Goal: Task Accomplishment & Management: Manage account settings

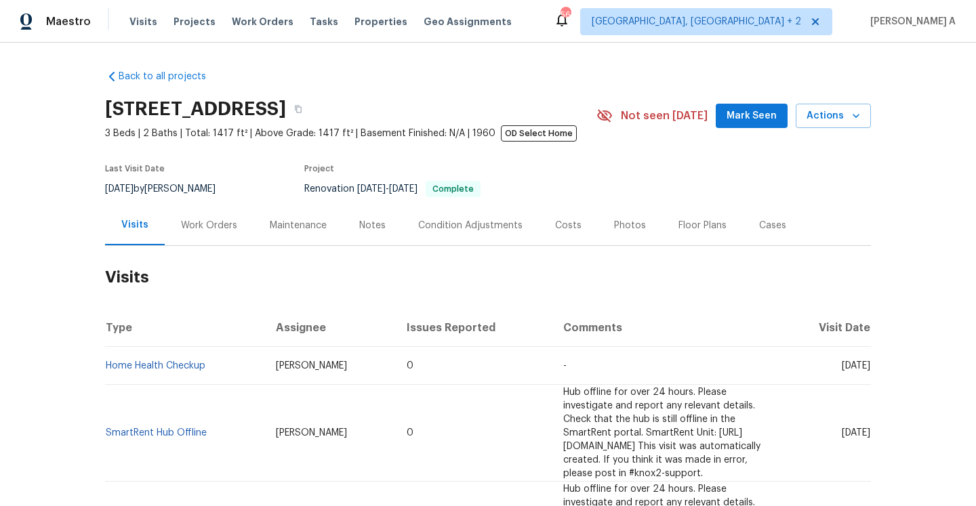
click at [204, 242] on div "Work Orders" at bounding box center [209, 225] width 89 height 40
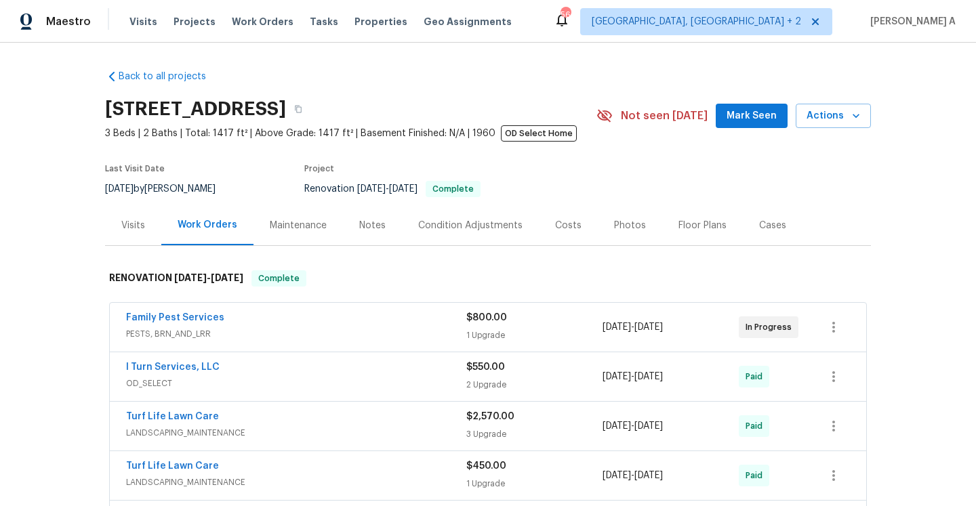
click at [168, 234] on div "Work Orders" at bounding box center [207, 225] width 92 height 40
click at [145, 232] on div "Visits" at bounding box center [133, 225] width 56 height 40
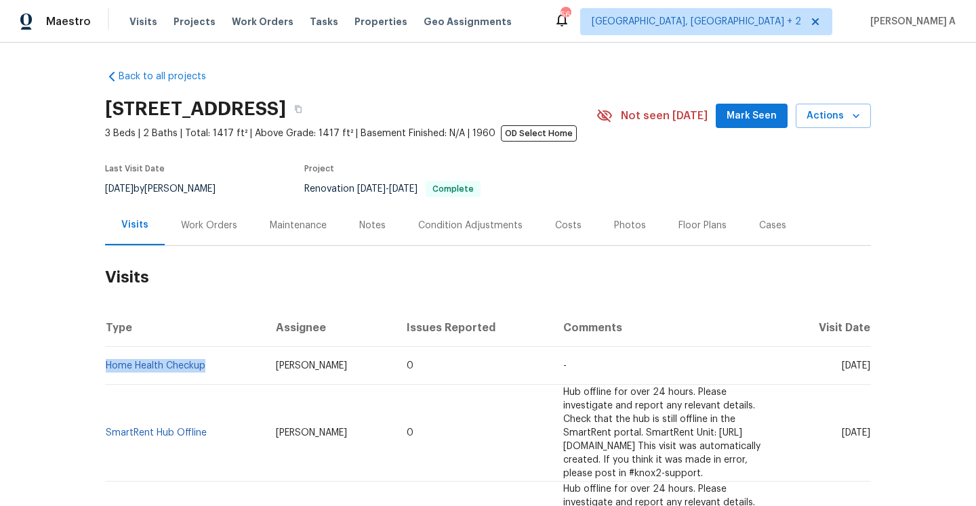
drag, startPoint x: 213, startPoint y: 366, endPoint x: 116, endPoint y: 356, distance: 98.0
click at [107, 367] on td "Home Health Checkup" at bounding box center [185, 366] width 160 height 38
copy link "Home Health Checkup"
click at [215, 219] on div "Work Orders" at bounding box center [209, 226] width 56 height 14
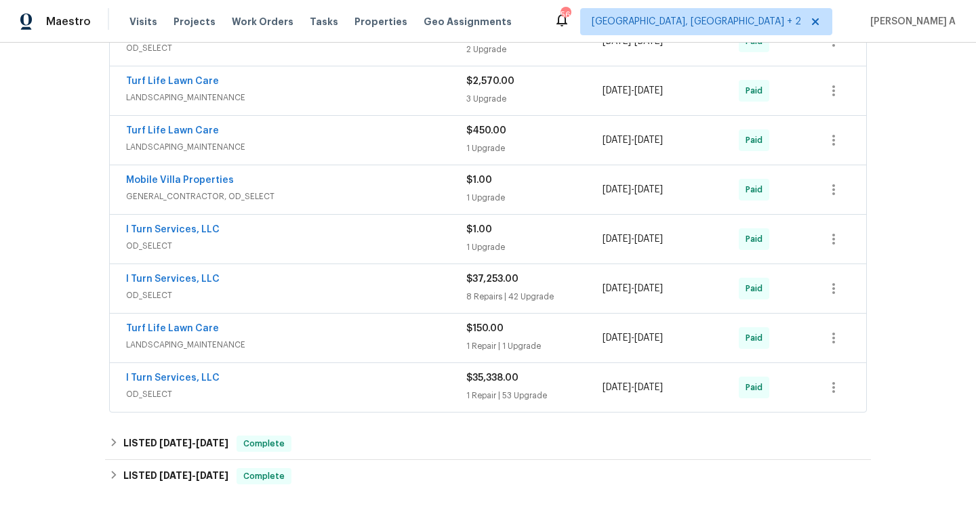
scroll to position [403, 0]
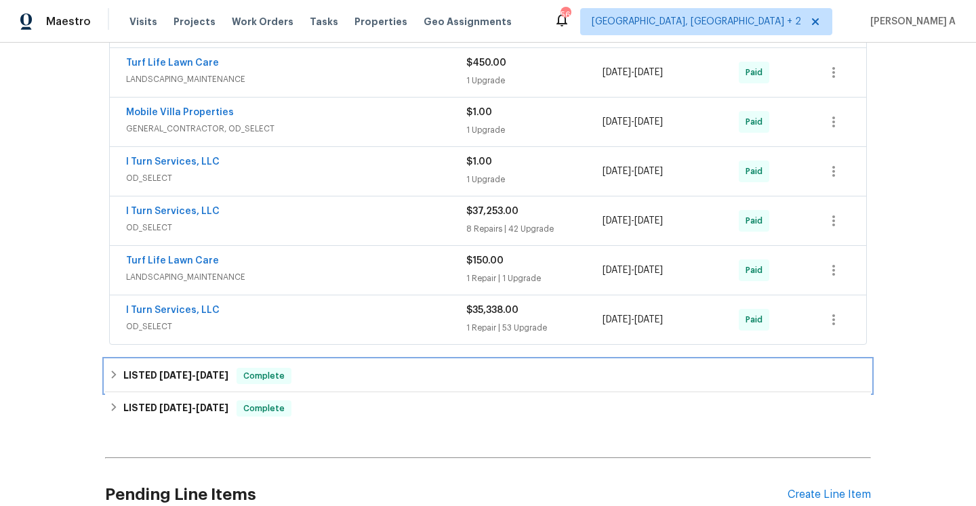
click at [255, 372] on span "Complete" at bounding box center [264, 376] width 52 height 14
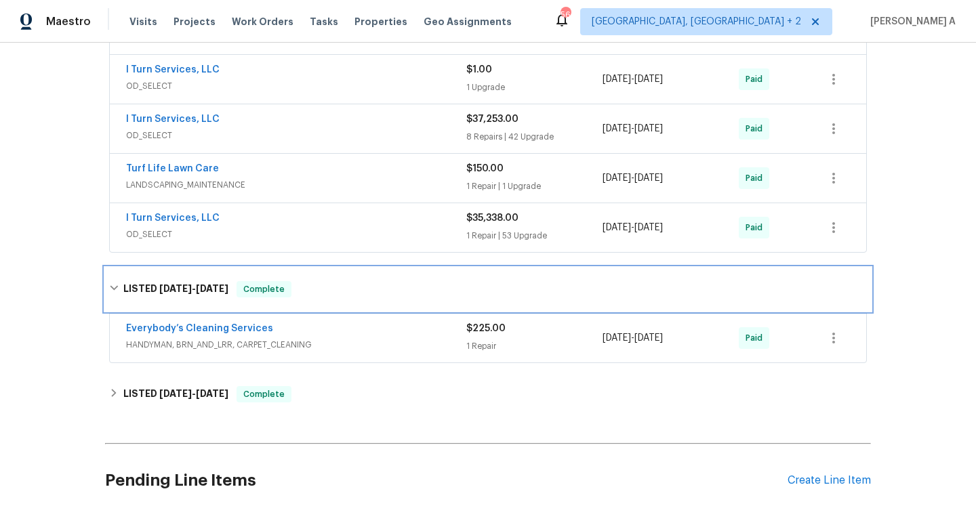
scroll to position [526, 0]
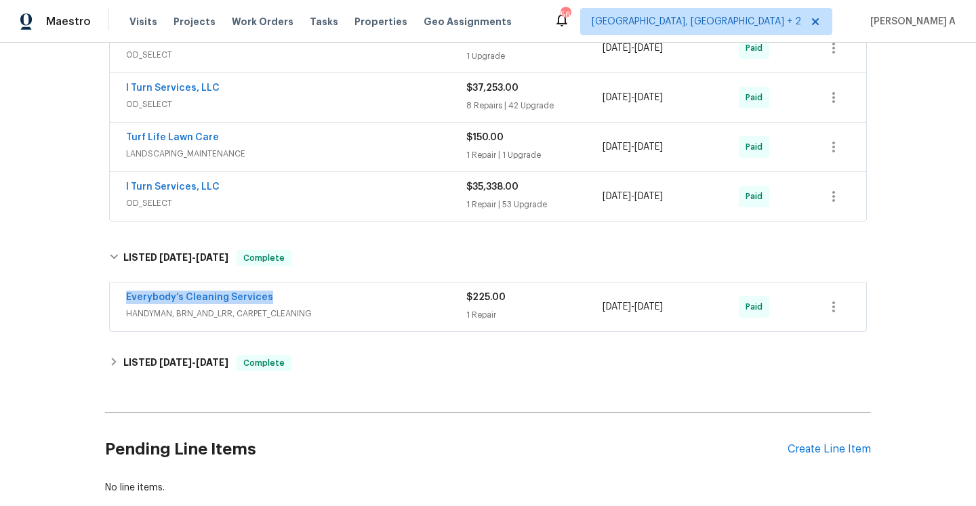
drag, startPoint x: 272, startPoint y: 301, endPoint x: 159, endPoint y: 296, distance: 113.3
click at [126, 299] on div "Everybody’s Cleaning Services" at bounding box center [296, 299] width 340 height 16
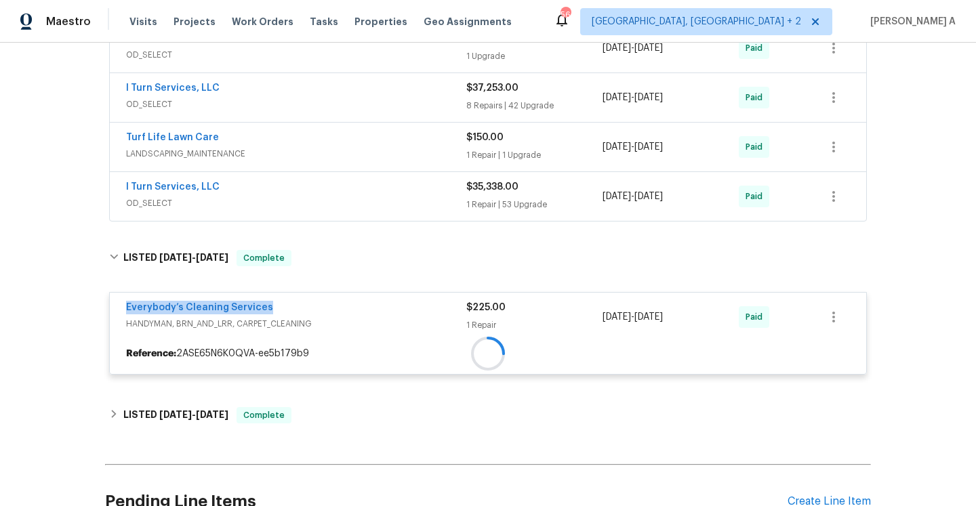
copy link "Everybody’s Cleaning Services"
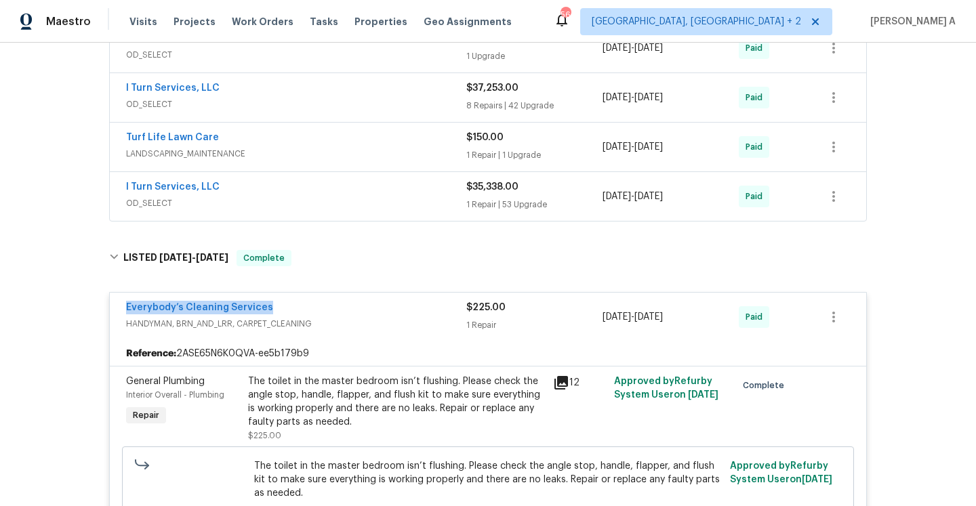
scroll to position [581, 0]
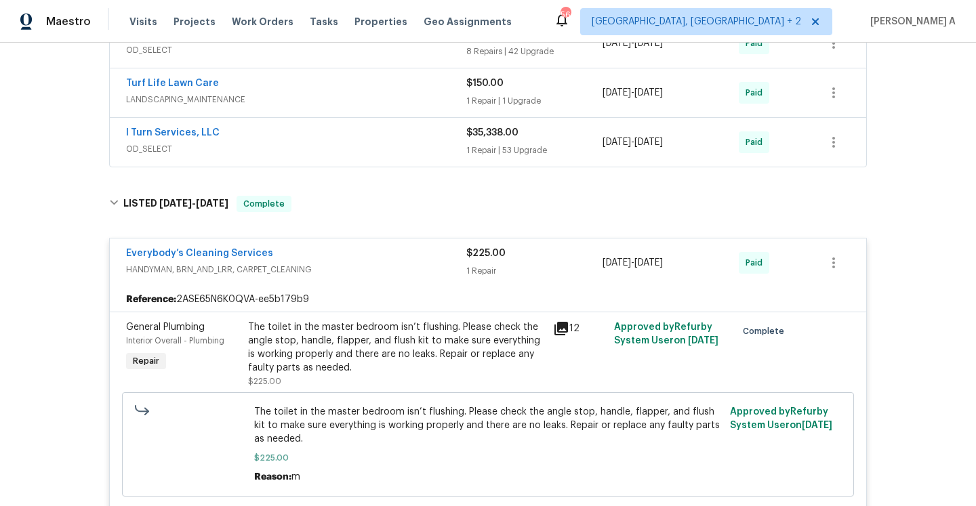
click at [312, 260] on div "Everybody’s Cleaning Services" at bounding box center [296, 255] width 340 height 16
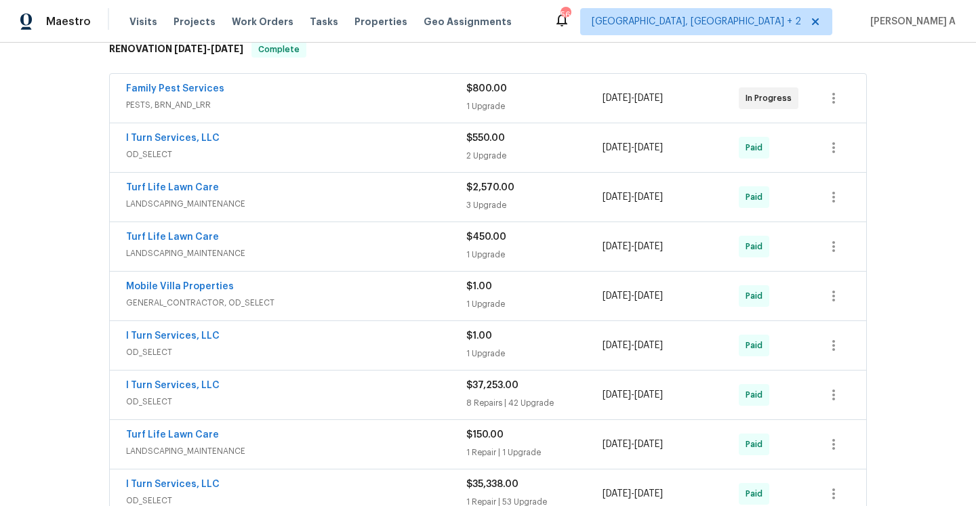
scroll to position [0, 0]
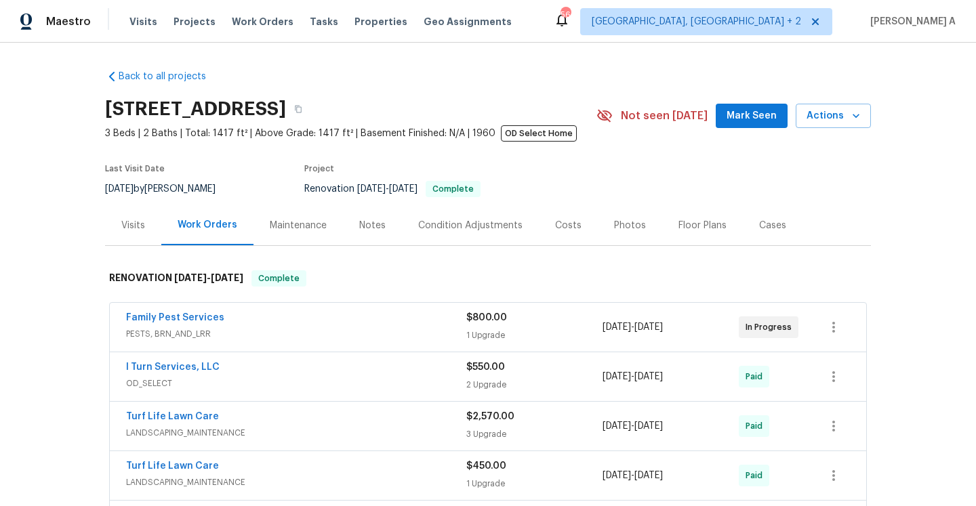
click at [117, 219] on div "Visits" at bounding box center [133, 225] width 56 height 40
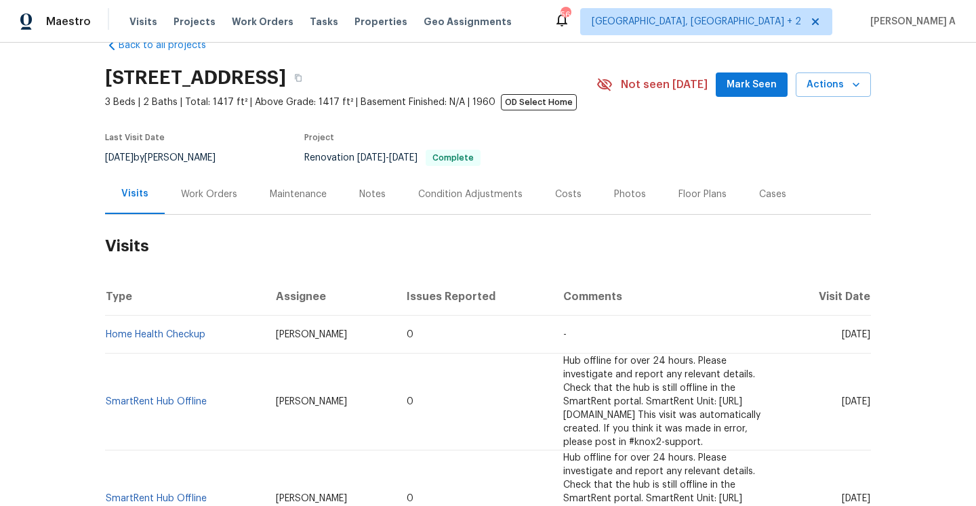
scroll to position [58, 0]
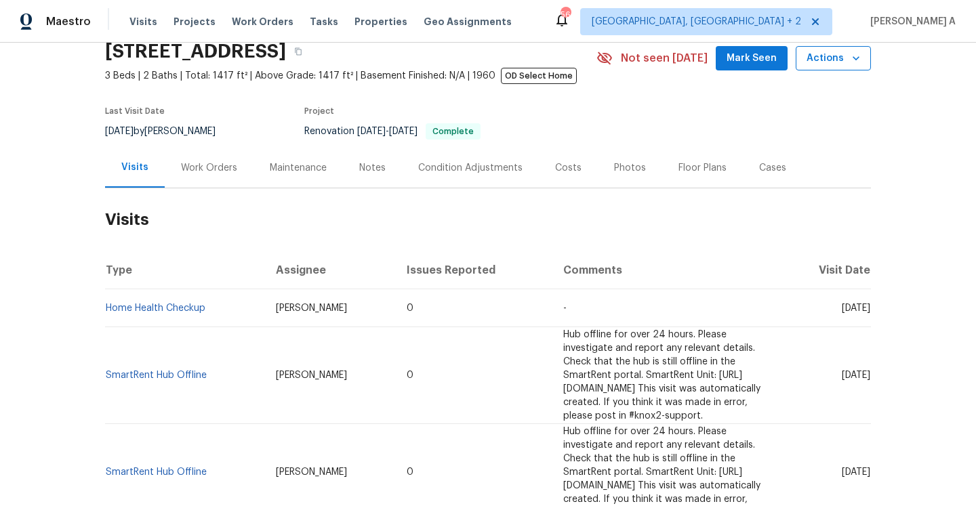
click at [818, 49] on button "Actions" at bounding box center [832, 58] width 75 height 25
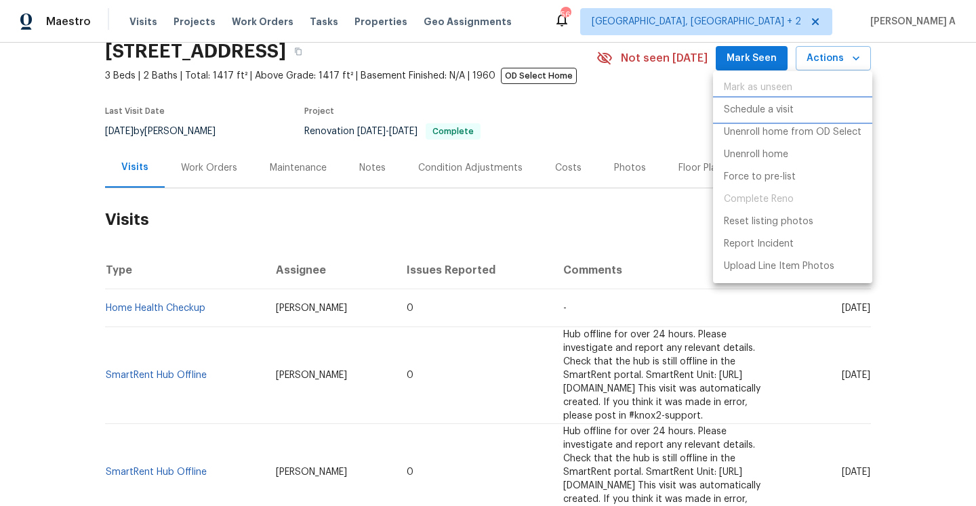
click at [774, 117] on li "Schedule a visit" at bounding box center [792, 110] width 159 height 22
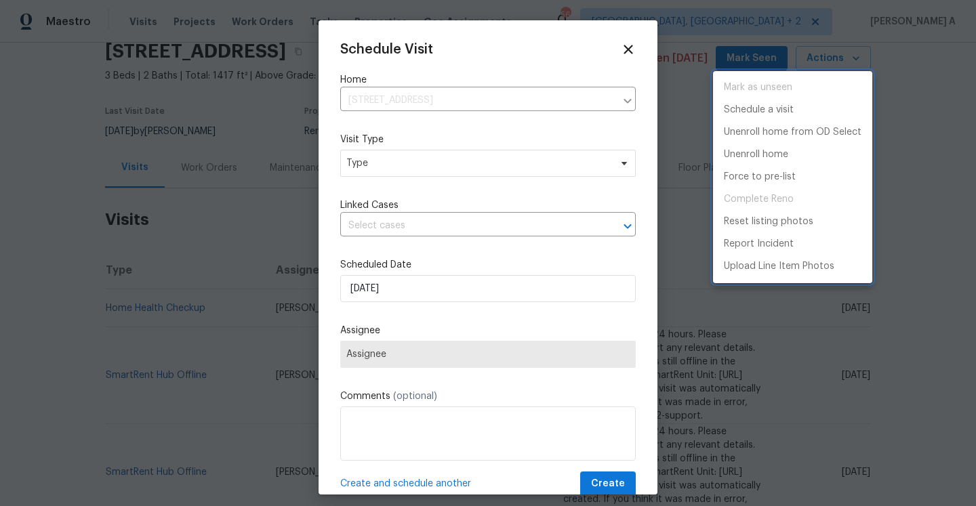
click at [539, 169] on div at bounding box center [488, 253] width 976 height 506
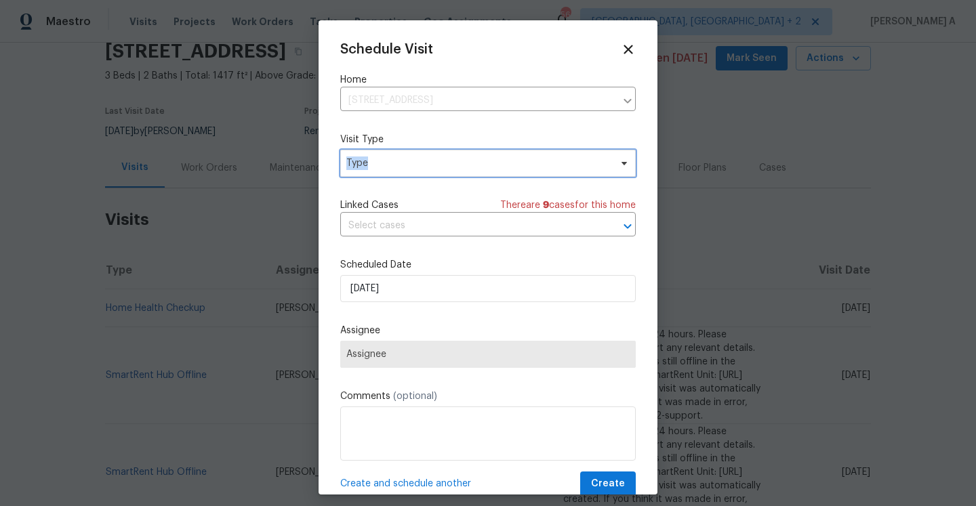
click at [539, 169] on span "Type" at bounding box center [478, 163] width 264 height 14
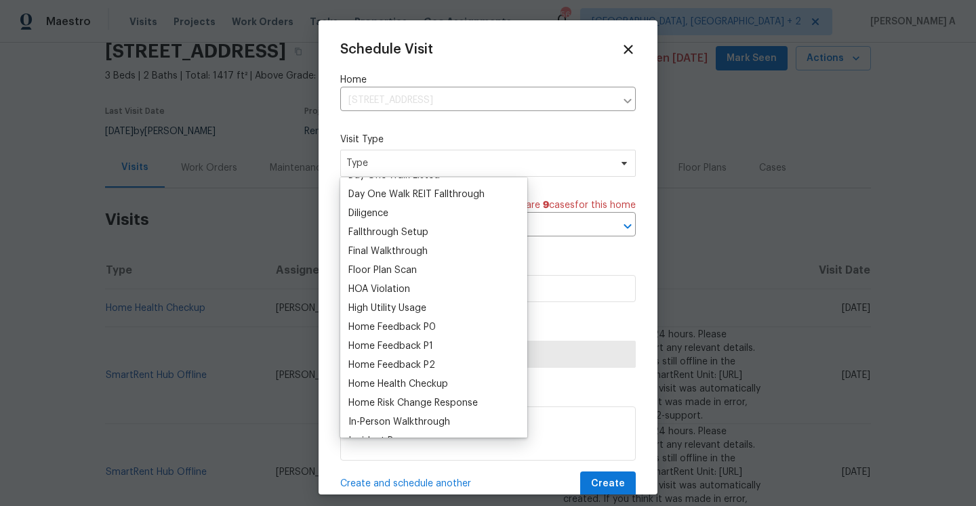
scroll to position [307, 0]
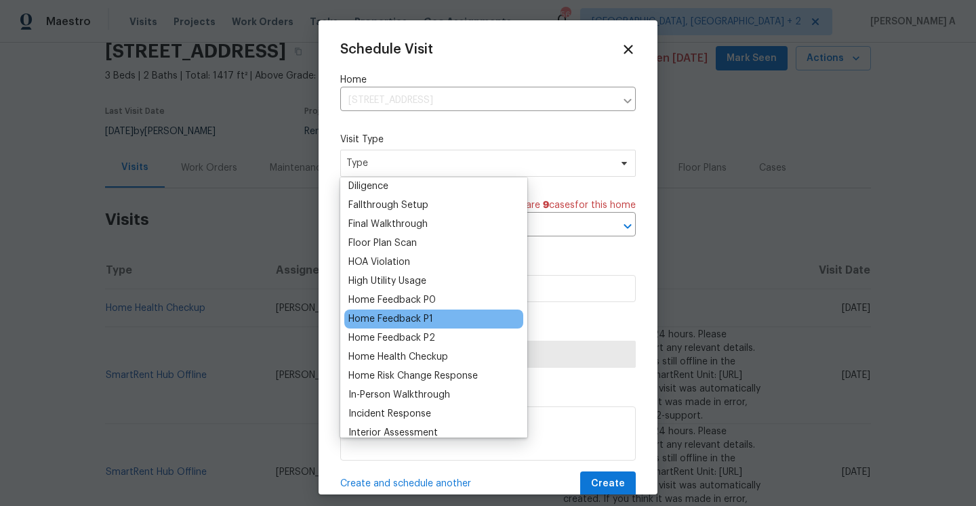
click at [432, 318] on div "Home Feedback P1" at bounding box center [433, 319] width 179 height 19
click at [428, 318] on div "Home Feedback P1" at bounding box center [390, 319] width 85 height 14
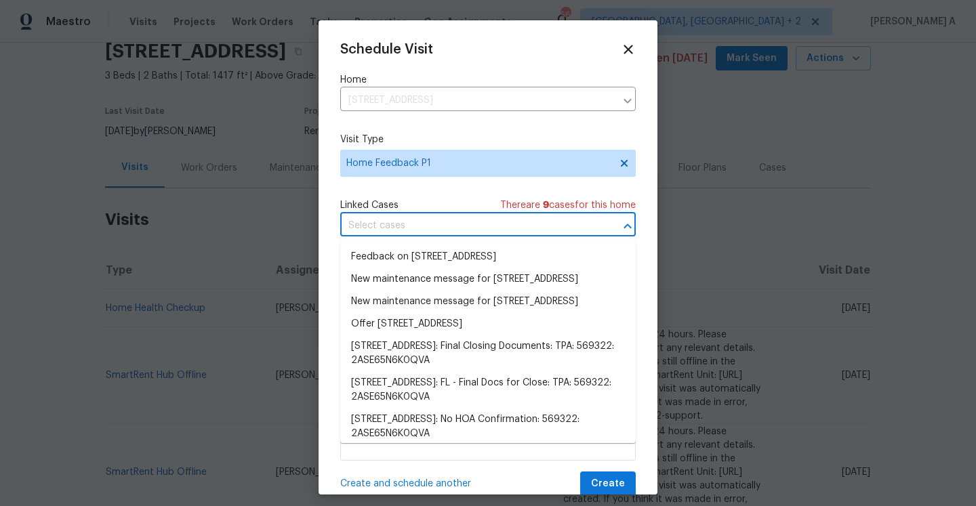
click at [413, 230] on input "text" at bounding box center [468, 225] width 257 height 21
click at [414, 248] on li "Feedback on 3410 Grove Street Cir, Tampa, FL 33610" at bounding box center [487, 257] width 295 height 22
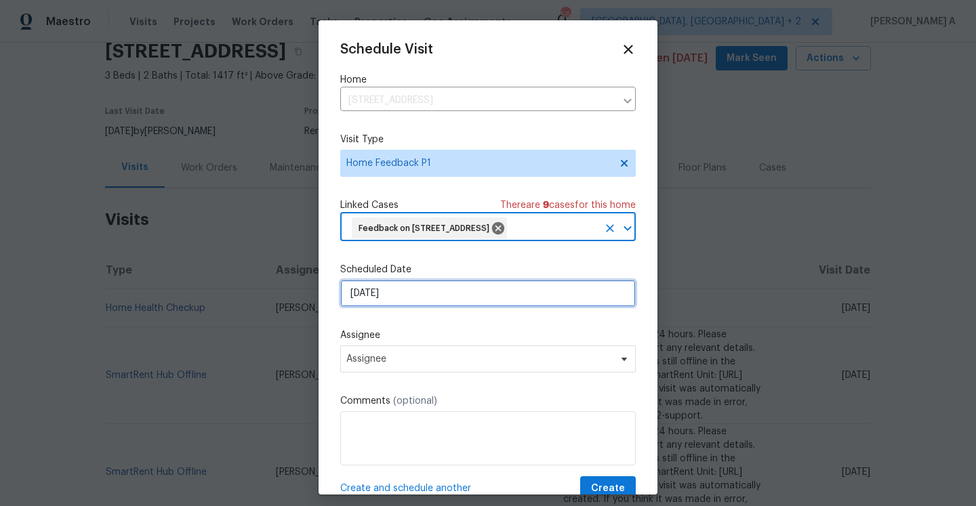
click at [415, 306] on input "9/7/2025" at bounding box center [487, 293] width 295 height 27
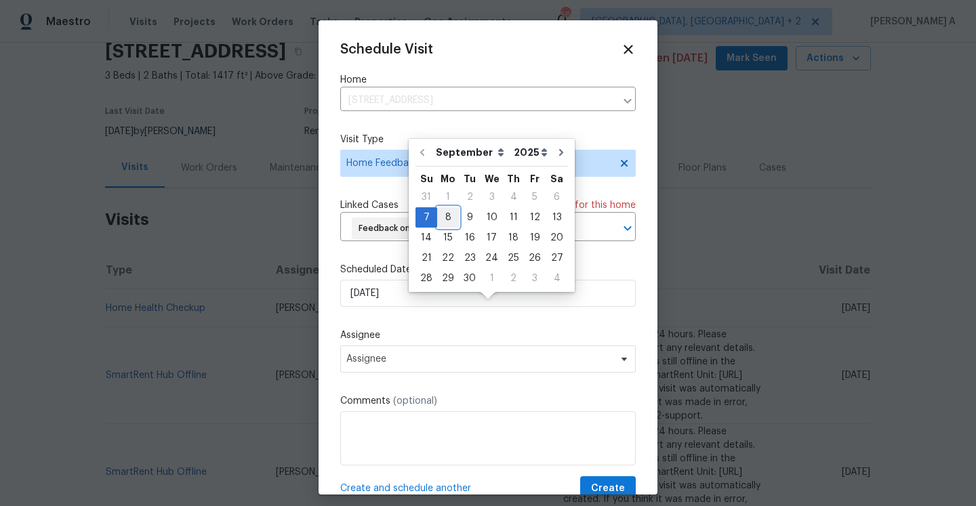
click at [442, 219] on div "8" at bounding box center [448, 217] width 22 height 19
type input "9/8/2025"
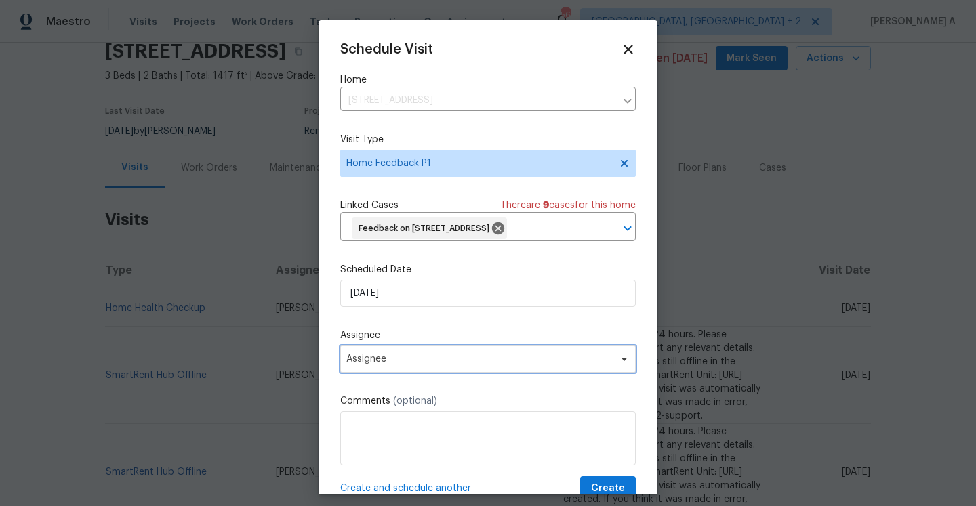
click at [442, 364] on span "Assignee" at bounding box center [479, 359] width 266 height 11
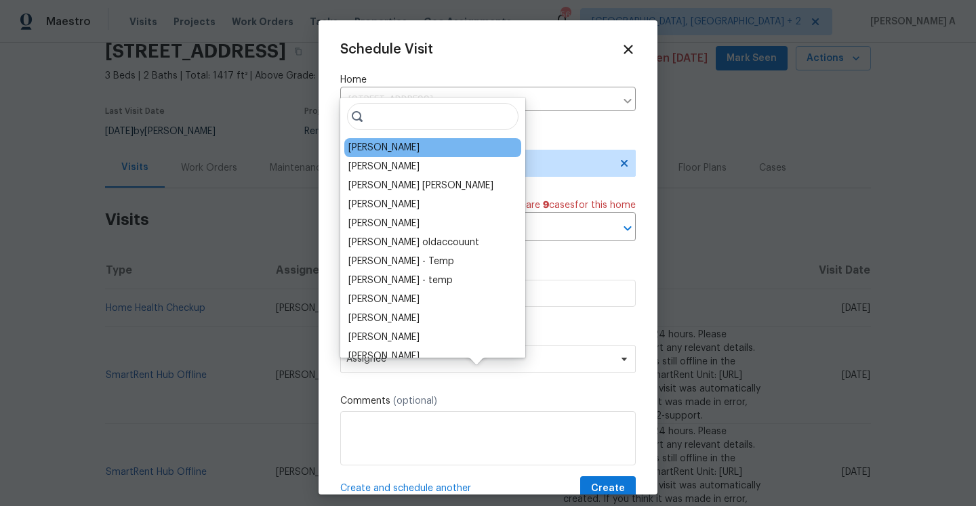
click at [391, 139] on div "Bobby Fortin" at bounding box center [432, 147] width 177 height 19
click at [391, 146] on div "Bobby Fortin" at bounding box center [383, 148] width 71 height 14
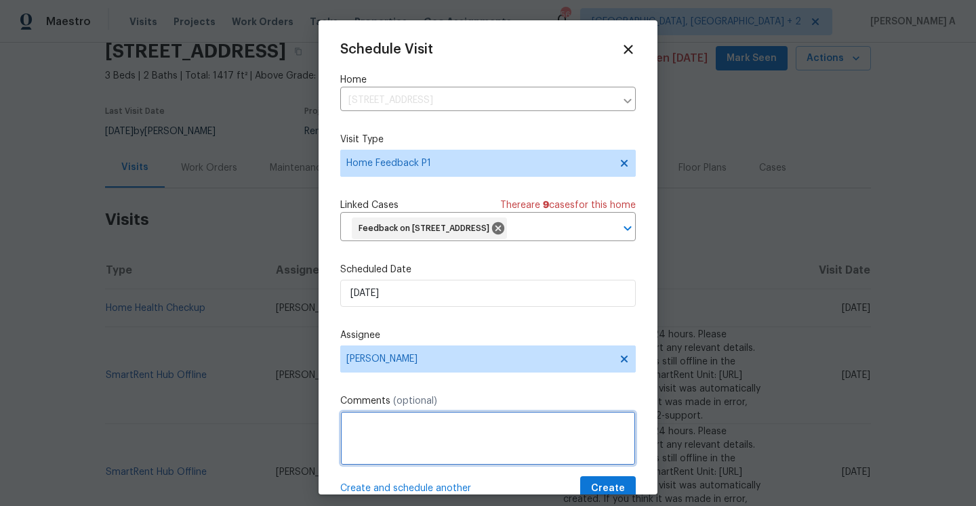
click at [514, 446] on textarea at bounding box center [487, 438] width 295 height 54
paste textarea "Front door weather stripping. Back bedroom was hotter than rest of home."
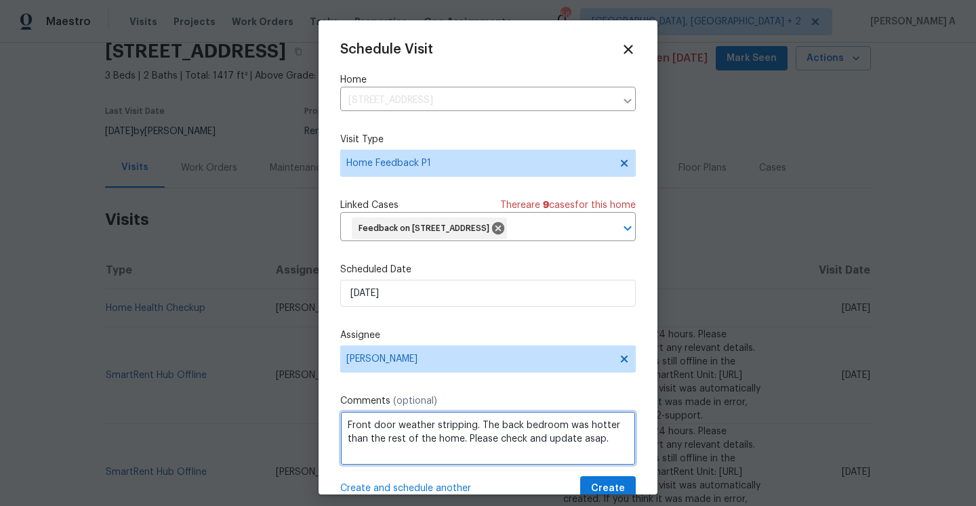
scroll to position [50, 0]
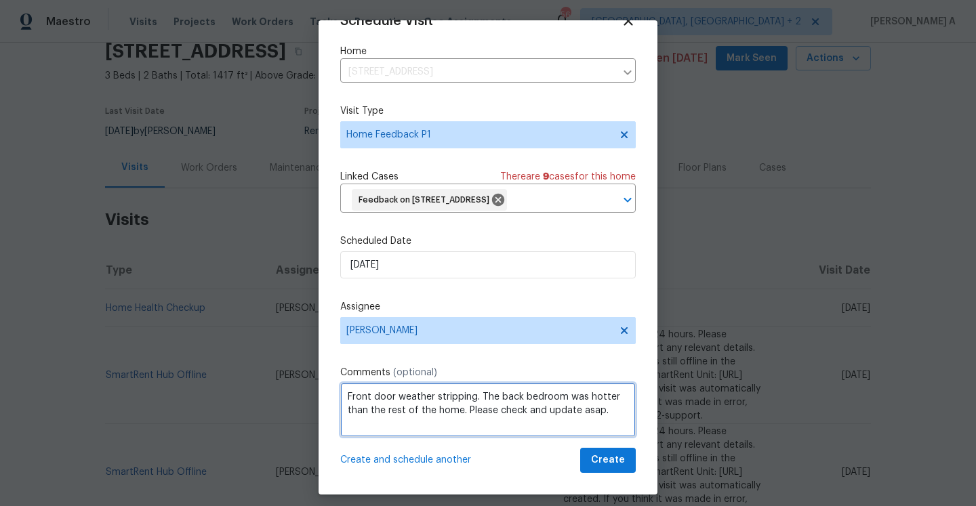
type textarea "Front door weather stripping. The back bedroom was hotter than the rest of the …"
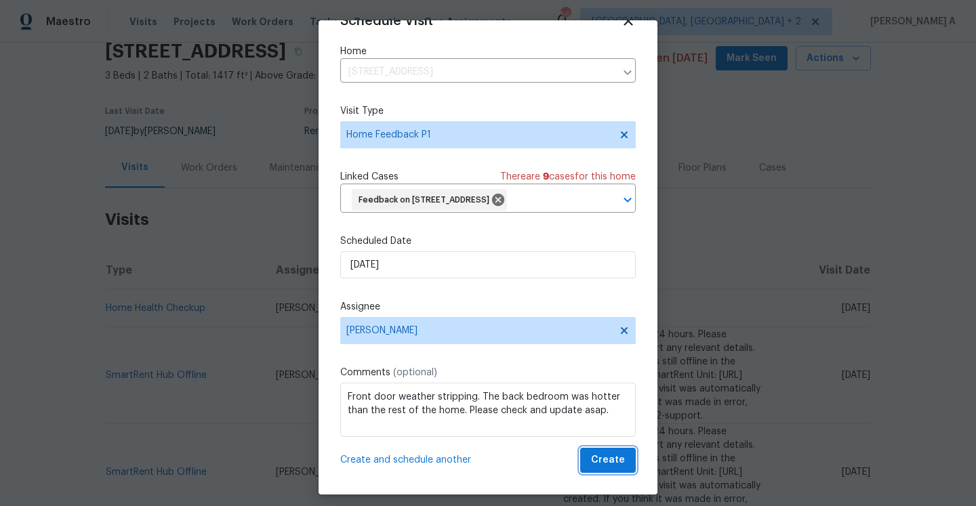
click at [608, 457] on span "Create" at bounding box center [608, 460] width 34 height 17
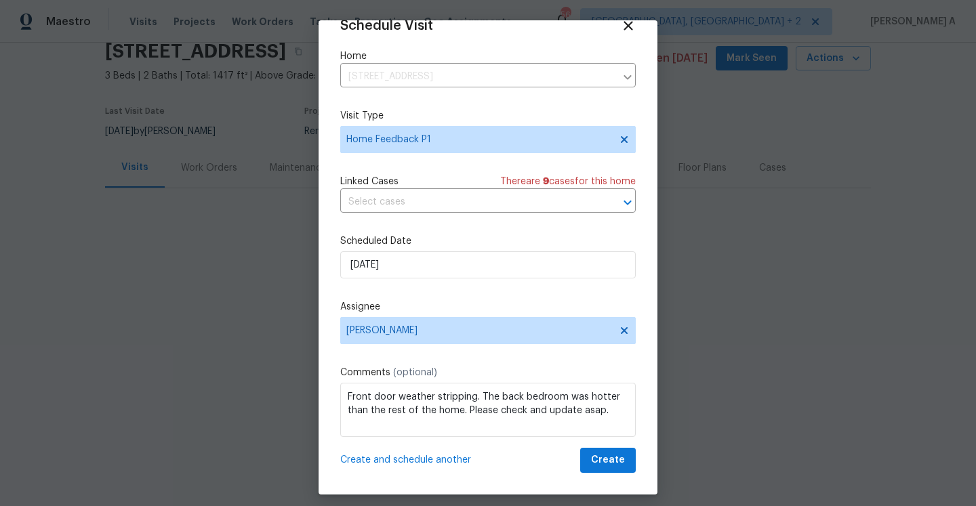
scroll to position [24, 0]
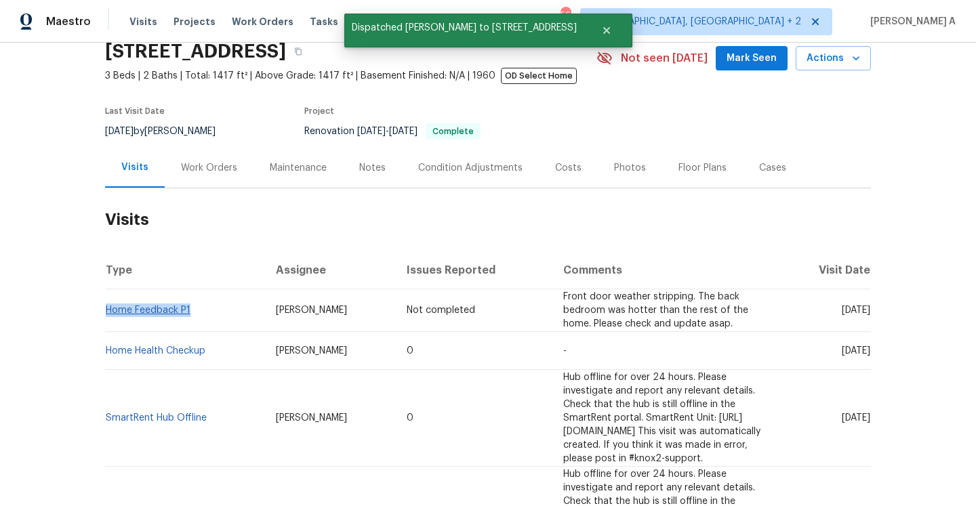
drag, startPoint x: 190, startPoint y: 310, endPoint x: 107, endPoint y: 308, distance: 82.7
click at [107, 308] on td "Home Feedback P1" at bounding box center [185, 310] width 160 height 43
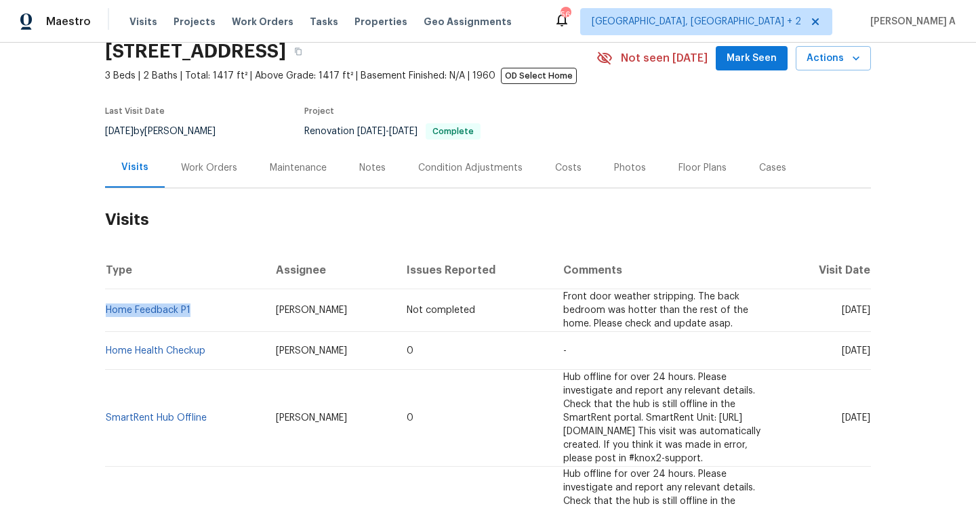
copy link "Home Feedback P1"
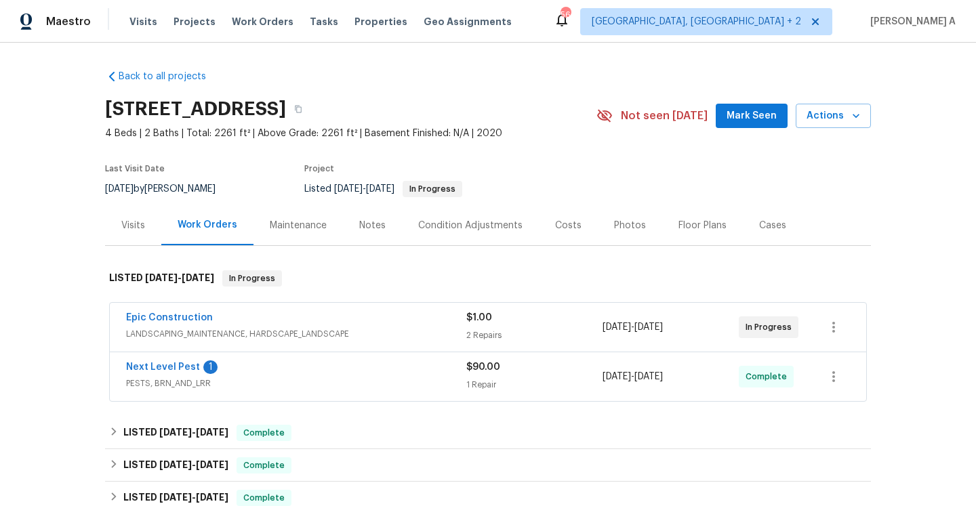
click at [377, 325] on div "Epic Construction" at bounding box center [296, 319] width 340 height 16
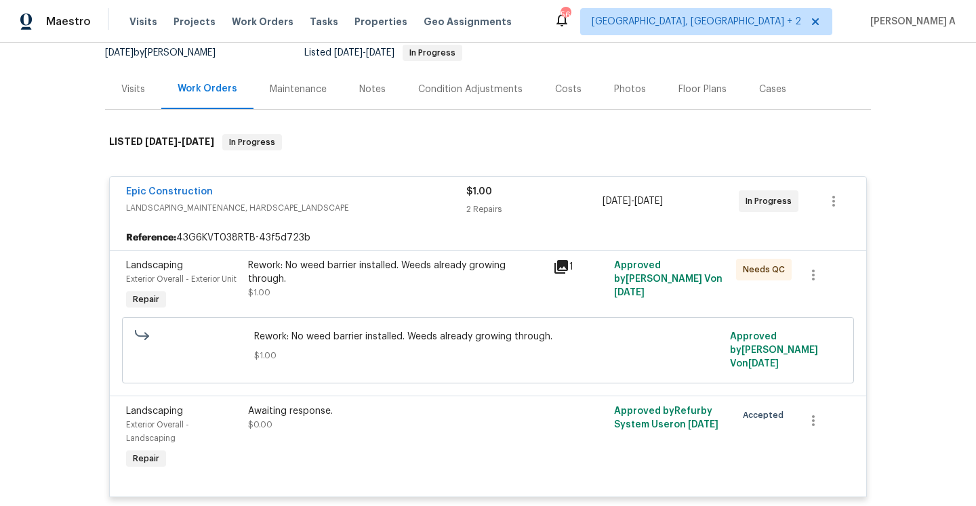
scroll to position [169, 0]
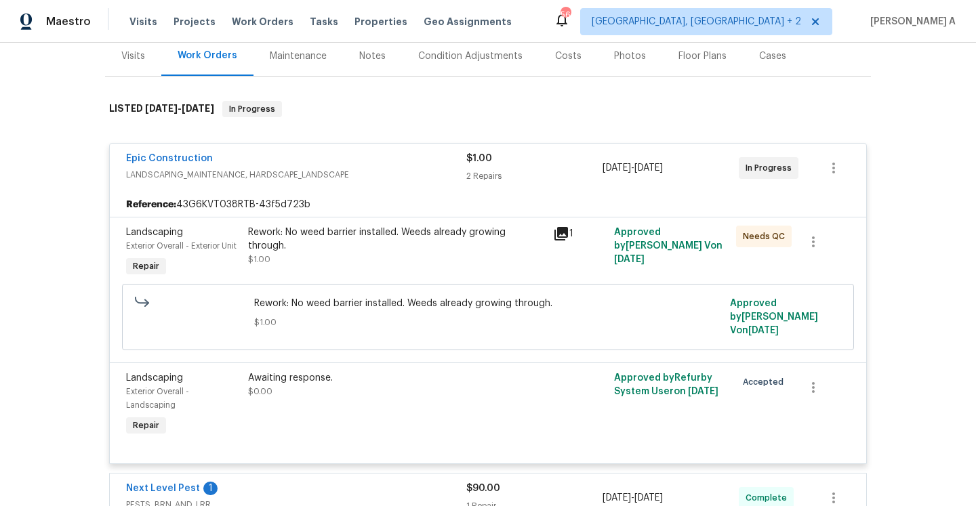
click at [343, 161] on div "Epic Construction" at bounding box center [296, 160] width 340 height 16
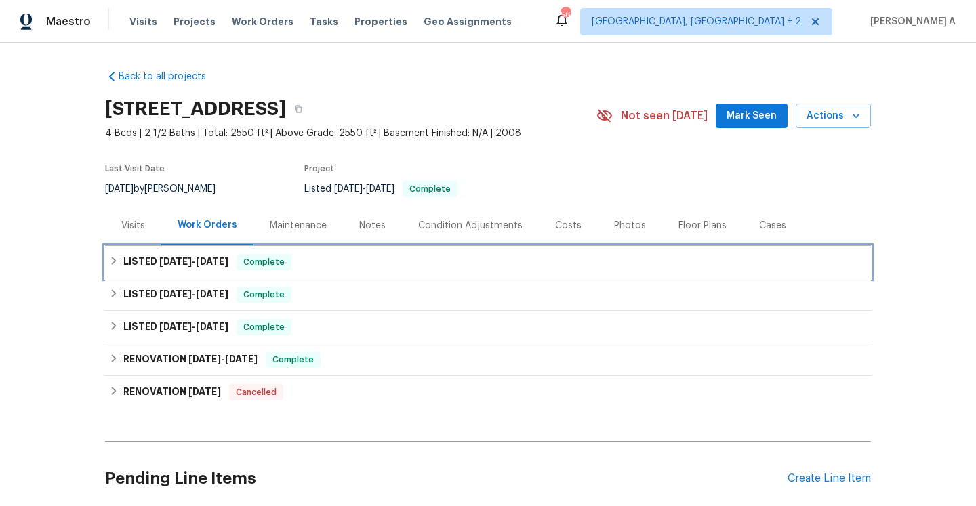
click at [308, 267] on div "LISTED 8/13/25 - 8/15/25 Complete" at bounding box center [487, 262] width 757 height 16
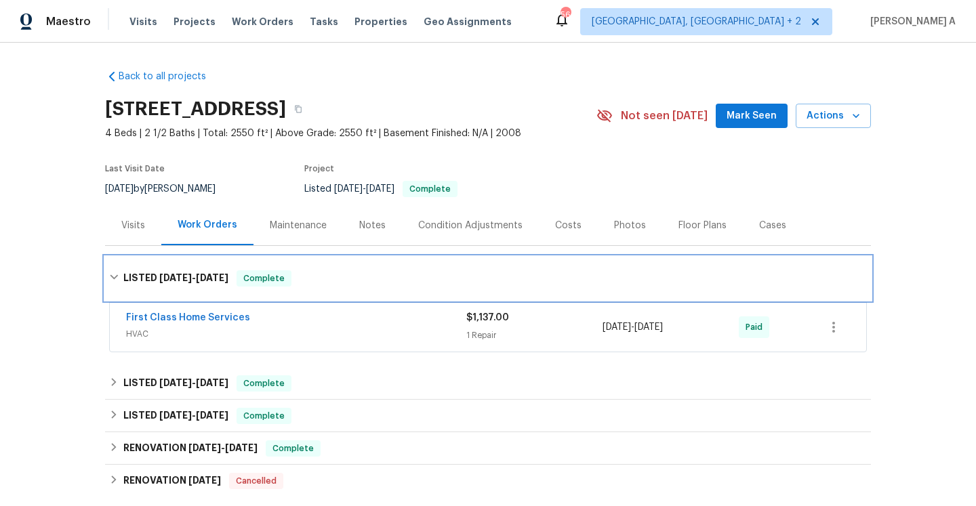
click at [320, 292] on div "LISTED 8/13/25 - 8/15/25 Complete" at bounding box center [488, 278] width 766 height 43
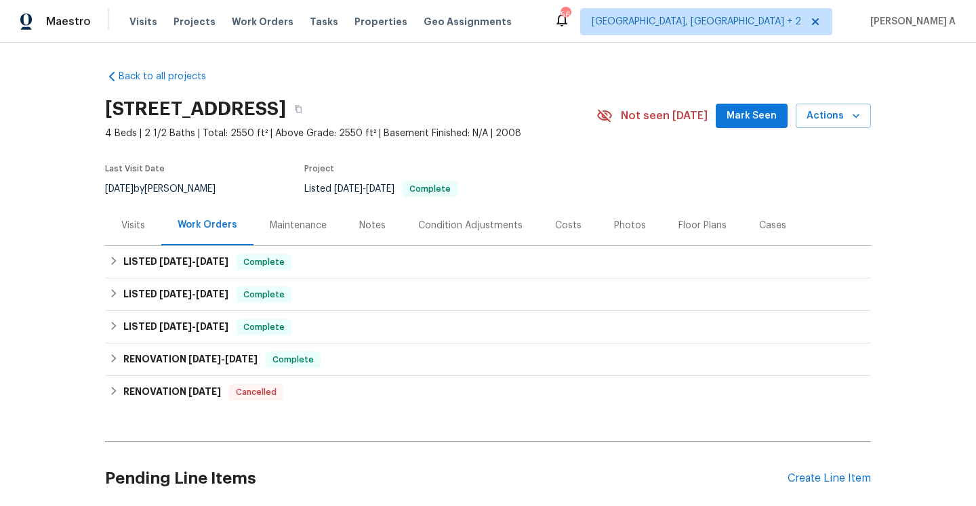
click at [146, 222] on div "Visits" at bounding box center [133, 225] width 56 height 40
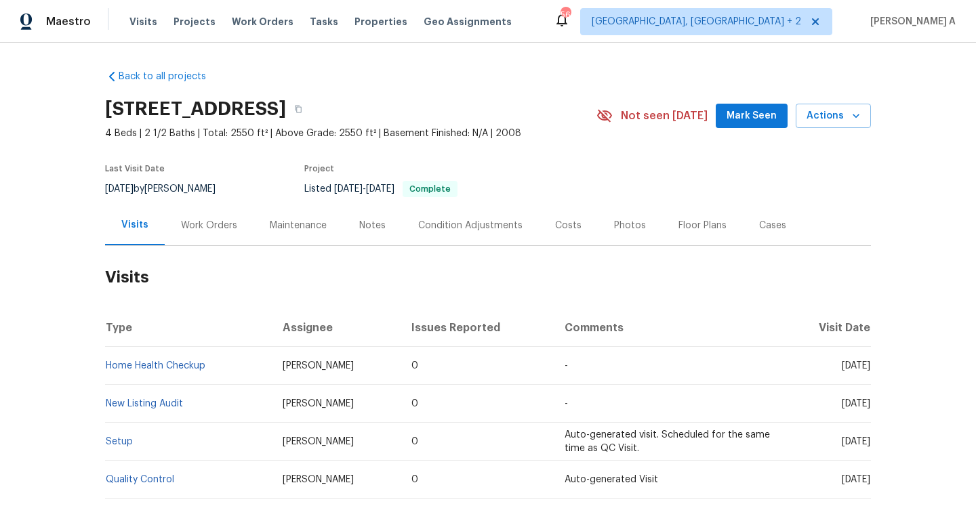
click at [202, 228] on div "Work Orders" at bounding box center [209, 226] width 56 height 14
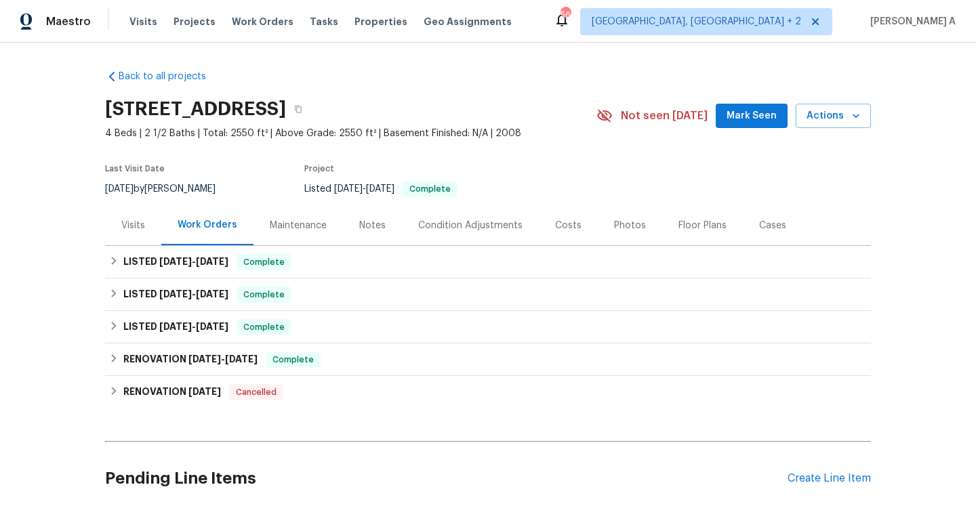
click at [151, 236] on div "Visits" at bounding box center [133, 225] width 56 height 40
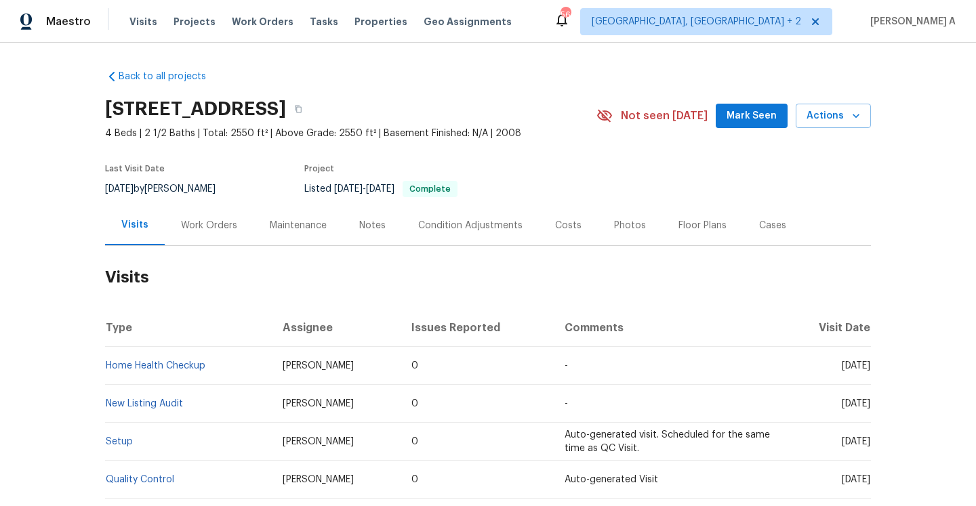
click at [208, 230] on div "Work Orders" at bounding box center [209, 226] width 56 height 14
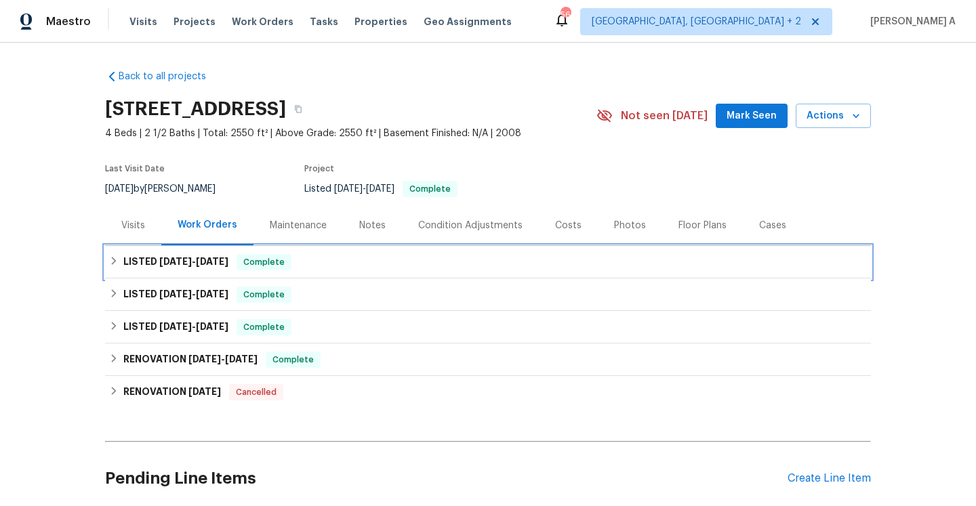
click at [205, 272] on div "LISTED 8/13/25 - 8/15/25 Complete" at bounding box center [488, 262] width 766 height 33
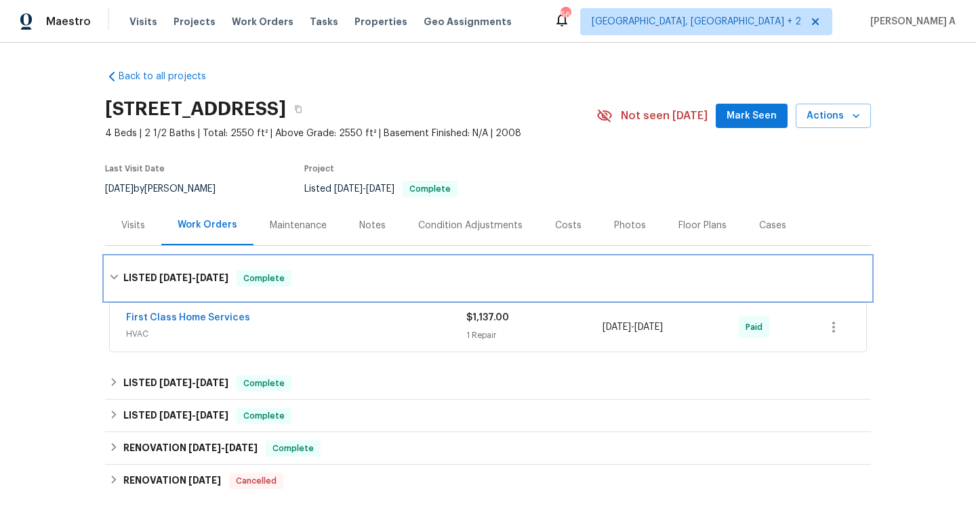
click at [213, 286] on h6 "LISTED 8/13/25 - 8/15/25" at bounding box center [175, 278] width 105 height 16
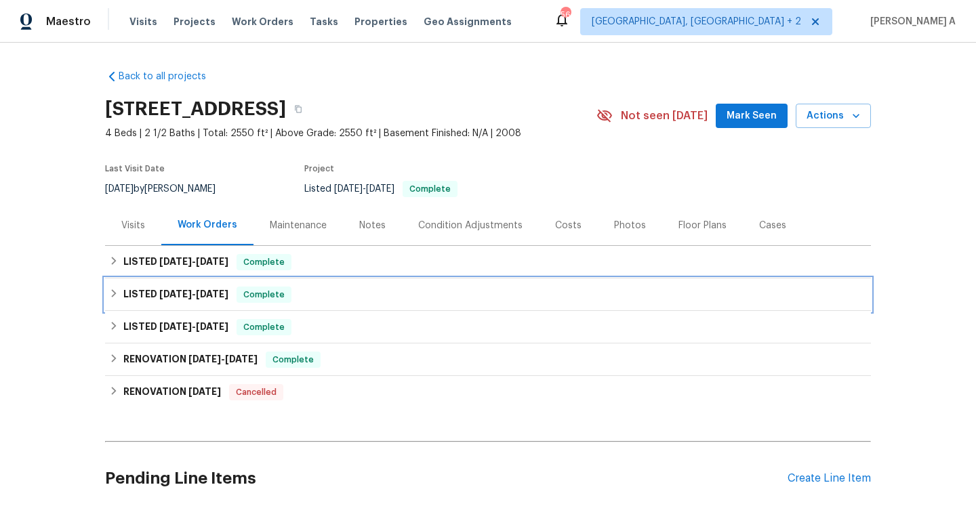
click at [215, 292] on span "[DATE]" at bounding box center [212, 293] width 33 height 9
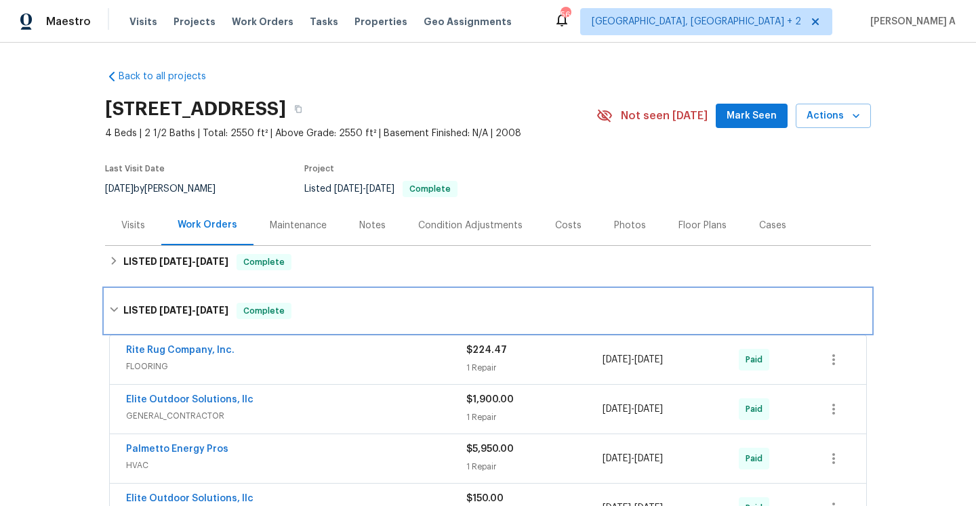
click at [227, 306] on span "[DATE]" at bounding box center [212, 310] width 33 height 9
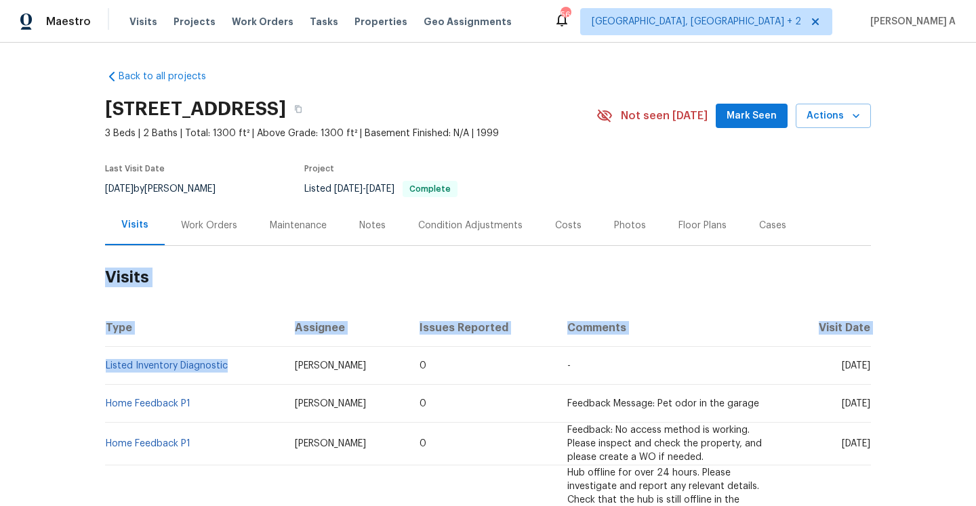
drag, startPoint x: 231, startPoint y: 370, endPoint x: 102, endPoint y: 364, distance: 129.5
click at [102, 364] on div "Back to all projects [STREET_ADDRESS] 3 Beds | 2 Baths | Total: 1300 ft² | Abov…" at bounding box center [488, 274] width 976 height 463
click at [180, 323] on th "Type" at bounding box center [194, 328] width 179 height 38
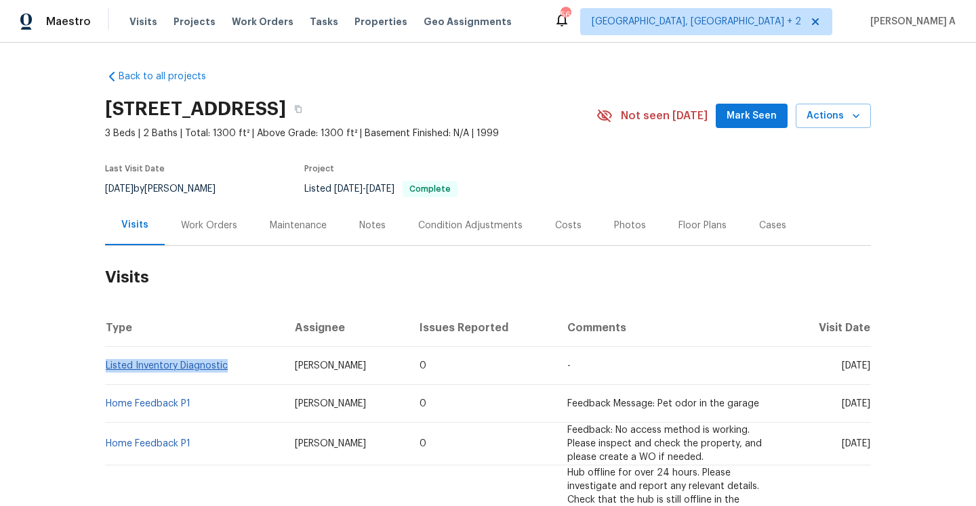
drag, startPoint x: 236, startPoint y: 369, endPoint x: 108, endPoint y: 368, distance: 128.7
click at [108, 368] on td "Listed Inventory Diagnostic" at bounding box center [194, 366] width 179 height 38
copy link "Listed Inventory Diagnostic"
click at [207, 226] on div "Work Orders" at bounding box center [209, 226] width 56 height 14
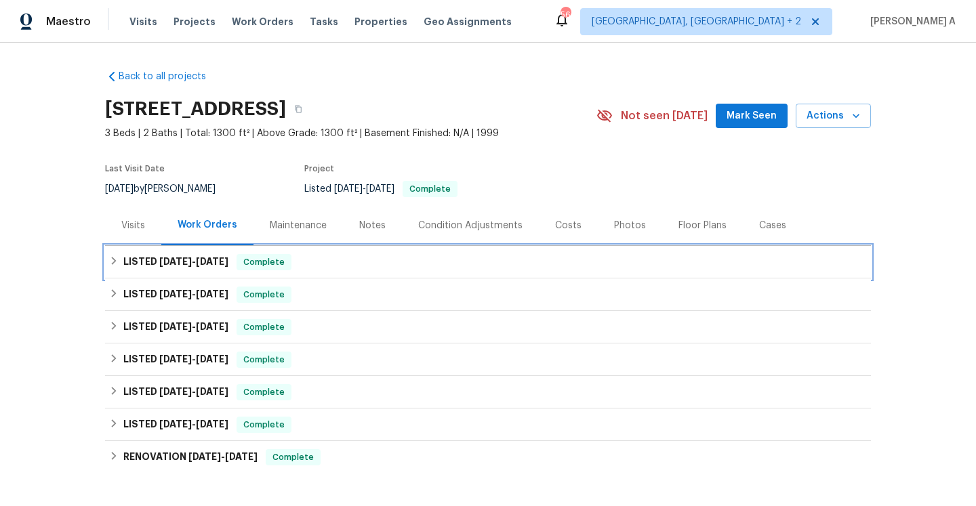
click at [215, 272] on div "LISTED 8/13/25 - 8/18/25 Complete" at bounding box center [488, 262] width 766 height 33
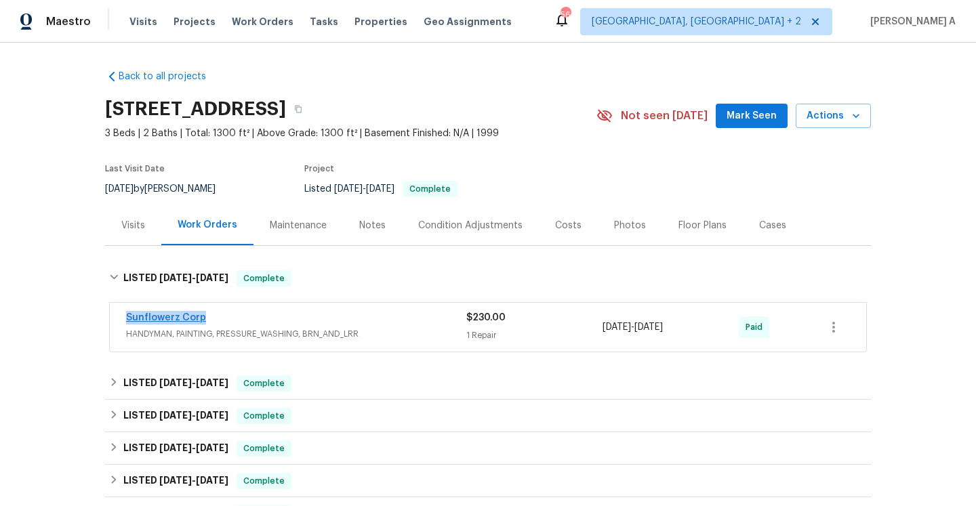
drag, startPoint x: 220, startPoint y: 320, endPoint x: 127, endPoint y: 316, distance: 92.9
click at [127, 316] on div "Sunflowerz Corp" at bounding box center [296, 319] width 340 height 16
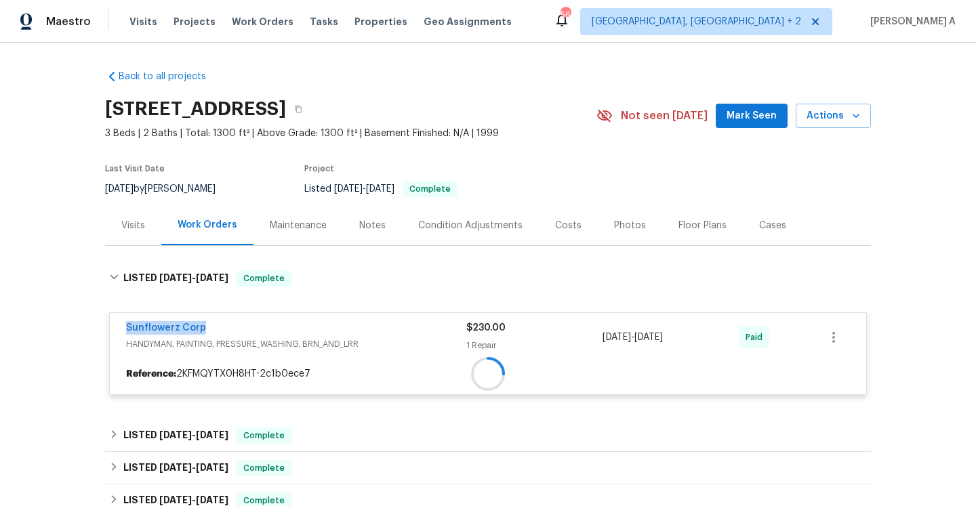
copy link "Sunflowerz Corp"
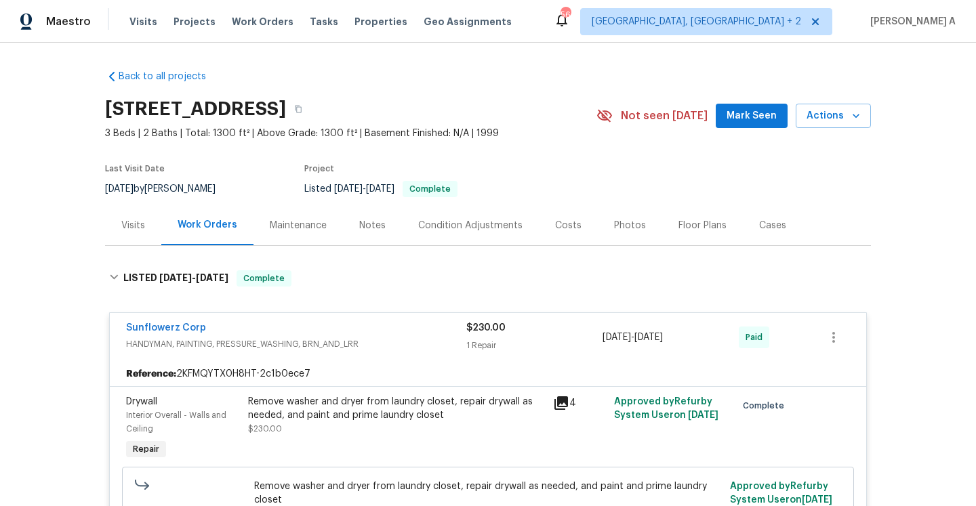
click at [146, 235] on div "Visits" at bounding box center [133, 225] width 56 height 40
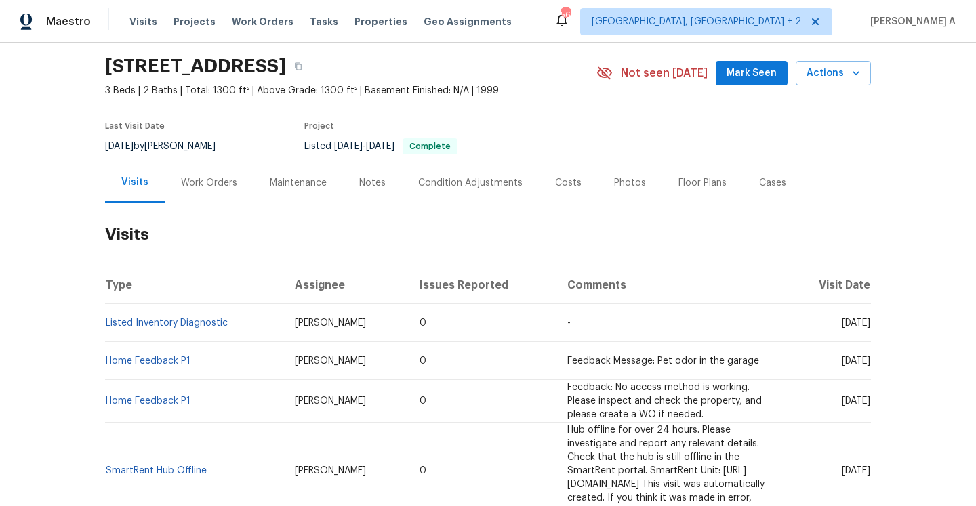
scroll to position [57, 0]
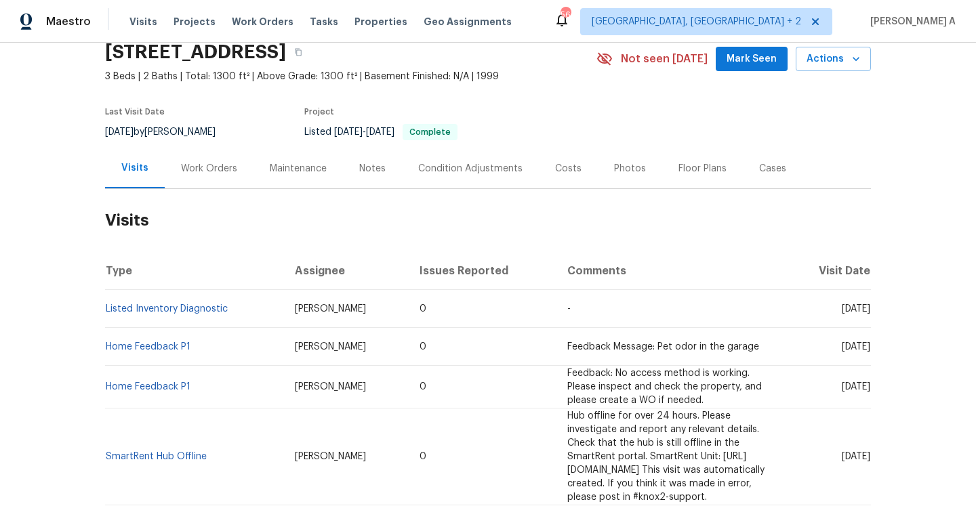
click at [219, 175] on div "Work Orders" at bounding box center [209, 168] width 89 height 40
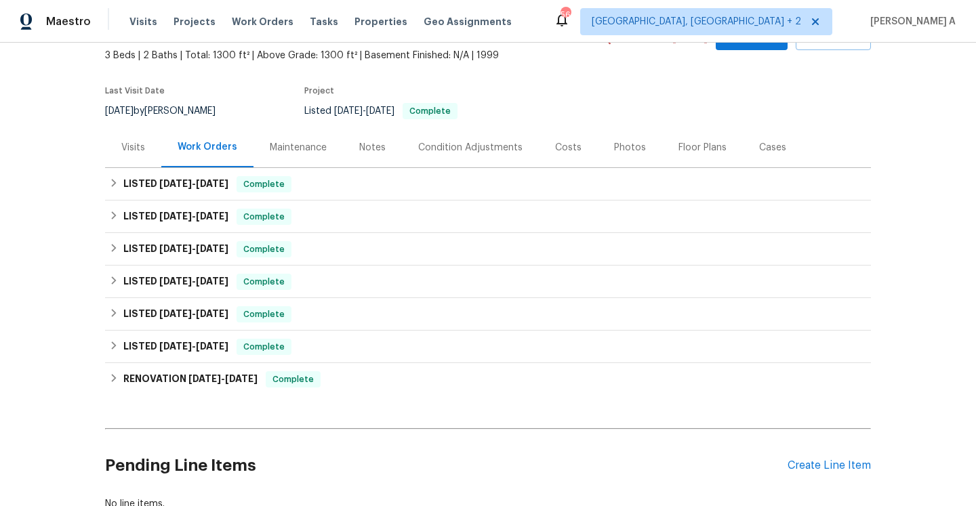
scroll to position [175, 0]
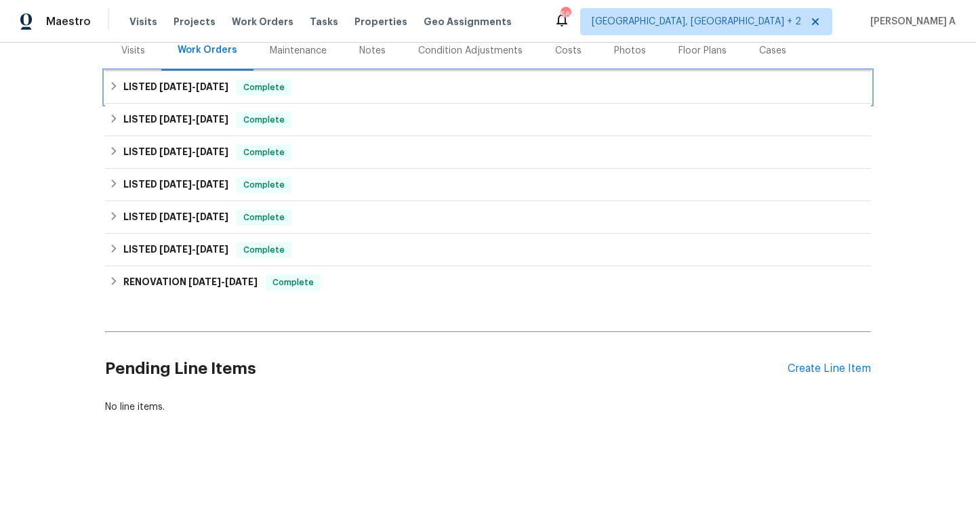
click at [565, 93] on div "LISTED 8/13/25 - 8/18/25 Complete" at bounding box center [487, 87] width 757 height 16
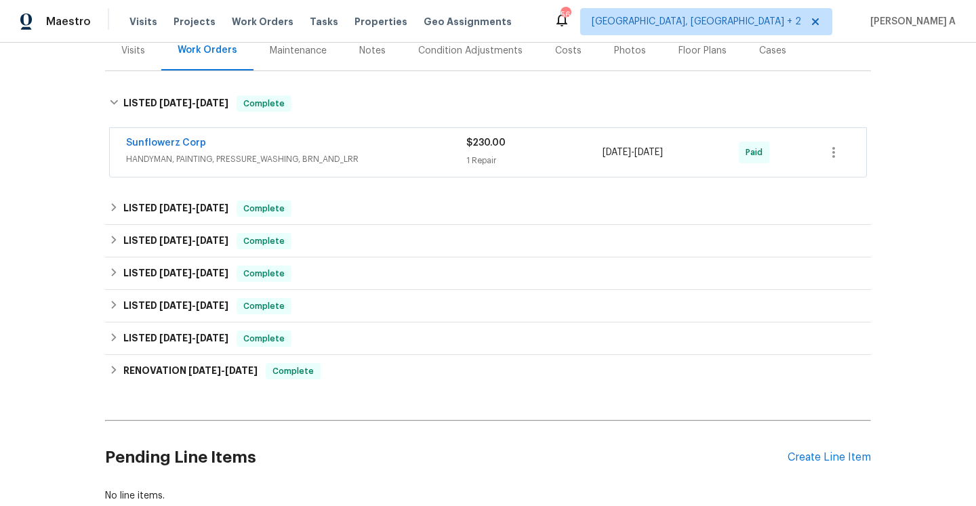
click at [554, 136] on div "$230.00" at bounding box center [534, 143] width 136 height 14
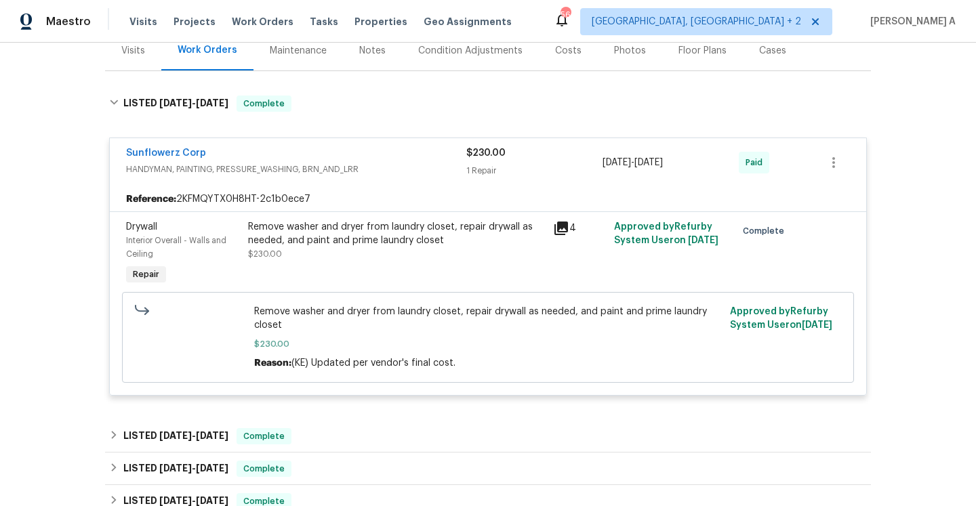
click at [558, 157] on div "$230.00" at bounding box center [534, 153] width 136 height 14
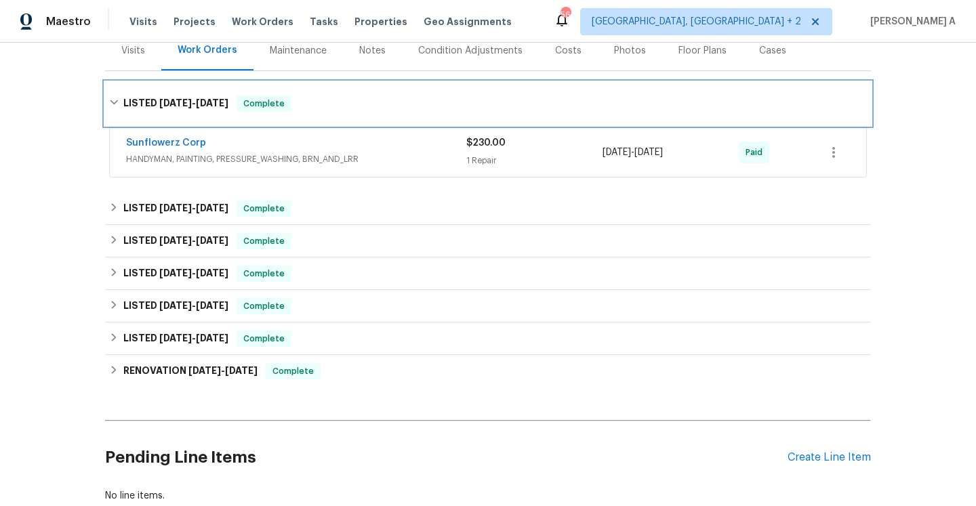
click at [530, 86] on div "LISTED 8/13/25 - 8/18/25 Complete" at bounding box center [488, 103] width 766 height 43
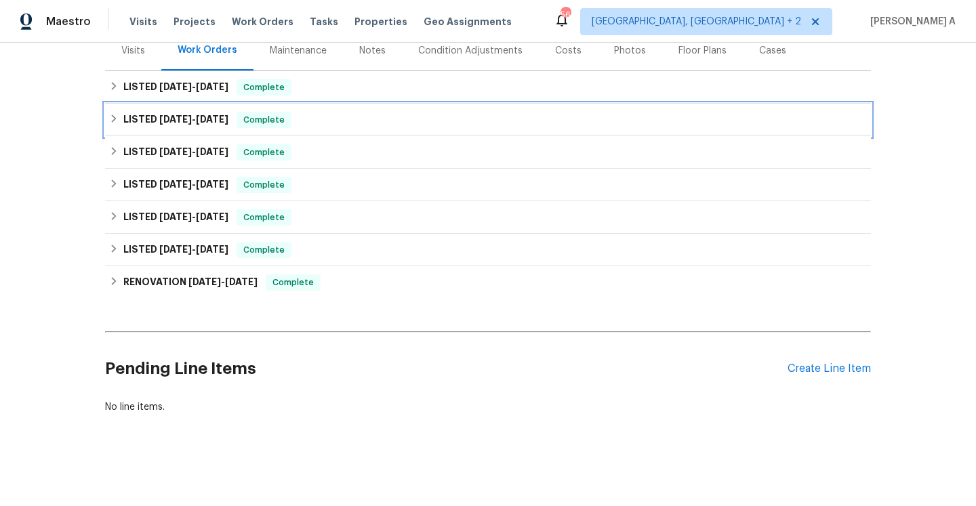
click at [499, 127] on div "LISTED 7/28/25 - 7/31/25 Complete" at bounding box center [487, 120] width 757 height 16
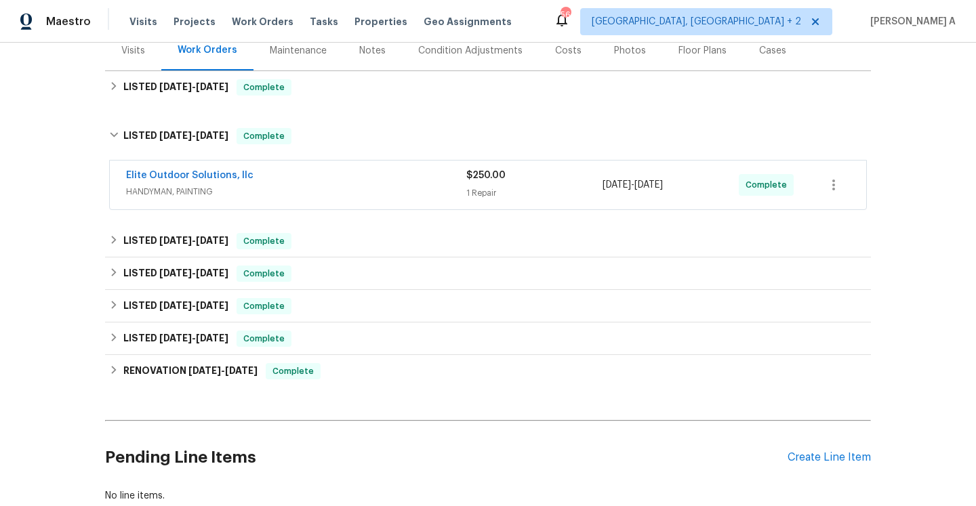
click at [504, 175] on span "$250.00" at bounding box center [485, 175] width 39 height 9
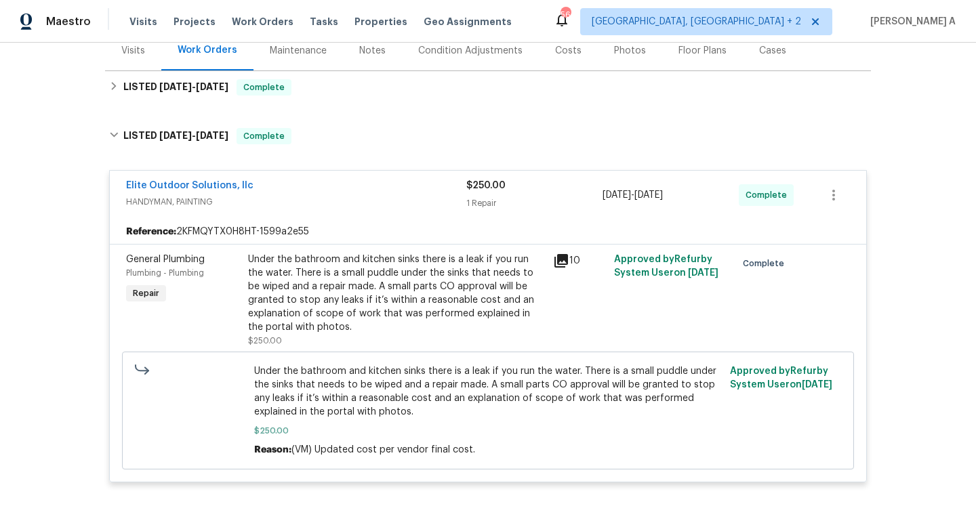
click at [514, 192] on div "$250.00" at bounding box center [534, 186] width 136 height 14
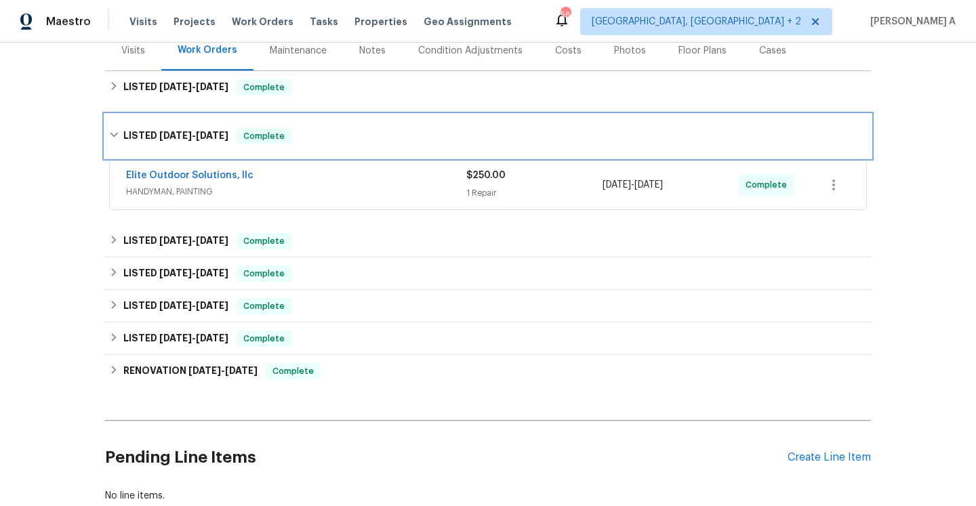
click at [501, 151] on div "LISTED 7/28/25 - 7/31/25 Complete" at bounding box center [488, 135] width 766 height 43
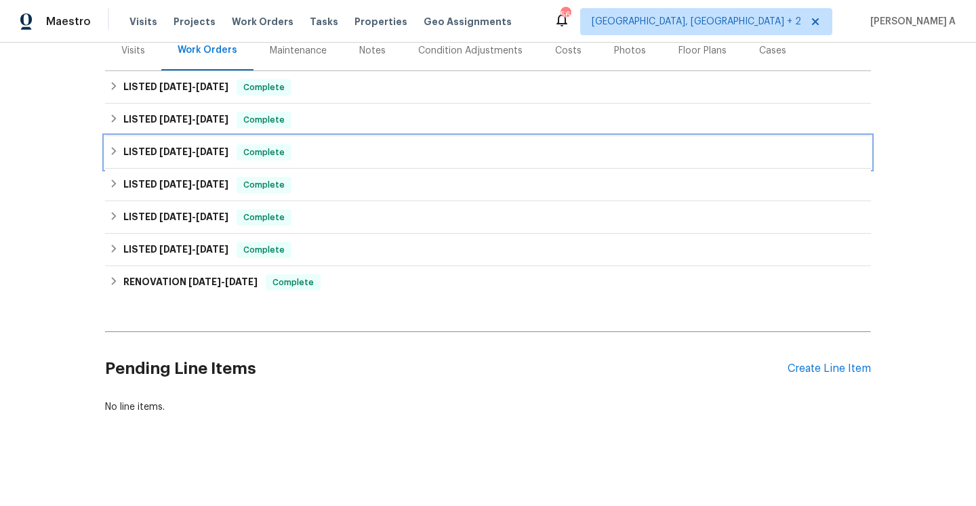
click at [496, 165] on div "LISTED 6/26/25 - 7/1/25 Complete" at bounding box center [488, 152] width 766 height 33
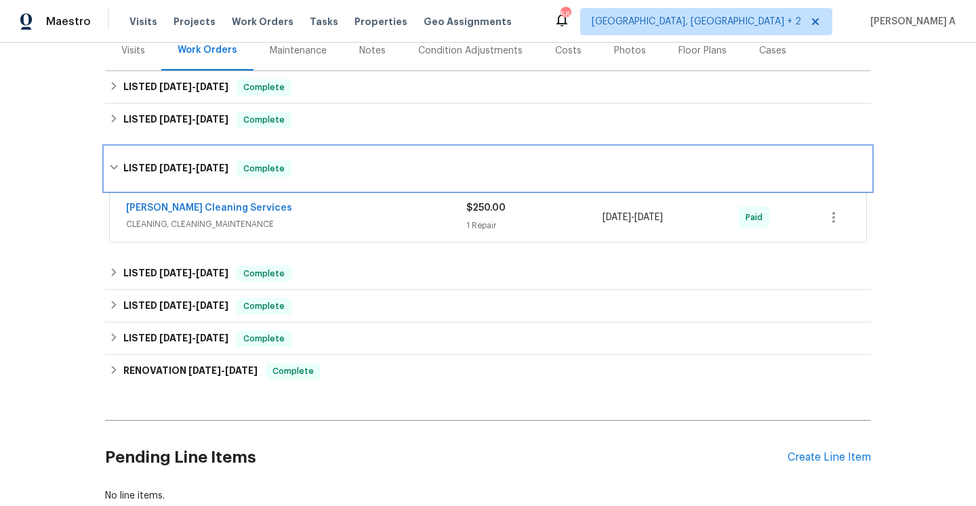
click at [496, 165] on div "LISTED 6/26/25 - 7/1/25 Complete" at bounding box center [487, 169] width 757 height 16
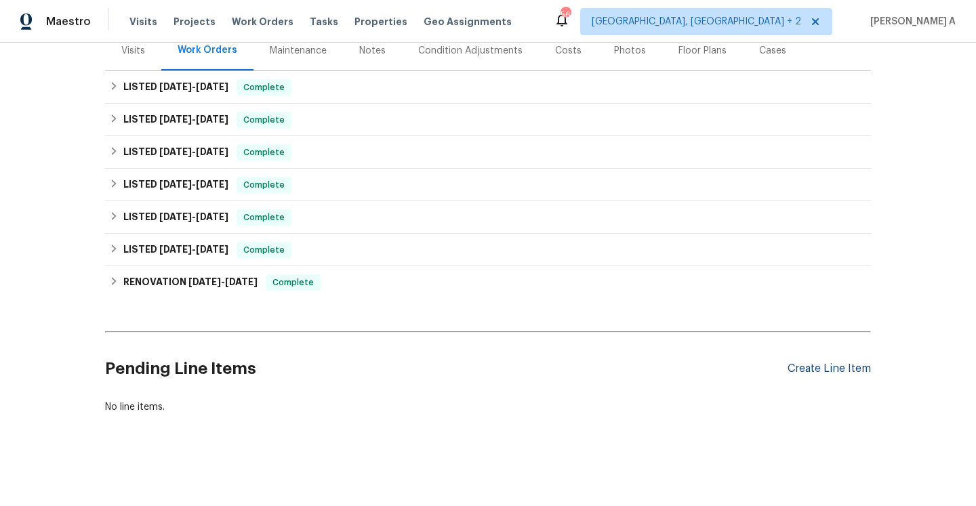
click at [812, 369] on div "Create Line Item" at bounding box center [828, 368] width 83 height 13
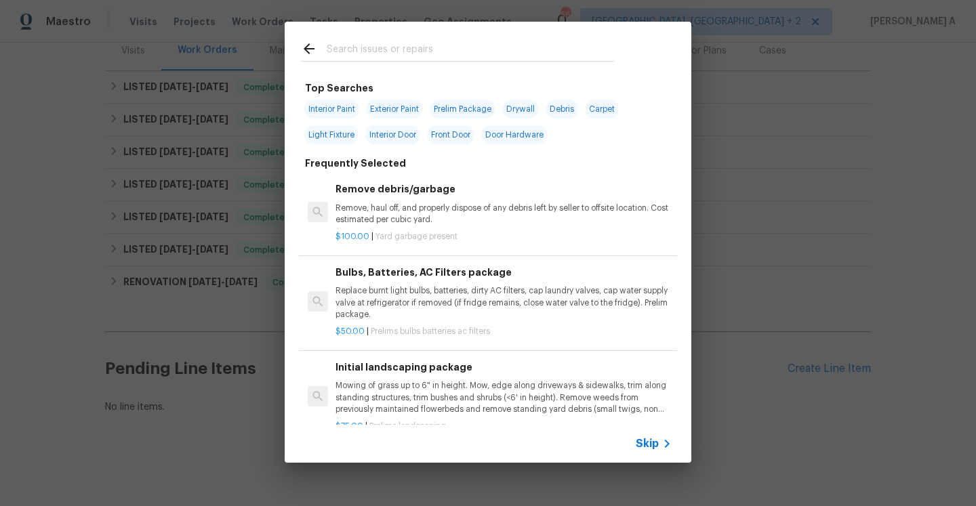
click at [660, 445] on icon at bounding box center [667, 444] width 16 height 16
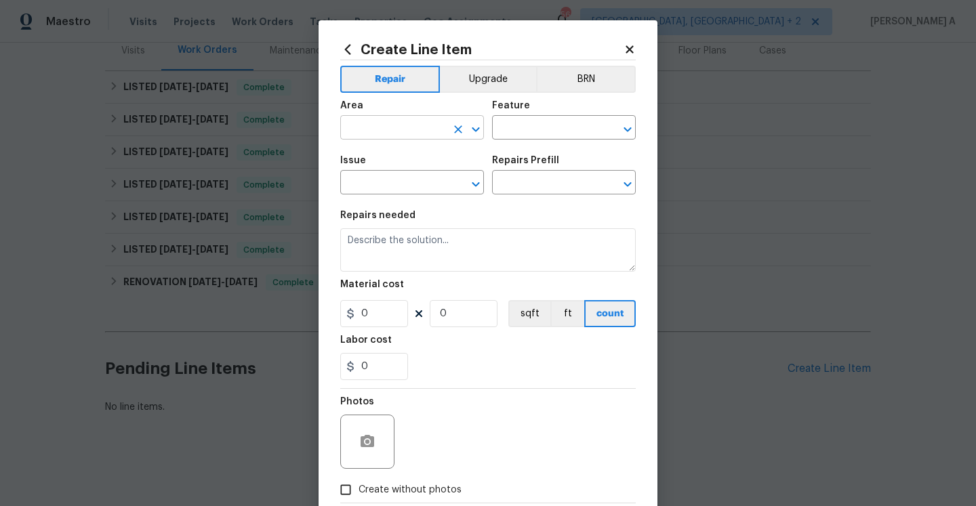
click at [402, 134] on input "text" at bounding box center [393, 129] width 106 height 21
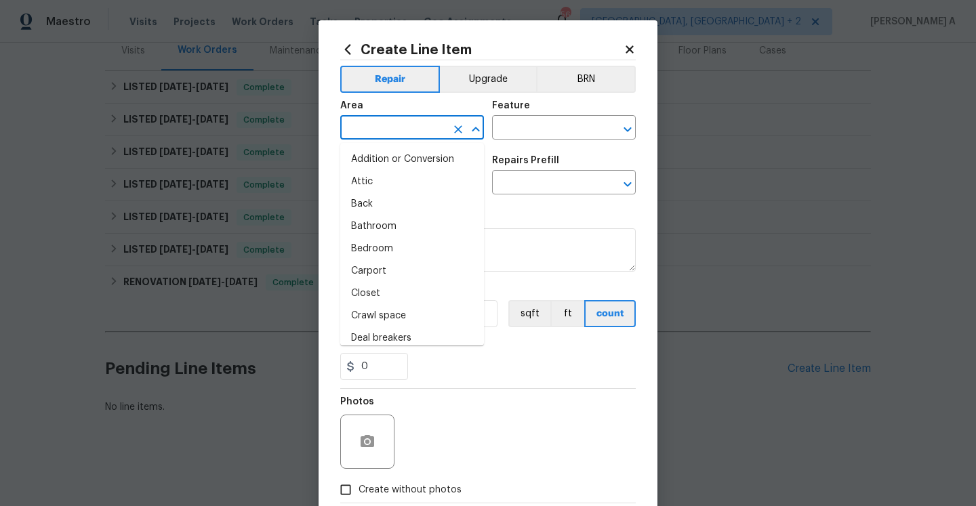
type input "i"
type input "t"
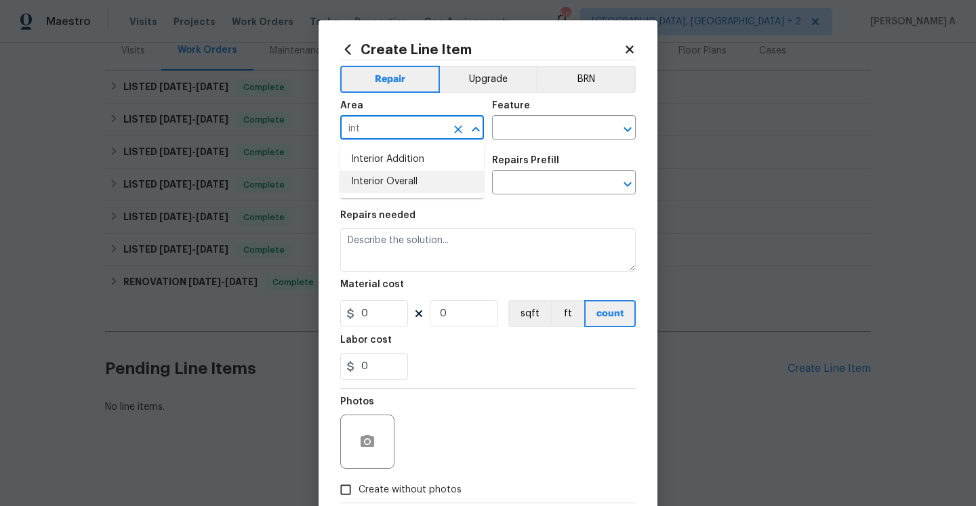
click at [440, 182] on li "Interior Overall" at bounding box center [412, 182] width 144 height 22
type input "Interior Overall"
click at [516, 140] on div "Area Interior Overall ​ Feature ​" at bounding box center [487, 120] width 295 height 55
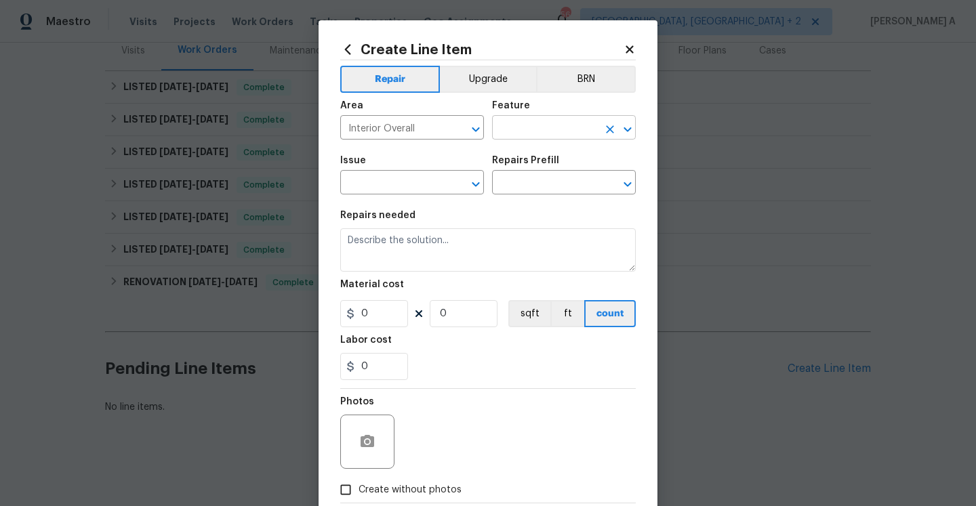
click at [516, 135] on input "text" at bounding box center [545, 129] width 106 height 21
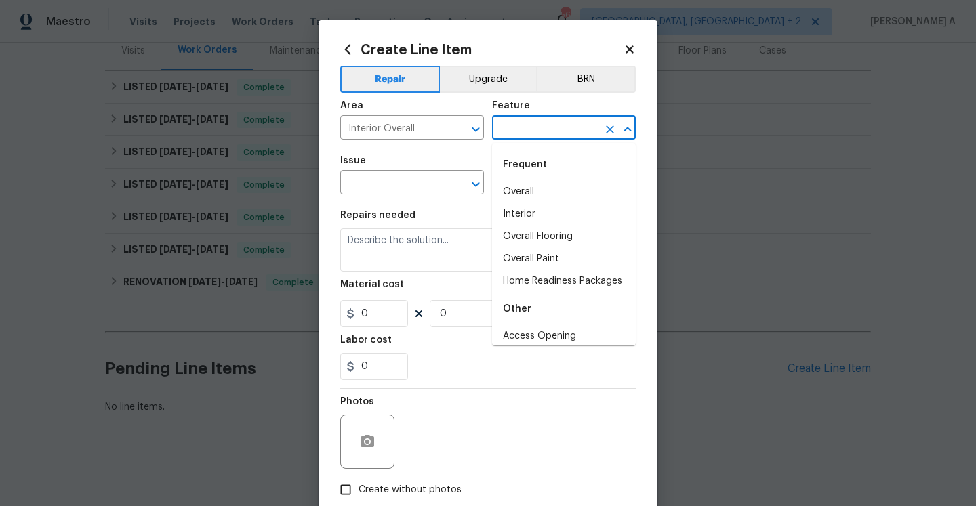
type input "o"
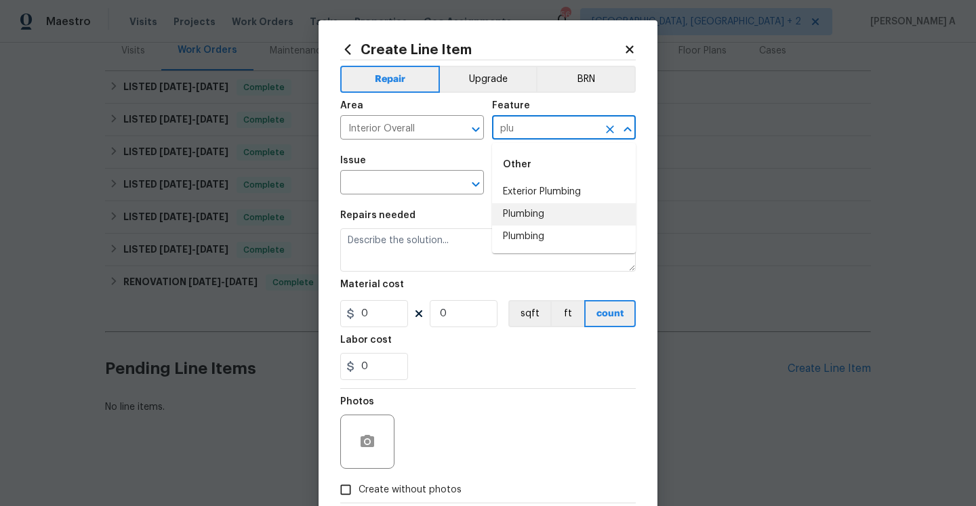
click at [547, 211] on li "Plumbing" at bounding box center [564, 214] width 144 height 22
type input "Plumbing"
click at [425, 199] on span "Issue ​" at bounding box center [412, 175] width 144 height 55
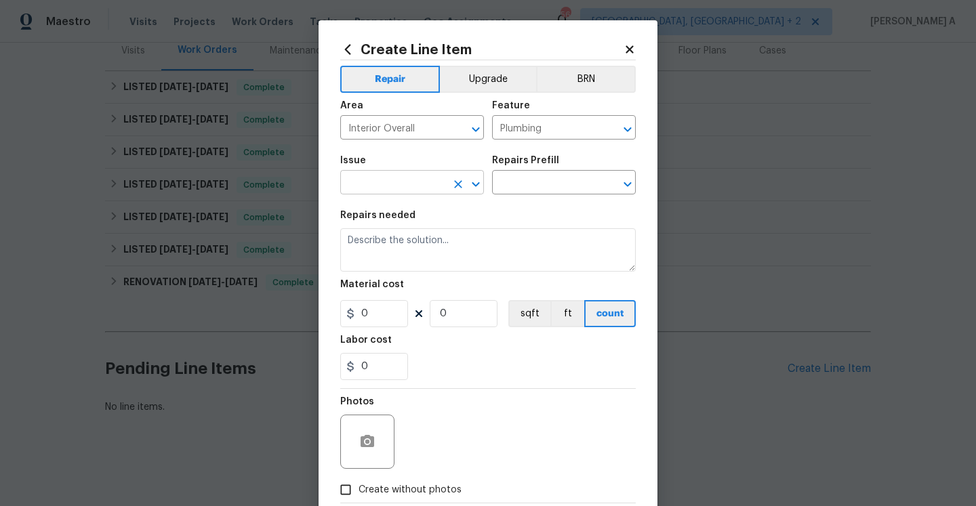
click at [422, 190] on input "text" at bounding box center [393, 183] width 106 height 21
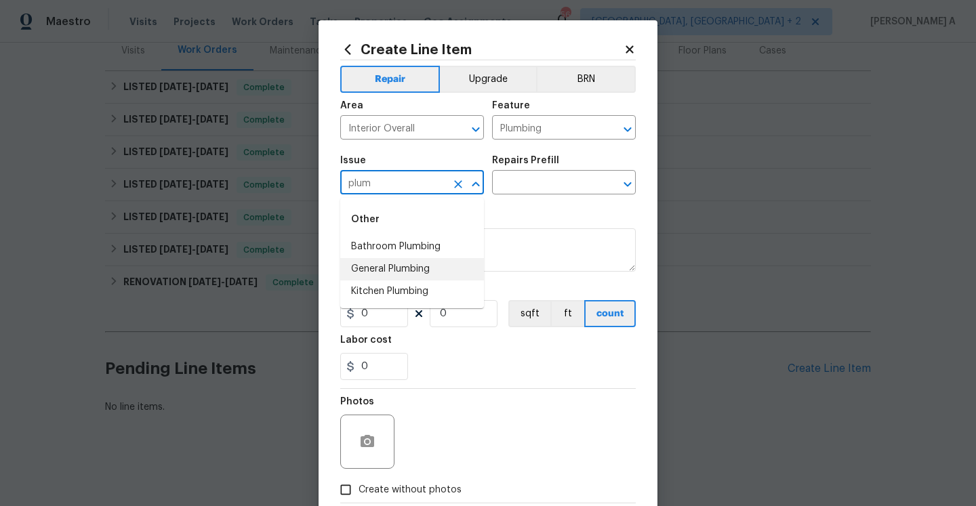
click at [434, 277] on li "General Plumbing" at bounding box center [412, 269] width 144 height 22
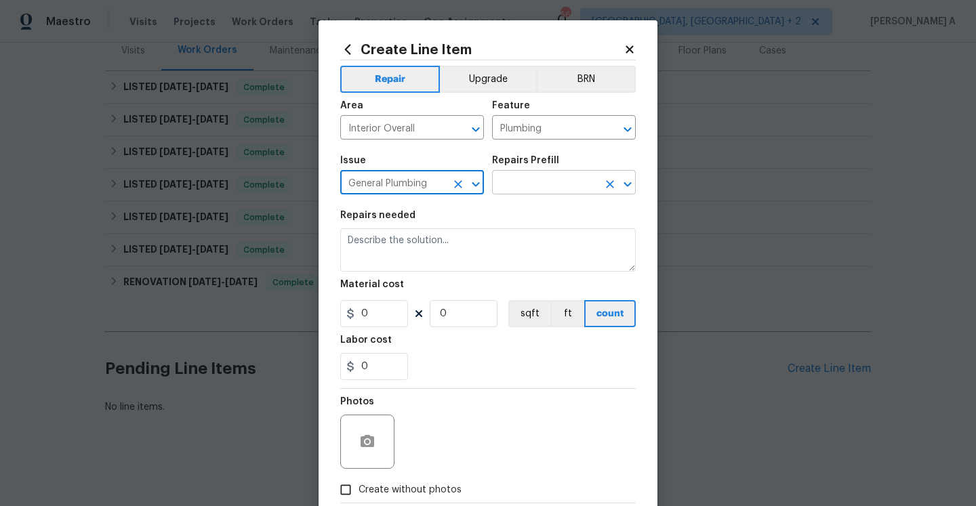
type input "General Plumbing"
click at [521, 188] on input "text" at bounding box center [545, 183] width 106 height 21
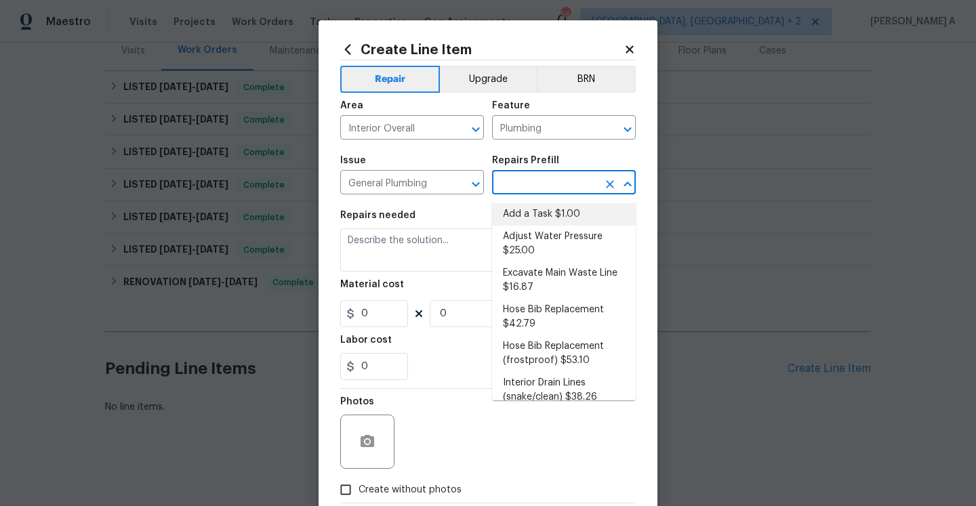
click at [531, 216] on li "Add a Task $1.00" at bounding box center [564, 214] width 144 height 22
type input "Add a Task $1.00"
type textarea "HPM to detail"
type input "1"
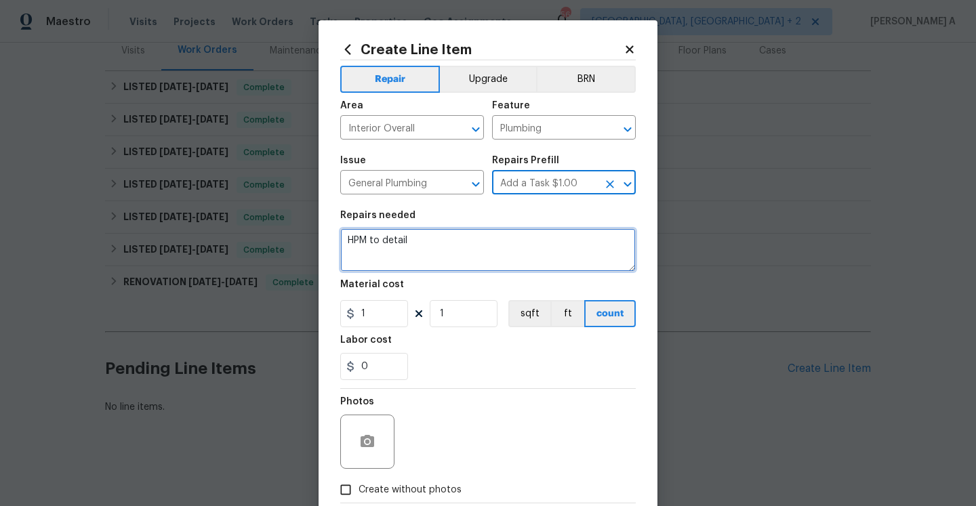
click at [500, 257] on textarea "HPM to detail" at bounding box center [487, 249] width 295 height 43
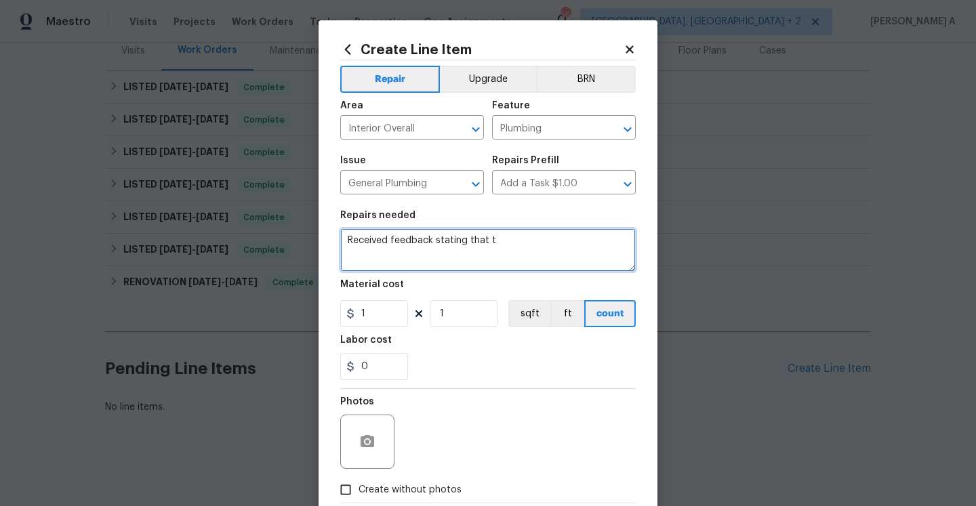
paste textarea "here is a strong odor of sewer gas."
type textarea "Received feedback stating that there is a strong odor of sewer gas. Please chec…"
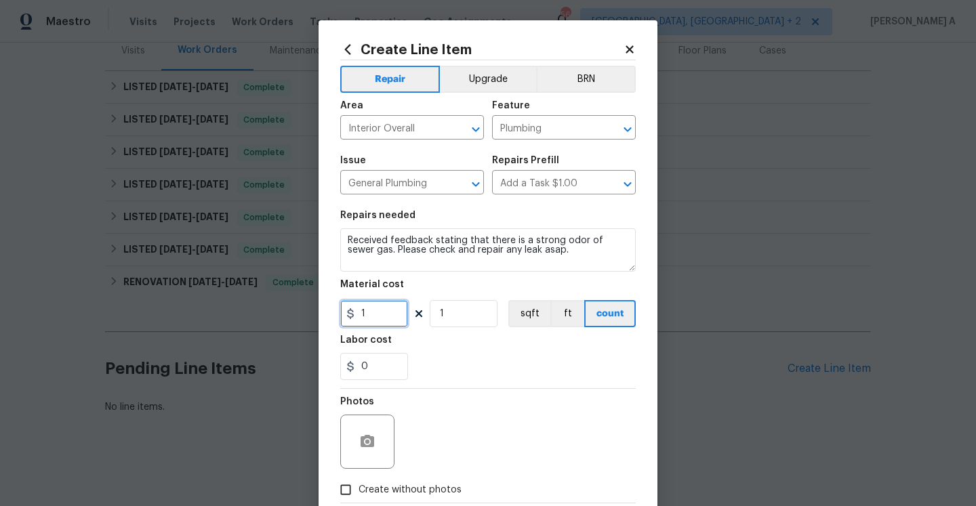
click at [377, 309] on input "1" at bounding box center [374, 313] width 68 height 27
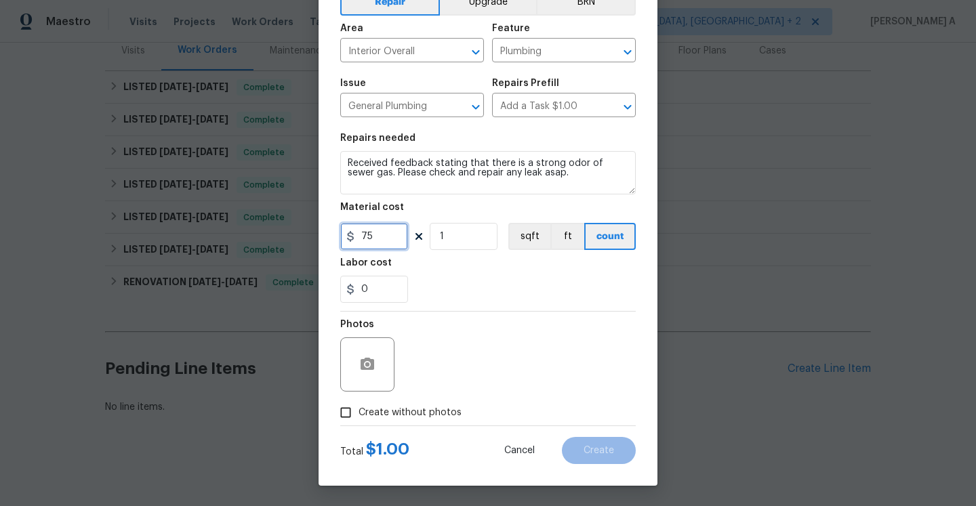
type input "75"
click at [432, 405] on label "Create without photos" at bounding box center [397, 413] width 129 height 26
click at [358, 405] on input "Create without photos" at bounding box center [346, 413] width 26 height 26
checkbox input "true"
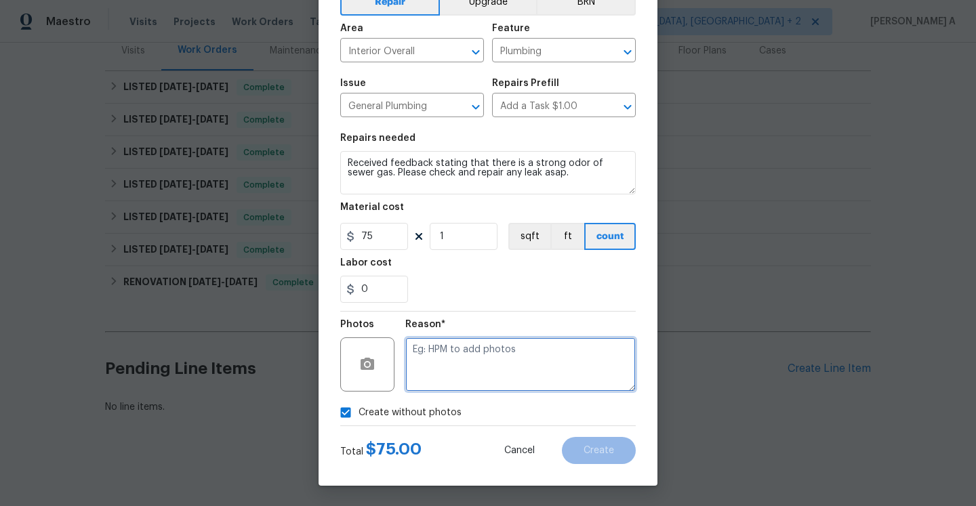
click at [458, 371] on textarea at bounding box center [520, 364] width 230 height 54
type textarea "Na"
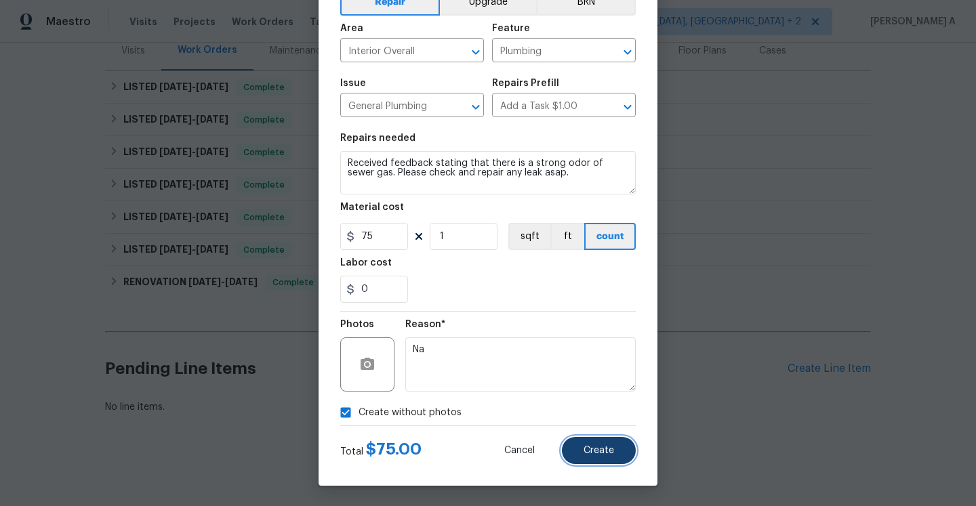
click at [572, 446] on button "Create" at bounding box center [599, 450] width 74 height 27
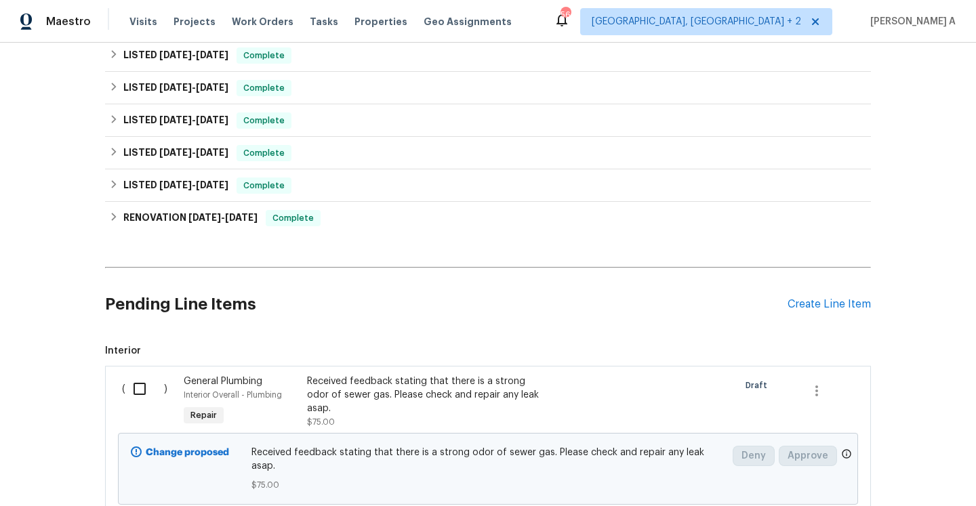
scroll to position [329, 0]
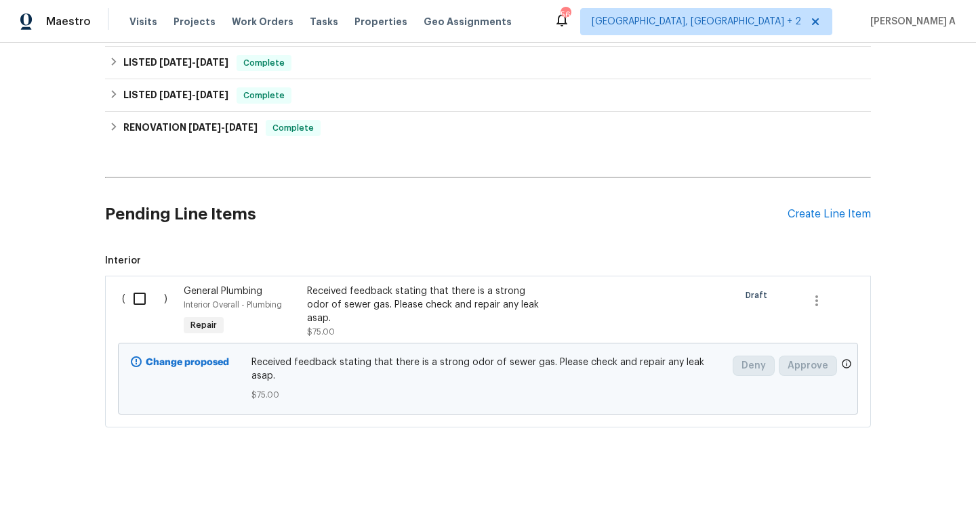
click at [136, 306] on input "checkbox" at bounding box center [144, 299] width 39 height 28
checkbox input "true"
click at [867, 470] on span "Create Work Order" at bounding box center [898, 472] width 90 height 17
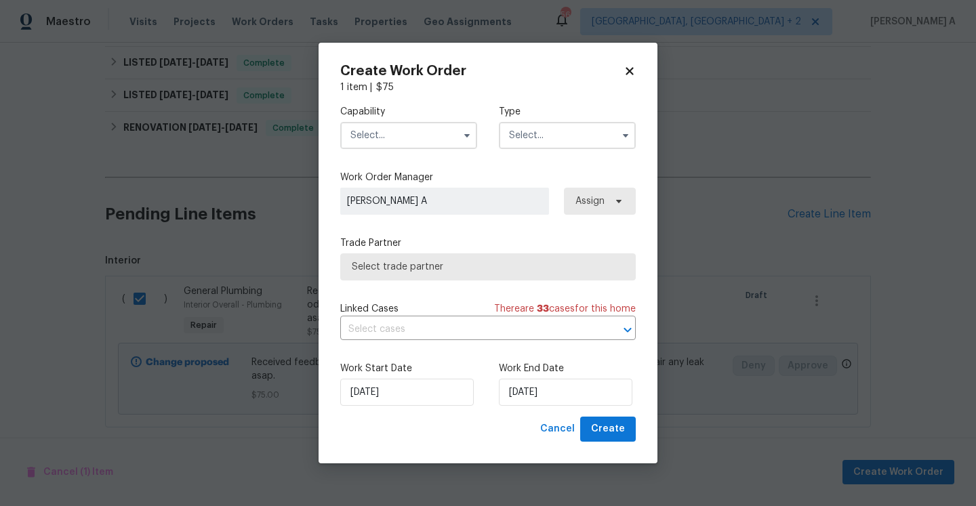
click at [423, 138] on input "text" at bounding box center [408, 135] width 137 height 27
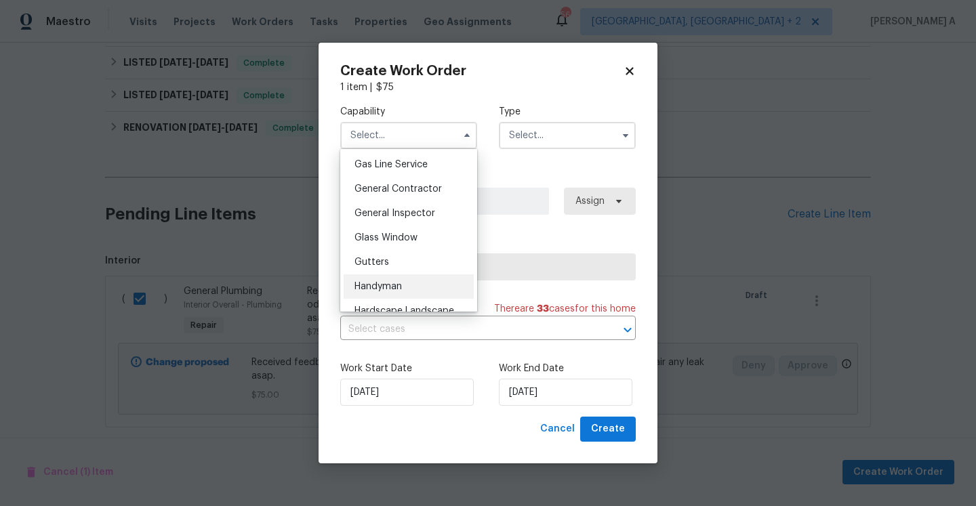
scroll to position [574, 0]
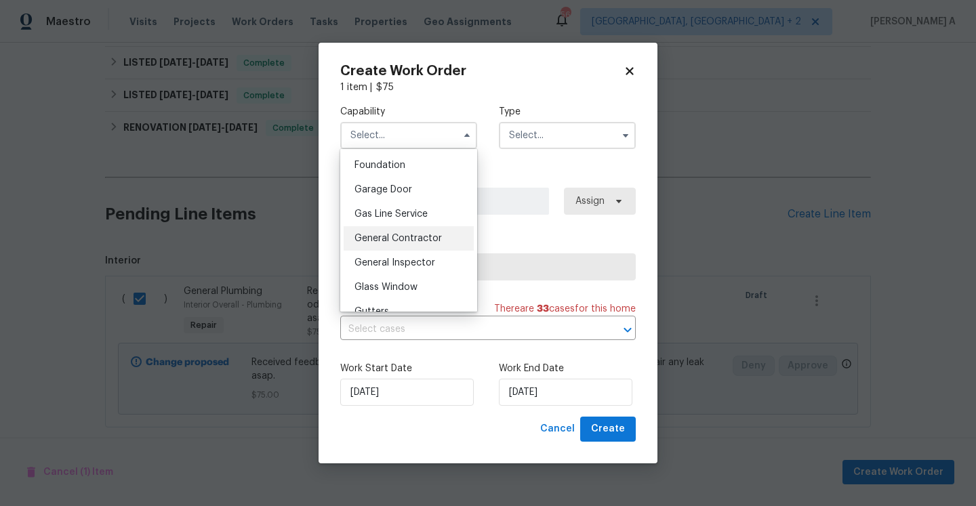
click at [431, 241] on span "General Contractor" at bounding box center [397, 238] width 87 height 9
type input "General Contractor"
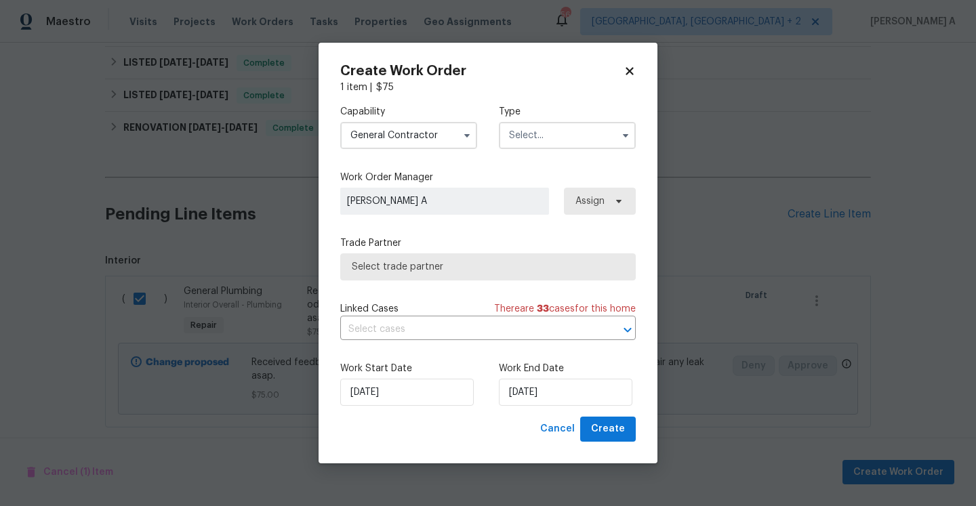
click at [503, 135] on input "text" at bounding box center [567, 135] width 137 height 27
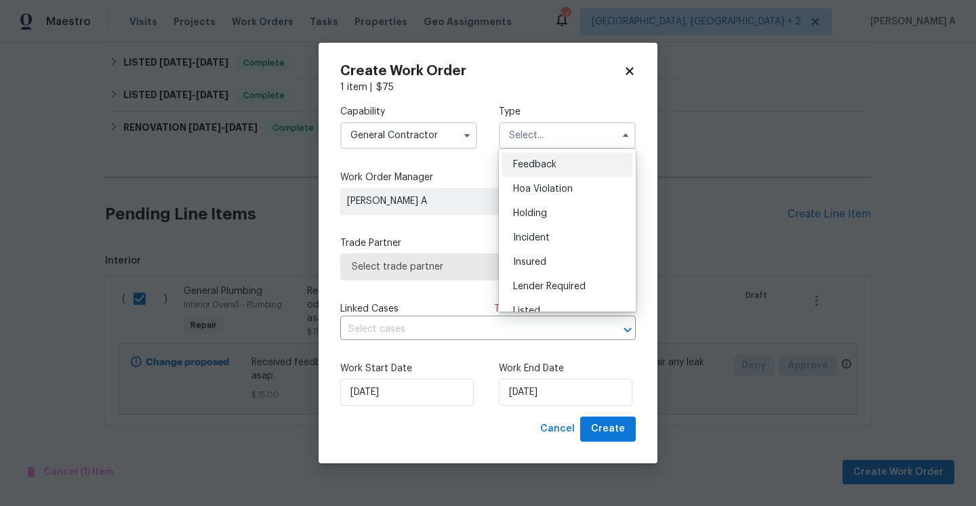
click at [537, 155] on div "Feedback" at bounding box center [567, 164] width 130 height 24
type input "Feedback"
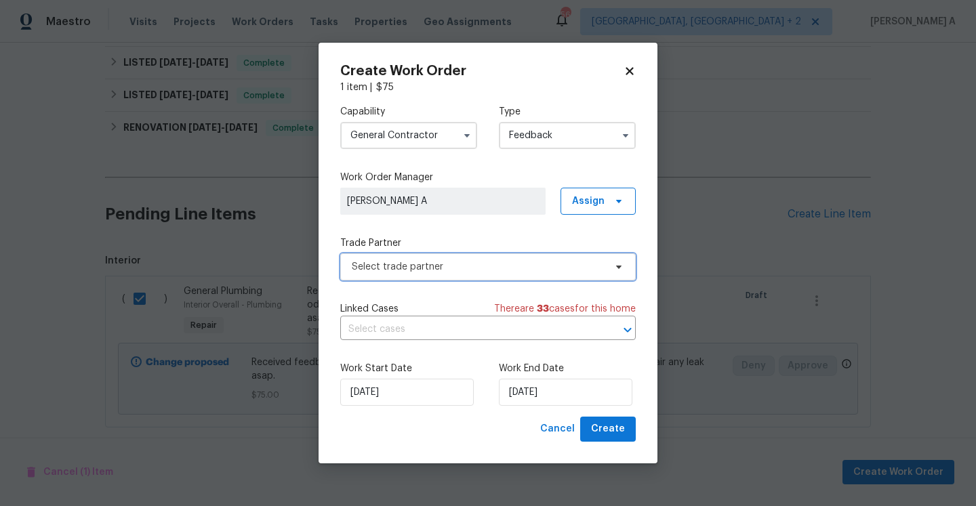
click at [501, 259] on span "Select trade partner" at bounding box center [487, 266] width 295 height 27
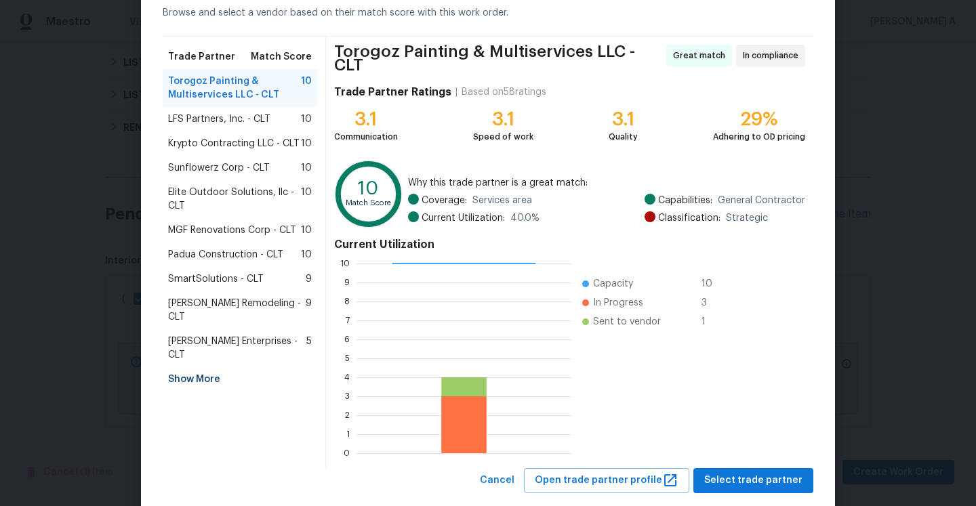
scroll to position [91, 0]
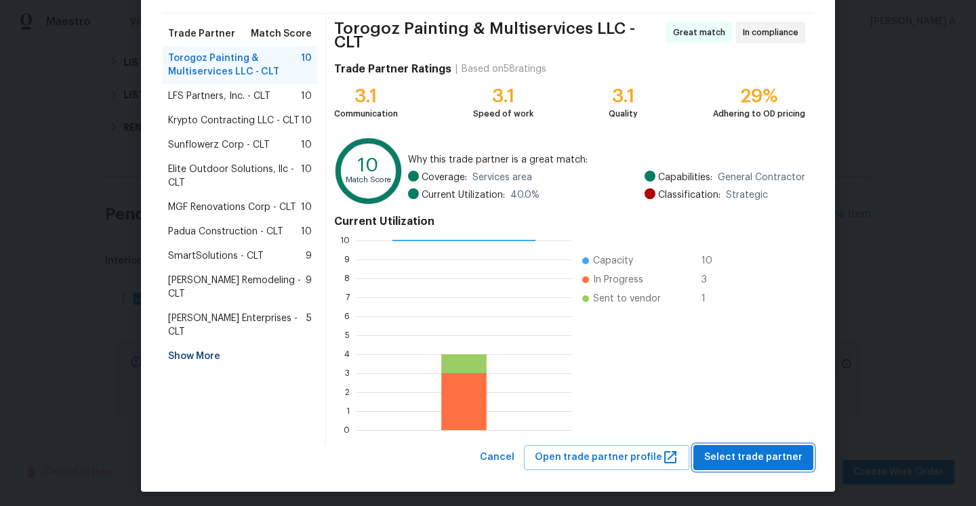
click at [778, 454] on span "Select trade partner" at bounding box center [753, 457] width 98 height 17
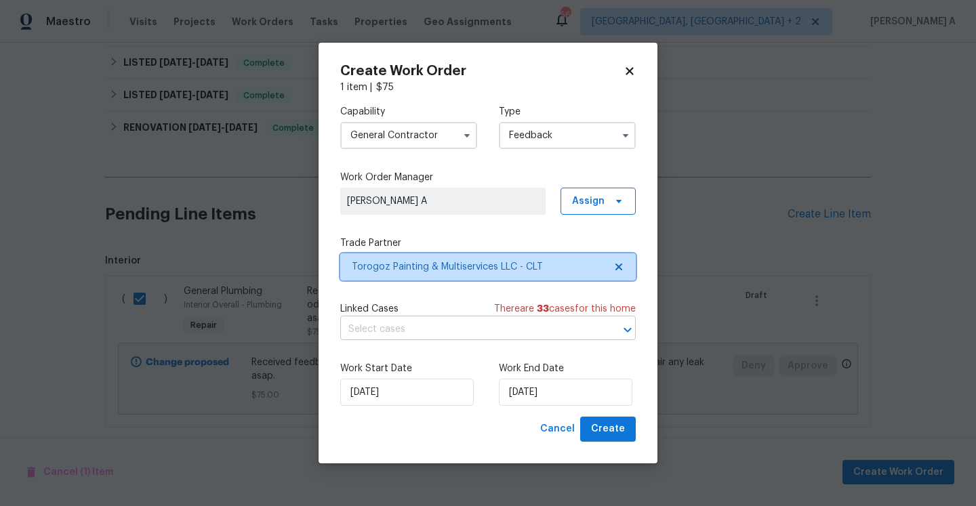
scroll to position [0, 0]
click at [568, 330] on input "text" at bounding box center [468, 329] width 257 height 21
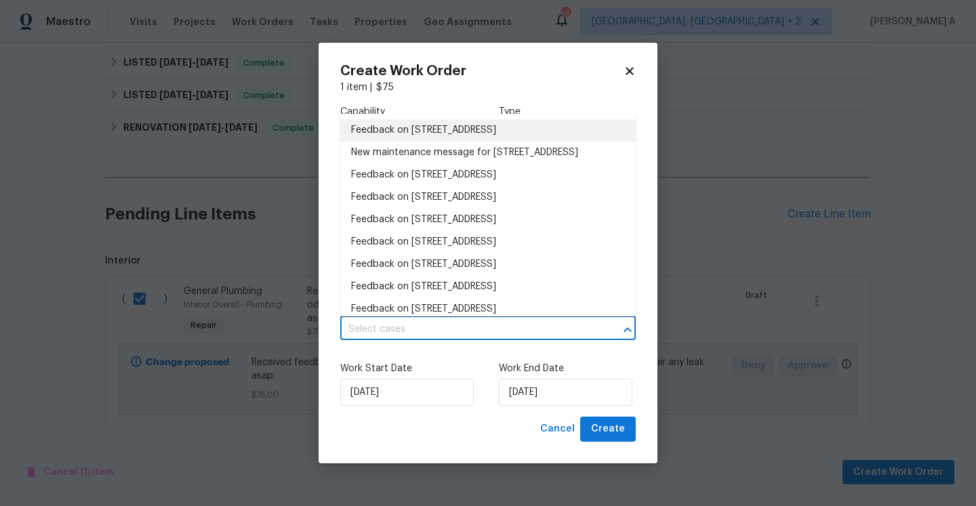
click at [476, 134] on li "Feedback on 6809 Brancusi Ct, Charlotte, NC 28215" at bounding box center [487, 130] width 295 height 22
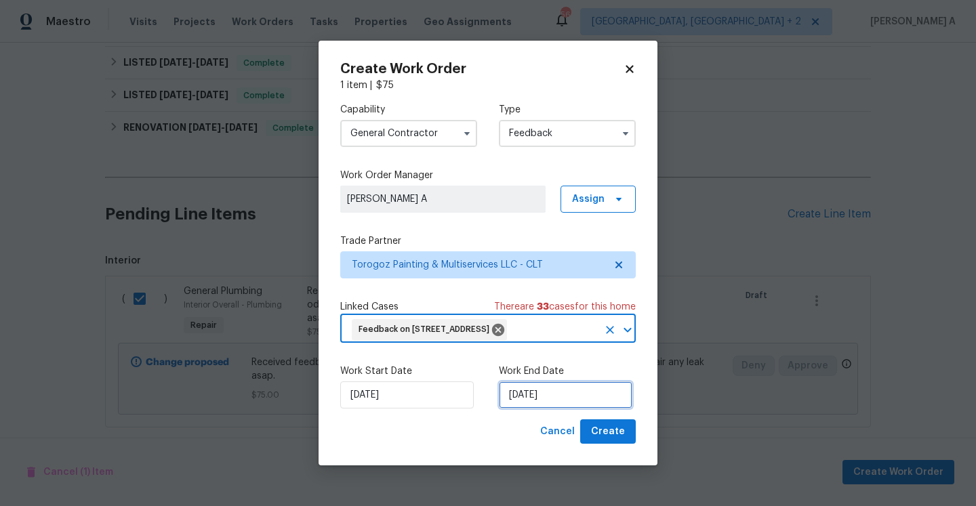
click at [547, 404] on input "9/7/2025" at bounding box center [565, 394] width 133 height 27
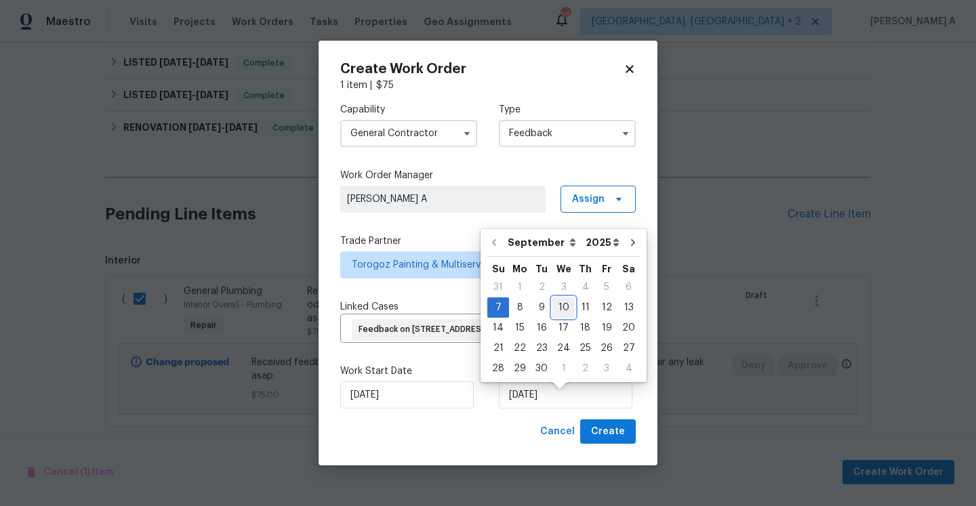
click at [556, 312] on div "10" at bounding box center [563, 307] width 22 height 19
type input "9/10/2025"
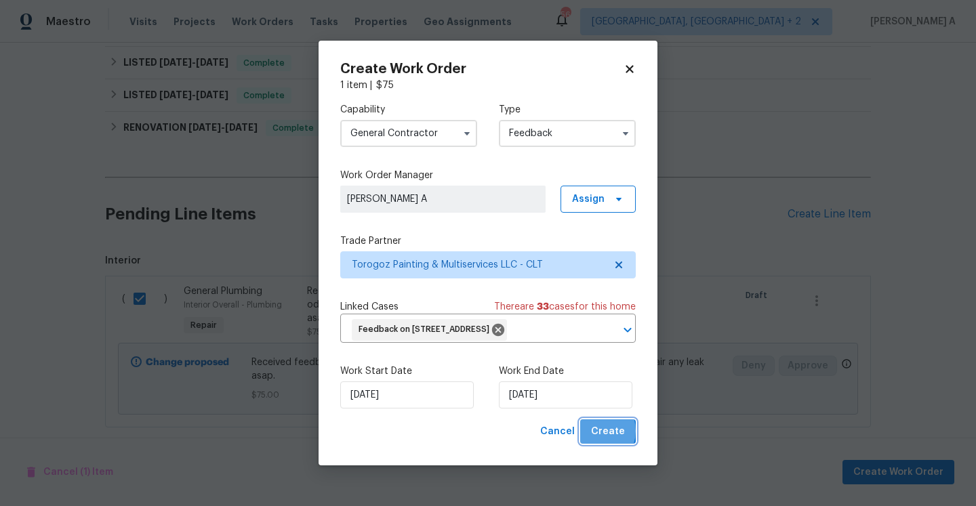
click at [598, 440] on span "Create" at bounding box center [608, 431] width 34 height 17
checkbox input "false"
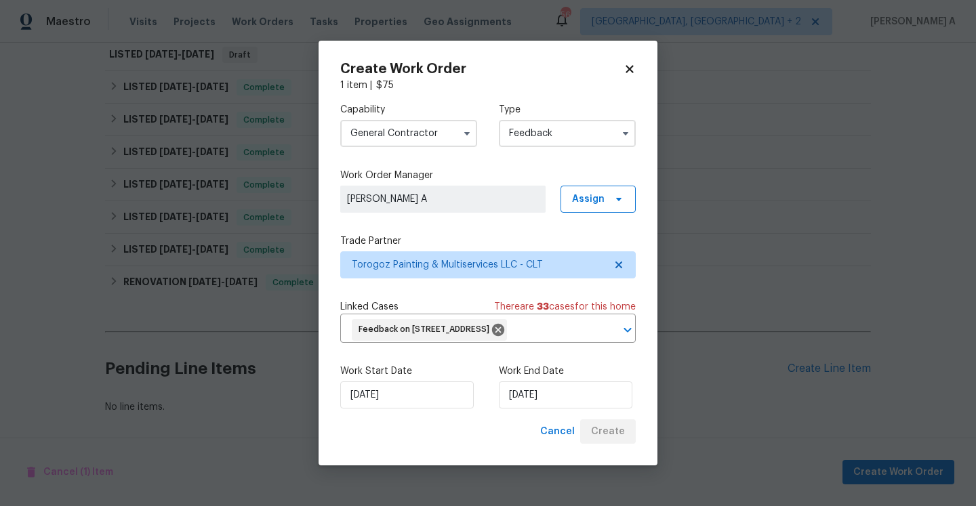
scroll to position [207, 0]
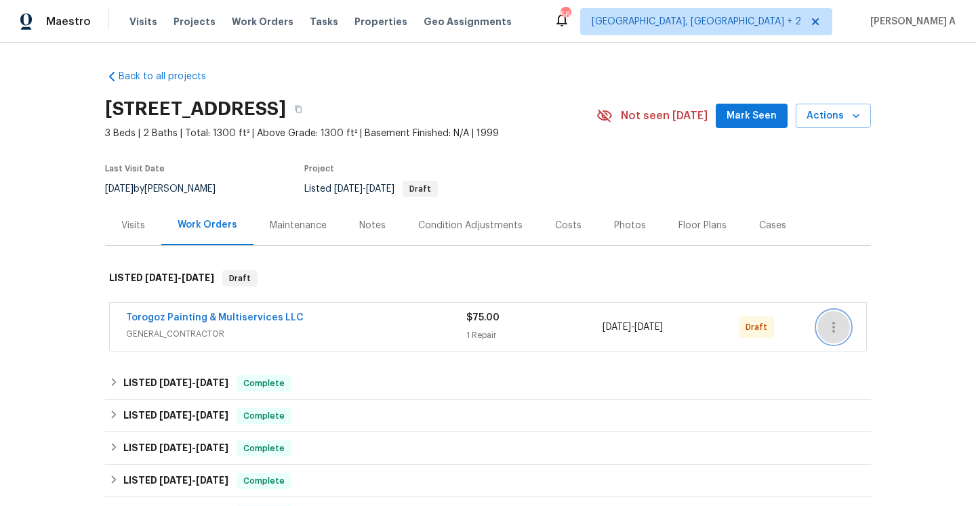
click at [843, 318] on button "button" at bounding box center [833, 327] width 33 height 33
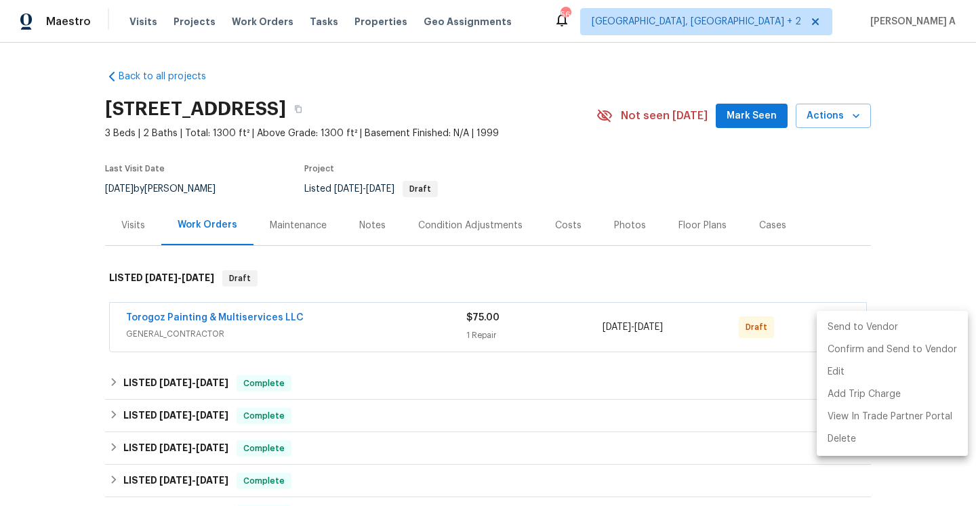
click at [843, 318] on li "Send to Vendor" at bounding box center [891, 327] width 151 height 22
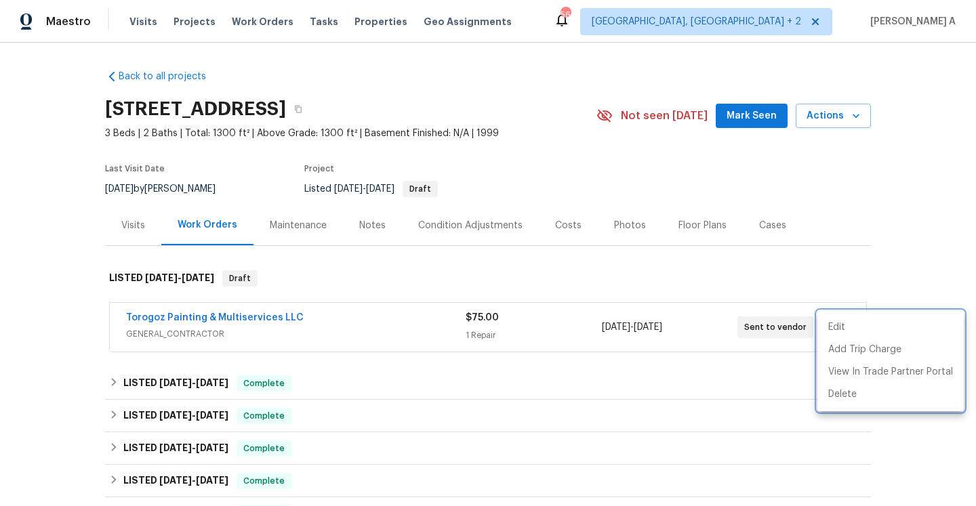
click at [734, 290] on div at bounding box center [488, 253] width 976 height 506
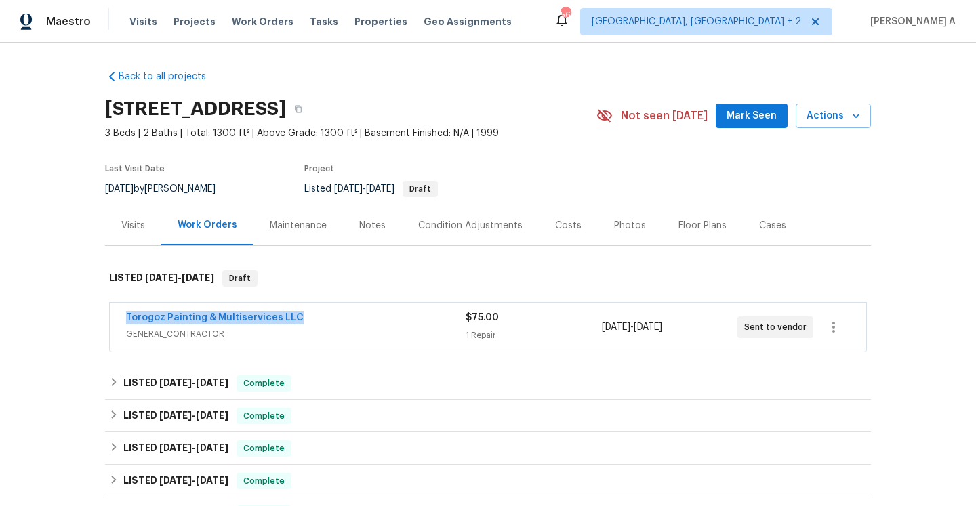
drag, startPoint x: 121, startPoint y: 318, endPoint x: 299, endPoint y: 318, distance: 178.2
click at [299, 318] on div "Torogoz Painting & Multiservices LLC GENERAL_CONTRACTOR $75.00 1 Repair [DATE] …" at bounding box center [488, 327] width 756 height 49
copy link "Torogoz Painting & Multiservices LLC"
click at [84, 309] on div "Back to all projects 6809 Brancusi Ct, Charlotte, NC 28215 3 Beds | 2 Baths | T…" at bounding box center [488, 274] width 976 height 463
drag, startPoint x: 123, startPoint y: 316, endPoint x: 789, endPoint y: 330, distance: 666.8
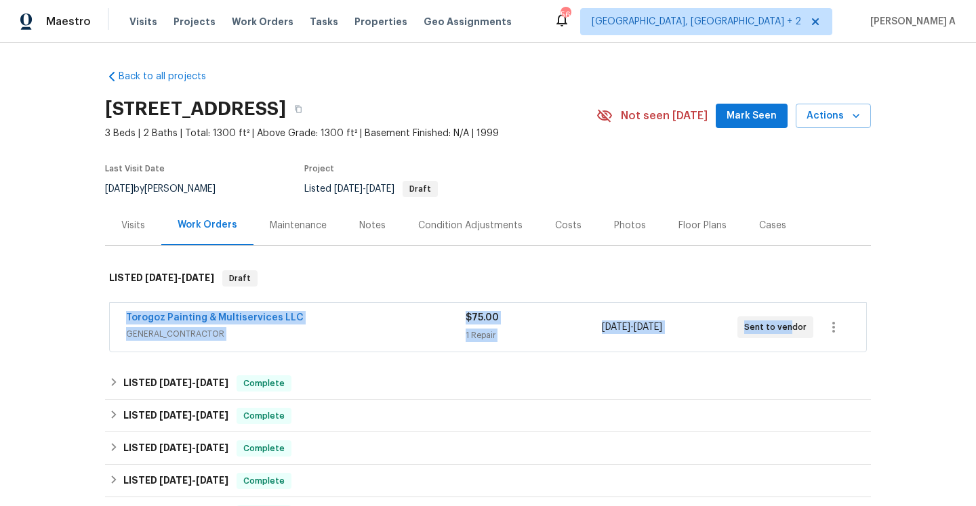
click at [789, 330] on div "Torogoz Painting & Multiservices LLC GENERAL_CONTRACTOR $75.00 1 Repair 9/7/202…" at bounding box center [488, 327] width 756 height 49
copy div "Torogoz Painting & Multiservices LLC GENERAL_CONTRACTOR $75.00 1 Repair 9/7/202…"
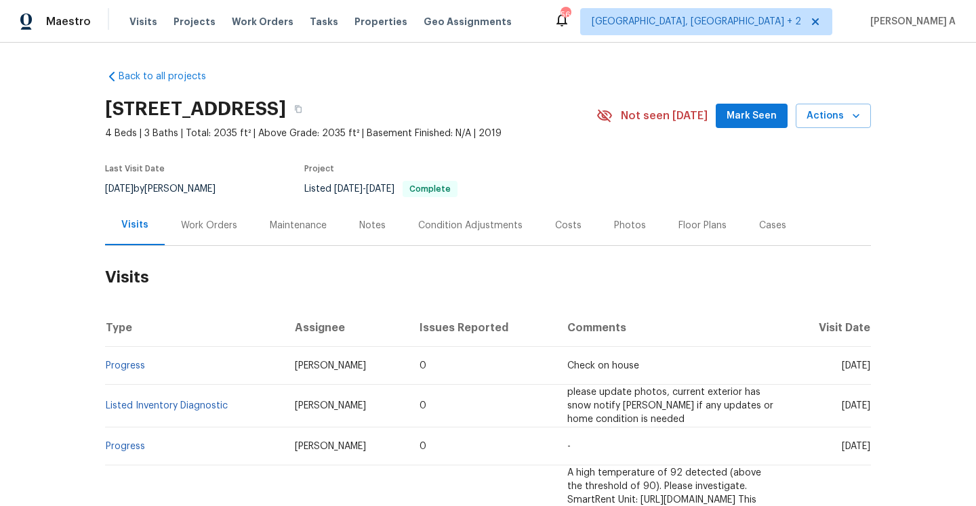
click at [226, 242] on div "Work Orders" at bounding box center [209, 225] width 89 height 40
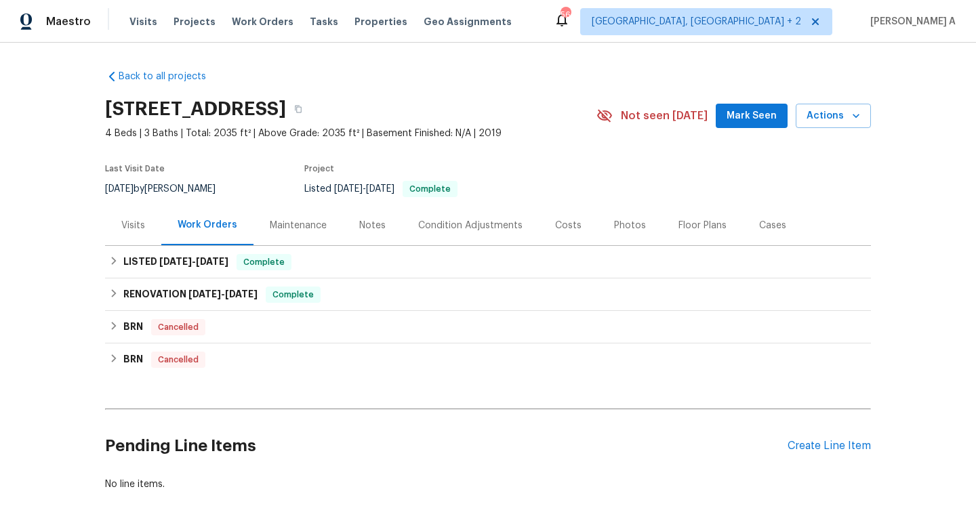
click at [156, 228] on div "Visits" at bounding box center [133, 225] width 56 height 40
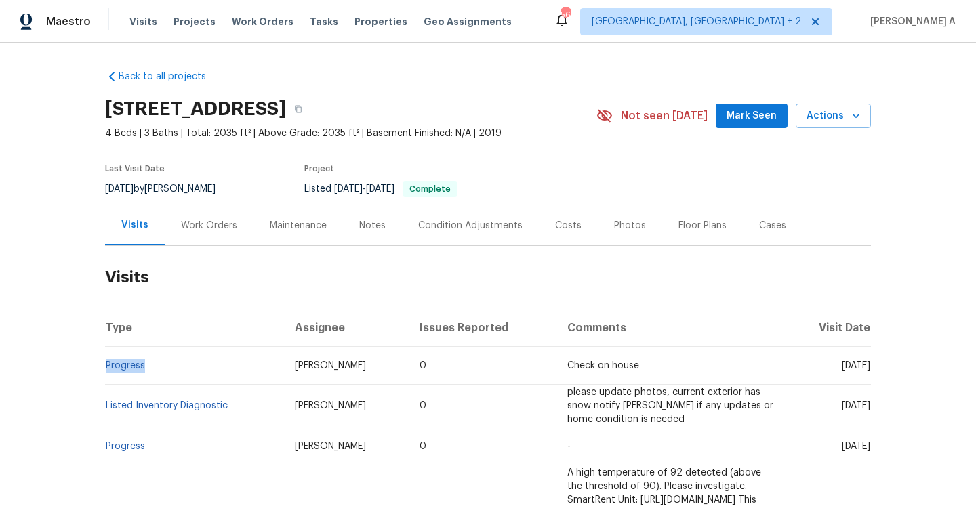
drag, startPoint x: 157, startPoint y: 371, endPoint x: 106, endPoint y: 371, distance: 50.8
click at [106, 371] on td "Progress" at bounding box center [194, 366] width 179 height 38
copy link "Progress"
click at [191, 223] on div "Work Orders" at bounding box center [209, 226] width 56 height 14
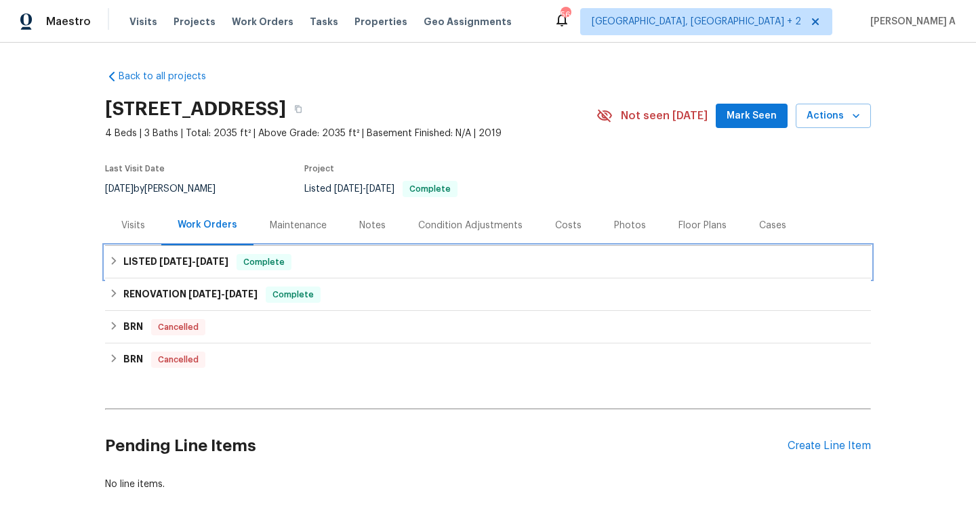
click at [201, 255] on h6 "LISTED [DATE] - [DATE]" at bounding box center [175, 262] width 105 height 16
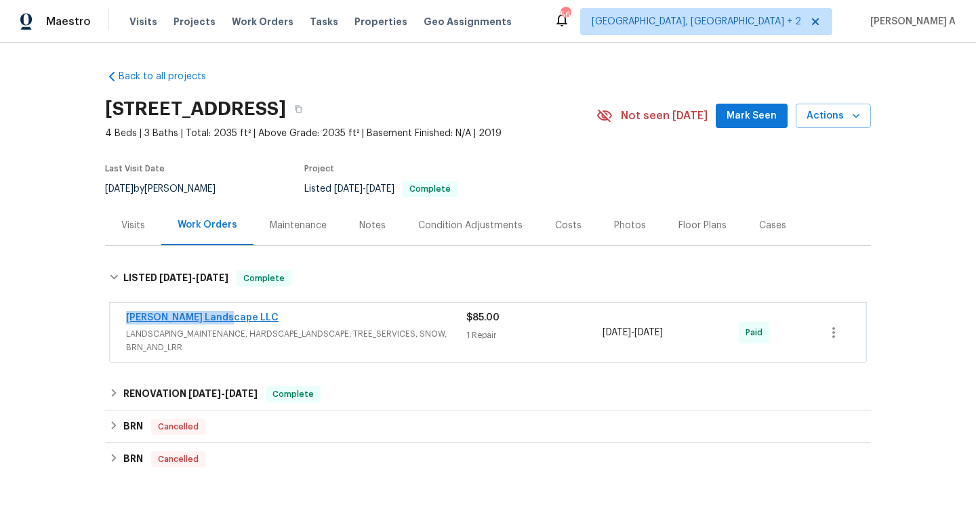
drag, startPoint x: 226, startPoint y: 320, endPoint x: 127, endPoint y: 320, distance: 98.2
click at [127, 320] on div "[PERSON_NAME] Landscape LLC" at bounding box center [296, 319] width 340 height 16
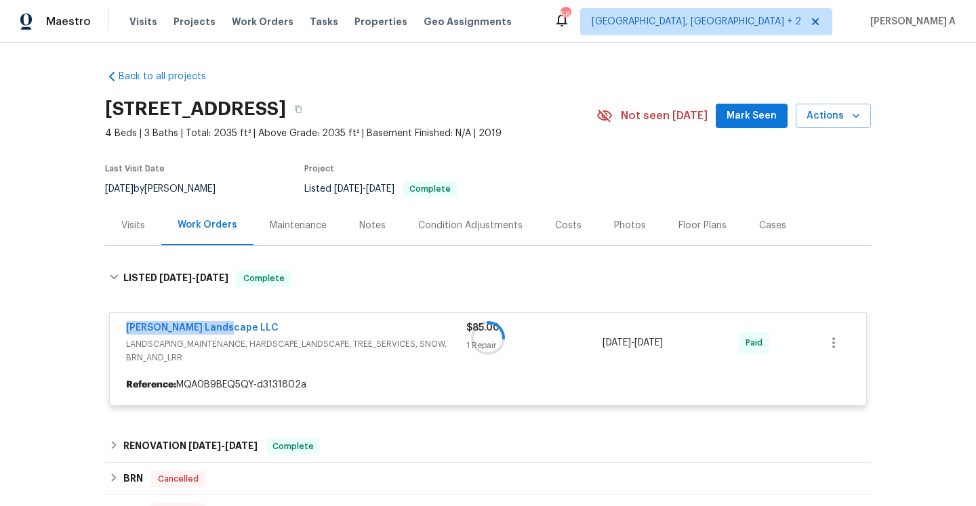
copy link "[PERSON_NAME] Landscape LLC"
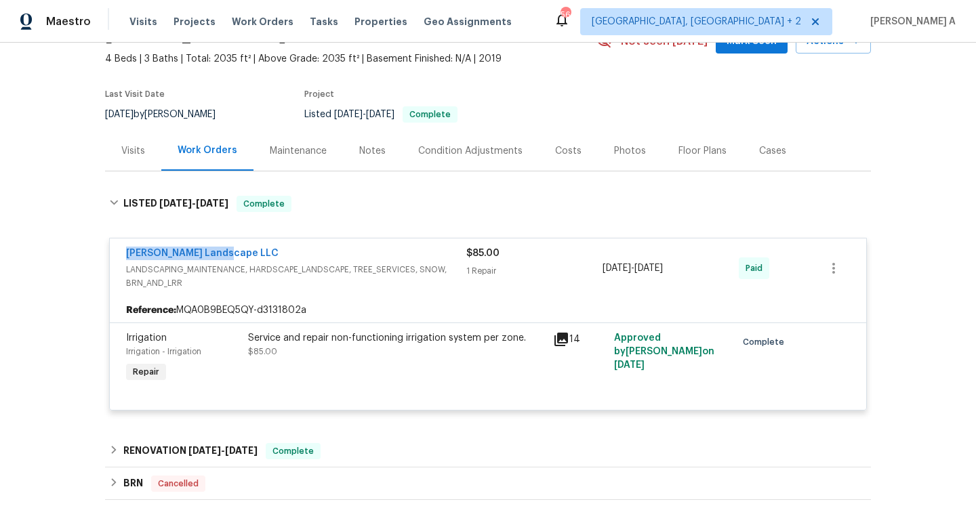
scroll to position [93, 0]
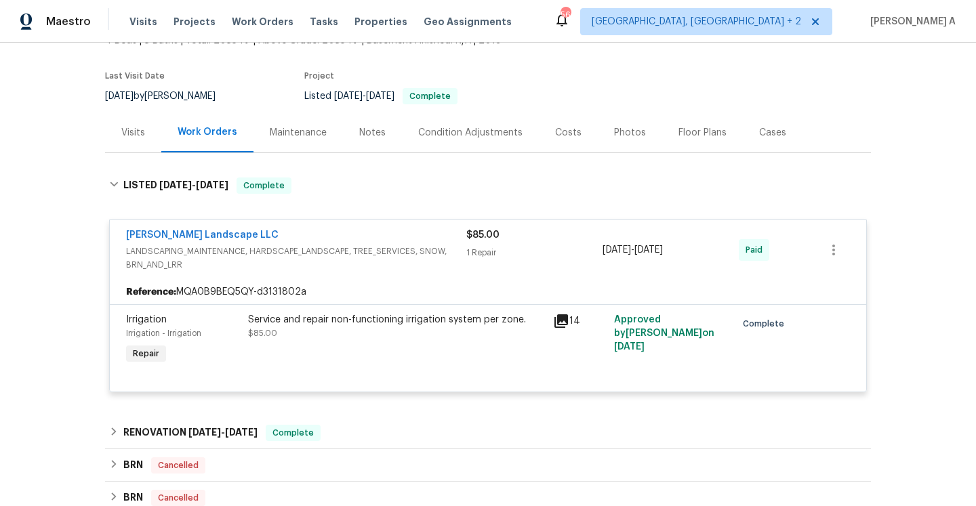
click at [132, 134] on div "Visits" at bounding box center [133, 133] width 24 height 14
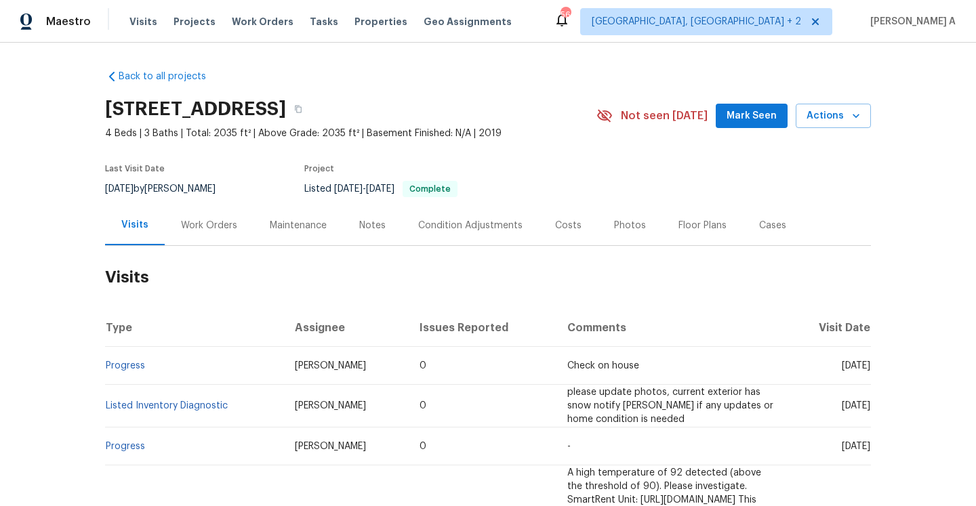
click at [206, 227] on div "Work Orders" at bounding box center [209, 226] width 56 height 14
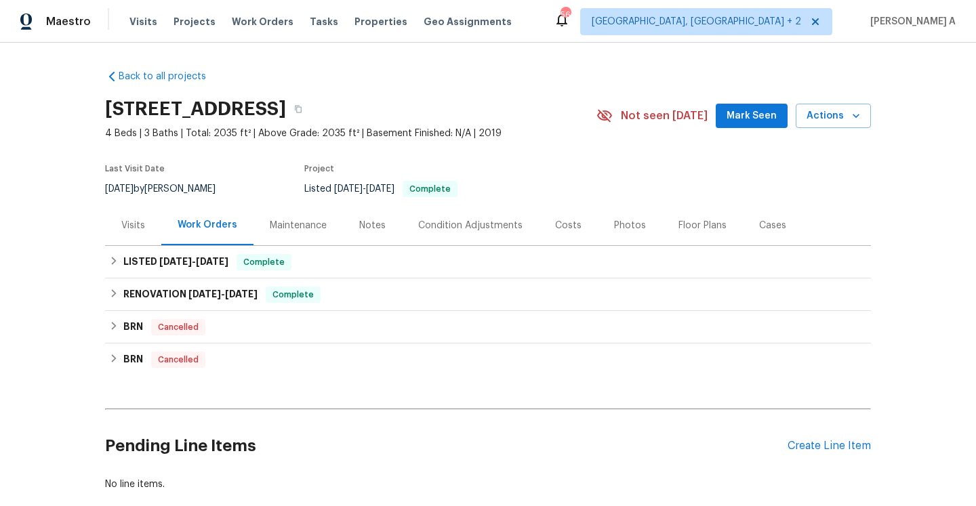
click at [135, 227] on div "Visits" at bounding box center [133, 226] width 24 height 14
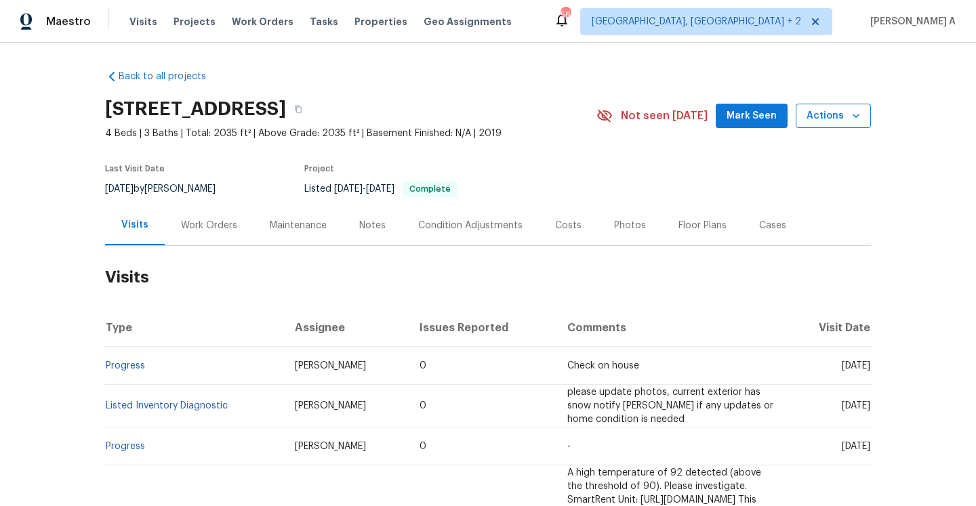
click at [831, 122] on span "Actions" at bounding box center [833, 116] width 54 height 17
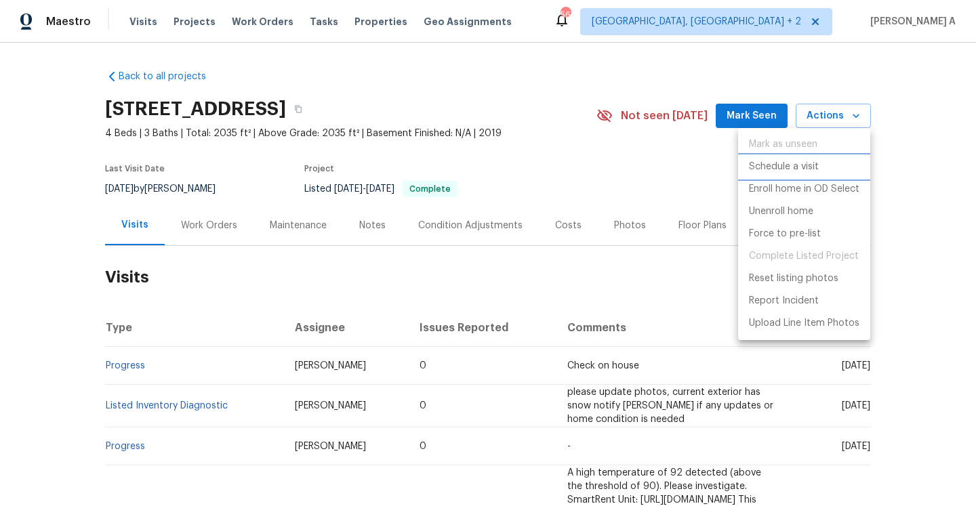
click at [772, 166] on p "Schedule a visit" at bounding box center [784, 167] width 70 height 14
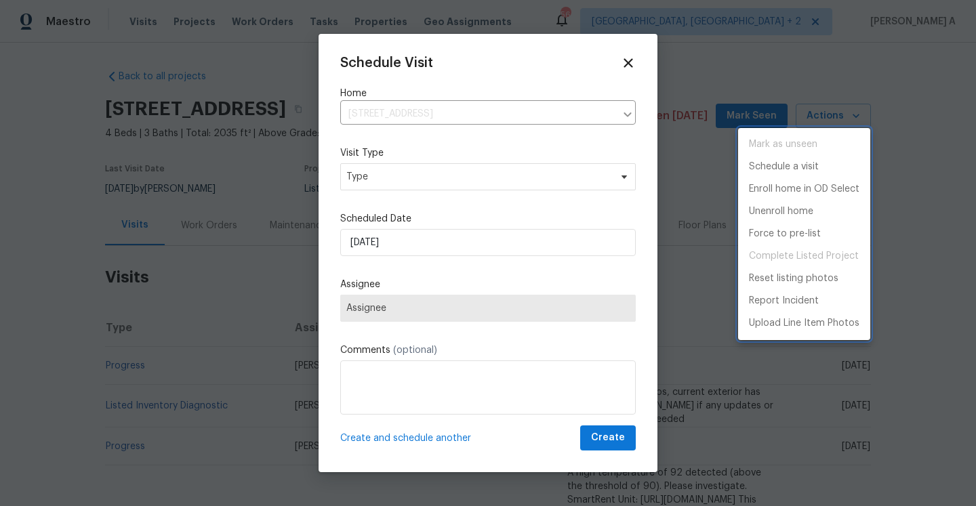
click at [446, 171] on div at bounding box center [488, 253] width 976 height 506
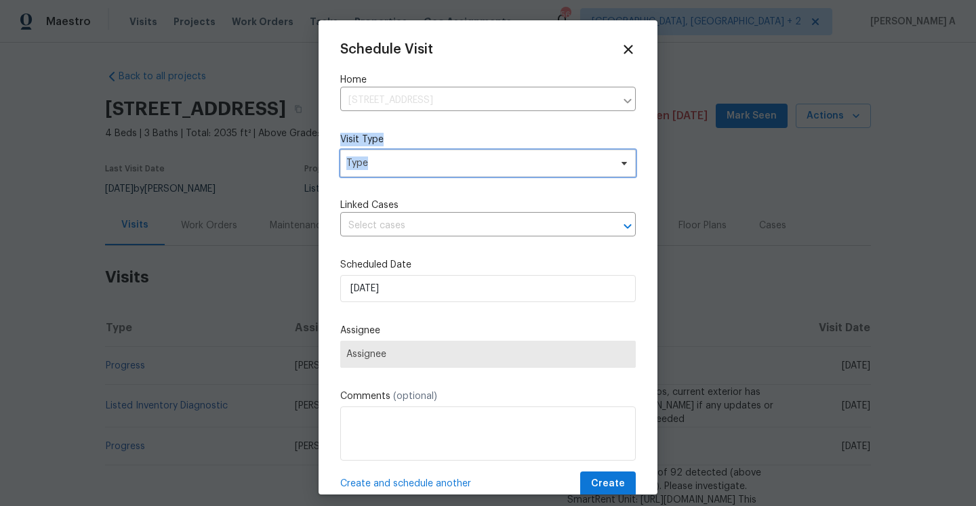
click at [446, 171] on span "Type" at bounding box center [487, 163] width 295 height 27
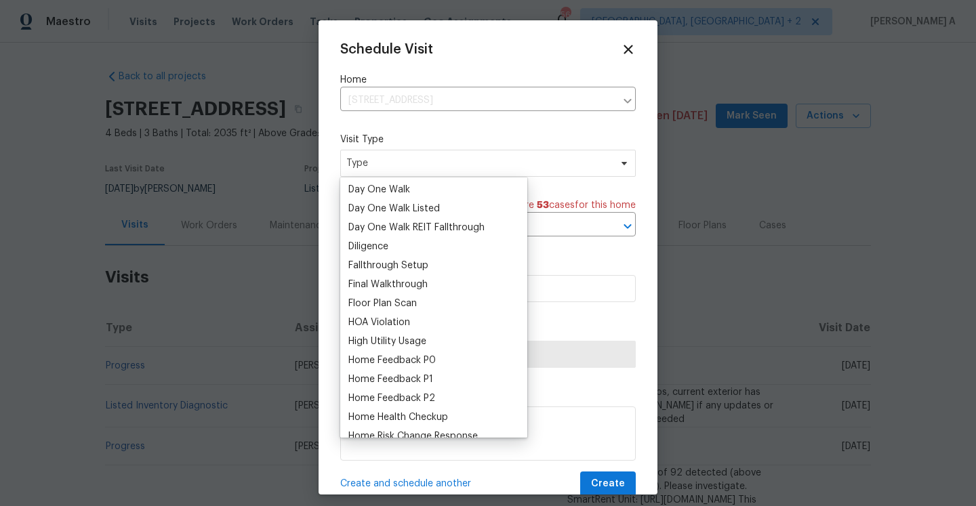
scroll to position [387, 0]
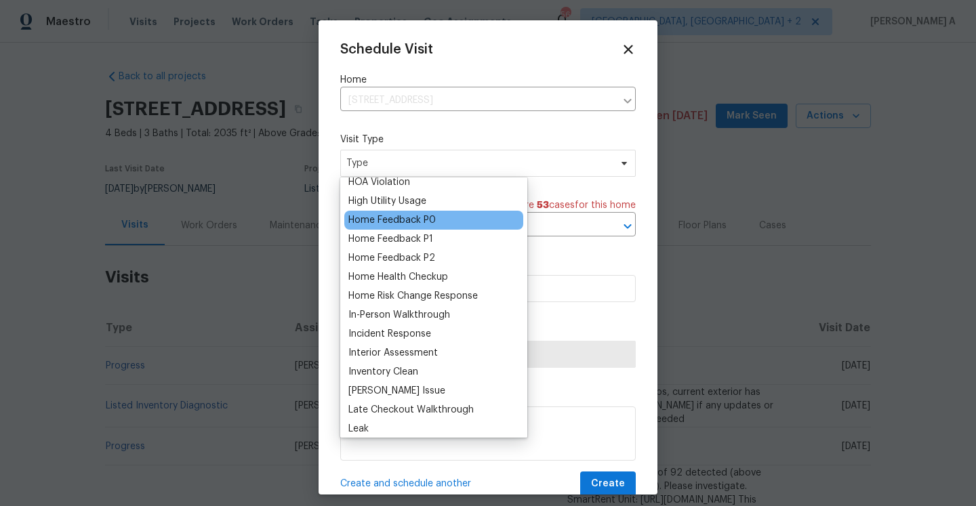
click at [409, 216] on div "Home Feedback P0" at bounding box center [391, 220] width 87 height 14
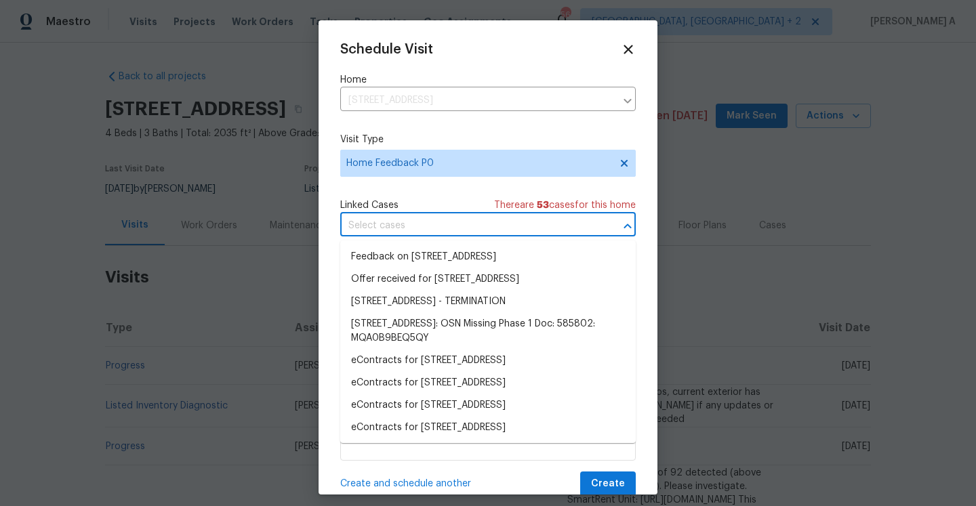
click at [409, 216] on input "text" at bounding box center [468, 225] width 257 height 21
click at [431, 261] on li "Feedback on 25643 E Bayaud Ave, Aurora, CO 80018" at bounding box center [487, 257] width 295 height 22
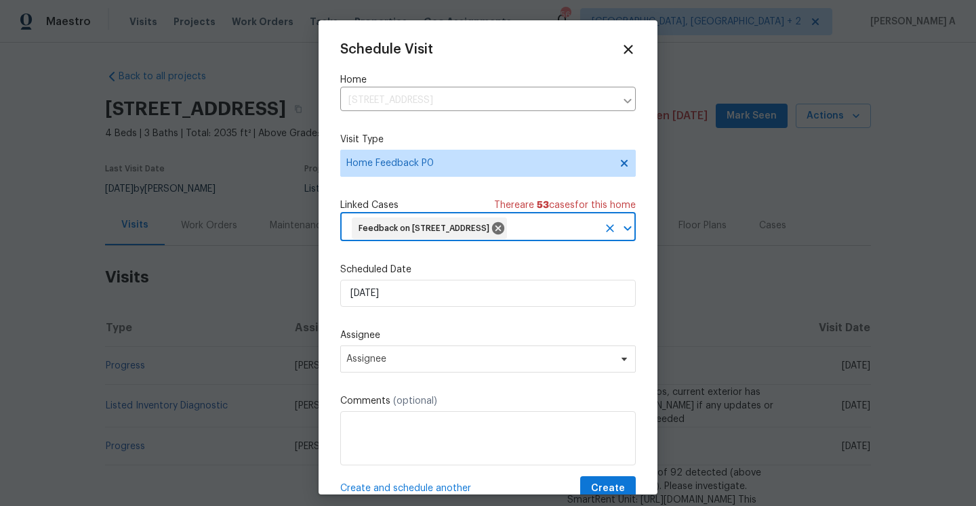
click at [431, 276] on label "Scheduled Date" at bounding box center [487, 270] width 295 height 14
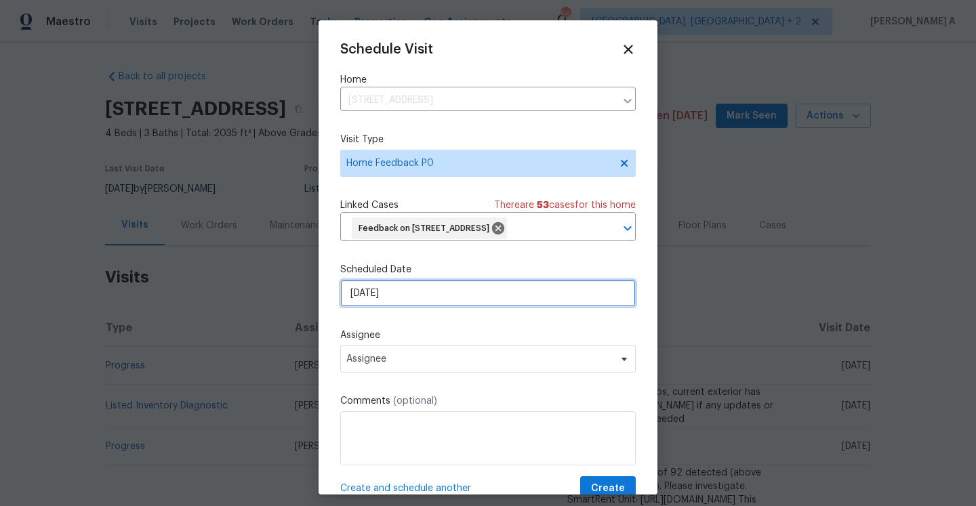
click at [431, 307] on input "9/7/2025" at bounding box center [487, 293] width 295 height 27
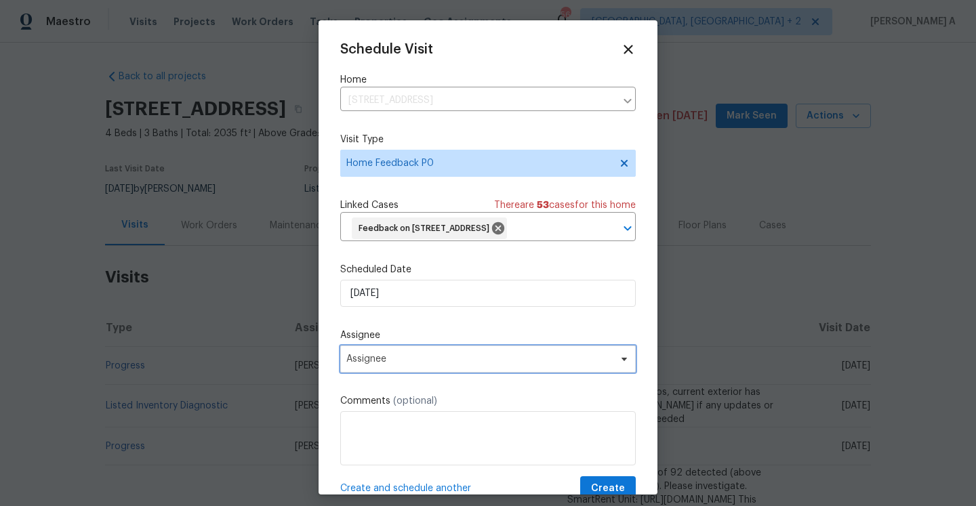
click at [444, 364] on span "Assignee" at bounding box center [479, 359] width 266 height 11
click at [514, 342] on label "Assignee" at bounding box center [487, 336] width 295 height 14
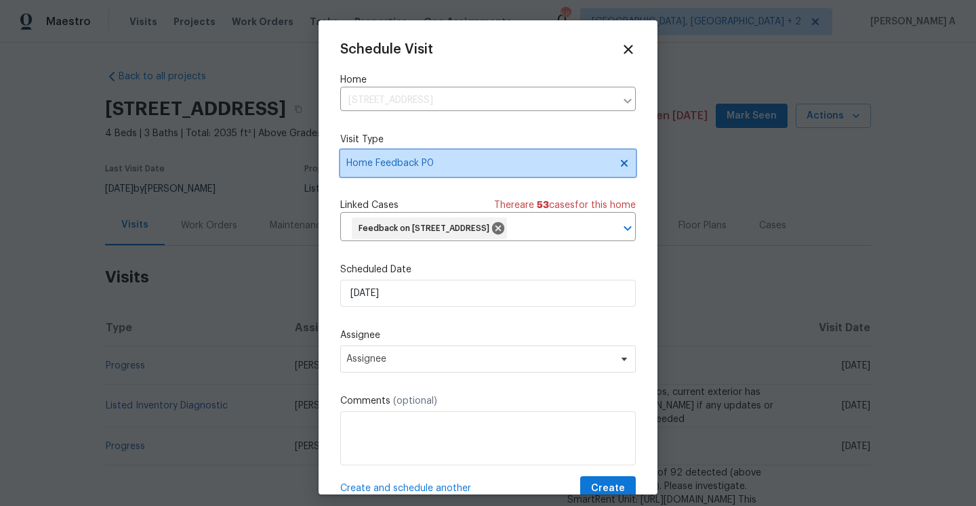
click at [419, 158] on span "Home Feedback P0" at bounding box center [478, 163] width 264 height 14
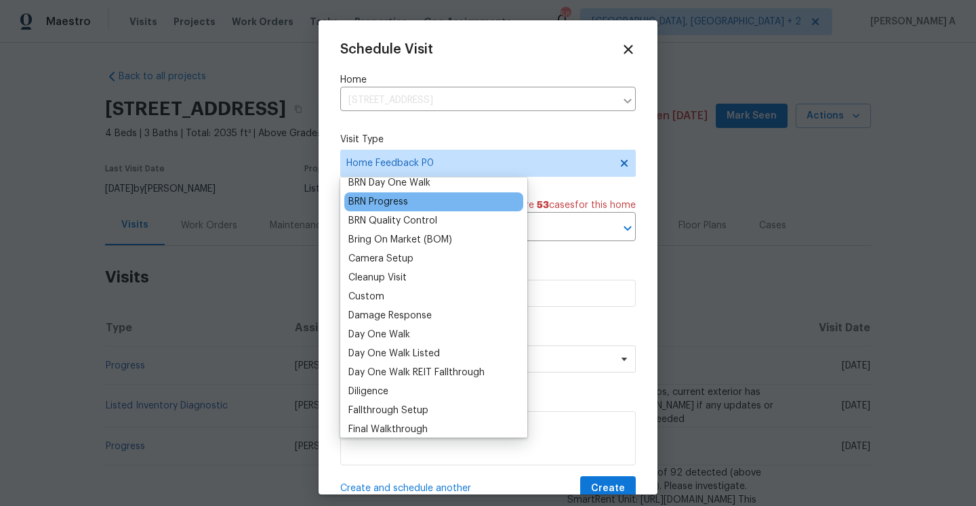
scroll to position [293, 0]
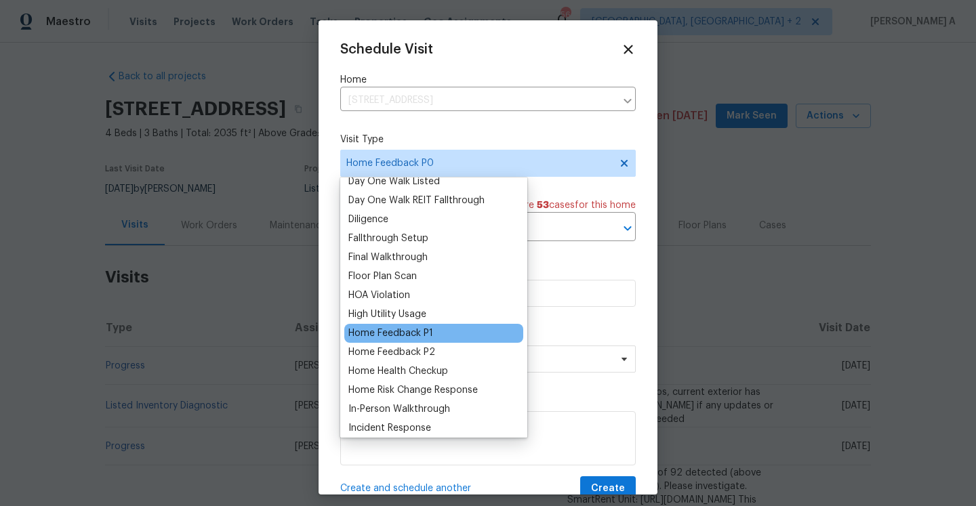
click at [421, 335] on div "Home Feedback P1" at bounding box center [390, 334] width 85 height 14
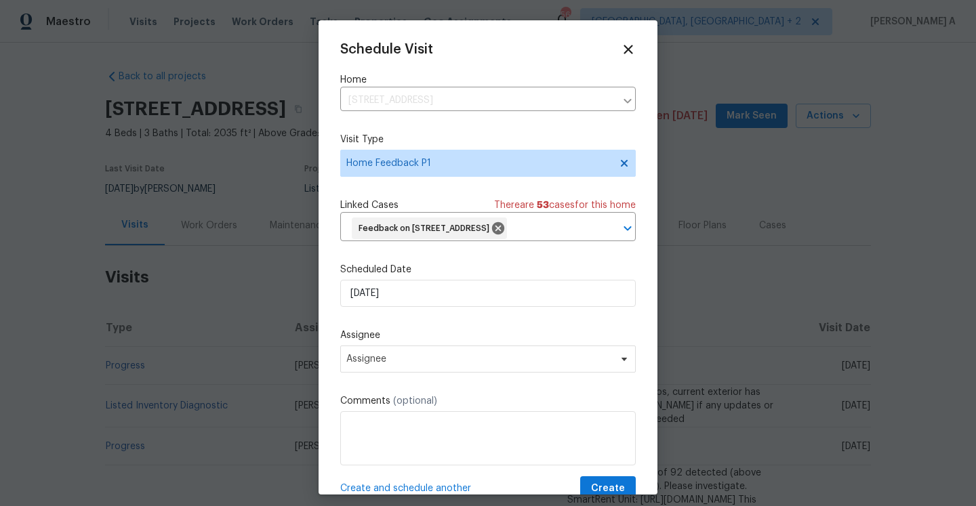
click at [415, 330] on div "Schedule Visit Home 25643 E Bayaud Ave, Aurora, CO 80018 ​ Visit Type Home Feed…" at bounding box center [487, 271] width 295 height 459
click at [415, 307] on input "9/7/2025" at bounding box center [487, 293] width 295 height 27
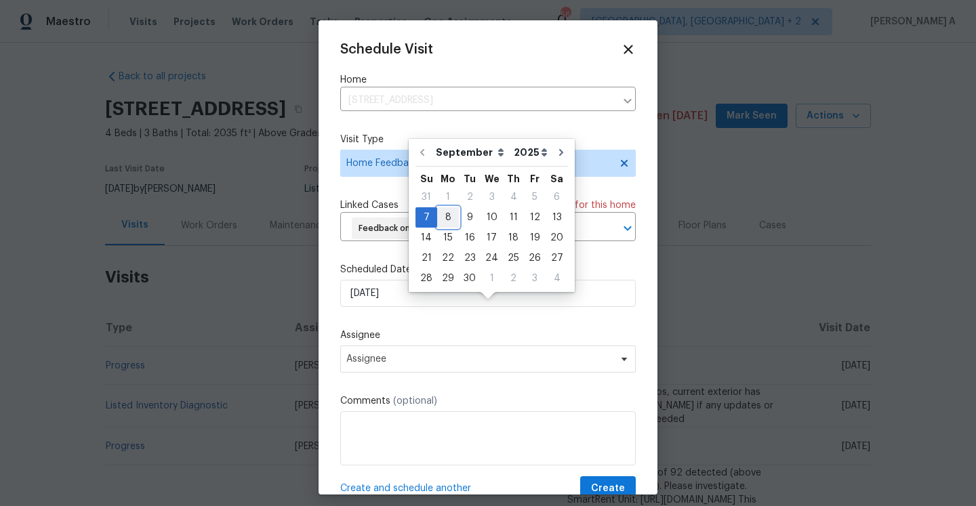
click at [440, 214] on div "8" at bounding box center [448, 217] width 22 height 19
type input "9/8/2025"
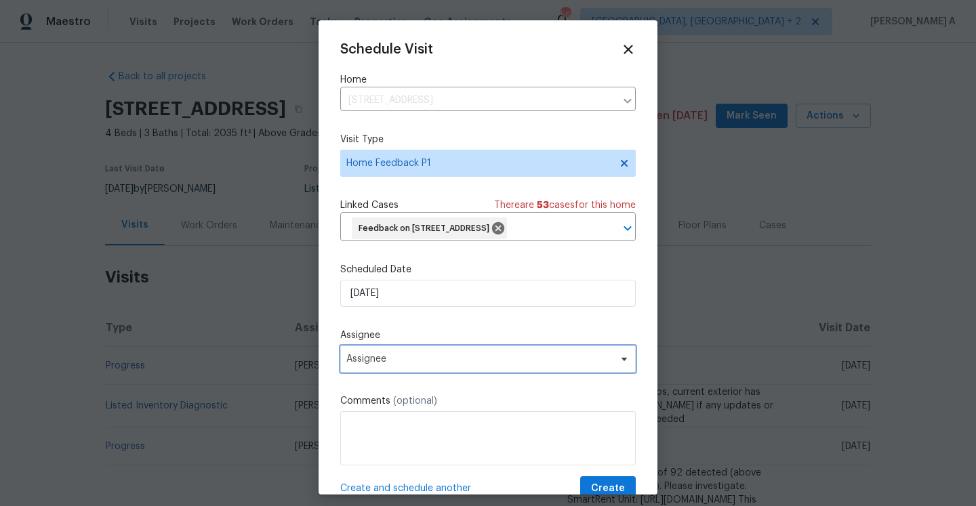
click at [426, 373] on span "Assignee" at bounding box center [487, 359] width 295 height 27
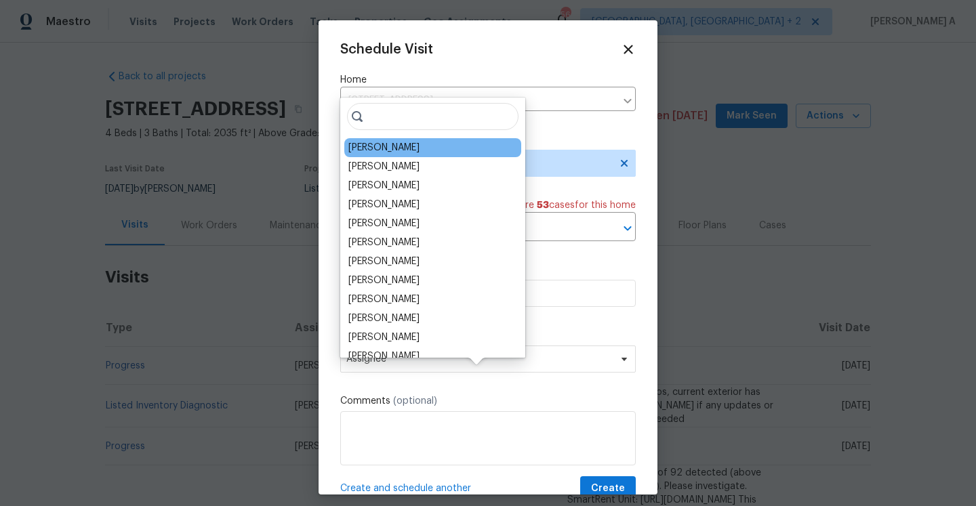
click at [385, 138] on div "David Page" at bounding box center [432, 147] width 177 height 19
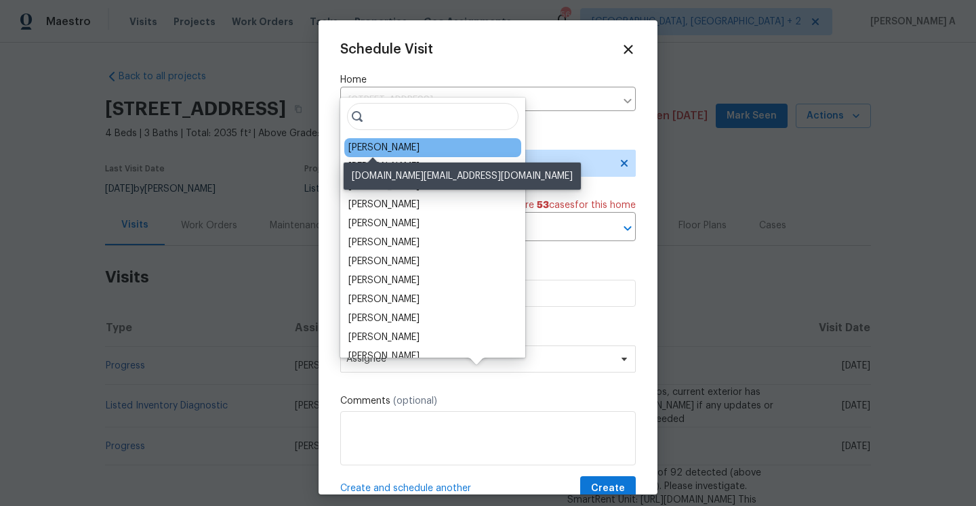
click at [385, 150] on div "David Page" at bounding box center [383, 148] width 71 height 14
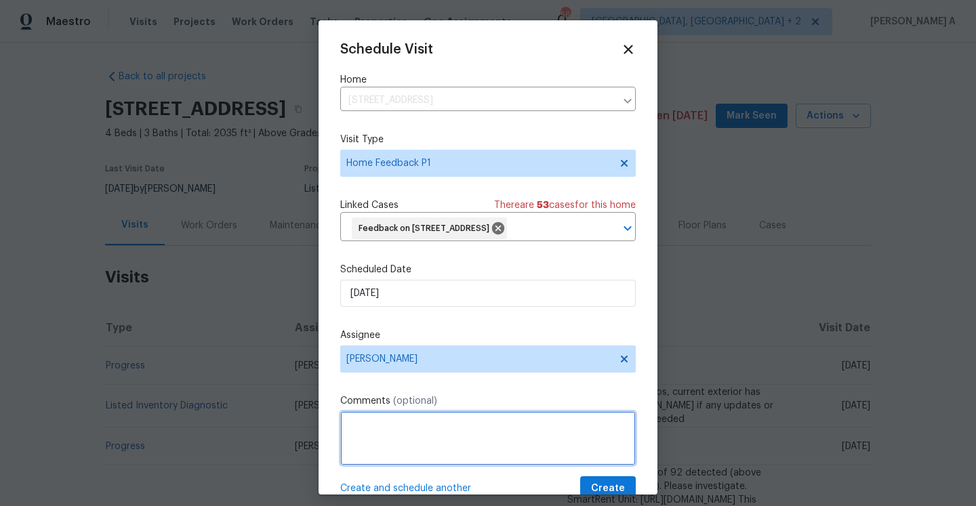
click at [409, 446] on textarea at bounding box center [487, 438] width 295 height 54
paste textarea "cant close the door"
paste textarea "Smartrent shows jamming issues while locking/unlocking the door."
click at [509, 465] on textarea "can't close the door. Smartrent shows jamming issues while locking/unlocking th…" at bounding box center [487, 438] width 295 height 54
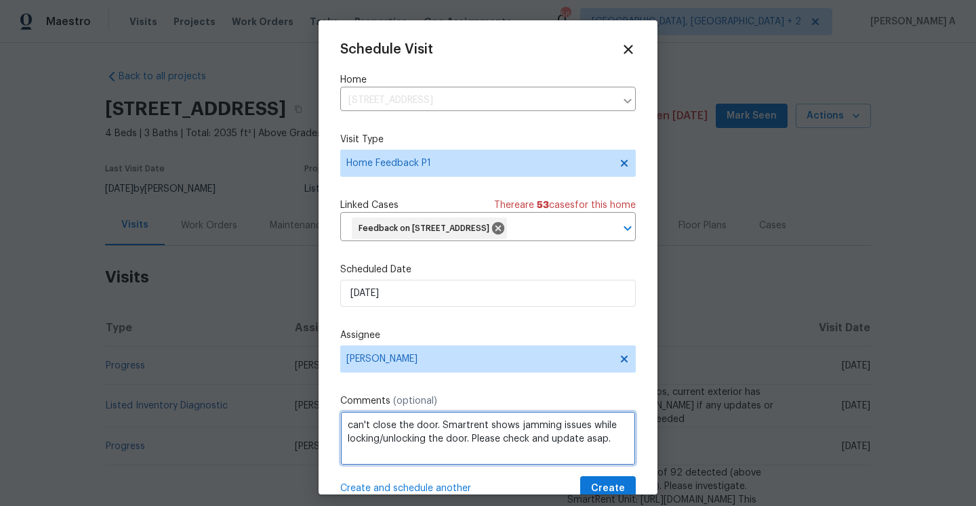
scroll to position [50, 0]
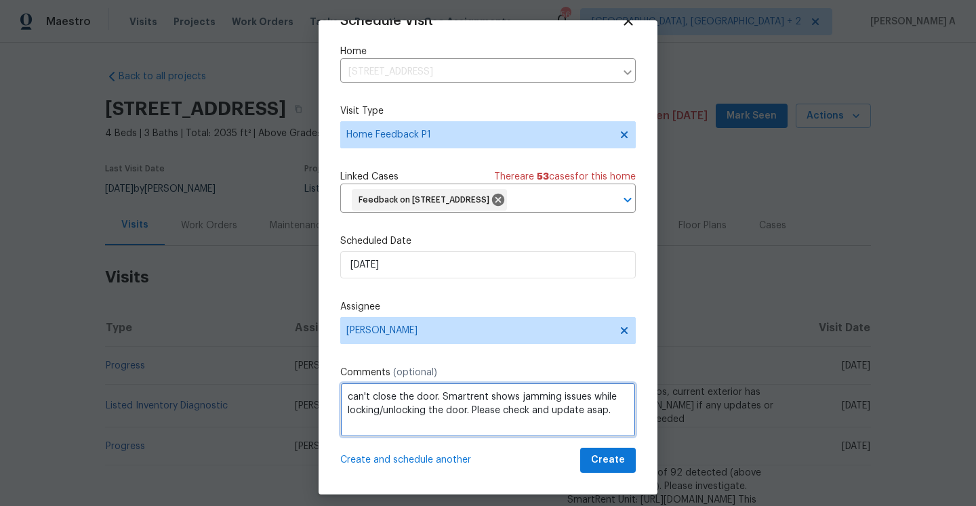
type textarea "can't close the door. Smartrent shows jamming issues while locking/unlocking th…"
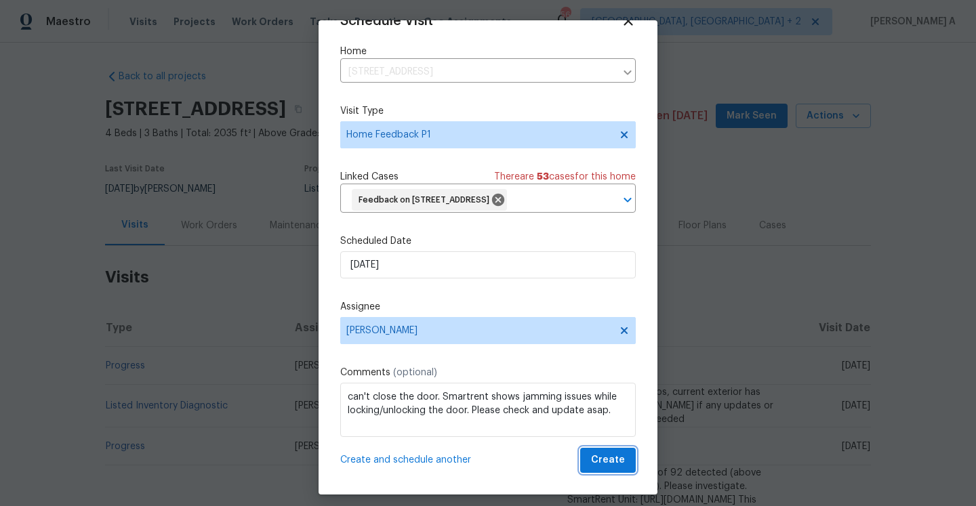
click at [602, 461] on span "Create" at bounding box center [608, 460] width 34 height 17
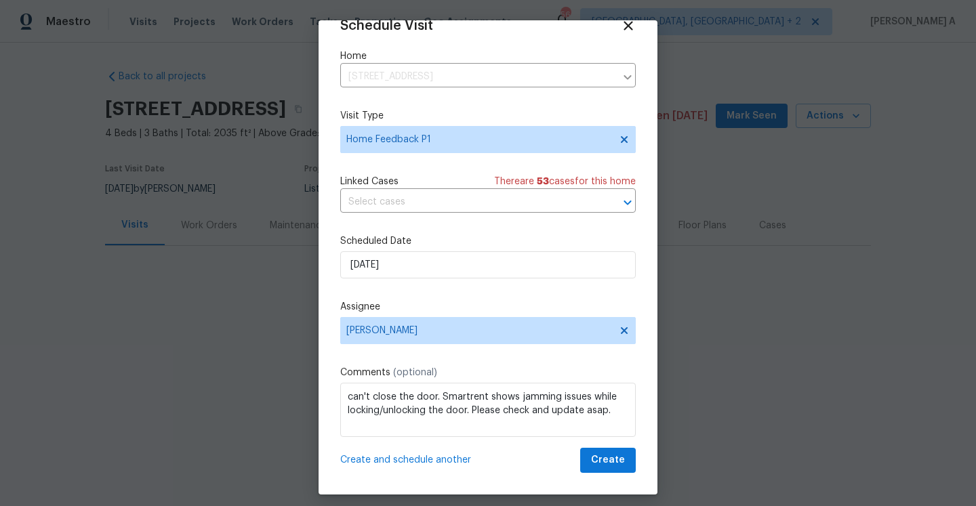
scroll to position [24, 0]
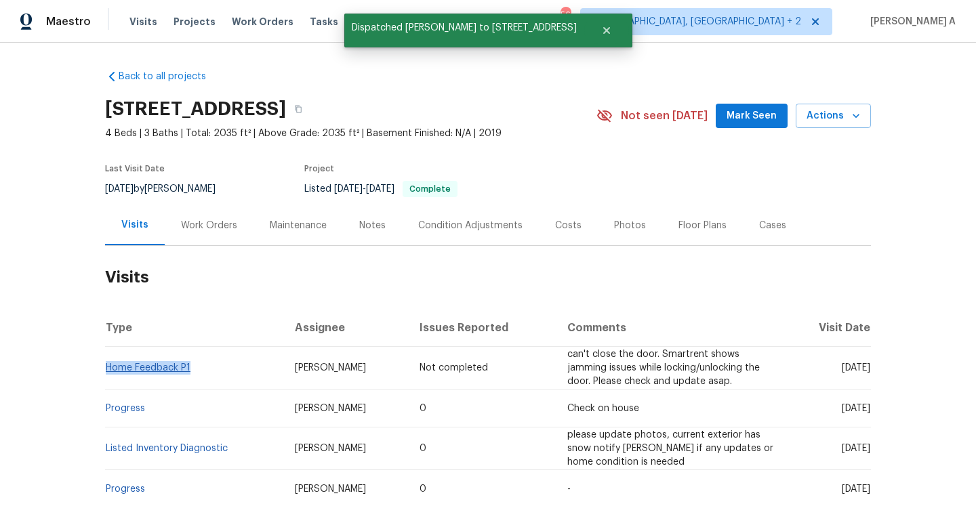
drag, startPoint x: 200, startPoint y: 364, endPoint x: 108, endPoint y: 364, distance: 92.1
click at [108, 364] on td "Home Feedback P1" at bounding box center [194, 368] width 179 height 43
copy link "Home Feedback P1"
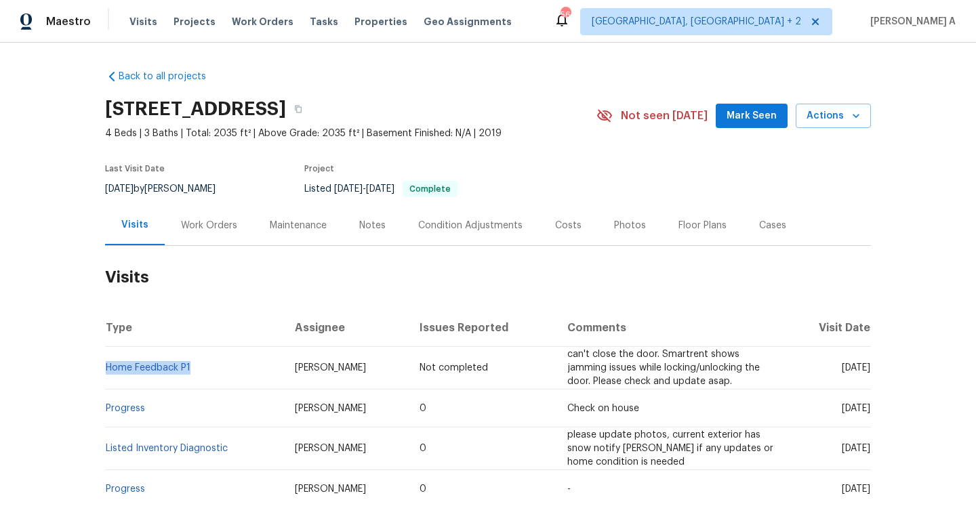
copy link "Home Feedback P1"
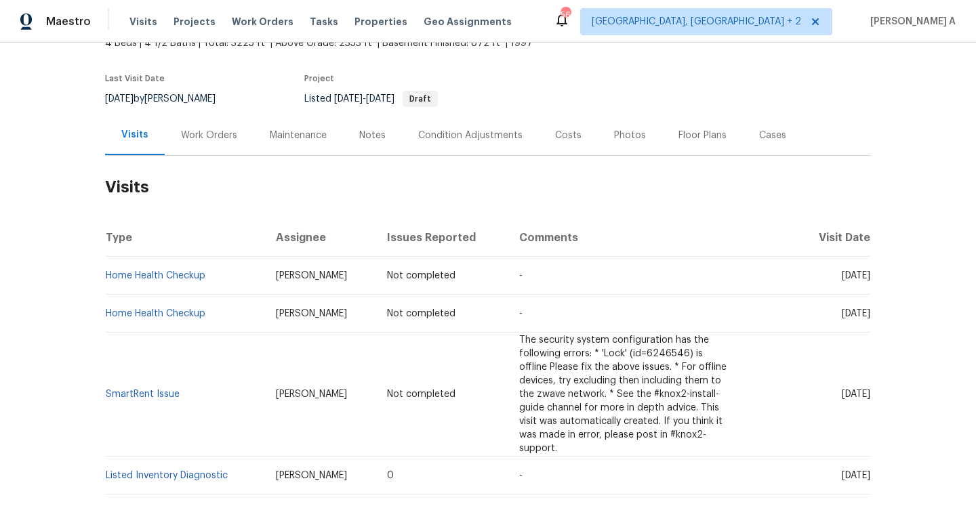
scroll to position [173, 0]
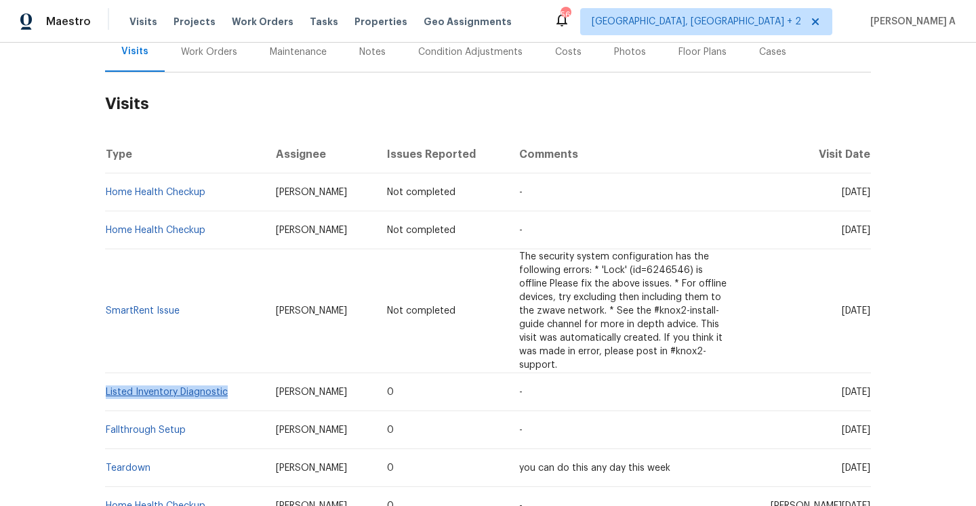
drag, startPoint x: 233, startPoint y: 356, endPoint x: 107, endPoint y: 355, distance: 126.0
click at [107, 373] on td "Listed Inventory Diagnostic" at bounding box center [185, 392] width 160 height 38
copy link "Listed Inventory Diagnostic"
click at [205, 67] on div "Work Orders" at bounding box center [209, 52] width 89 height 40
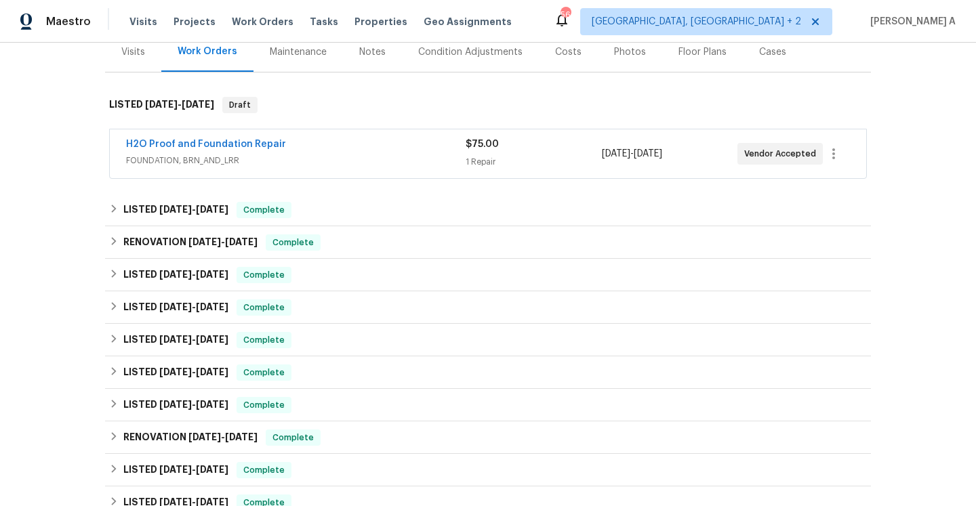
scroll to position [174, 0]
click at [280, 158] on span "FOUNDATION, BRN_AND_LRR" at bounding box center [295, 160] width 339 height 14
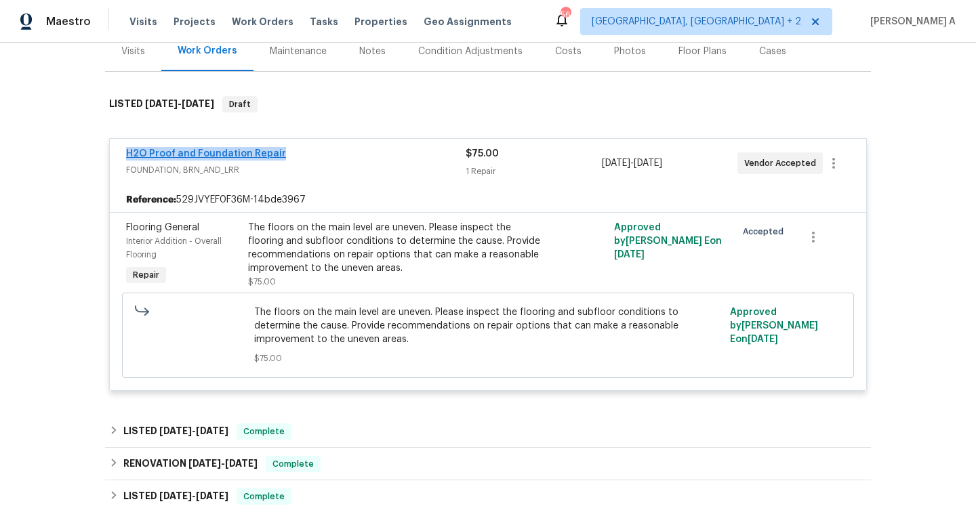
drag, startPoint x: 286, startPoint y: 156, endPoint x: 126, endPoint y: 152, distance: 159.9
click at [126, 152] on div "H2O Proof and Foundation Repair" at bounding box center [295, 155] width 339 height 16
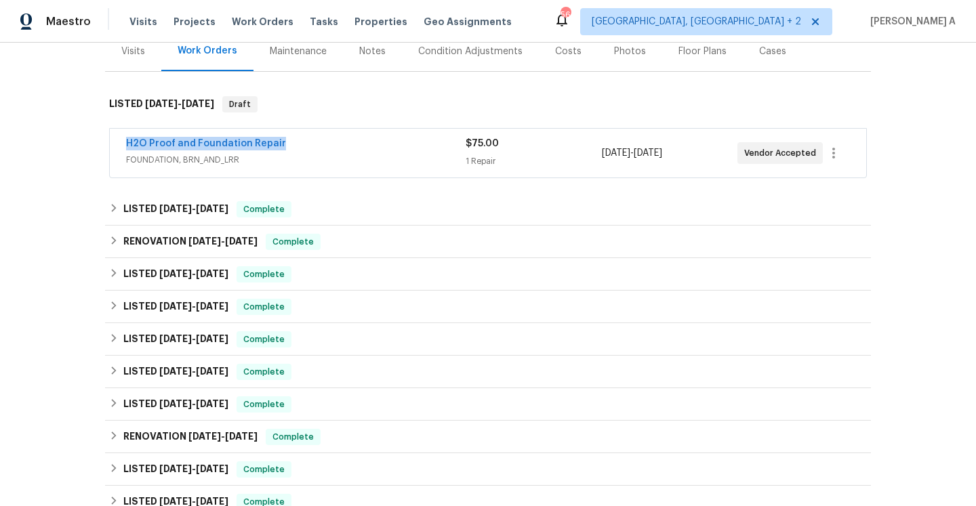
copy link "H2O Proof and Foundation Repair"
click at [341, 152] on div "H2O Proof and Foundation Repair" at bounding box center [295, 145] width 339 height 16
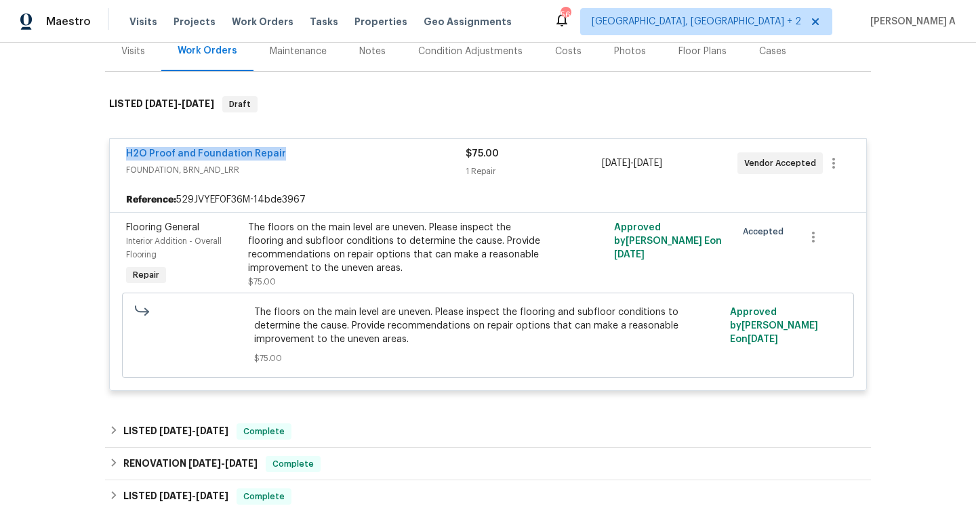
drag, startPoint x: 121, startPoint y: 155, endPoint x: 285, endPoint y: 155, distance: 164.0
click at [285, 155] on div "H2O Proof and Foundation Repair FOUNDATION, BRN_AND_LRR $75.00 1 Repair 8/28/20…" at bounding box center [488, 163] width 756 height 49
copy link "H2O Proof and Foundation Repair"
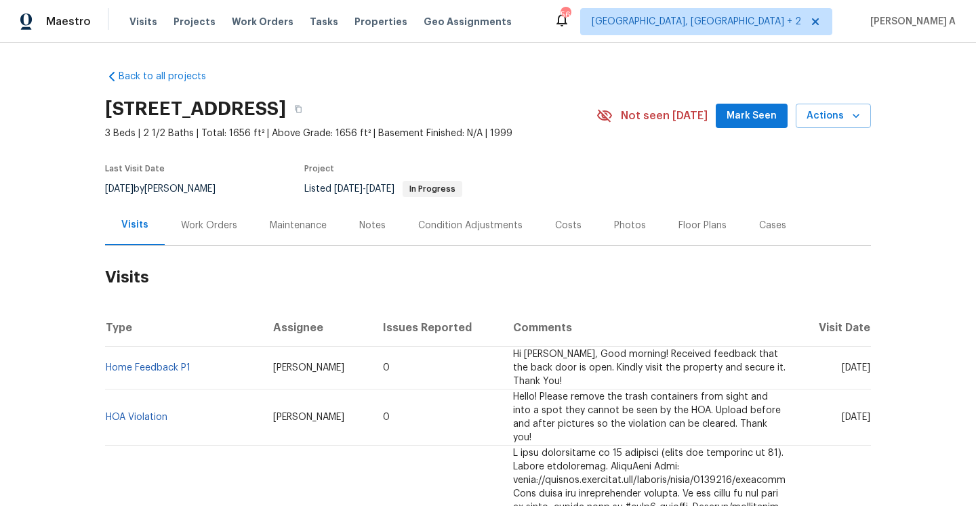
click at [232, 234] on div "Work Orders" at bounding box center [209, 225] width 89 height 40
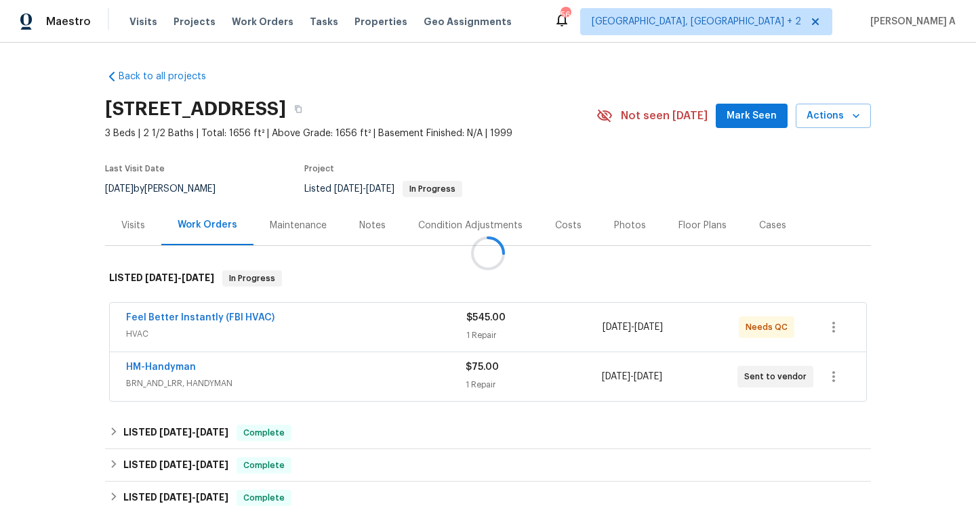
click at [342, 379] on span "BRN_AND_LRR, HANDYMAN" at bounding box center [295, 384] width 339 height 14
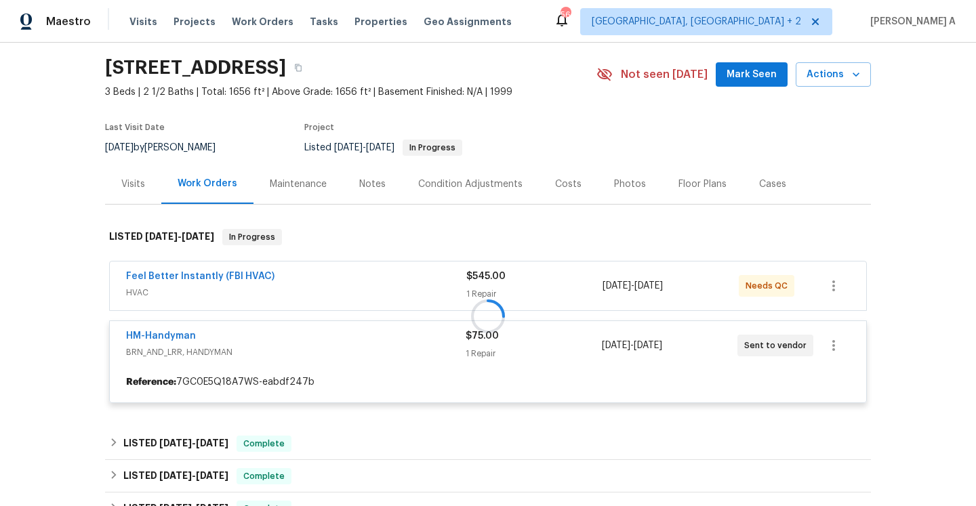
scroll to position [119, 0]
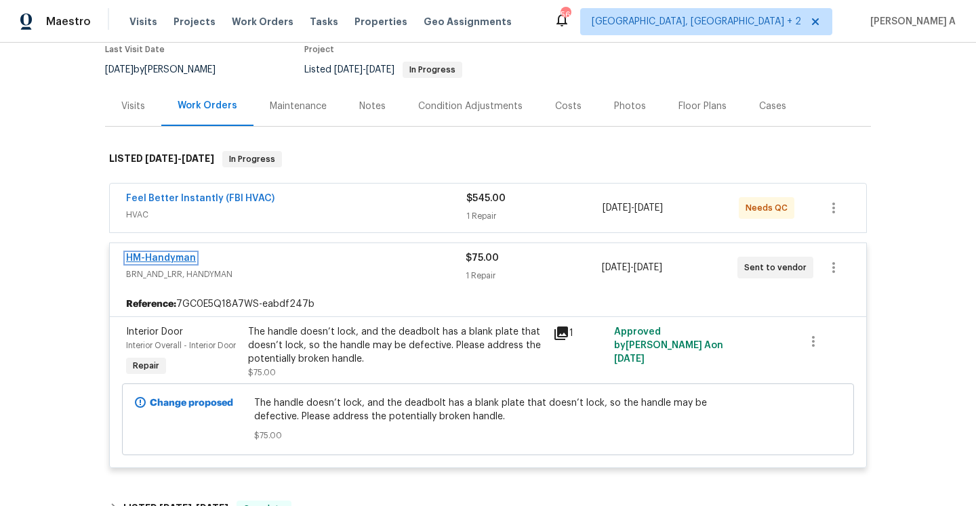
click at [164, 256] on link "HM-Handyman" at bounding box center [161, 257] width 70 height 9
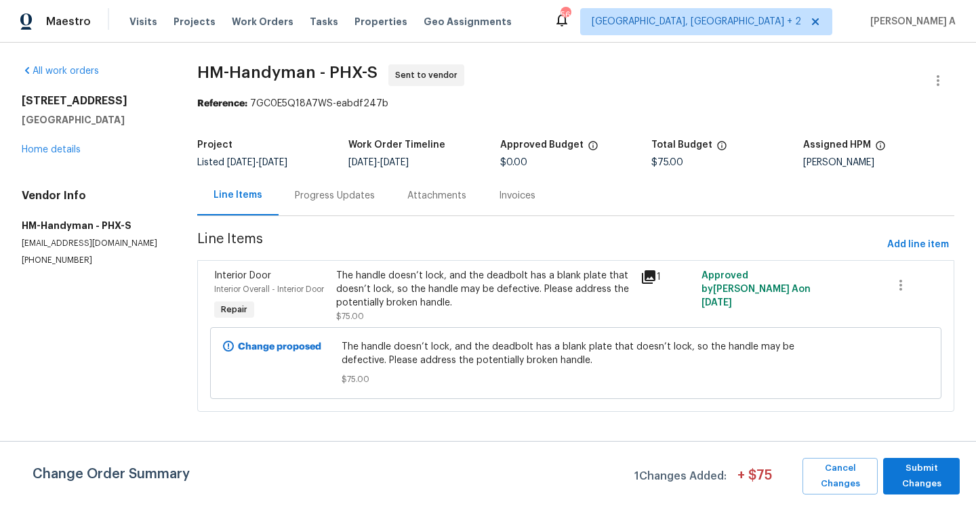
click at [338, 191] on div "Progress Updates" at bounding box center [335, 196] width 80 height 14
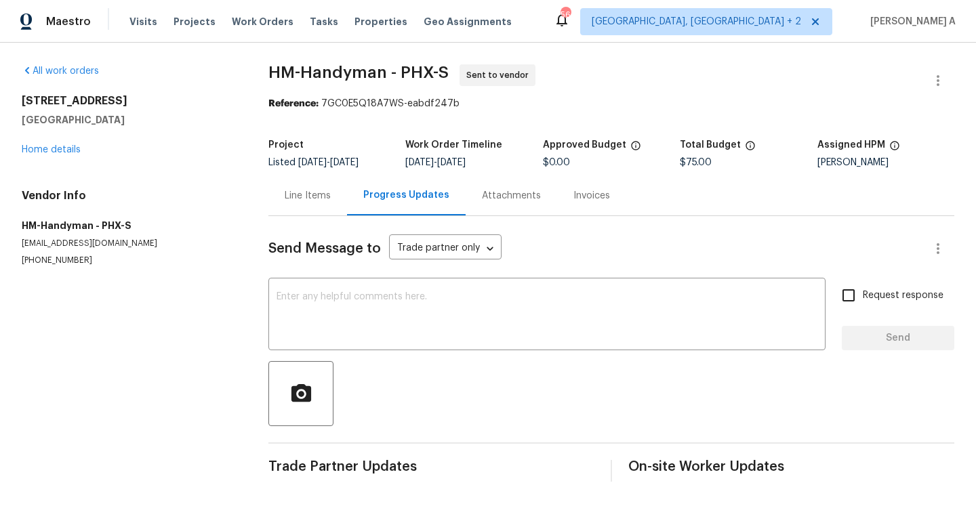
click at [289, 207] on div "Line Items" at bounding box center [307, 195] width 79 height 40
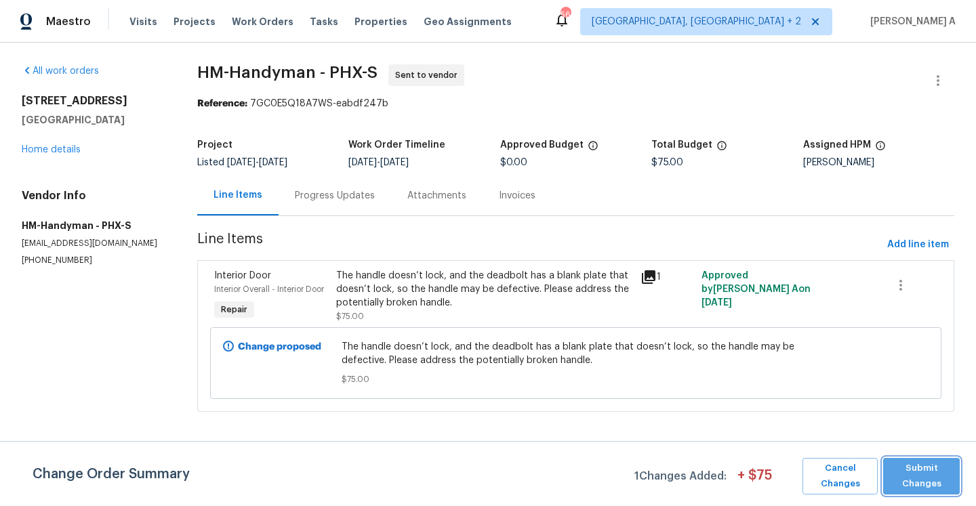
click at [906, 477] on span "Submit Changes" at bounding box center [921, 476] width 63 height 31
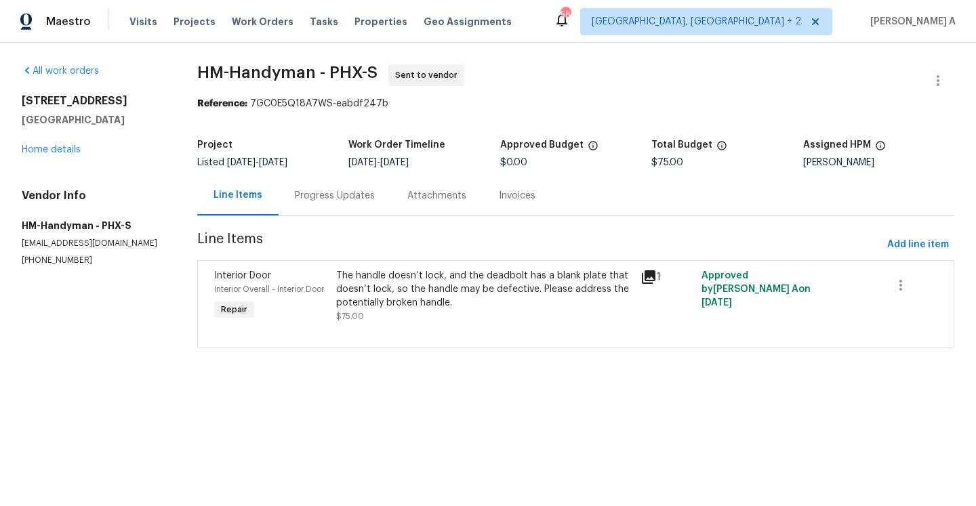
click at [325, 209] on div "Progress Updates" at bounding box center [334, 195] width 112 height 40
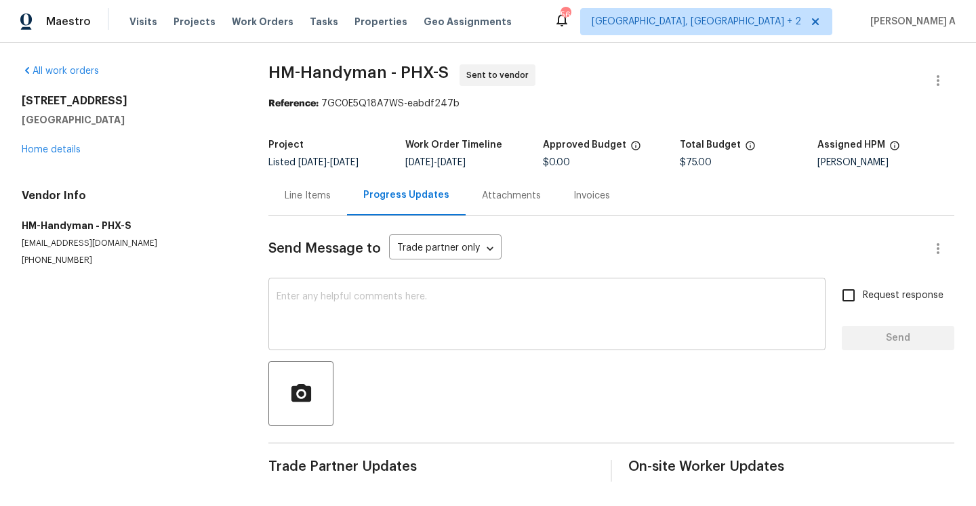
click at [399, 305] on textarea at bounding box center [546, 315] width 541 height 47
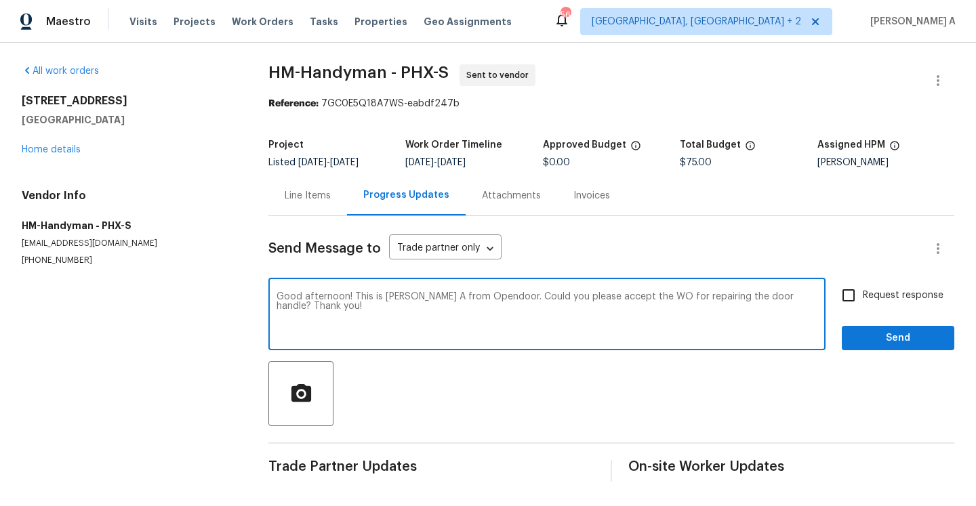
type textarea "Good afternoon! This is Afredi A from Opendoor. Could you please accept the WO …"
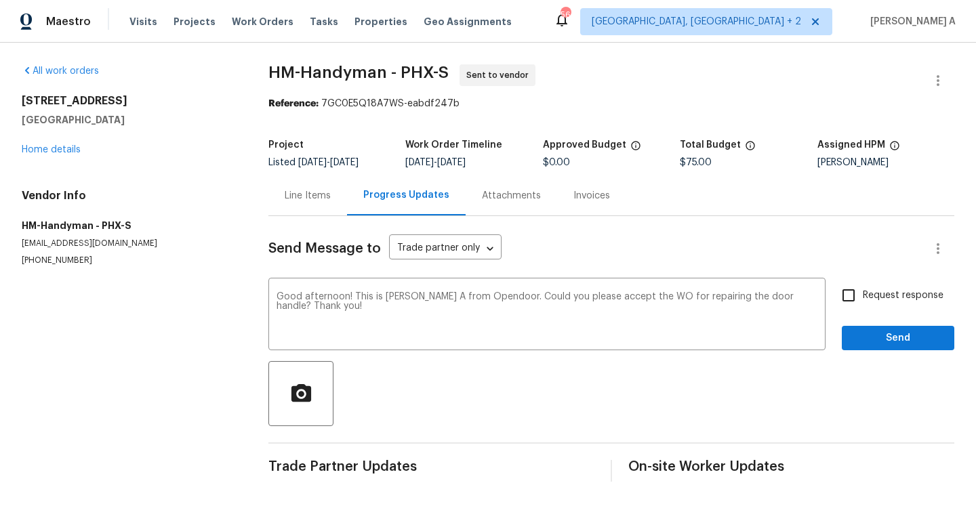
click at [867, 303] on label "Request response" at bounding box center [888, 295] width 109 height 28
click at [862, 303] on input "Request response" at bounding box center [848, 295] width 28 height 28
checkbox input "true"
click at [874, 343] on span "Send" at bounding box center [897, 338] width 91 height 17
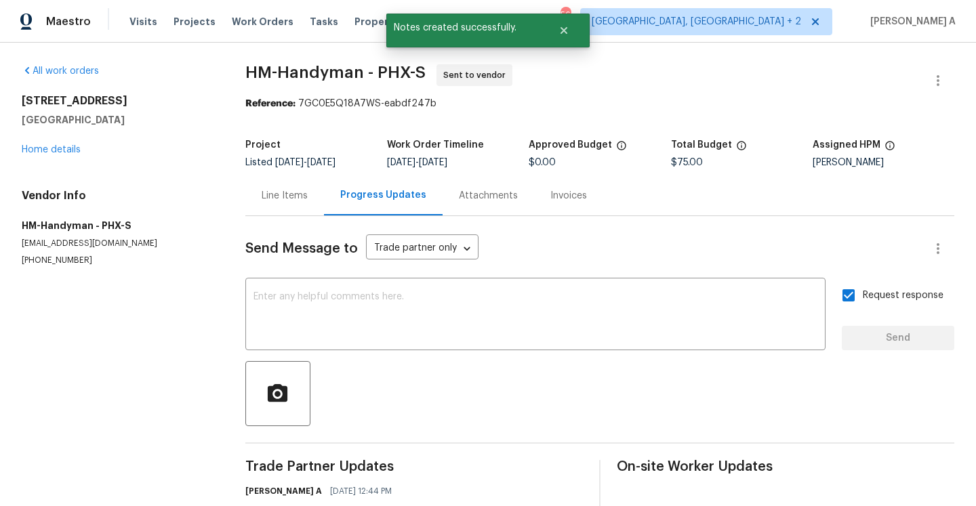
scroll to position [64, 0]
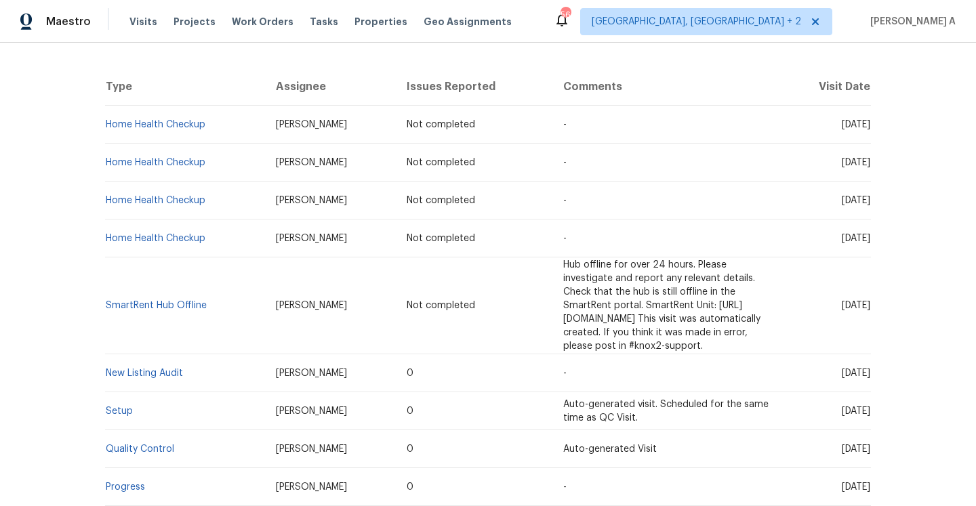
scroll to position [253, 0]
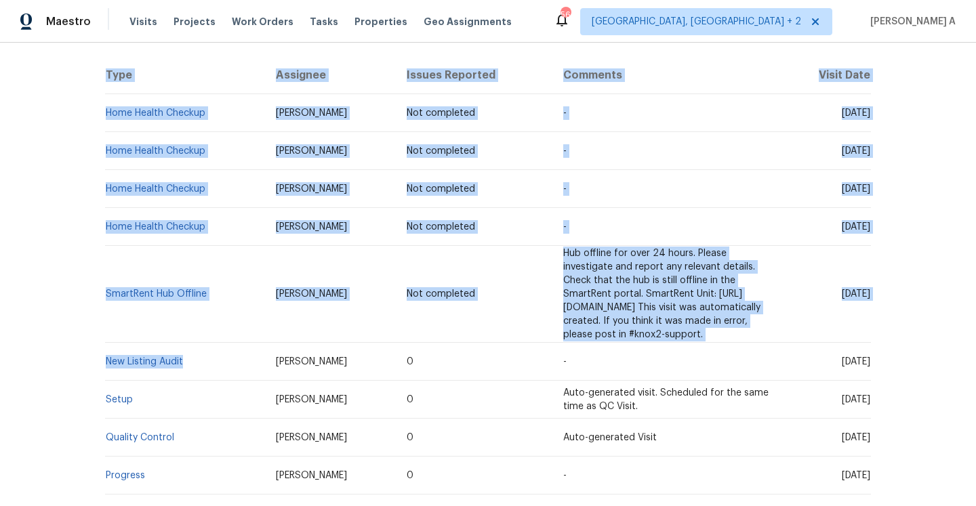
drag, startPoint x: 199, startPoint y: 350, endPoint x: 104, endPoint y: 349, distance: 95.5
click at [104, 349] on div "Back to all projects [STREET_ADDRESS] 3 Beds | 2 Baths | Total: 1464 ft² | Abov…" at bounding box center [488, 274] width 976 height 463
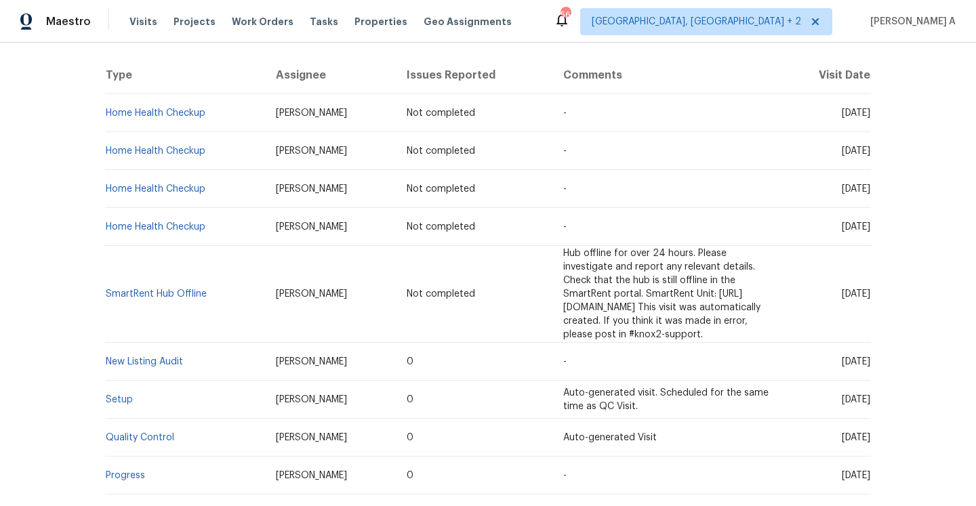
click at [265, 343] on td "[PERSON_NAME]" at bounding box center [330, 362] width 131 height 38
drag, startPoint x: 192, startPoint y: 354, endPoint x: 106, endPoint y: 352, distance: 85.4
click at [106, 352] on td "New Listing Audit" at bounding box center [185, 362] width 160 height 38
copy link "New Listing Audit"
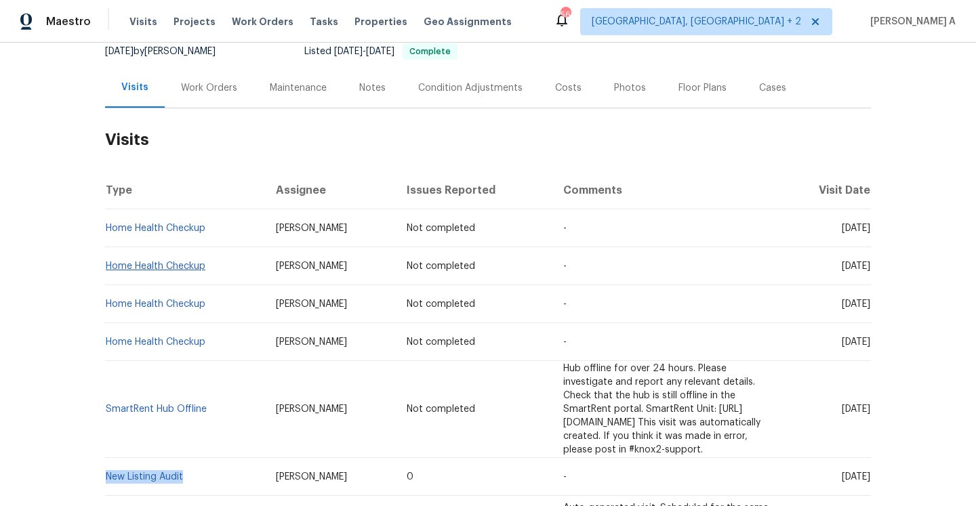
scroll to position [0, 0]
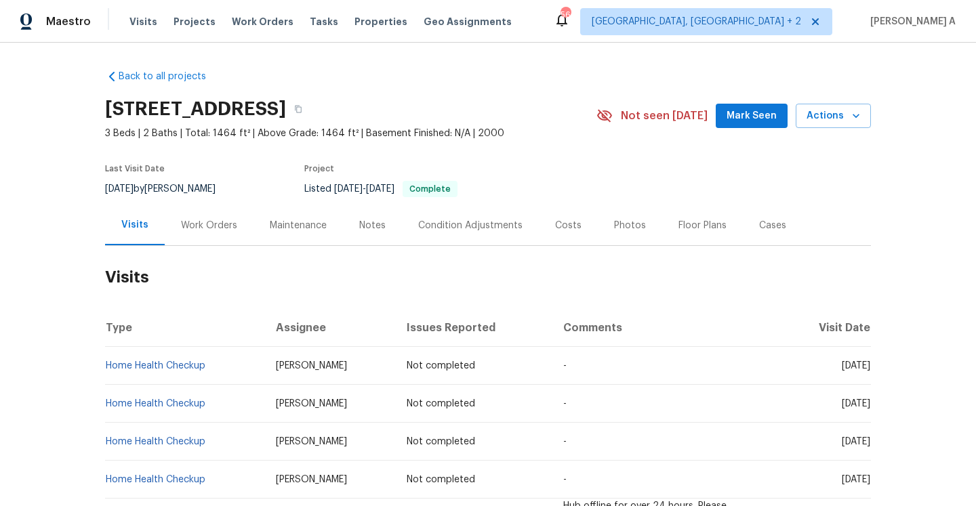
click at [213, 213] on div "Work Orders" at bounding box center [209, 225] width 89 height 40
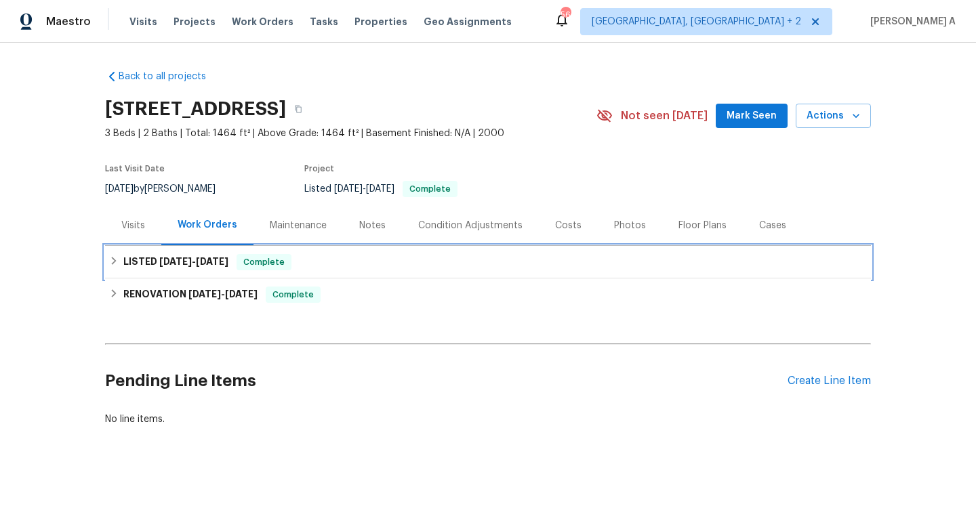
click at [221, 264] on span "8/16/25" at bounding box center [212, 261] width 33 height 9
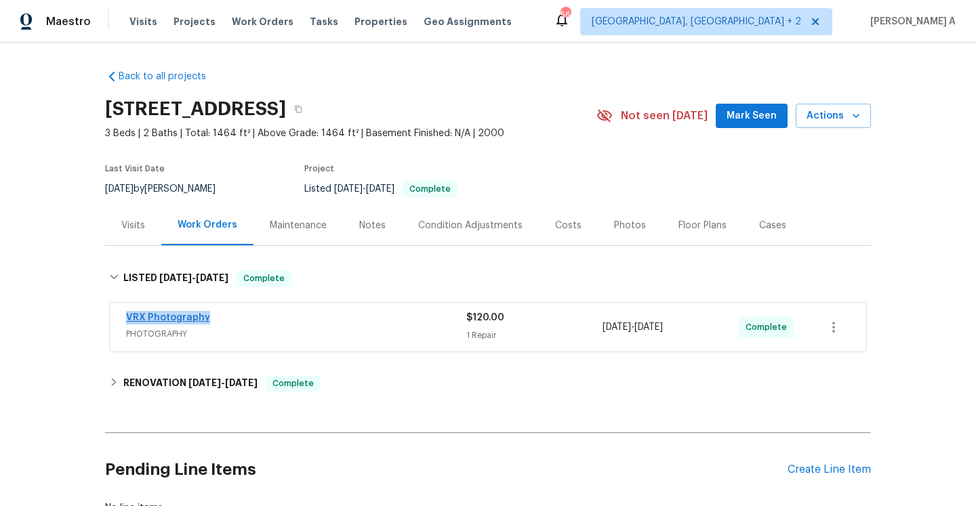
drag, startPoint x: 214, startPoint y: 321, endPoint x: 126, endPoint y: 320, distance: 88.1
click at [126, 320] on div "VRX Photography" at bounding box center [296, 319] width 340 height 16
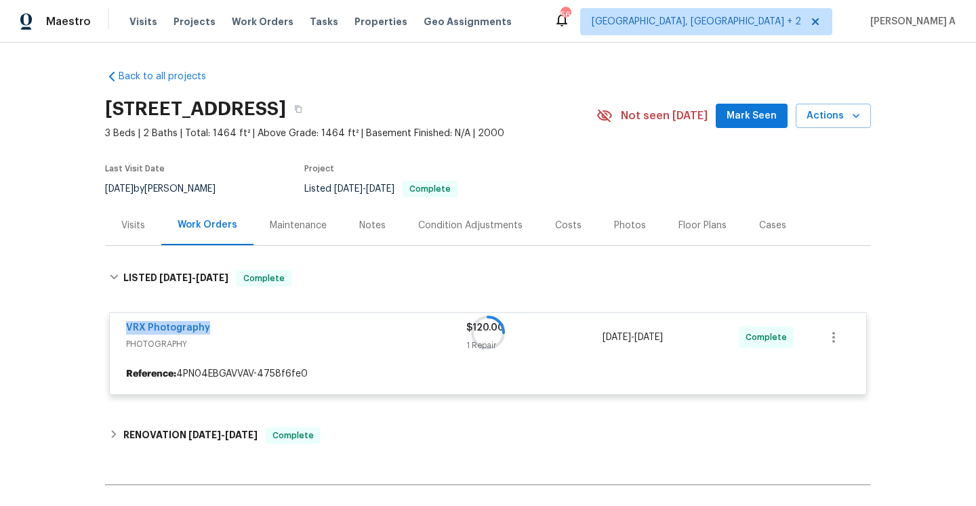
copy link "VRX Photography"
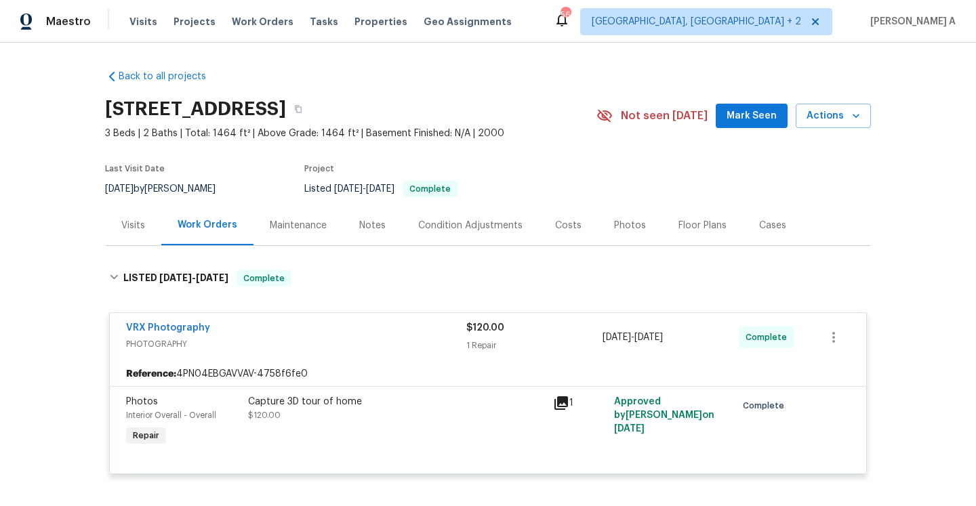
click at [131, 213] on div "Visits" at bounding box center [133, 225] width 56 height 40
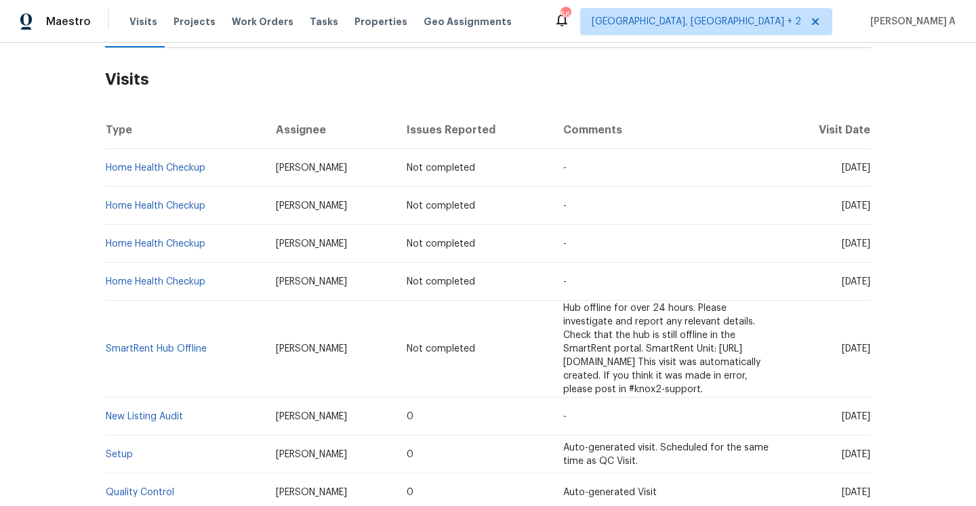
scroll to position [215, 0]
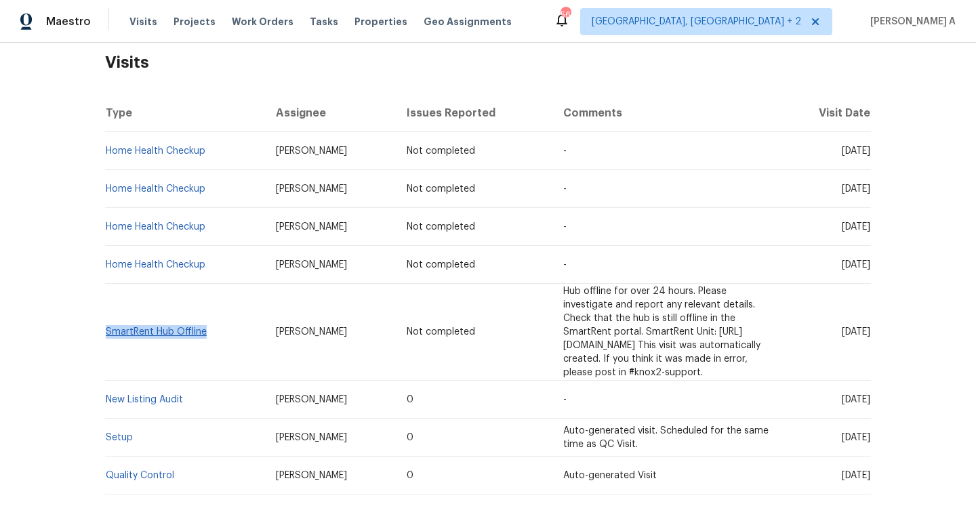
drag, startPoint x: 211, startPoint y: 325, endPoint x: 106, endPoint y: 324, distance: 105.0
click at [106, 324] on td "SmartRent Hub Offline" at bounding box center [185, 332] width 160 height 97
copy link "SmartRent Hub Offline"
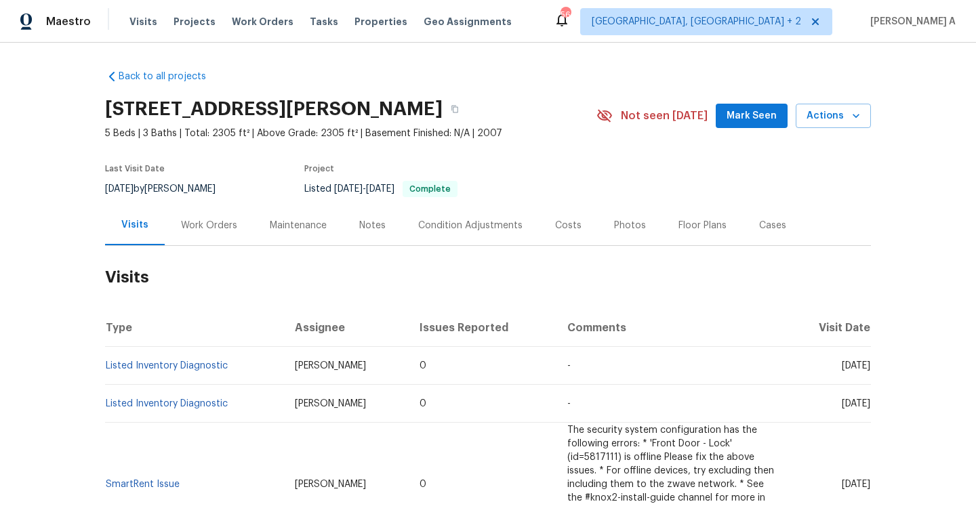
scroll to position [3, 0]
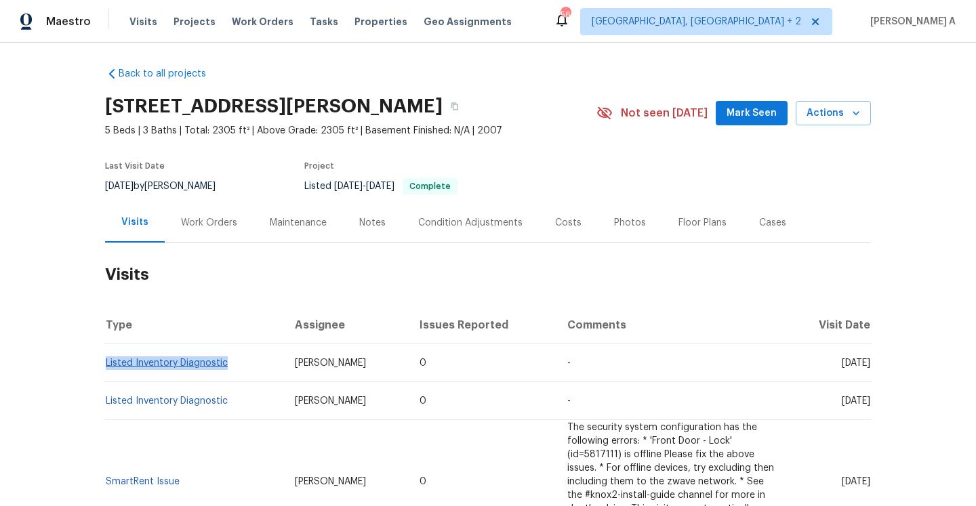
drag, startPoint x: 237, startPoint y: 364, endPoint x: 107, endPoint y: 359, distance: 130.2
click at [106, 359] on td "Listed Inventory Diagnostic" at bounding box center [194, 363] width 179 height 38
copy link "Listed Inventory Diagnostic"
click at [208, 220] on div "Work Orders" at bounding box center [209, 223] width 56 height 14
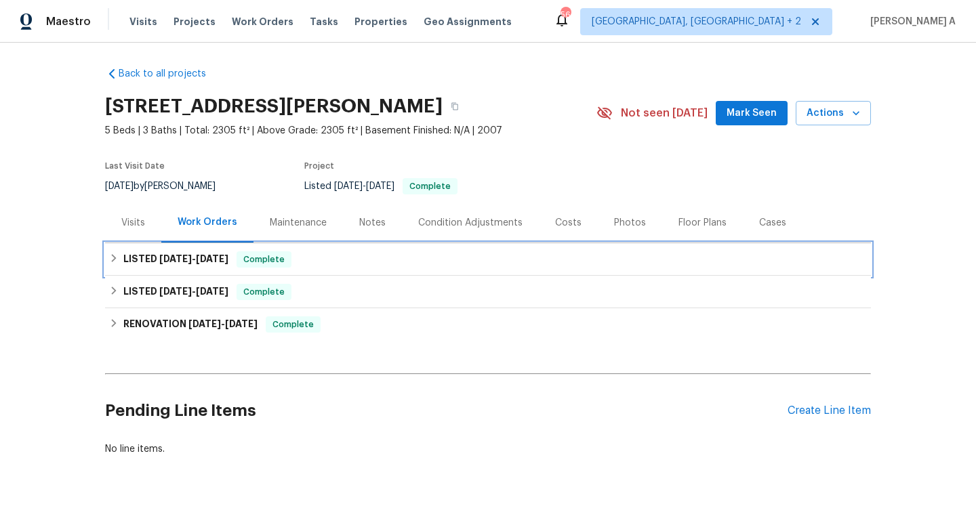
click at [209, 264] on h6 "LISTED [DATE] - [DATE]" at bounding box center [175, 259] width 105 height 16
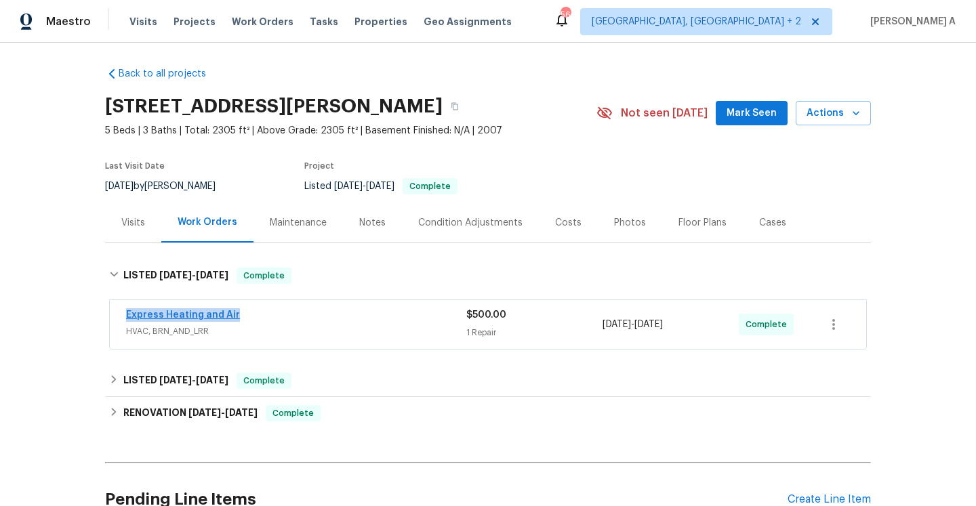
drag, startPoint x: 249, startPoint y: 318, endPoint x: 127, endPoint y: 315, distance: 122.0
click at [127, 315] on div "Express Heating and Air" at bounding box center [296, 316] width 340 height 16
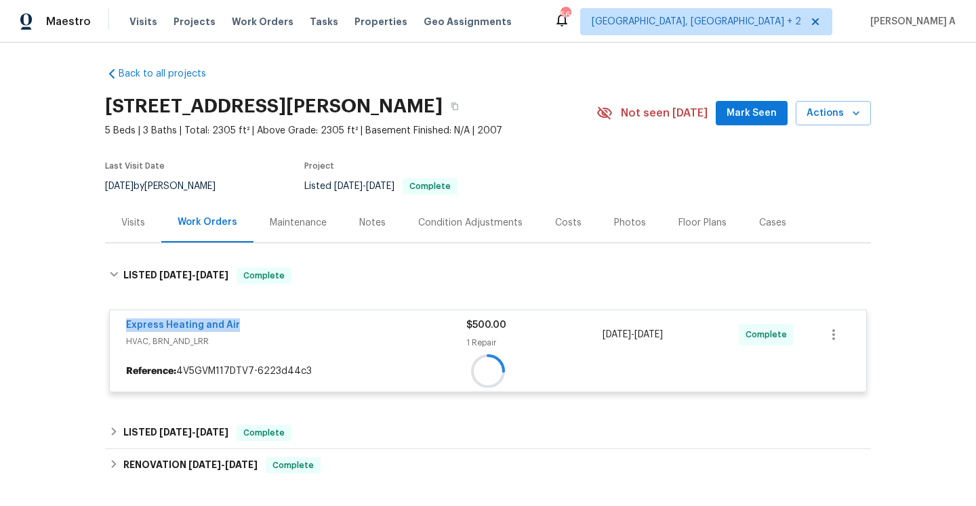
copy link "Express Heating and Air"
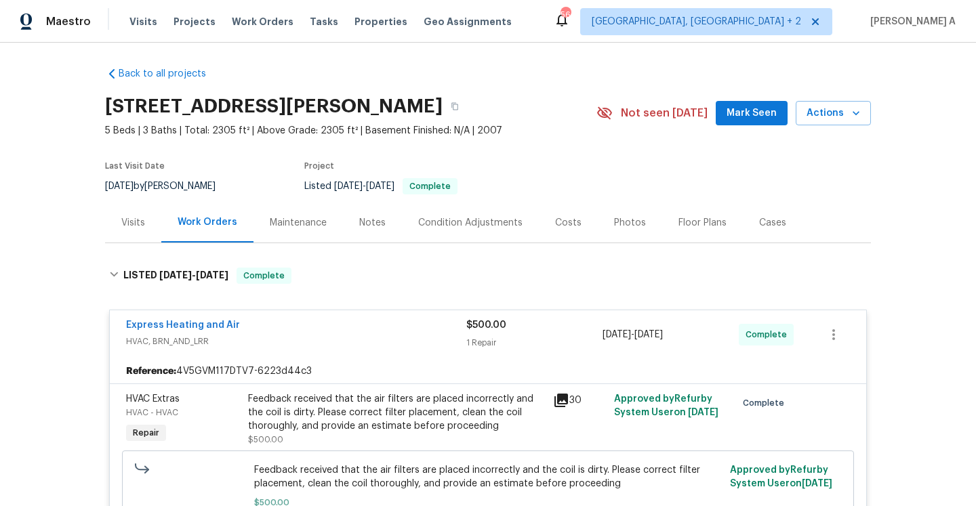
click at [160, 227] on div "Visits" at bounding box center [133, 223] width 56 height 40
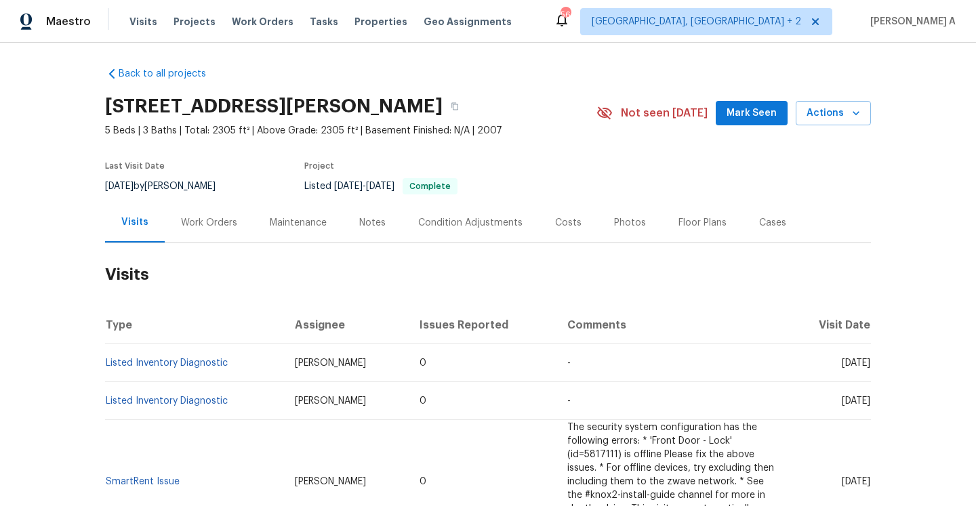
click at [207, 371] on td "Listed Inventory Diagnostic" at bounding box center [194, 363] width 179 height 38
click at [202, 362] on link "Listed Inventory Diagnostic" at bounding box center [167, 362] width 122 height 9
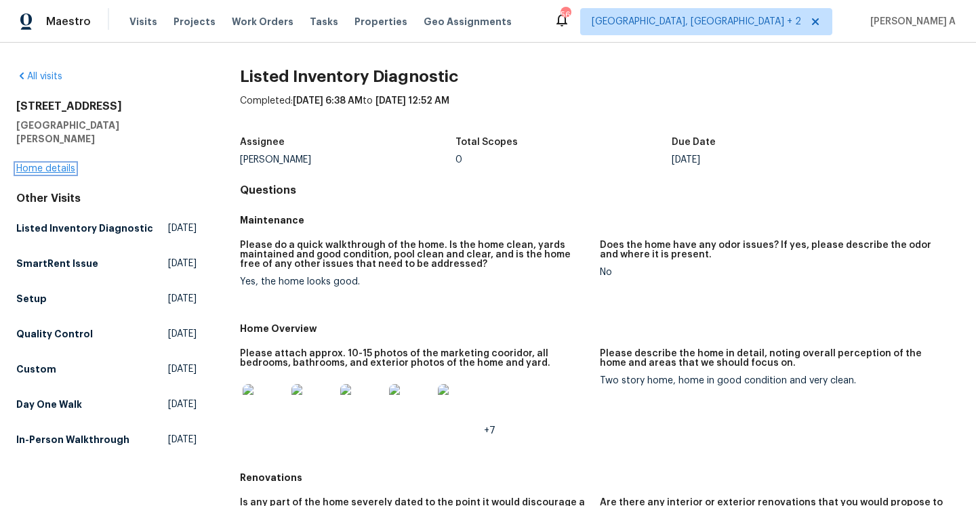
click at [70, 164] on link "Home details" at bounding box center [45, 168] width 59 height 9
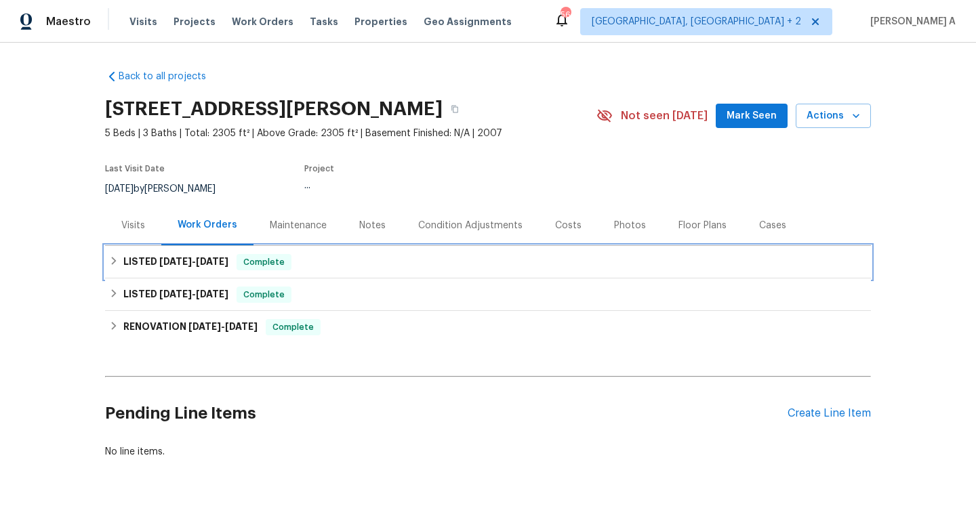
click at [322, 263] on div "LISTED [DATE] - [DATE] Complete" at bounding box center [487, 262] width 757 height 16
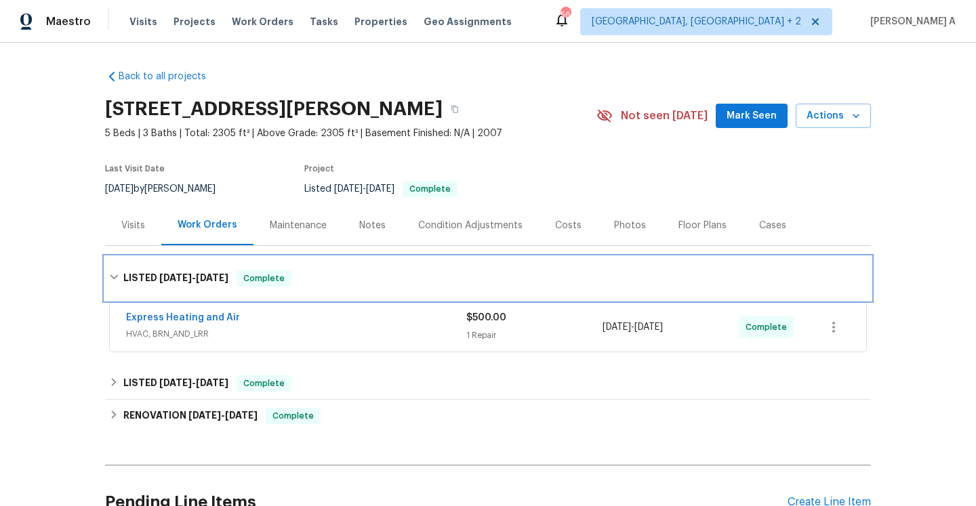
click at [329, 280] on div "LISTED [DATE] - [DATE] Complete" at bounding box center [487, 278] width 757 height 16
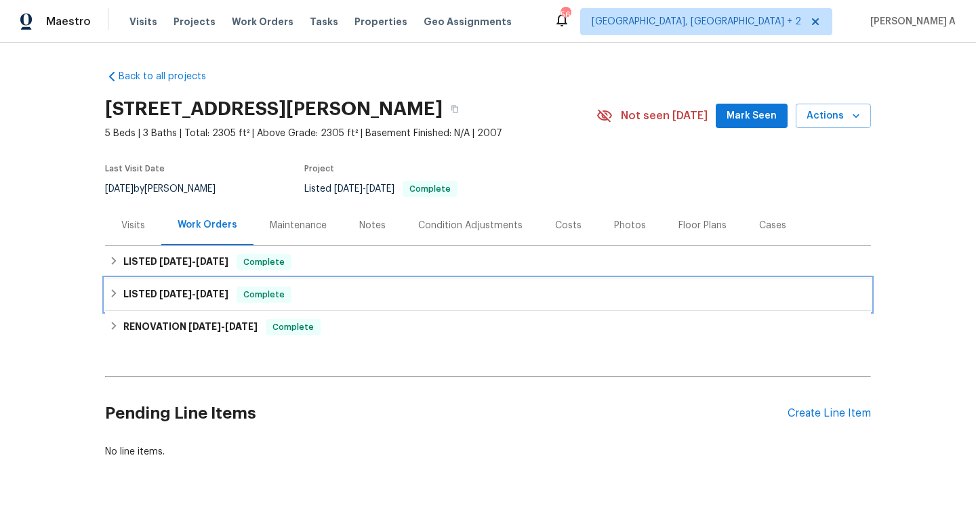
click at [335, 306] on div "LISTED [DATE] - [DATE] Complete" at bounding box center [488, 294] width 766 height 33
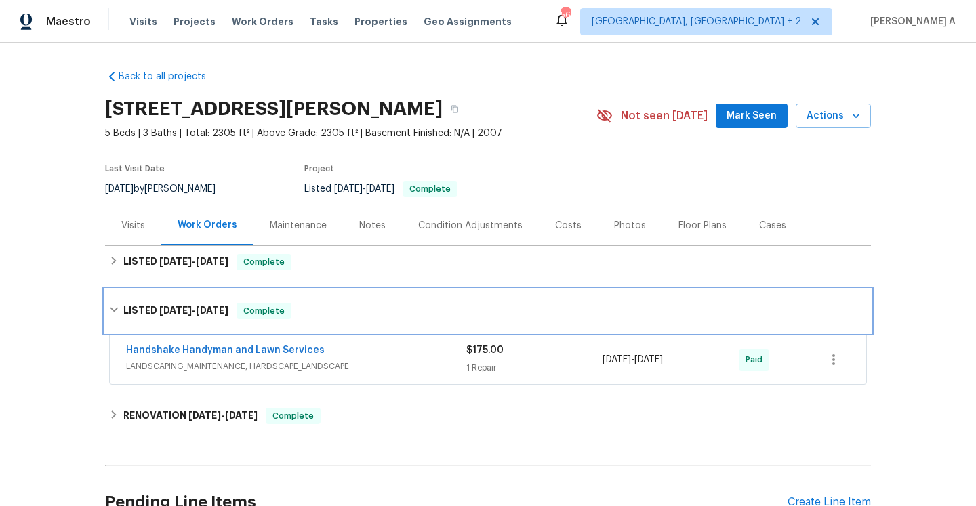
click at [335, 306] on div "LISTED [DATE] - [DATE] Complete" at bounding box center [487, 311] width 757 height 16
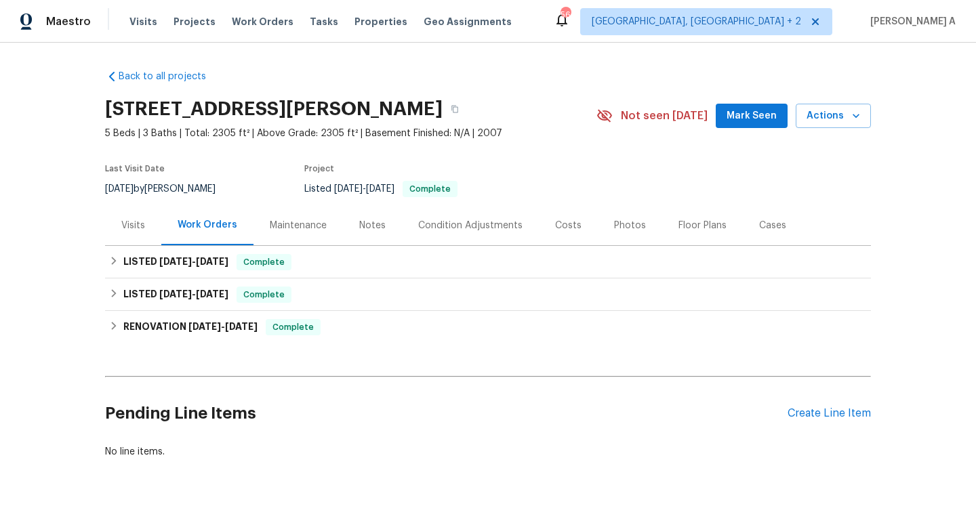
click at [152, 218] on div "Visits" at bounding box center [133, 225] width 56 height 40
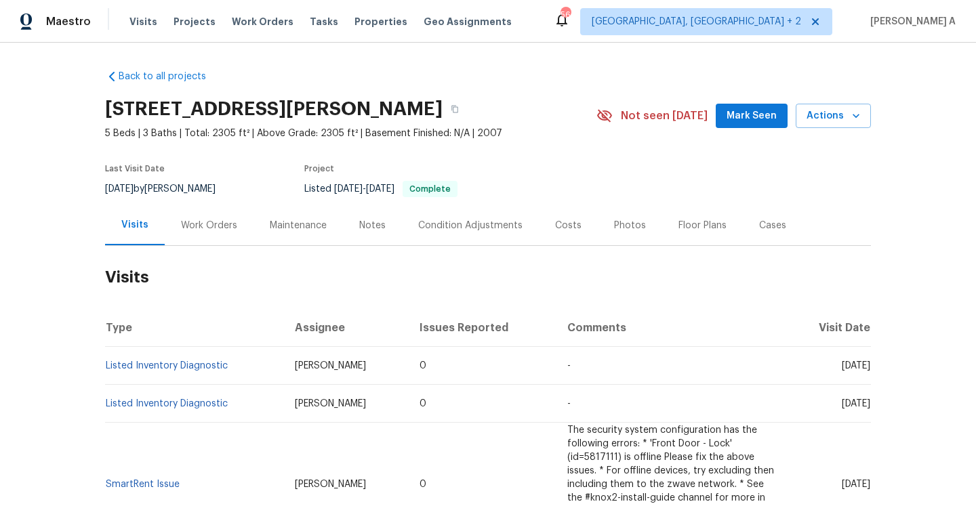
click at [205, 235] on div "Work Orders" at bounding box center [209, 225] width 89 height 40
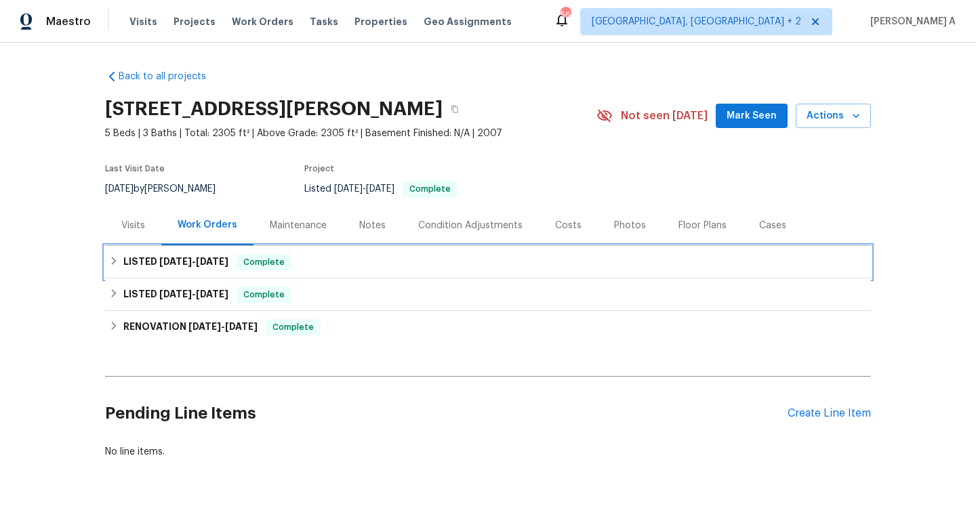
click at [209, 274] on div "LISTED 8/25/25 - 9/3/25 Complete" at bounding box center [488, 262] width 766 height 33
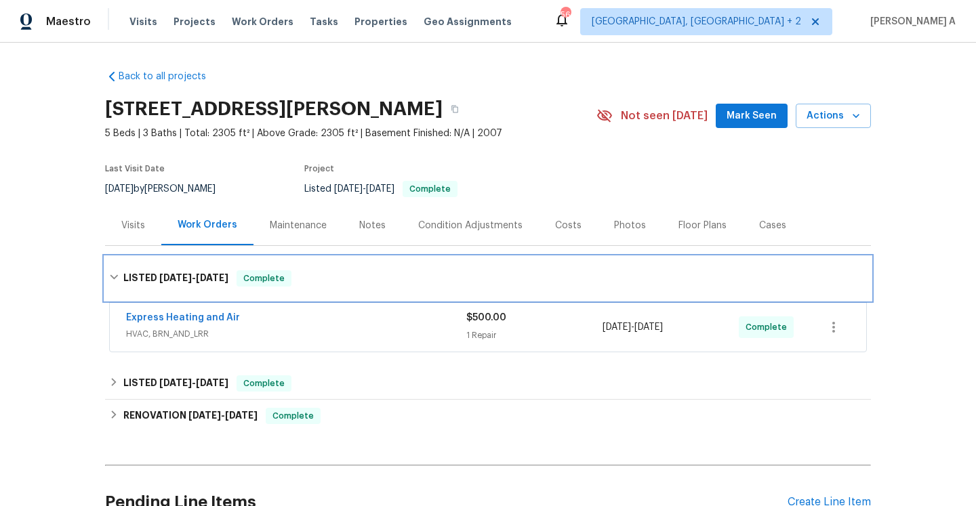
click at [222, 293] on div "LISTED 8/25/25 - 9/3/25 Complete" at bounding box center [488, 278] width 766 height 43
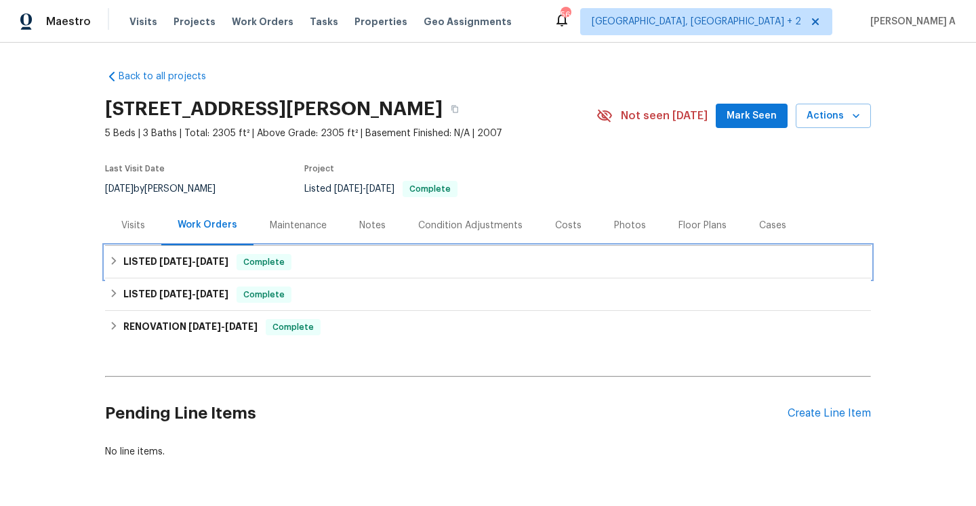
click at [150, 246] on div "LISTED 8/25/25 - 9/3/25 Complete" at bounding box center [488, 262] width 766 height 33
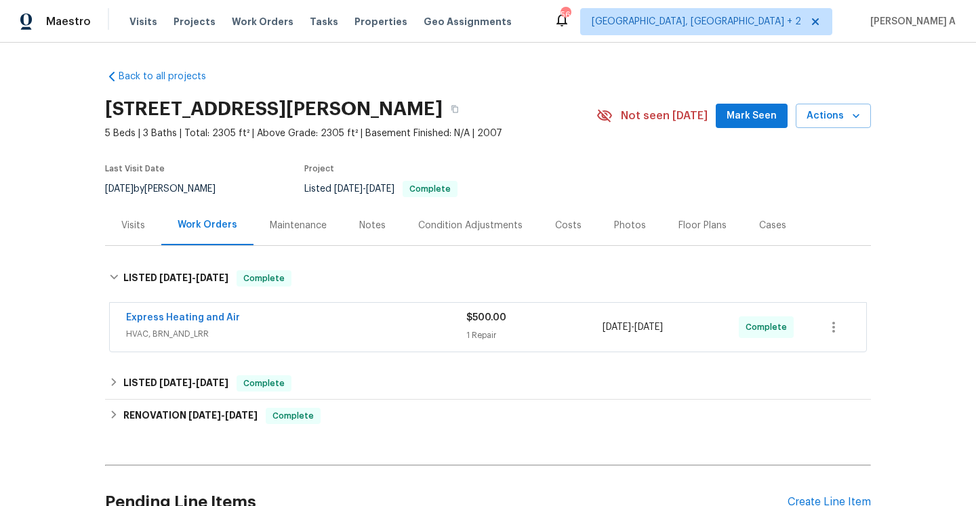
click at [138, 230] on div "Visits" at bounding box center [133, 226] width 24 height 14
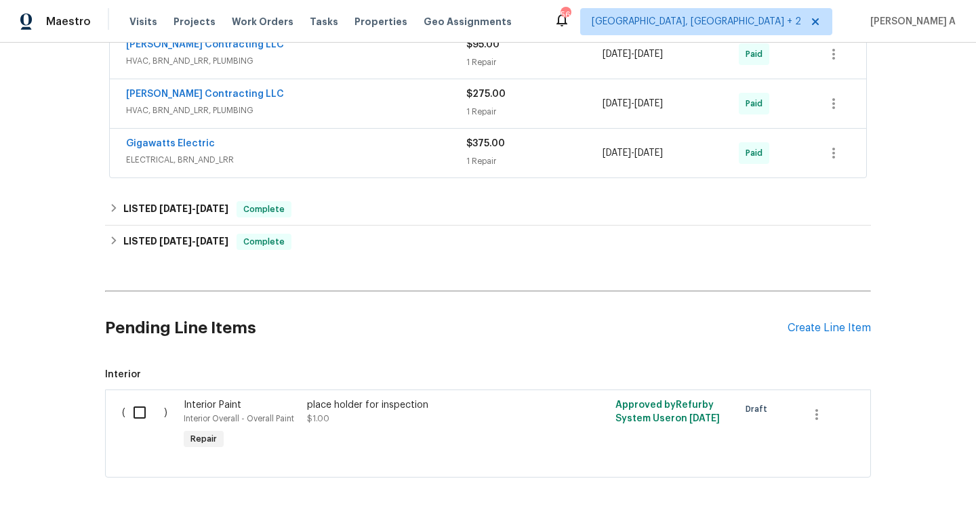
scroll to position [881, 0]
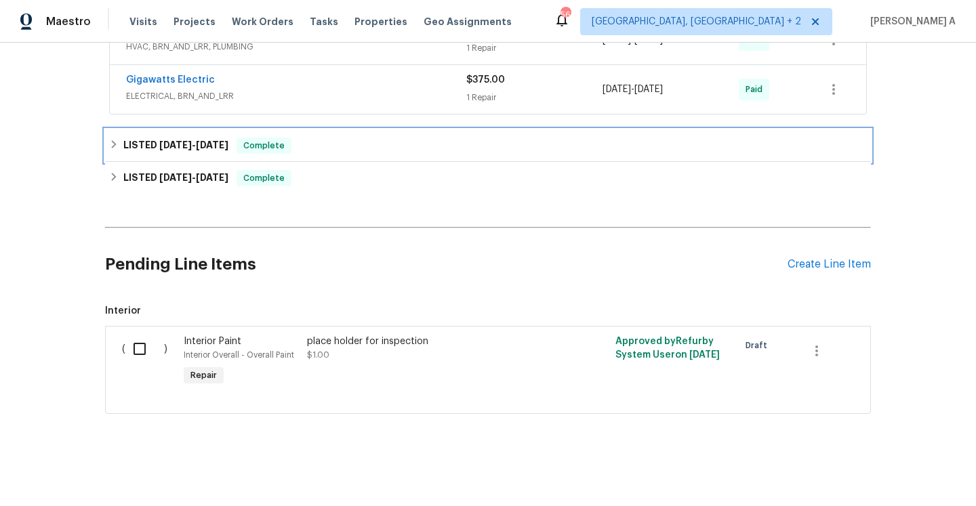
click at [205, 149] on h6 "LISTED [DATE] - [DATE]" at bounding box center [175, 146] width 105 height 16
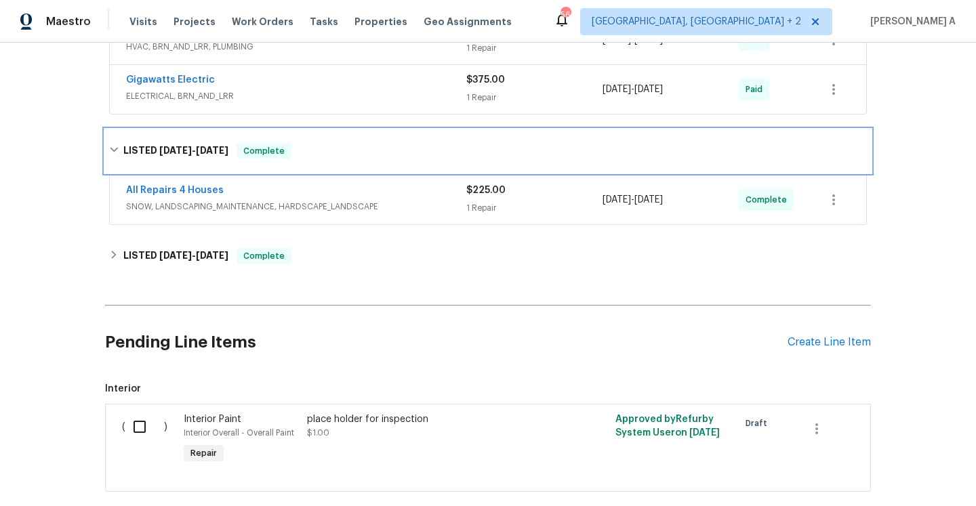
scroll to position [0, 0]
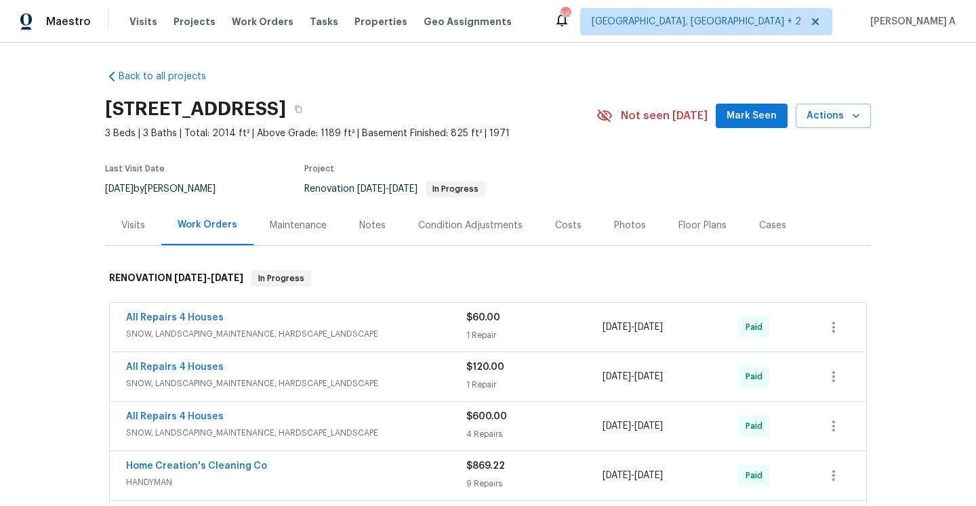
click at [148, 217] on div "Visits" at bounding box center [133, 225] width 56 height 40
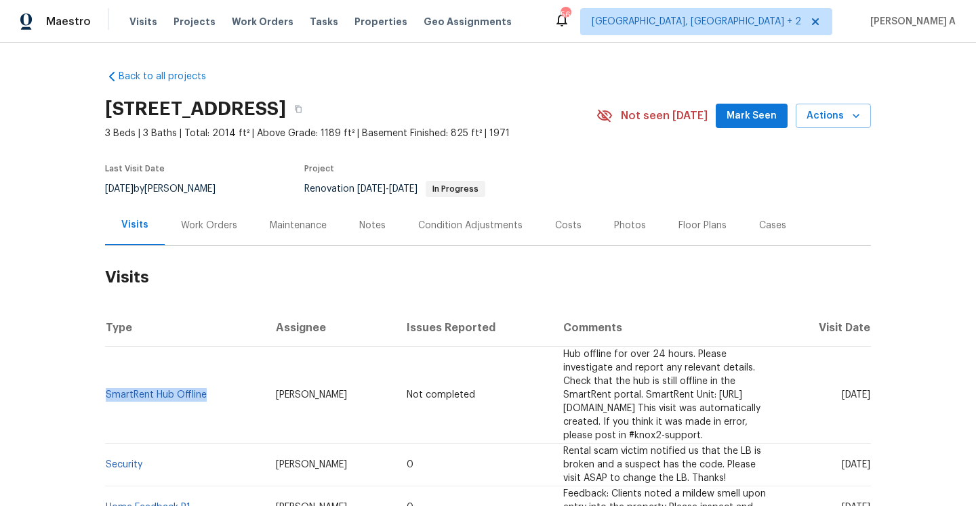
drag, startPoint x: 213, startPoint y: 390, endPoint x: 110, endPoint y: 380, distance: 103.5
click at [109, 380] on td "SmartRent Hub Offline" at bounding box center [185, 395] width 160 height 97
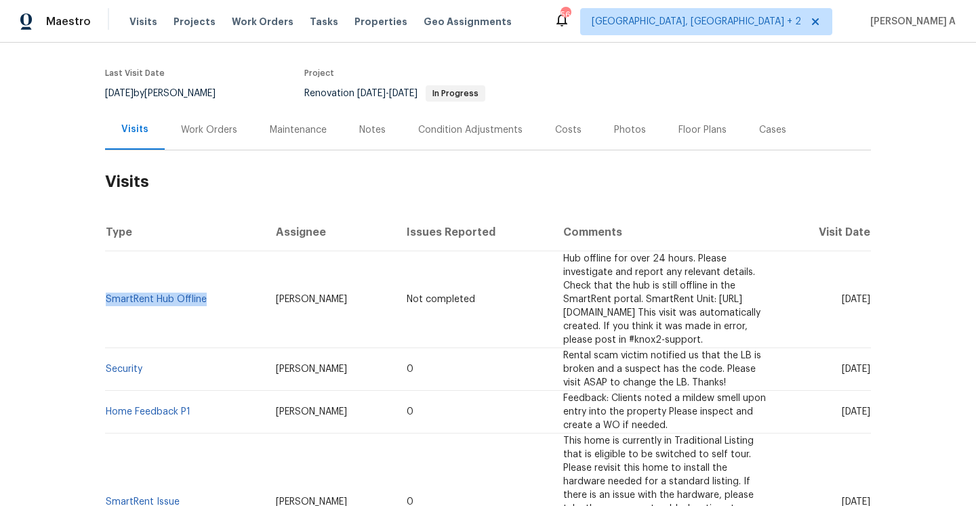
scroll to position [104, 0]
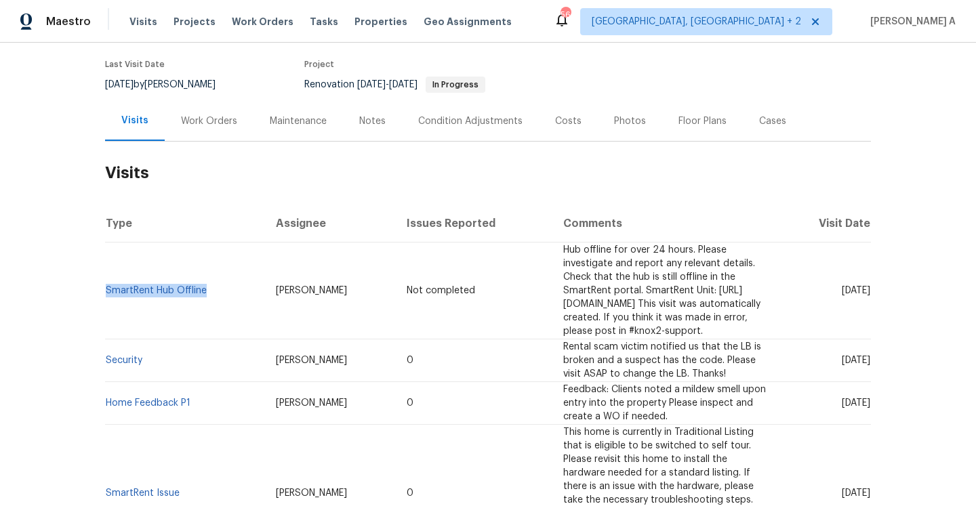
copy link "SmartRent Hub Offline"
drag, startPoint x: 149, startPoint y: 352, endPoint x: 108, endPoint y: 351, distance: 40.7
click at [108, 351] on td "Security" at bounding box center [185, 360] width 160 height 43
copy link "Security"
click at [197, 131] on div "Work Orders" at bounding box center [209, 121] width 89 height 40
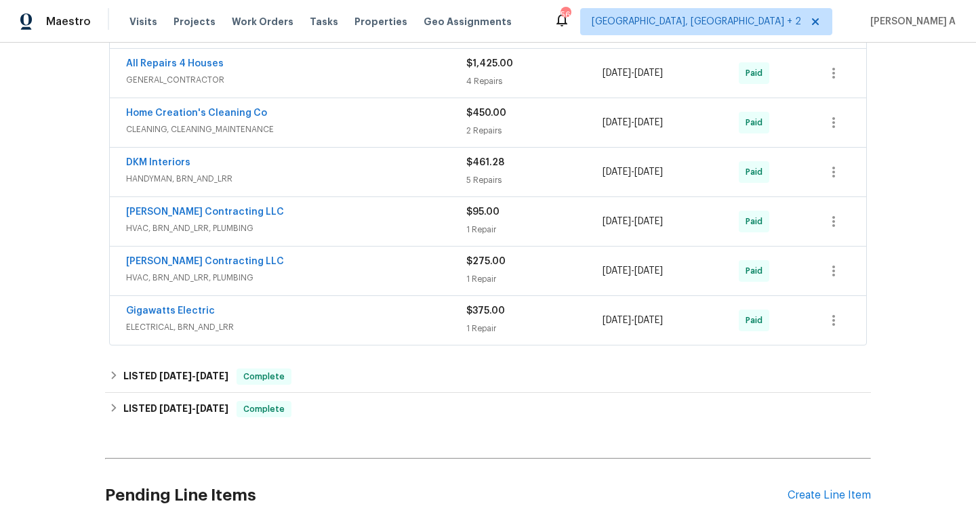
scroll to position [658, 0]
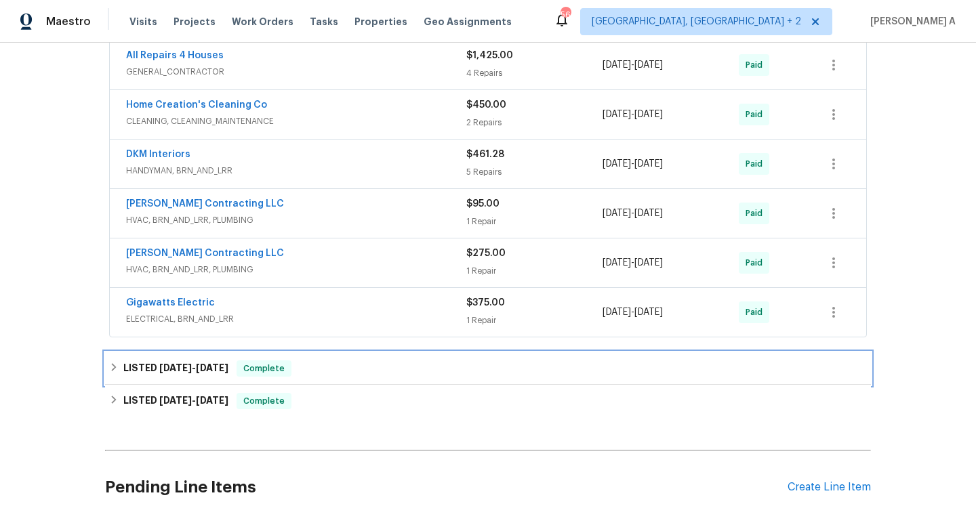
click at [290, 366] on div "LISTED 9/2/25 - 9/5/25 Complete" at bounding box center [487, 368] width 757 height 16
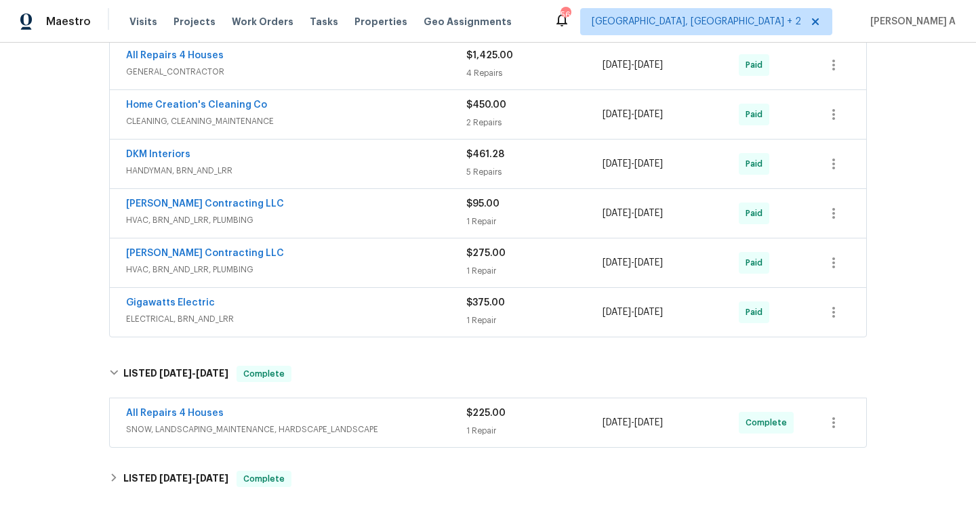
click at [252, 415] on div "All Repairs 4 Houses" at bounding box center [296, 414] width 340 height 16
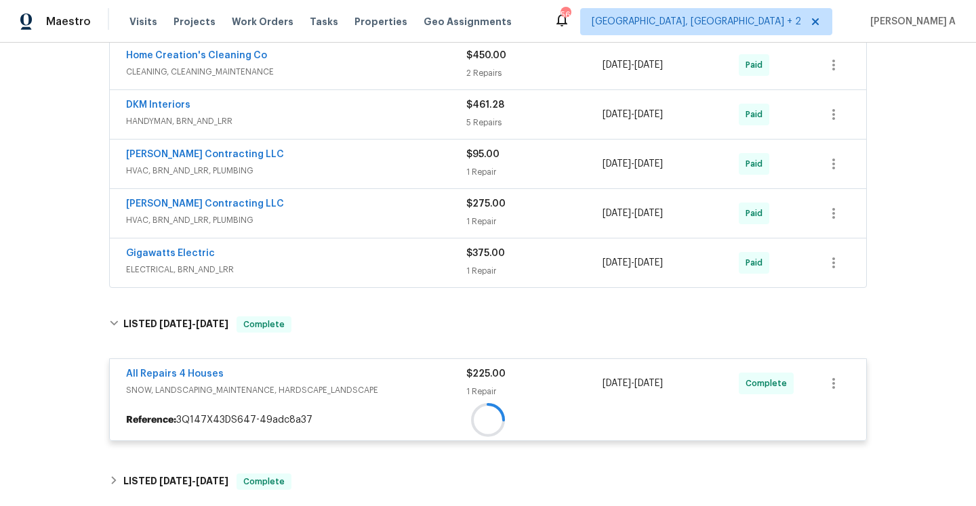
scroll to position [777, 0]
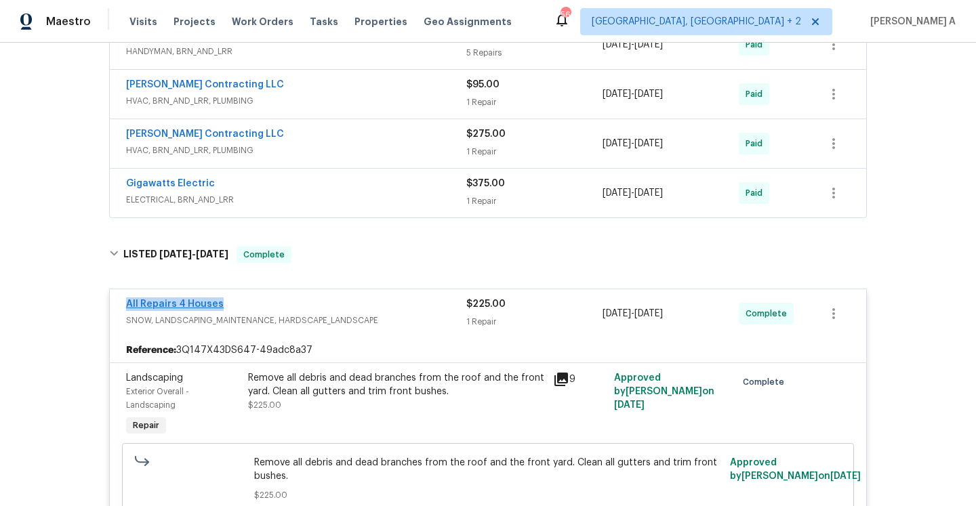
drag, startPoint x: 226, startPoint y: 307, endPoint x: 128, endPoint y: 304, distance: 98.3
click at [128, 304] on div "All Repairs 4 Houses" at bounding box center [296, 305] width 340 height 16
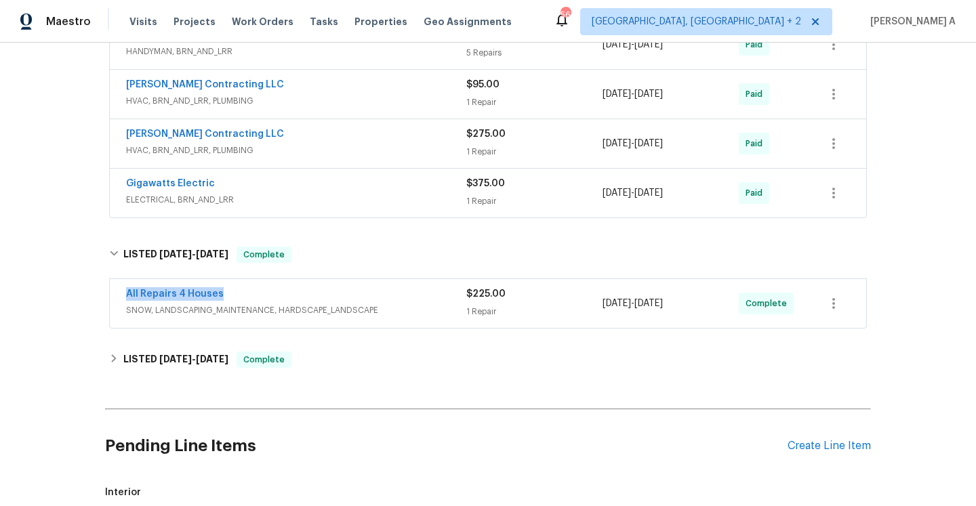
copy link "All Repairs 4 Houses"
click at [274, 277] on div "All Repairs 4 Houses SNOW, LANDSCAPING_MAINTENANCE, HARDSCAPE_LANDSCAPE $225.00…" at bounding box center [488, 304] width 766 height 56
click at [274, 295] on div "All Repairs 4 Houses" at bounding box center [296, 295] width 340 height 16
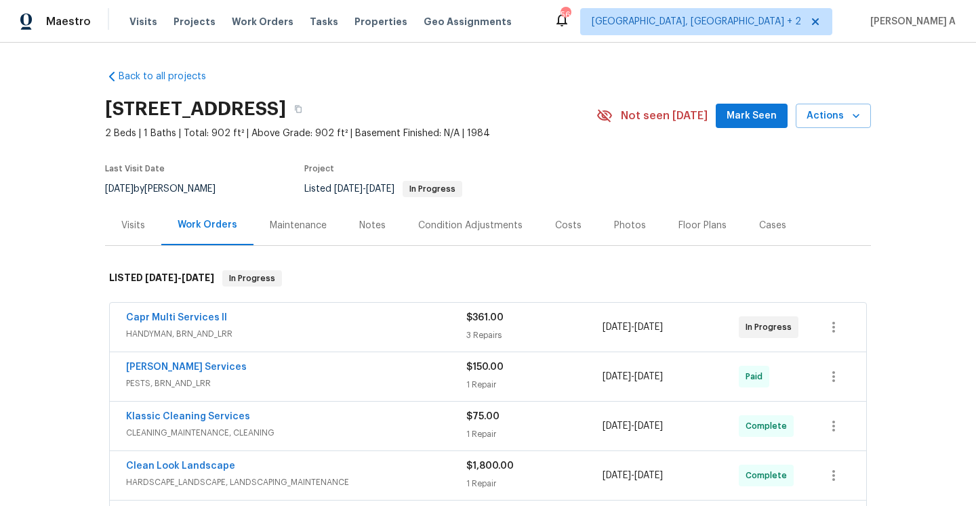
scroll to position [100, 0]
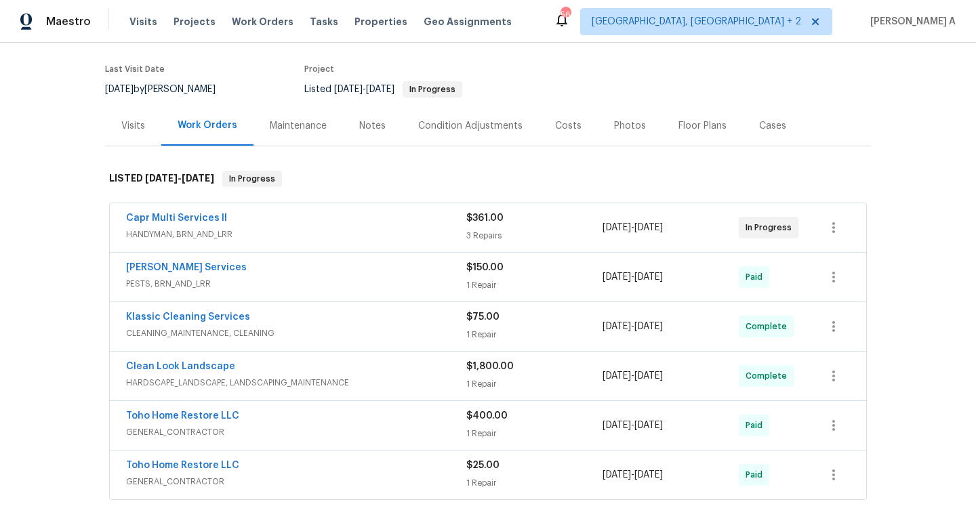
click at [331, 246] on div "Capr Multi Services ll HANDYMAN, BRN_AND_LRR $361.00 3 Repairs 8/26/2025 - 8/28…" at bounding box center [488, 227] width 756 height 49
click at [326, 234] on span "HANDYMAN, BRN_AND_LRR" at bounding box center [296, 235] width 340 height 14
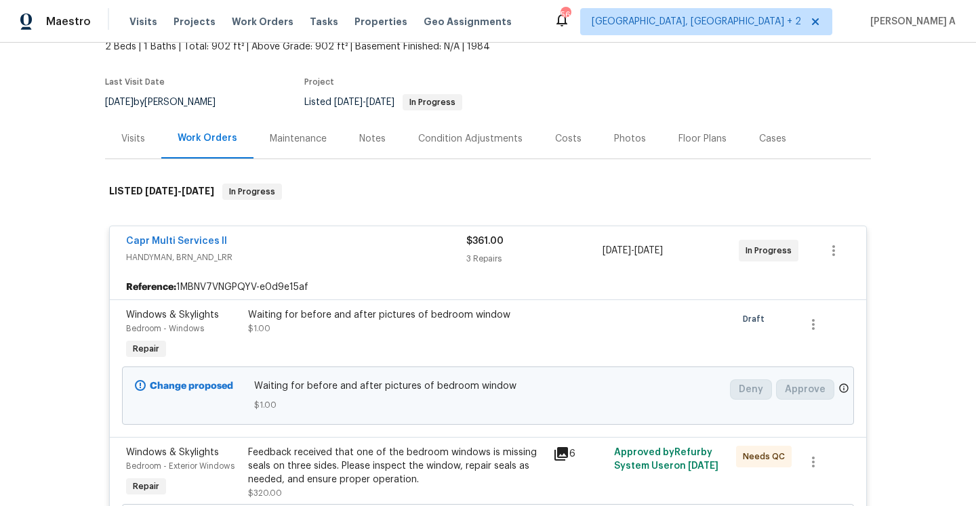
scroll to position [13, 0]
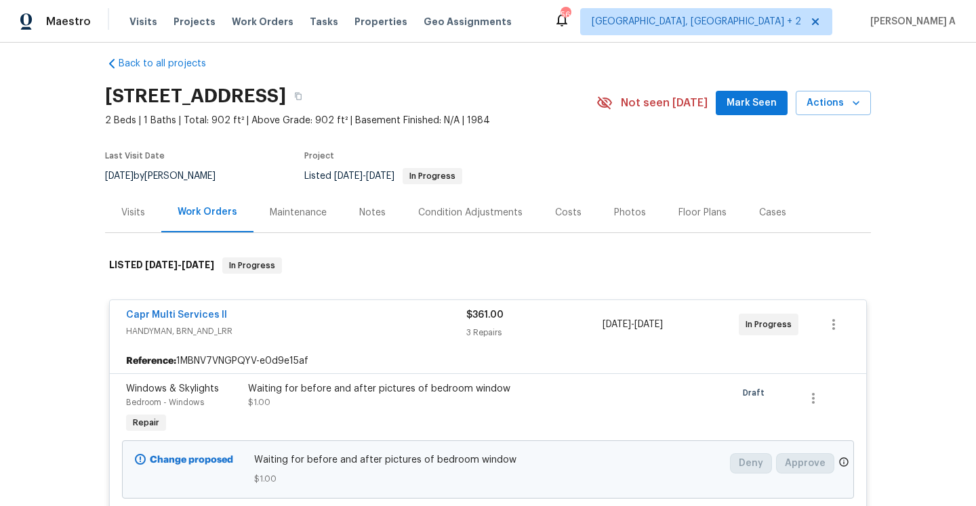
click at [363, 313] on div "Capr Multi Services ll" at bounding box center [296, 316] width 340 height 16
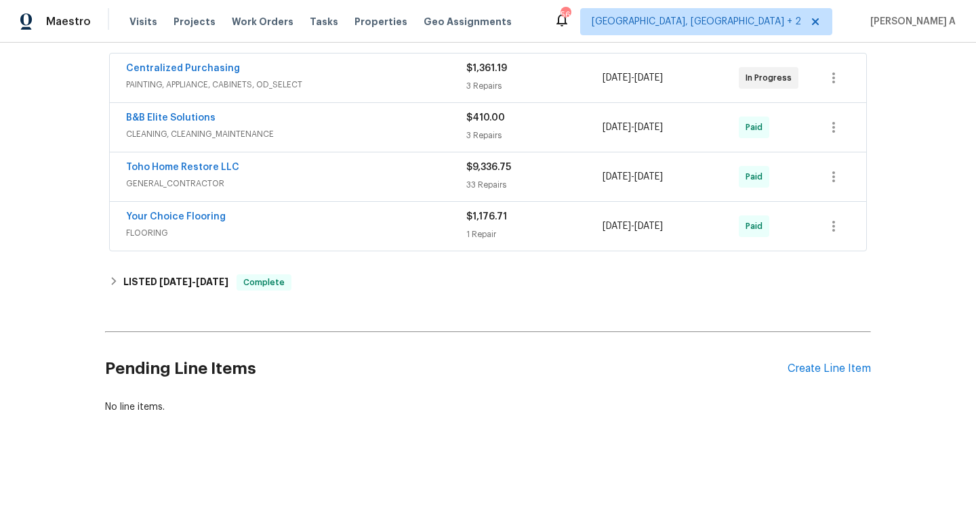
scroll to position [501, 0]
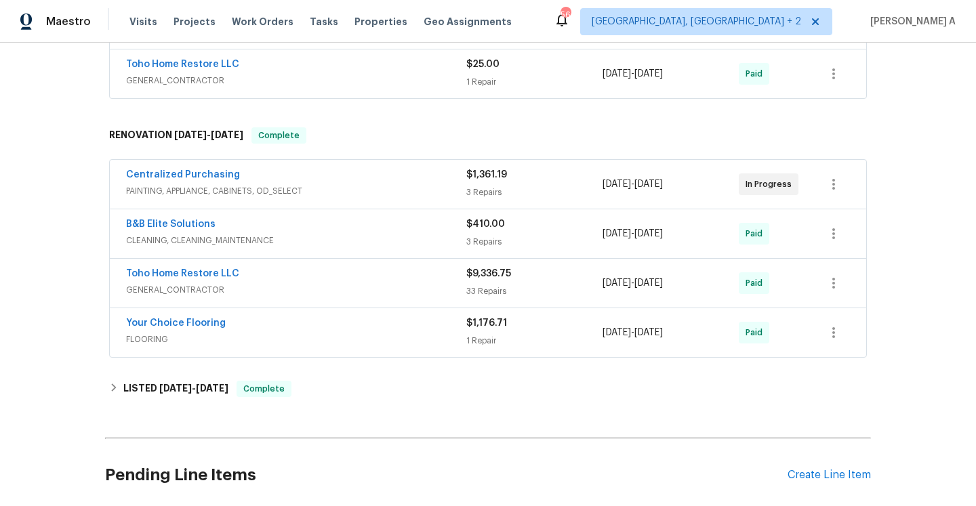
click at [331, 190] on span "PAINTING, APPLIANCE, CABINETS, OD_SELECT" at bounding box center [296, 191] width 340 height 14
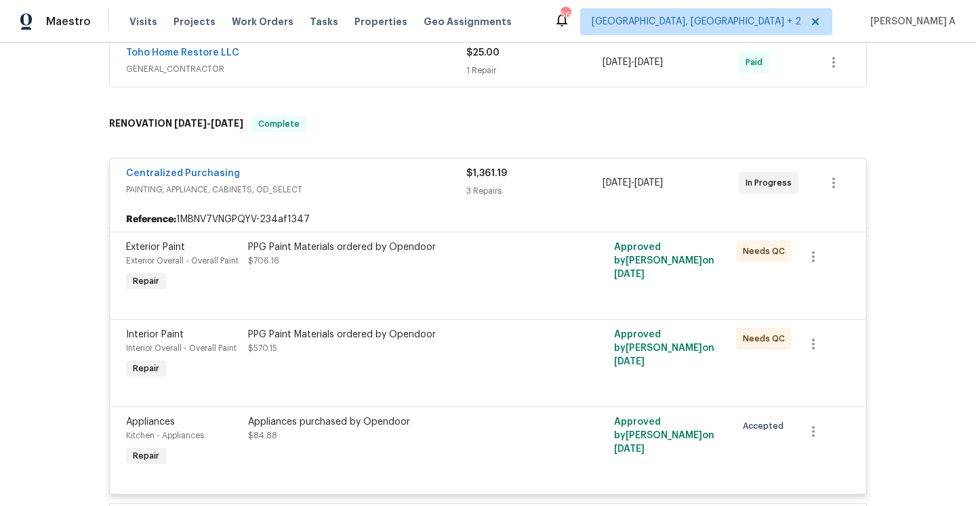
scroll to position [521, 0]
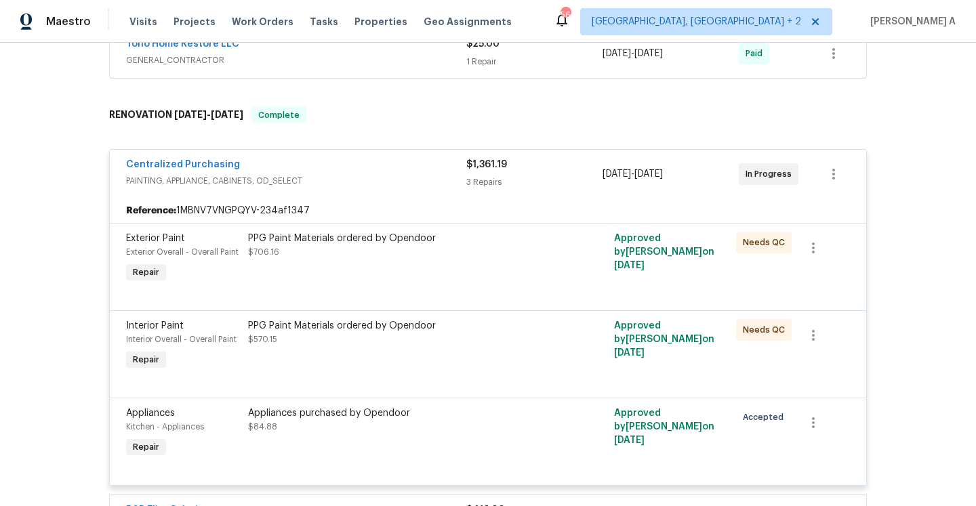
click at [328, 176] on span "PAINTING, APPLIANCE, CABINETS, OD_SELECT" at bounding box center [296, 181] width 340 height 14
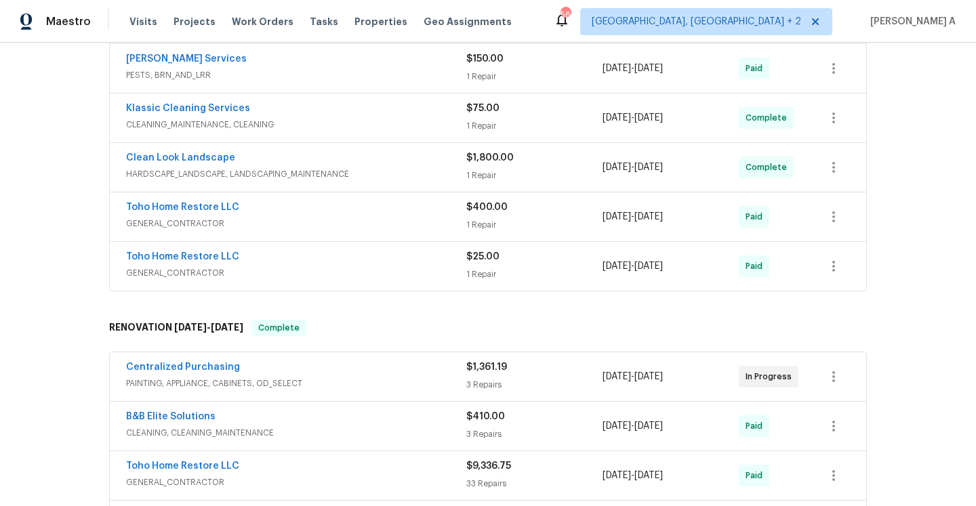
scroll to position [185, 0]
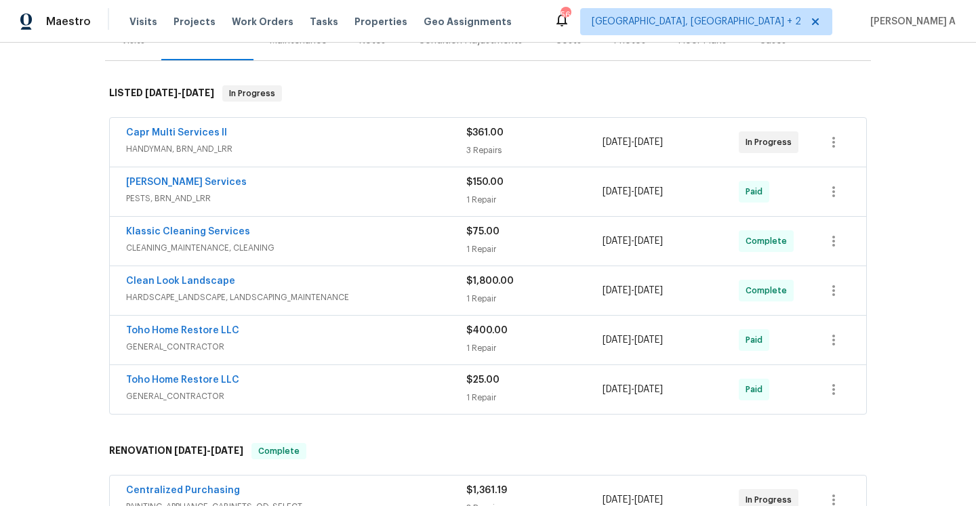
click at [358, 295] on span "HARDSCAPE_LANDSCAPE, LANDSCAPING_MAINTENANCE" at bounding box center [296, 298] width 340 height 14
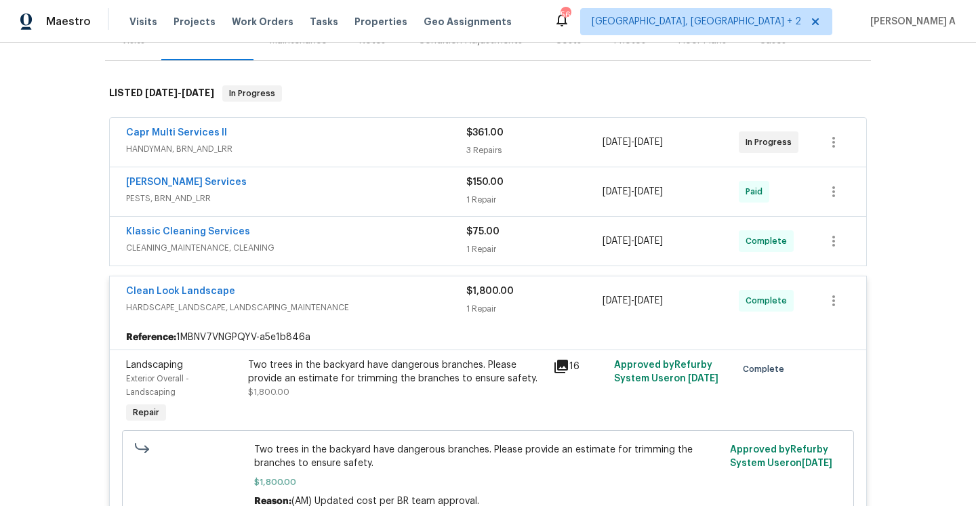
click at [362, 295] on div "Clean Look Landscape" at bounding box center [296, 293] width 340 height 16
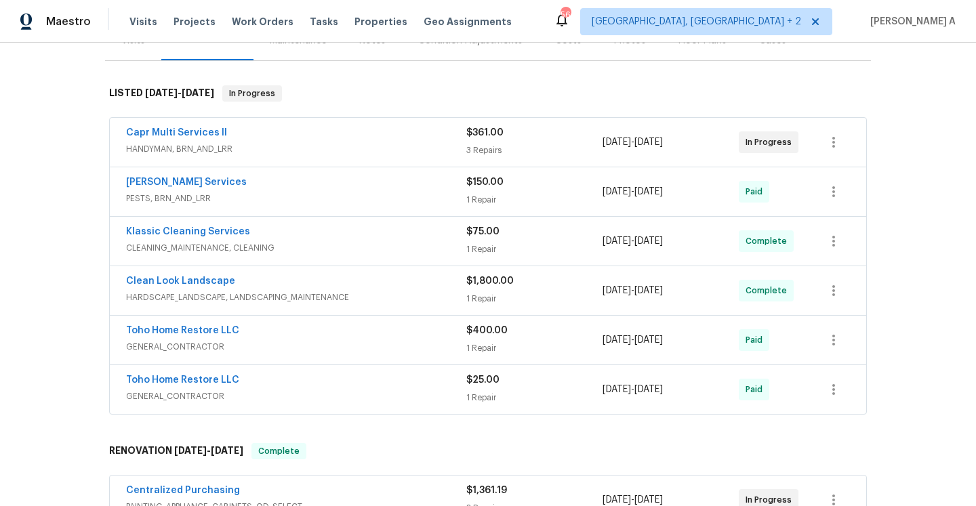
click at [388, 333] on div "Toho Home Restore LLC" at bounding box center [296, 332] width 340 height 16
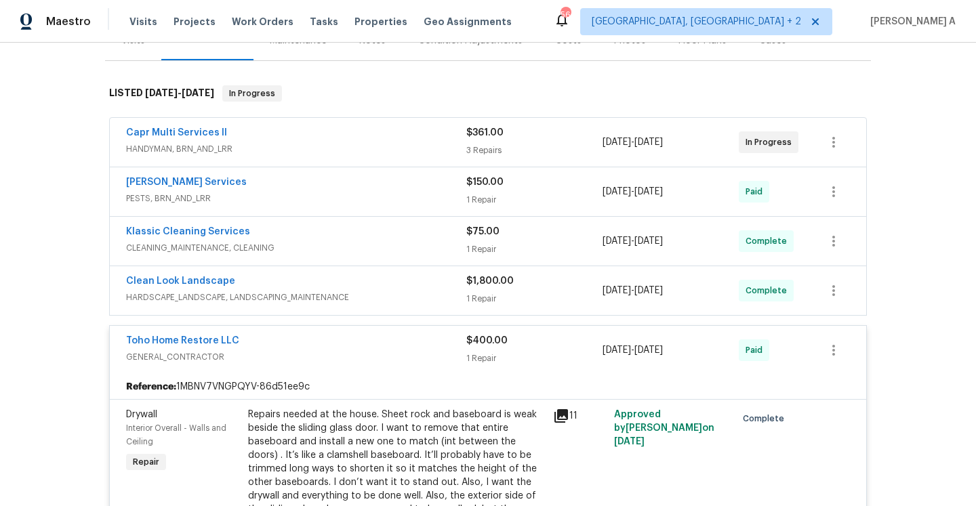
click at [387, 347] on div "Toho Home Restore LLC" at bounding box center [296, 342] width 340 height 16
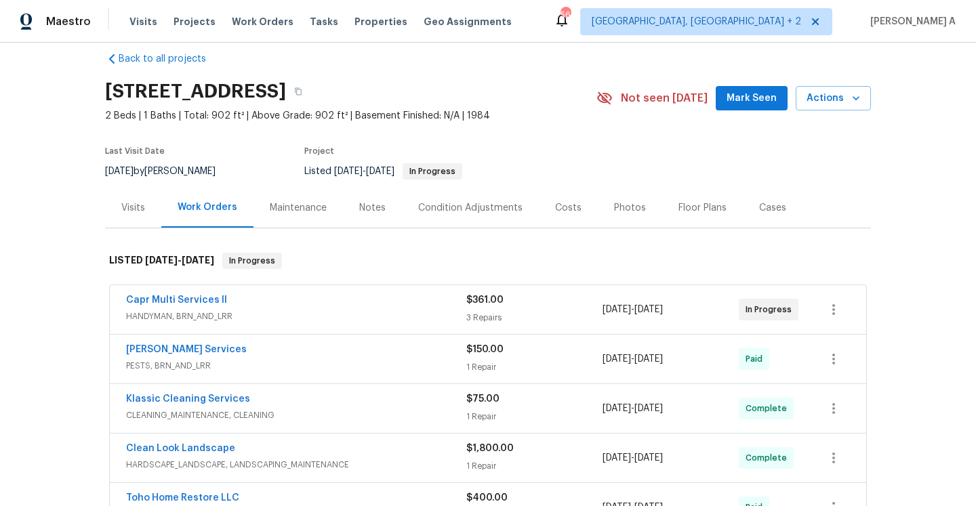
scroll to position [17, 0]
click at [125, 215] on div "Visits" at bounding box center [133, 208] width 56 height 40
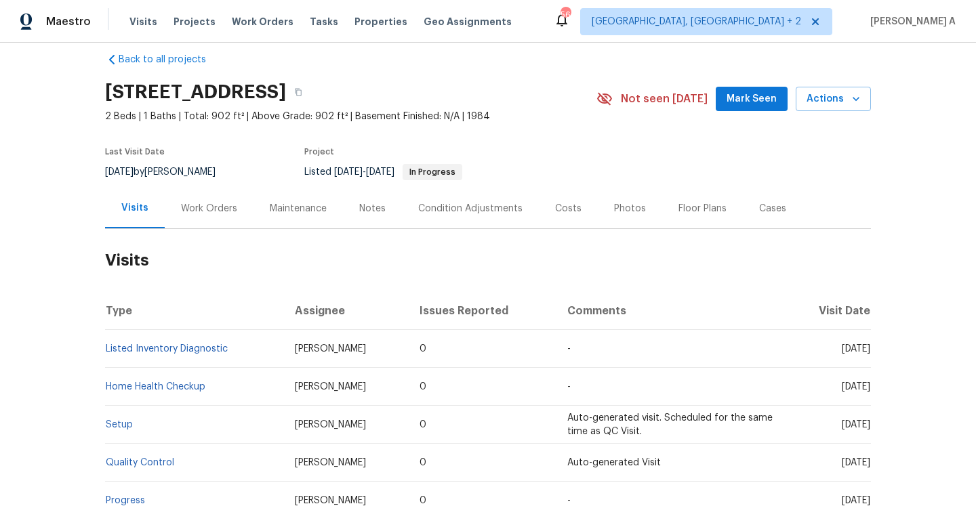
click at [192, 215] on div "Work Orders" at bounding box center [209, 208] width 89 height 40
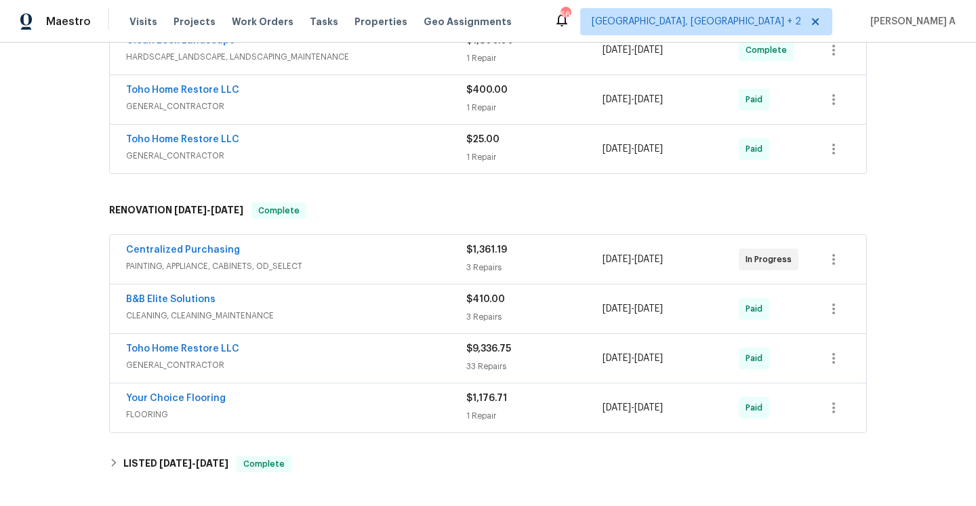
scroll to position [607, 0]
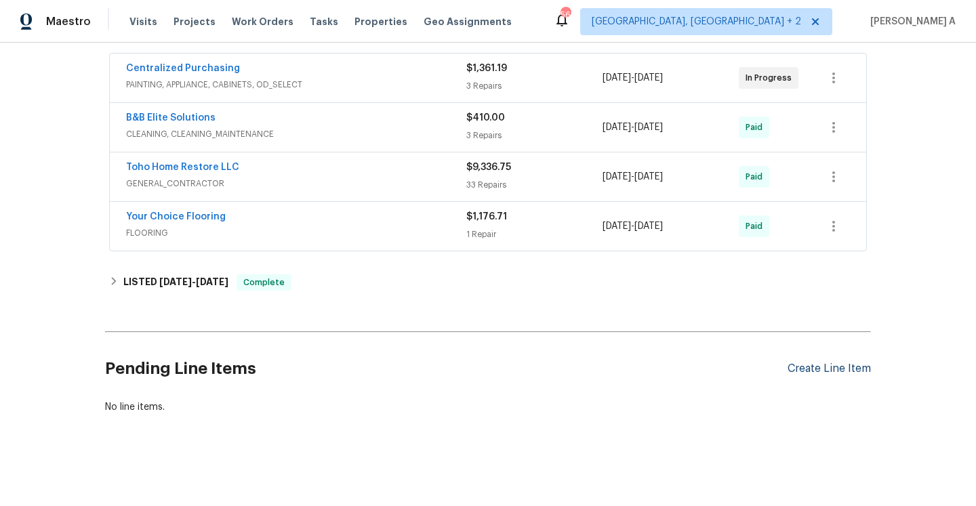
click at [860, 366] on div "Create Line Item" at bounding box center [828, 368] width 83 height 13
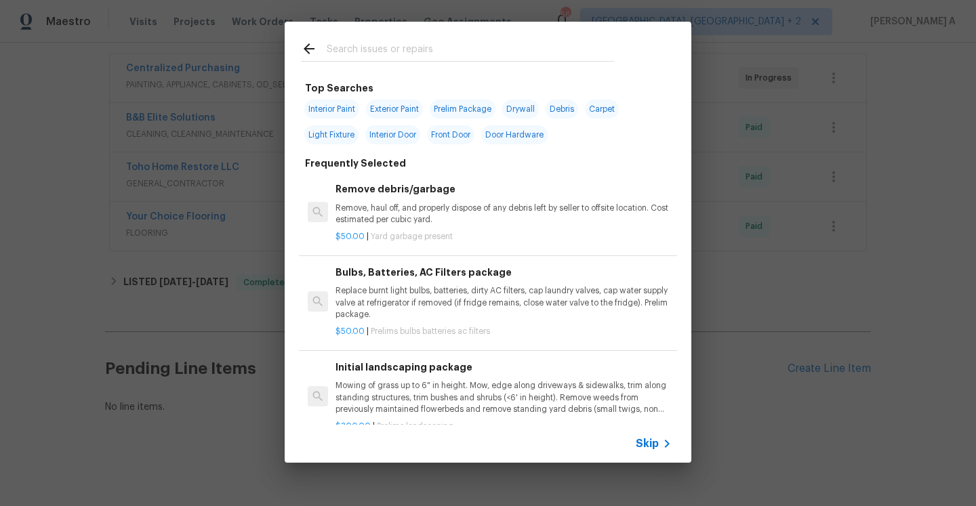
click at [659, 444] on icon at bounding box center [667, 444] width 16 height 16
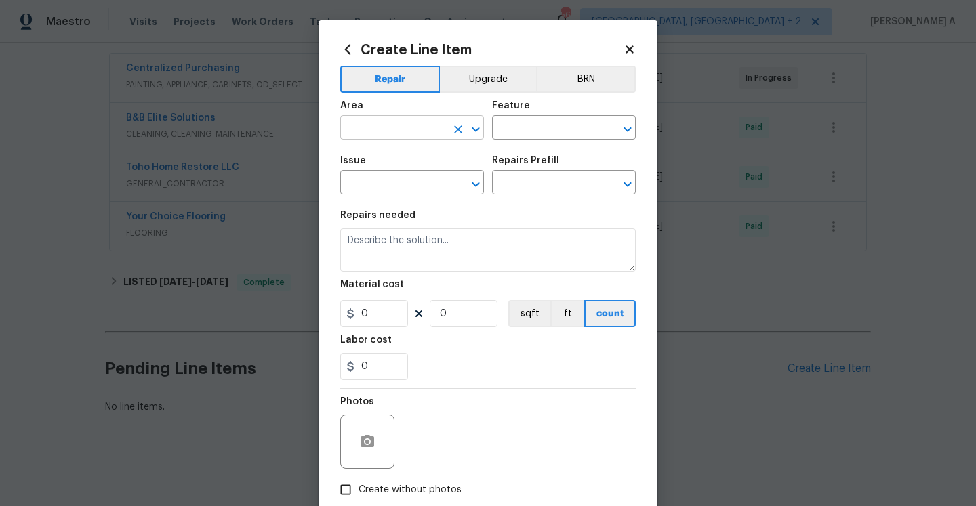
click at [417, 123] on input "text" at bounding box center [393, 129] width 106 height 21
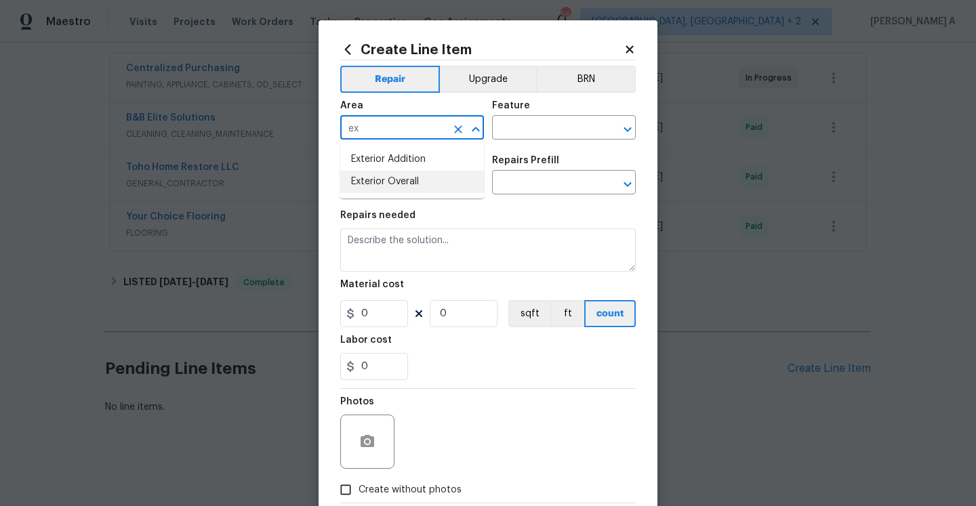
click at [435, 181] on li "Exterior Overall" at bounding box center [412, 182] width 144 height 22
type input "Exterior Overall"
click at [516, 125] on input "text" at bounding box center [545, 129] width 106 height 21
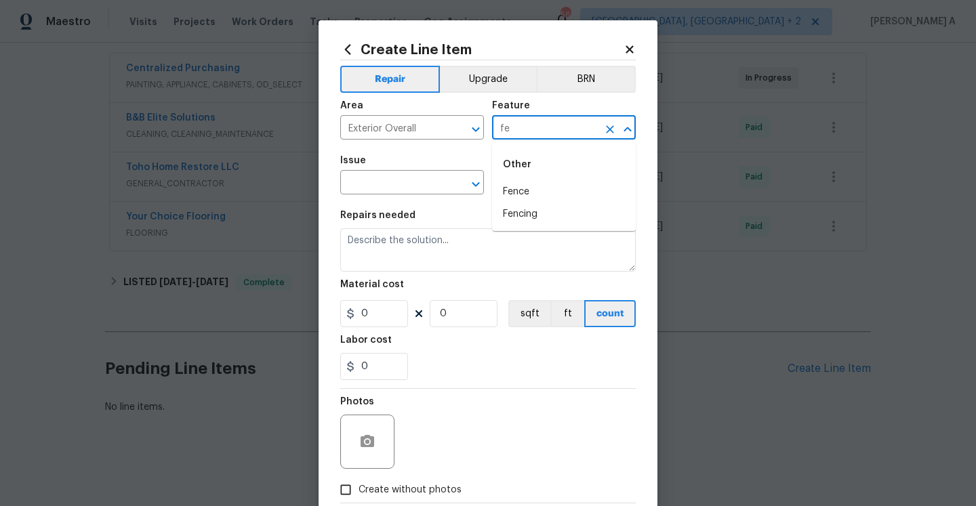
type input "f"
click at [566, 209] on li "Fencing" at bounding box center [564, 214] width 144 height 22
type input "Fencing"
click at [398, 196] on span "Issue ​" at bounding box center [412, 175] width 144 height 55
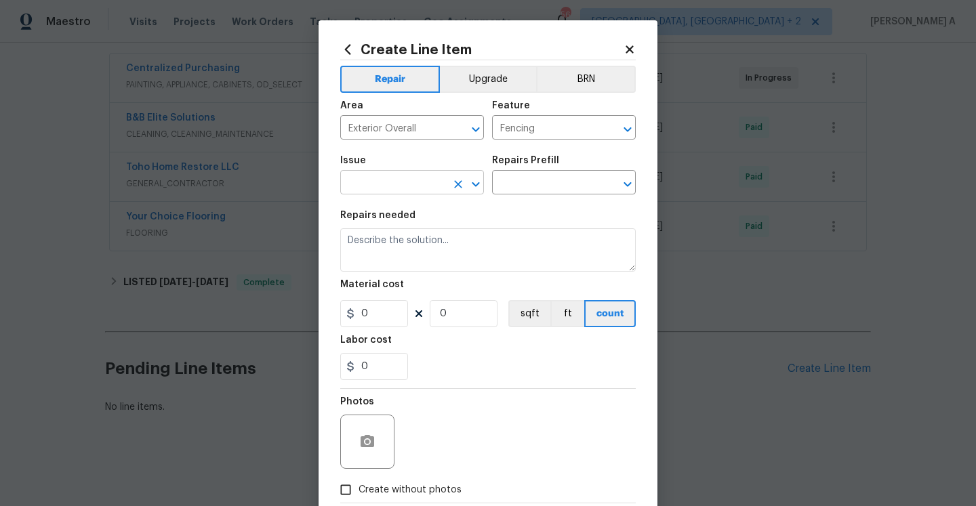
click at [398, 188] on input "text" at bounding box center [393, 183] width 106 height 21
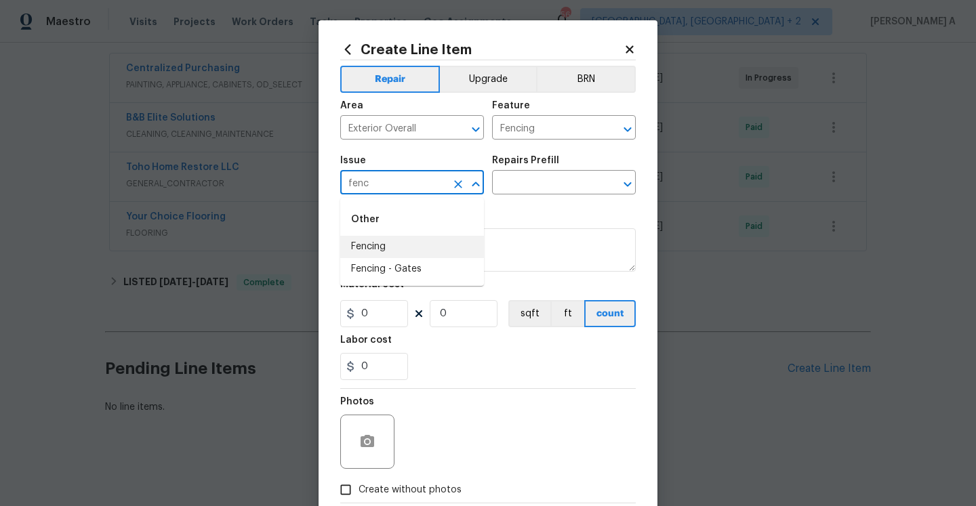
click at [403, 249] on li "Fencing" at bounding box center [412, 247] width 144 height 22
type input "Fencing"
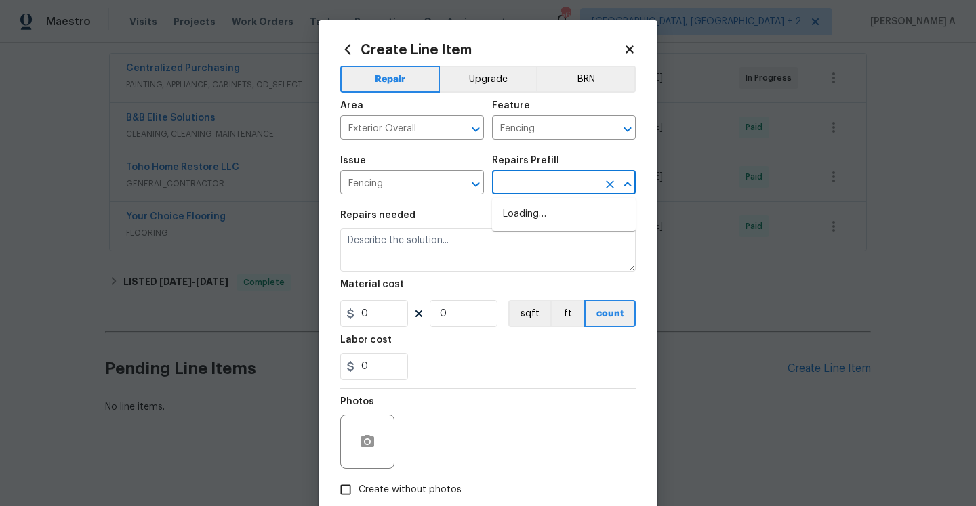
click at [524, 180] on input "text" at bounding box center [545, 183] width 106 height 21
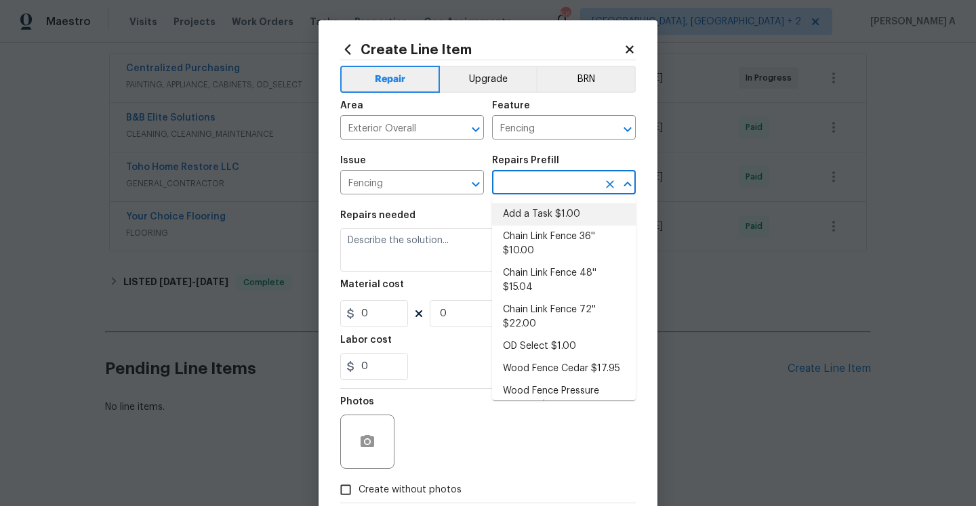
click at [540, 217] on li "Add a Task $1.00" at bounding box center [564, 214] width 144 height 22
type input "Add a Task $1.00"
type textarea "HPM to detail"
type input "1"
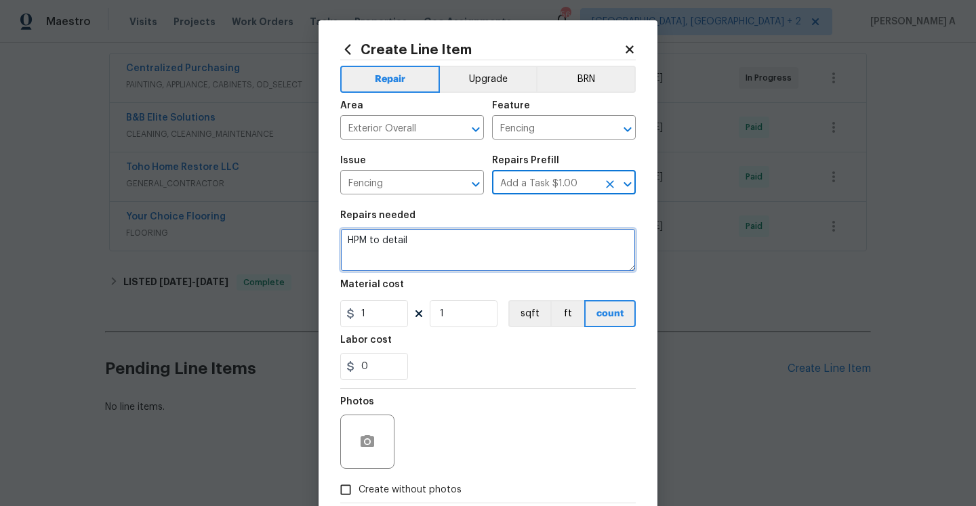
click at [509, 249] on textarea "HPM to detail" at bounding box center [487, 249] width 295 height 43
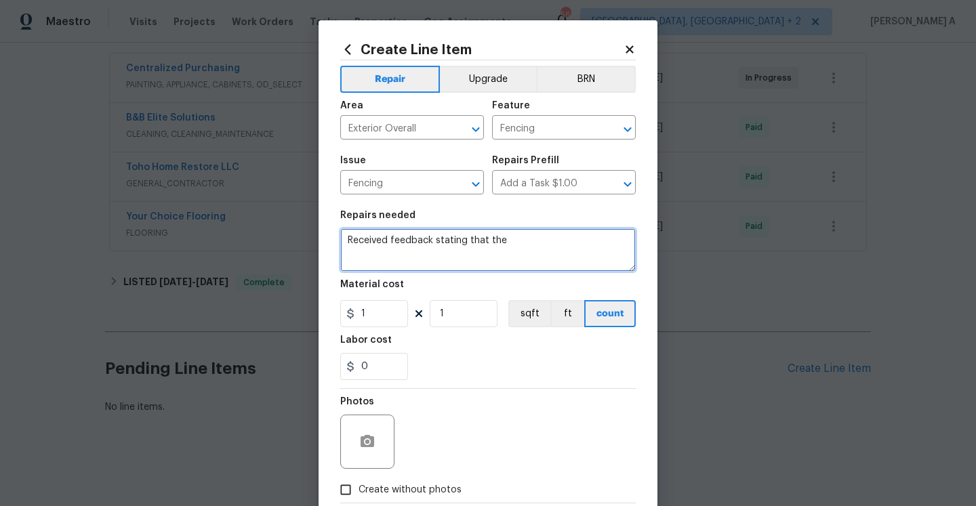
paste textarea "https://opendoor.zendesk.com/agent/tickets/3471751"
paste textarea "omeone removed fence and didnt install back correctly."
click at [0, 0] on qb-div "Change the pronoun install it" at bounding box center [0, 0] width 0 height 0
type textarea "Received feedback stating that someone removed the fence and didn't install it …"
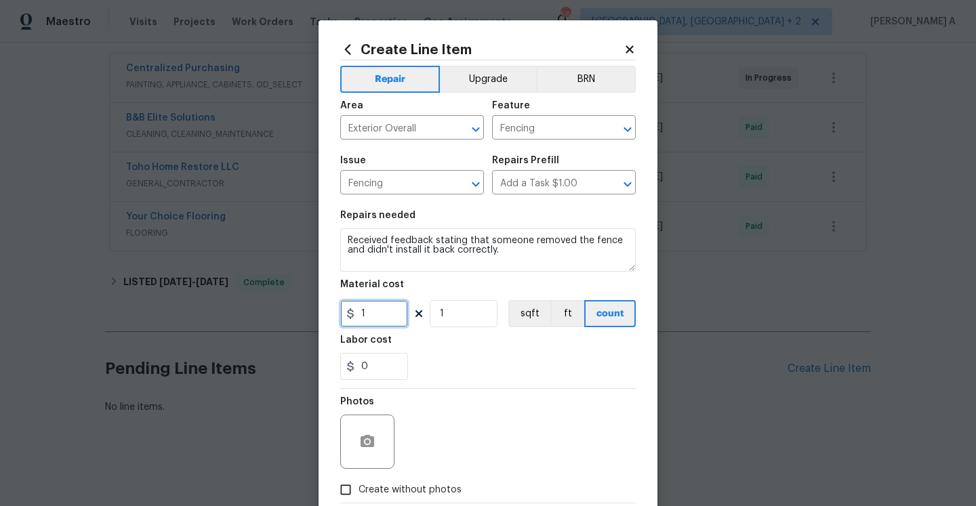
click at [388, 309] on input "1" at bounding box center [374, 313] width 68 height 27
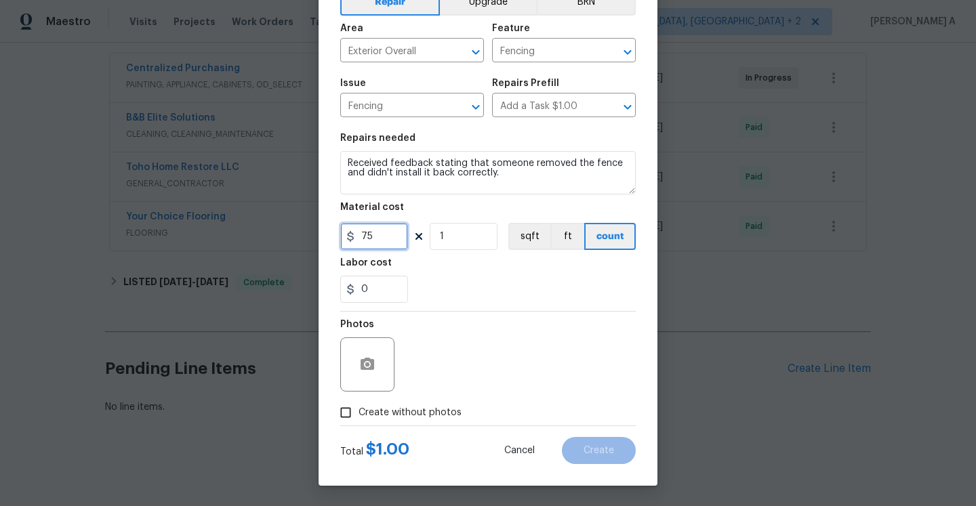
type input "75"
click at [376, 360] on button "button" at bounding box center [367, 364] width 33 height 33
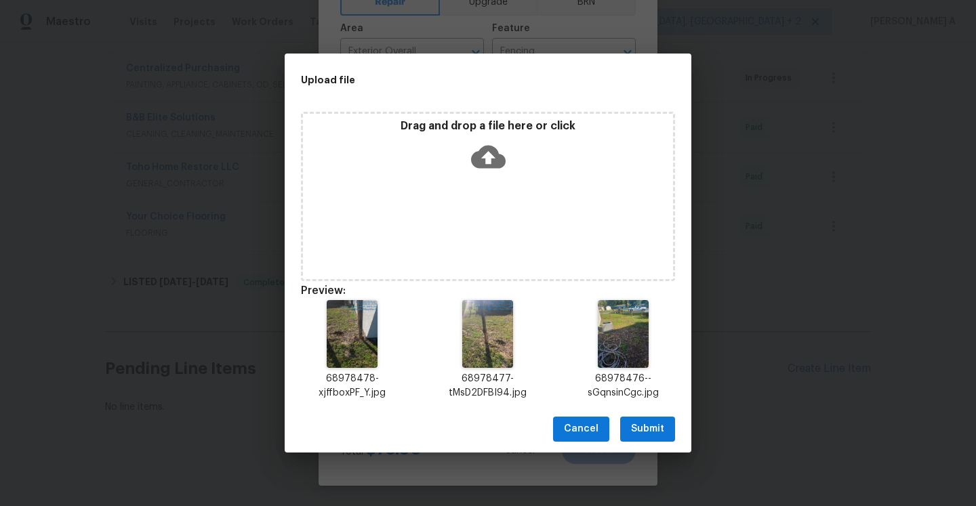
click at [660, 432] on span "Submit" at bounding box center [647, 429] width 33 height 17
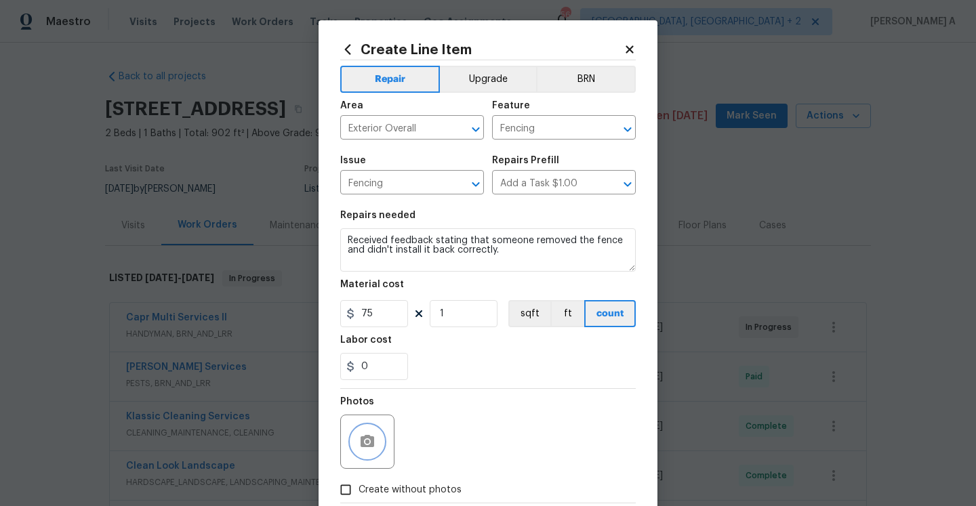
scroll to position [78, 0]
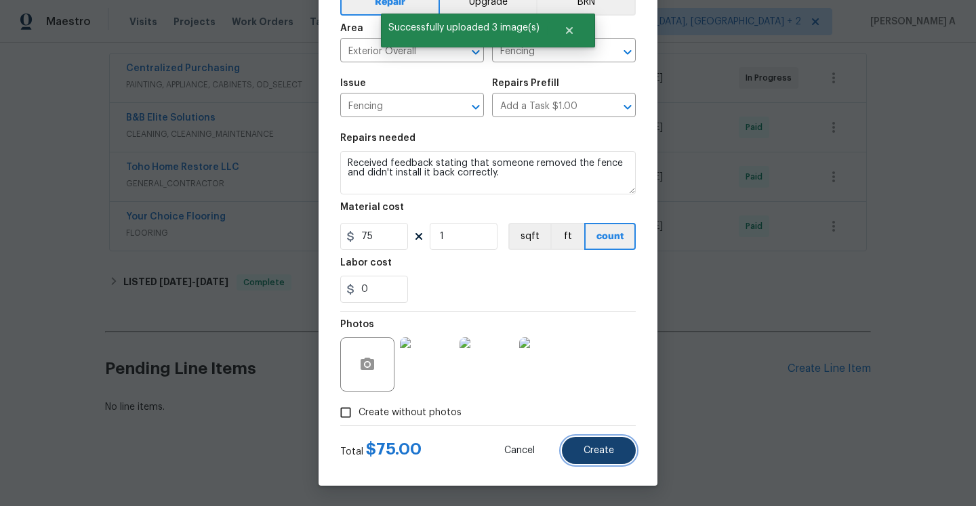
click at [596, 442] on button "Create" at bounding box center [599, 450] width 74 height 27
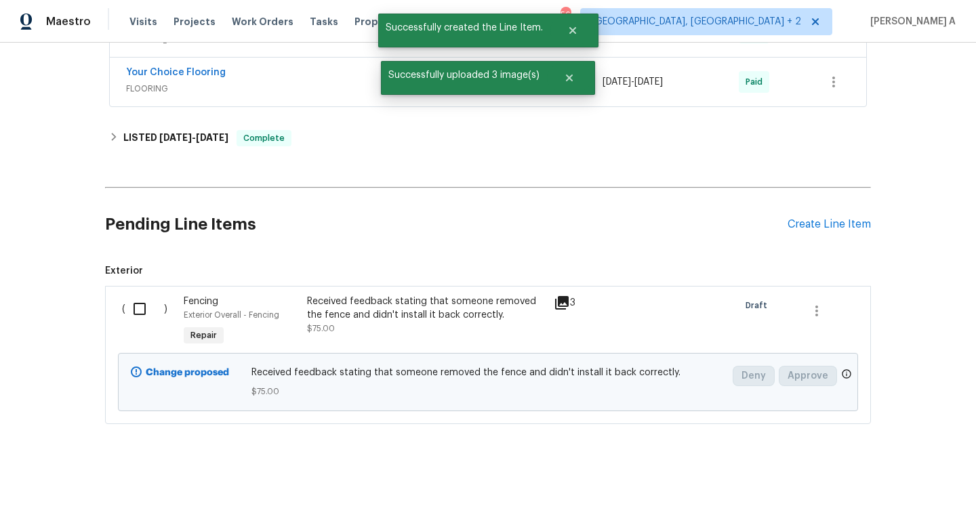
scroll to position [761, 0]
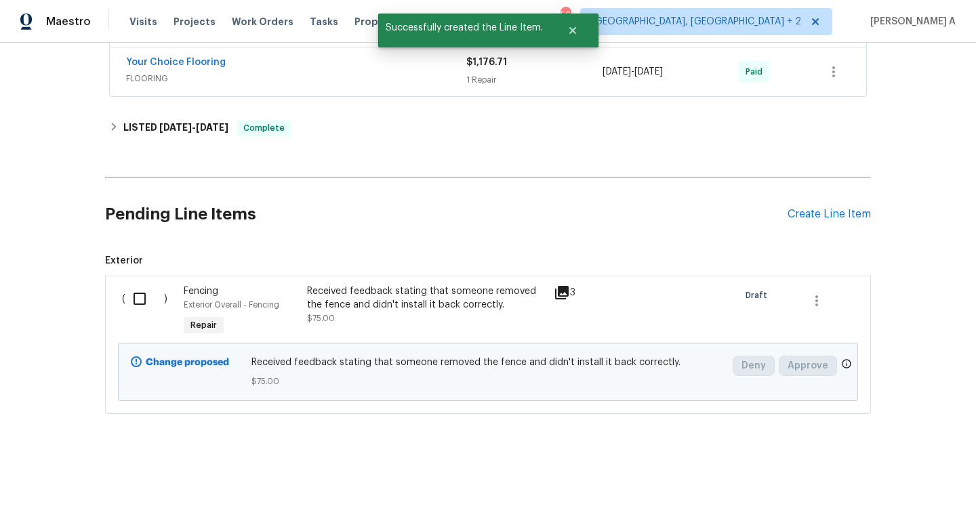
click at [140, 312] on input "checkbox" at bounding box center [144, 299] width 39 height 28
click at [911, 467] on span "Create Work Order" at bounding box center [898, 472] width 90 height 17
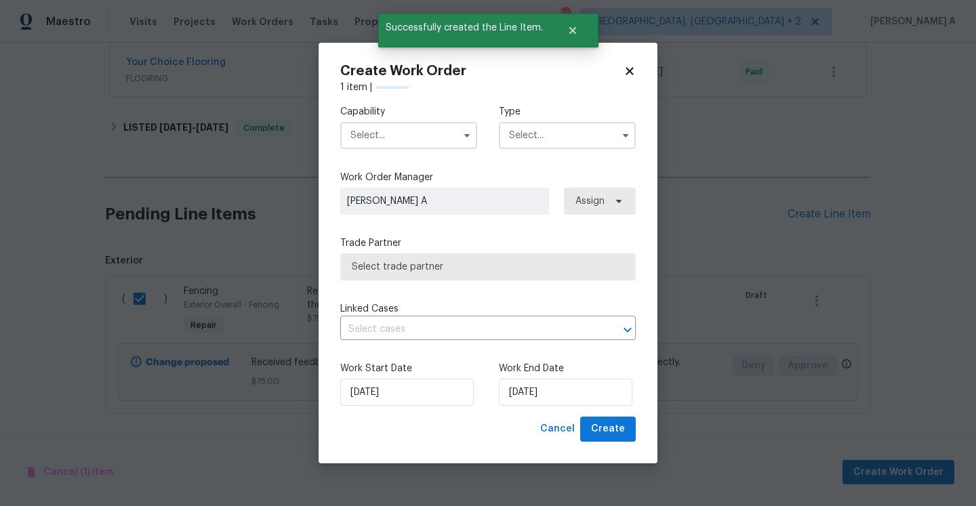
checkbox input "false"
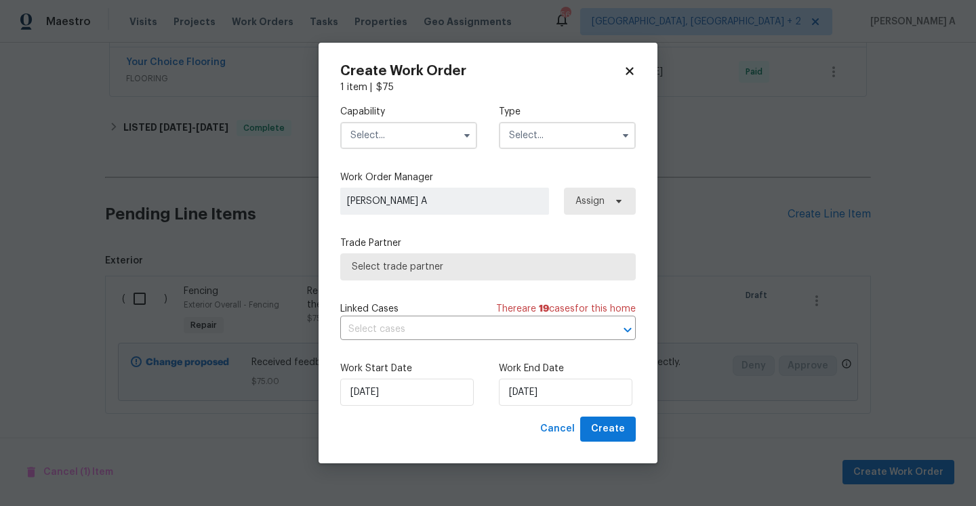
click at [369, 135] on input "text" at bounding box center [408, 135] width 137 height 27
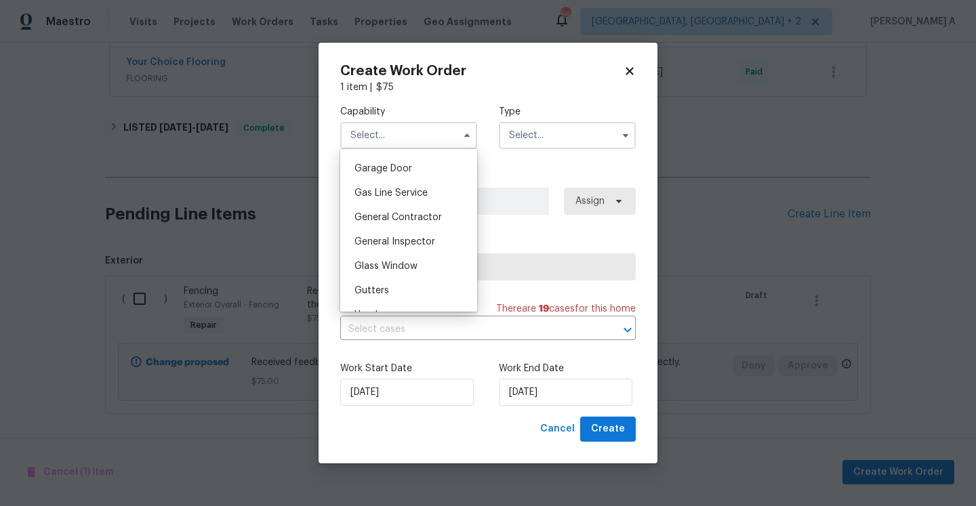
scroll to position [610, 0]
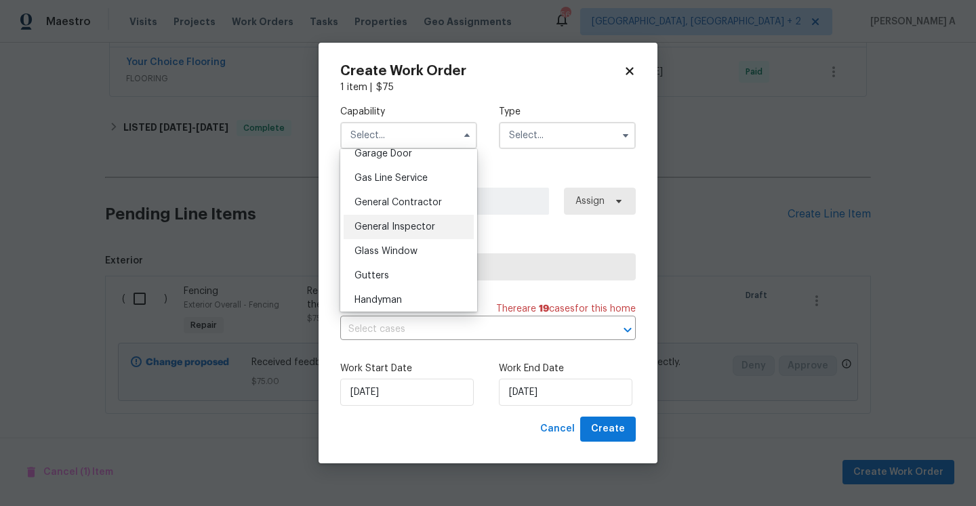
click at [400, 224] on span "General Inspector" at bounding box center [394, 226] width 81 height 9
type input "General Inspector"
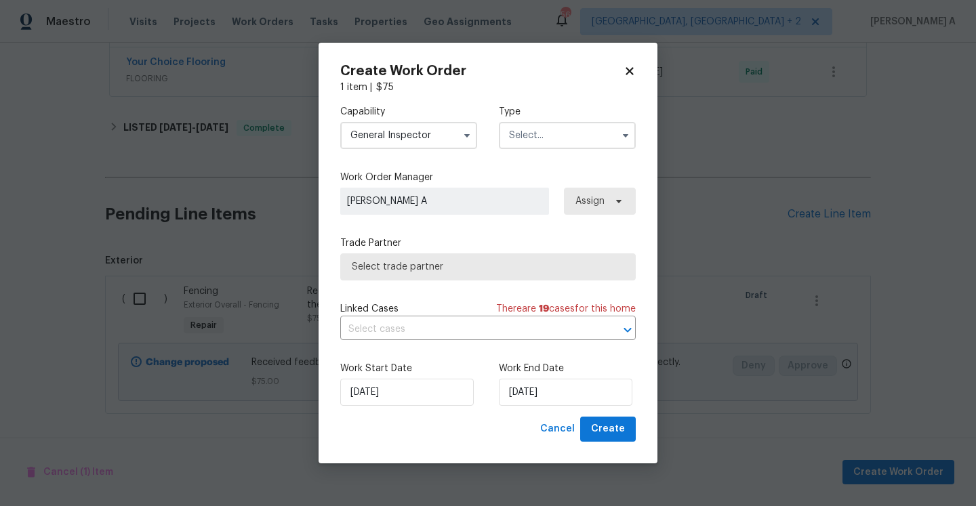
click at [501, 142] on input "text" at bounding box center [567, 135] width 137 height 27
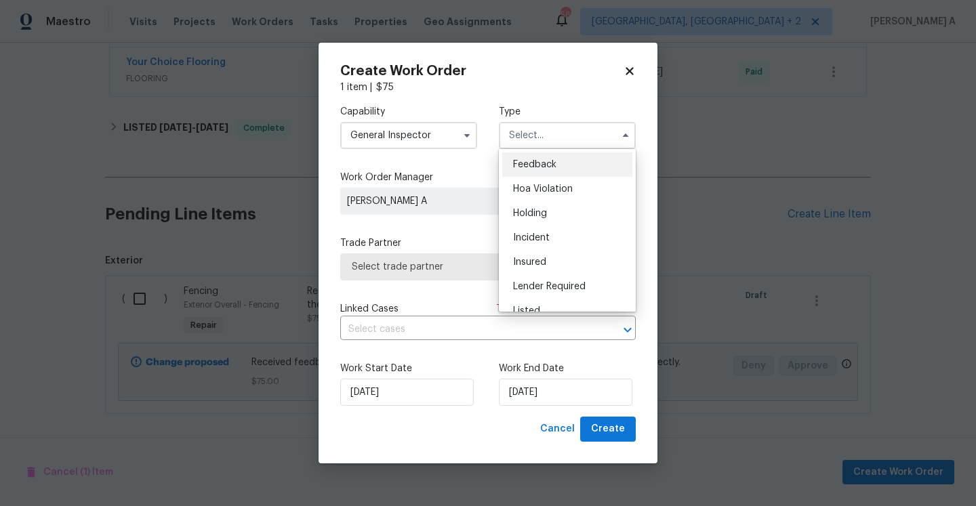
click at [535, 157] on div "Feedback" at bounding box center [567, 164] width 130 height 24
type input "Feedback"
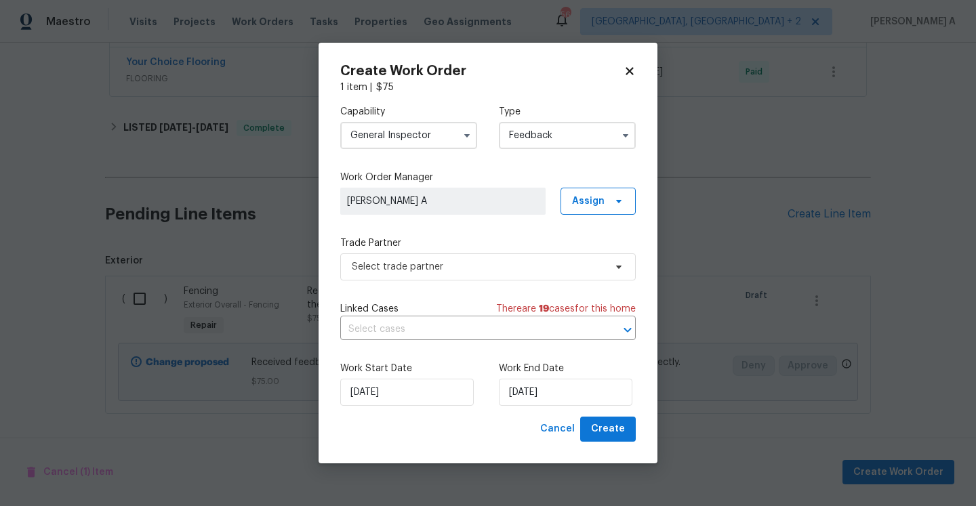
click at [463, 293] on div "Capability General Inspector Type Feedback Feedback Hoa Violation Holding Incid…" at bounding box center [487, 255] width 295 height 322
click at [459, 277] on span "Select trade partner" at bounding box center [487, 266] width 295 height 27
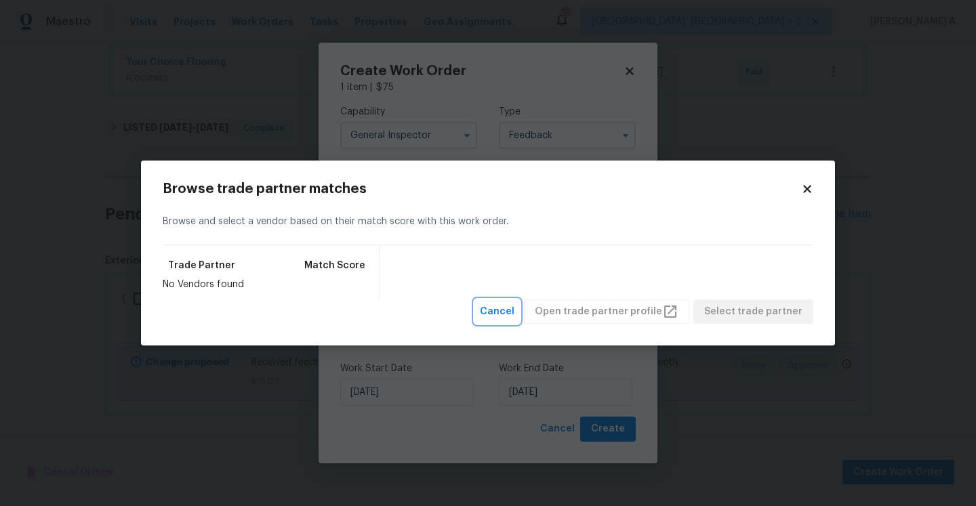
click at [514, 314] on span "Cancel" at bounding box center [497, 312] width 35 height 17
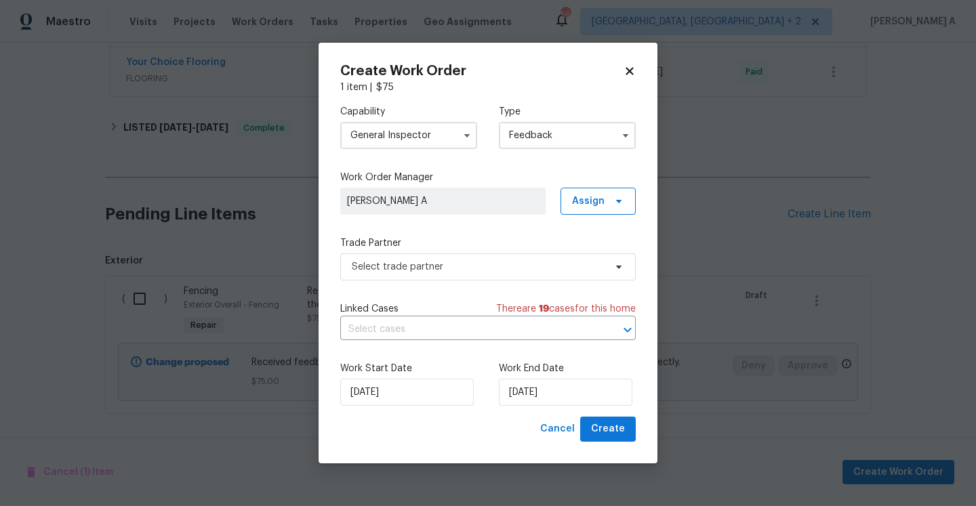
click at [409, 141] on input "General Inspector" at bounding box center [408, 135] width 137 height 27
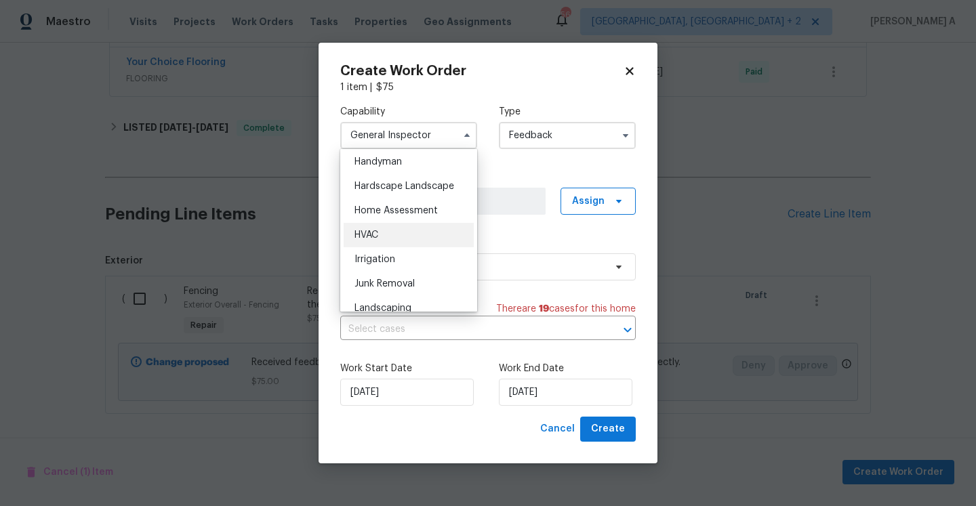
scroll to position [602, 0]
click at [415, 199] on div "General Contractor" at bounding box center [408, 211] width 130 height 24
type input "General Contractor"
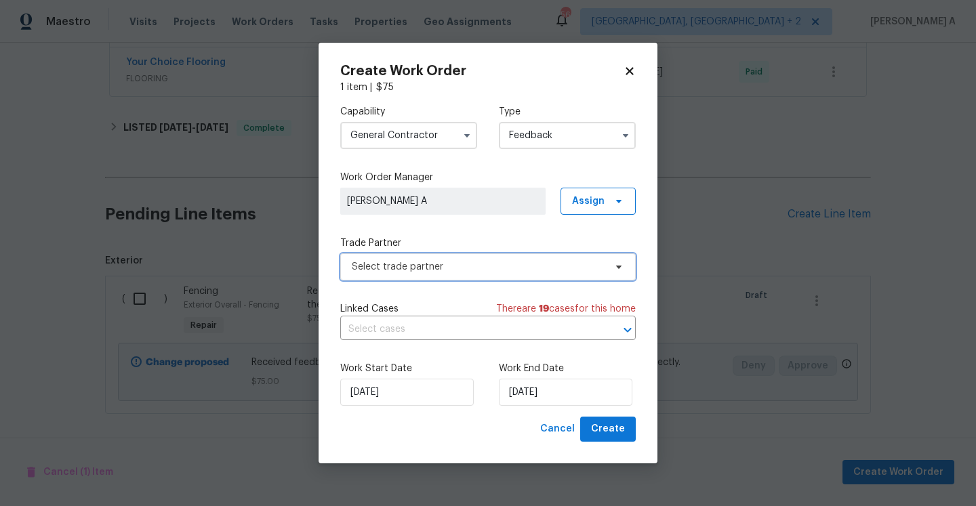
click at [432, 255] on span "Select trade partner" at bounding box center [487, 266] width 295 height 27
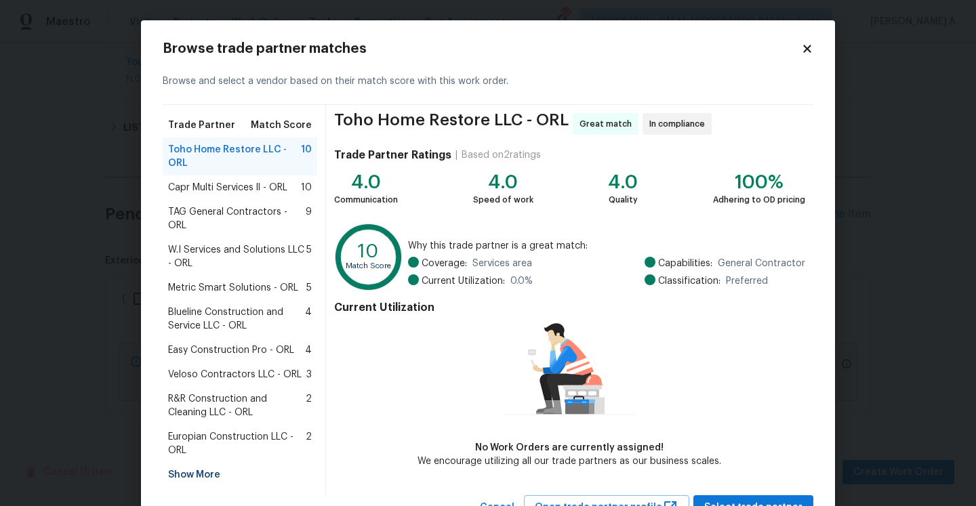
scroll to position [42, 0]
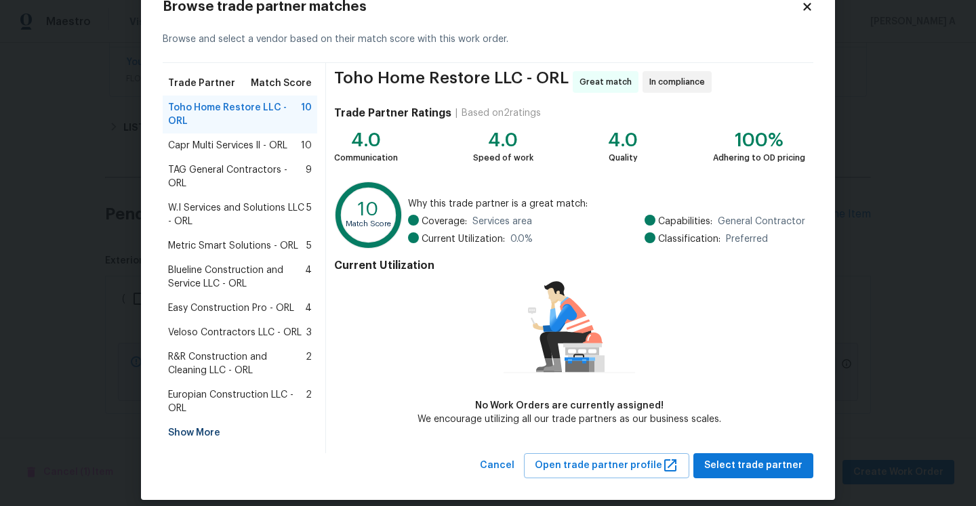
click at [747, 437] on div "Toho Home Restore LLC - ORL Great match In compliance Trade Partner Ratings | B…" at bounding box center [569, 258] width 487 height 390
click at [743, 453] on button "Select trade partner" at bounding box center [753, 465] width 120 height 25
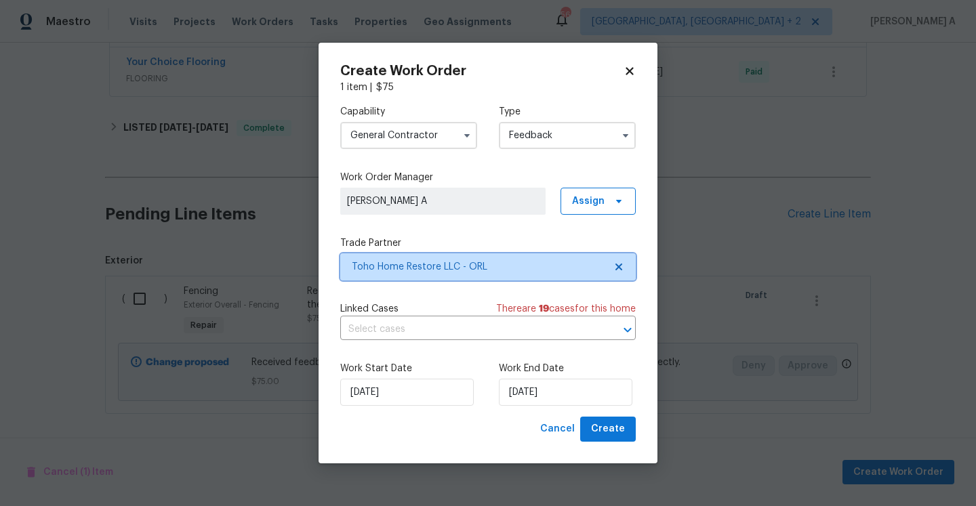
scroll to position [0, 0]
click at [507, 337] on input "text" at bounding box center [468, 329] width 257 height 21
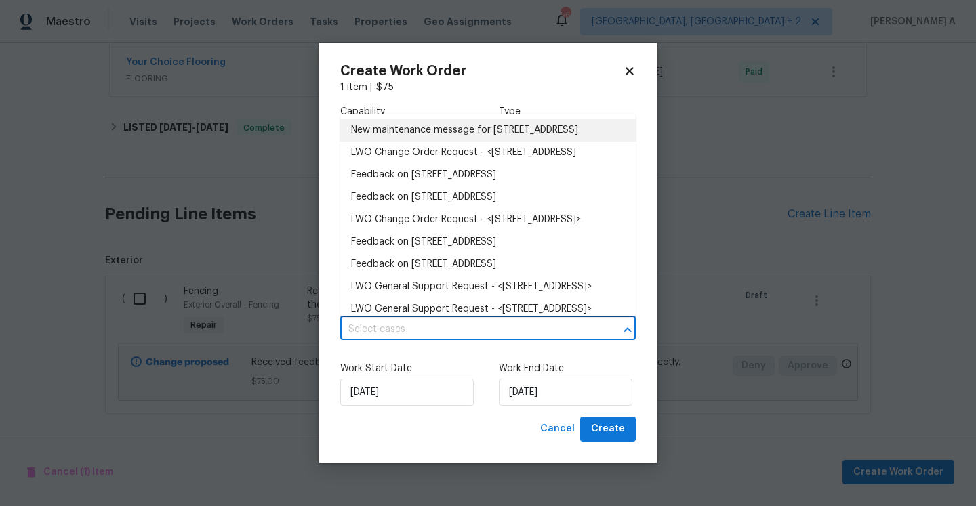
click at [421, 142] on li "New maintenance message for 9 Spring Loop Cir , Ocala, FL 34472" at bounding box center [487, 130] width 295 height 22
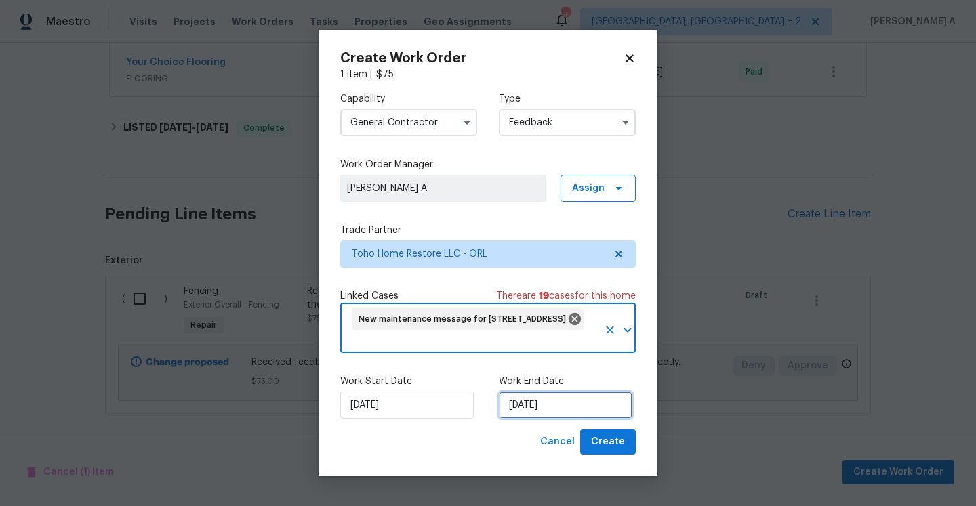
click at [533, 402] on input "[DATE]" at bounding box center [565, 405] width 133 height 27
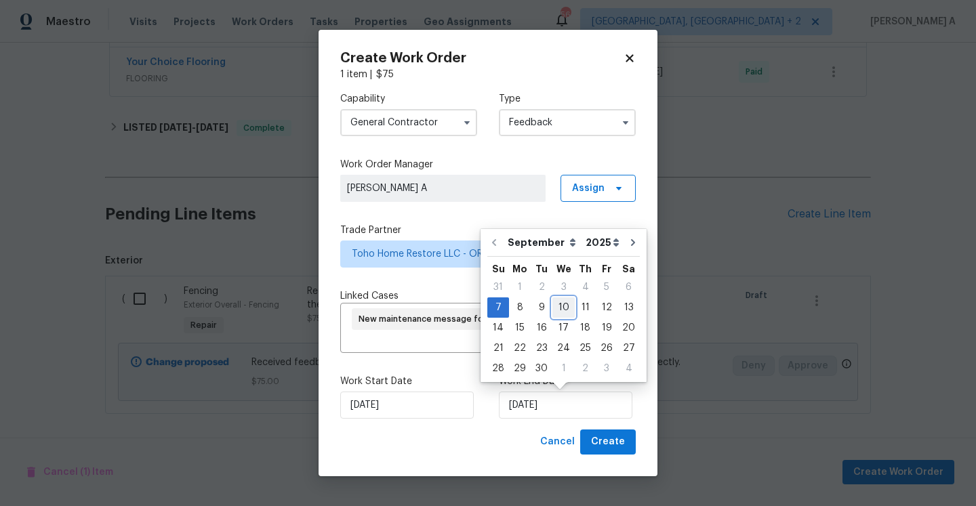
click at [553, 312] on div "10" at bounding box center [563, 307] width 22 height 19
type input "9/10/2025"
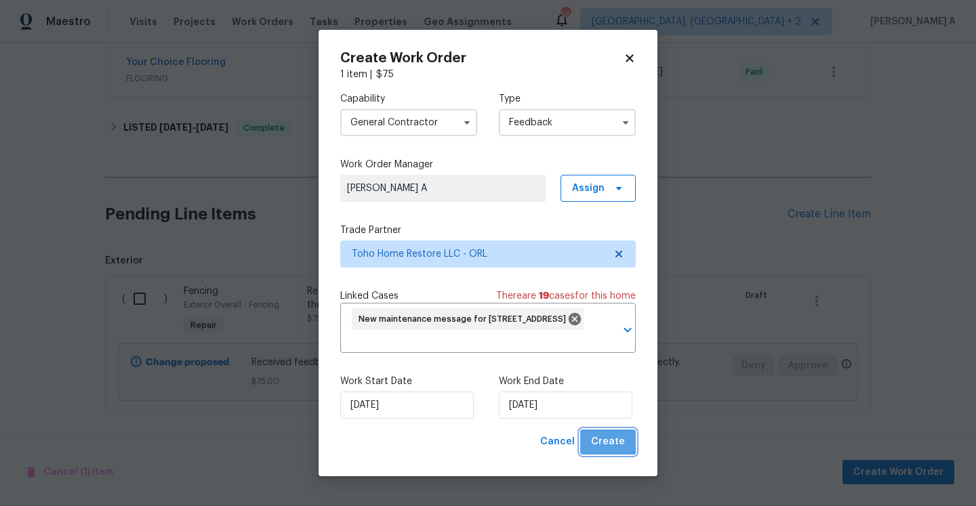
click at [604, 433] on button "Create" at bounding box center [608, 442] width 56 height 25
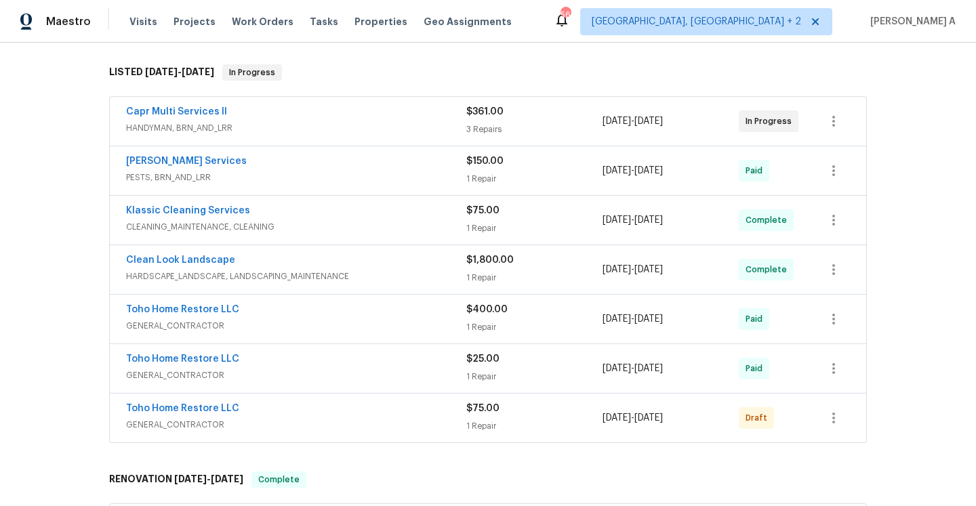
scroll to position [285, 0]
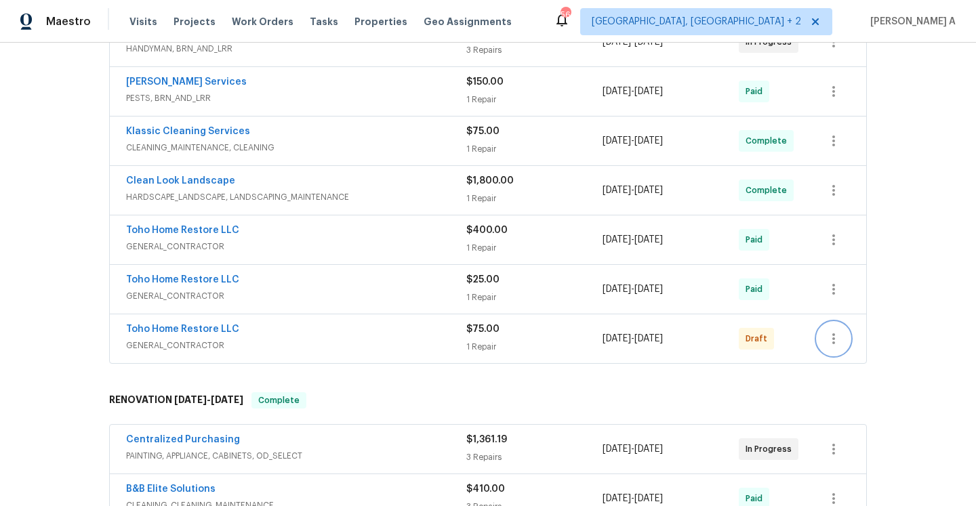
click at [839, 339] on icon "button" at bounding box center [833, 339] width 16 height 16
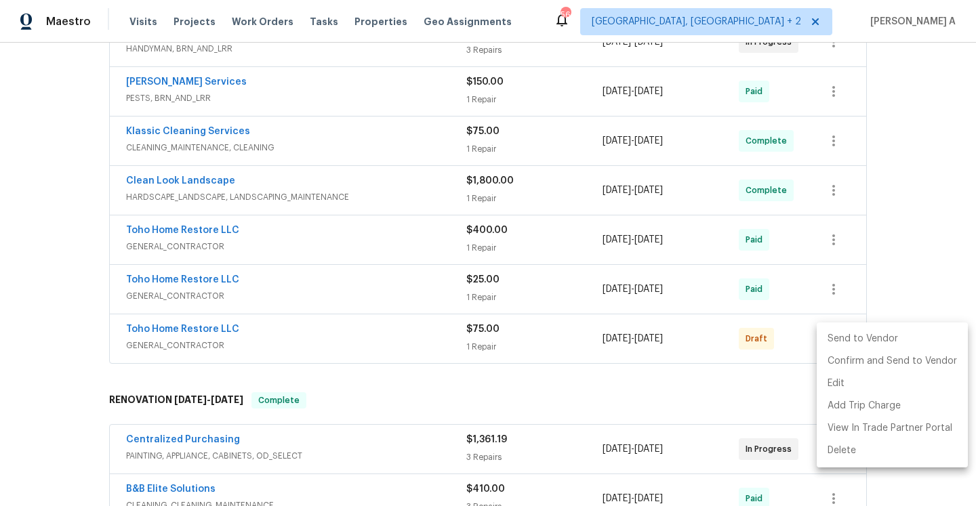
click at [838, 337] on li "Send to Vendor" at bounding box center [891, 339] width 151 height 22
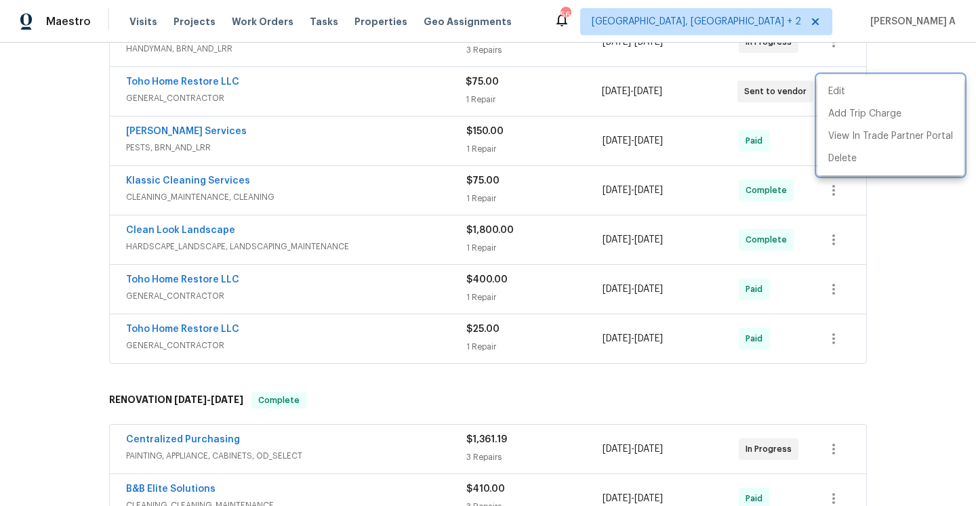
click at [558, 377] on div at bounding box center [488, 253] width 976 height 506
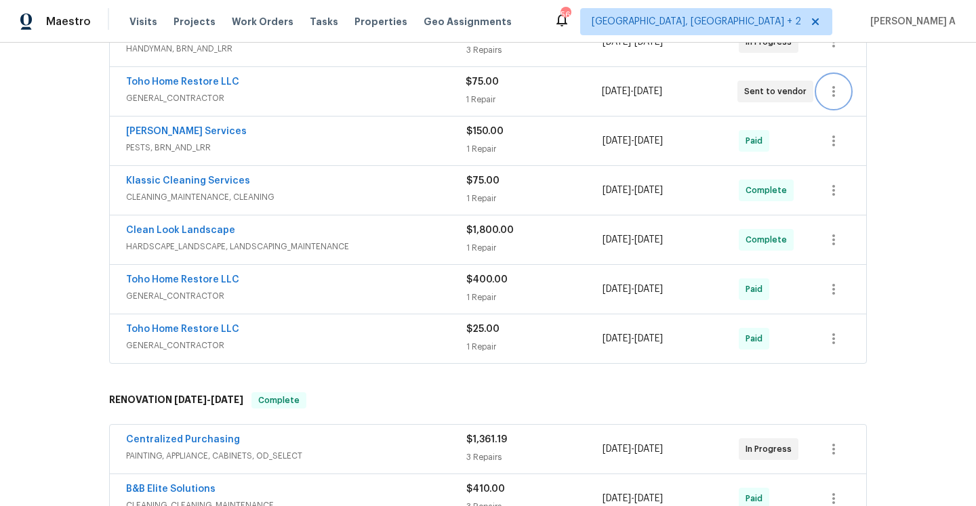
scroll to position [157, 0]
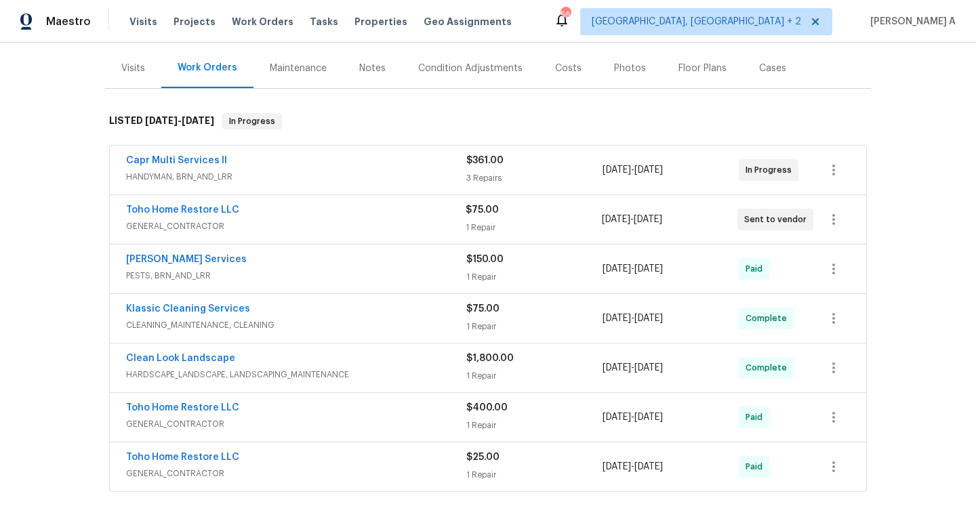
click at [344, 183] on span "HANDYMAN, BRN_AND_LRR" at bounding box center [296, 177] width 340 height 14
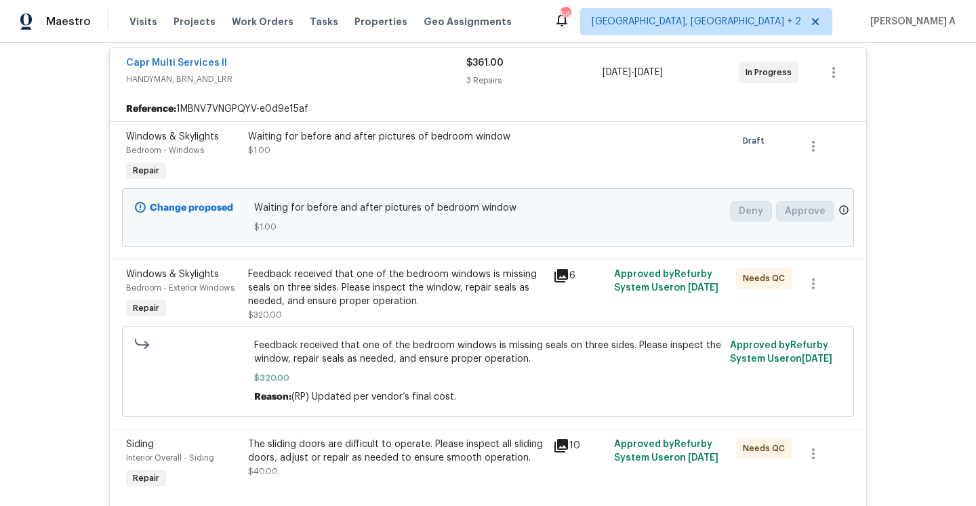
scroll to position [236, 0]
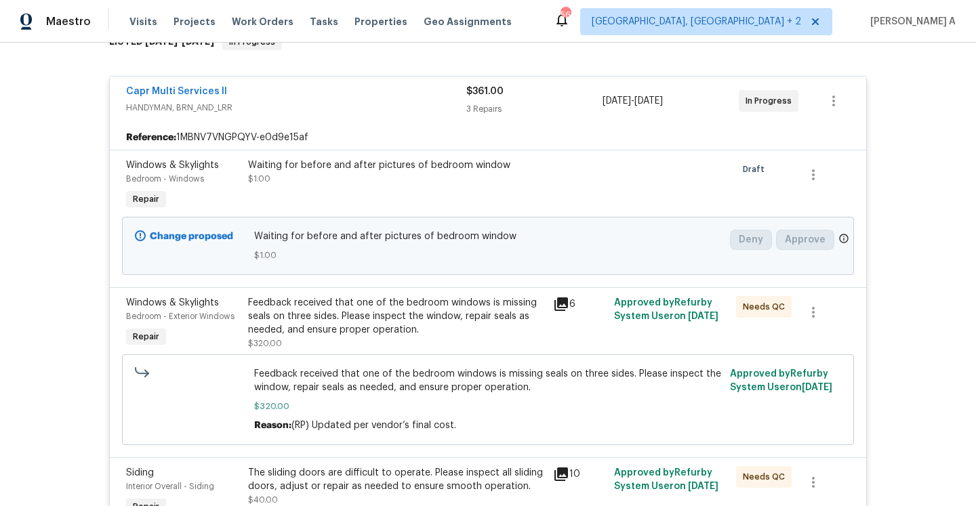
click at [349, 96] on div "Capr Multi Services ll" at bounding box center [296, 93] width 340 height 16
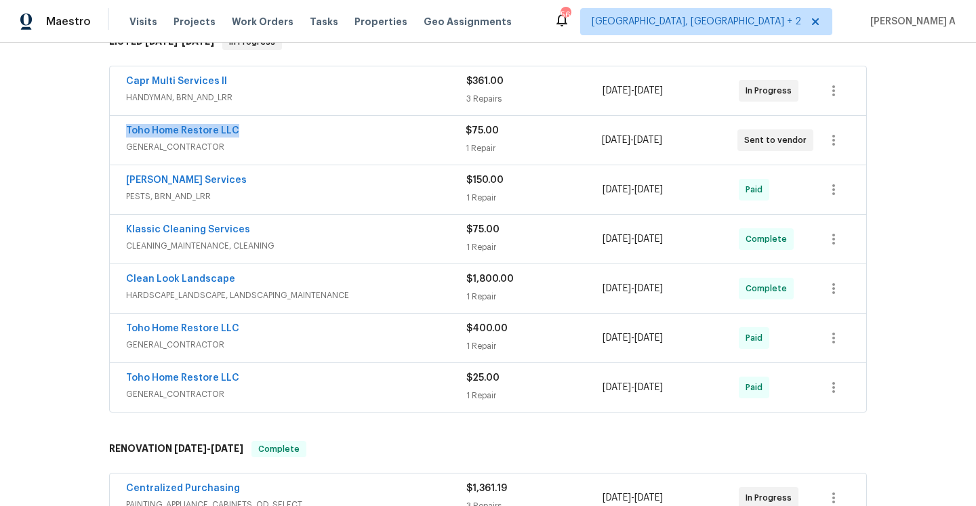
drag, startPoint x: 121, startPoint y: 129, endPoint x: 241, endPoint y: 130, distance: 120.6
click at [241, 130] on div "Toho Home Restore LLC GENERAL_CONTRACTOR $75.00 1 Repair 9/7/2025 - 9/10/2025 S…" at bounding box center [488, 140] width 756 height 49
copy link "Toho Home Restore LLC"
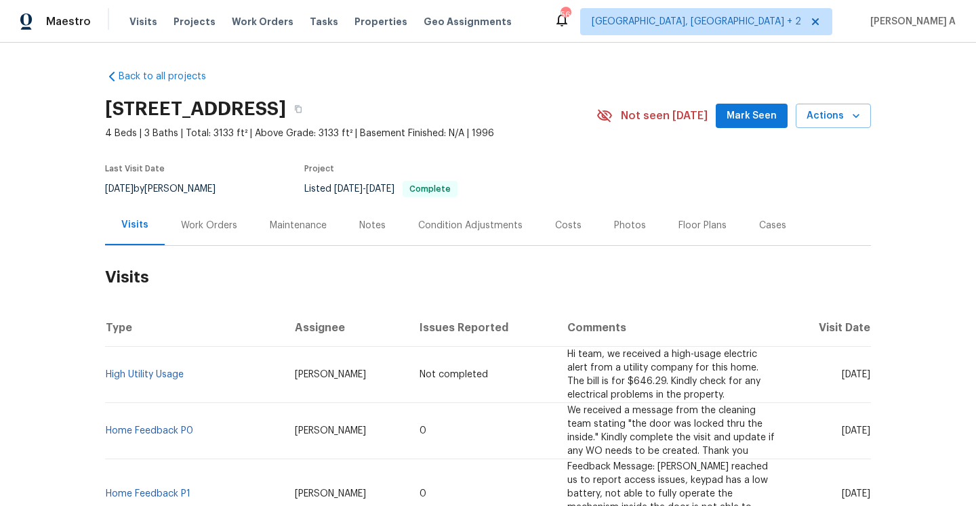
click at [217, 242] on div "Work Orders" at bounding box center [209, 225] width 89 height 40
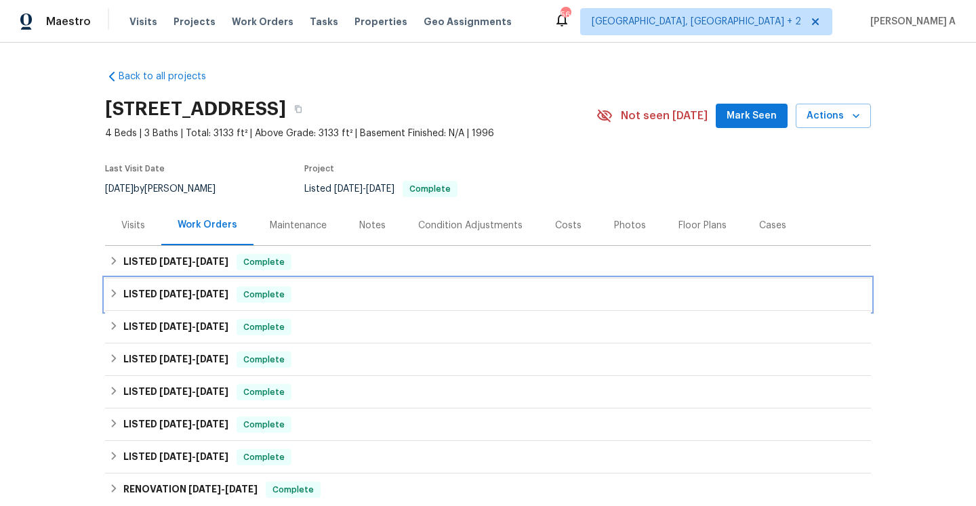
click at [248, 280] on div "LISTED [DATE] - [DATE] Complete" at bounding box center [488, 294] width 766 height 33
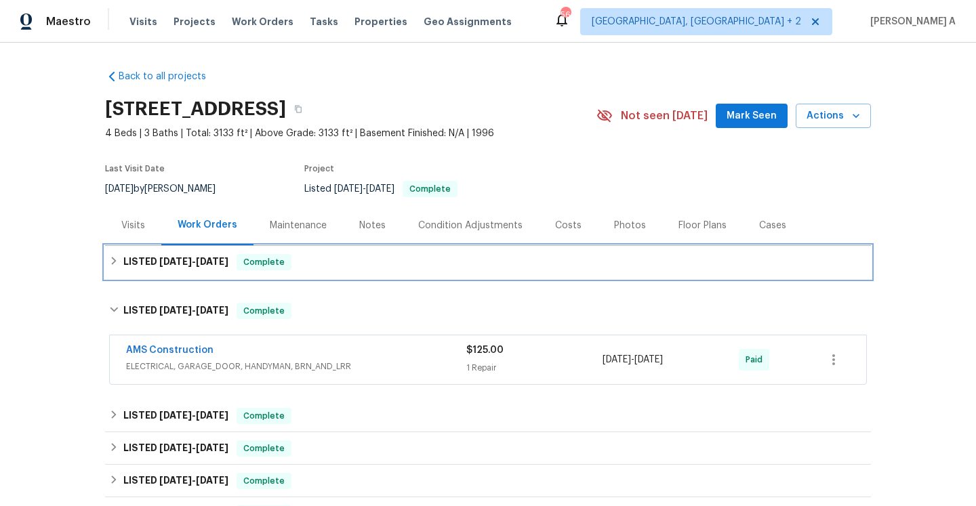
click at [248, 269] on div "Complete" at bounding box center [263, 262] width 55 height 16
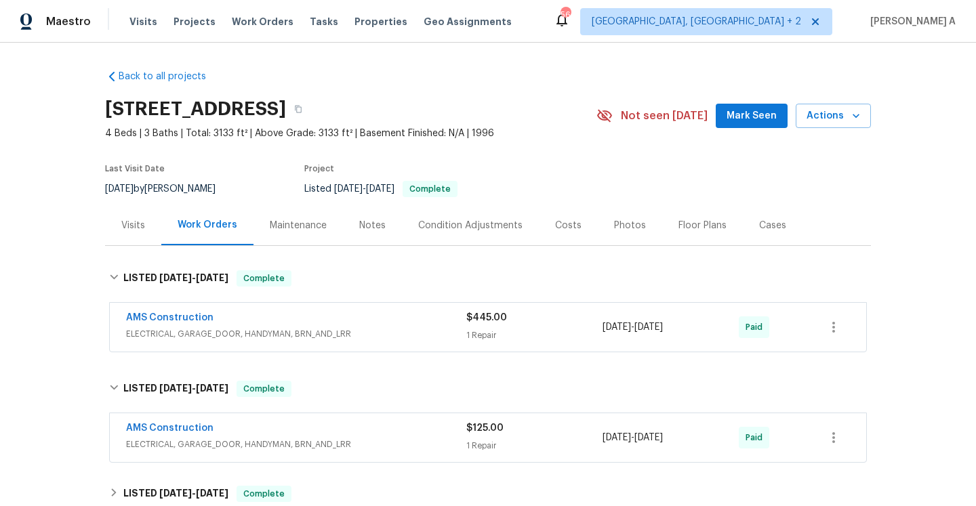
click at [264, 316] on div "AMS Construction" at bounding box center [296, 319] width 340 height 16
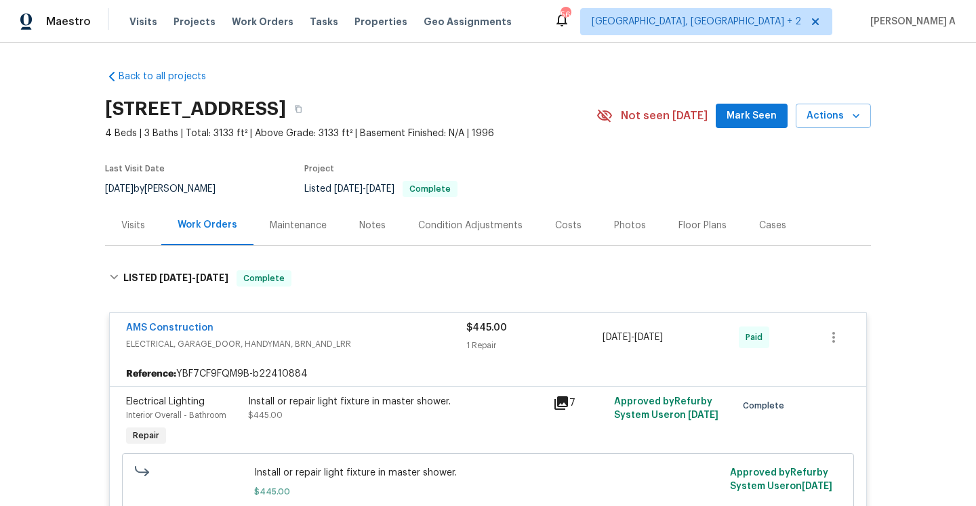
click at [266, 322] on div "AMS Construction" at bounding box center [296, 329] width 340 height 16
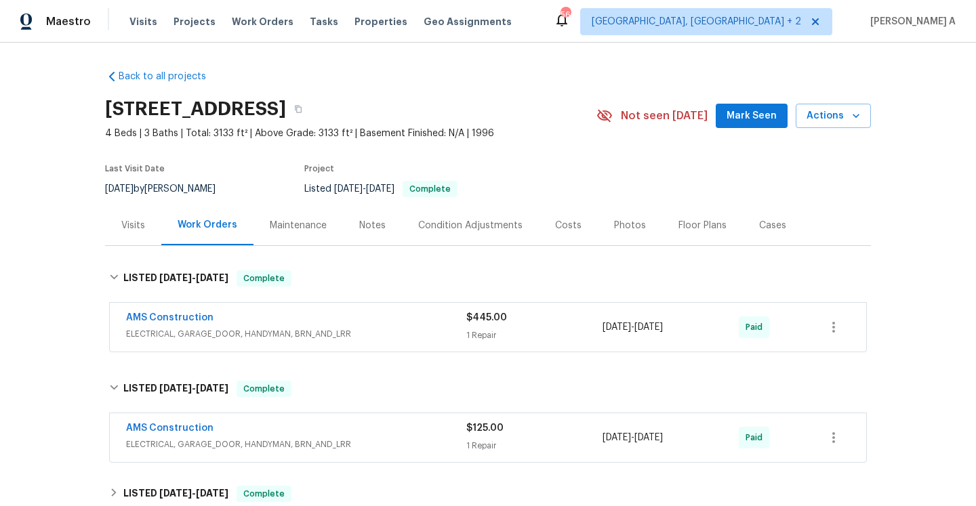
click at [310, 443] on span "ELECTRICAL, GARAGE_DOOR, HANDYMAN, BRN_AND_LRR" at bounding box center [296, 445] width 340 height 14
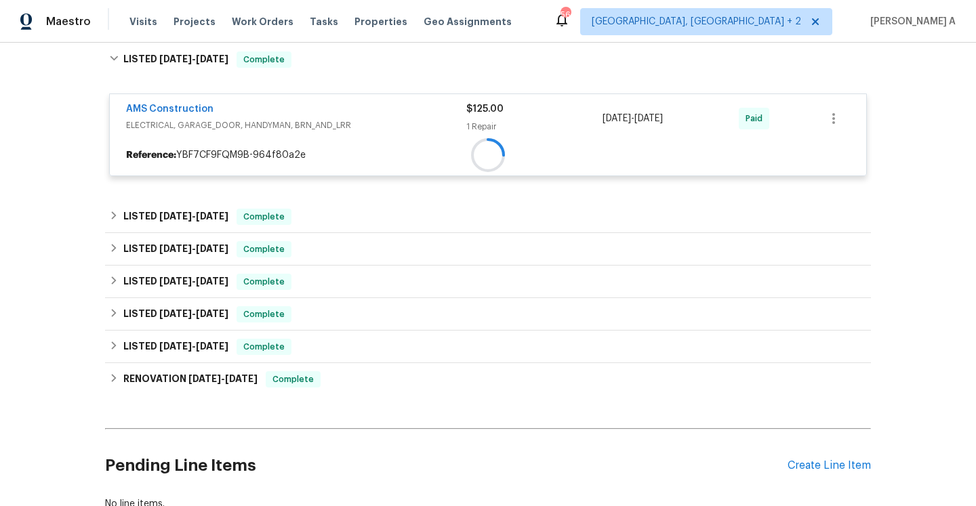
scroll to position [356, 0]
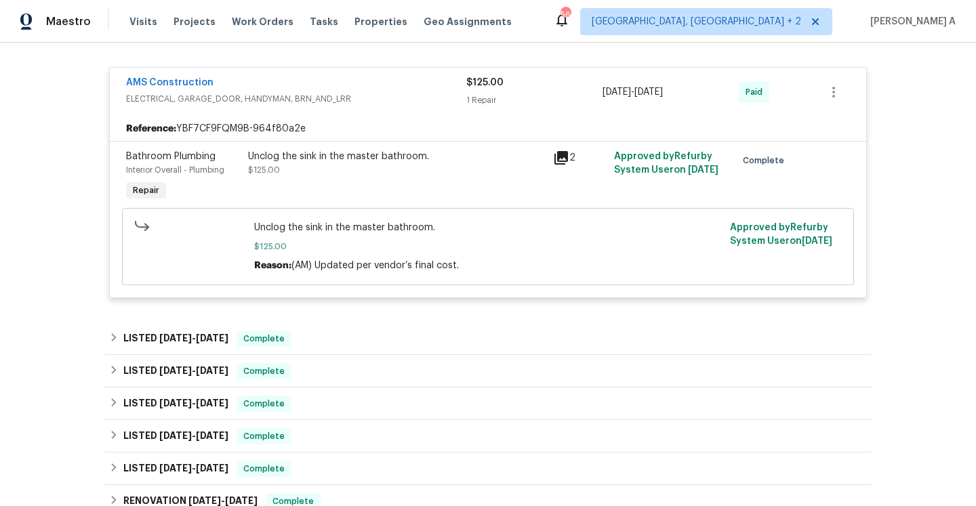
click at [292, 98] on span "ELECTRICAL, GARAGE_DOOR, HANDYMAN, BRN_AND_LRR" at bounding box center [296, 99] width 340 height 14
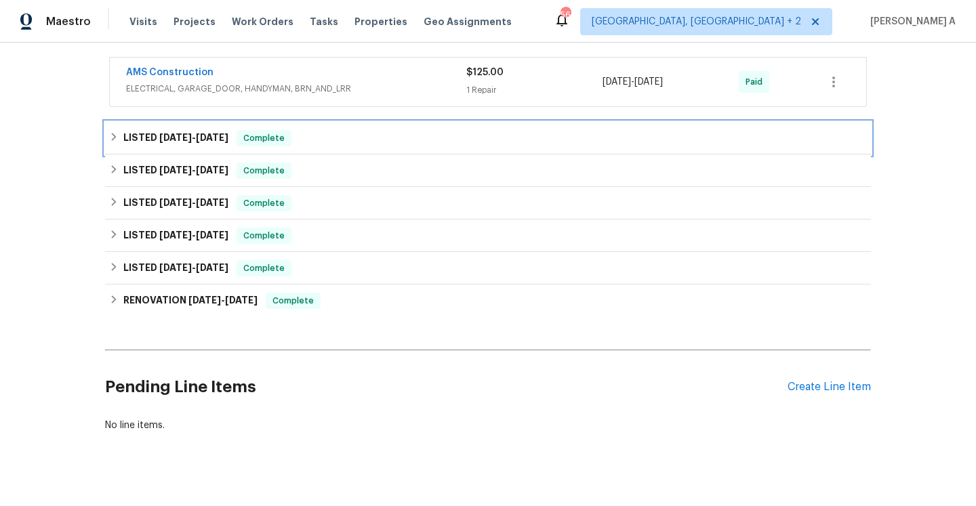
click at [289, 146] on div "LISTED [DATE] - [DATE] Complete" at bounding box center [488, 138] width 766 height 33
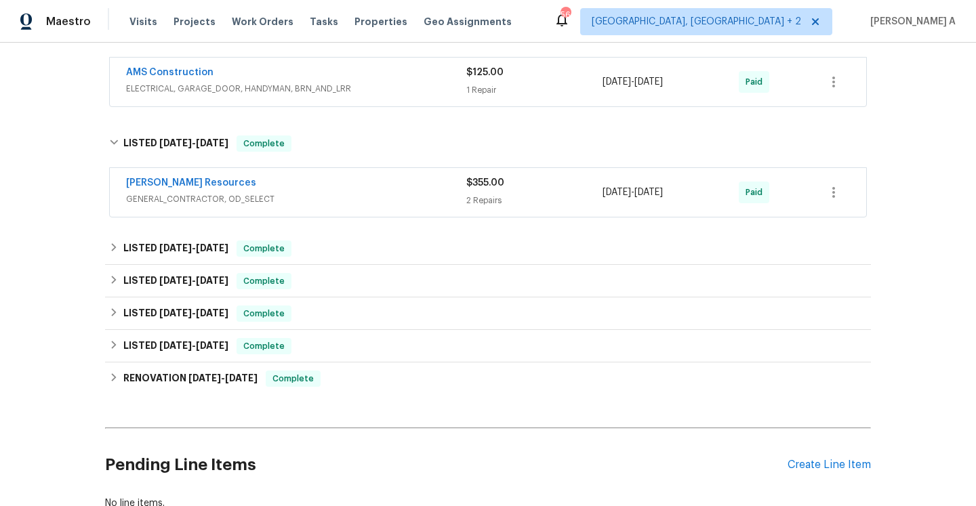
click at [306, 203] on span "GENERAL_CONTRACTOR, OD_SELECT" at bounding box center [296, 199] width 340 height 14
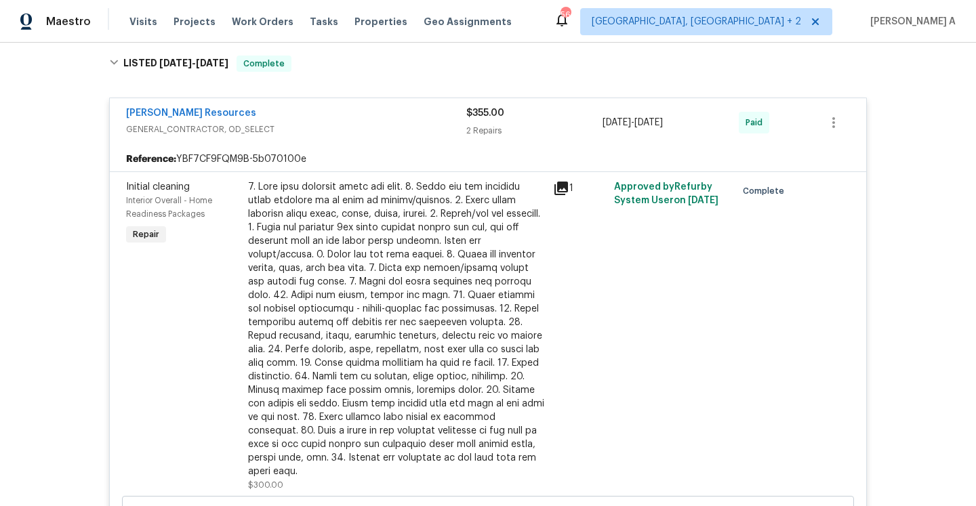
scroll to position [343, 0]
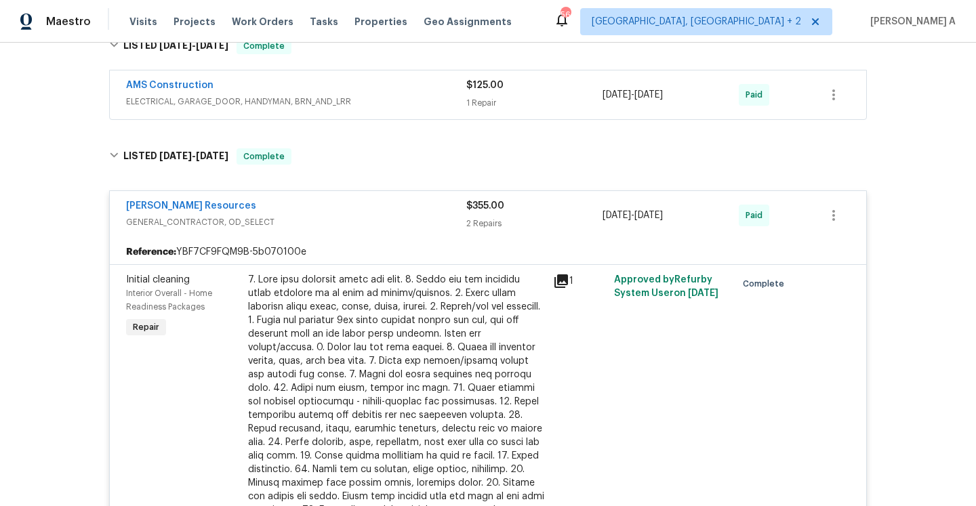
click at [308, 226] on span "GENERAL_CONTRACTOR, OD_SELECT" at bounding box center [296, 222] width 340 height 14
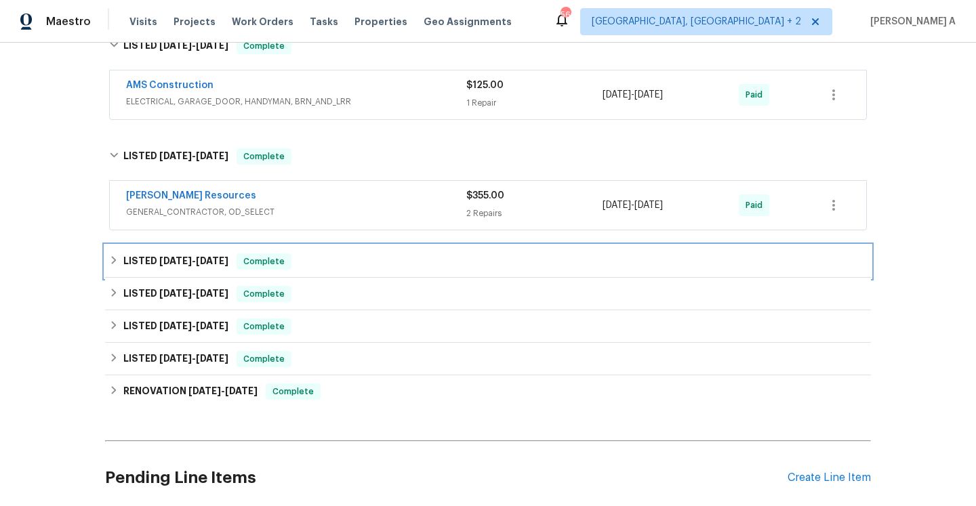
click at [247, 253] on div "Complete" at bounding box center [263, 261] width 55 height 16
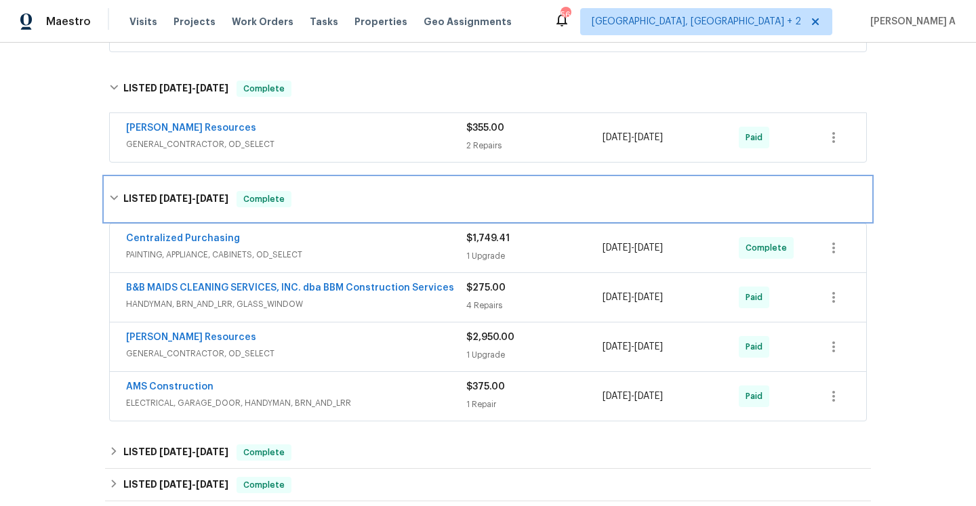
scroll to position [472, 0]
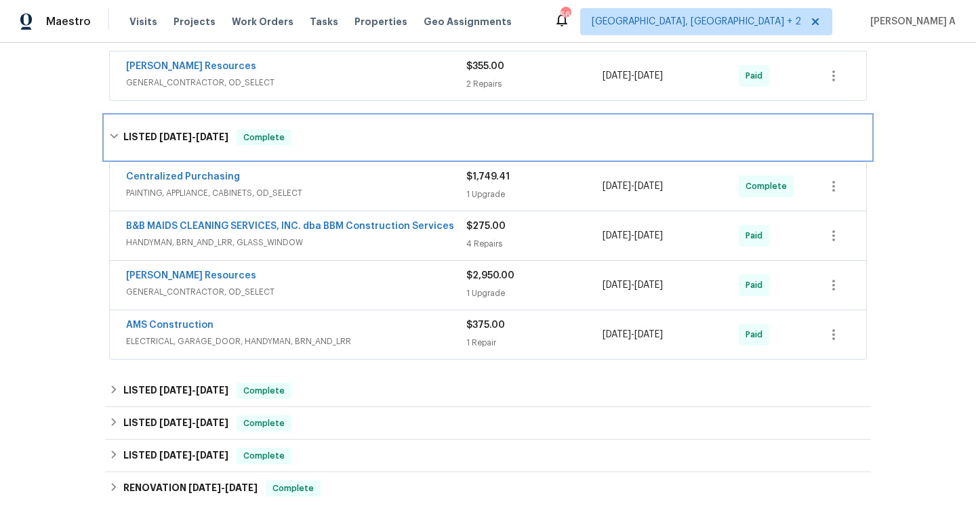
click at [250, 125] on div "LISTED [DATE] - [DATE] Complete" at bounding box center [488, 137] width 766 height 43
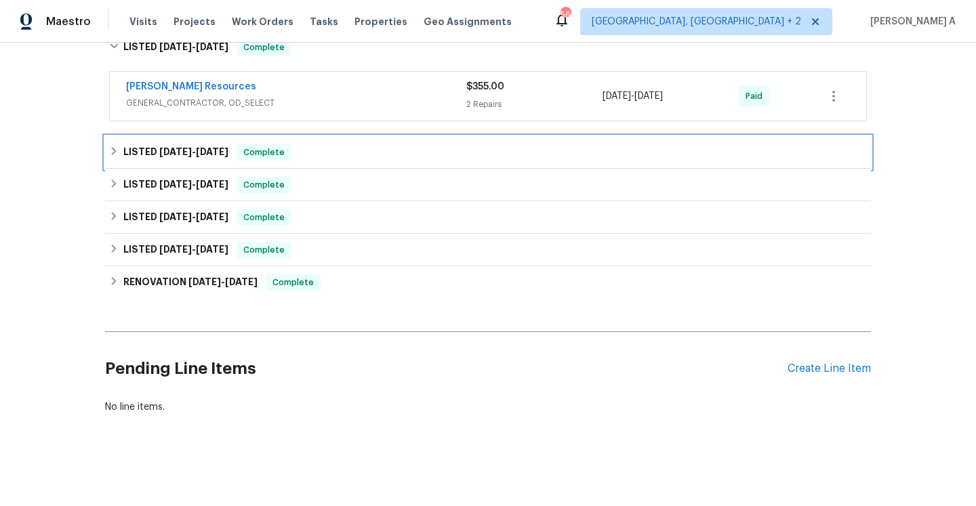
scroll to position [452, 0]
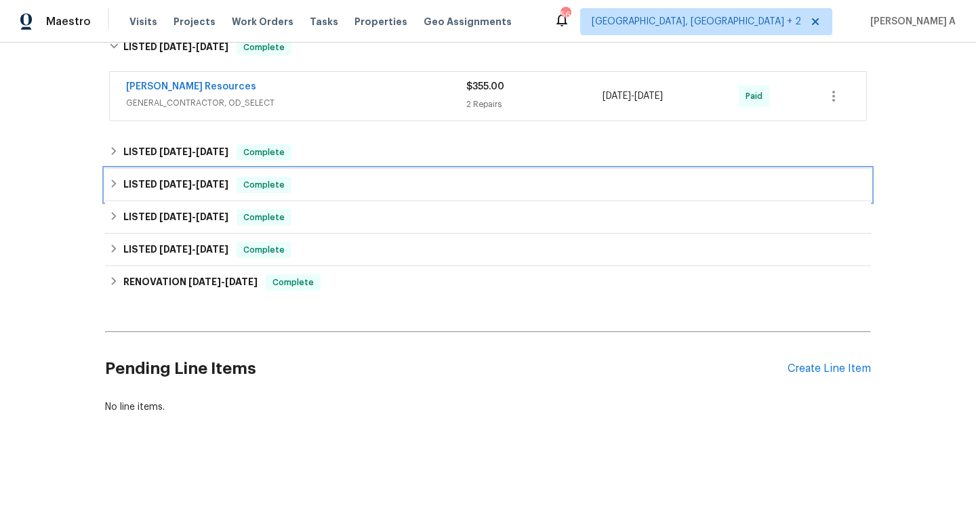
click at [250, 196] on div "LISTED [DATE] - [DATE] Complete" at bounding box center [488, 185] width 766 height 33
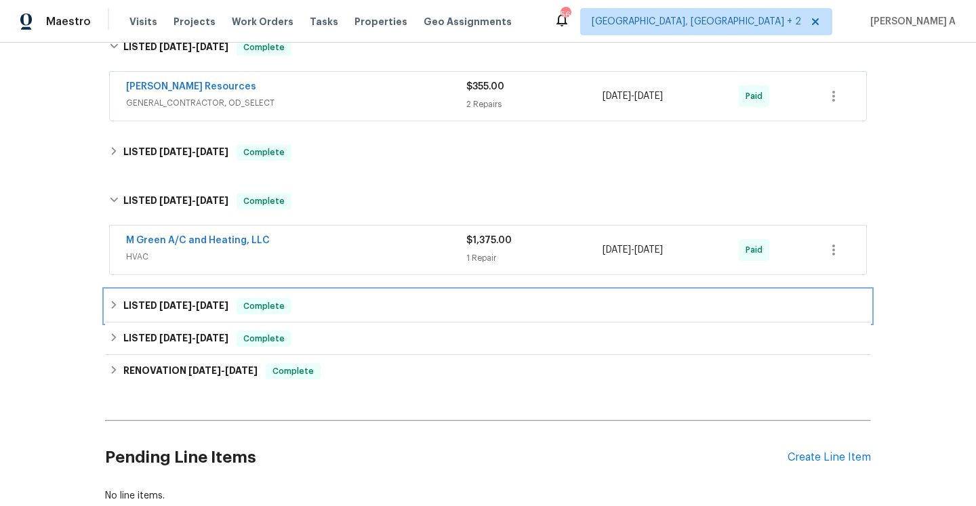
click at [277, 293] on div "LISTED [DATE] - [DATE] Complete" at bounding box center [488, 306] width 766 height 33
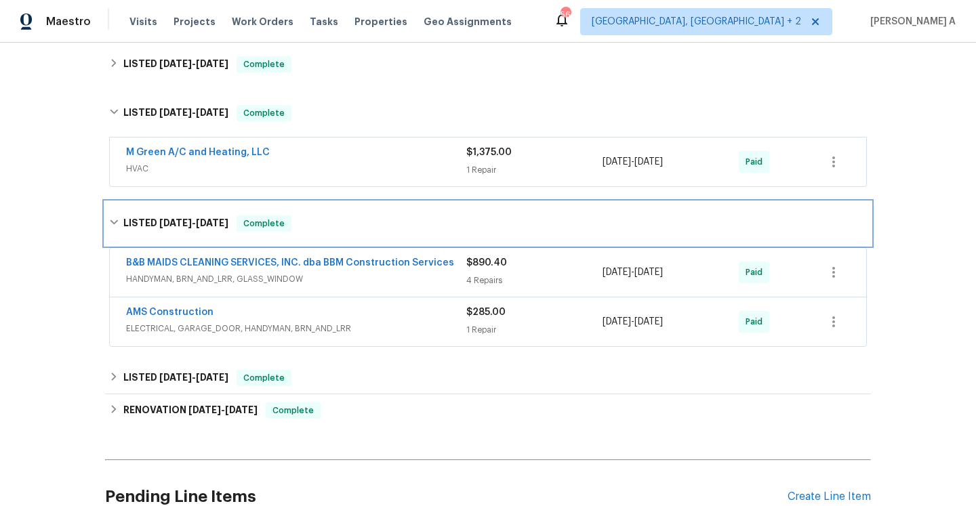
scroll to position [547, 0]
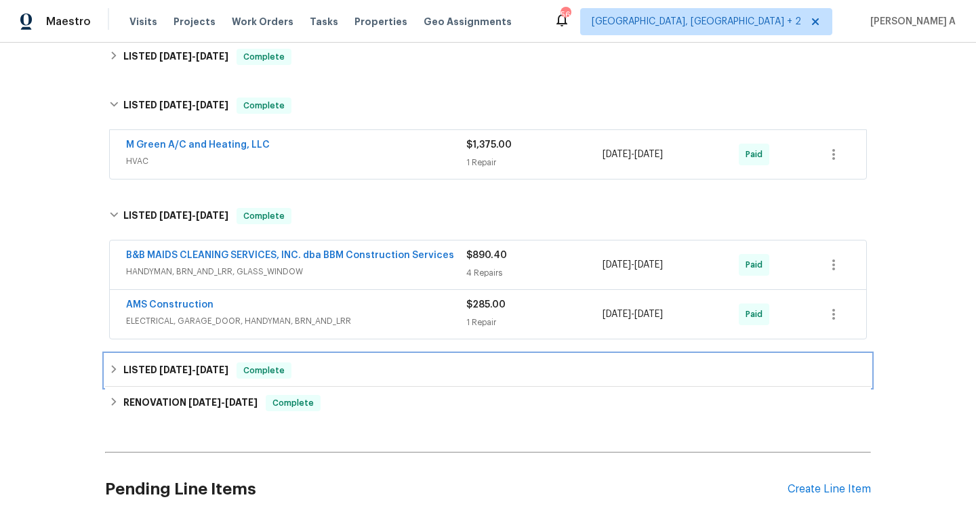
click at [302, 362] on div "LISTED [DATE] - [DATE] Complete" at bounding box center [488, 370] width 766 height 33
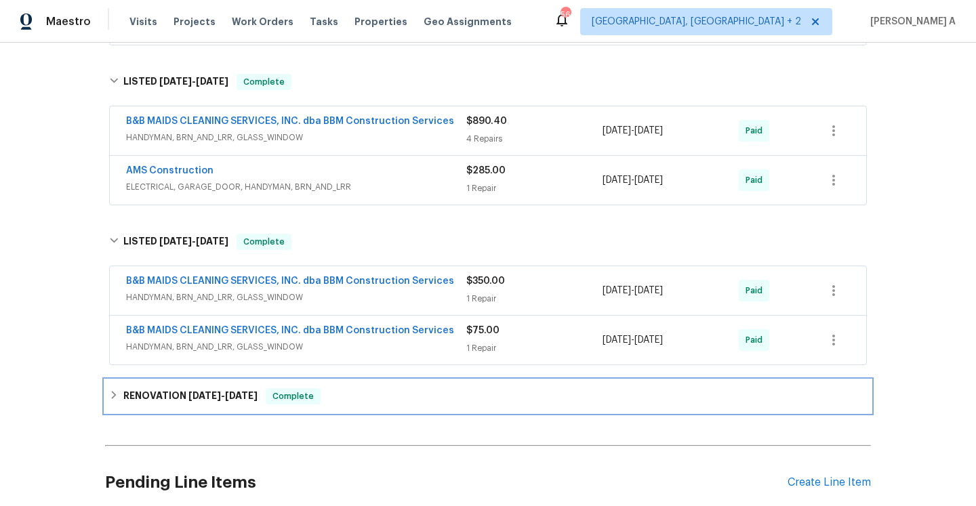
click at [316, 386] on div "RENOVATION [DATE] - [DATE] Complete" at bounding box center [488, 396] width 766 height 33
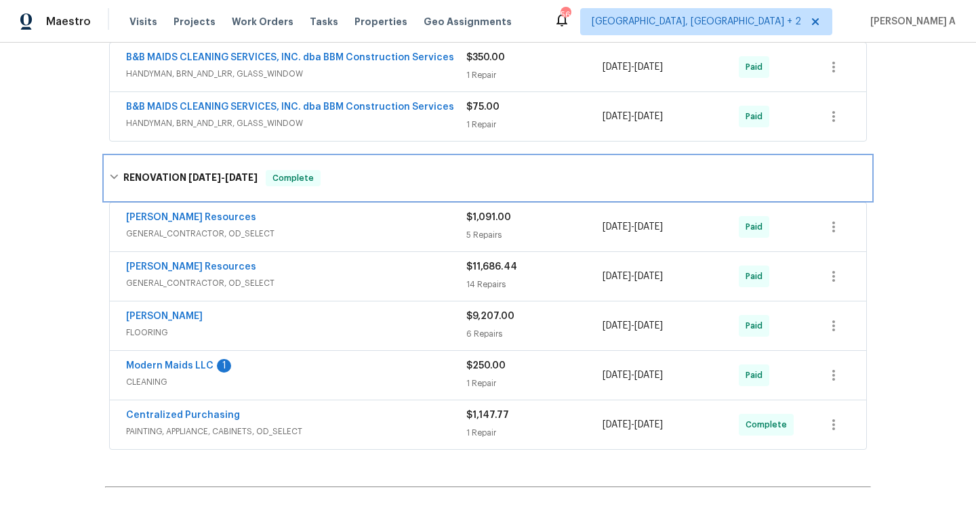
scroll to position [913, 0]
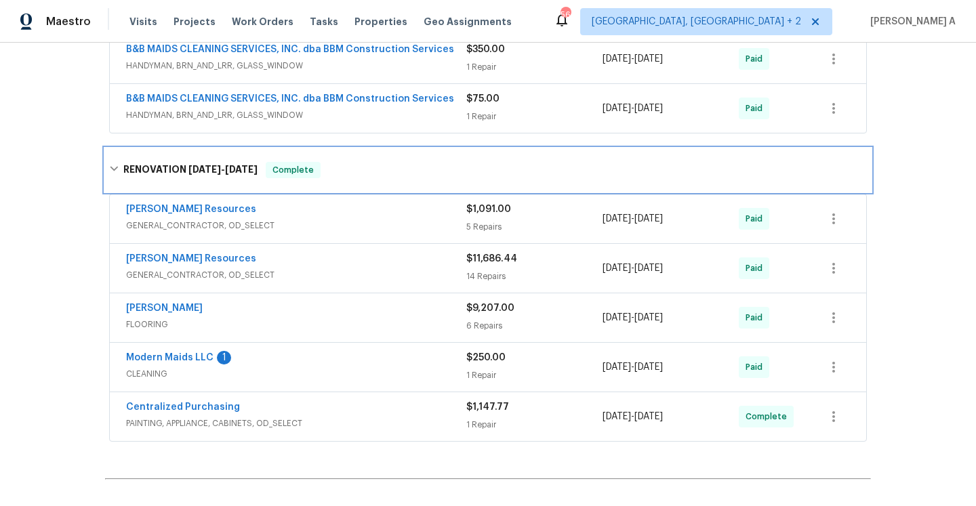
click at [270, 165] on div "RENOVATION [DATE] - [DATE] Complete" at bounding box center [487, 170] width 757 height 16
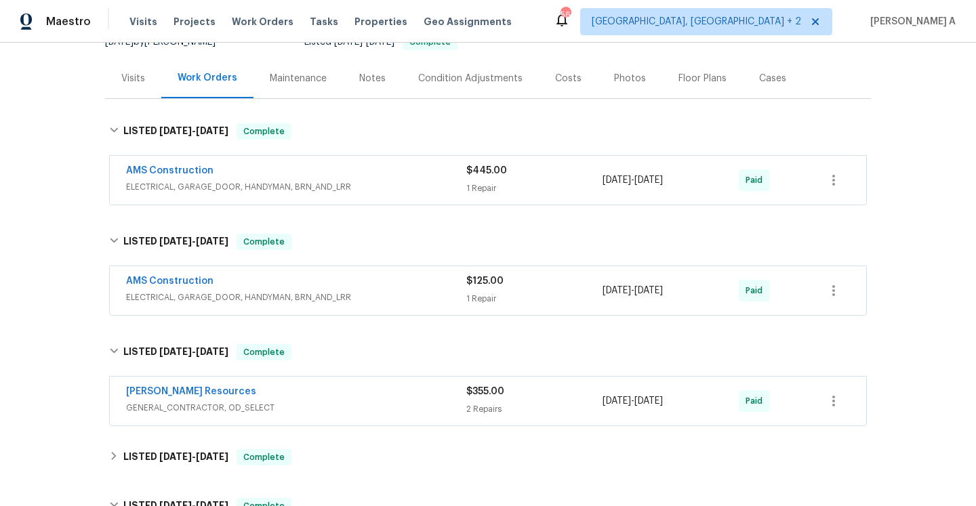
scroll to position [113, 0]
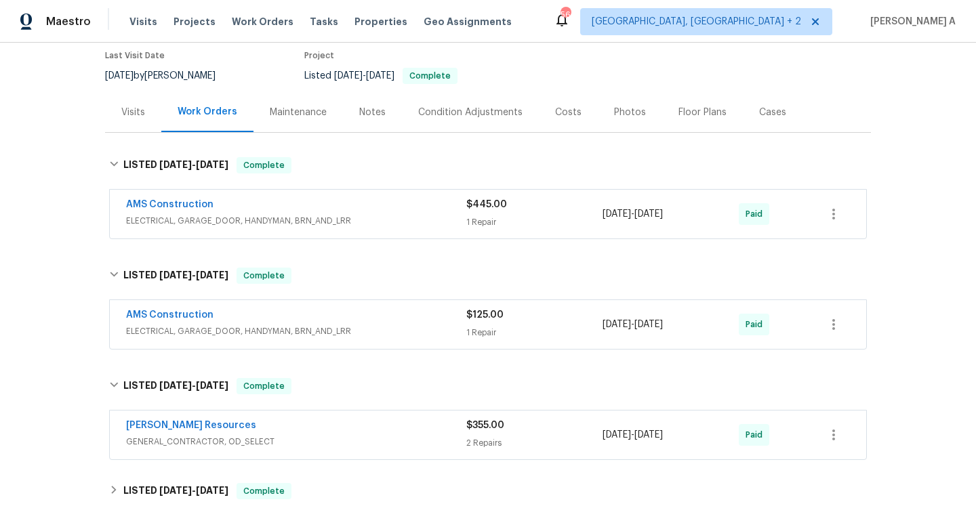
click at [138, 122] on div "Visits" at bounding box center [133, 112] width 56 height 40
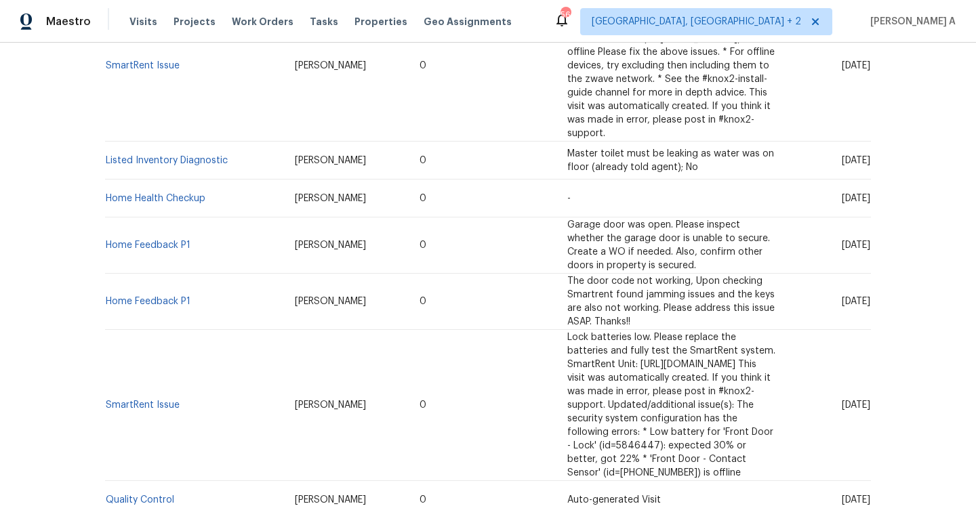
scroll to position [881, 0]
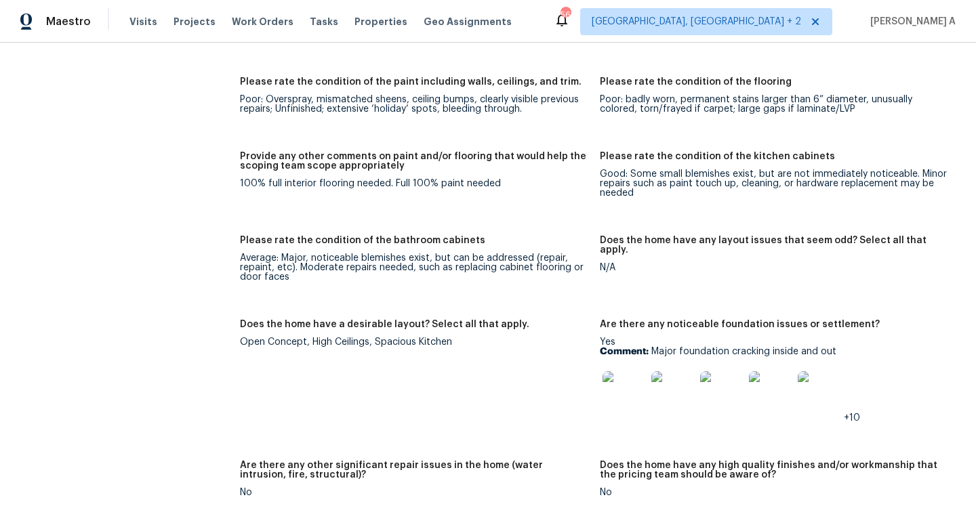
scroll to position [1877, 0]
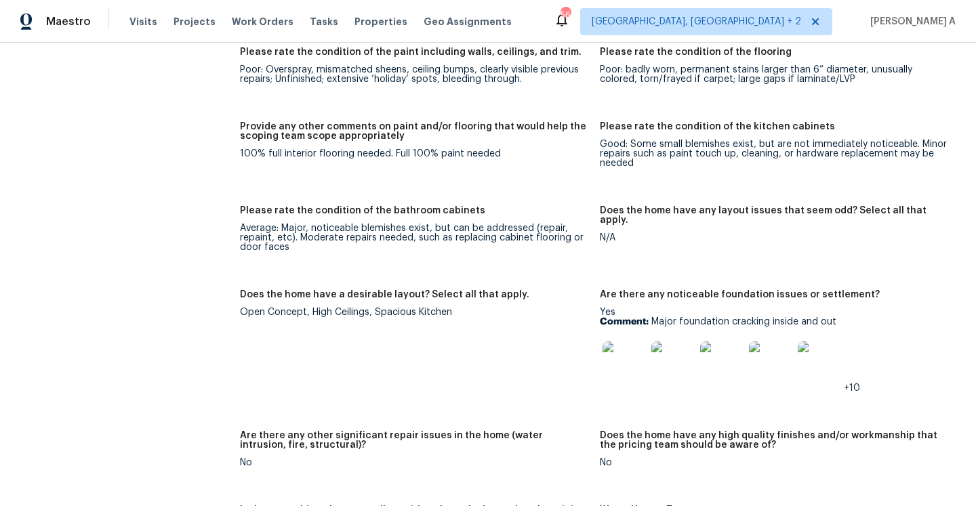
click at [611, 341] on img at bounding box center [623, 362] width 43 height 43
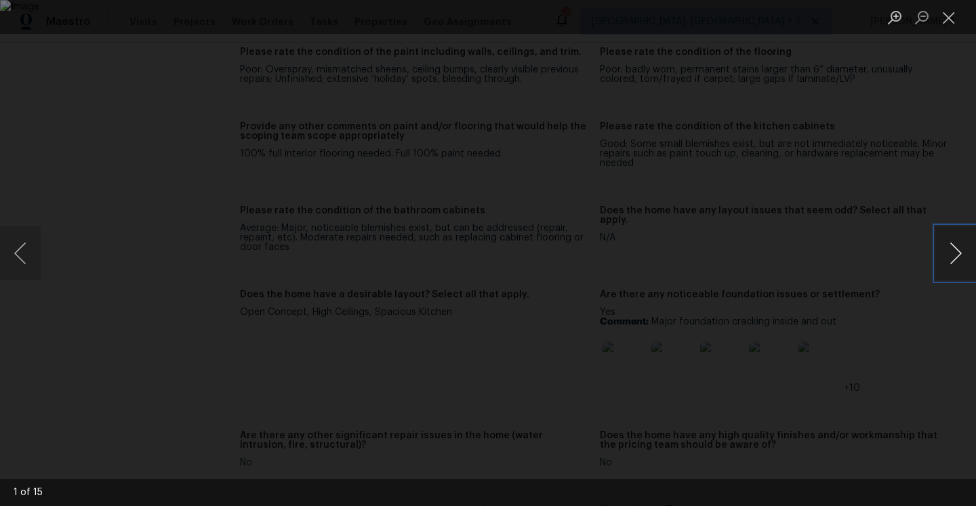
click at [959, 253] on button "Next image" at bounding box center [955, 253] width 41 height 54
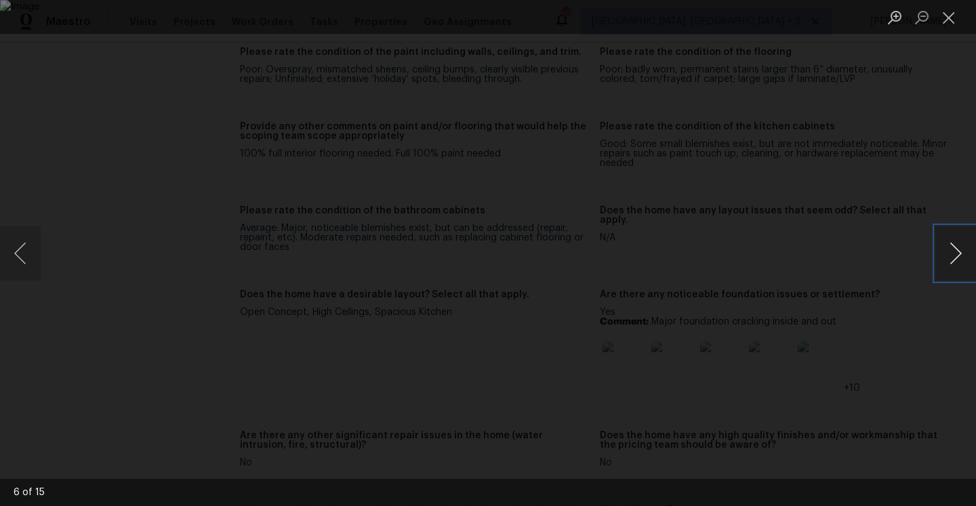
click at [959, 253] on button "Next image" at bounding box center [955, 253] width 41 height 54
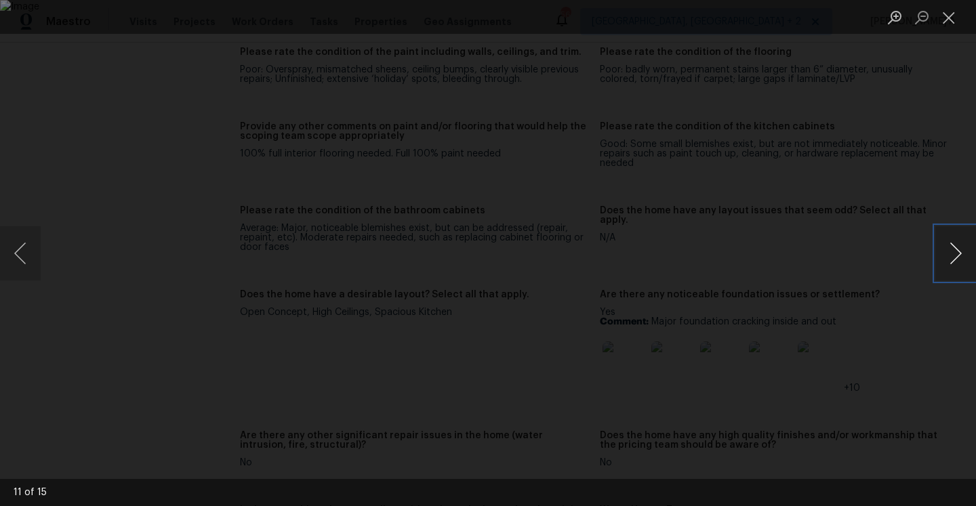
click at [959, 253] on button "Next image" at bounding box center [955, 253] width 41 height 54
click at [906, 192] on div "Lightbox" at bounding box center [488, 253] width 976 height 506
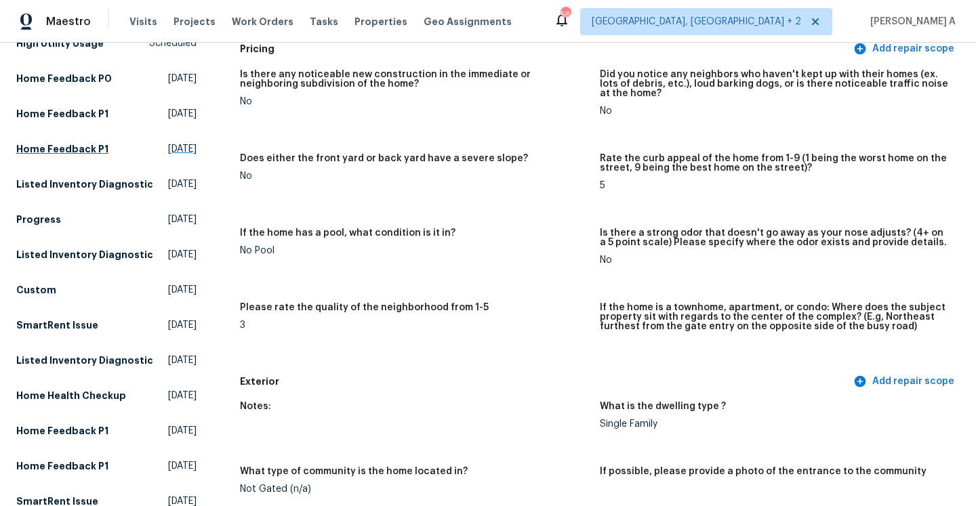
scroll to position [0, 0]
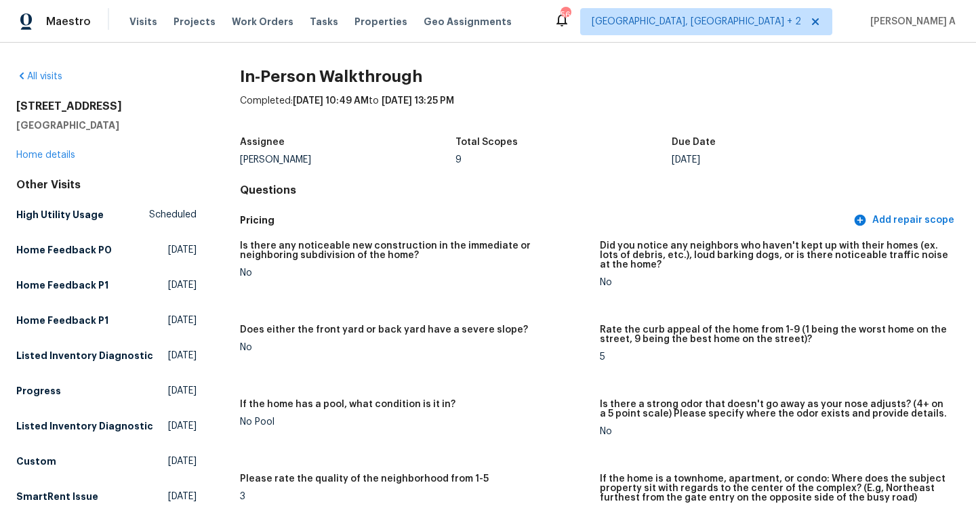
click at [64, 143] on div "[STREET_ADDRESS][PERSON_NAME] Home details" at bounding box center [106, 131] width 180 height 62
click at [64, 154] on link "Home details" at bounding box center [45, 154] width 59 height 9
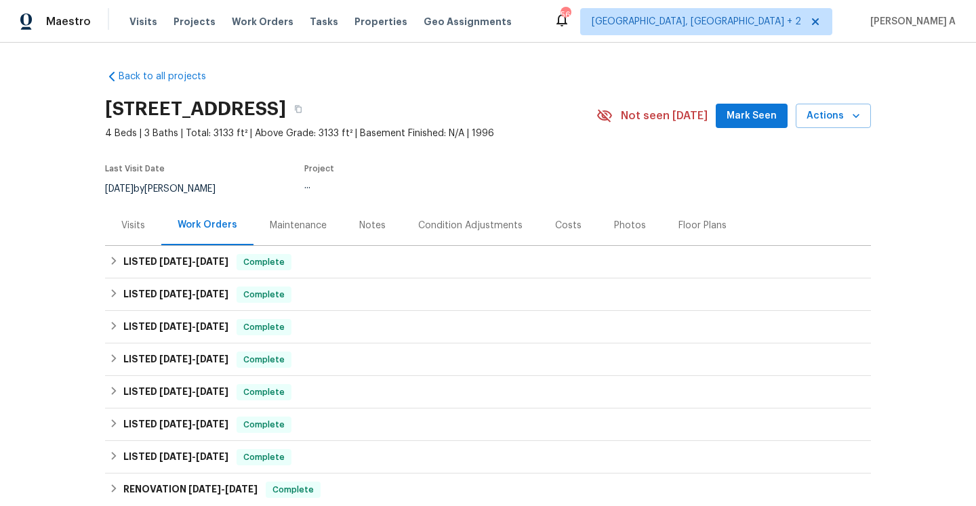
click at [136, 220] on div "Visits" at bounding box center [133, 226] width 24 height 14
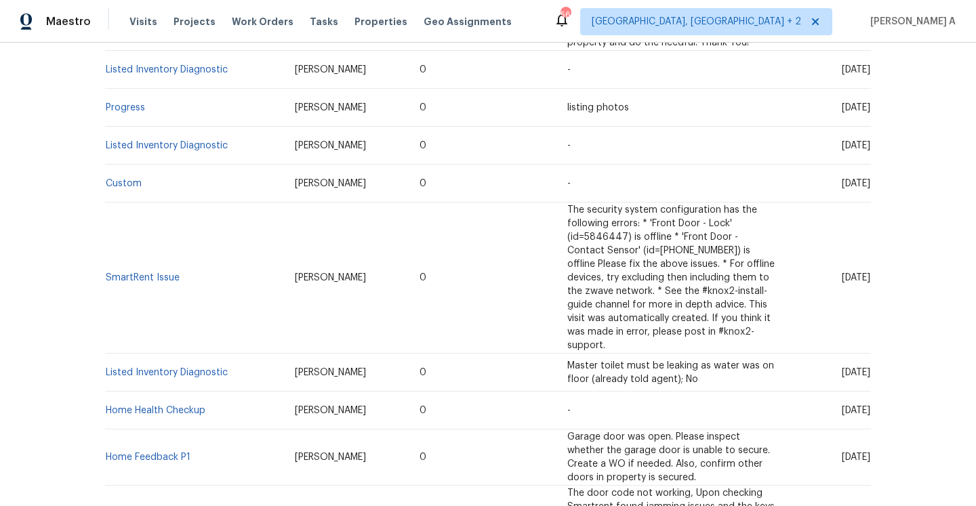
scroll to position [881, 0]
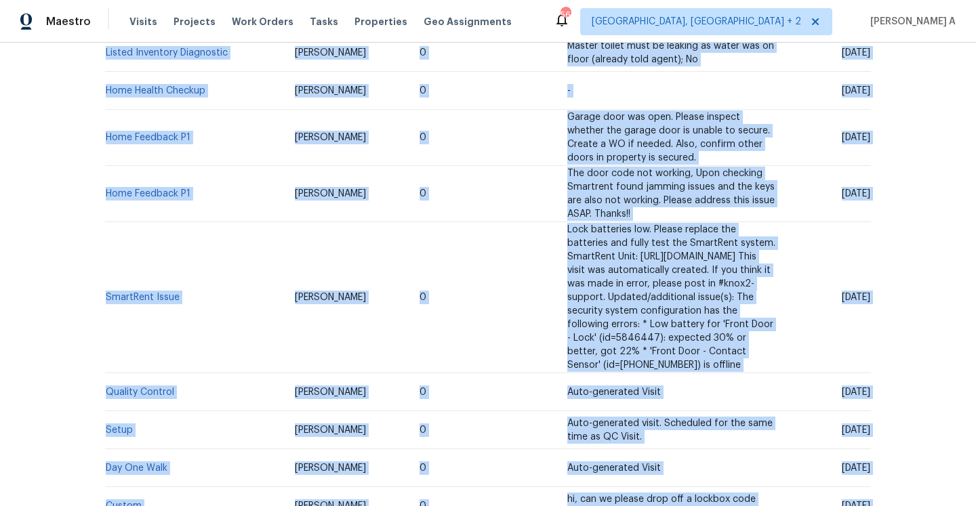
drag, startPoint x: 212, startPoint y: 401, endPoint x: 104, endPoint y: 396, distance: 108.5
click at [104, 396] on div "Back to all projects [STREET_ADDRESS] 4 Beds | 3 Baths | Total: 3133 ft² | Abov…" at bounding box center [488, 274] width 976 height 463
drag, startPoint x: 207, startPoint y: 396, endPoint x: 104, endPoint y: 394, distance: 103.0
click at [104, 394] on div "Back to all projects 321 Beacon Hill Dr, Allen, TX 75013 4 Beds | 3 Baths | Tot…" at bounding box center [488, 274] width 976 height 463
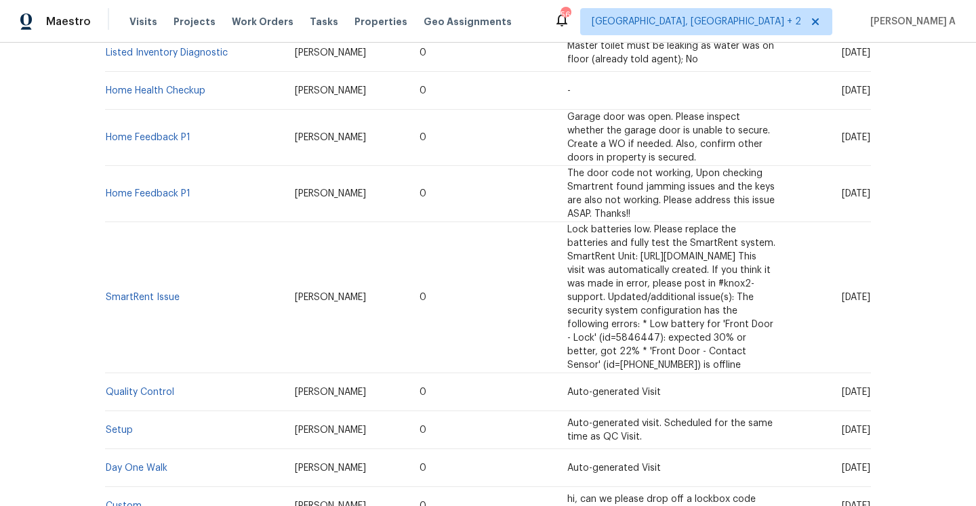
drag, startPoint x: 214, startPoint y: 398, endPoint x: 105, endPoint y: 392, distance: 109.2
copy link "In-Person Walkthrough"
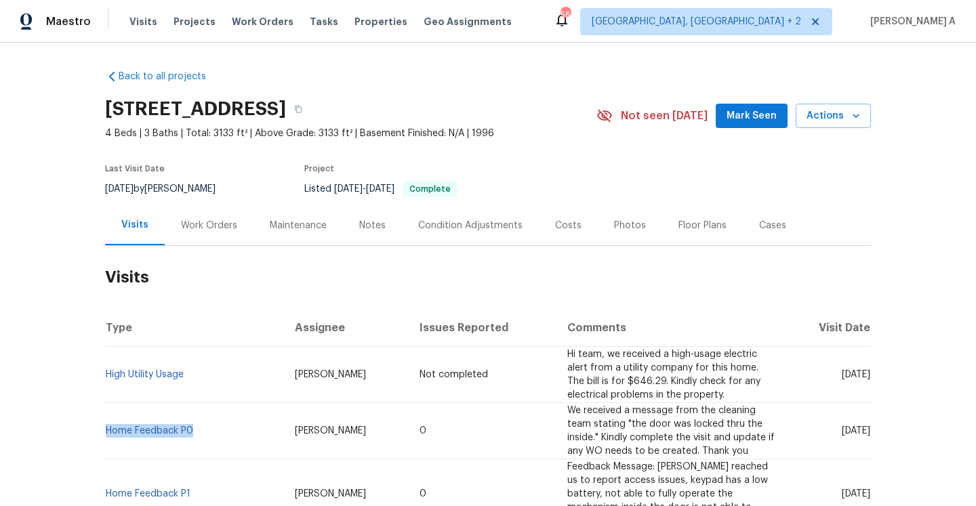
drag, startPoint x: 199, startPoint y: 406, endPoint x: 109, endPoint y: 404, distance: 89.5
click at [109, 404] on td "Home Feedback P0" at bounding box center [194, 431] width 179 height 56
copy link "Home Feedback P0"
click at [175, 404] on td "Home Feedback P0" at bounding box center [194, 431] width 179 height 56
click at [175, 405] on td "Home Feedback P0" at bounding box center [194, 431] width 179 height 56
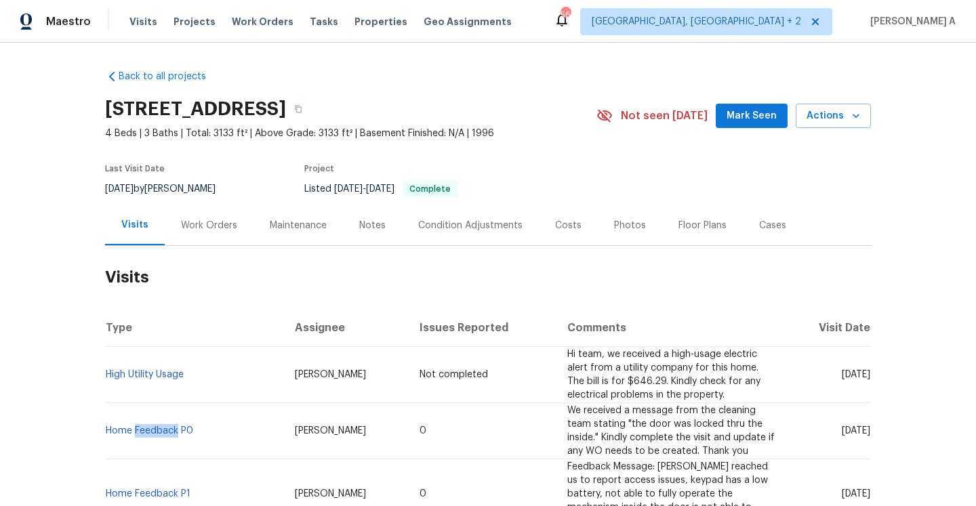
click at [175, 405] on td "Home Feedback P0" at bounding box center [194, 431] width 179 height 56
click at [175, 426] on link "Home Feedback P0" at bounding box center [149, 430] width 87 height 9
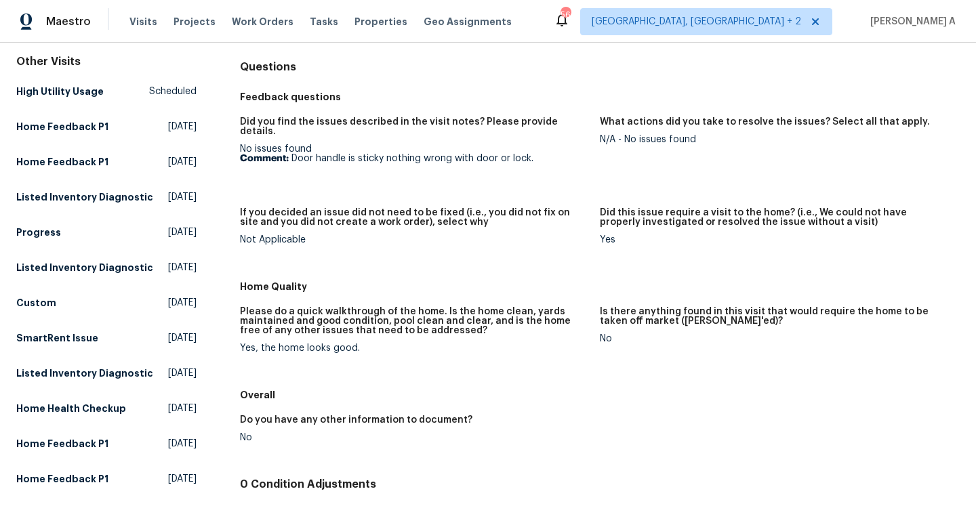
scroll to position [35, 0]
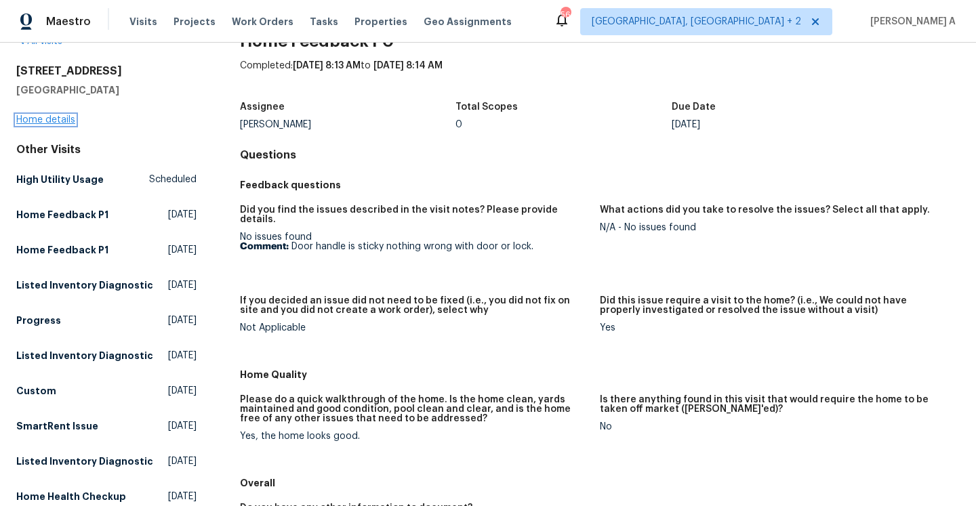
click at [43, 117] on link "Home details" at bounding box center [45, 119] width 59 height 9
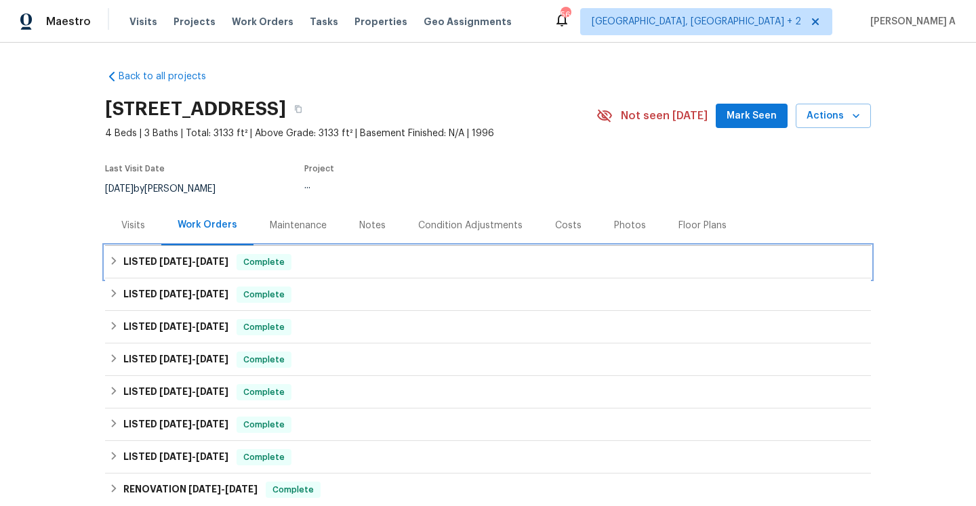
click at [215, 269] on h6 "LISTED 7/22/25 - 8/1/25" at bounding box center [175, 262] width 105 height 16
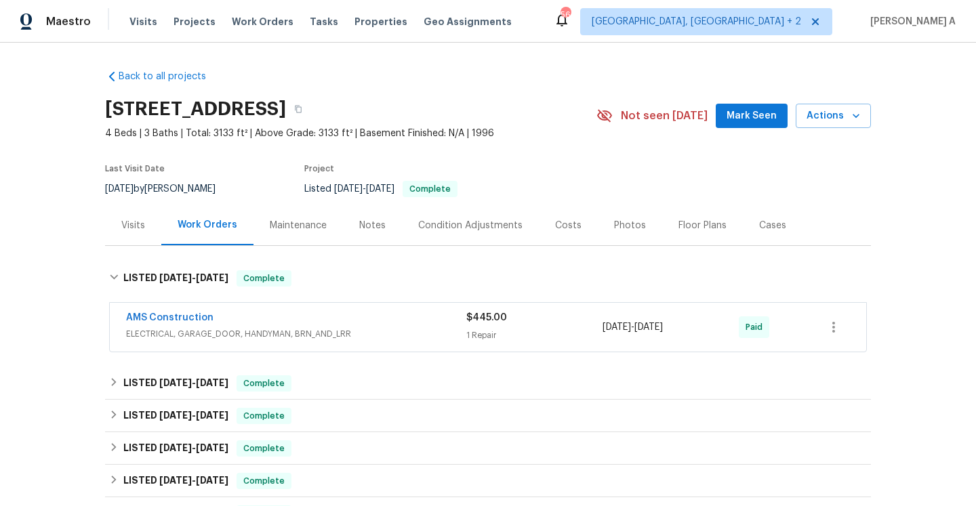
click at [235, 327] on div "AMS Construction" at bounding box center [296, 319] width 340 height 16
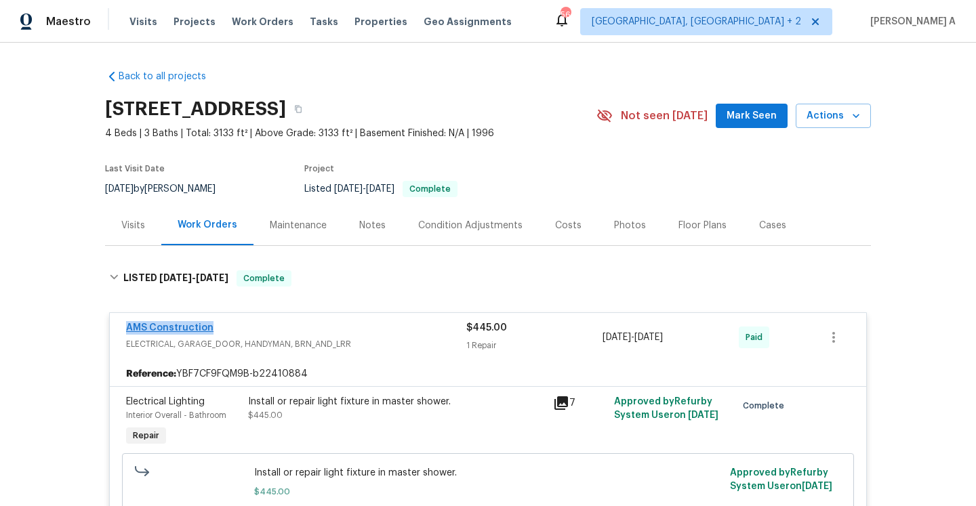
drag, startPoint x: 232, startPoint y: 327, endPoint x: 129, endPoint y: 328, distance: 103.0
click at [129, 328] on div "AMS Construction" at bounding box center [296, 329] width 340 height 16
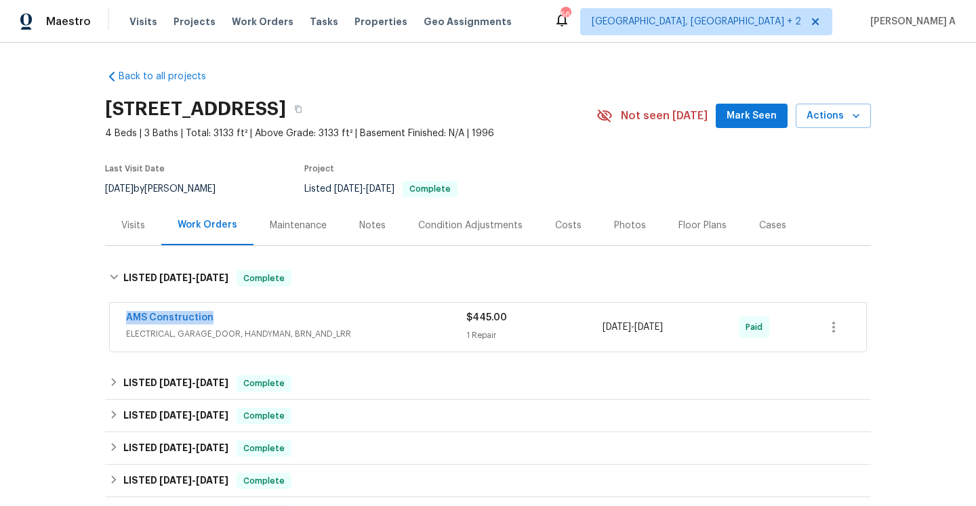
copy link "AMS Construction"
click at [305, 325] on div "AMS Construction" at bounding box center [296, 319] width 340 height 16
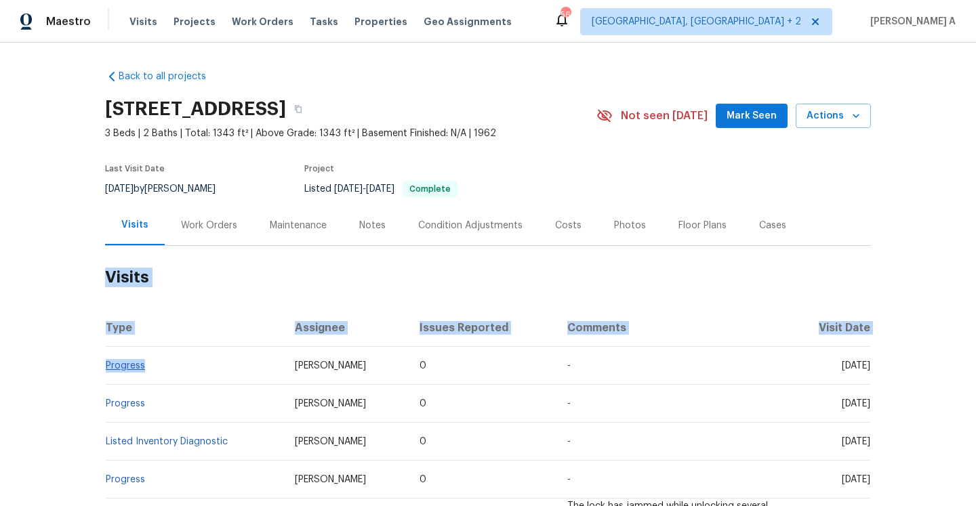
drag, startPoint x: 157, startPoint y: 369, endPoint x: 105, endPoint y: 362, distance: 52.7
click at [105, 362] on td "Progress" at bounding box center [194, 366] width 179 height 38
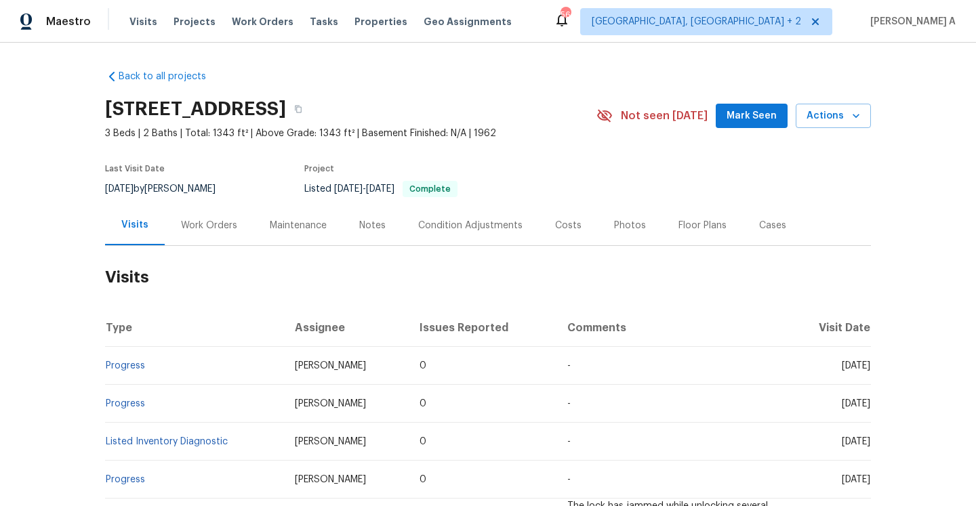
click at [174, 332] on th "Type" at bounding box center [194, 328] width 179 height 38
click at [162, 358] on td "Progress" at bounding box center [194, 366] width 179 height 38
drag, startPoint x: 152, startPoint y: 367, endPoint x: 107, endPoint y: 364, distance: 44.8
click at [106, 364] on td "Progress" at bounding box center [194, 366] width 179 height 38
copy link "Progress"
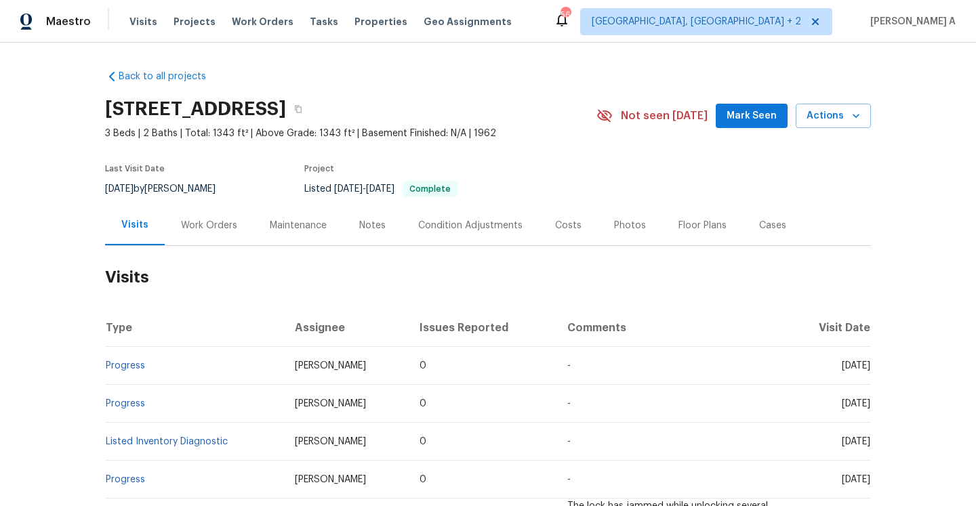
click at [188, 229] on div "Work Orders" at bounding box center [209, 226] width 56 height 14
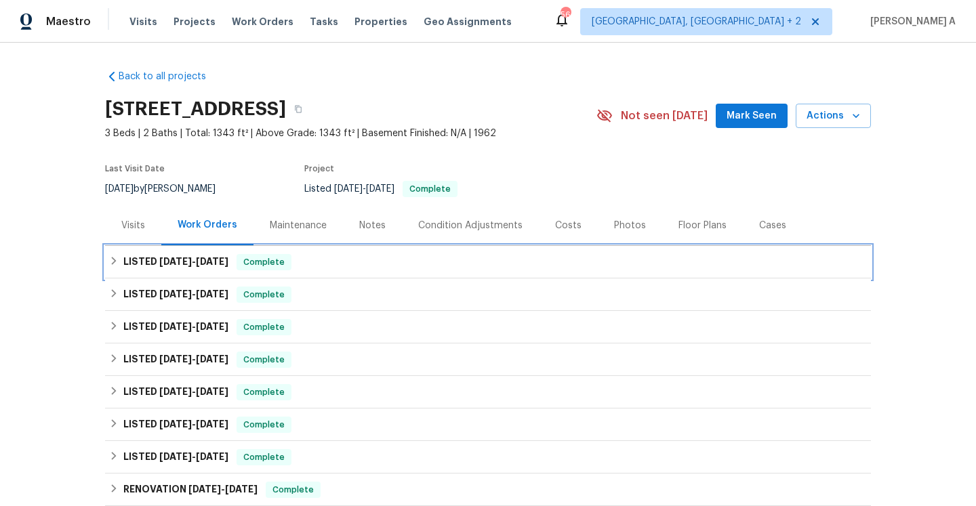
click at [217, 268] on h6 "LISTED 8/30/25 - 8/30/25" at bounding box center [175, 262] width 105 height 16
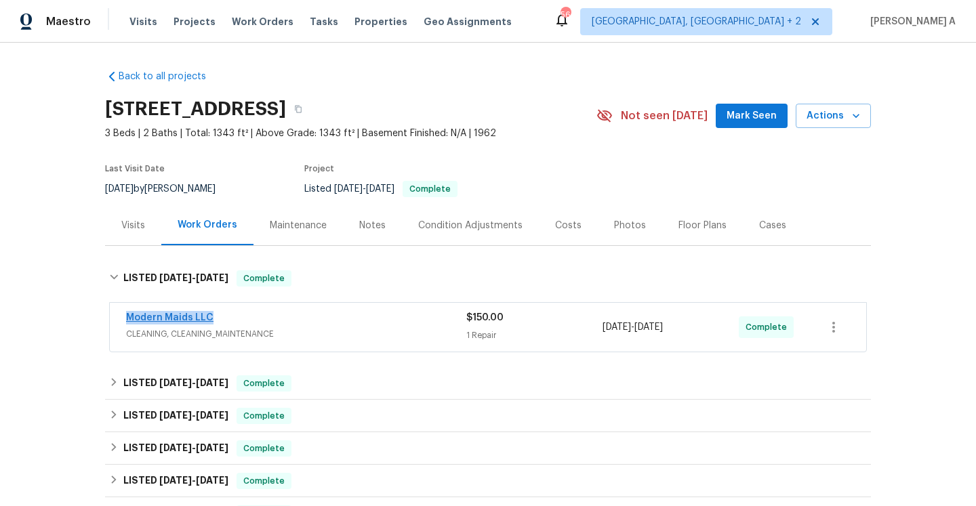
drag, startPoint x: 220, startPoint y: 318, endPoint x: 129, endPoint y: 318, distance: 90.8
click at [129, 318] on div "Modern Maids LLC" at bounding box center [296, 319] width 340 height 16
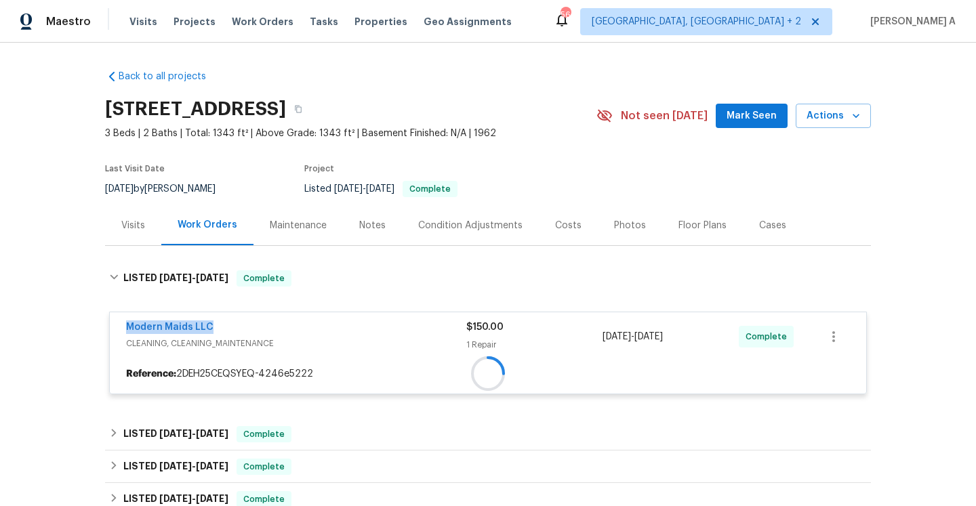
copy link "Modern Maids LLC"
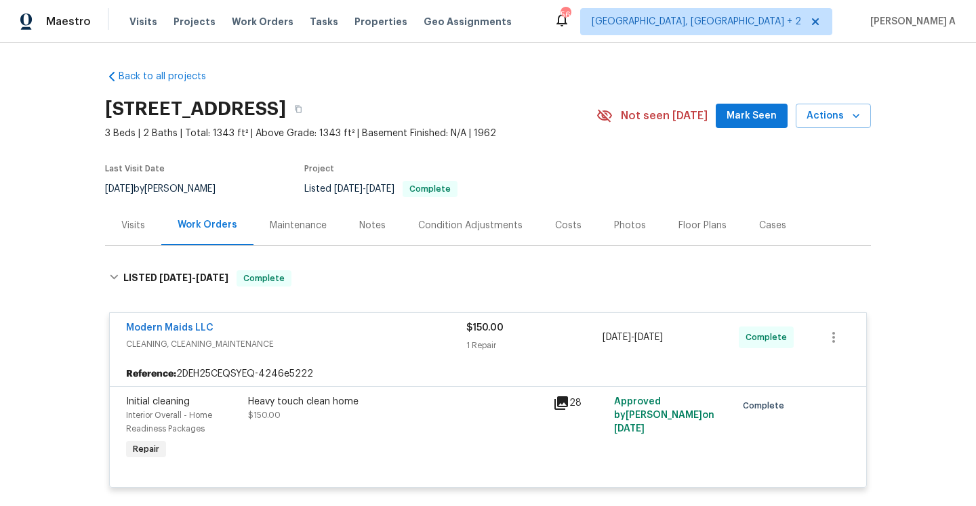
click at [144, 235] on div "Visits" at bounding box center [133, 225] width 56 height 40
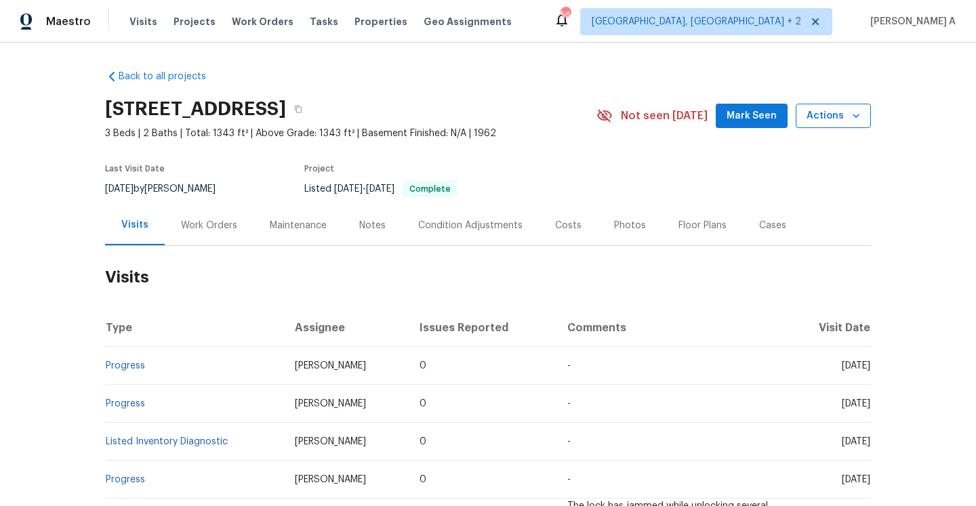
click at [818, 120] on span "Actions" at bounding box center [833, 116] width 54 height 17
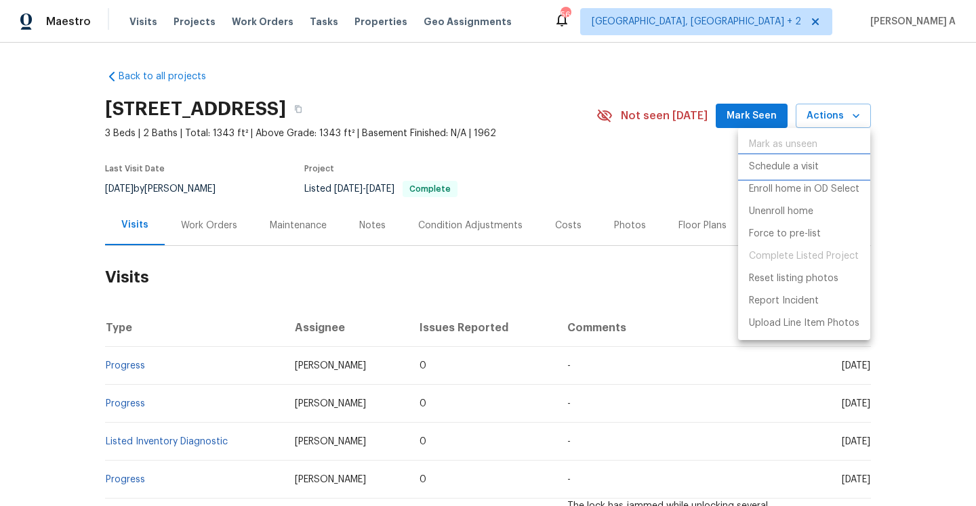
click at [784, 171] on p "Schedule a visit" at bounding box center [784, 167] width 70 height 14
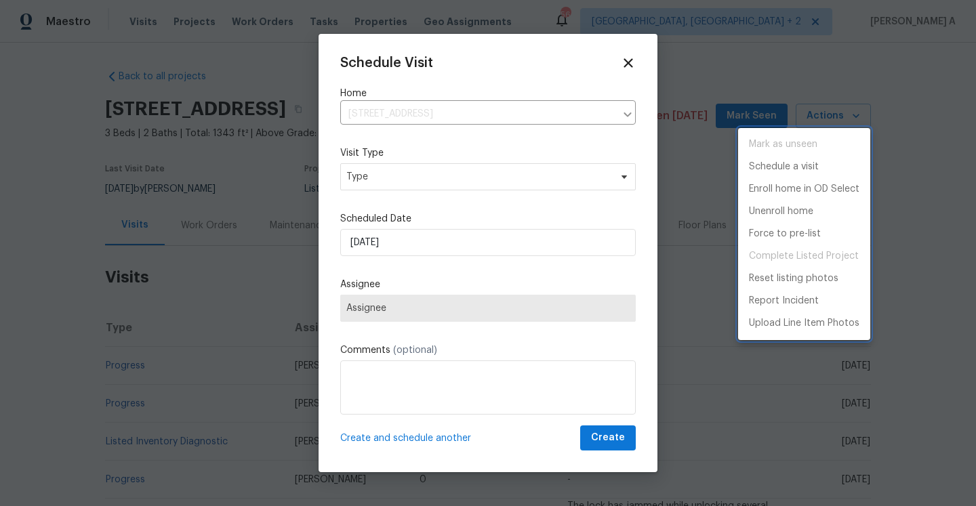
click at [522, 191] on div at bounding box center [488, 253] width 976 height 506
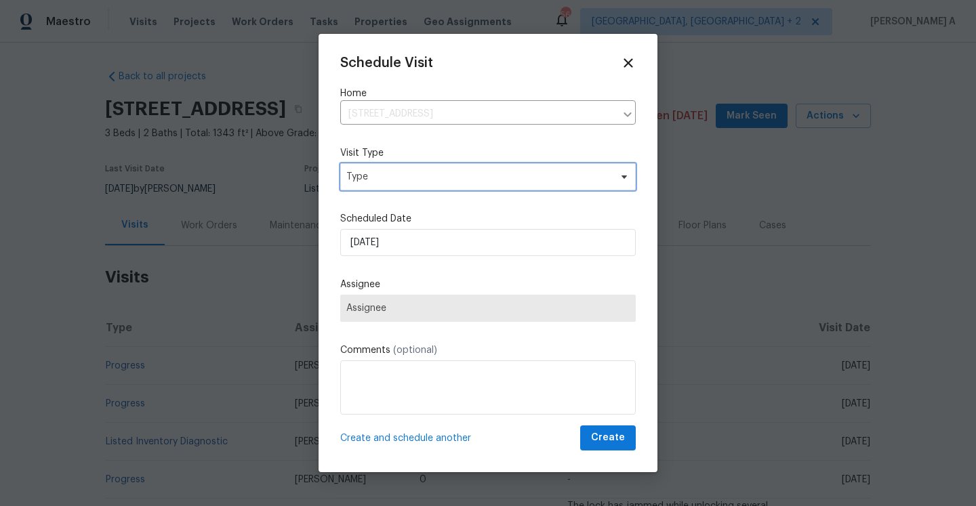
click at [493, 178] on div "Schedule Visit Home 3686 Smithfield St, Jacksonville, FL 32217 ​ Visit Type Typ…" at bounding box center [487, 253] width 295 height 395
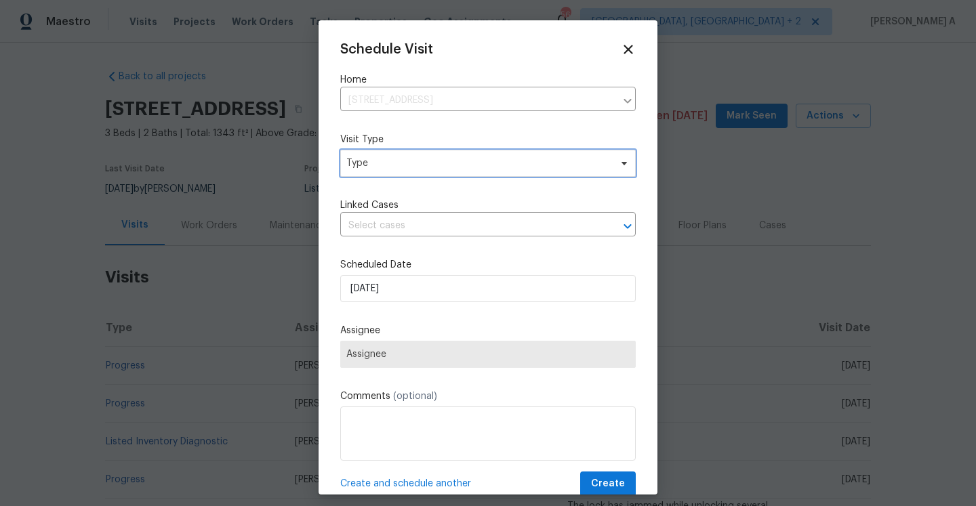
click at [485, 167] on span "Type" at bounding box center [478, 163] width 264 height 14
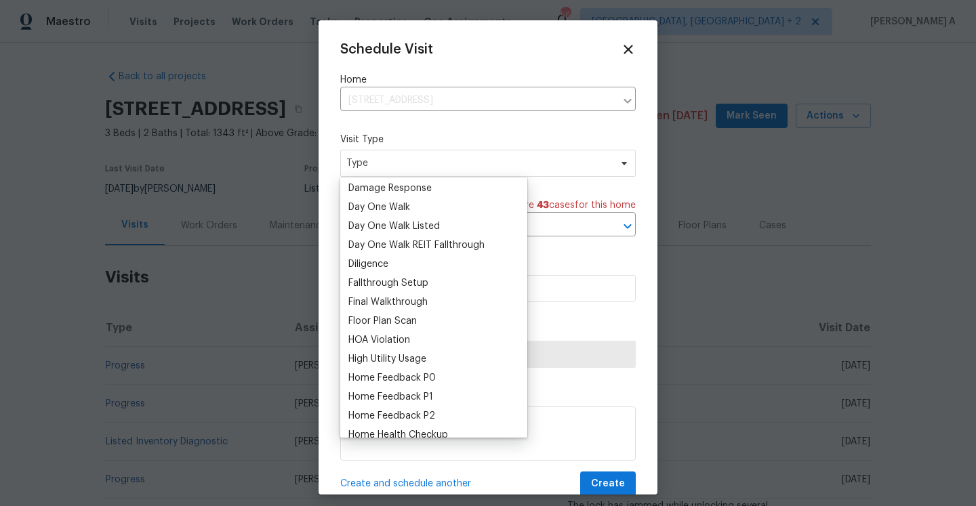
scroll to position [357, 0]
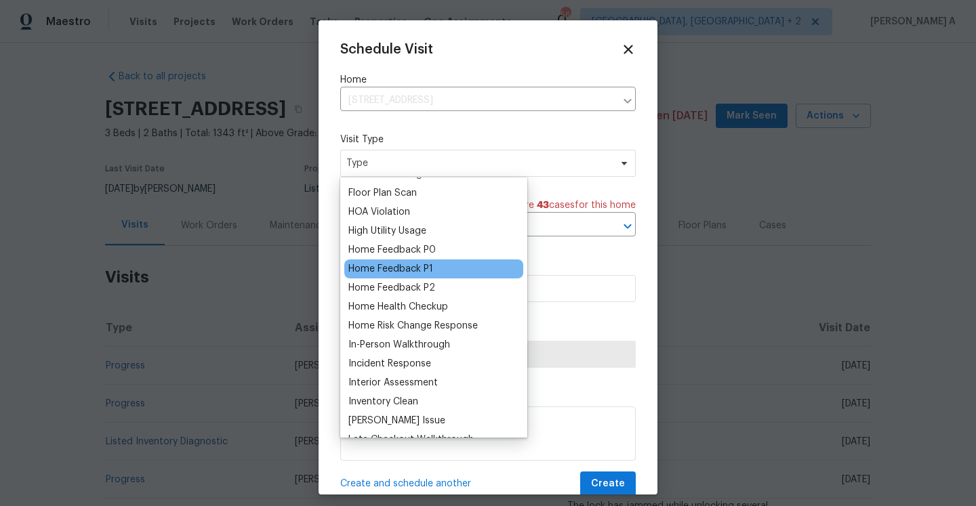
click at [417, 269] on div "Home Feedback P1" at bounding box center [390, 269] width 85 height 14
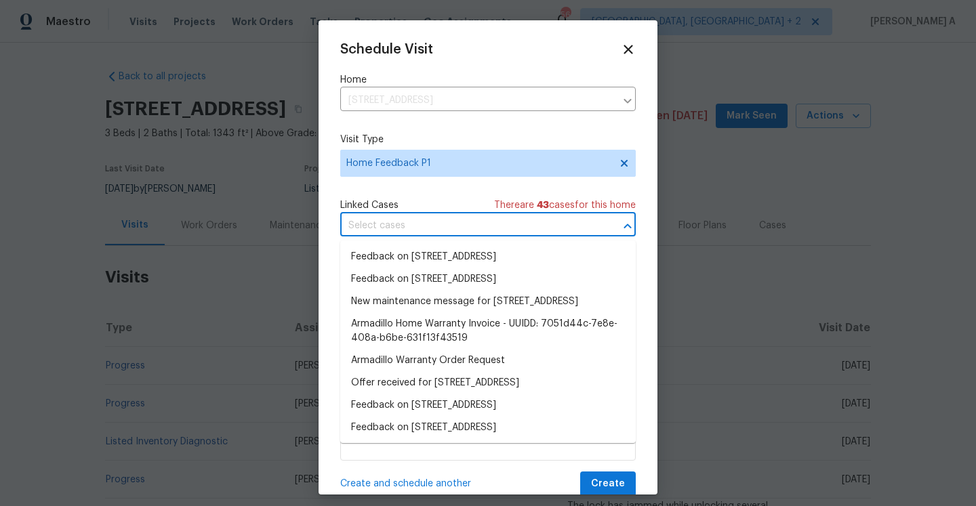
click at [409, 234] on input "text" at bounding box center [468, 225] width 257 height 21
click at [409, 255] on li "Feedback on 3686 Smithfield St, Jacksonville, FL 32217" at bounding box center [487, 257] width 295 height 22
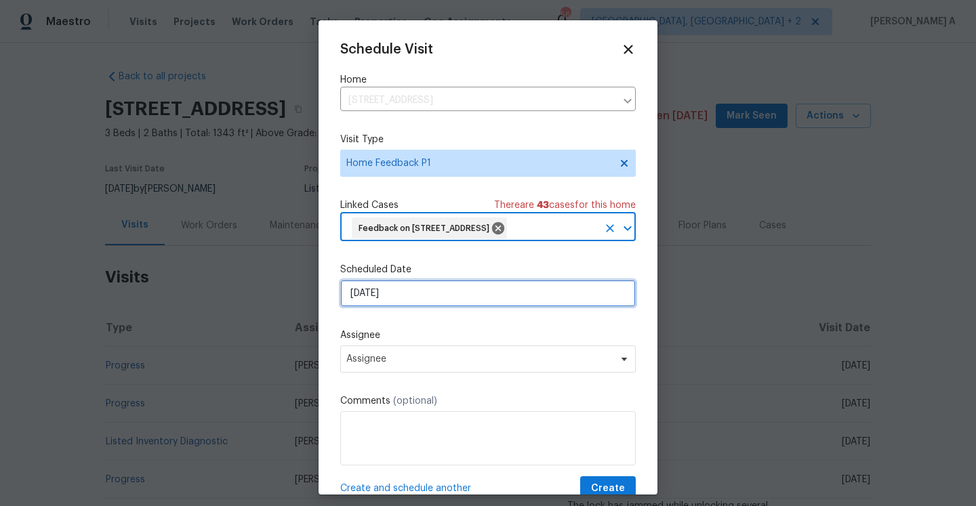
click at [409, 307] on input "[DATE]" at bounding box center [487, 293] width 295 height 27
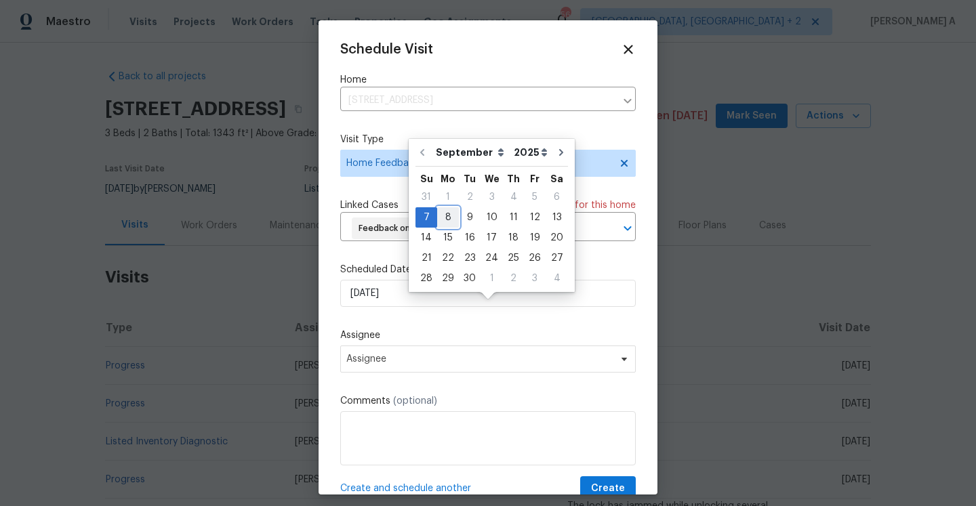
click at [446, 222] on div "8" at bounding box center [448, 217] width 22 height 19
type input "[DATE]"
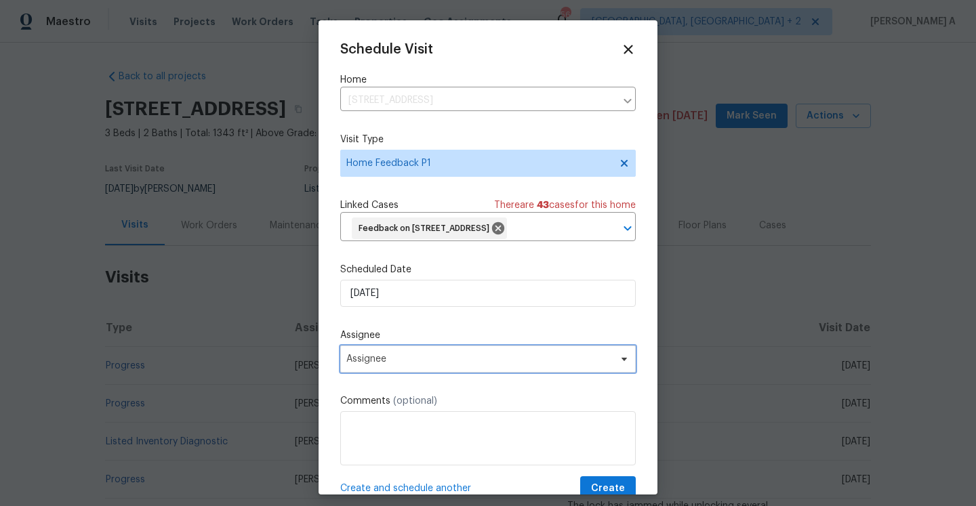
click at [439, 373] on span "Assignee" at bounding box center [487, 359] width 295 height 27
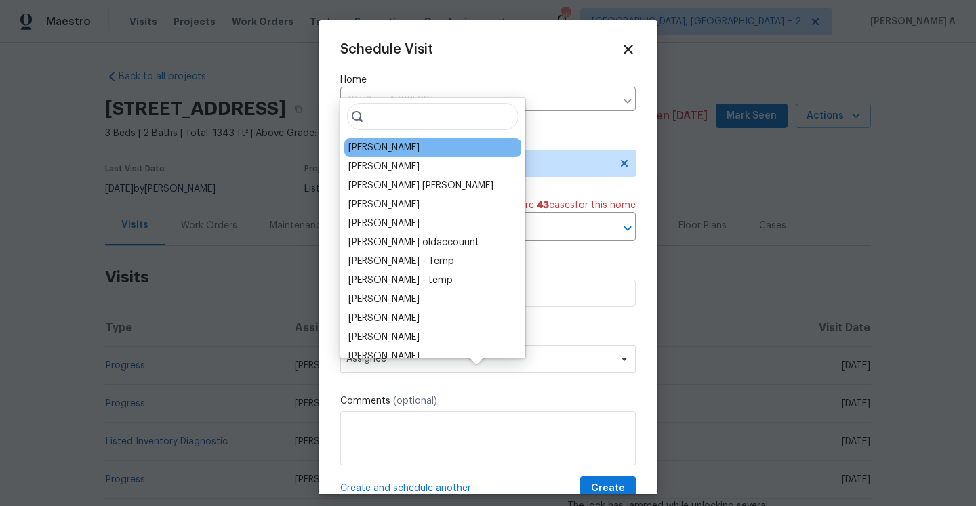
click at [392, 146] on div "William Sparks" at bounding box center [383, 148] width 71 height 14
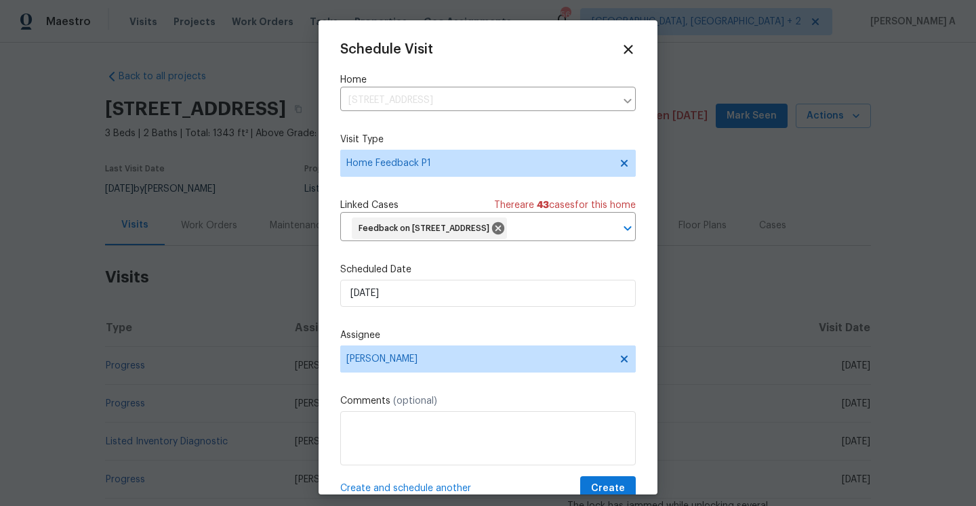
click at [411, 406] on span "(optional)" at bounding box center [415, 400] width 44 height 9
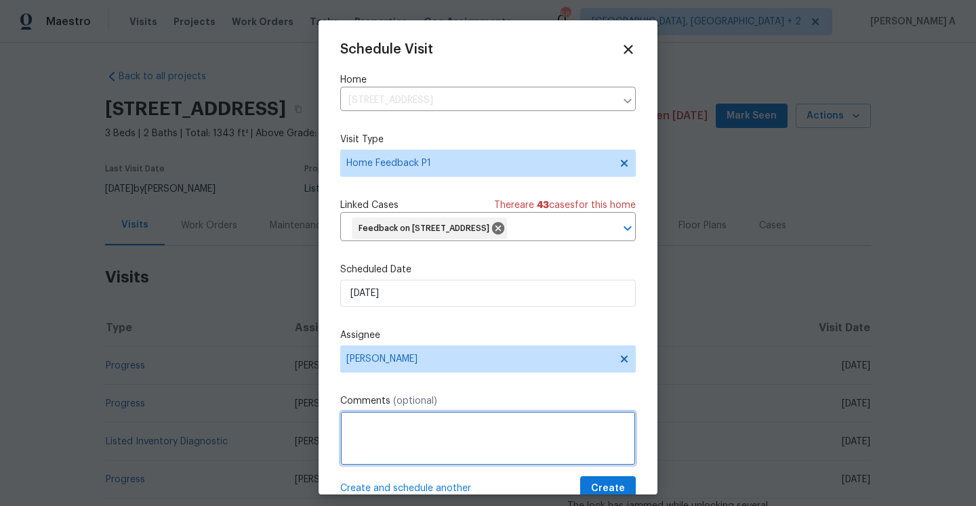
click at [415, 458] on textarea at bounding box center [487, 438] width 295 height 54
paste textarea "There is standing water in the garage. Home has a strong smell of moisture. Mig…"
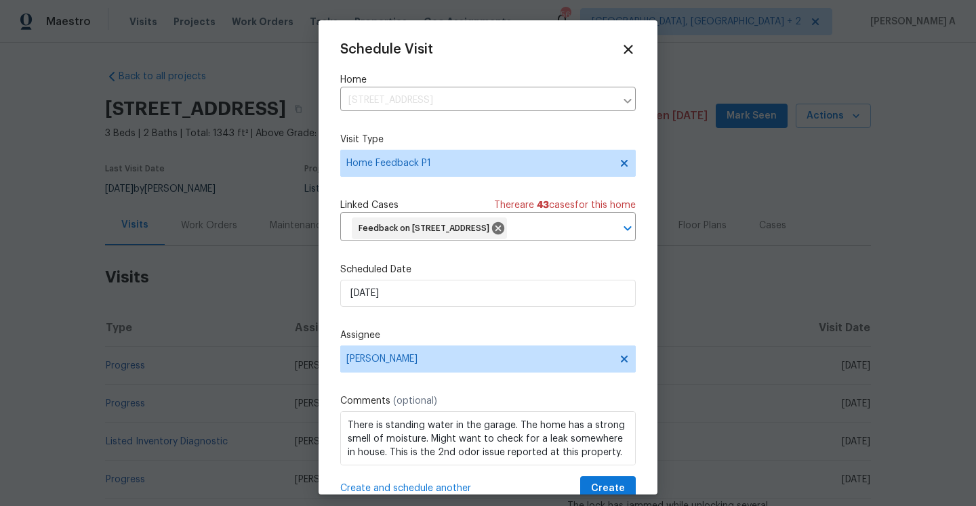
click at [366, 408] on label "Comments (optional)" at bounding box center [487, 401] width 295 height 14
click at [0, 0] on span "house." at bounding box center [0, 0] width 0 height 0
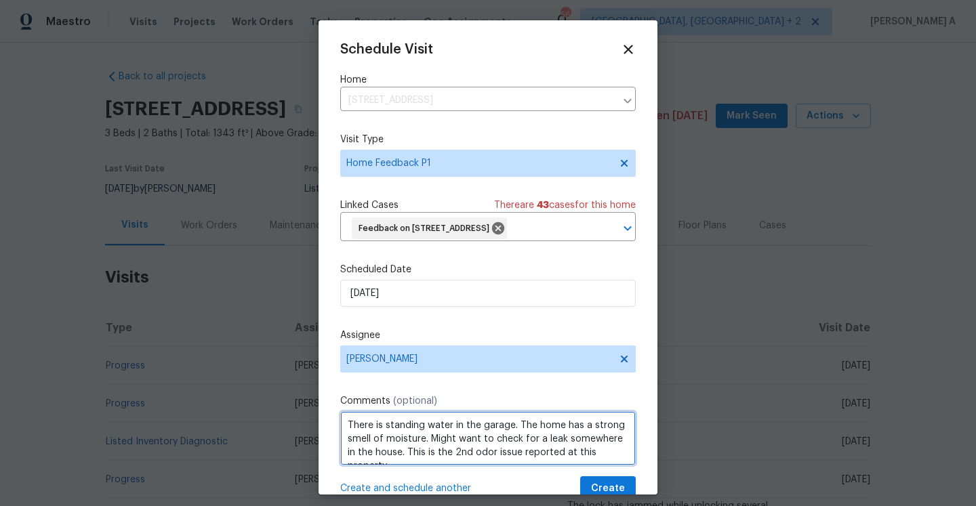
scroll to position [1, 0]
click at [619, 465] on textarea "There is standing water in the garage. The home has a strong smell of moisture.…" at bounding box center [487, 438] width 295 height 54
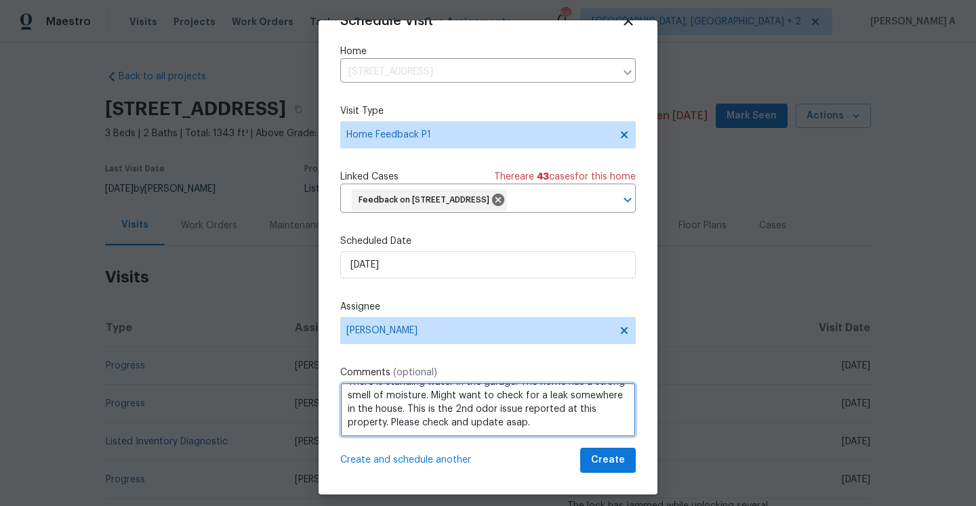
type textarea "There is standing water in the garage. The home has a strong smell of moisture.…"
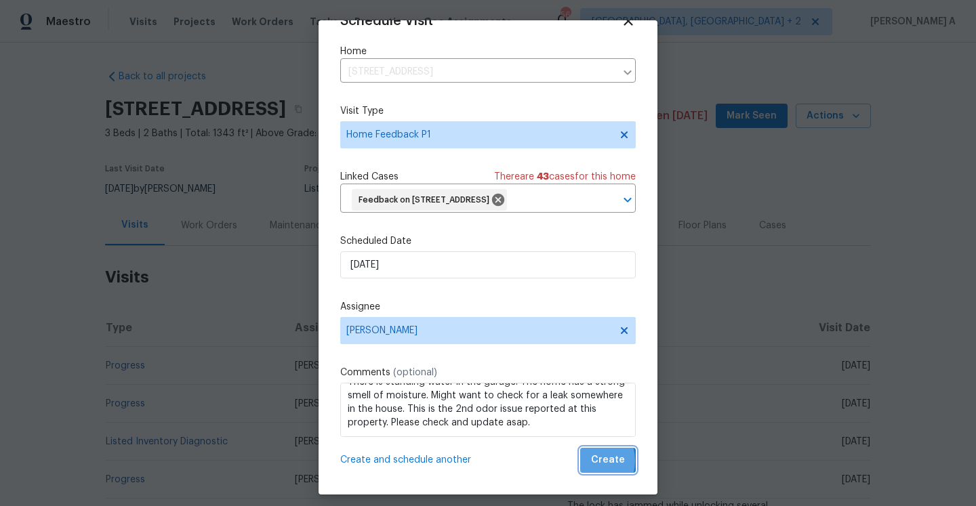
click at [586, 461] on button "Create" at bounding box center [608, 460] width 56 height 25
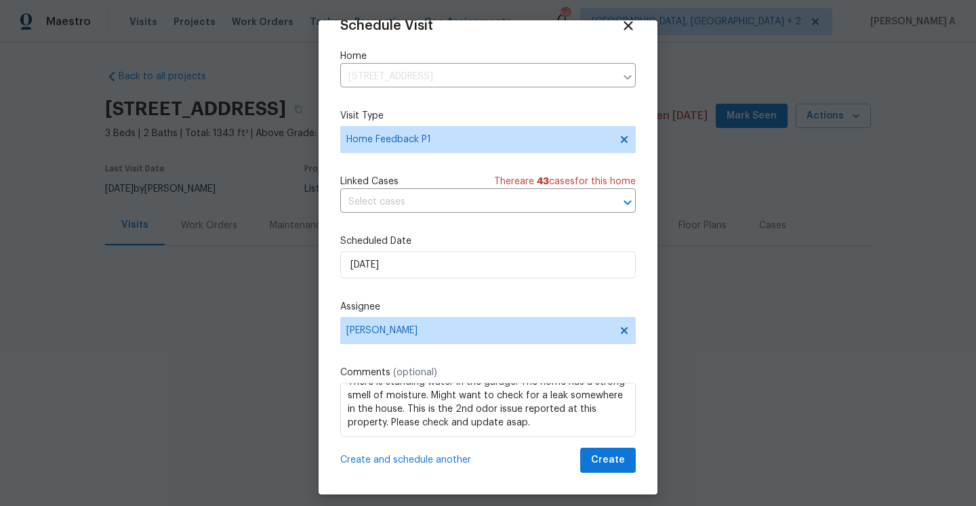
scroll to position [24, 0]
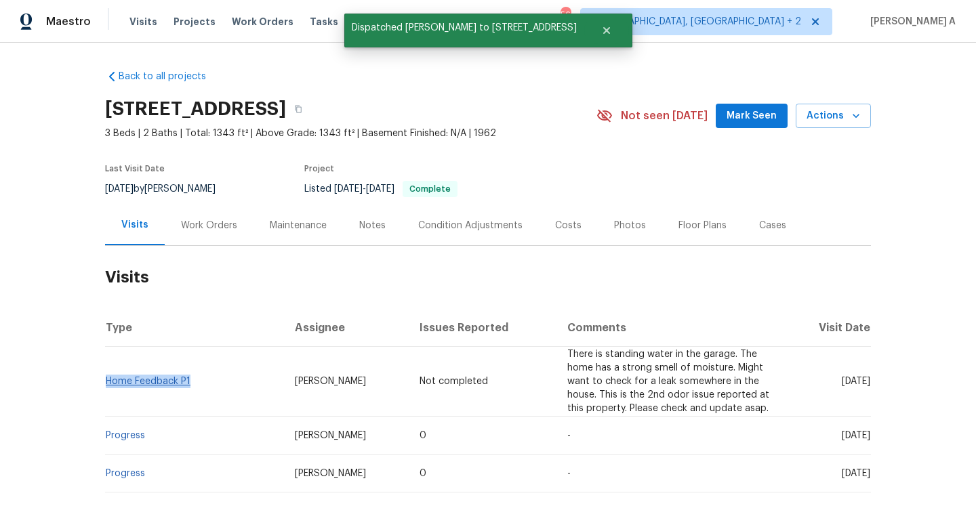
drag, startPoint x: 194, startPoint y: 375, endPoint x: 106, endPoint y: 374, distance: 88.8
click at [106, 374] on td "Home Feedback P1" at bounding box center [194, 382] width 179 height 70
copy link "Home Feedback P1"
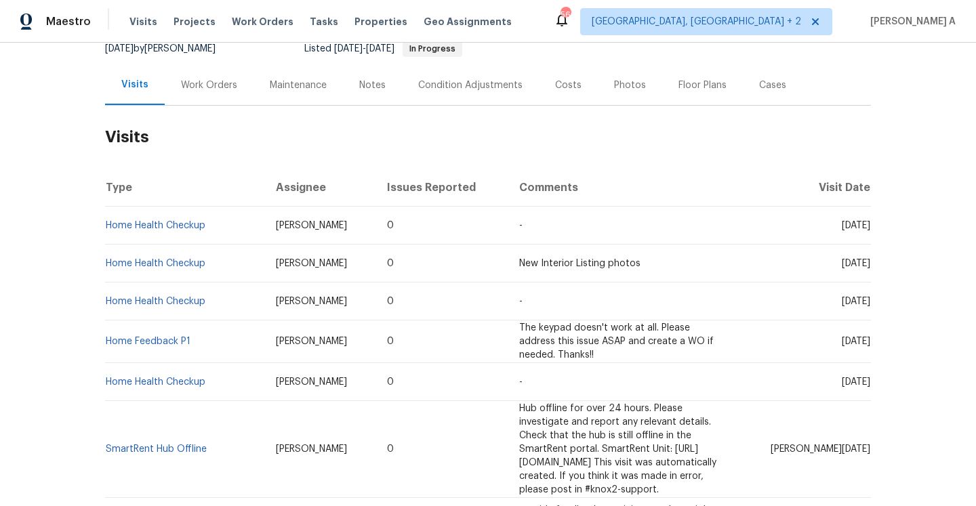
scroll to position [143, 0]
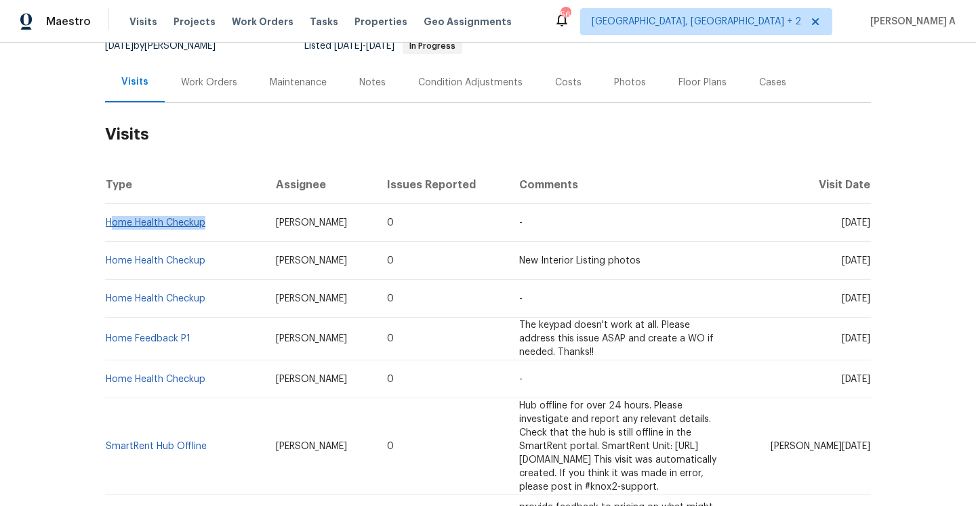
drag, startPoint x: 212, startPoint y: 223, endPoint x: 110, endPoint y: 221, distance: 101.6
click at [110, 221] on td "Home Health Checkup" at bounding box center [185, 223] width 160 height 38
copy link "Home Health Checkup"
click at [190, 85] on div "Work Orders" at bounding box center [209, 83] width 56 height 14
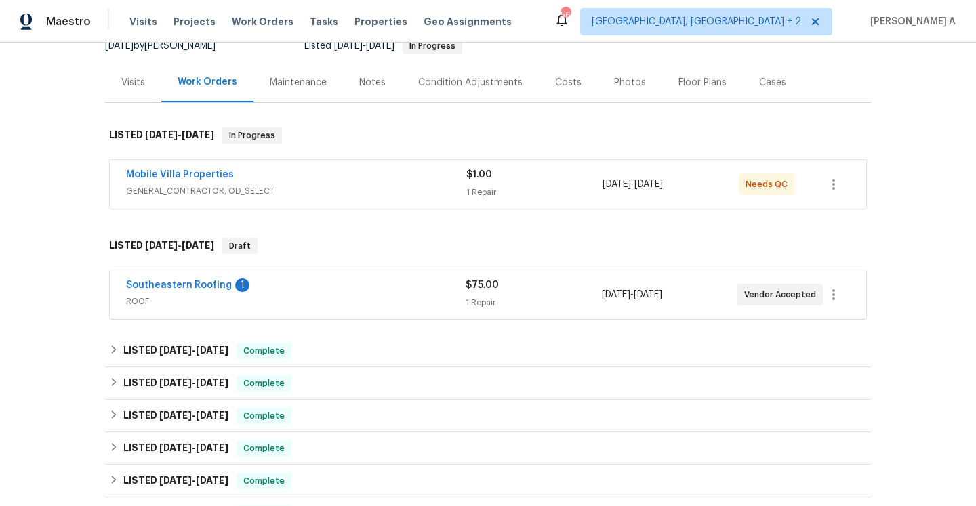
click at [322, 299] on span "ROOF" at bounding box center [295, 302] width 339 height 14
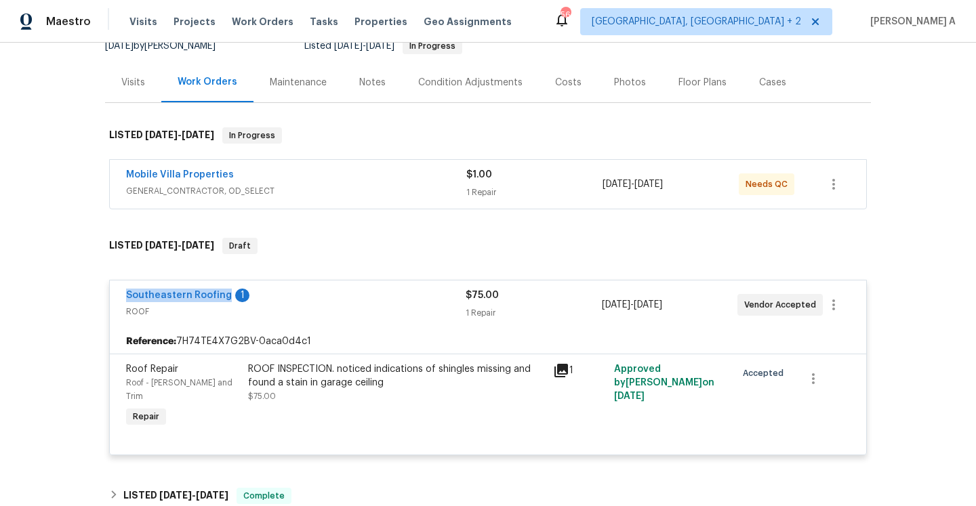
drag, startPoint x: 123, startPoint y: 297, endPoint x: 224, endPoint y: 299, distance: 101.0
click at [224, 299] on div "Southeastern Roofing 1 ROOF $75.00 1 Repair [DATE] - [DATE] Vendor Accepted" at bounding box center [488, 304] width 756 height 49
copy link "Southeastern Roofing"
click at [274, 188] on span "GENERAL_CONTRACTOR, OD_SELECT" at bounding box center [296, 191] width 340 height 14
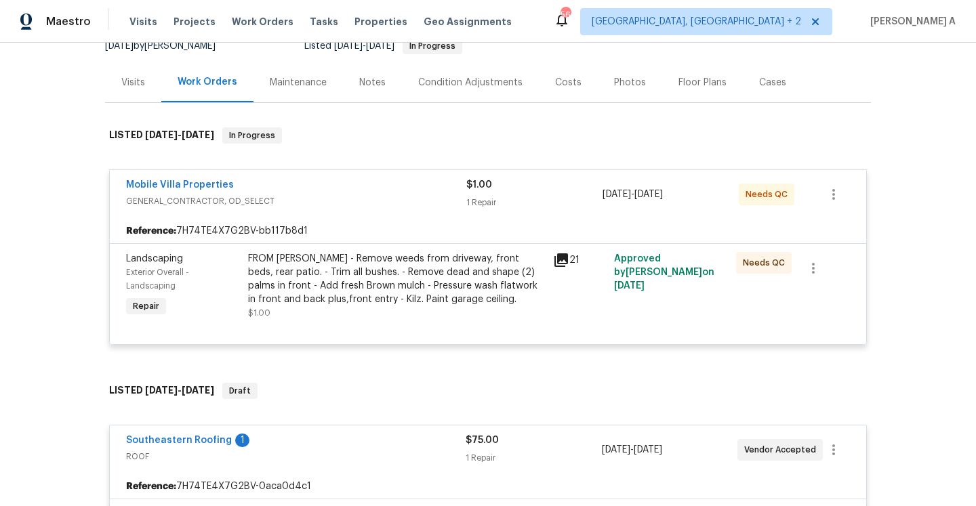
click at [274, 188] on div "Mobile Villa Properties" at bounding box center [296, 186] width 340 height 16
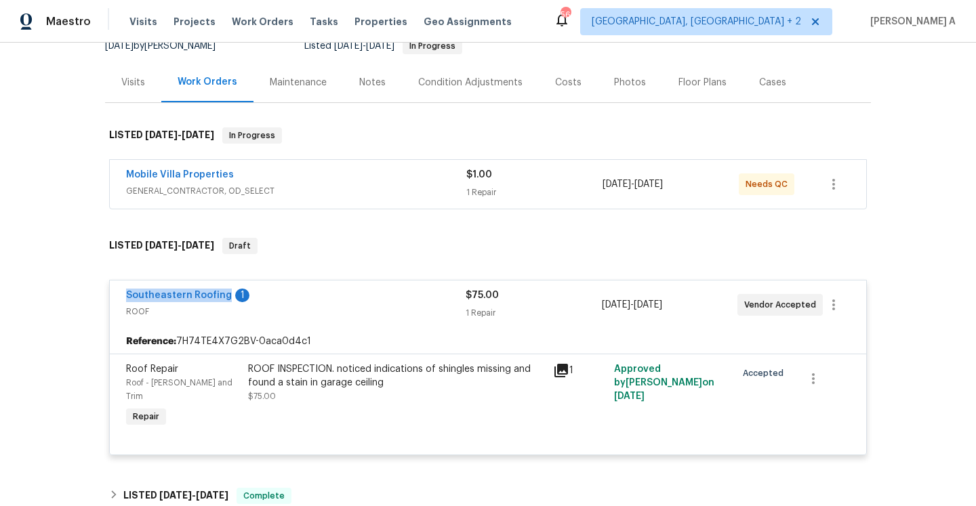
drag, startPoint x: 117, startPoint y: 299, endPoint x: 224, endPoint y: 300, distance: 107.1
click at [224, 300] on div "Southeastern Roofing 1 ROOF $75.00 1 Repair [DATE] - [DATE] Vendor Accepted" at bounding box center [488, 304] width 756 height 49
copy link "Southeastern Roofing"
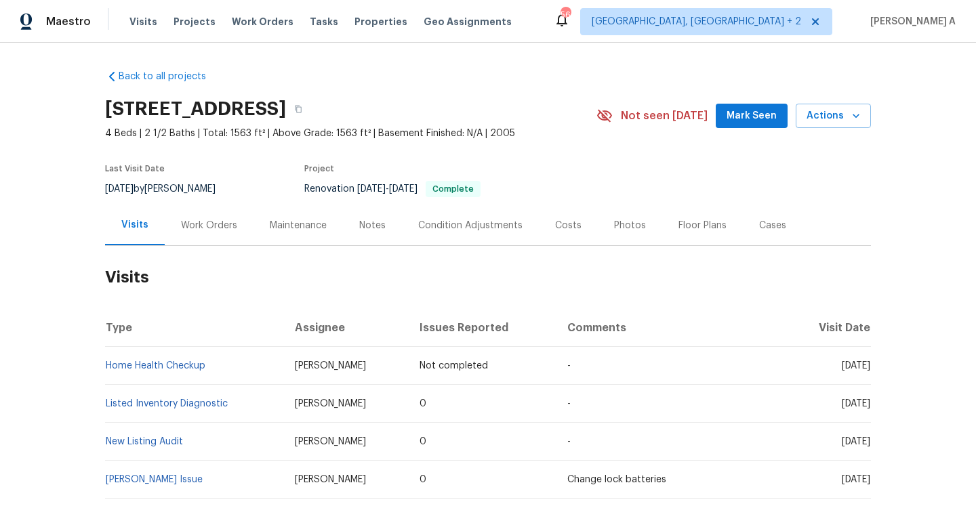
click at [236, 404] on td "Listed Inventory Diagnostic" at bounding box center [194, 404] width 179 height 38
drag, startPoint x: 232, startPoint y: 401, endPoint x: 106, endPoint y: 407, distance: 126.8
click at [106, 407] on td "Listed Inventory Diagnostic" at bounding box center [194, 404] width 179 height 38
copy link "Listed Inventory Diagnostic"
click at [213, 230] on div "Work Orders" at bounding box center [209, 226] width 56 height 14
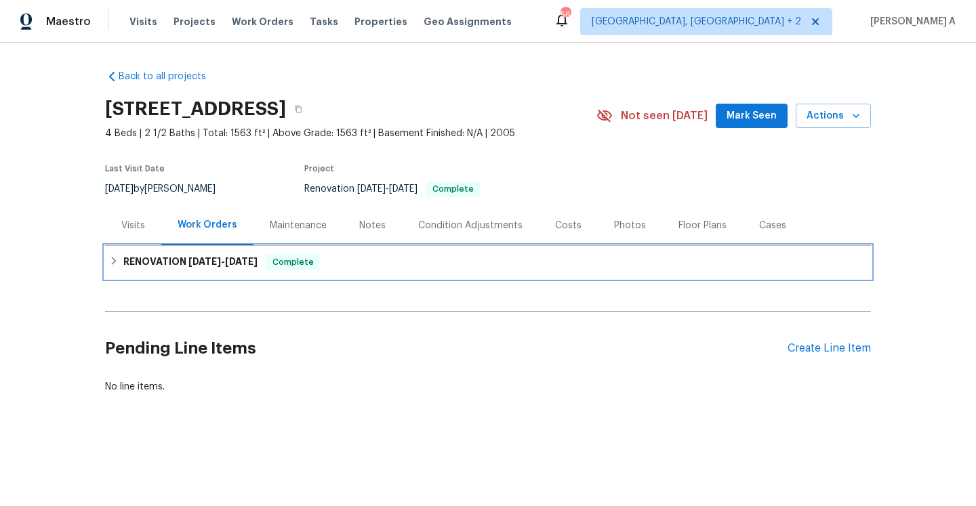
click at [221, 266] on span "[DATE] - [DATE]" at bounding box center [222, 261] width 69 height 9
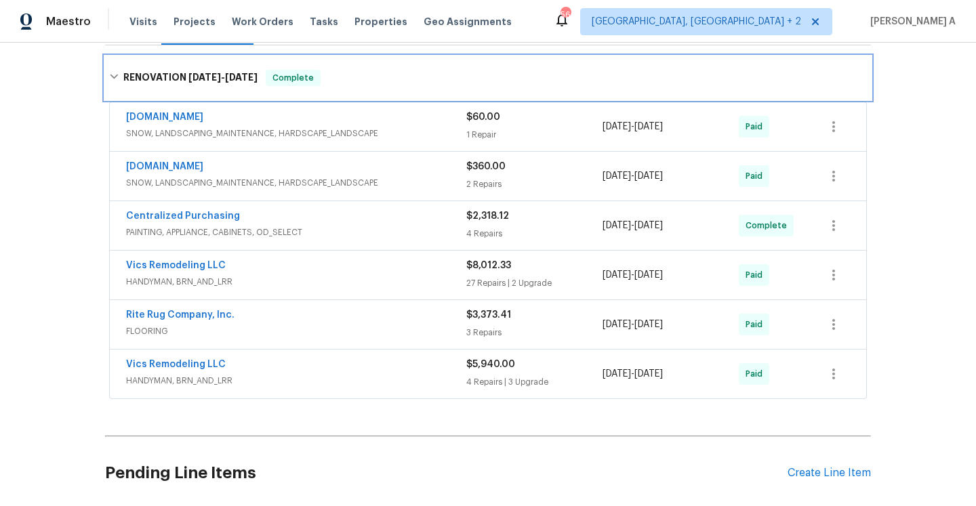
scroll to position [165, 0]
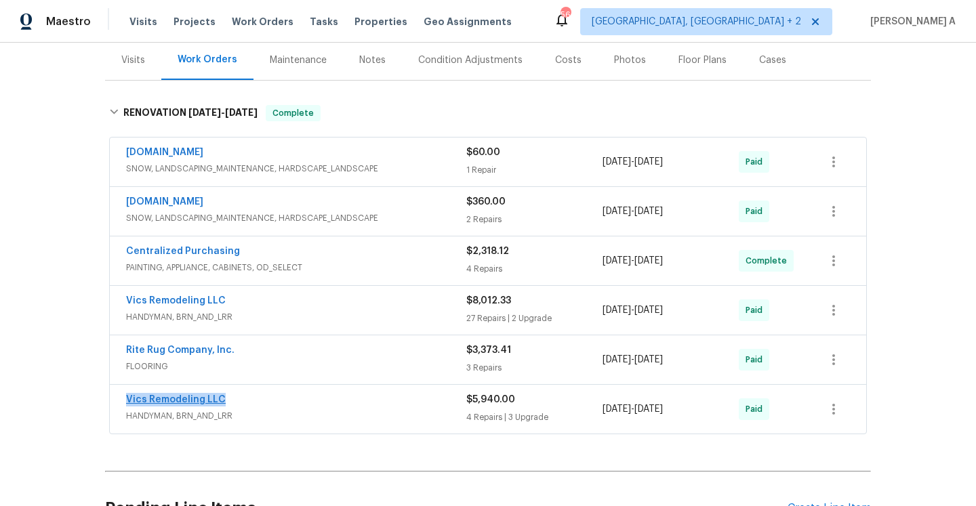
drag, startPoint x: 232, startPoint y: 400, endPoint x: 127, endPoint y: 399, distance: 105.0
click at [127, 399] on div "Vics Remodeling LLC" at bounding box center [296, 401] width 340 height 16
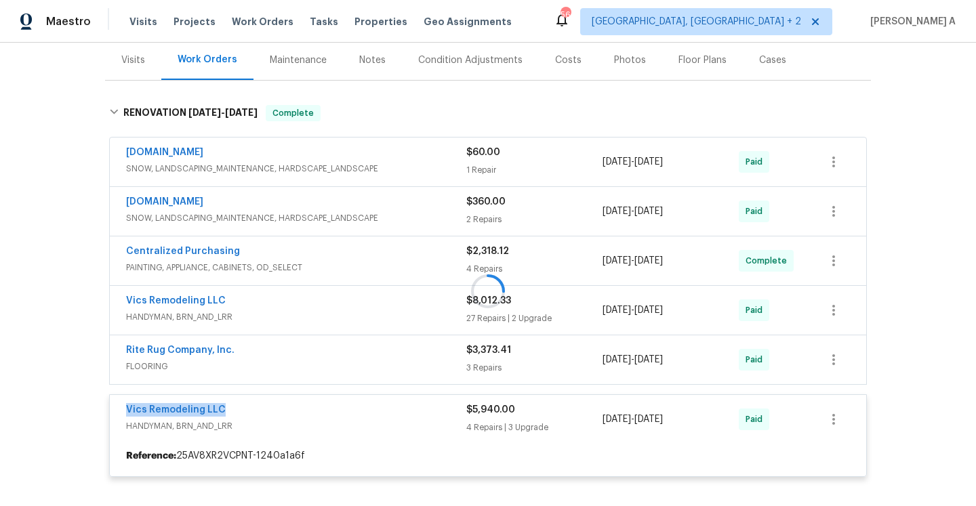
copy link "Vics Remodeling LLC"
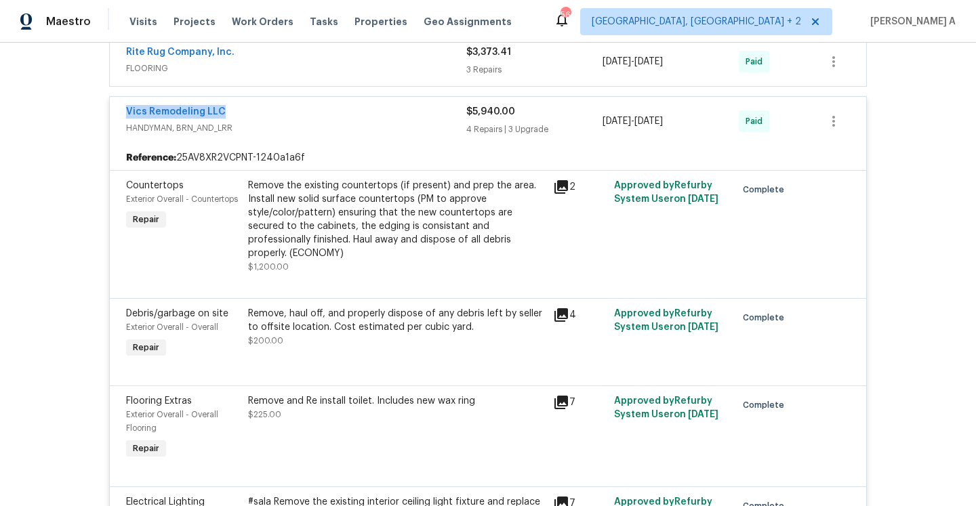
click at [281, 116] on div "Vics Remodeling LLC" at bounding box center [296, 113] width 340 height 16
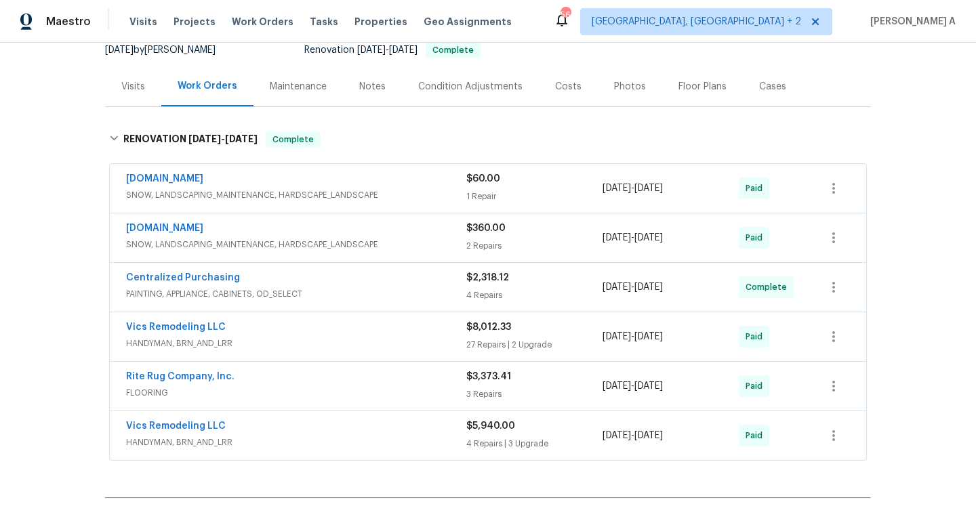
scroll to position [24, 0]
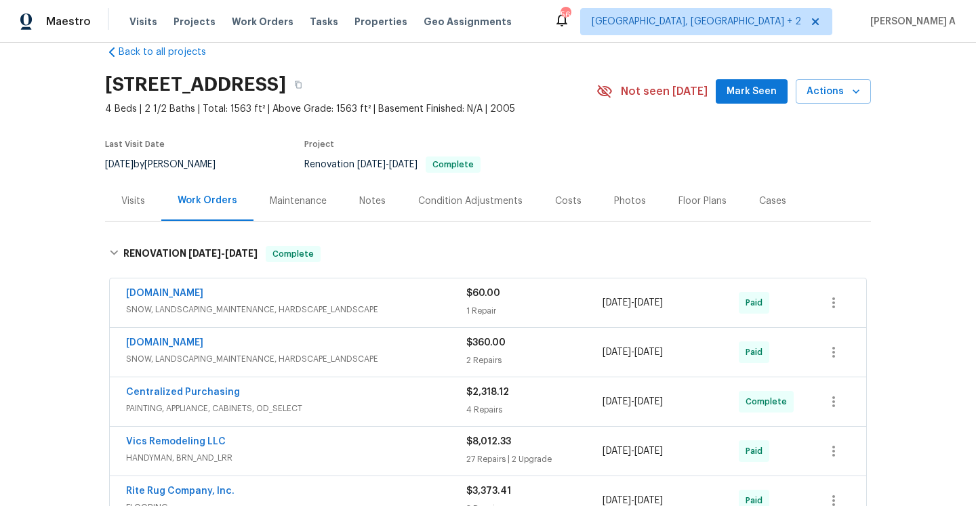
click at [139, 197] on div "Visits" at bounding box center [133, 201] width 24 height 14
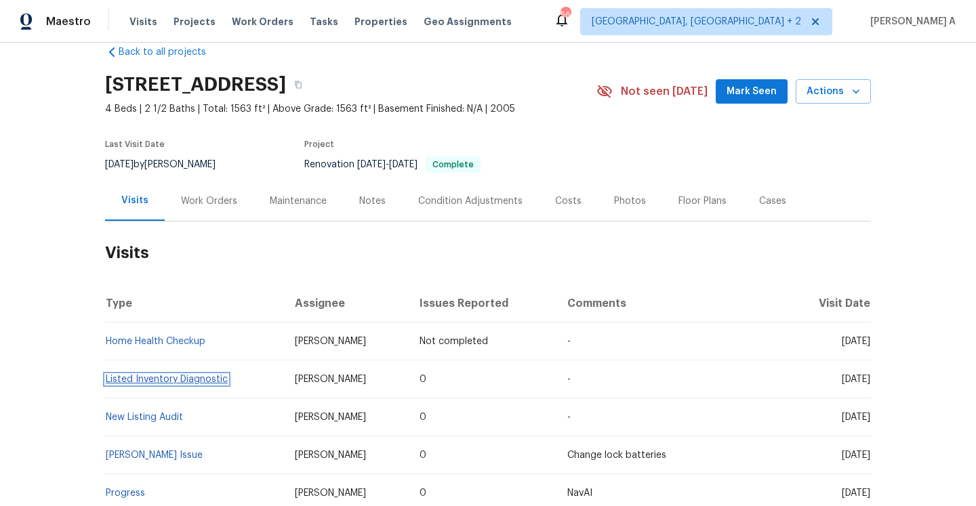
click at [211, 375] on link "Listed Inventory Diagnostic" at bounding box center [167, 379] width 122 height 9
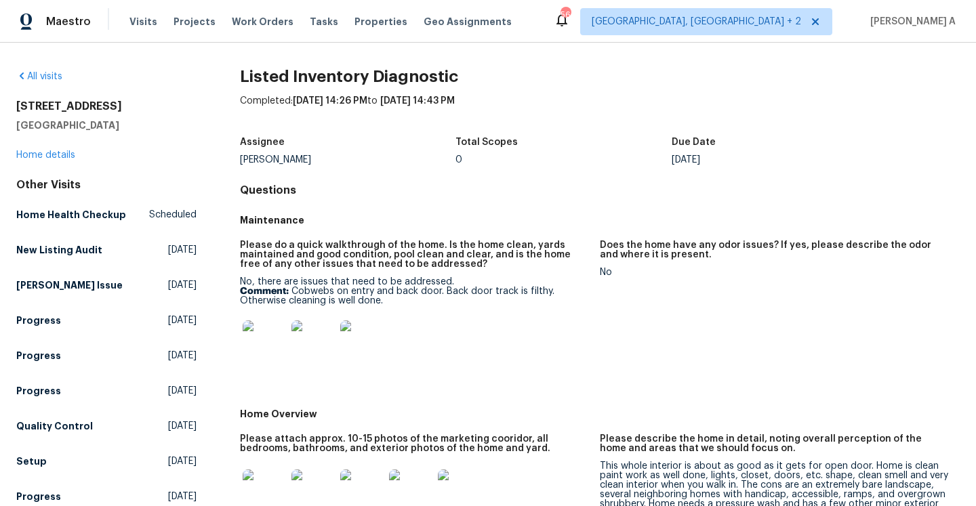
click at [62, 160] on div "[STREET_ADDRESS] Home details" at bounding box center [106, 131] width 180 height 62
click at [62, 157] on link "Home details" at bounding box center [45, 154] width 59 height 9
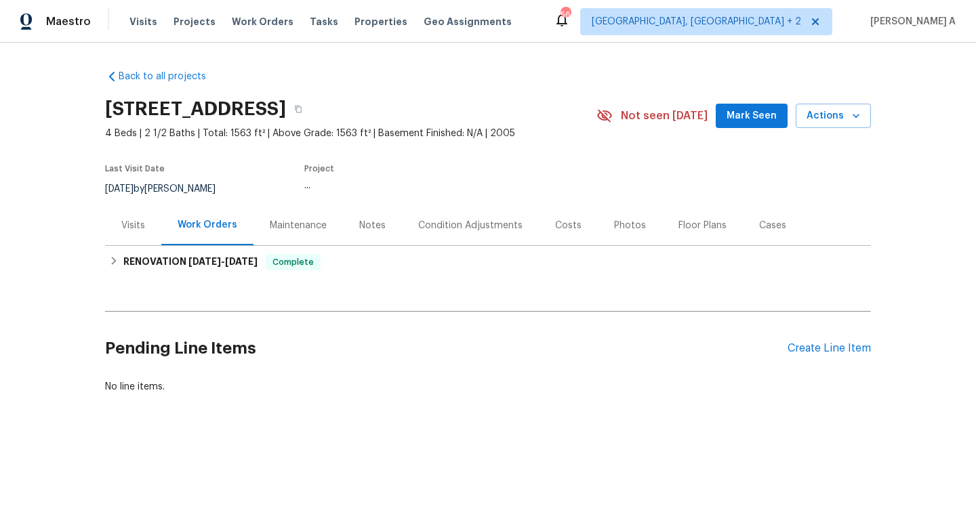
click at [165, 233] on div "Work Orders" at bounding box center [207, 225] width 92 height 40
click at [154, 232] on div "Visits" at bounding box center [133, 225] width 56 height 40
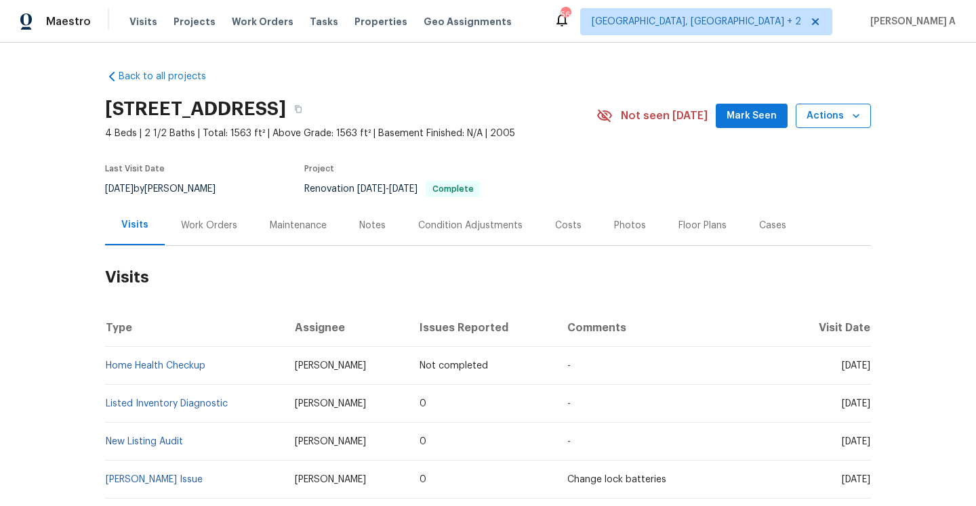
click at [808, 110] on button "Actions" at bounding box center [832, 116] width 75 height 25
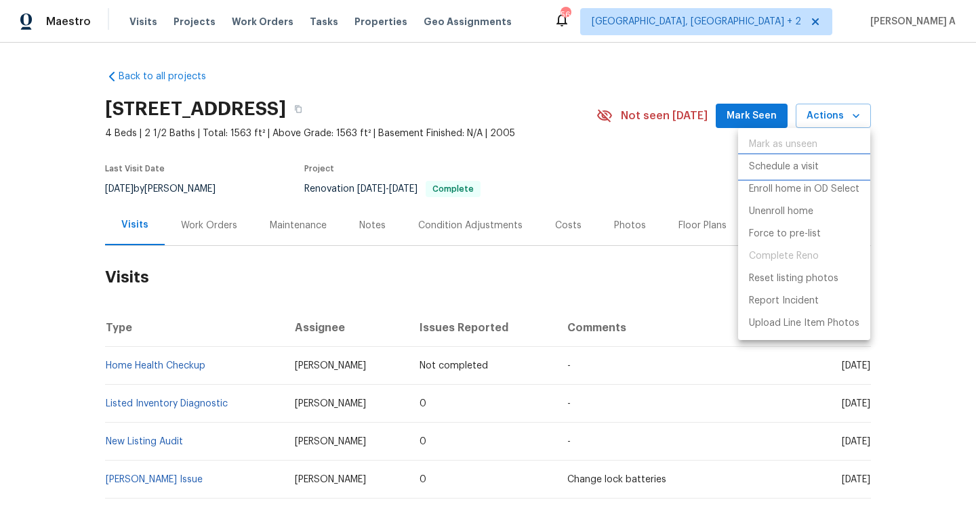
click at [775, 160] on p "Schedule a visit" at bounding box center [784, 167] width 70 height 14
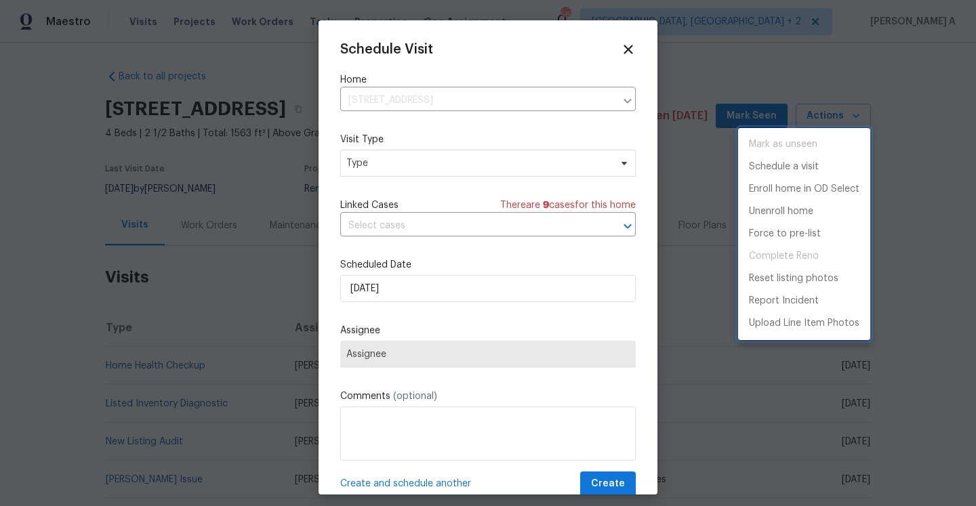
click at [507, 167] on div at bounding box center [488, 253] width 976 height 506
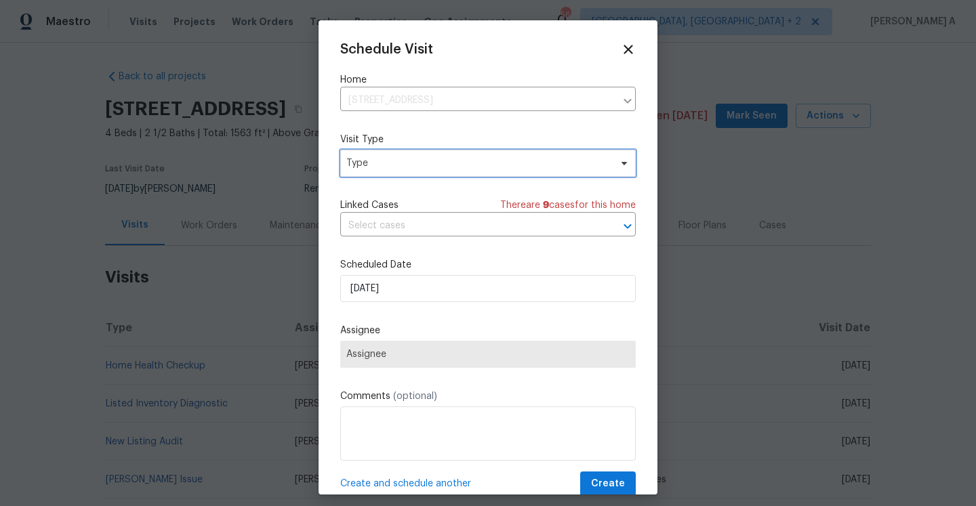
click at [507, 167] on span "Type" at bounding box center [478, 163] width 264 height 14
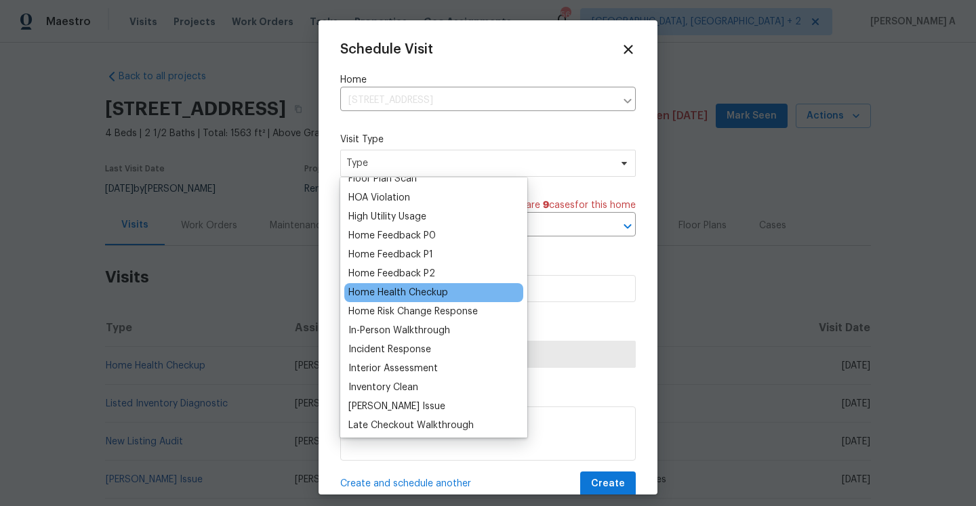
scroll to position [377, 0]
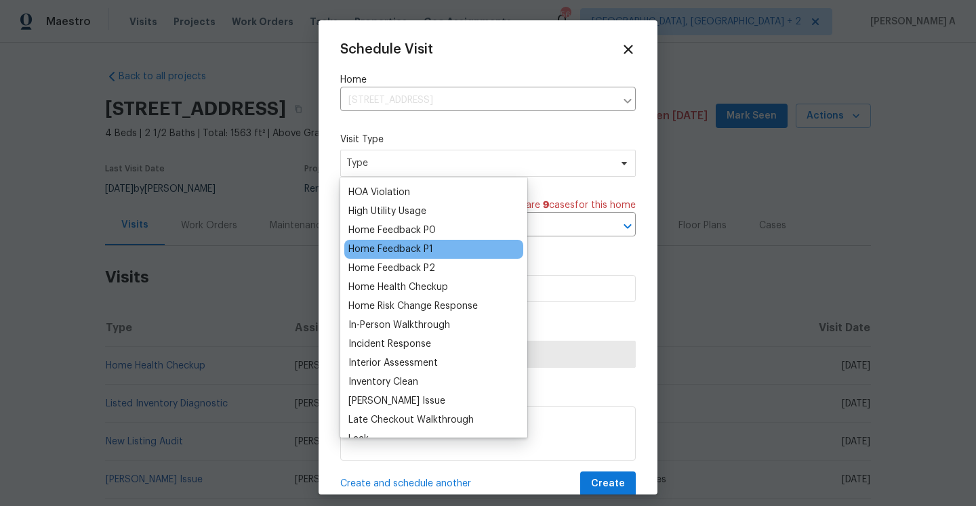
click at [415, 247] on div "Home Feedback P1" at bounding box center [390, 250] width 85 height 14
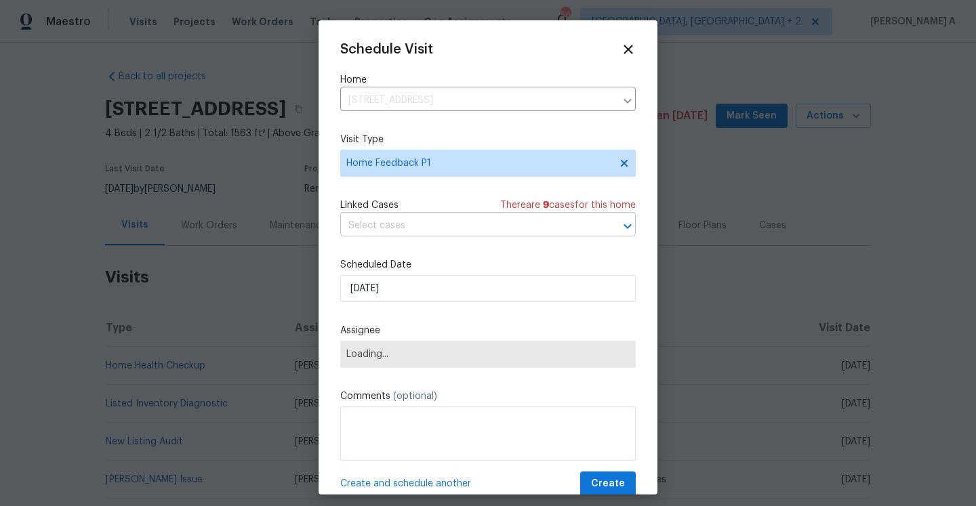
click at [405, 228] on input "text" at bounding box center [468, 225] width 257 height 21
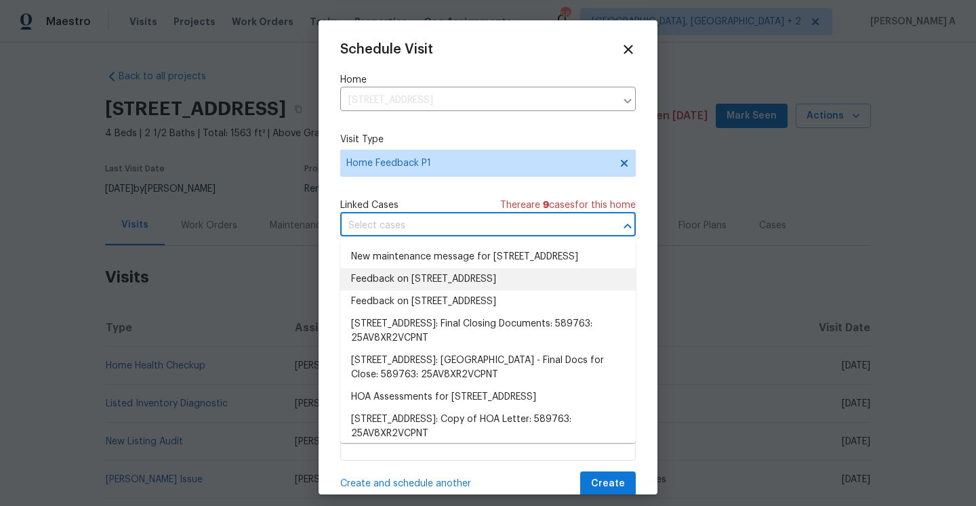
click at [393, 287] on li "Feedback on [STREET_ADDRESS]" at bounding box center [487, 279] width 295 height 22
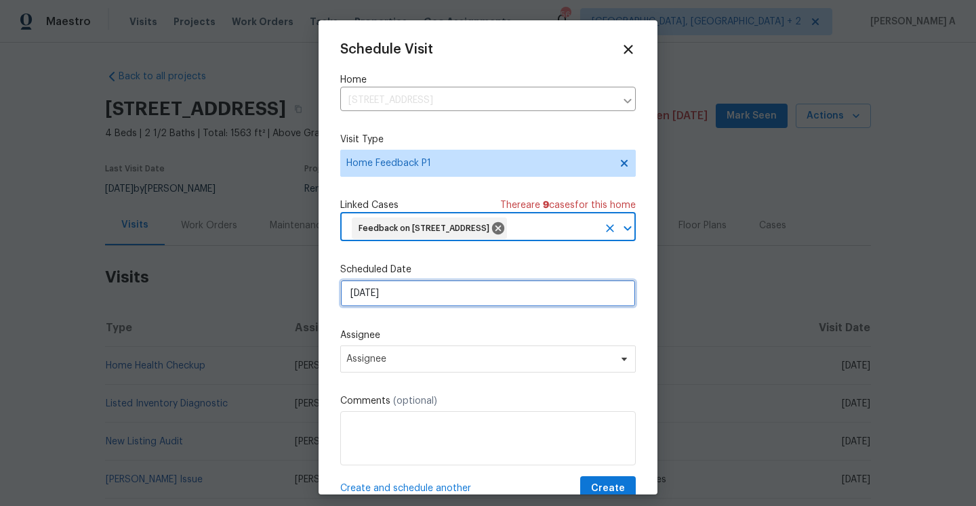
click at [404, 307] on input "[DATE]" at bounding box center [487, 293] width 295 height 27
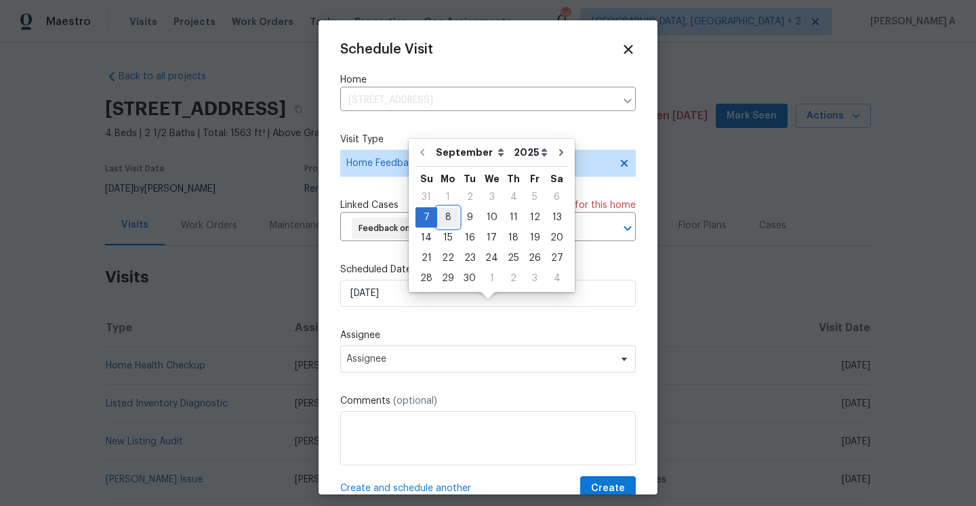
click at [444, 211] on div "8" at bounding box center [448, 217] width 22 height 19
type input "[DATE]"
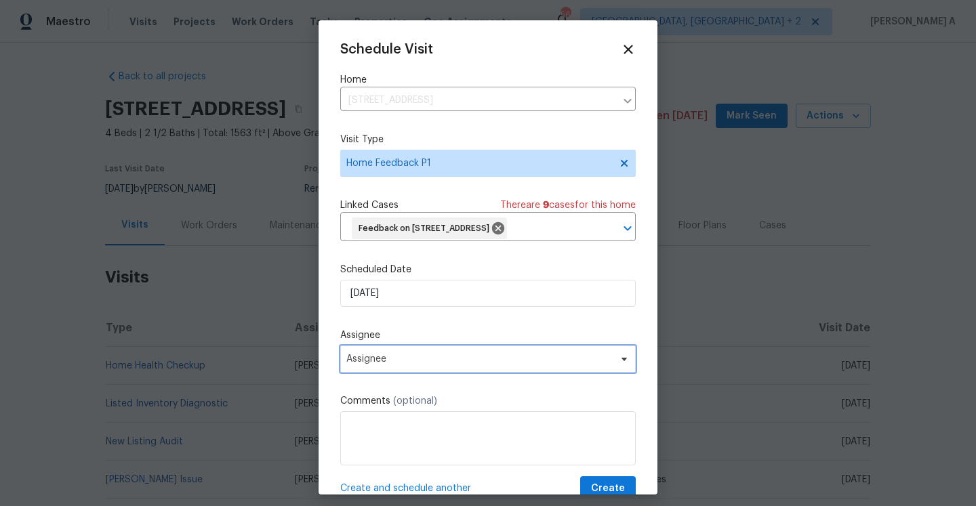
click at [413, 364] on span "Assignee" at bounding box center [479, 359] width 266 height 11
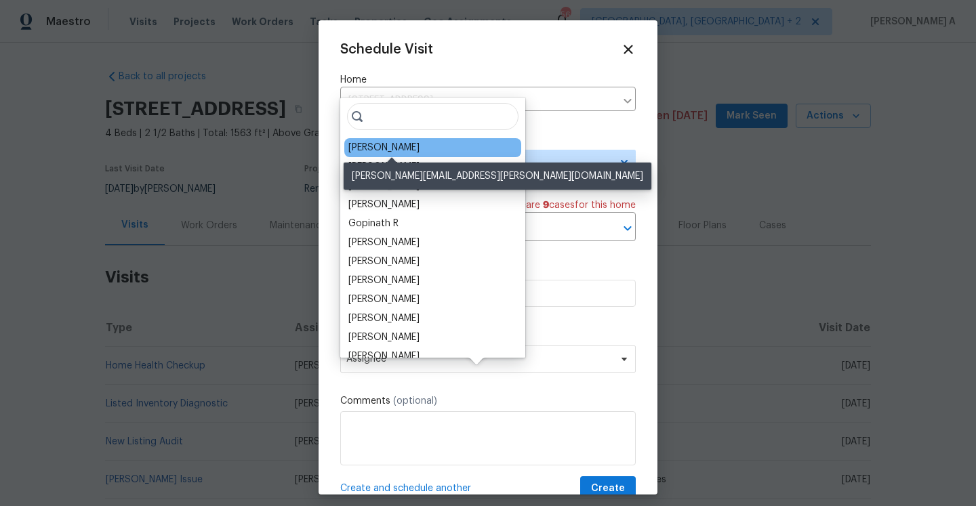
click at [371, 150] on div "[PERSON_NAME]" at bounding box center [383, 148] width 71 height 14
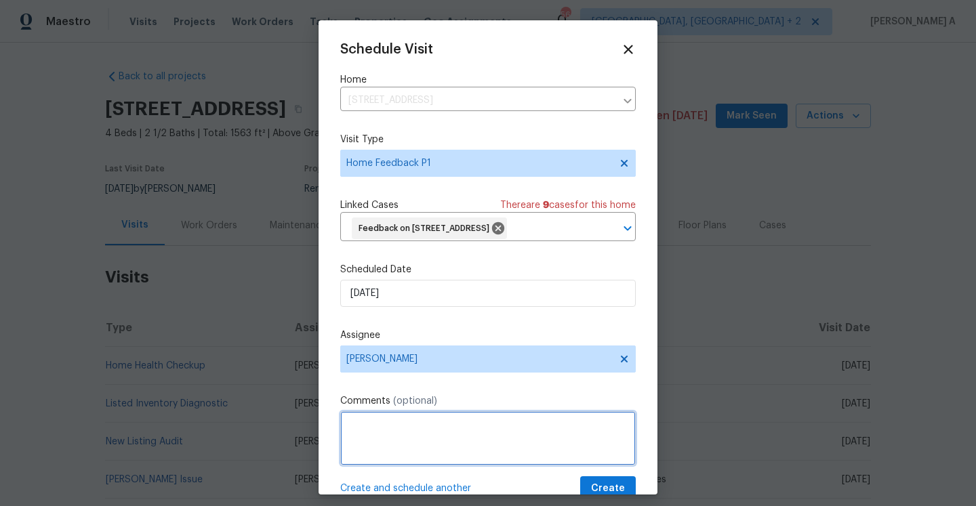
click at [441, 442] on textarea at bounding box center [487, 438] width 295 height 54
paste textarea "Only the first floor, front windows were locked when we arrived. All other wind…"
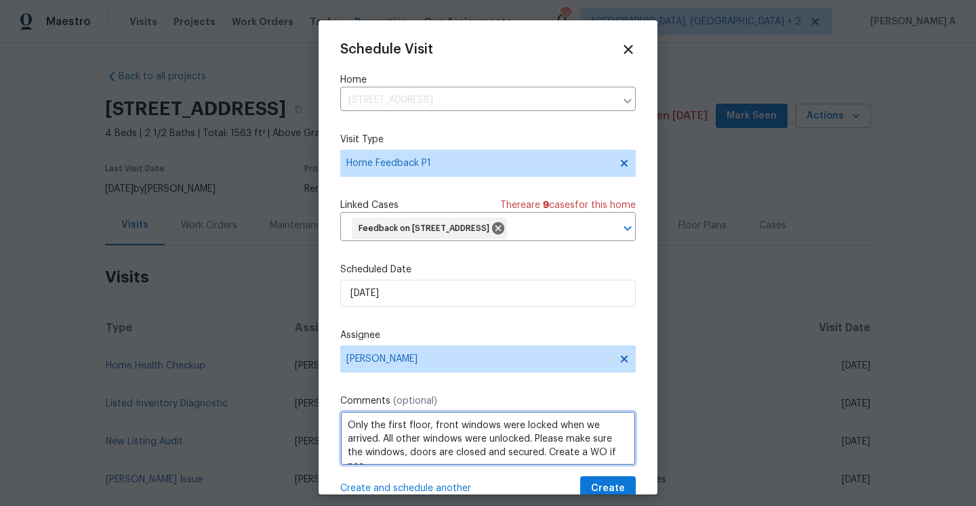
scroll to position [6, 0]
click at [0, 0] on span "windows and" at bounding box center [0, 0] width 0 height 0
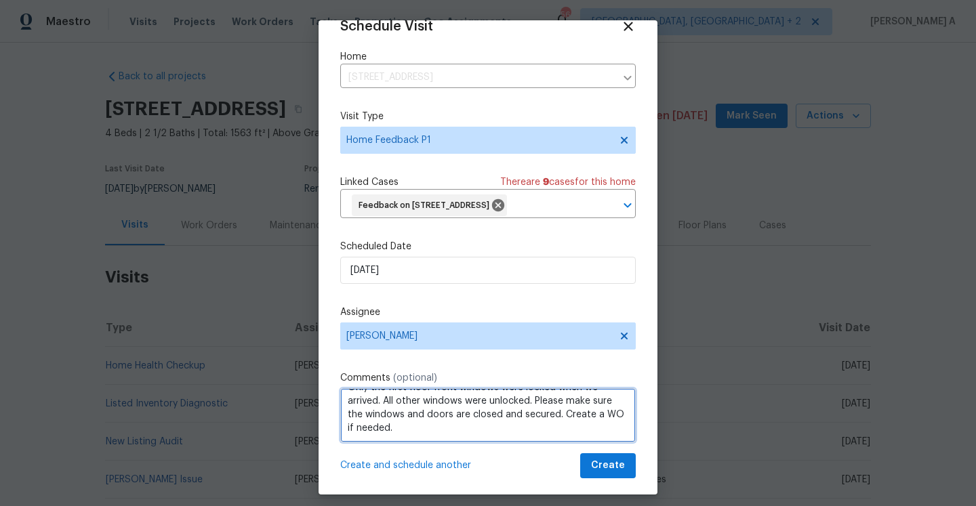
scroll to position [50, 0]
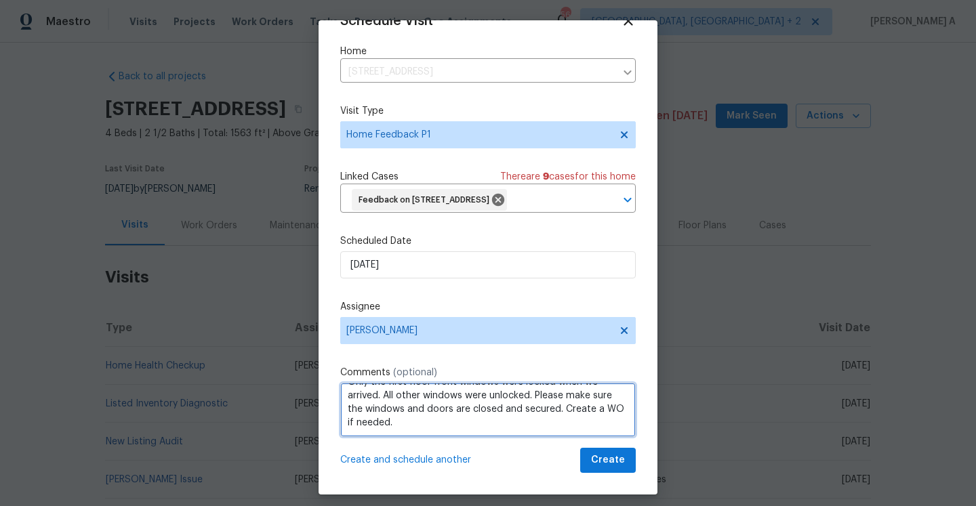
type textarea "Only the first floor front windows were locked when we arrived. All other windo…"
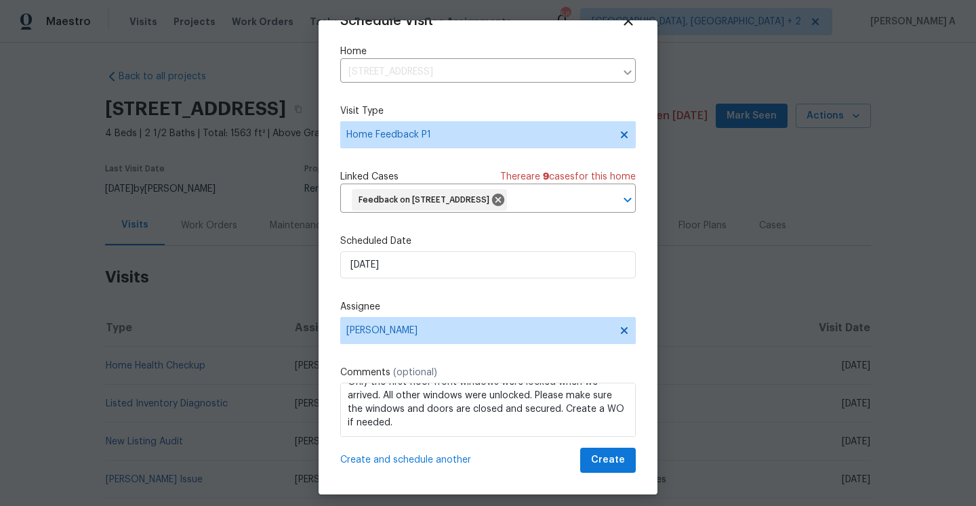
click at [599, 444] on div "Schedule Visit Home [STREET_ADDRESS] ​ Visit Type Home Feedback P1 Linked Cases…" at bounding box center [487, 243] width 295 height 459
click at [603, 461] on span "Create" at bounding box center [608, 460] width 34 height 17
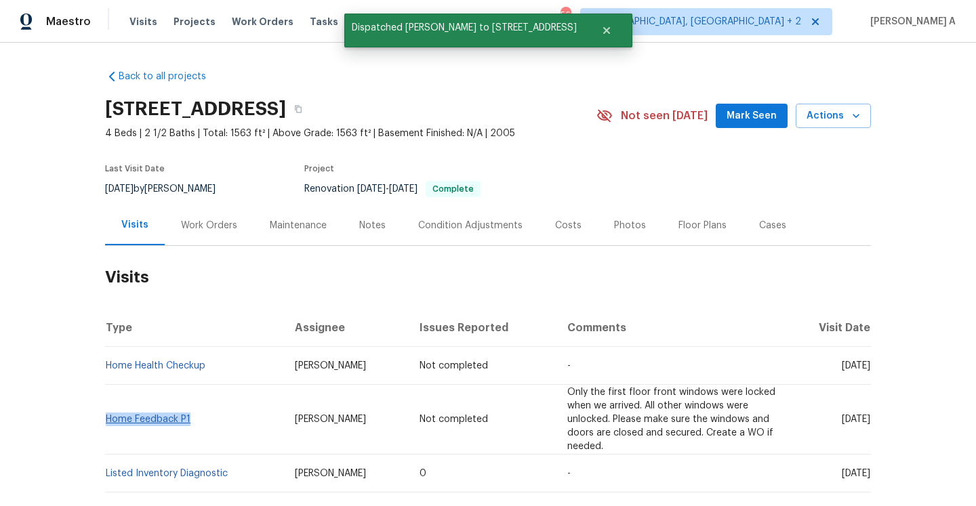
drag, startPoint x: 196, startPoint y: 419, endPoint x: 107, endPoint y: 419, distance: 89.4
click at [107, 419] on td "Home Feedback P1" at bounding box center [194, 420] width 179 height 70
copy link "Home Feedback P1"
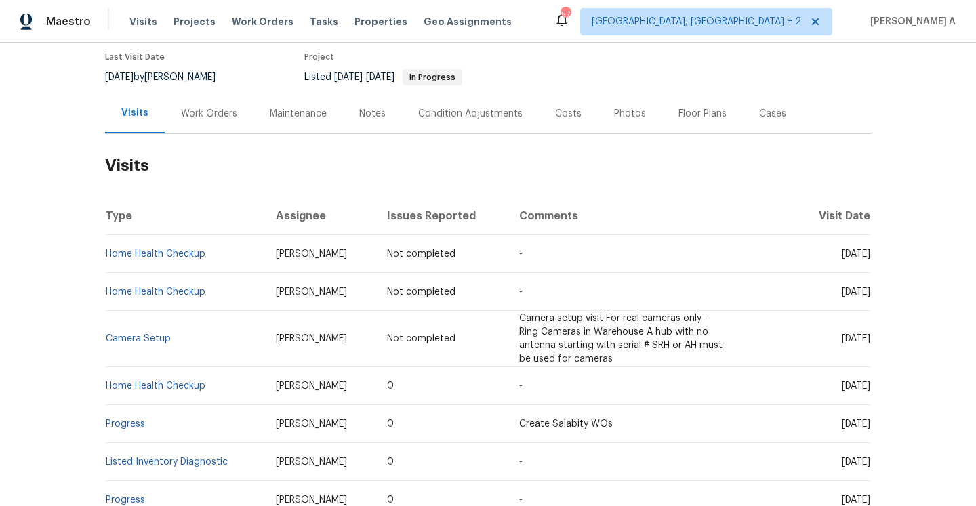
scroll to position [122, 0]
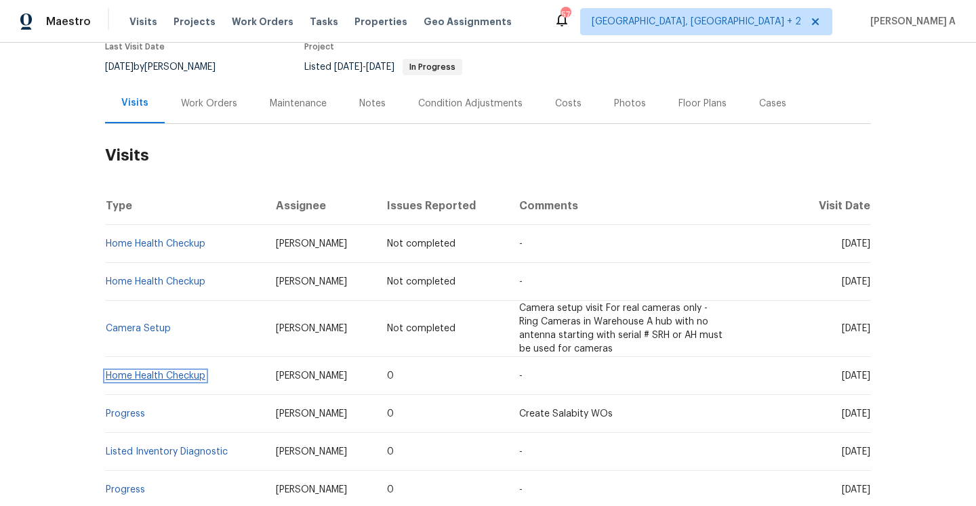
click at [188, 371] on link "Home Health Checkup" at bounding box center [156, 375] width 100 height 9
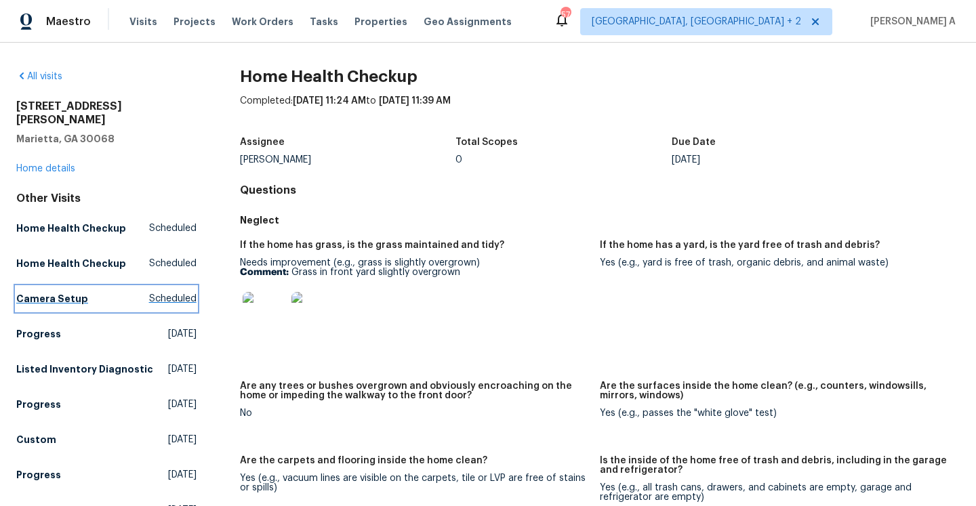
click at [160, 296] on link "Camera Setup Scheduled" at bounding box center [106, 299] width 180 height 24
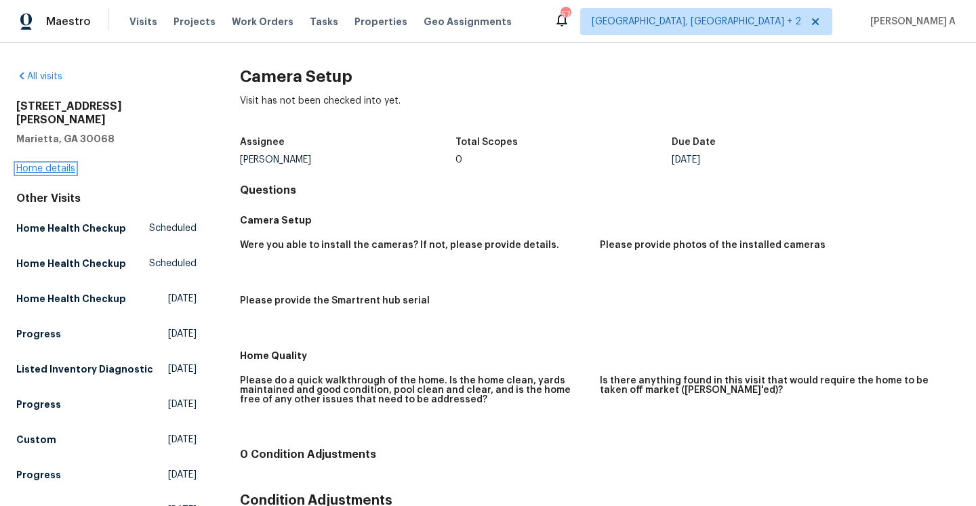
click at [67, 164] on link "Home details" at bounding box center [45, 168] width 59 height 9
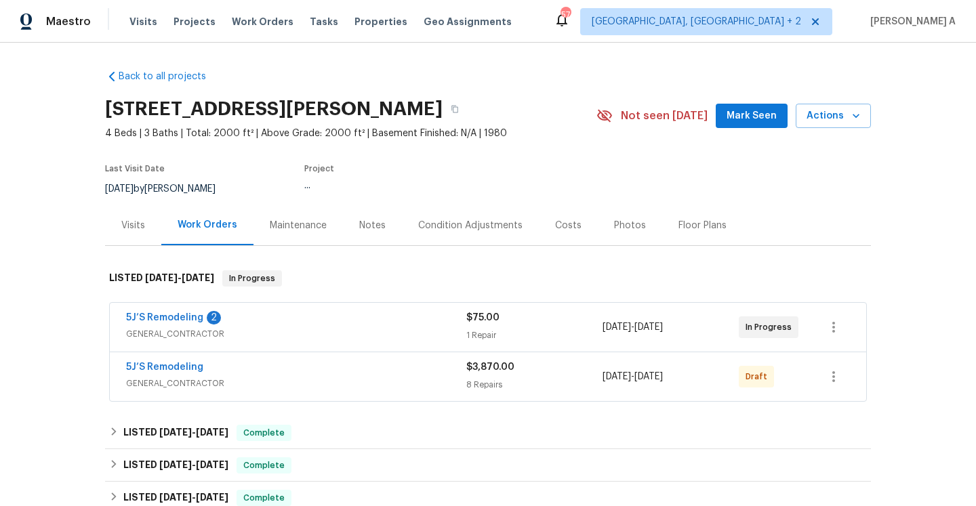
click at [308, 367] on div "5J’S Remodeling" at bounding box center [296, 368] width 340 height 16
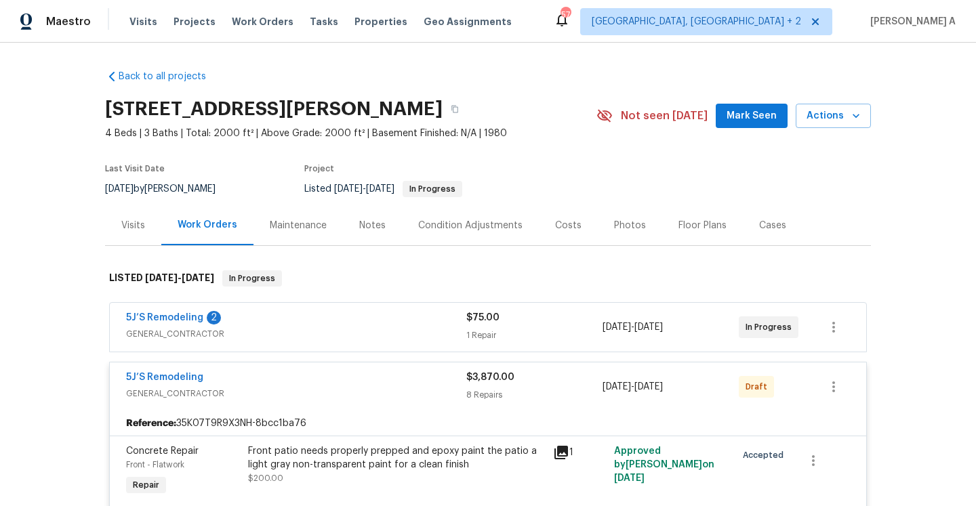
click at [364, 392] on span "GENERAL_CONTRACTOR" at bounding box center [296, 394] width 340 height 14
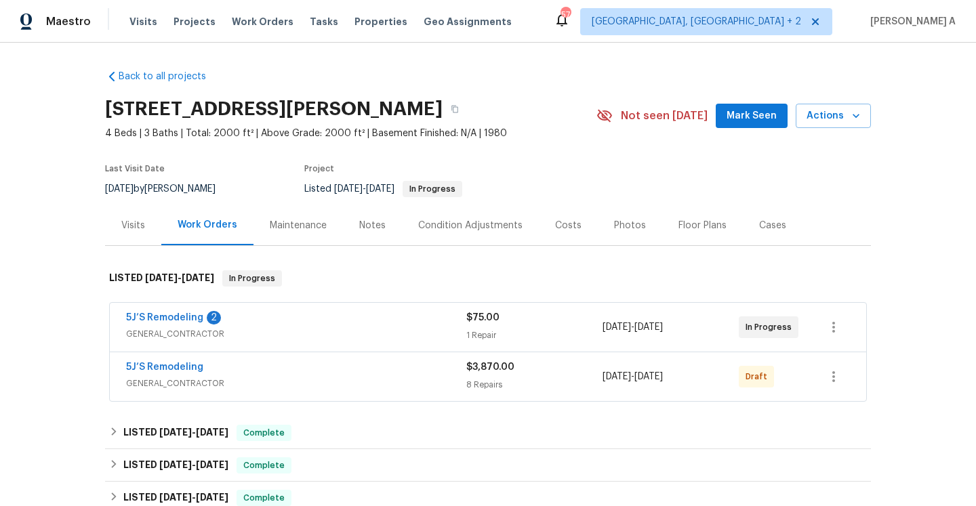
click at [350, 329] on span "GENERAL_CONTRACTOR" at bounding box center [296, 334] width 340 height 14
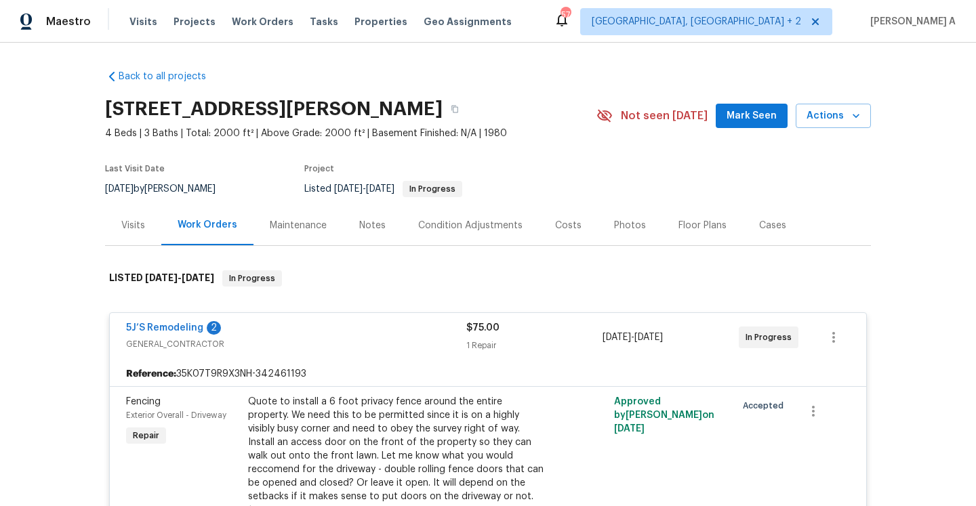
scroll to position [93, 0]
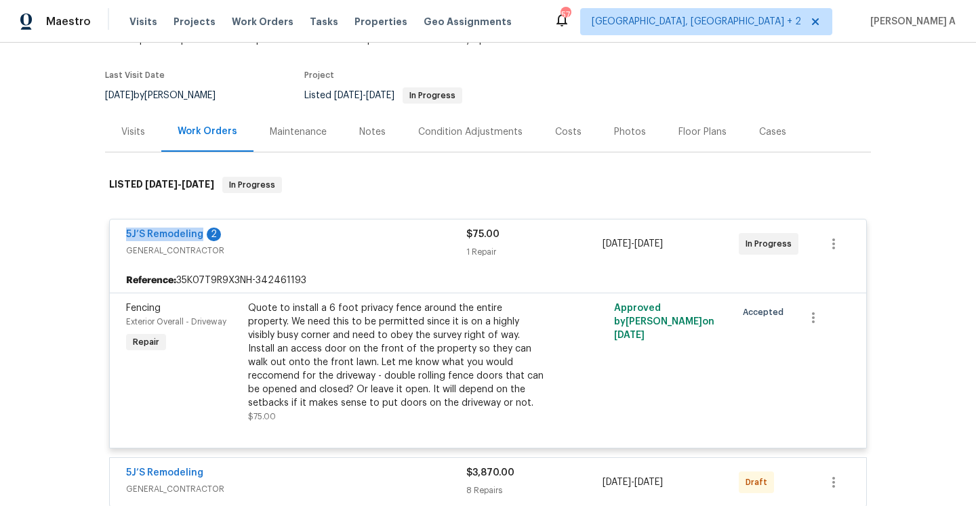
drag, startPoint x: 123, startPoint y: 241, endPoint x: 199, endPoint y: 239, distance: 75.9
click at [199, 239] on div "5J’S Remodeling 2 GENERAL_CONTRACTOR $75.00 1 Repair 8/6/2025 - 8/8/2025 In Pro…" at bounding box center [488, 244] width 756 height 49
copy link "5J’S Remodeling"
click at [142, 146] on div "Visits" at bounding box center [133, 132] width 56 height 40
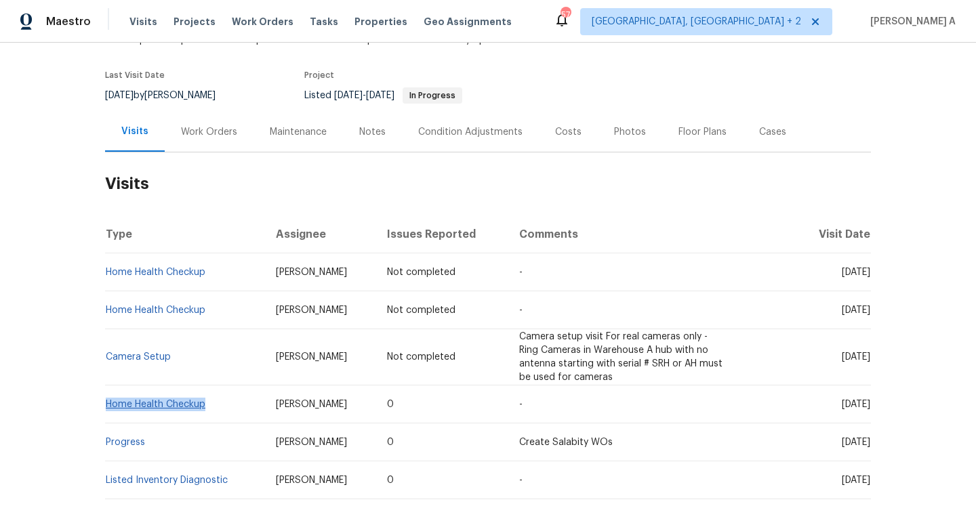
drag, startPoint x: 215, startPoint y: 403, endPoint x: 108, endPoint y: 400, distance: 107.8
click at [108, 400] on td "Home Health Checkup" at bounding box center [185, 404] width 160 height 38
copy link "Home Health Checkup"
click at [219, 129] on div "Work Orders" at bounding box center [209, 132] width 56 height 14
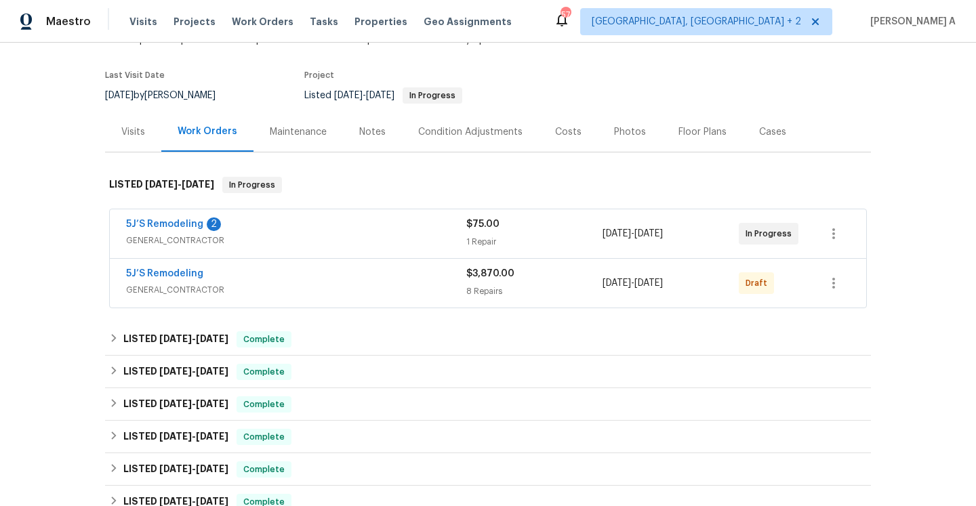
click at [125, 138] on div "Visits" at bounding box center [133, 132] width 24 height 14
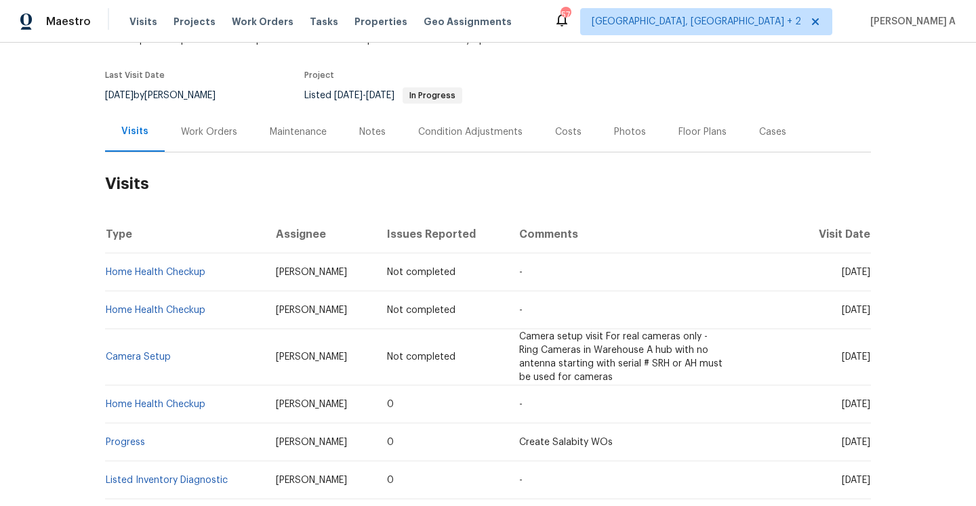
scroll to position [3, 0]
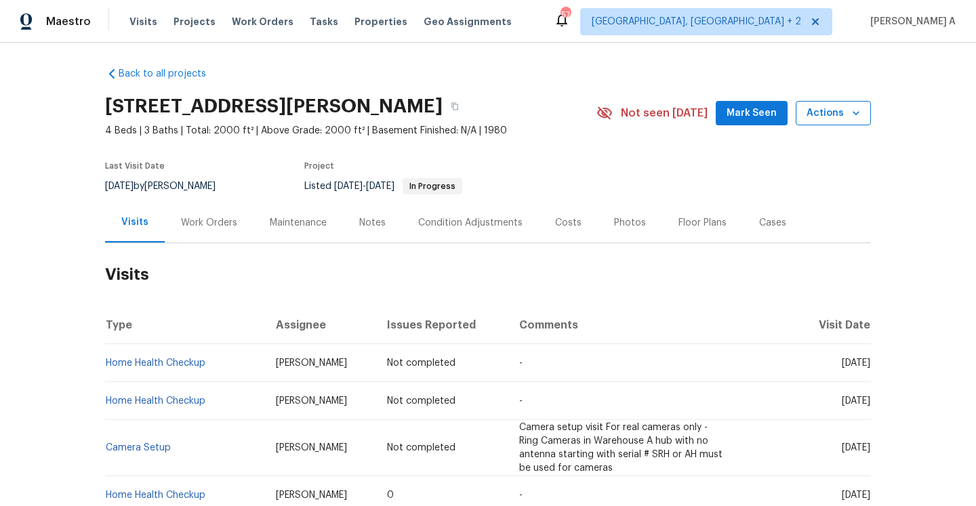
click at [806, 113] on button "Actions" at bounding box center [832, 113] width 75 height 25
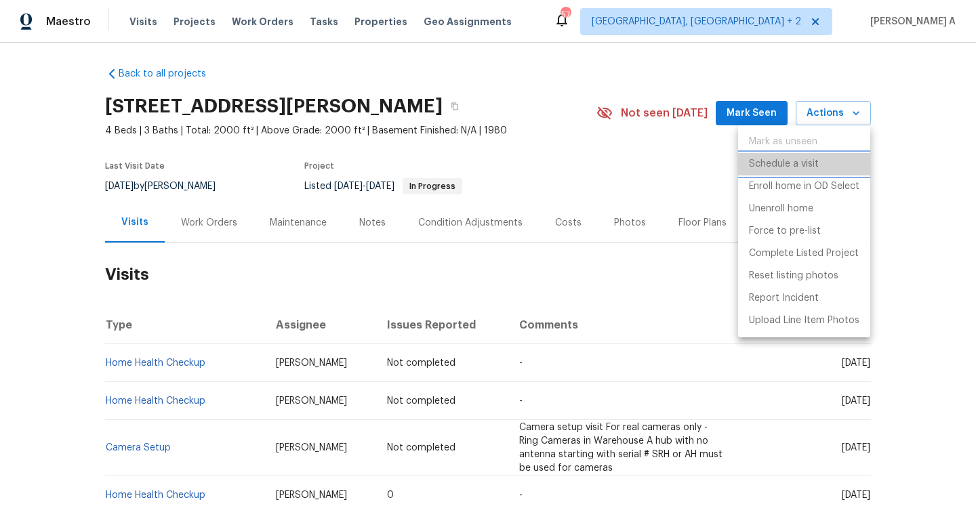
click at [768, 159] on p "Schedule a visit" at bounding box center [784, 164] width 70 height 14
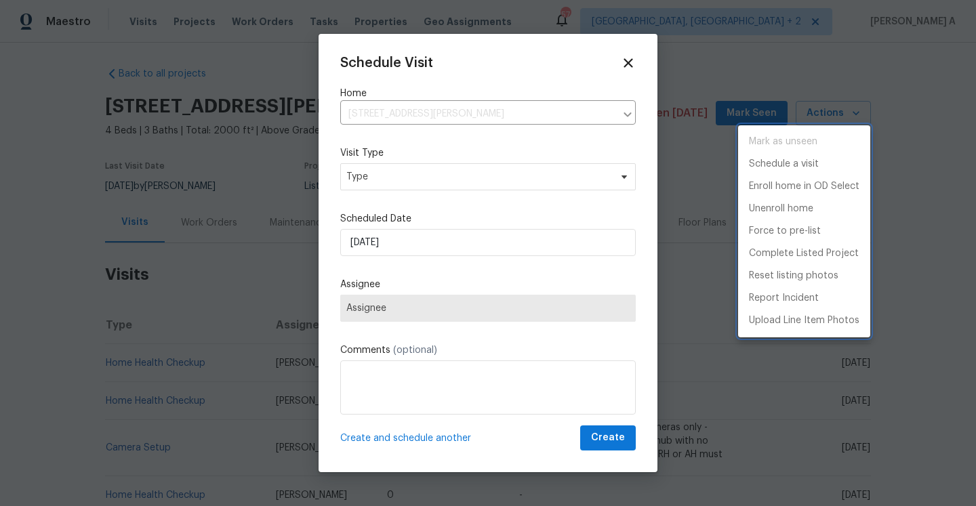
click at [485, 171] on div at bounding box center [488, 253] width 976 height 506
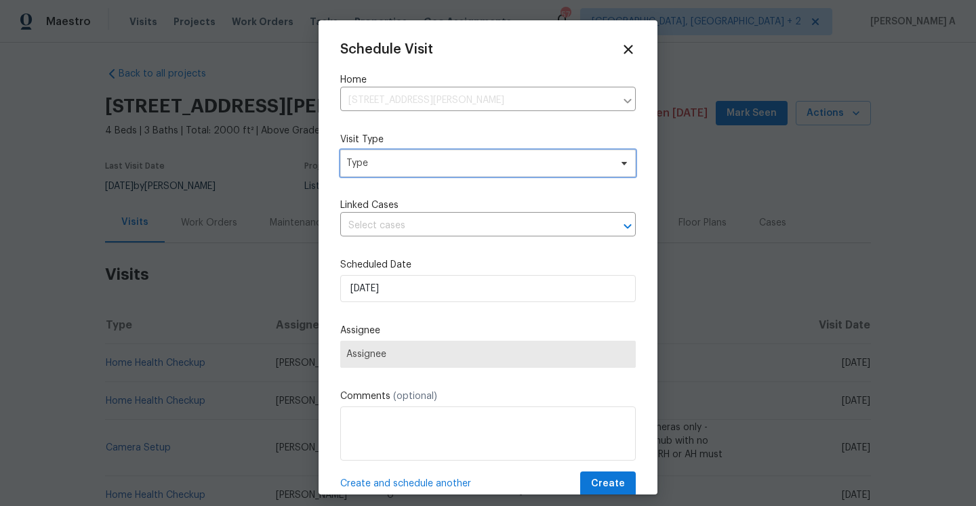
click at [402, 161] on span "Type" at bounding box center [478, 163] width 264 height 14
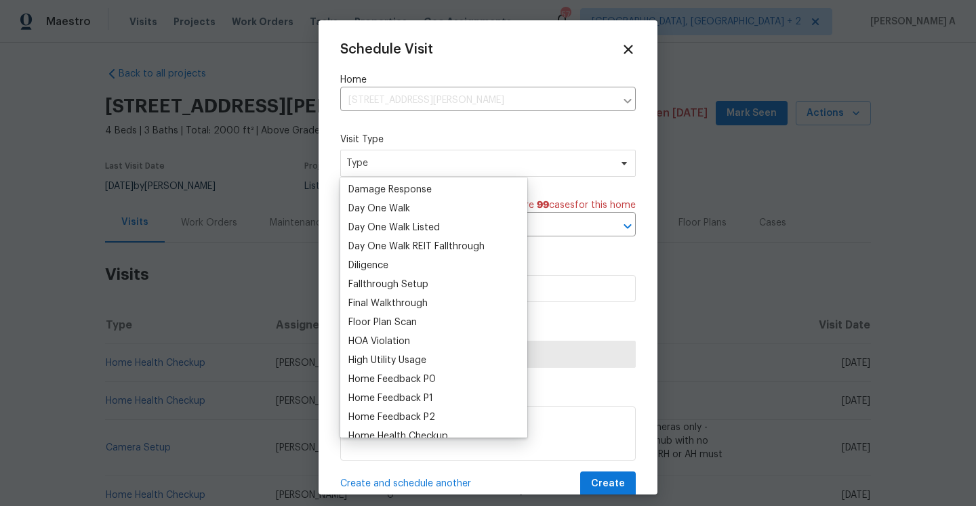
scroll to position [268, 0]
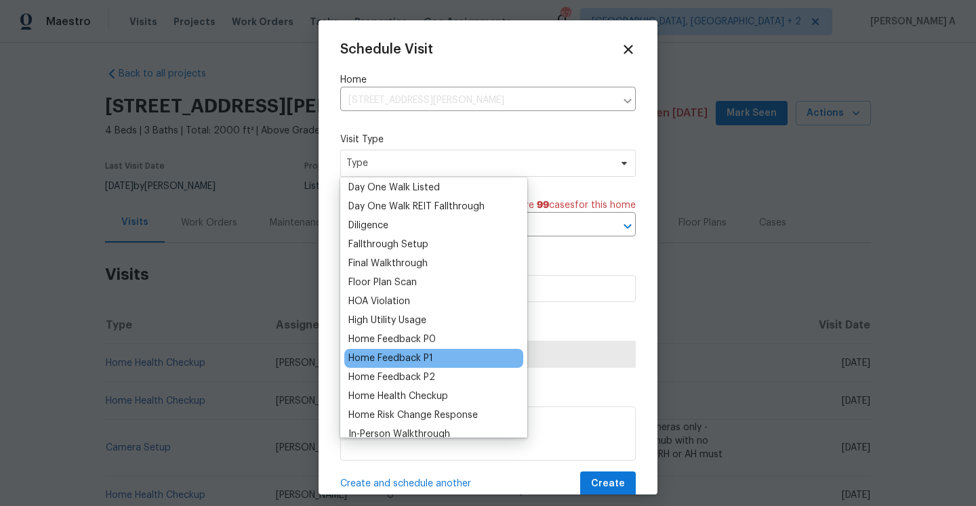
click at [415, 355] on div "Home Feedback P1" at bounding box center [390, 359] width 85 height 14
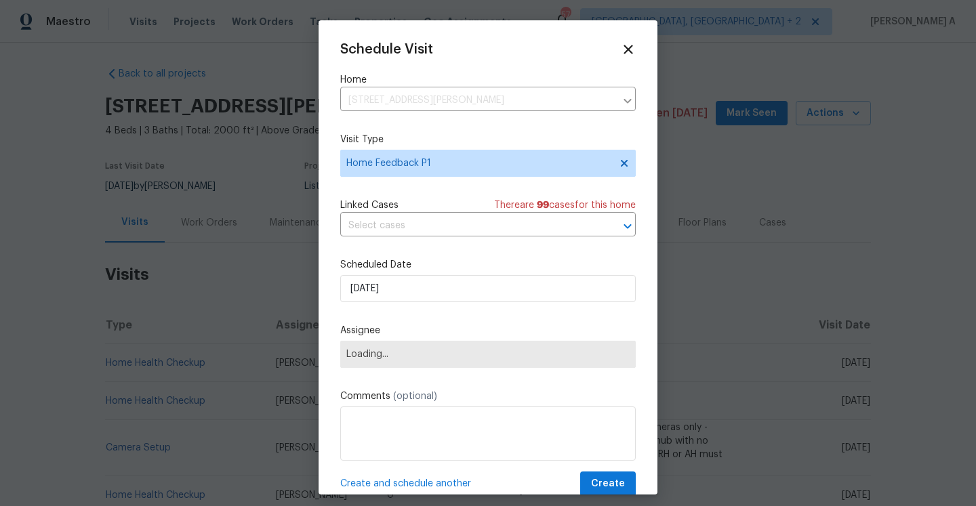
click at [410, 245] on div "Schedule Visit Home 51 Holt Rd NE, Marietta, GA 30068 ​ Visit Type Home Feedbac…" at bounding box center [487, 269] width 295 height 455
click at [406, 230] on input "text" at bounding box center [468, 225] width 257 height 21
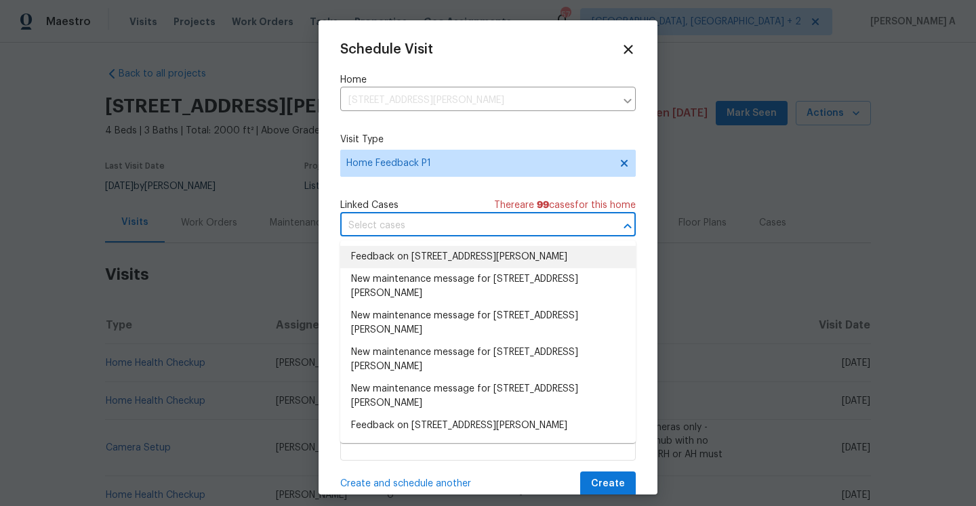
click at [409, 255] on li "Feedback on 51 Holt Rd NE, Marietta, GA 30068" at bounding box center [487, 257] width 295 height 22
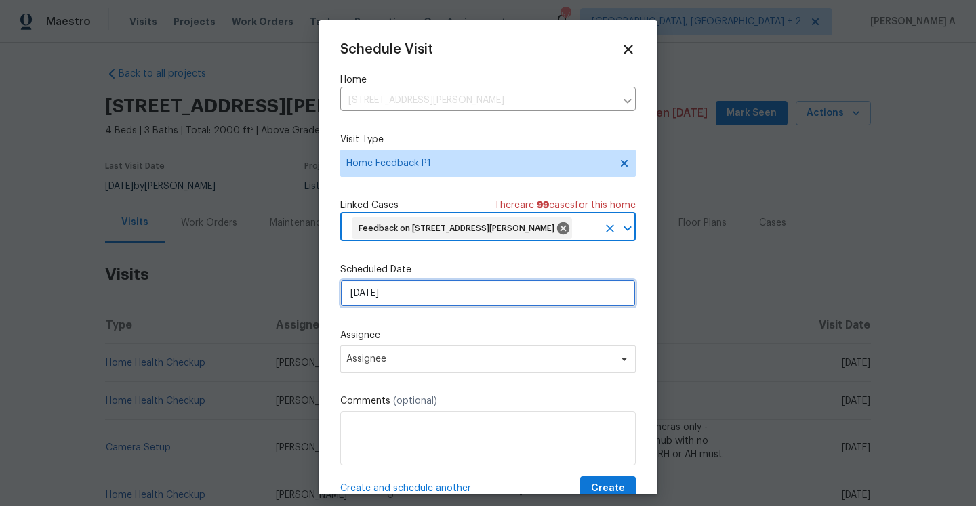
click at [406, 296] on input "[DATE]" at bounding box center [487, 293] width 295 height 27
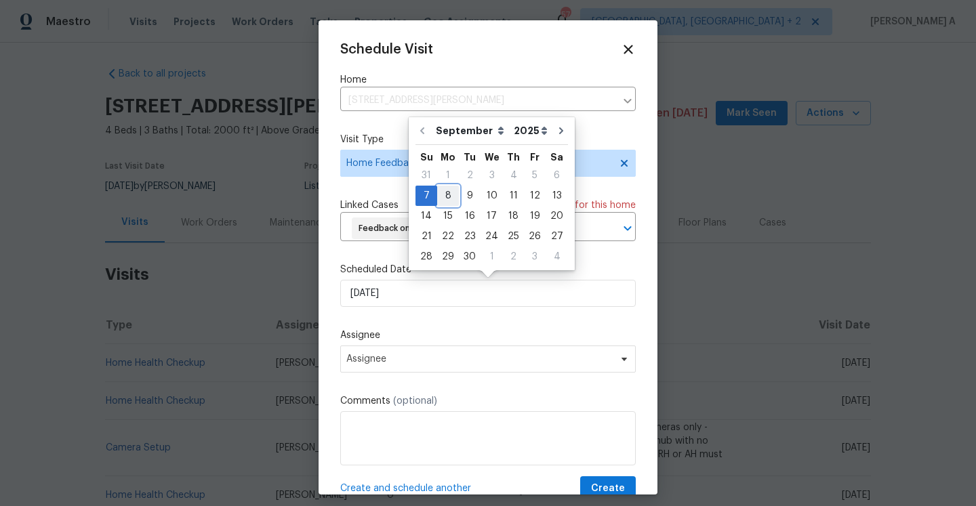
click at [440, 203] on div "8" at bounding box center [448, 195] width 22 height 19
type input "[DATE]"
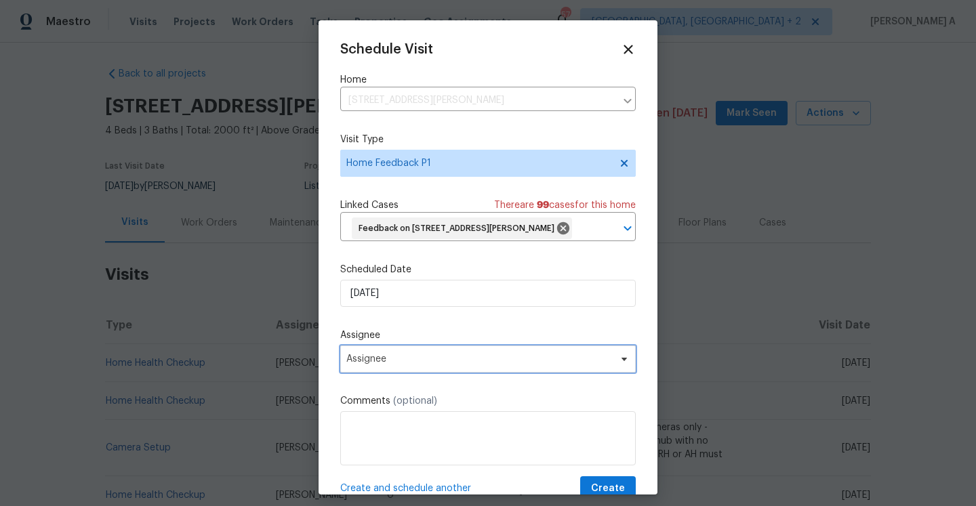
click at [437, 364] on span "Assignee" at bounding box center [479, 359] width 266 height 11
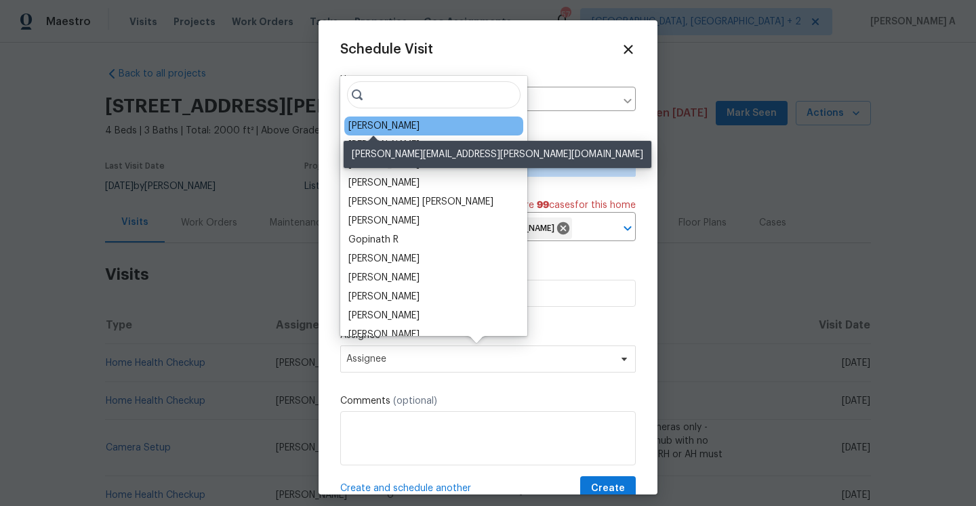
click at [369, 126] on div "Tyler Payne" at bounding box center [383, 126] width 71 height 14
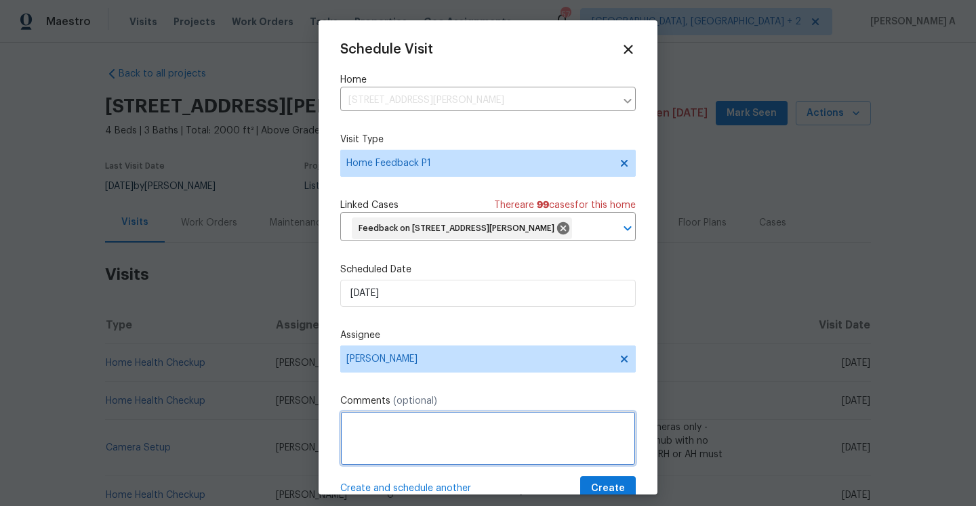
click at [387, 424] on textarea at bounding box center [487, 438] width 295 height 54
paste textarea "the garage not having Sheetrock throughout. They were fearful that animals coul…"
click at [353, 423] on textarea "the garage not having Sheetrock throughout. They were fearful that animals coul…" at bounding box center [487, 438] width 295 height 54
click at [556, 438] on textarea "The garage not having Sheetrock throughout. They were fearful that animals coul…" at bounding box center [487, 438] width 295 height 54
click at [530, 442] on textarea "The garage not have Sheetrock throughout. They were fearful that animals could …" at bounding box center [487, 438] width 295 height 54
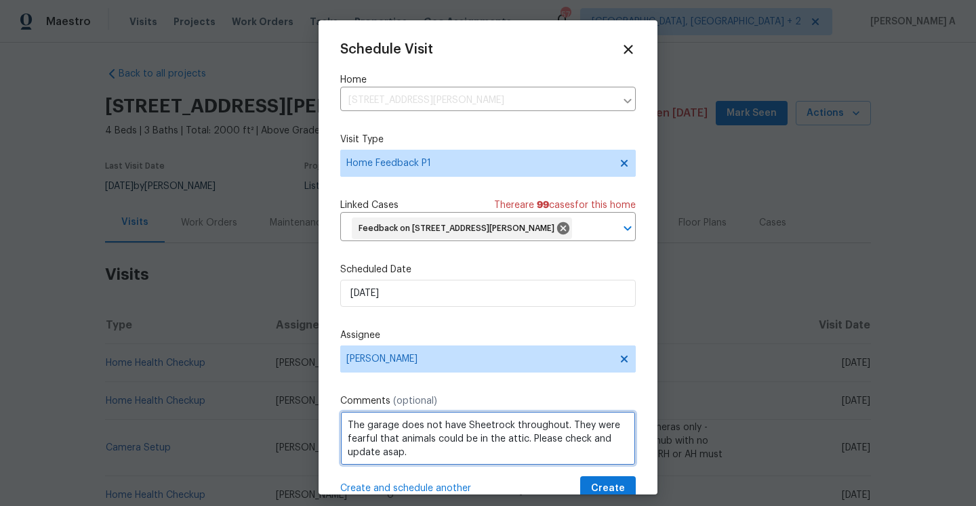
click at [421, 451] on textarea "The garage does not have Sheetrock throughout. They were fearful that animals c…" at bounding box center [487, 438] width 295 height 54
type textarea "The garage does not have Sheetrock throughout. They were fearful that animals c…"
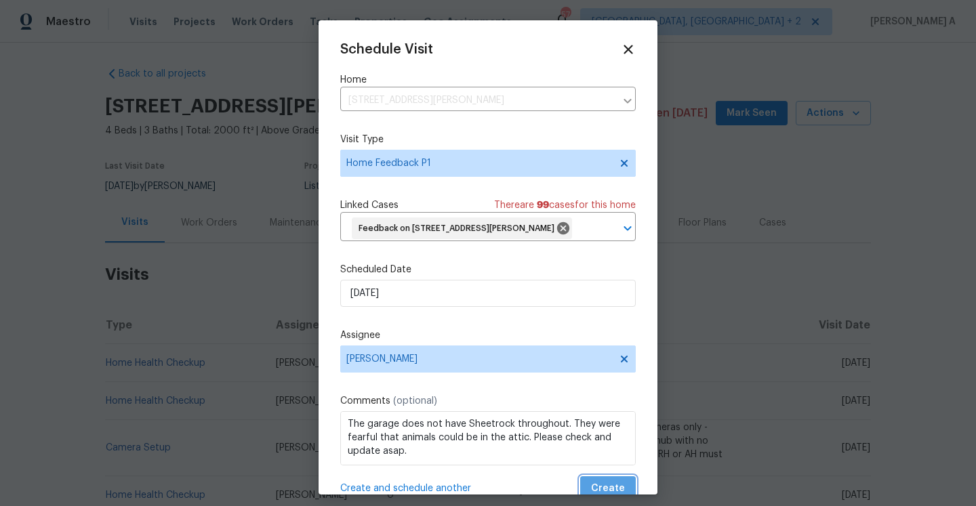
click at [587, 480] on button "Create" at bounding box center [608, 488] width 56 height 25
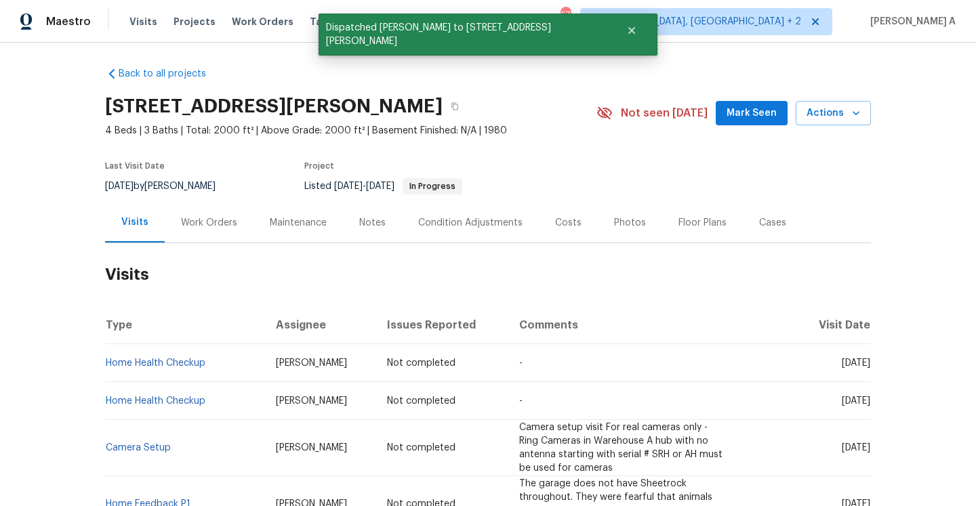
scroll to position [134, 0]
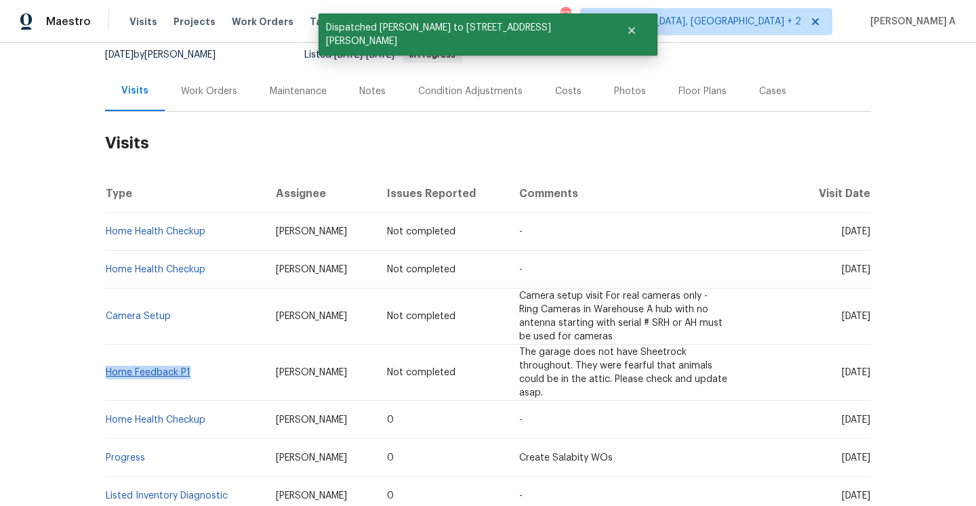
drag, startPoint x: 200, startPoint y: 362, endPoint x: 108, endPoint y: 361, distance: 91.5
click at [108, 361] on td "Home Feedback P1" at bounding box center [185, 373] width 160 height 56
copy link "Home Feedback P1"
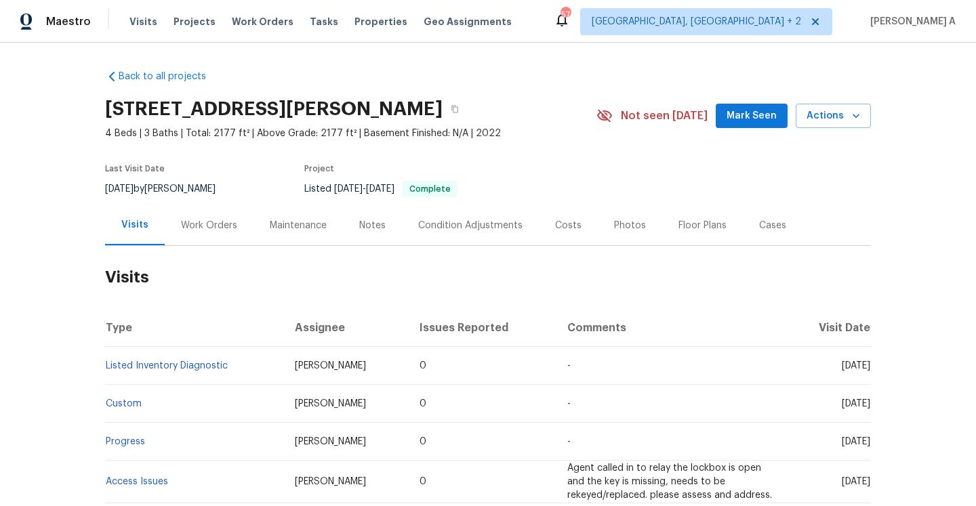
click at [183, 224] on div "Work Orders" at bounding box center [209, 226] width 56 height 14
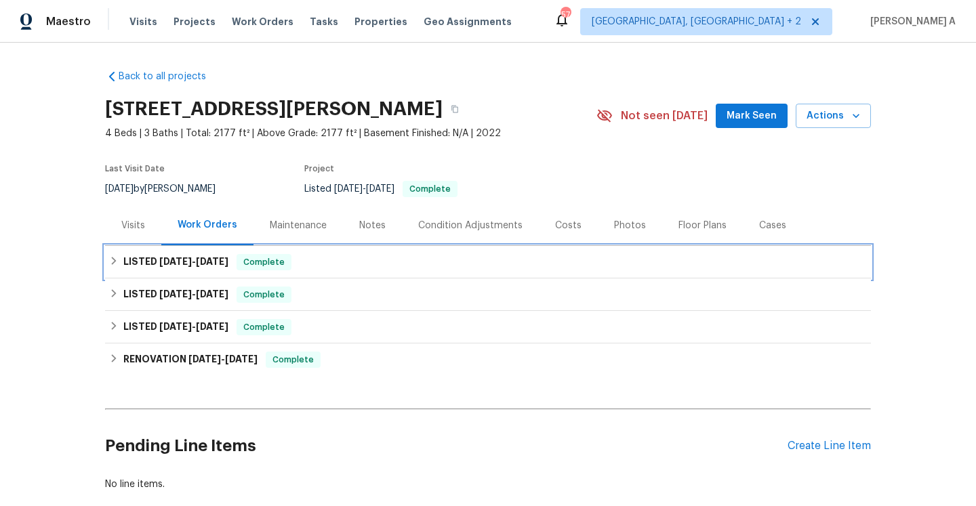
click at [244, 270] on div "Complete" at bounding box center [263, 262] width 55 height 16
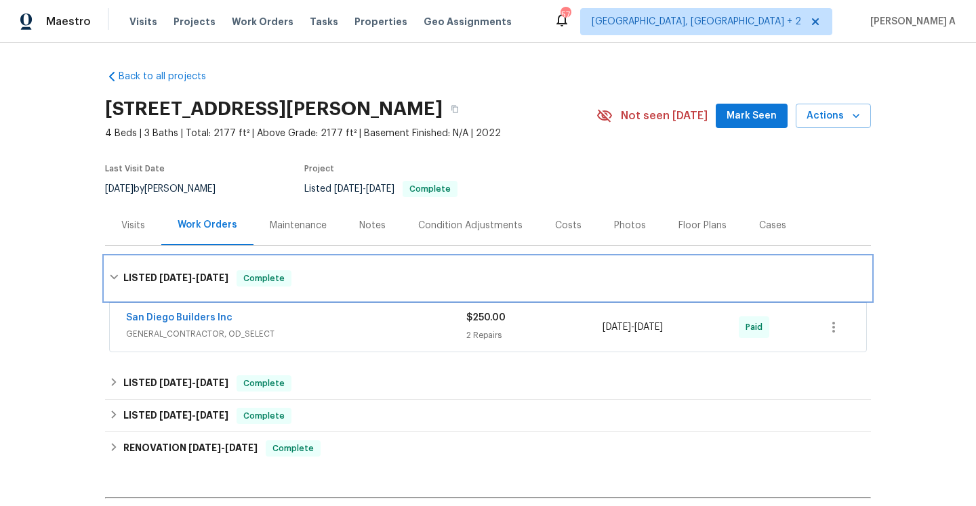
click at [253, 282] on span "Complete" at bounding box center [264, 279] width 52 height 14
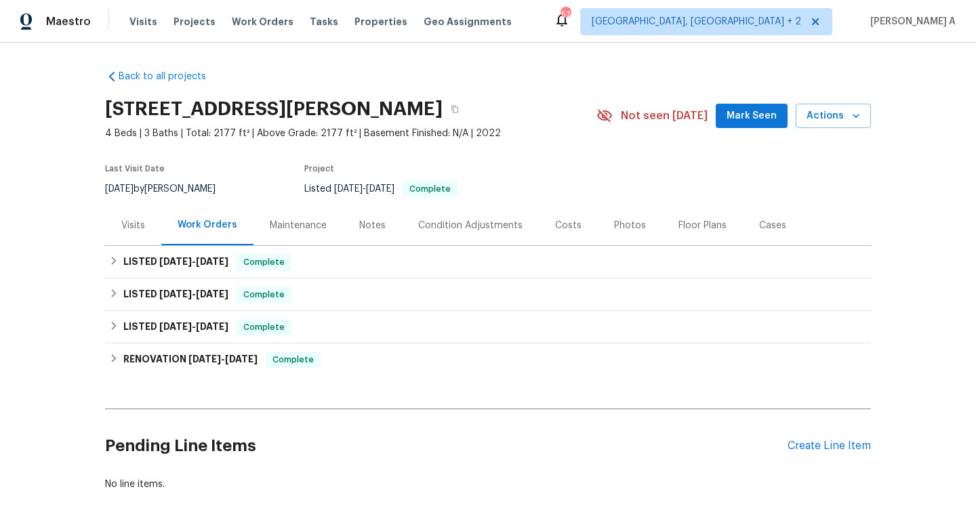
click at [150, 228] on div "Visits" at bounding box center [133, 225] width 56 height 40
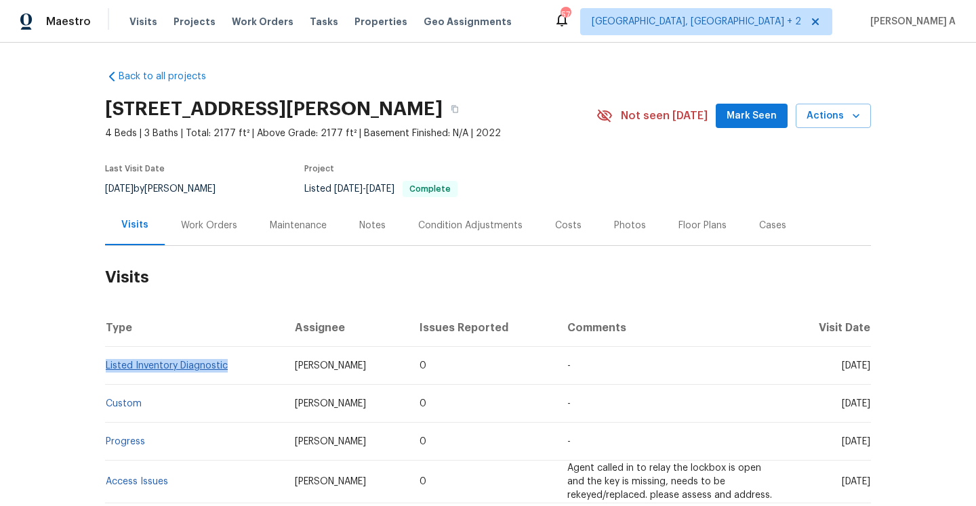
drag, startPoint x: 229, startPoint y: 369, endPoint x: 106, endPoint y: 365, distance: 122.7
click at [106, 365] on td "Listed Inventory Diagnostic" at bounding box center [194, 366] width 179 height 38
copy link "Listed Inventory Diagnostic"
click at [222, 238] on div "Work Orders" at bounding box center [209, 225] width 89 height 40
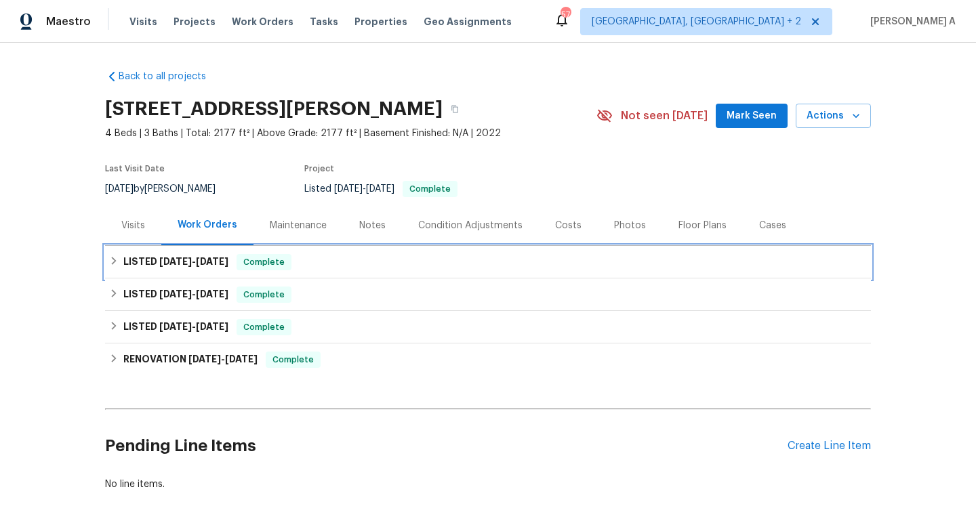
click at [236, 276] on div "LISTED [DATE] - [DATE] Complete" at bounding box center [488, 262] width 766 height 33
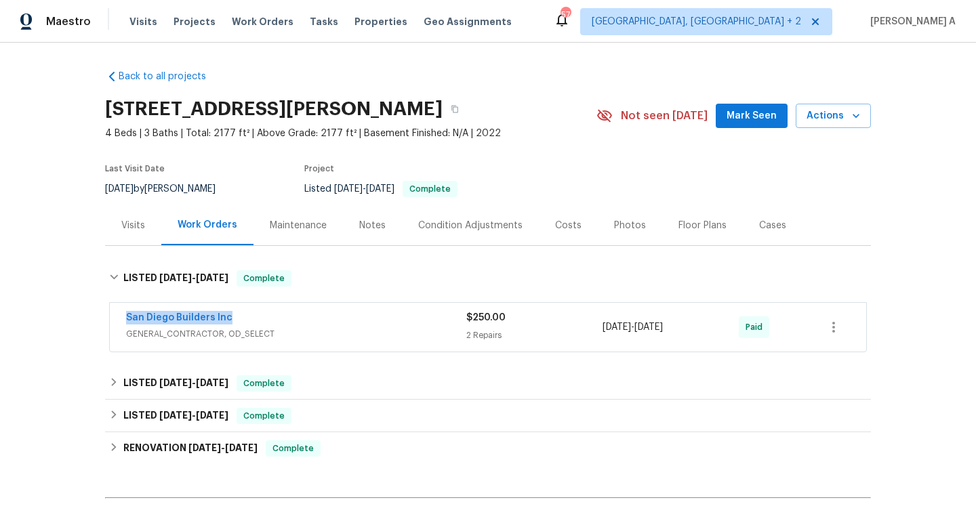
drag, startPoint x: 236, startPoint y: 320, endPoint x: 125, endPoint y: 317, distance: 111.8
click at [125, 317] on div "San Diego Builders Inc GENERAL_CONTRACTOR, OD_SELECT $250.00 2 Repairs [DATE] -…" at bounding box center [488, 327] width 756 height 49
copy link "San Diego Builders Inc"
click at [290, 337] on span "GENERAL_CONTRACTOR, OD_SELECT" at bounding box center [296, 334] width 340 height 14
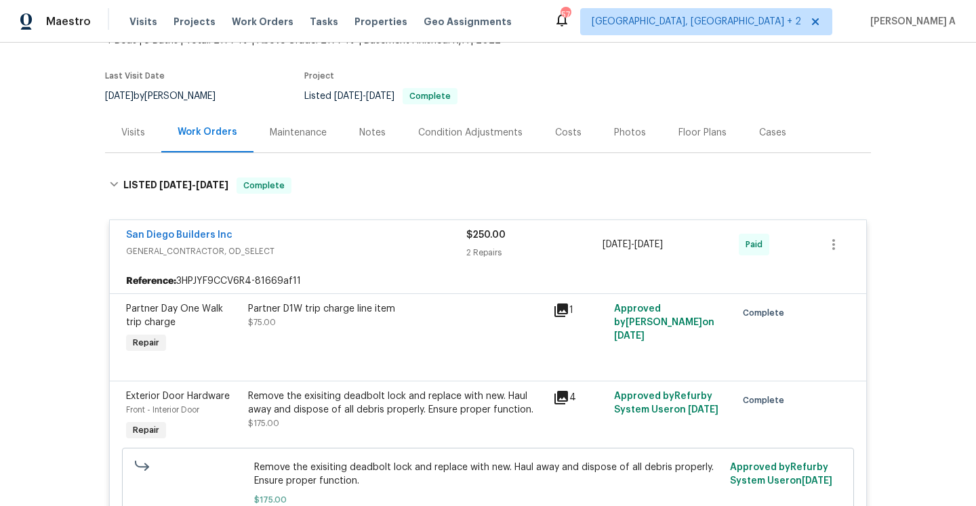
scroll to position [53, 0]
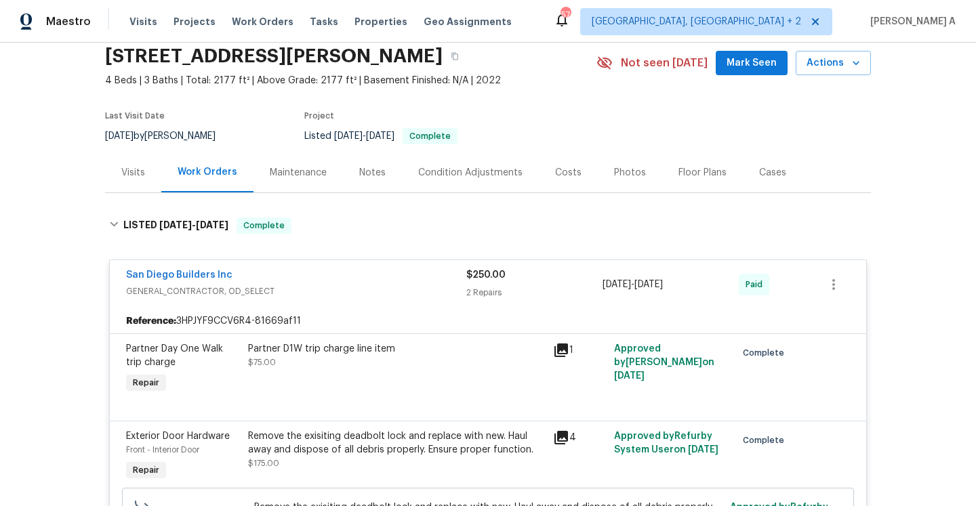
click at [143, 178] on div "Visits" at bounding box center [133, 173] width 24 height 14
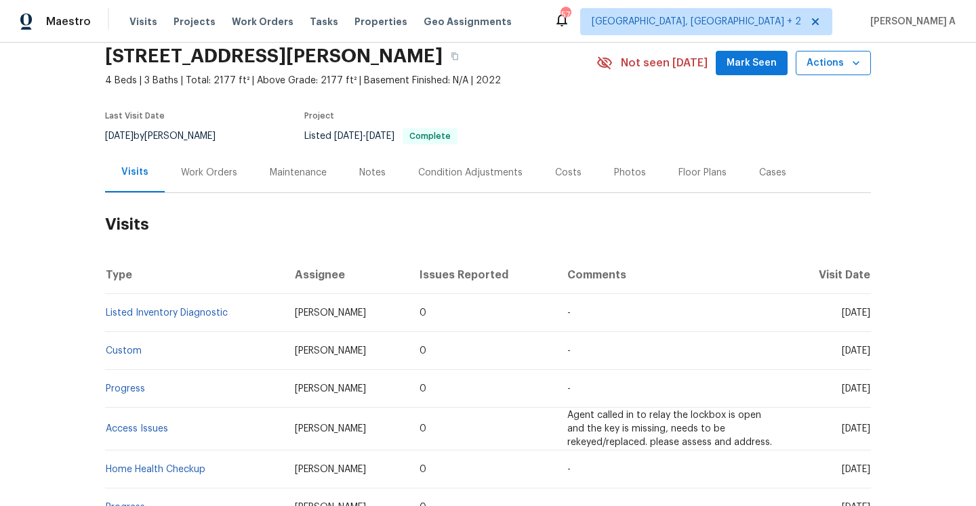
click at [835, 65] on span "Actions" at bounding box center [833, 63] width 54 height 17
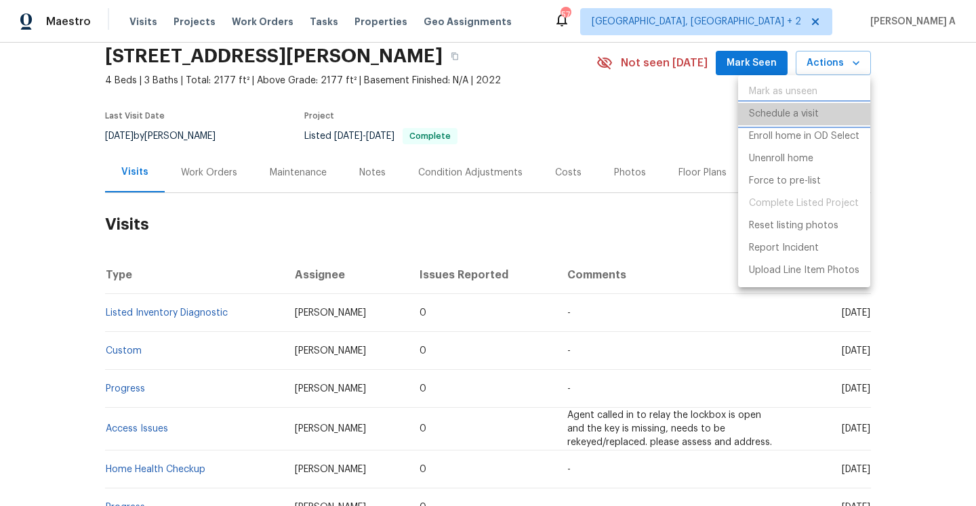
click at [835, 122] on li "Schedule a visit" at bounding box center [804, 114] width 132 height 22
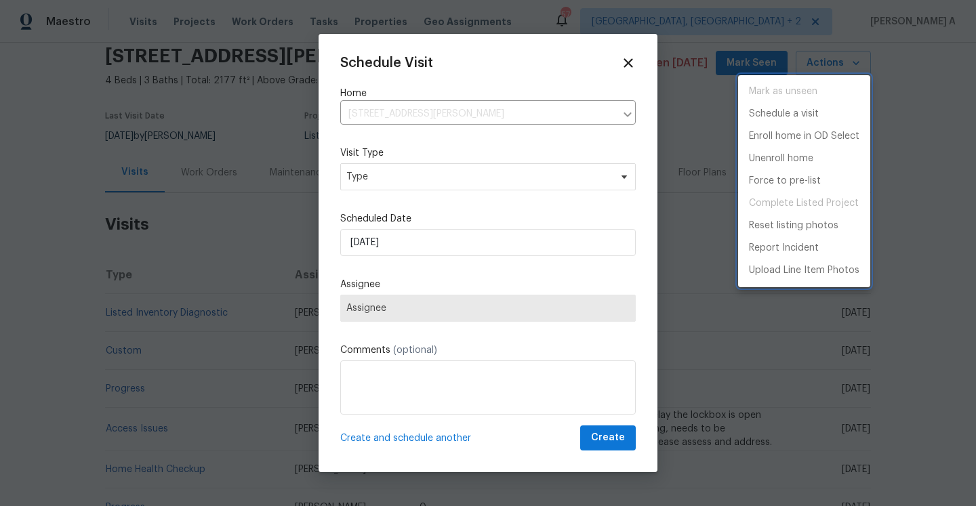
click at [573, 173] on div at bounding box center [488, 253] width 976 height 506
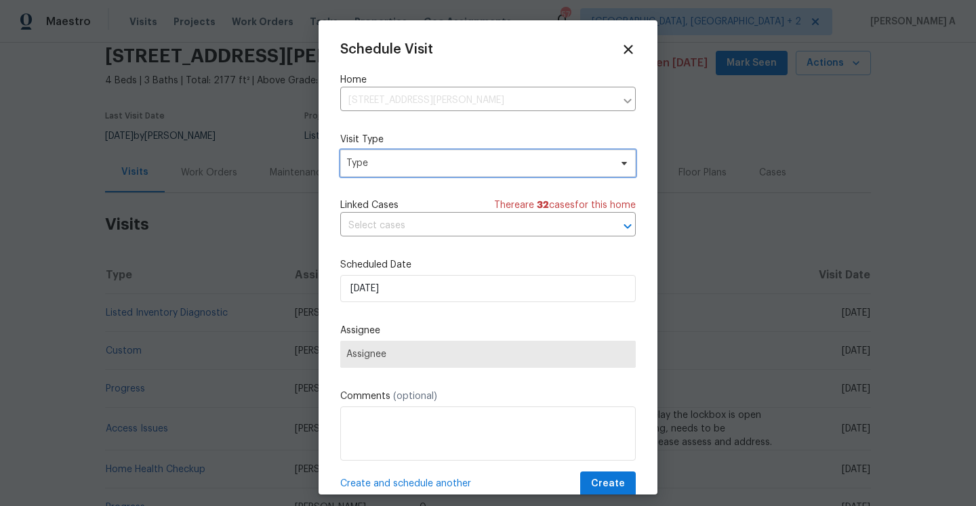
click at [474, 165] on span "Type" at bounding box center [478, 163] width 264 height 14
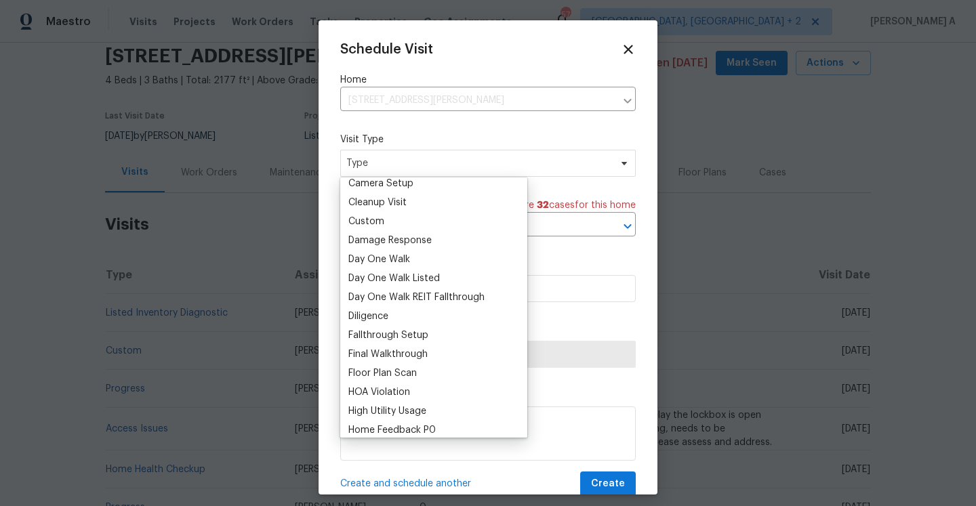
scroll to position [203, 0]
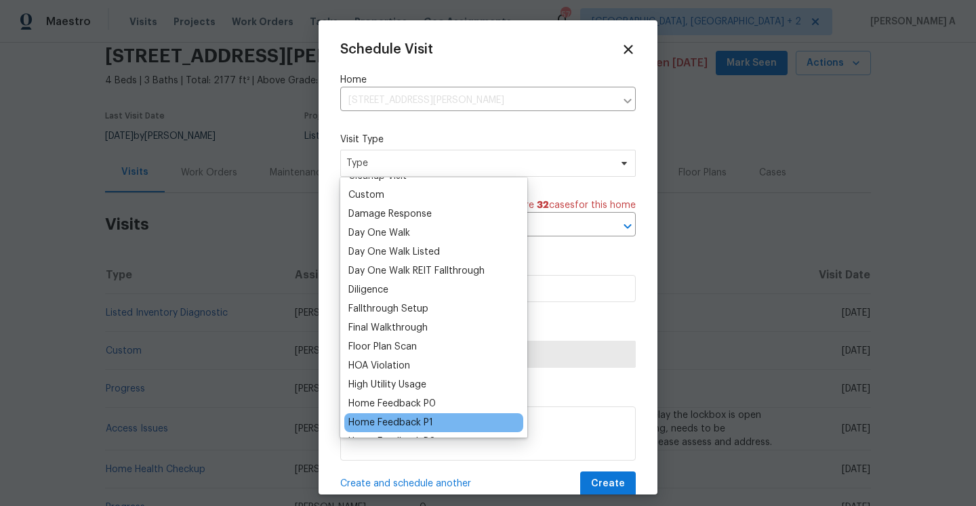
click at [428, 416] on div "Home Feedback P1" at bounding box center [390, 423] width 85 height 14
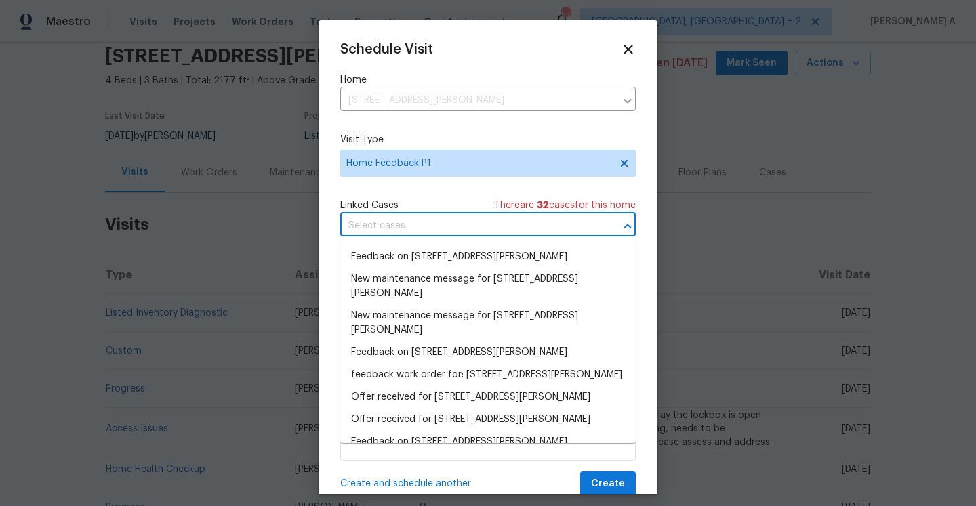
click at [413, 229] on input "text" at bounding box center [468, 225] width 257 height 21
click at [413, 251] on li "Feedback on [STREET_ADDRESS][PERSON_NAME]" at bounding box center [487, 257] width 295 height 22
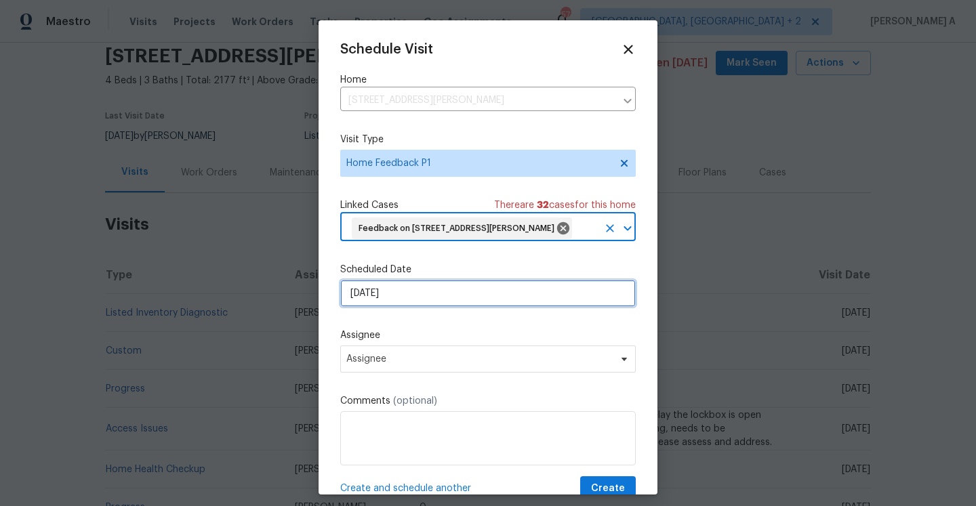
click at [413, 307] on input "[DATE]" at bounding box center [487, 293] width 295 height 27
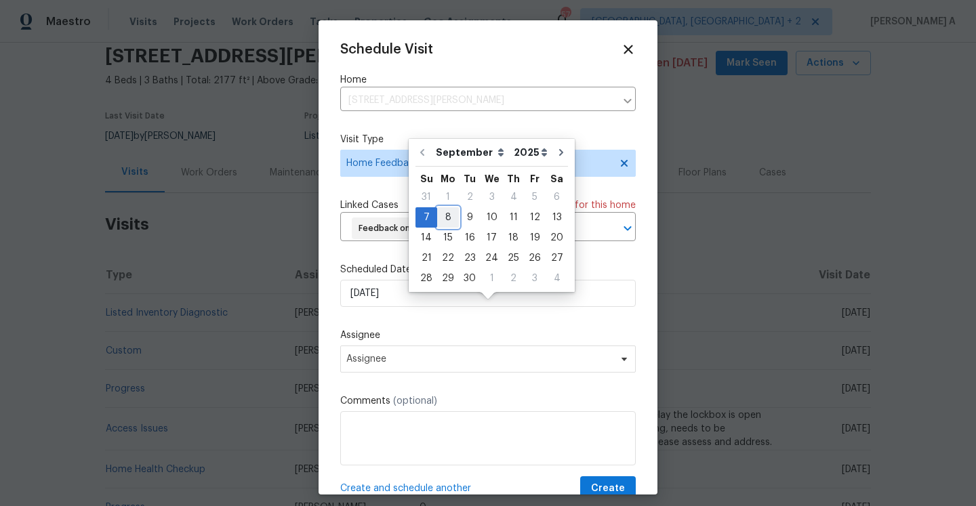
click at [444, 221] on div "8" at bounding box center [448, 217] width 22 height 19
type input "[DATE]"
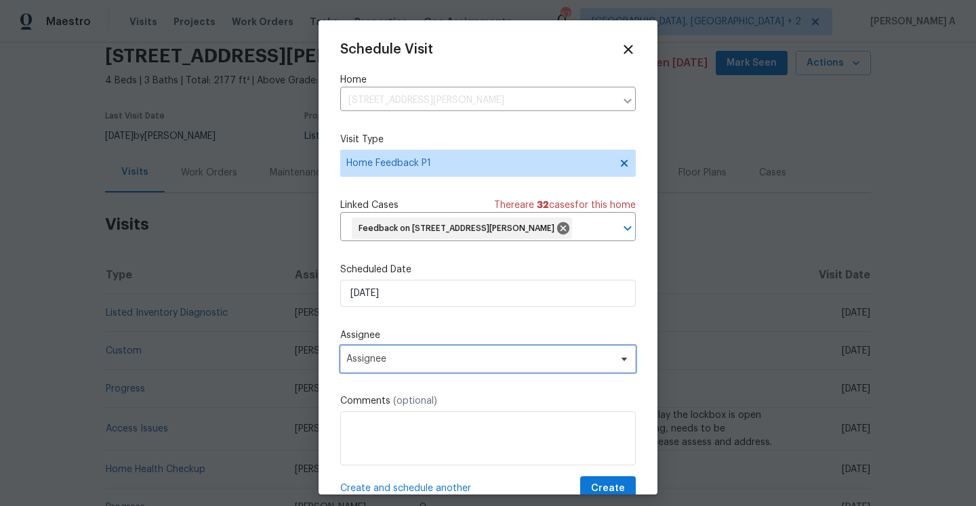
click at [434, 373] on span "Assignee" at bounding box center [487, 359] width 295 height 27
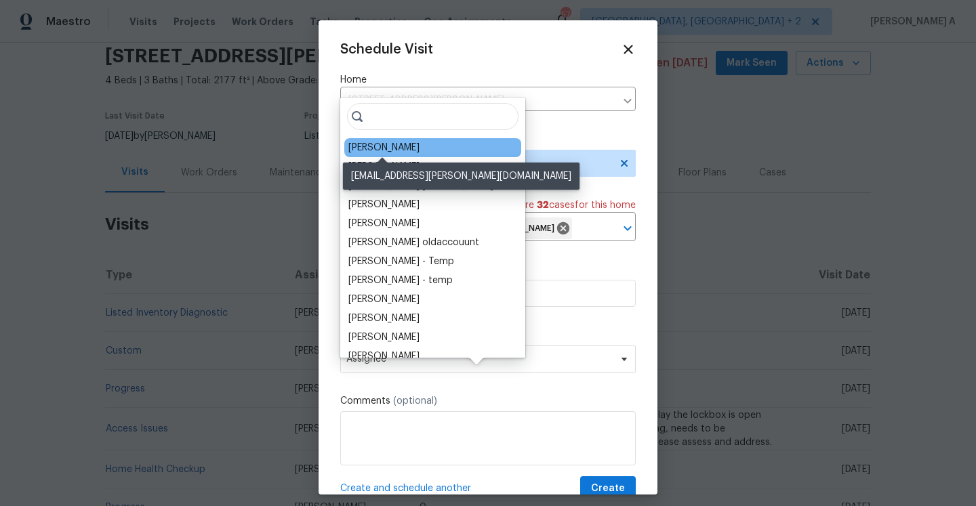
click at [372, 150] on div "[PERSON_NAME]" at bounding box center [383, 148] width 71 height 14
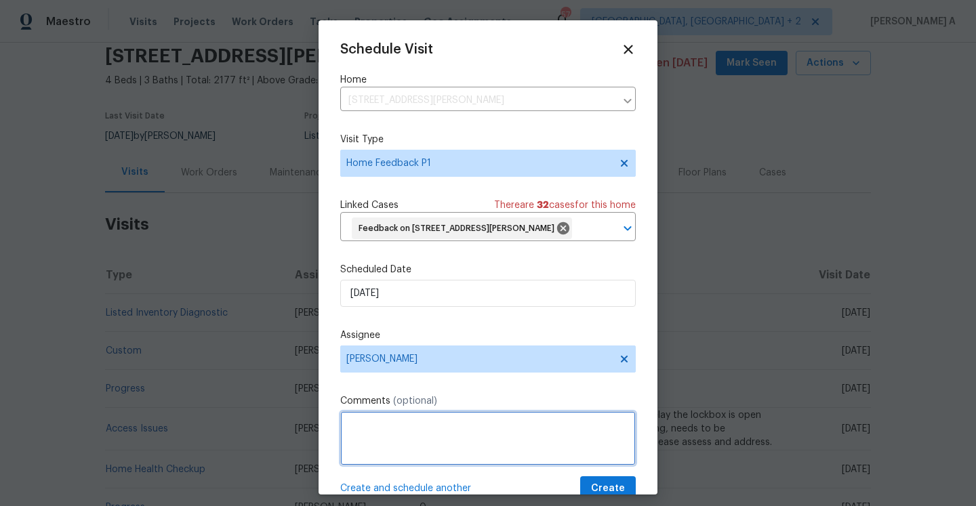
click at [475, 448] on textarea at bounding box center [487, 438] width 295 height 54
paste textarea "Clients noted holes in the walls from artwork/decor. They would also want to ch…"
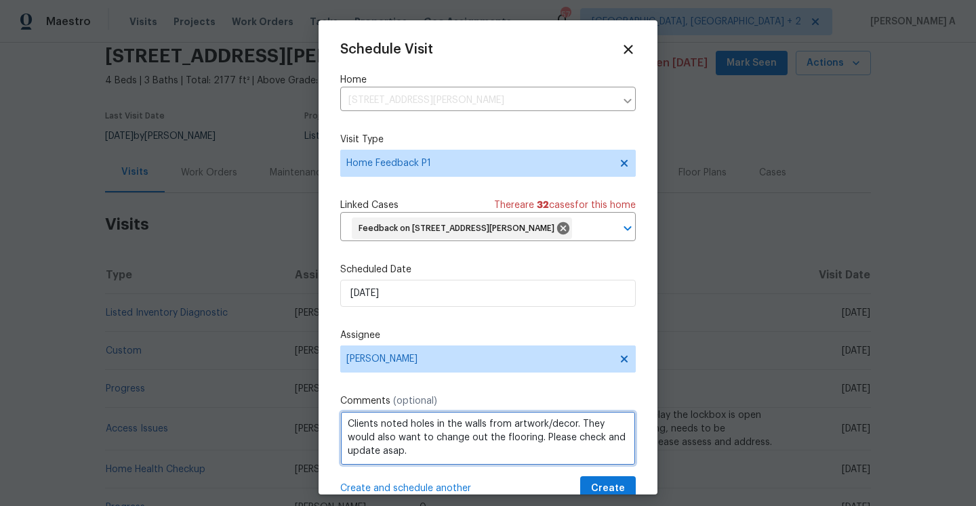
scroll to position [27, 0]
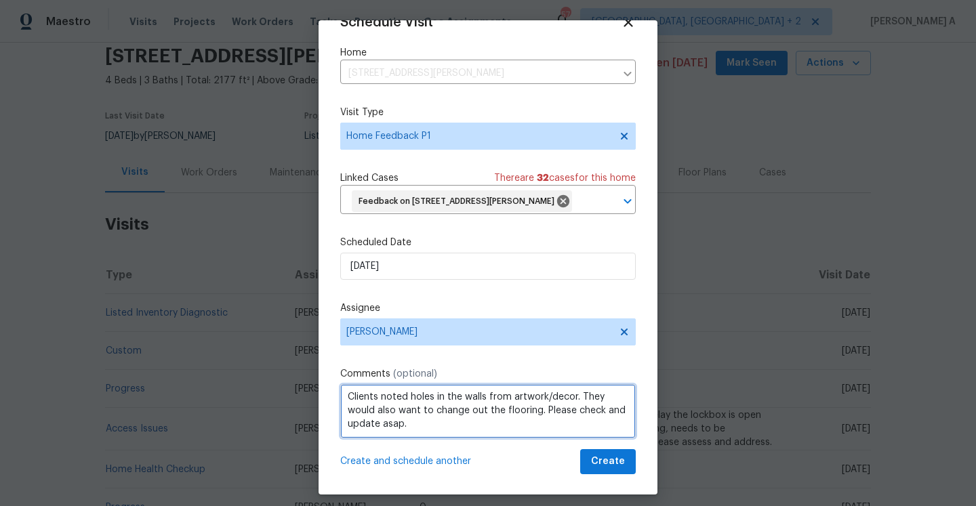
type textarea "Clients noted holes in the walls from artwork/decor. They would also want to ch…"
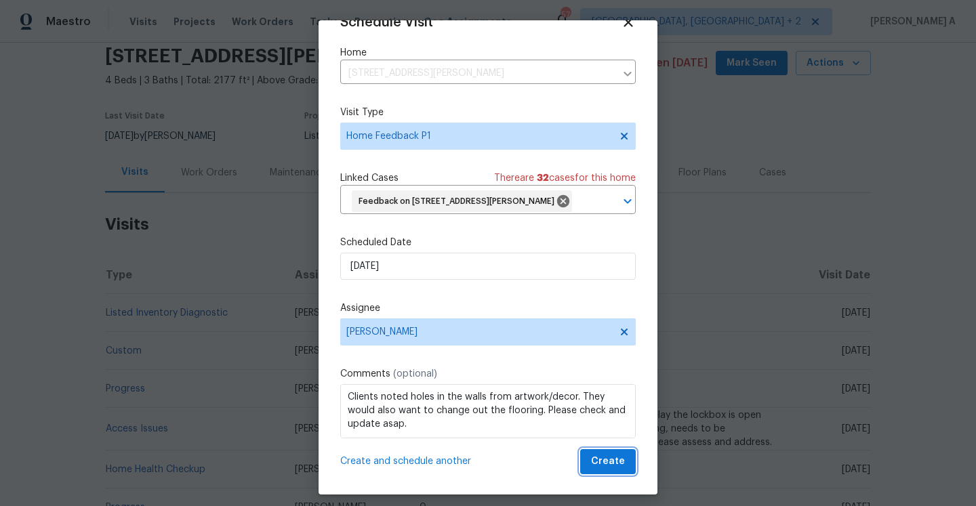
click at [609, 470] on span "Create" at bounding box center [608, 461] width 34 height 17
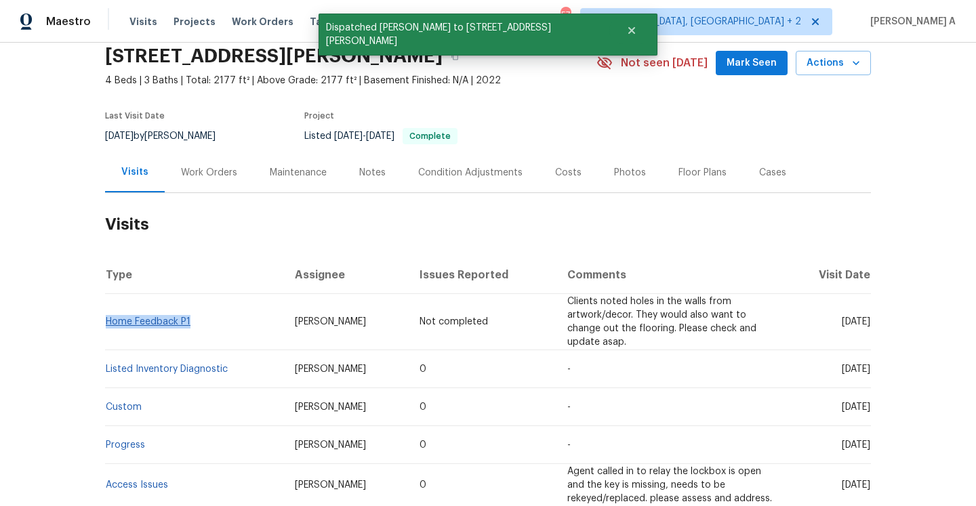
drag, startPoint x: 202, startPoint y: 324, endPoint x: 106, endPoint y: 319, distance: 95.6
click at [106, 319] on td "Home Feedback P1" at bounding box center [194, 322] width 179 height 56
copy link "Home Feedback P1"
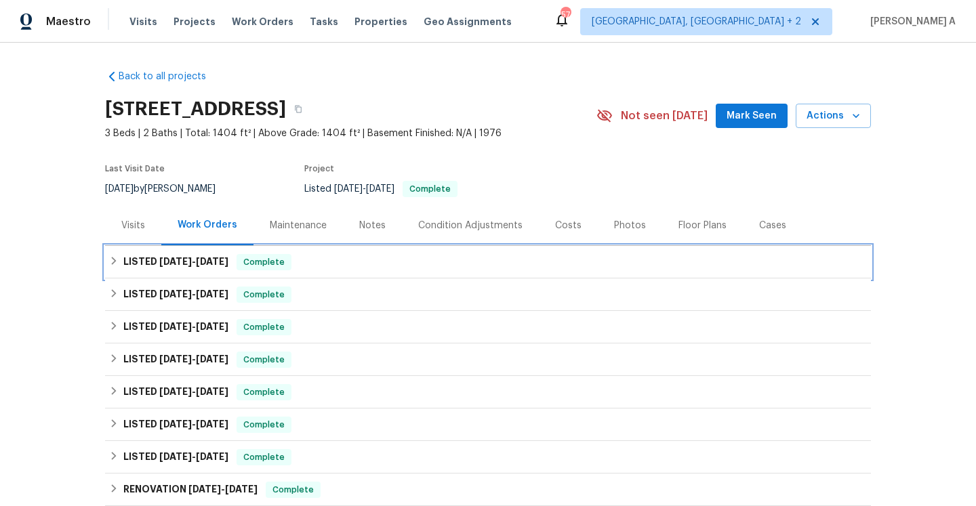
click at [256, 267] on span "Complete" at bounding box center [264, 262] width 52 height 14
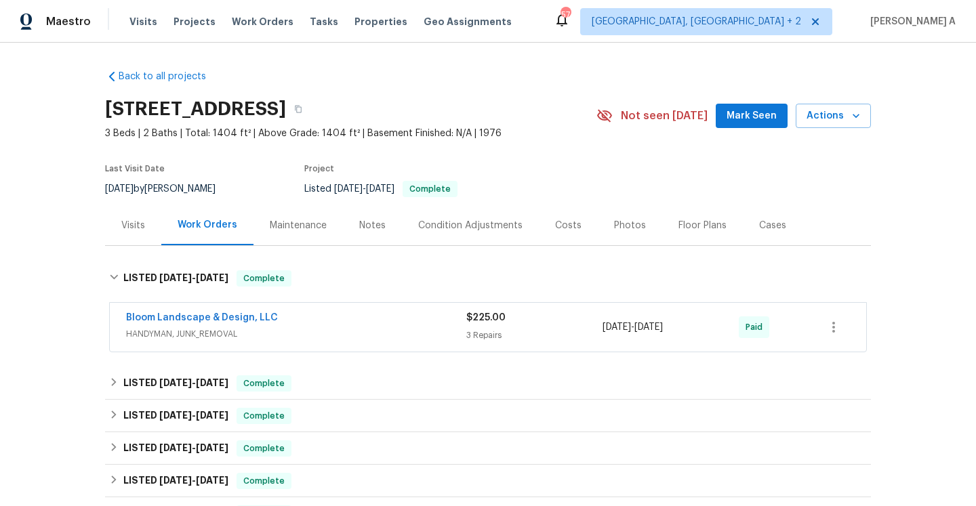
click at [276, 329] on span "HANDYMAN, JUNK_REMOVAL" at bounding box center [296, 334] width 340 height 14
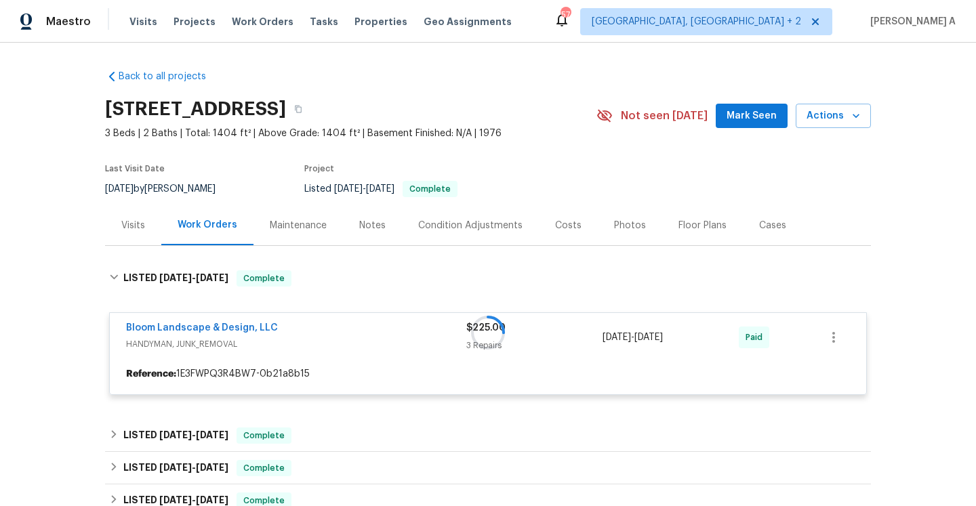
scroll to position [95, 0]
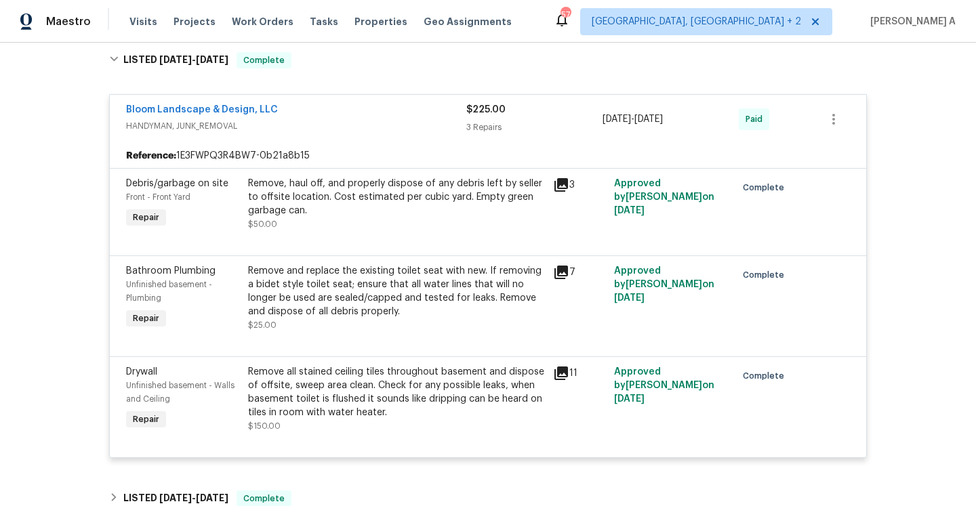
click at [304, 121] on span "HANDYMAN, JUNK_REMOVAL" at bounding box center [296, 126] width 340 height 14
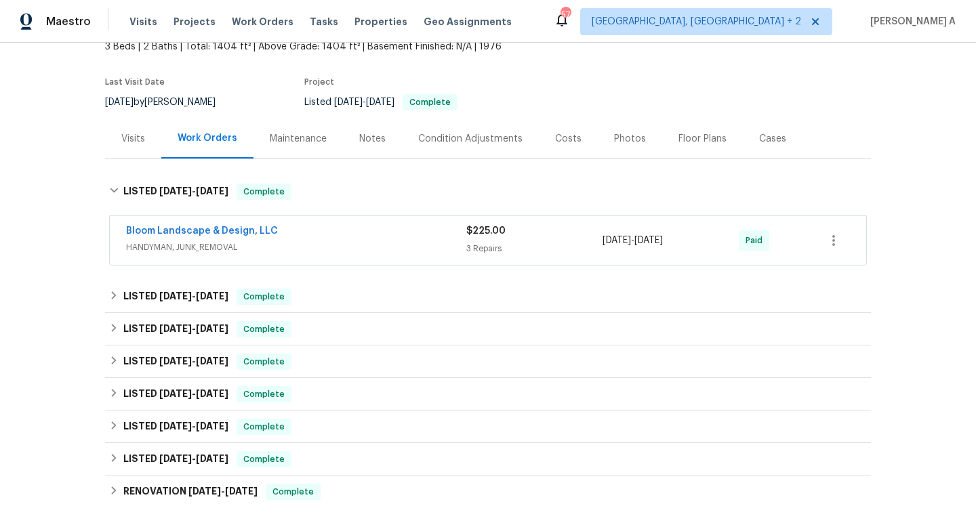
scroll to position [77, 0]
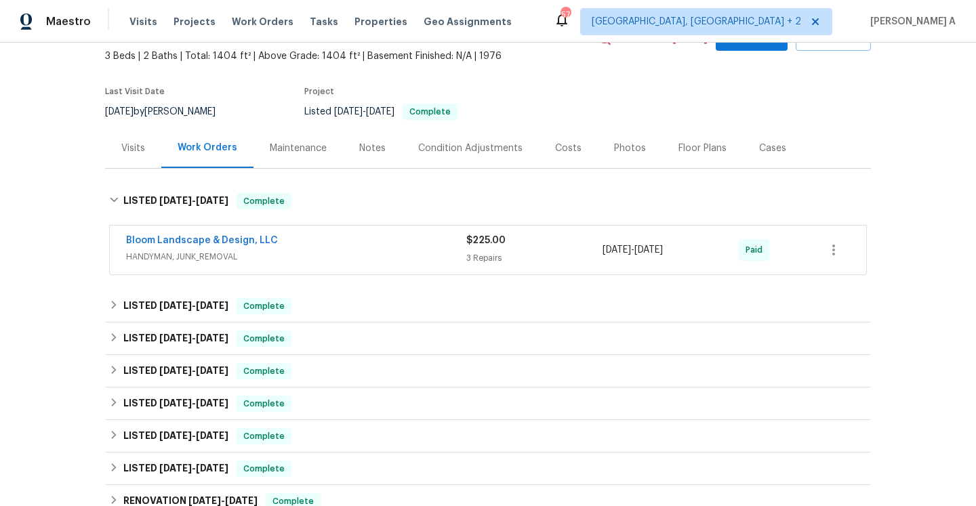
click at [135, 152] on div "Visits" at bounding box center [133, 149] width 24 height 14
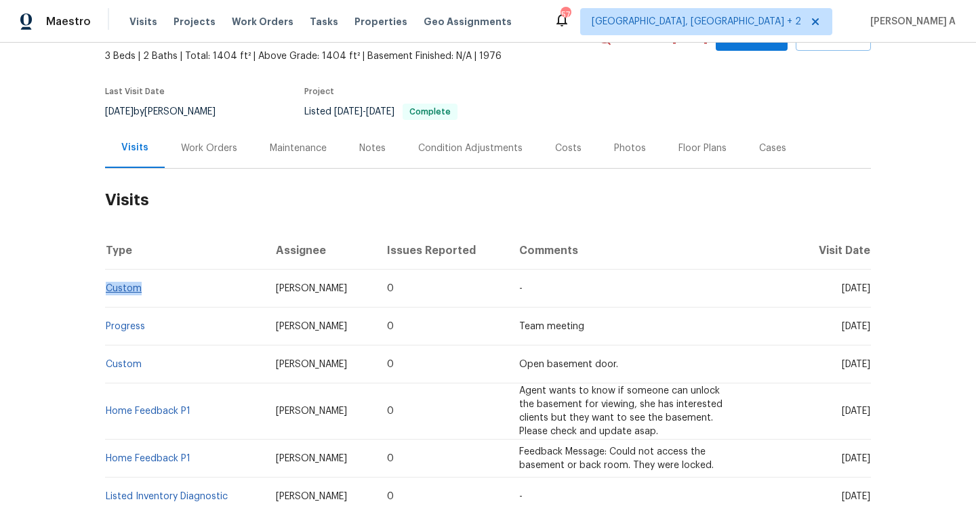
drag, startPoint x: 160, startPoint y: 286, endPoint x: 107, endPoint y: 290, distance: 53.0
click at [107, 290] on td "Custom" at bounding box center [185, 289] width 160 height 38
copy link "Custom"
click at [189, 148] on div "Work Orders" at bounding box center [209, 149] width 56 height 14
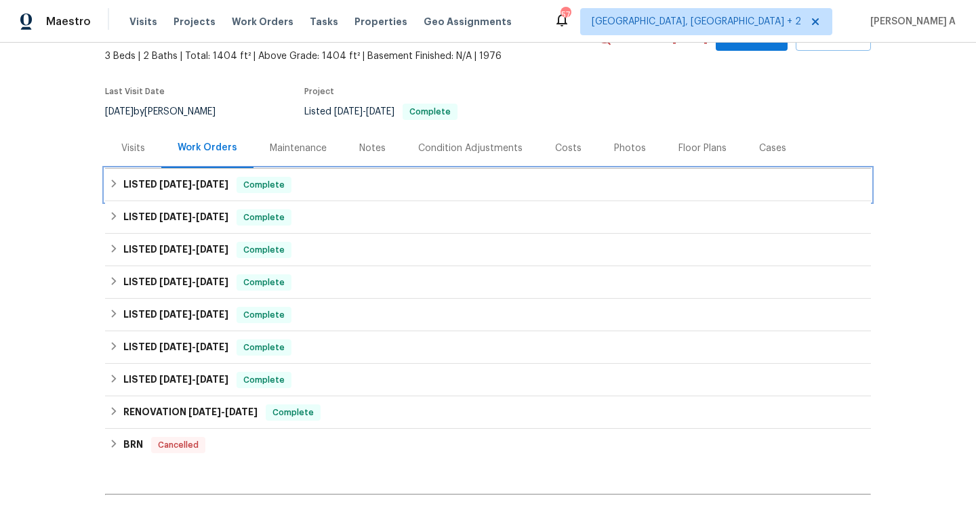
click at [226, 188] on span "6/28/25" at bounding box center [212, 184] width 33 height 9
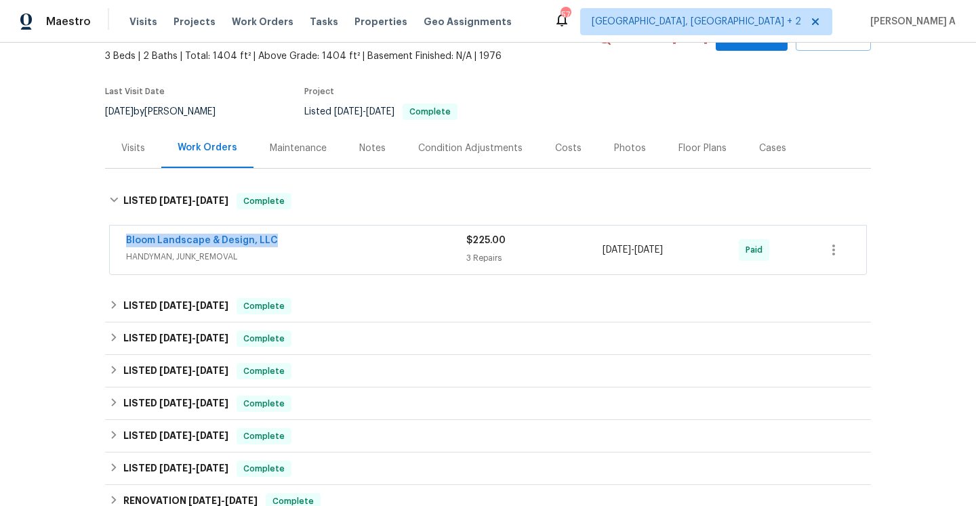
drag, startPoint x: 282, startPoint y: 245, endPoint x: 125, endPoint y: 243, distance: 157.2
click at [125, 243] on div "Bloom Landscape & Design, LLC HANDYMAN, JUNK_REMOVAL $225.00 3 Repairs 6/25/202…" at bounding box center [488, 250] width 756 height 49
copy link "Bloom Landscape & Design, LLC"
click at [327, 256] on span "HANDYMAN, JUNK_REMOVAL" at bounding box center [296, 257] width 340 height 14
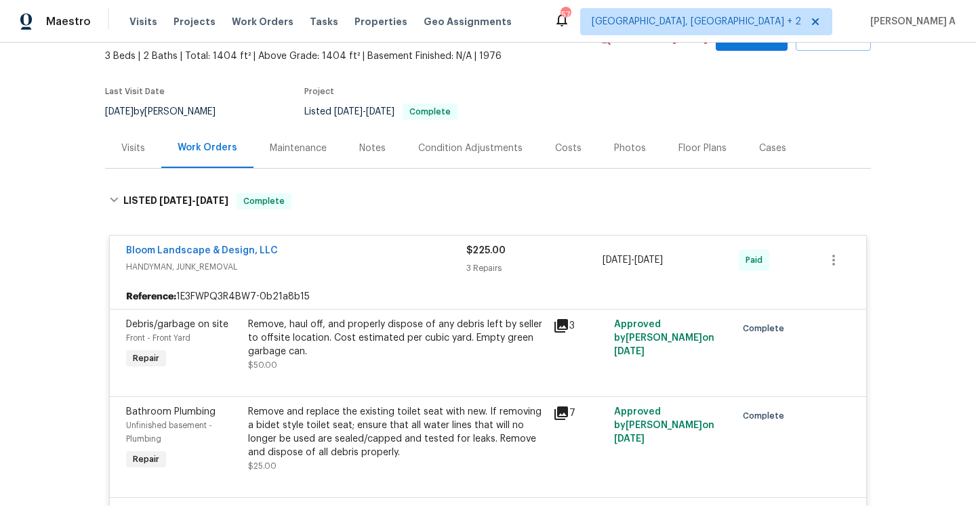
click at [130, 148] on div "Visits" at bounding box center [133, 149] width 24 height 14
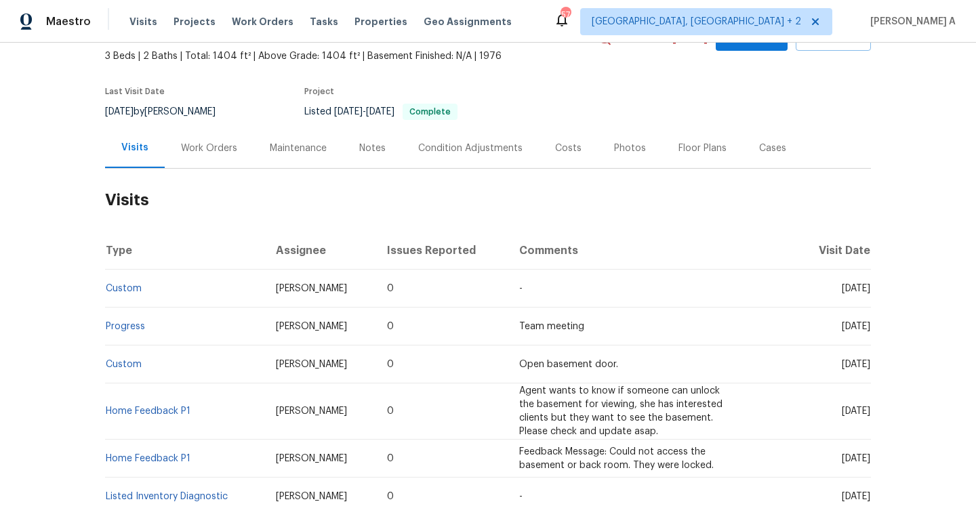
scroll to position [46, 0]
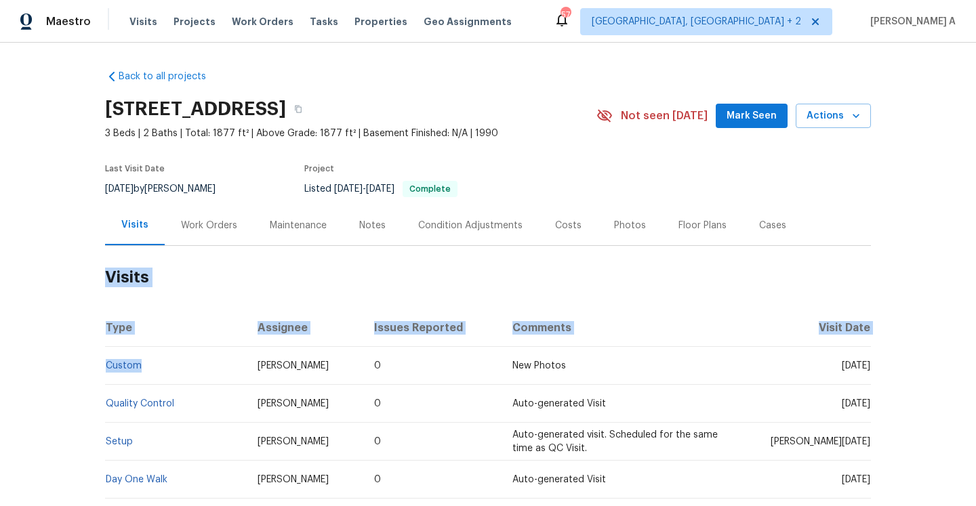
drag, startPoint x: 160, startPoint y: 371, endPoint x: 104, endPoint y: 369, distance: 55.6
click at [105, 369] on td "Custom" at bounding box center [176, 366] width 142 height 38
click at [175, 347] on td "Custom" at bounding box center [176, 366] width 142 height 38
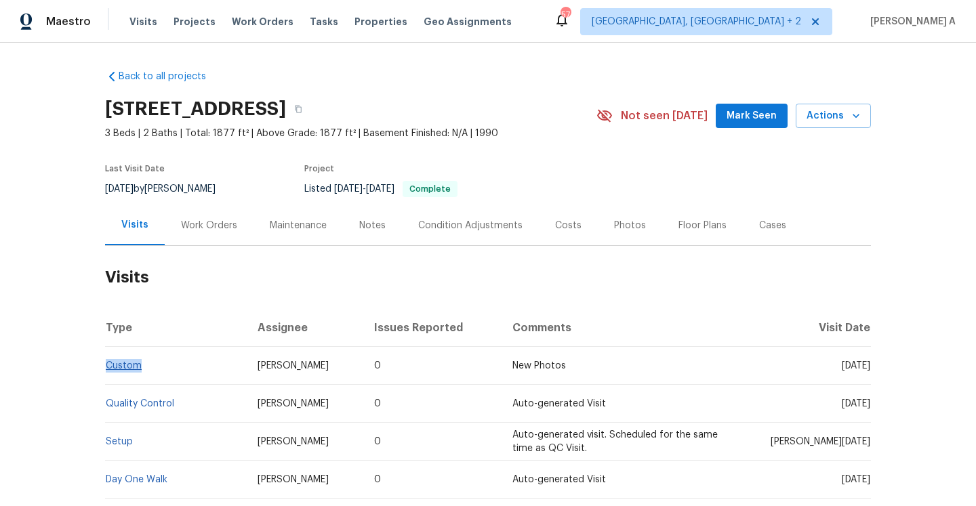
drag, startPoint x: 154, startPoint y: 364, endPoint x: 109, endPoint y: 362, distance: 45.4
click at [108, 362] on td "Custom" at bounding box center [176, 366] width 142 height 38
copy link "Custom"
click at [220, 216] on div "Work Orders" at bounding box center [209, 225] width 89 height 40
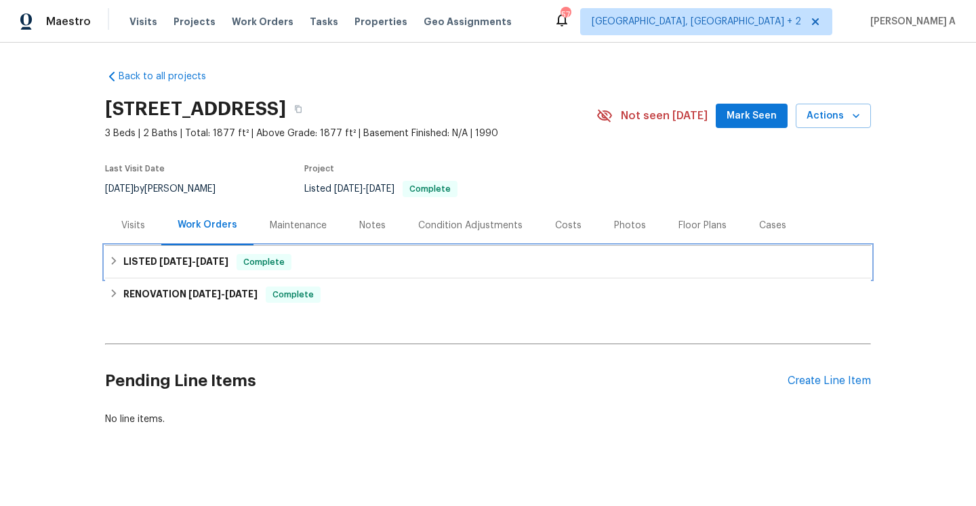
click at [215, 276] on div "LISTED 7/7/25 - 7/11/25 Complete" at bounding box center [488, 262] width 766 height 33
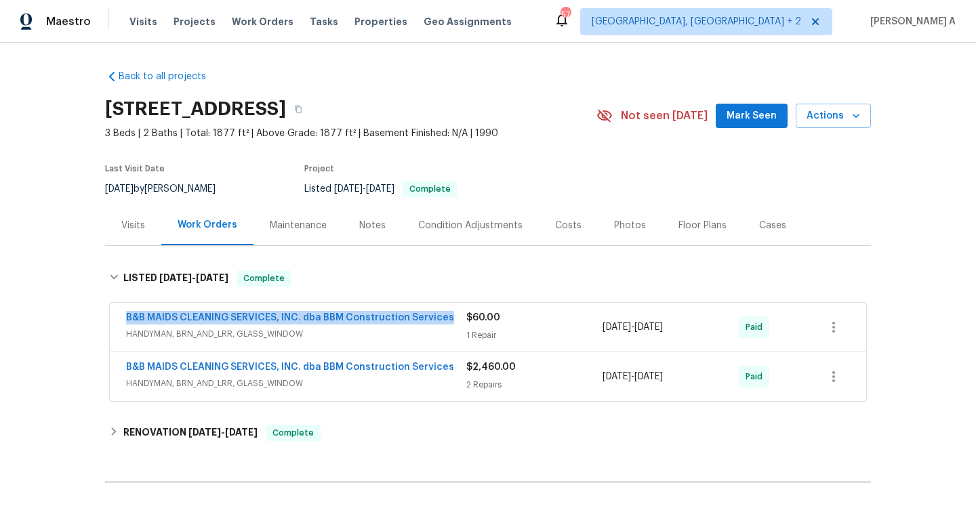
drag, startPoint x: 125, startPoint y: 320, endPoint x: 448, endPoint y: 318, distance: 323.8
click at [448, 318] on div "B&B MAIDS CLEANING SERVICES, INC. dba BBM Construction Services HANDYMAN, BRN_A…" at bounding box center [488, 327] width 756 height 49
copy link "B&B MAIDS CLEANING SERVICES, INC. dba BBM Construction Services"
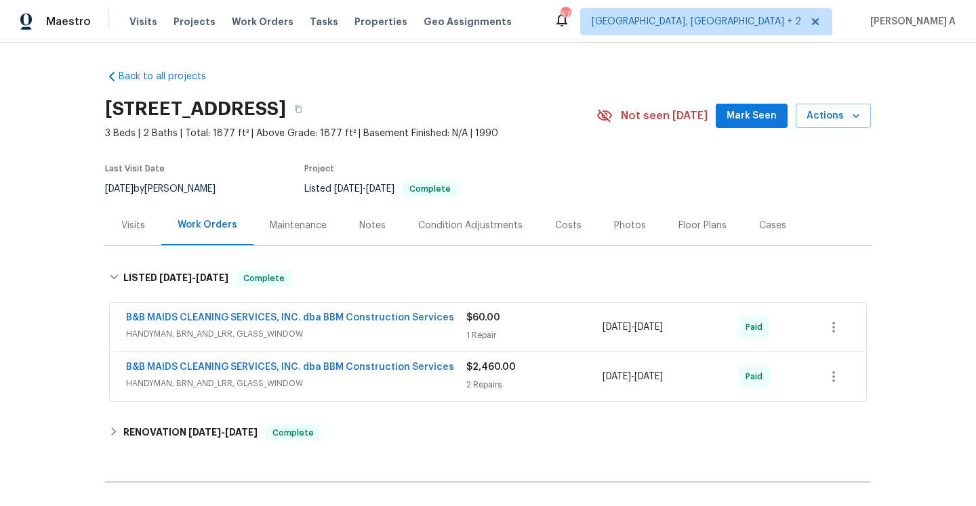
click at [495, 335] on div "1 Repair" at bounding box center [534, 336] width 136 height 14
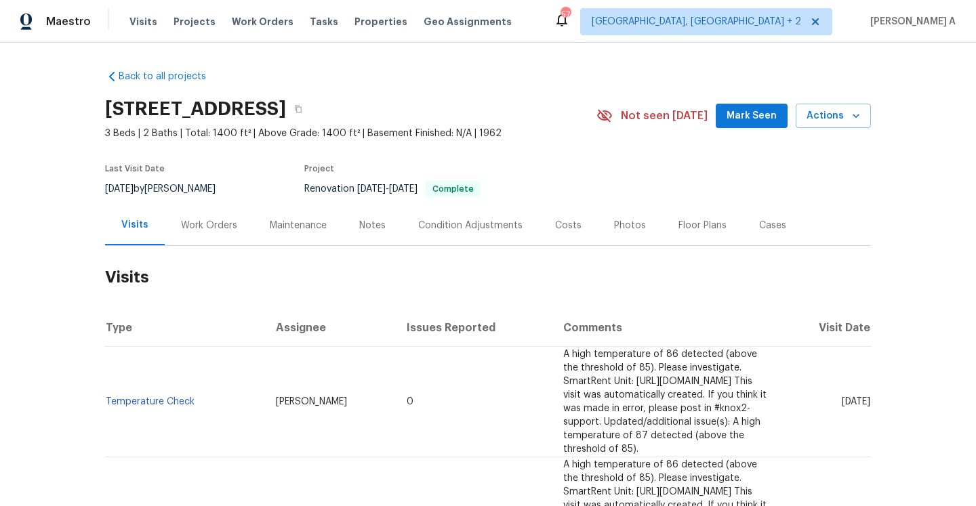
click at [208, 193] on div "[DATE] by [PERSON_NAME]" at bounding box center [168, 189] width 127 height 16
click at [212, 213] on div "Work Orders" at bounding box center [209, 225] width 89 height 40
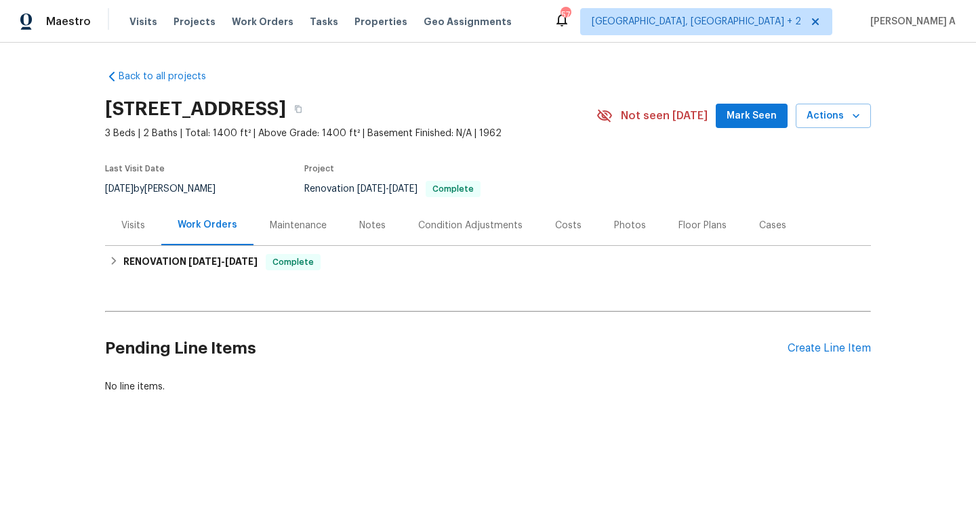
click at [138, 231] on div "Visits" at bounding box center [133, 226] width 24 height 14
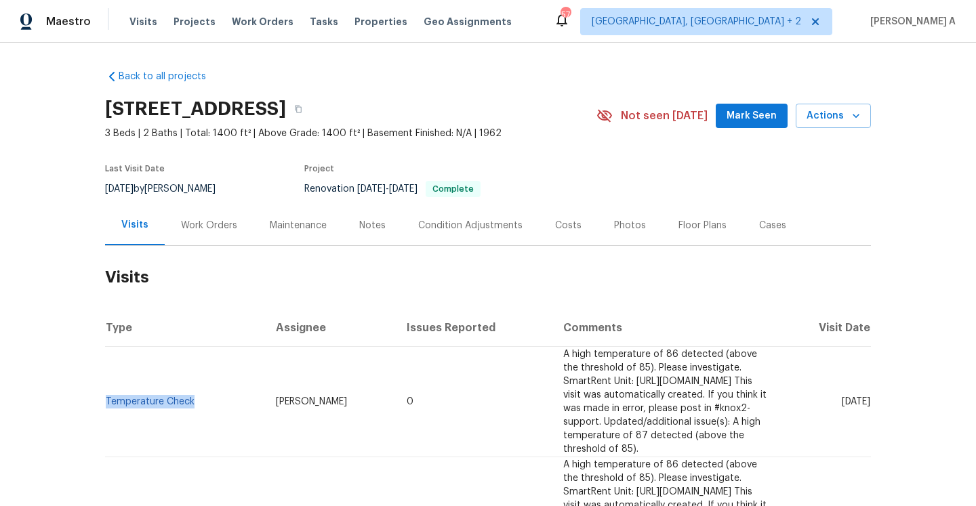
drag, startPoint x: 194, startPoint y: 391, endPoint x: 105, endPoint y: 390, distance: 88.8
click at [105, 390] on td "Temperature Check" at bounding box center [185, 402] width 160 height 110
copy link "Temperature Check"
click at [217, 236] on div "Work Orders" at bounding box center [209, 225] width 89 height 40
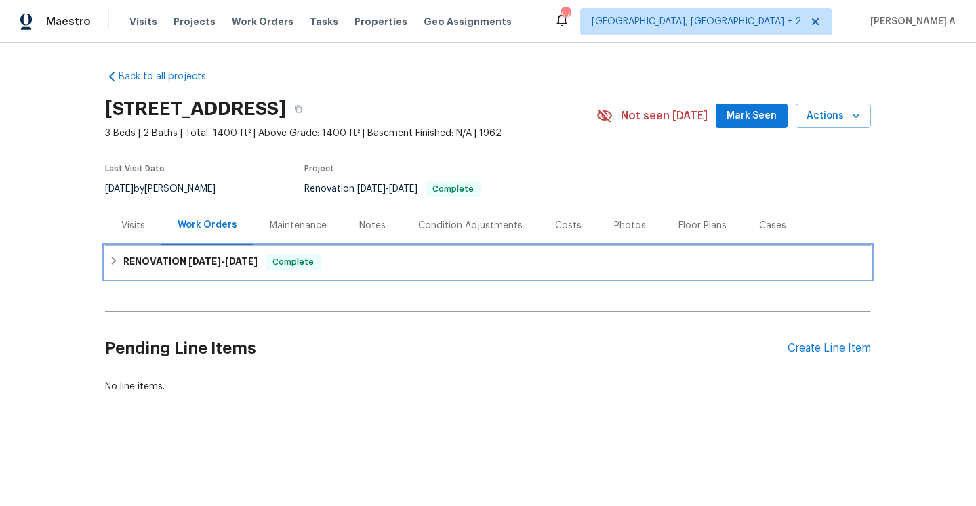
click at [218, 276] on div "RENOVATION [DATE] - [DATE] Complete" at bounding box center [488, 262] width 766 height 33
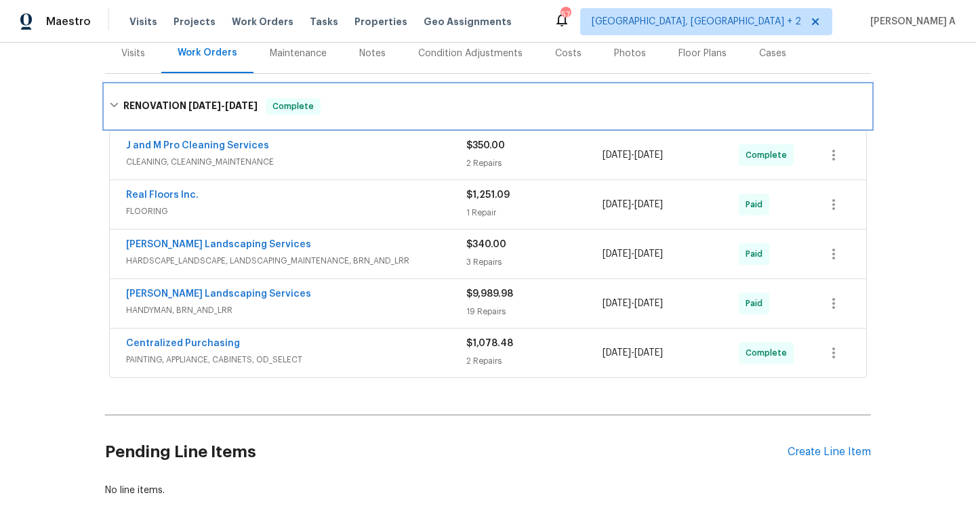
scroll to position [186, 0]
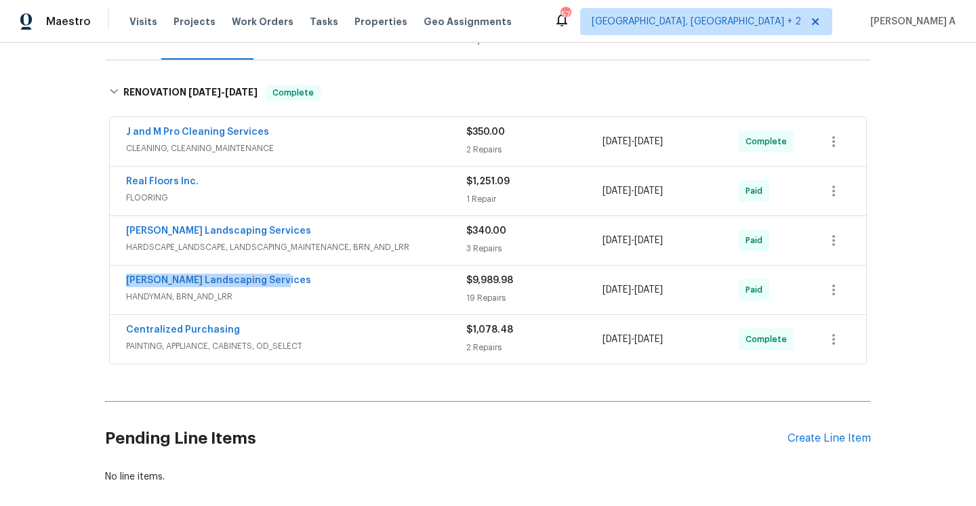
drag, startPoint x: 291, startPoint y: 286, endPoint x: 128, endPoint y: 285, distance: 163.3
click at [128, 285] on div "[PERSON_NAME] Landscaping Services" at bounding box center [296, 282] width 340 height 16
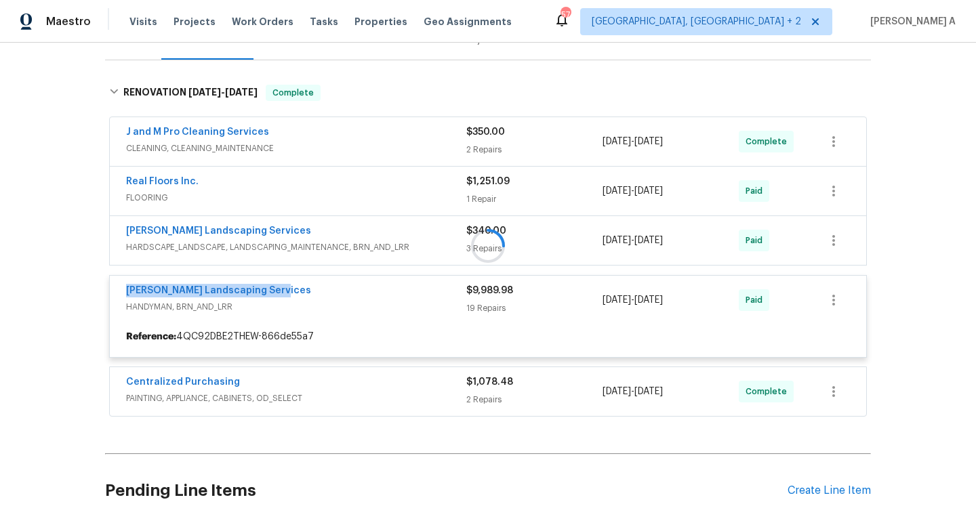
copy link "[PERSON_NAME] Landscaping Services"
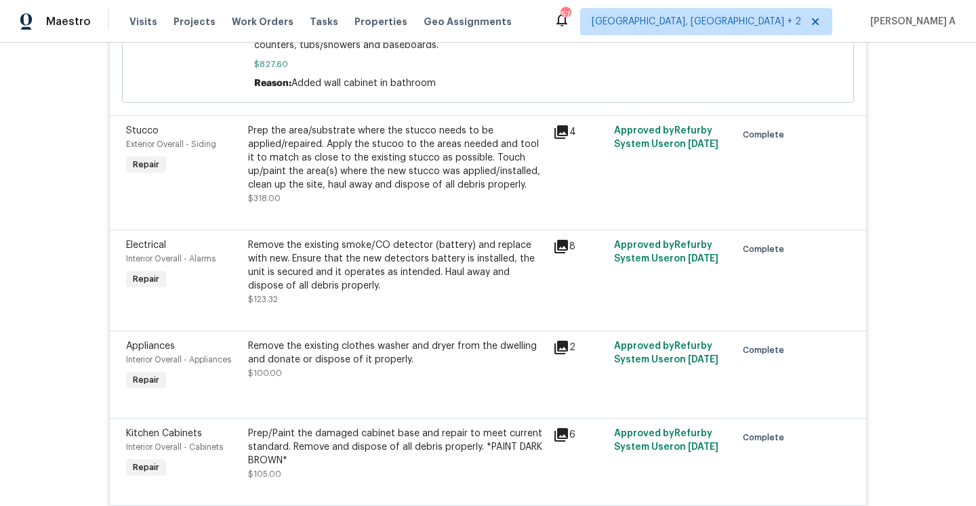
scroll to position [0, 0]
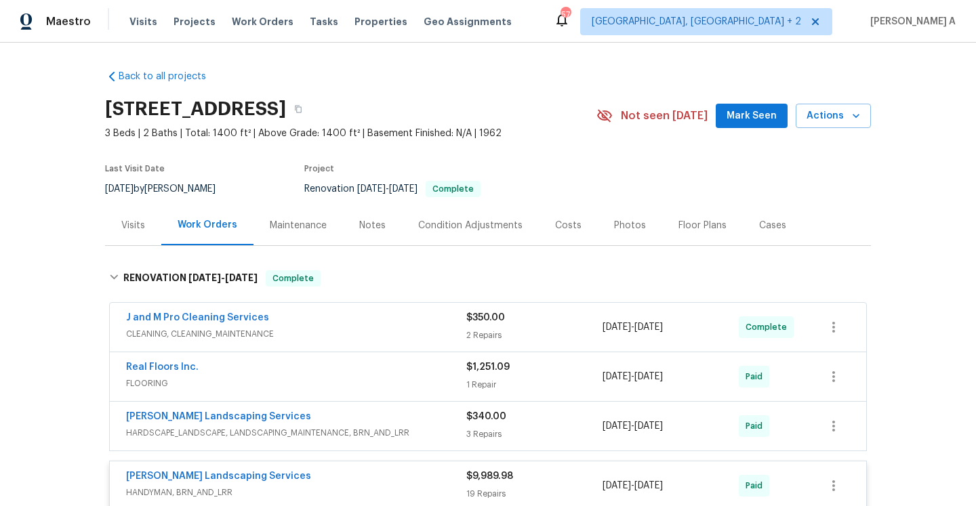
click at [153, 234] on div "Visits" at bounding box center [133, 225] width 56 height 40
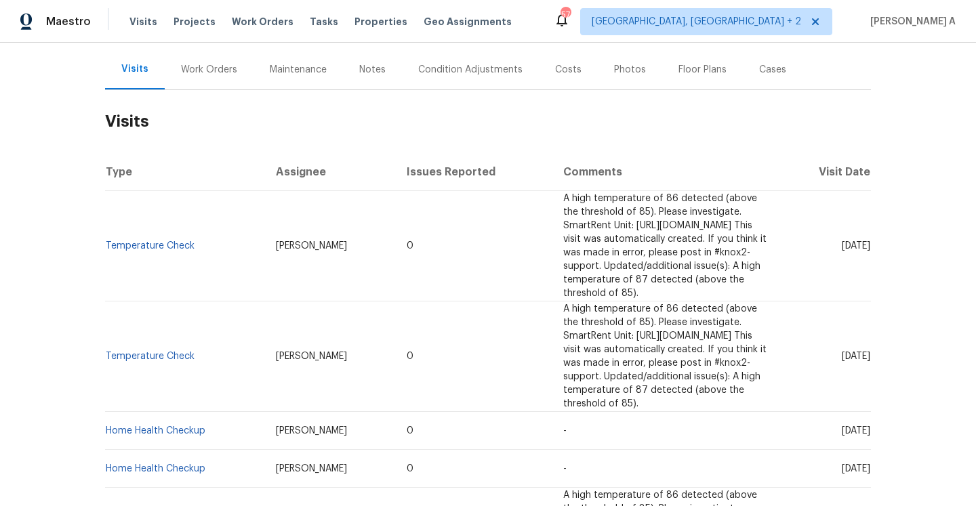
scroll to position [165, 0]
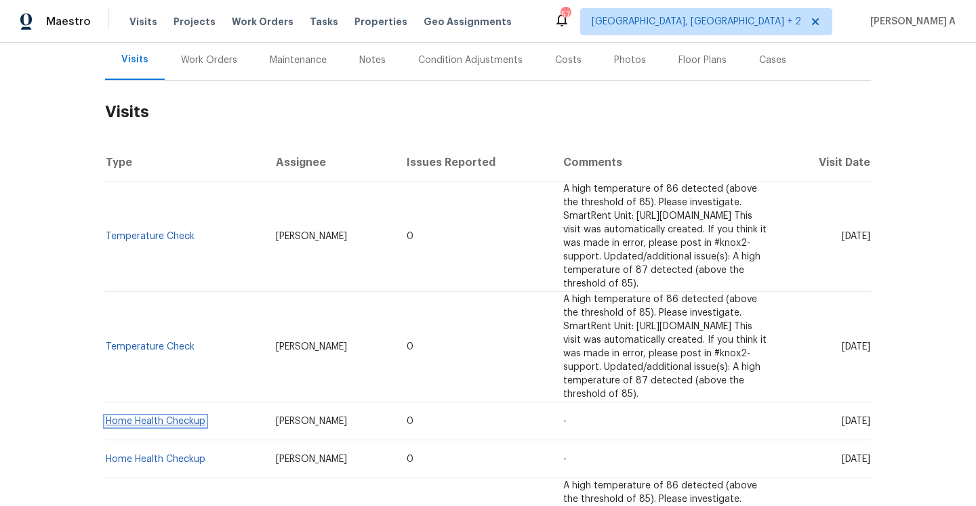
click at [184, 417] on link "Home Health Checkup" at bounding box center [156, 421] width 100 height 9
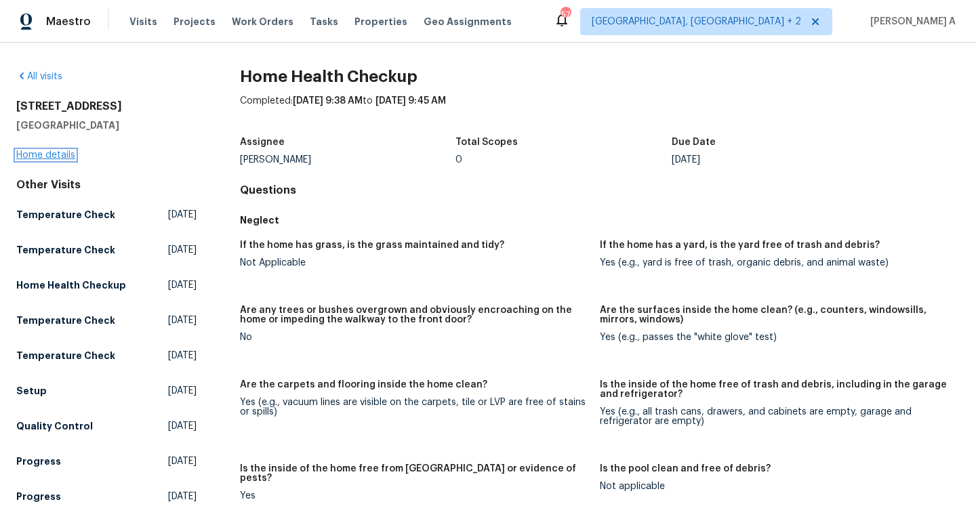
click at [66, 156] on link "Home details" at bounding box center [45, 154] width 59 height 9
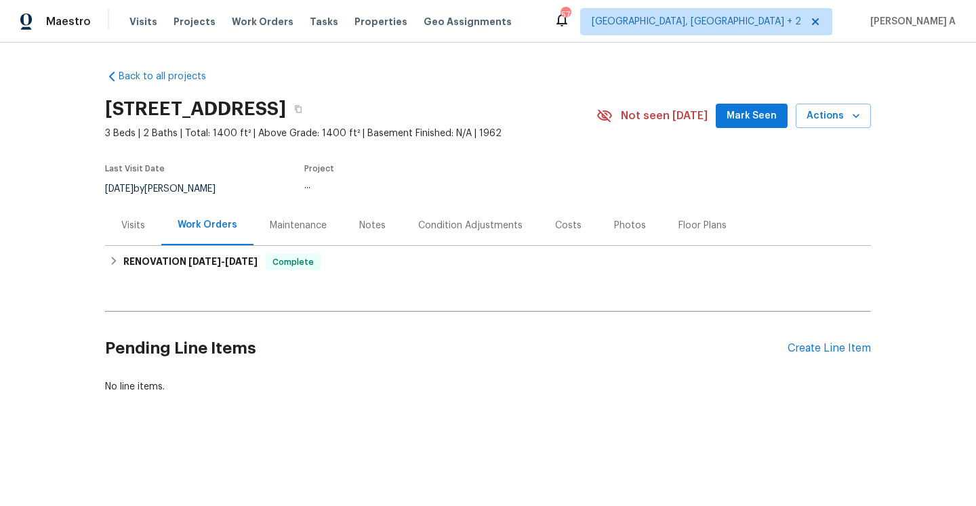
click at [841, 96] on div "5736 Irving Blvd NW, Albuquerque, NM 87114 3 Beds | 2 Baths | Total: 1400 ft² |…" at bounding box center [488, 115] width 766 height 49
click at [841, 114] on span "Actions" at bounding box center [833, 116] width 54 height 17
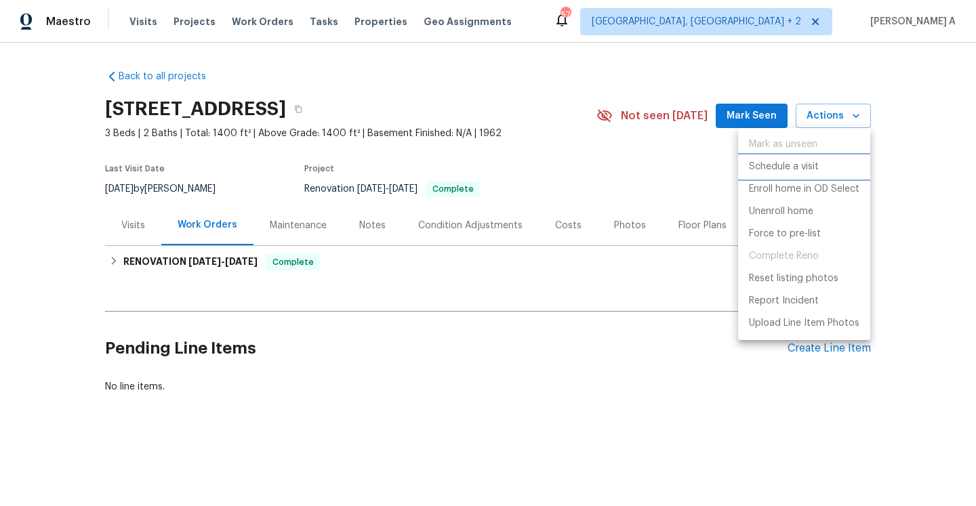
click at [792, 160] on p "Schedule a visit" at bounding box center [784, 167] width 70 height 14
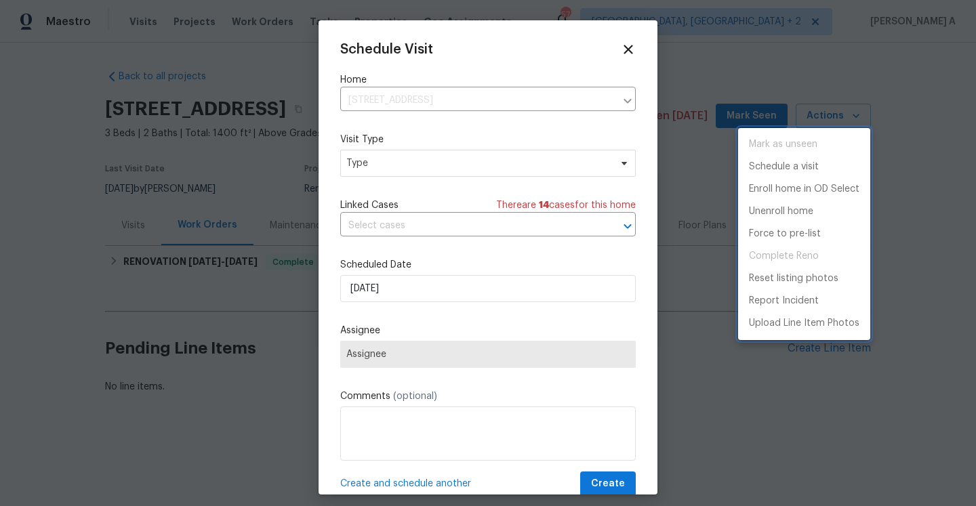
click at [442, 162] on div at bounding box center [488, 253] width 976 height 506
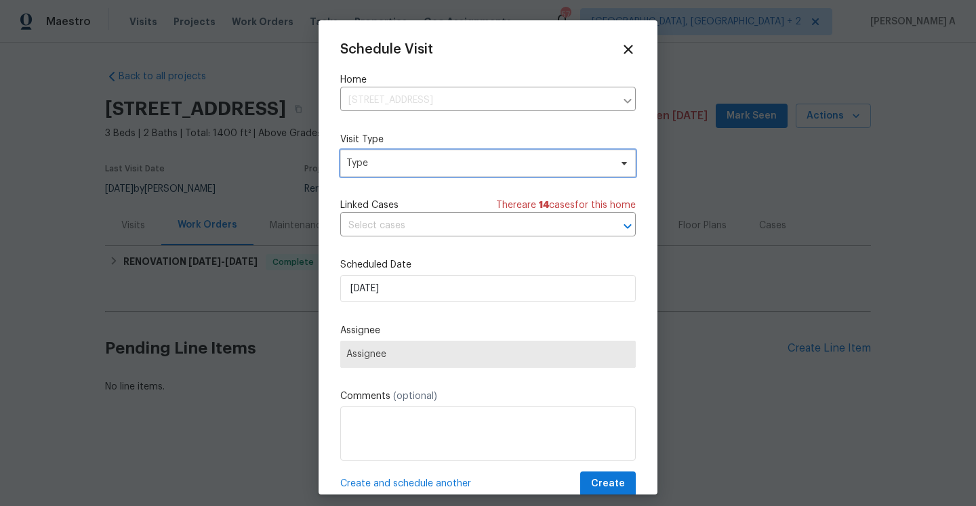
click at [442, 162] on span "Type" at bounding box center [478, 163] width 264 height 14
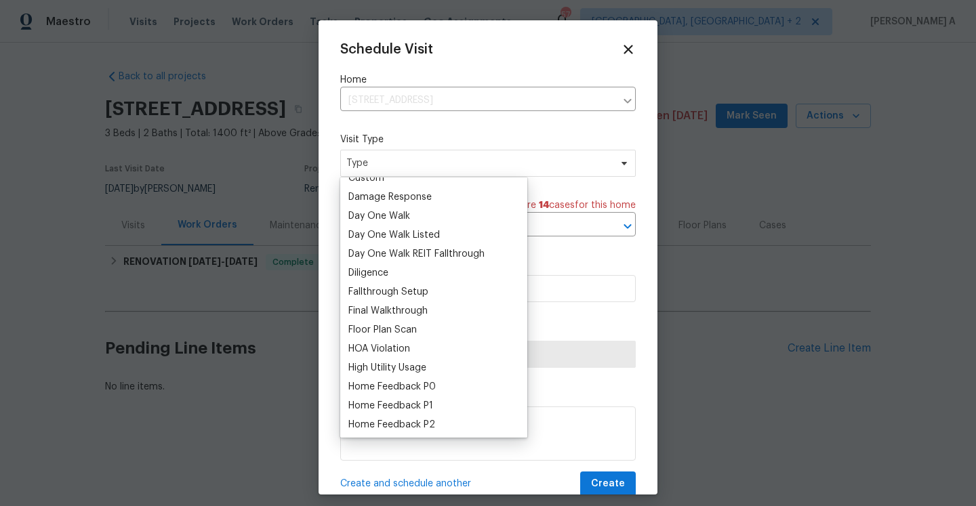
scroll to position [272, 0]
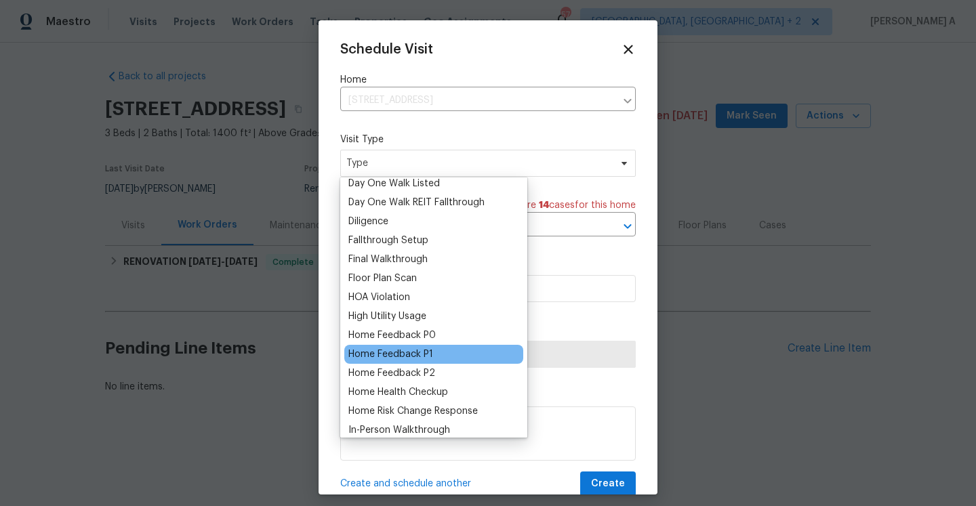
click at [425, 356] on div "Home Feedback P1" at bounding box center [390, 355] width 85 height 14
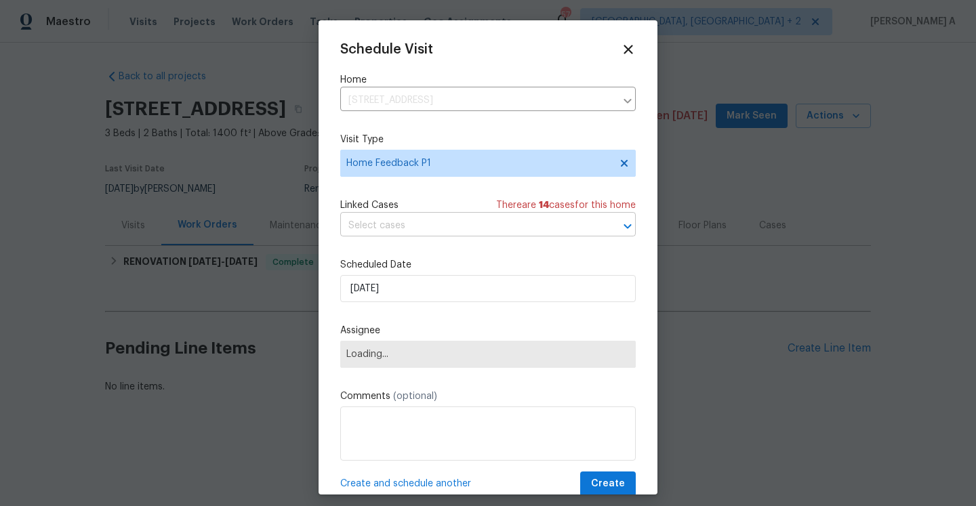
click at [415, 235] on input "text" at bounding box center [468, 225] width 257 height 21
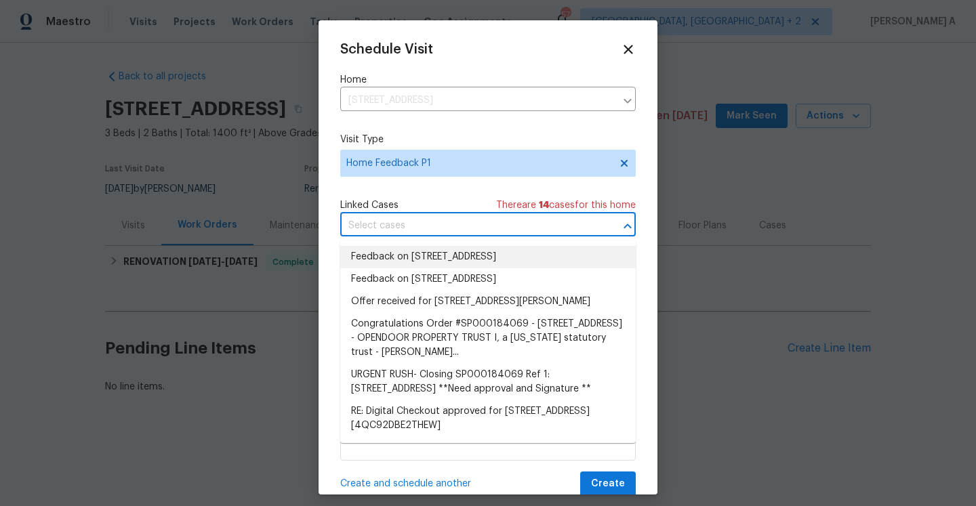
click at [415, 261] on li "Feedback on 5736 Irving Blvd NW, Albuquerque, NM 87114" at bounding box center [487, 257] width 295 height 22
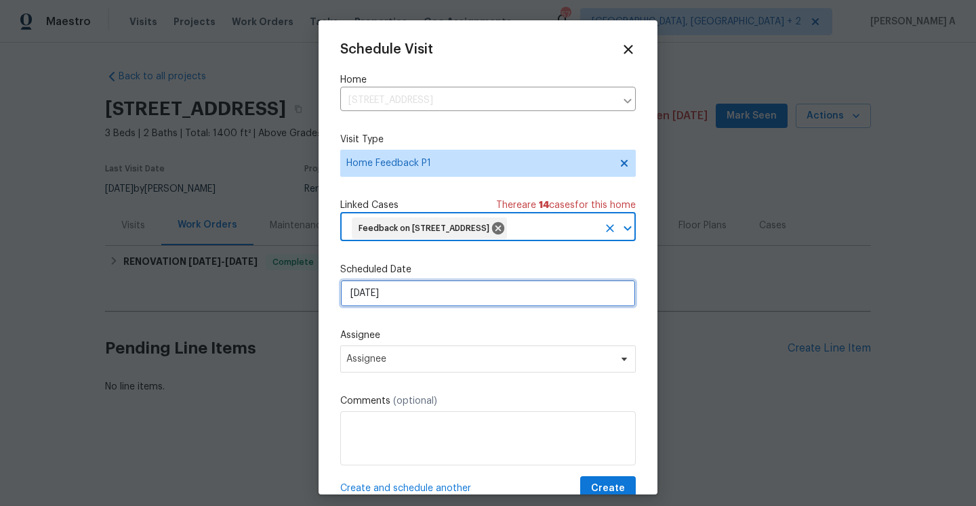
click at [415, 307] on input "9/7/2025" at bounding box center [487, 293] width 295 height 27
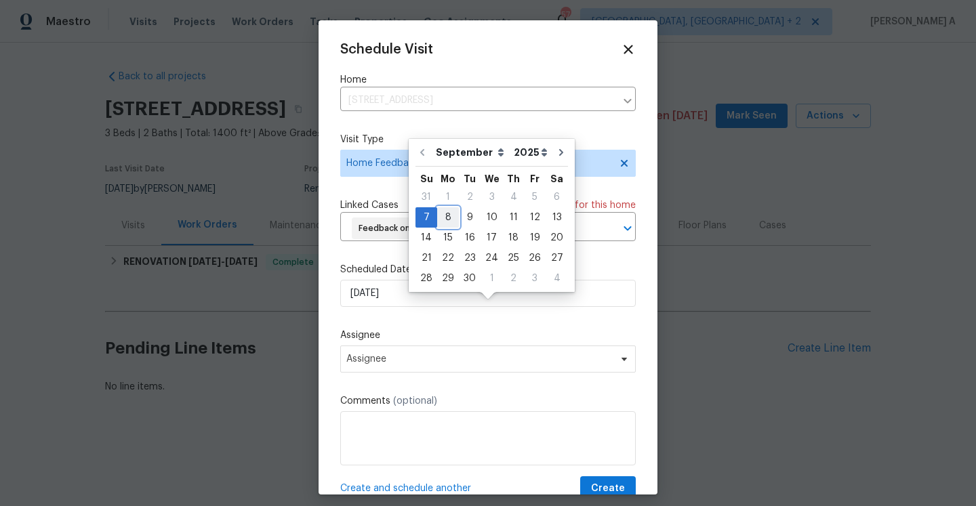
click at [442, 220] on div "8" at bounding box center [448, 217] width 22 height 19
type input "9/8/2025"
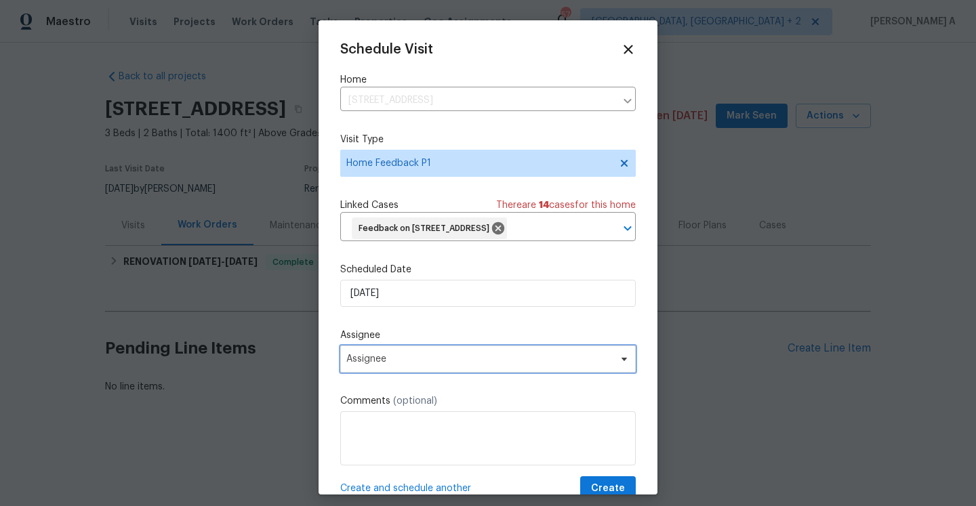
click at [438, 369] on span "Assignee" at bounding box center [487, 359] width 295 height 27
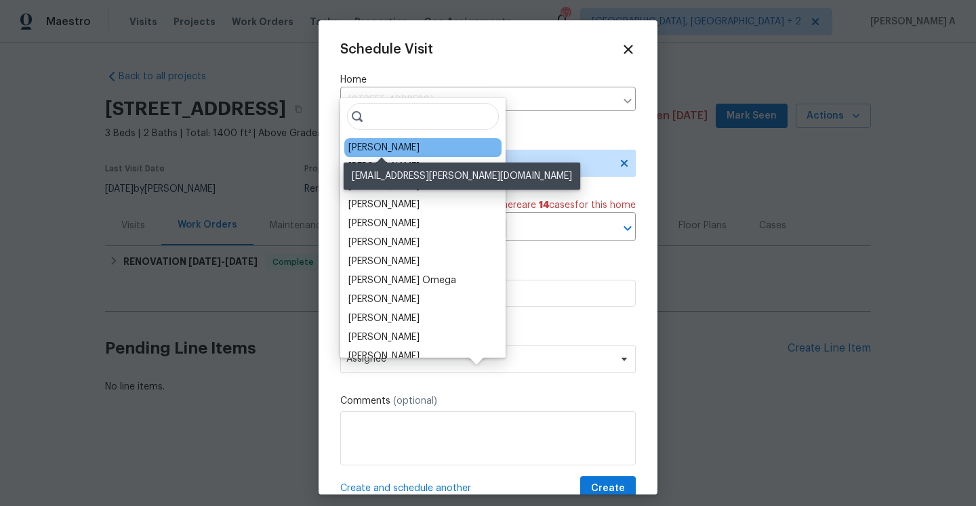
click at [374, 146] on div "Mark Cardenas" at bounding box center [383, 148] width 71 height 14
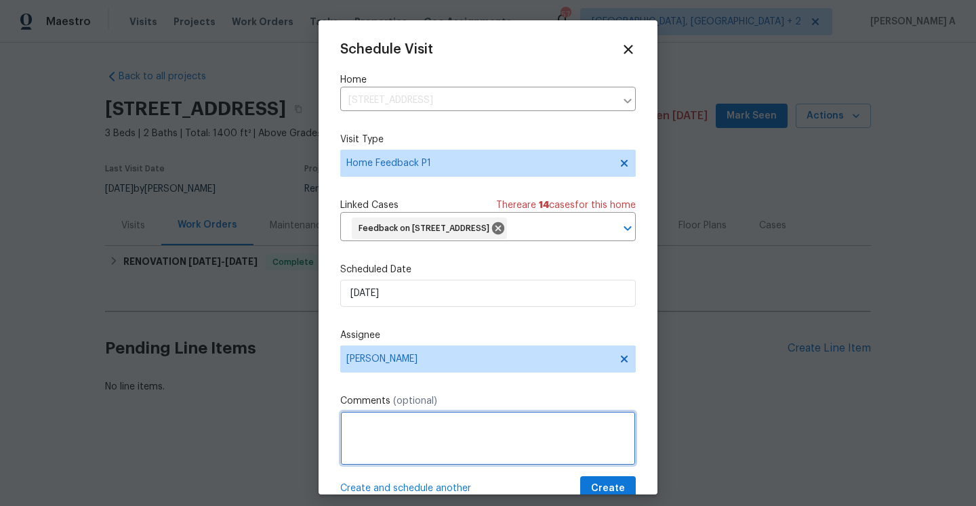
click at [453, 448] on textarea at bounding box center [487, 438] width 295 height 54
paste textarea "5736 Irving Blvd NW, Albuquerque, NM 87114"
type textarea "5736 Irving Blvd NW, Albuquerque, NM 87114"
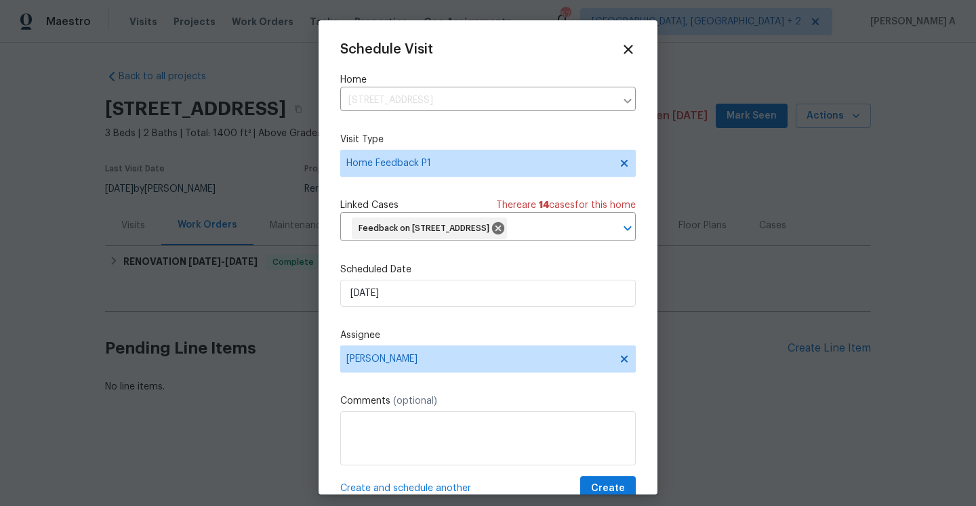
click at [446, 491] on div "Schedule Visit Home 5736 Irving Blvd NW, Albuquerque, NM 87114 ​ Visit Type Hom…" at bounding box center [487, 271] width 295 height 459
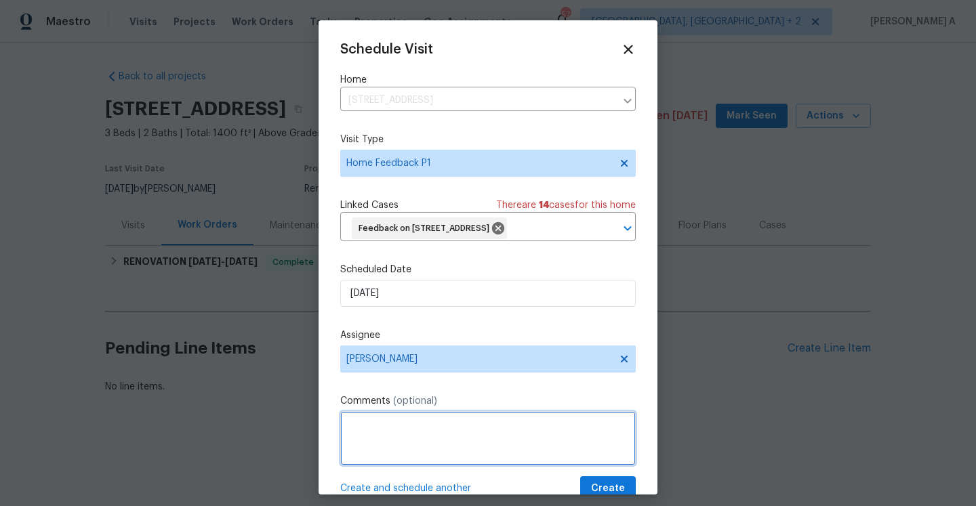
click at [434, 465] on textarea at bounding box center [487, 438] width 295 height 54
paste textarea "Lots of uneven floors, heating/cooling system very old, incomplete closets in m…"
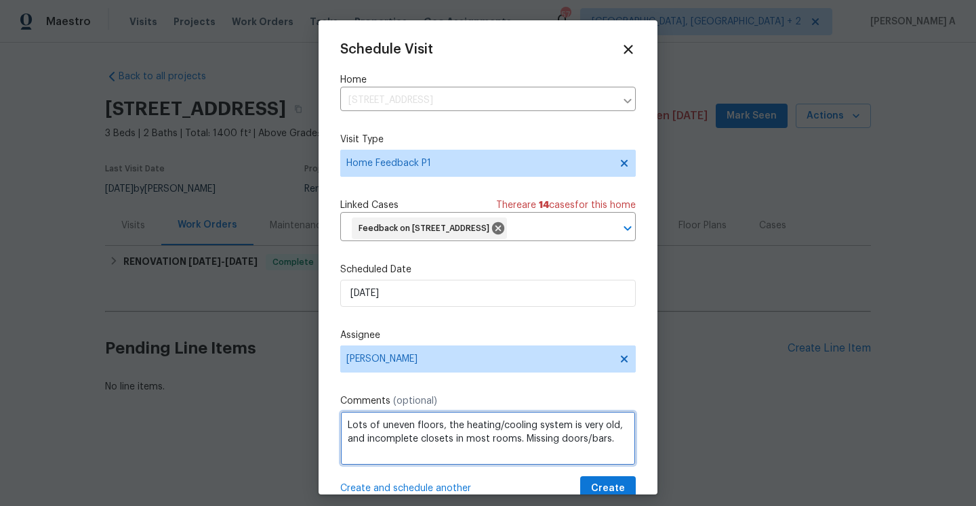
click at [620, 457] on textarea "Lots of uneven floors, the heating/cooling system is very old, and incomplete c…" at bounding box center [487, 438] width 295 height 54
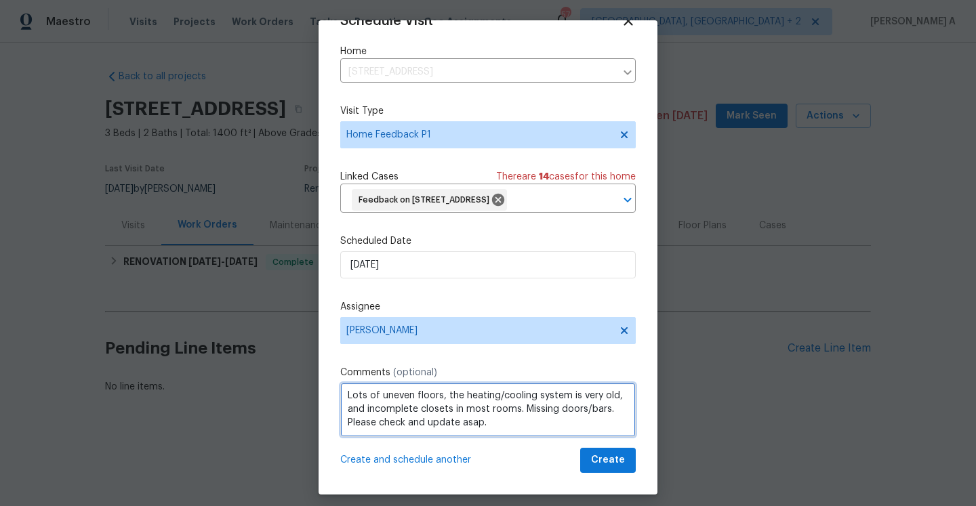
type textarea "Lots of uneven floors, the heating/cooling system is very old, and incomplete c…"
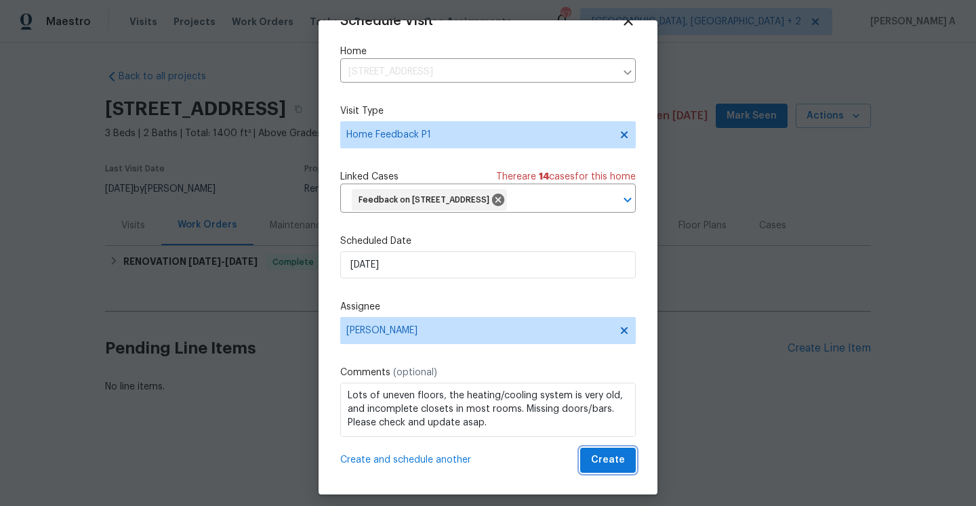
click at [608, 469] on button "Create" at bounding box center [608, 460] width 56 height 25
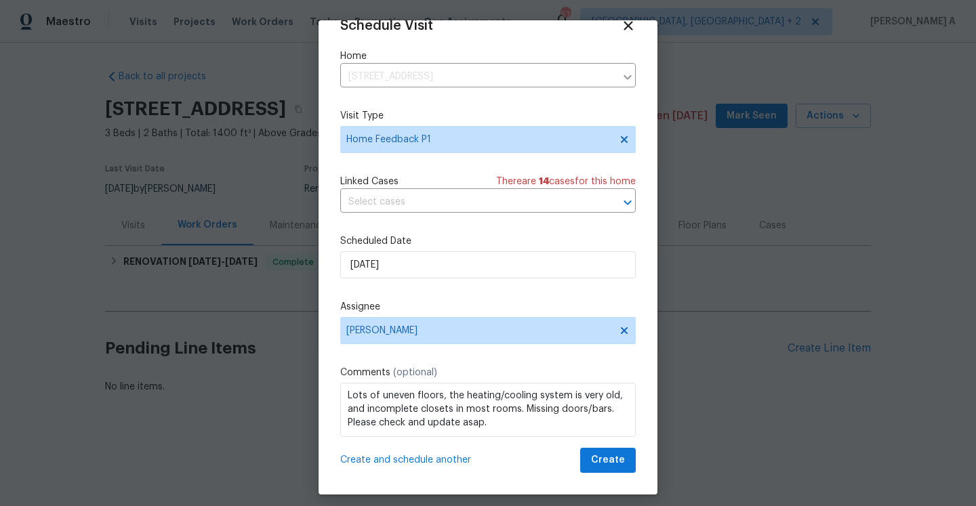
scroll to position [24, 0]
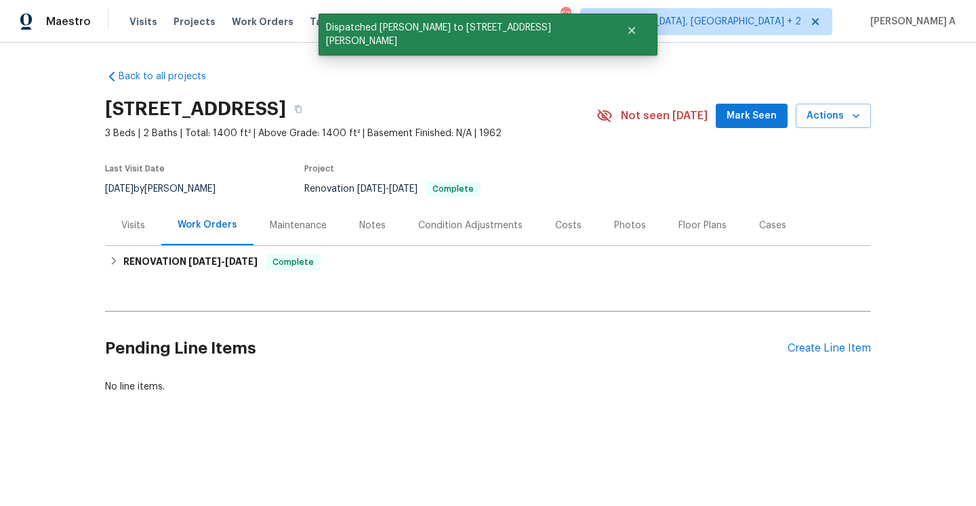
click at [131, 229] on div "Visits" at bounding box center [133, 226] width 24 height 14
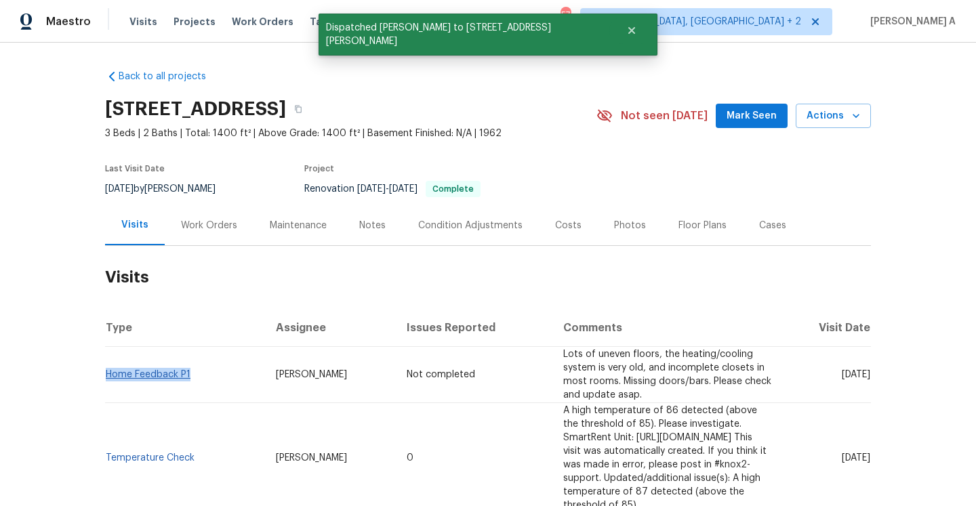
drag, startPoint x: 196, startPoint y: 368, endPoint x: 108, endPoint y: 366, distance: 87.4
click at [108, 366] on td "Home Feedback P1" at bounding box center [185, 375] width 160 height 56
copy link "Home Feedback P1"
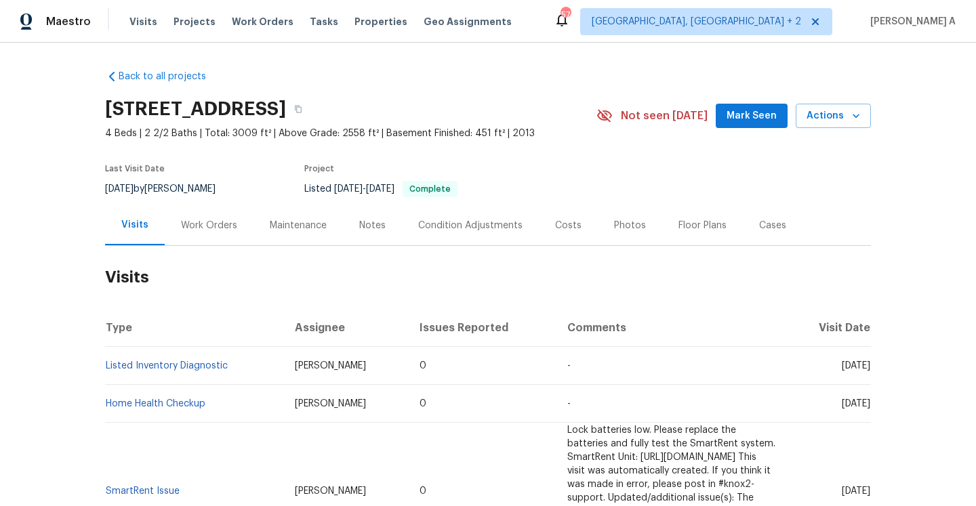
click at [217, 232] on div "Work Orders" at bounding box center [209, 225] width 89 height 40
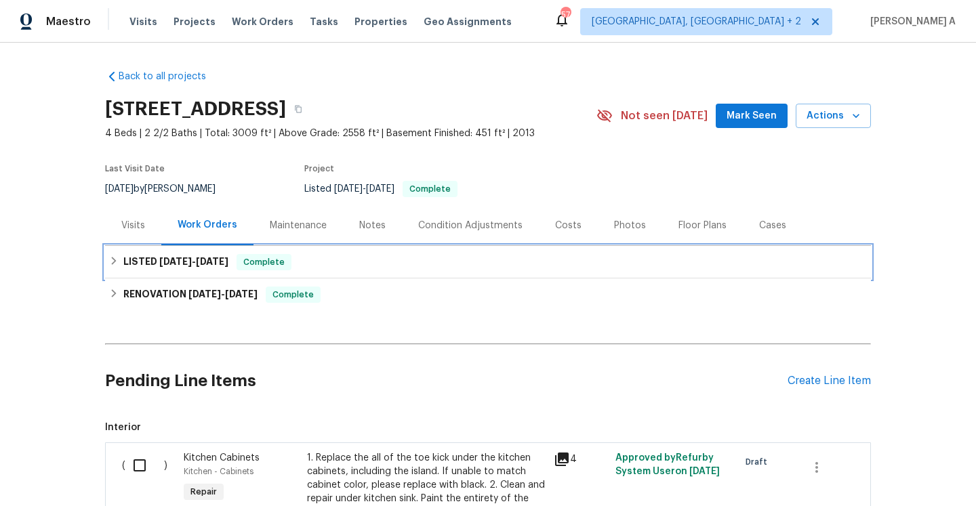
click at [222, 266] on h6 "LISTED [DATE] - [DATE]" at bounding box center [175, 262] width 105 height 16
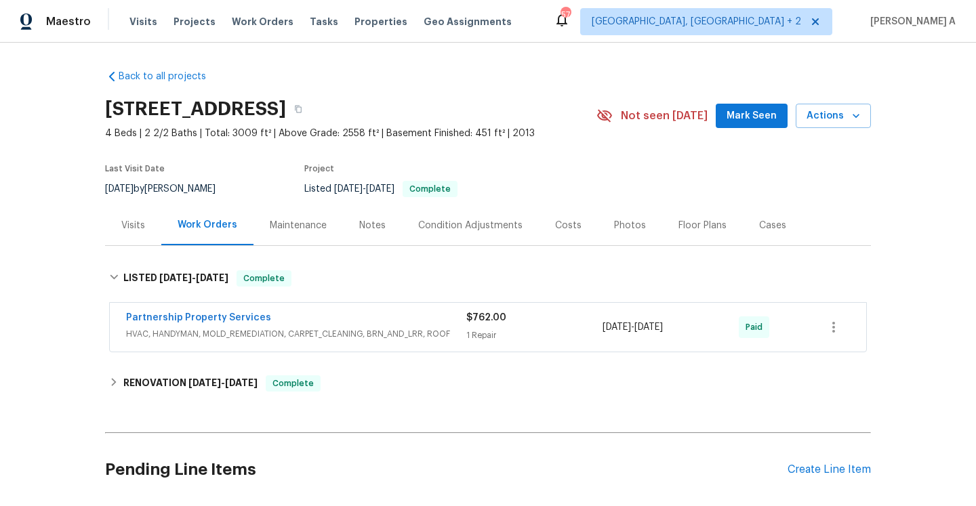
click at [276, 331] on span "HVAC, HANDYMAN, MOLD_REMEDIATION, CARPET_CLEANING, BRN_AND_LRR, ROOF" at bounding box center [296, 334] width 340 height 14
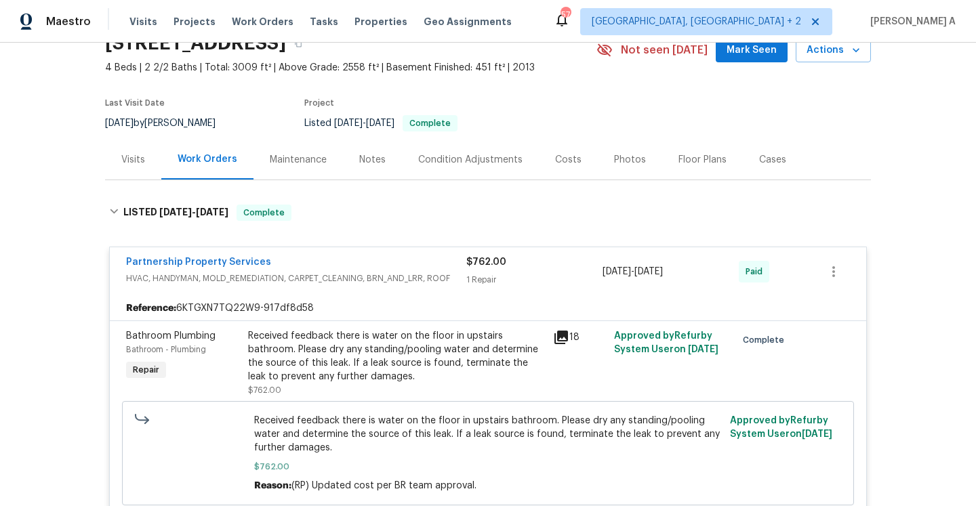
scroll to position [8, 0]
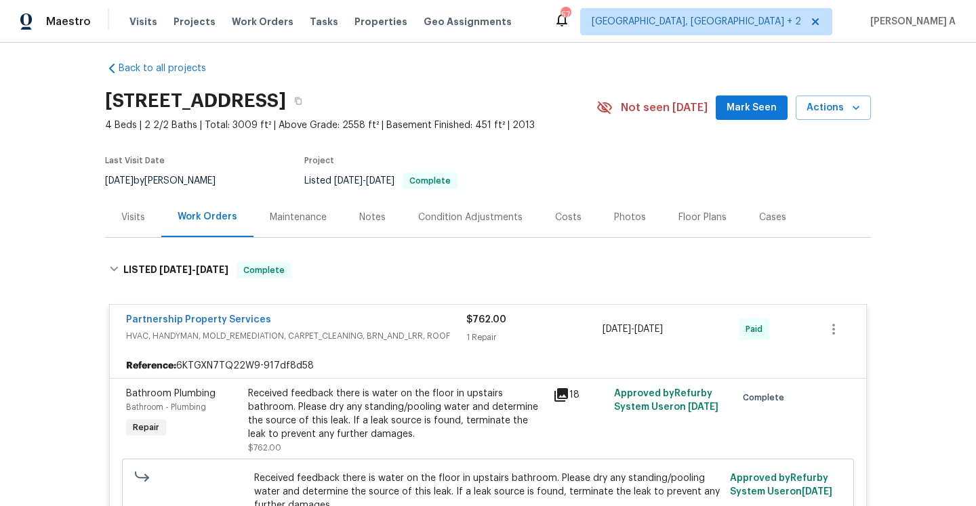
click at [129, 222] on div "Visits" at bounding box center [133, 218] width 24 height 14
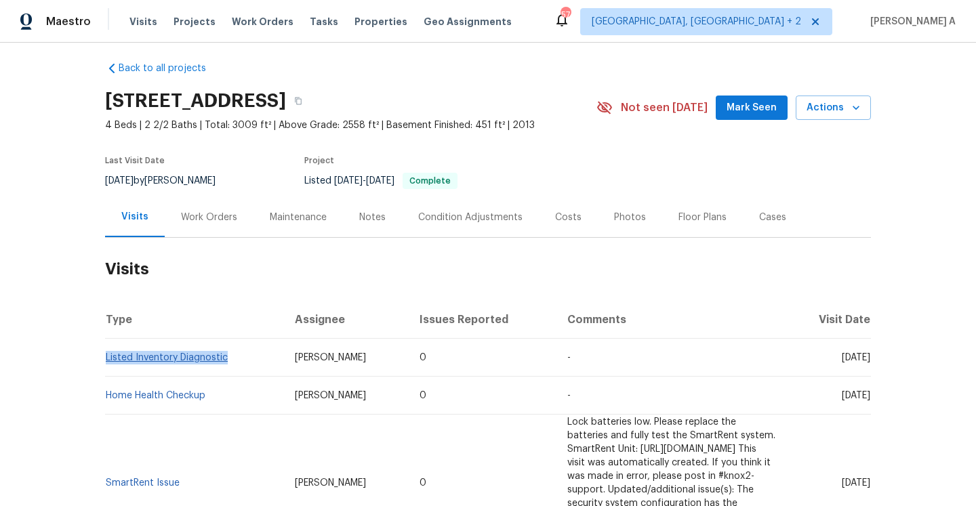
drag, startPoint x: 235, startPoint y: 364, endPoint x: 108, endPoint y: 360, distance: 127.4
click at [108, 360] on td "Listed Inventory Diagnostic" at bounding box center [194, 358] width 179 height 38
copy link "Listed Inventory Diagnostic"
click at [203, 226] on div "Work Orders" at bounding box center [209, 217] width 89 height 40
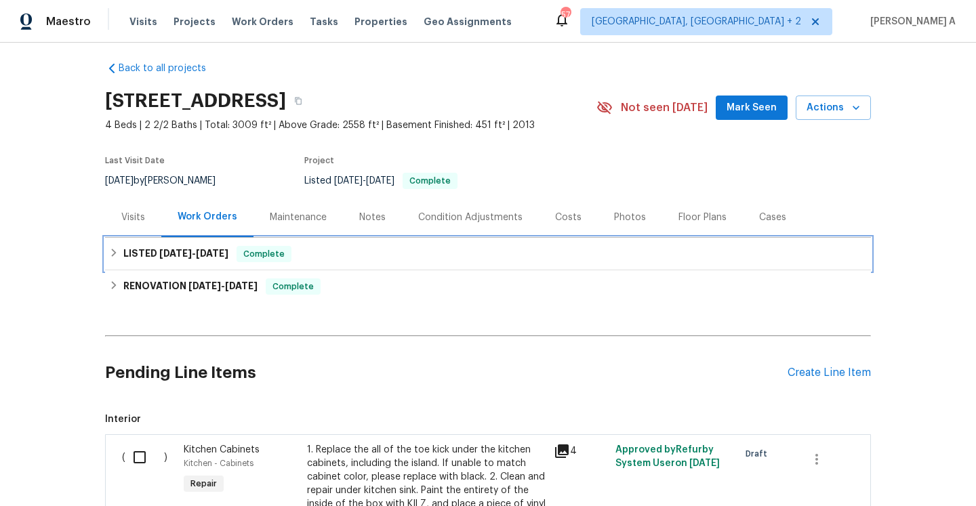
click at [215, 264] on div "LISTED [DATE] - [DATE] Complete" at bounding box center [488, 254] width 766 height 33
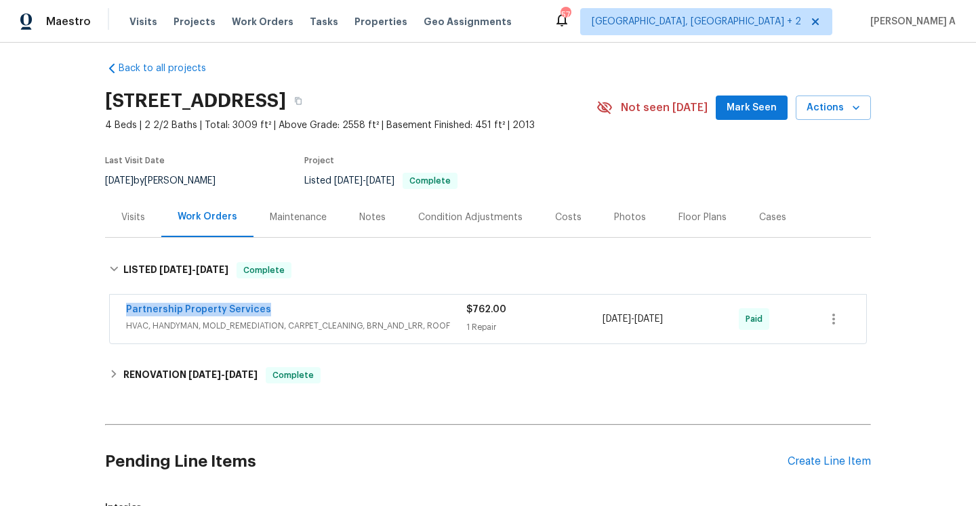
drag, startPoint x: 262, startPoint y: 314, endPoint x: 129, endPoint y: 314, distance: 132.8
click at [129, 314] on div "Partnership Property Services" at bounding box center [296, 311] width 340 height 16
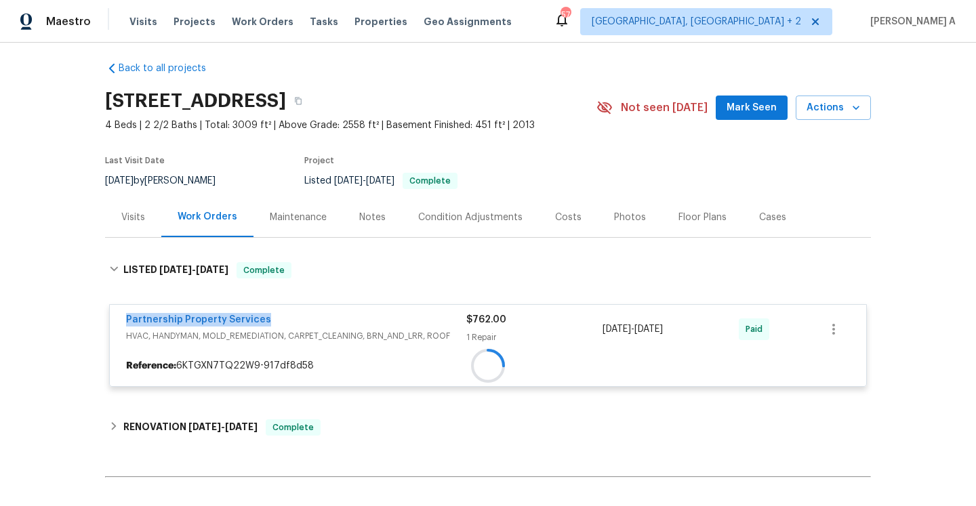
copy link "Partnership Property Services"
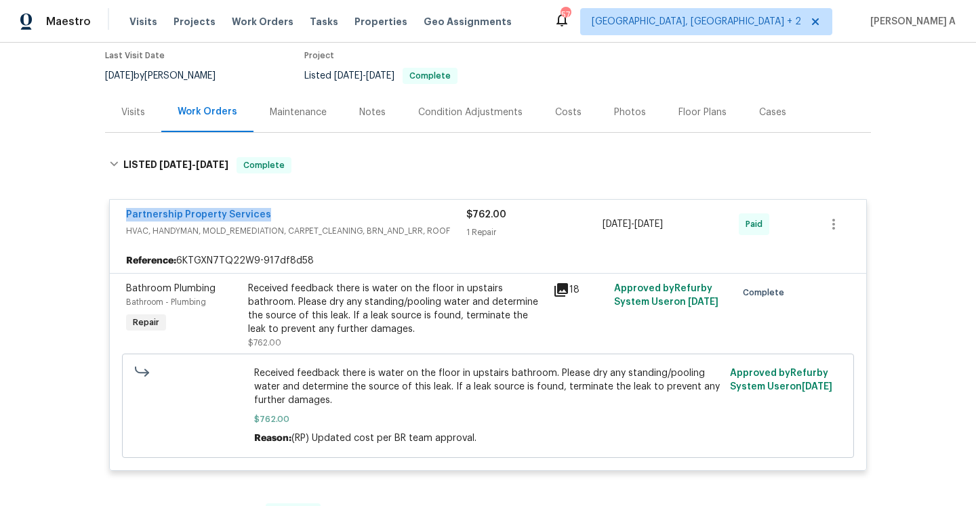
scroll to position [122, 0]
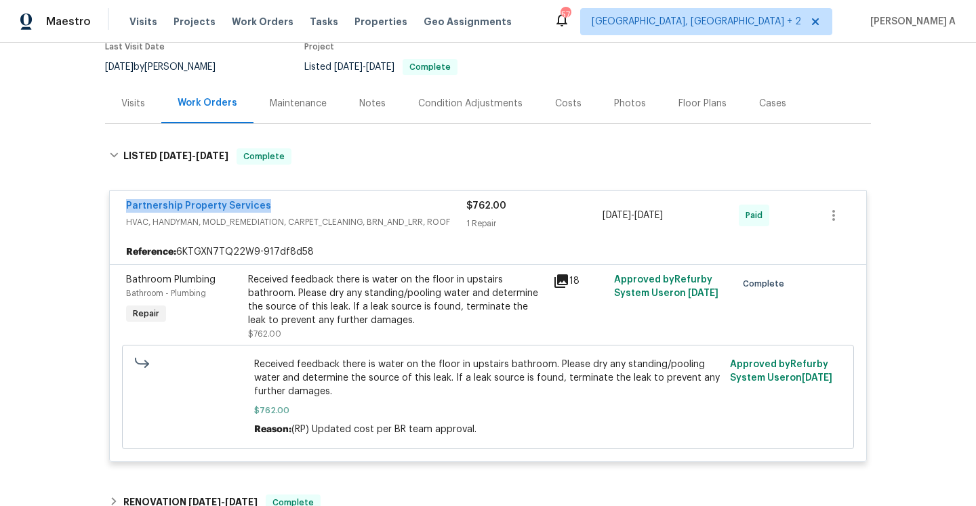
click at [295, 199] on div "Partnership Property Services HVAC, HANDYMAN, MOLD_REMEDIATION, CARPET_CLEANING…" at bounding box center [488, 215] width 756 height 49
click at [159, 108] on div "Visits" at bounding box center [133, 103] width 56 height 40
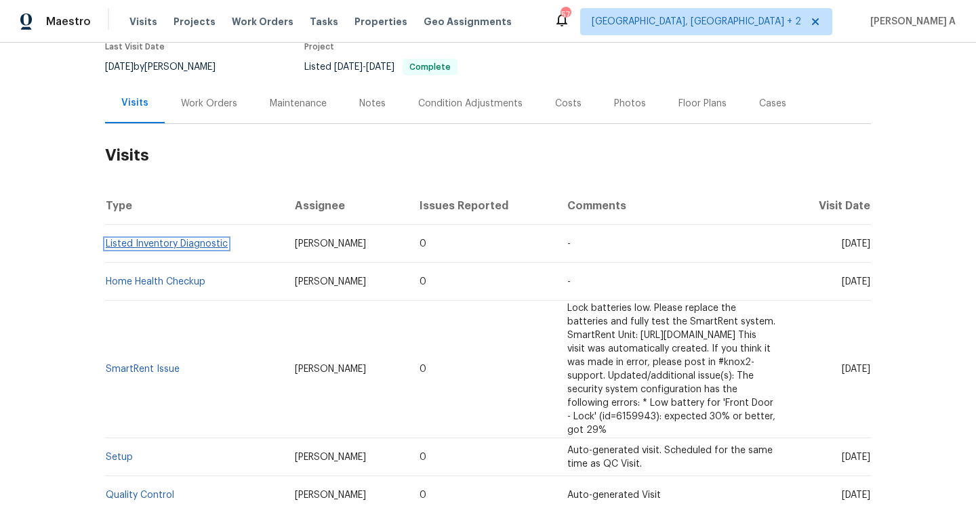
click at [206, 244] on link "Listed Inventory Diagnostic" at bounding box center [167, 243] width 122 height 9
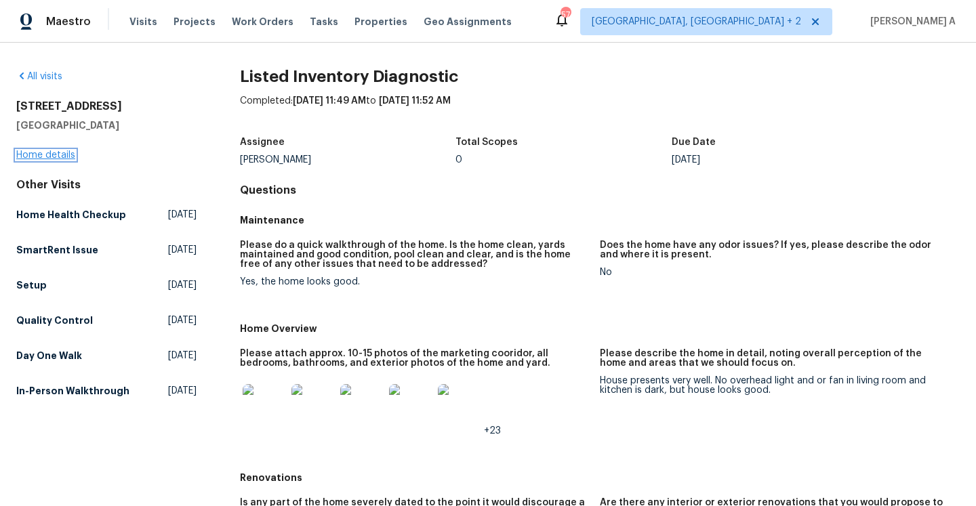
click at [62, 151] on link "Home details" at bounding box center [45, 154] width 59 height 9
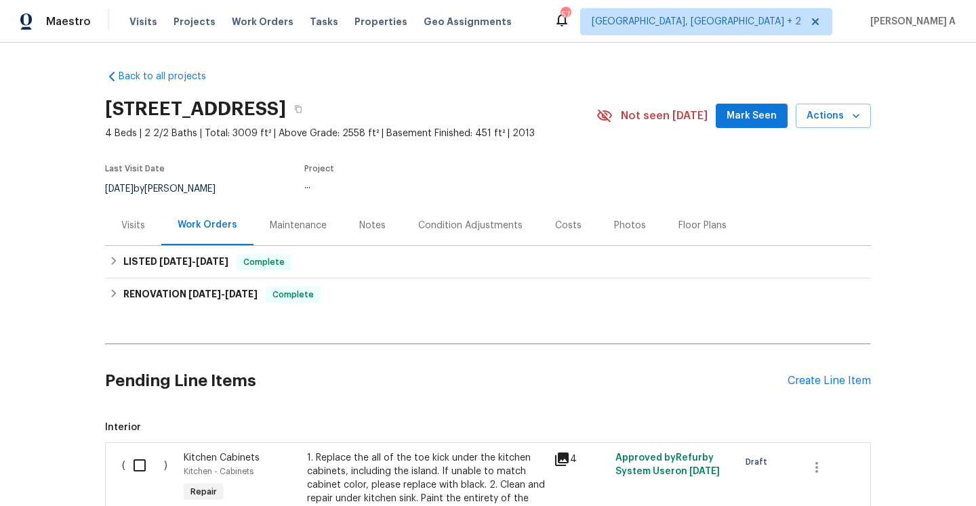
click at [122, 224] on div "Visits" at bounding box center [133, 226] width 24 height 14
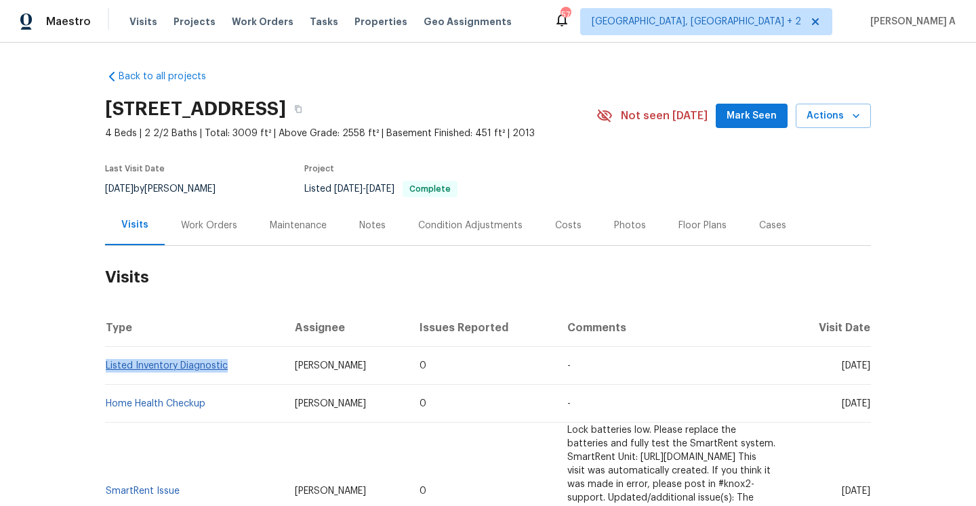
drag, startPoint x: 230, startPoint y: 369, endPoint x: 105, endPoint y: 366, distance: 124.7
click at [105, 366] on td "Listed Inventory Diagnostic" at bounding box center [194, 366] width 179 height 38
copy link "Listed Inventory Diagnostic"
click at [222, 230] on div "Work Orders" at bounding box center [209, 226] width 56 height 14
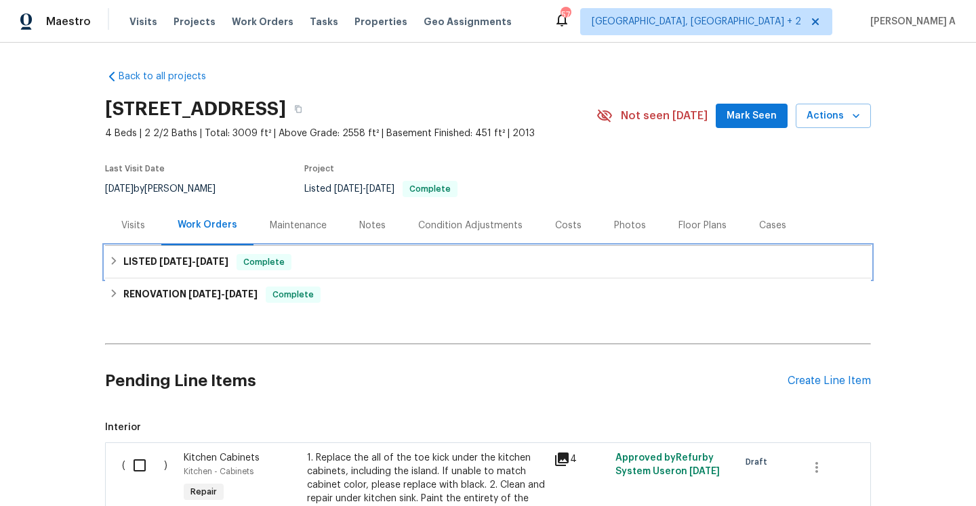
click at [220, 251] on div "LISTED [DATE] - [DATE] Complete" at bounding box center [488, 262] width 766 height 33
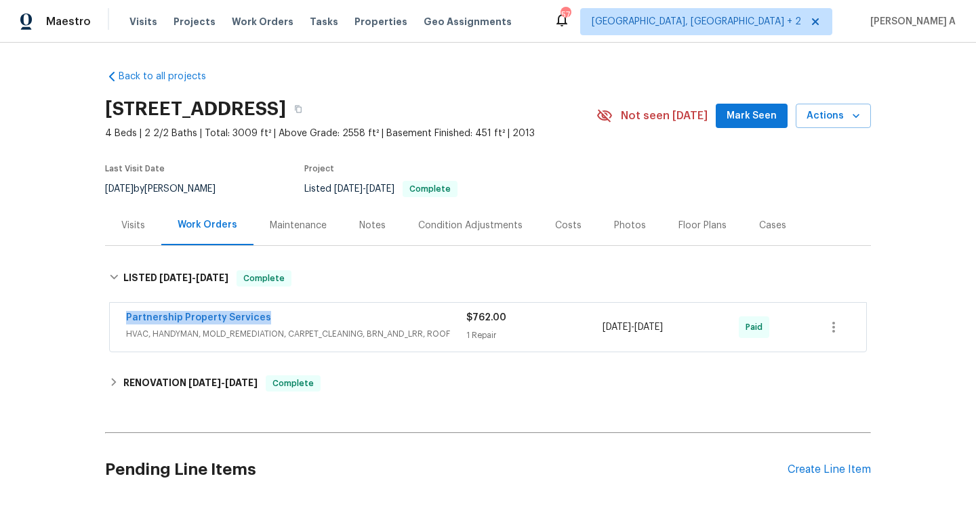
drag, startPoint x: 125, startPoint y: 320, endPoint x: 276, endPoint y: 323, distance: 151.1
click at [276, 323] on div "Partnership Property Services HVAC, HANDYMAN, MOLD_REMEDIATION, CARPET_CLEANING…" at bounding box center [488, 327] width 756 height 49
copy link "Partnership Property Services"
click at [276, 323] on div "Partnership Property Services" at bounding box center [296, 319] width 340 height 16
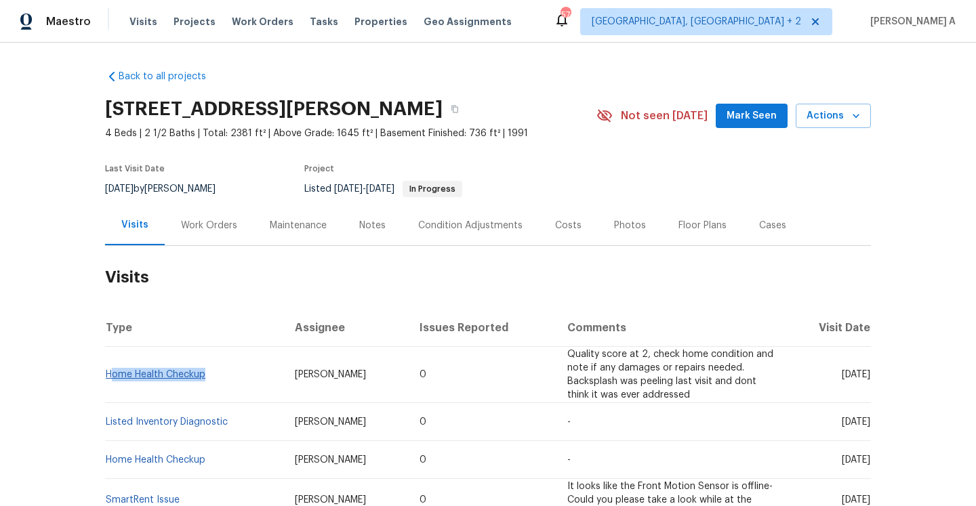
drag, startPoint x: 213, startPoint y: 372, endPoint x: 110, endPoint y: 369, distance: 103.0
click at [110, 369] on td "Home Health Checkup" at bounding box center [194, 375] width 179 height 56
copy link "Home Health Checkup"
click at [185, 370] on link "Home Health Checkup" at bounding box center [156, 374] width 100 height 9
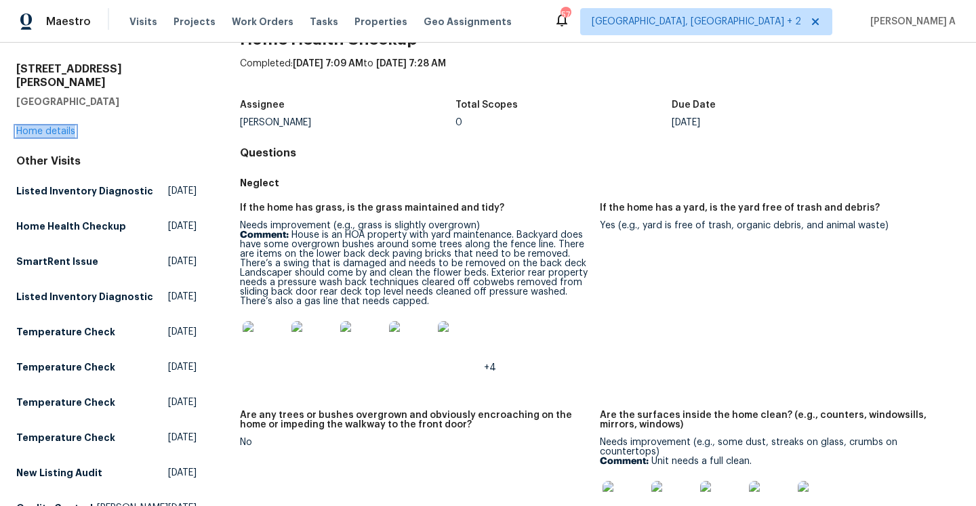
scroll to position [77, 0]
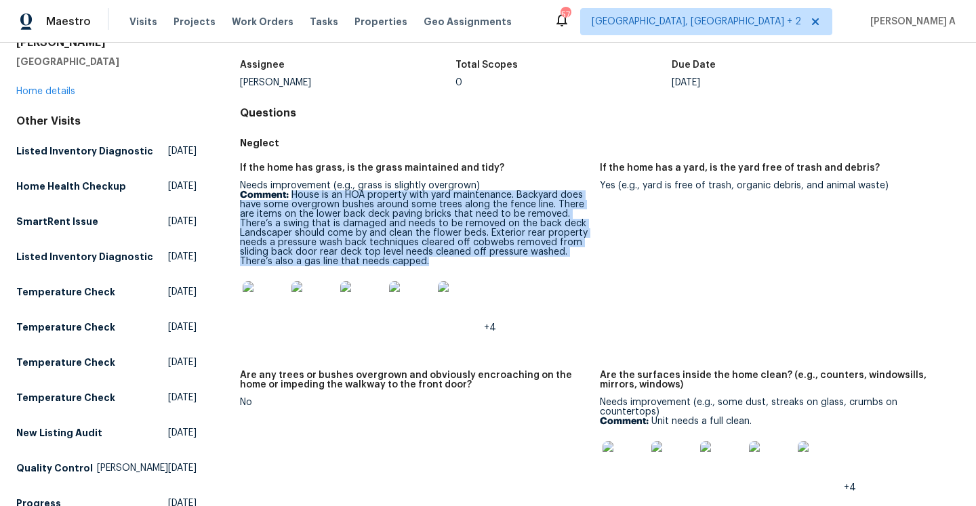
drag, startPoint x: 292, startPoint y: 193, endPoint x: 436, endPoint y: 264, distance: 160.9
click at [436, 264] on p "Comment: House is an HOA property with yard maintenance. Backyard does have som…" at bounding box center [414, 228] width 349 height 76
copy p "House is an HOA property with yard maintenance. Backyard does have some overgro…"
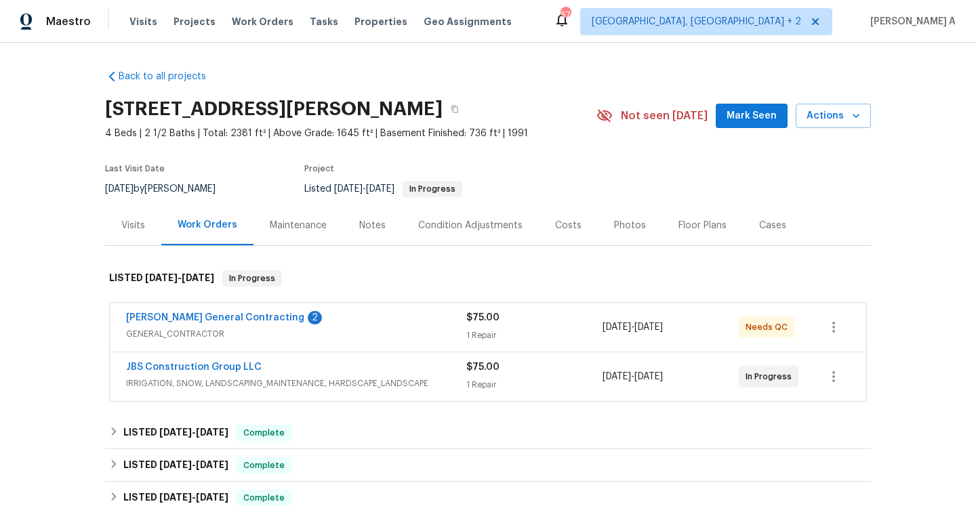
click at [367, 362] on div "JBS Construction Group LLC" at bounding box center [296, 368] width 340 height 16
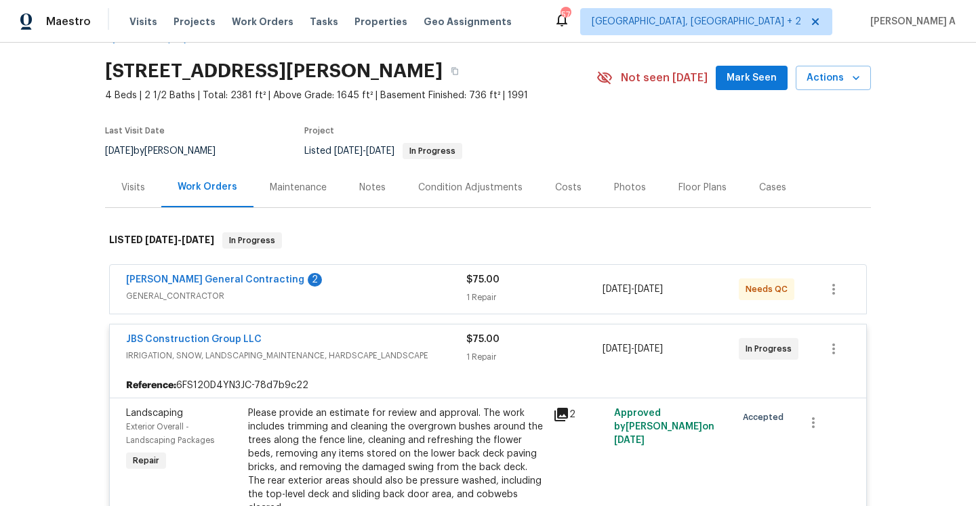
scroll to position [85, 0]
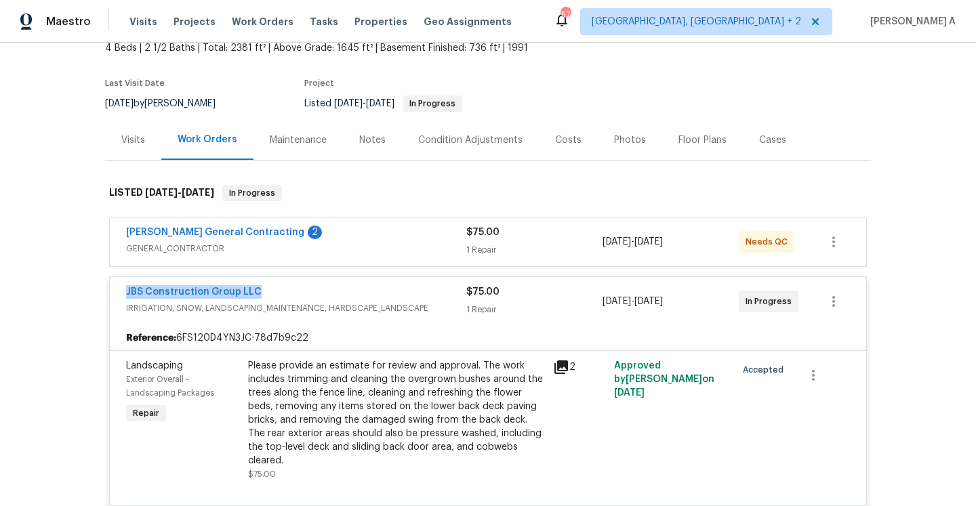
drag, startPoint x: 123, startPoint y: 293, endPoint x: 266, endPoint y: 297, distance: 143.0
click at [266, 297] on div "JBS Construction Group LLC IRRIGATION, SNOW, LANDSCAPING_MAINTENANCE, HARDSCAPE…" at bounding box center [488, 301] width 756 height 49
copy link "JBS Construction Group LLC"
click at [255, 249] on span "GENERAL_CONTRACTOR" at bounding box center [296, 249] width 340 height 14
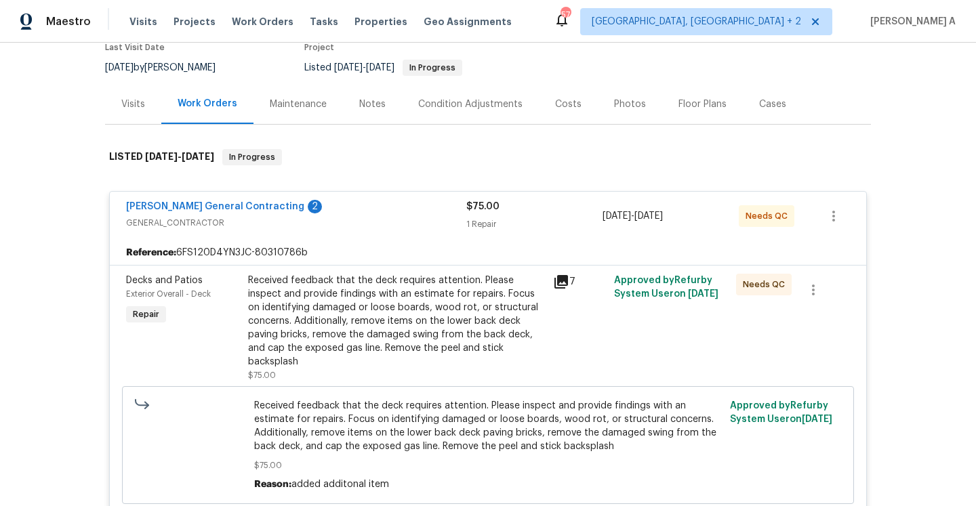
scroll to position [127, 0]
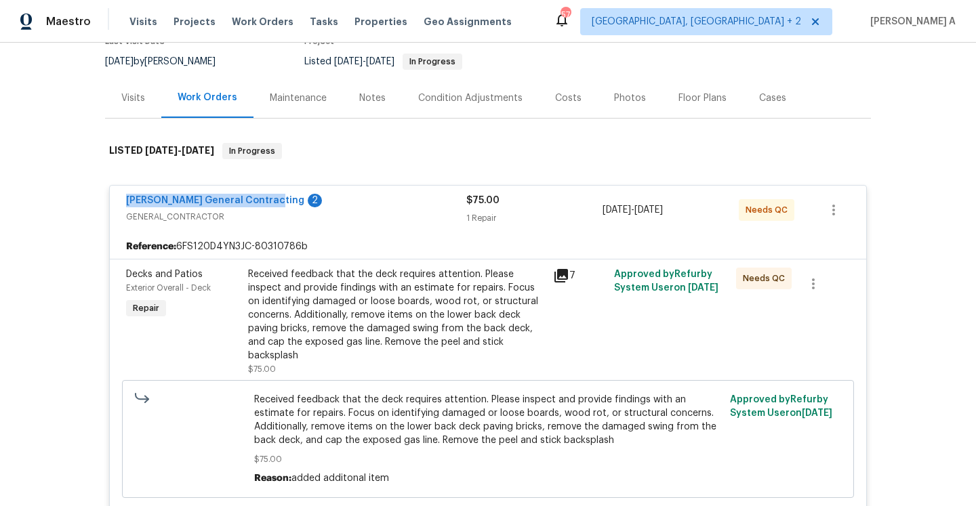
drag, startPoint x: 121, startPoint y: 199, endPoint x: 266, endPoint y: 200, distance: 145.7
click at [266, 200] on div "Nicholson General Contracting 2 GENERAL_CONTRACTOR $75.00 1 Repair 9/4/2025 - 9…" at bounding box center [488, 210] width 756 height 49
copy link "Nicholson General Contracting"
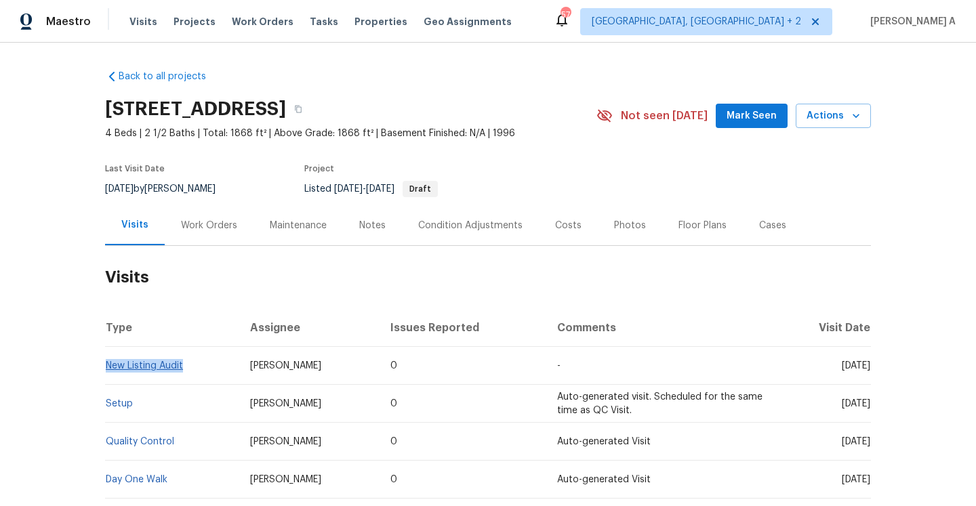
drag, startPoint x: 196, startPoint y: 364, endPoint x: 108, endPoint y: 364, distance: 87.4
click at [108, 364] on td "New Listing Audit" at bounding box center [172, 366] width 134 height 38
copy link "New Listing Audit"
click at [203, 238] on div "Work Orders" at bounding box center [209, 225] width 89 height 40
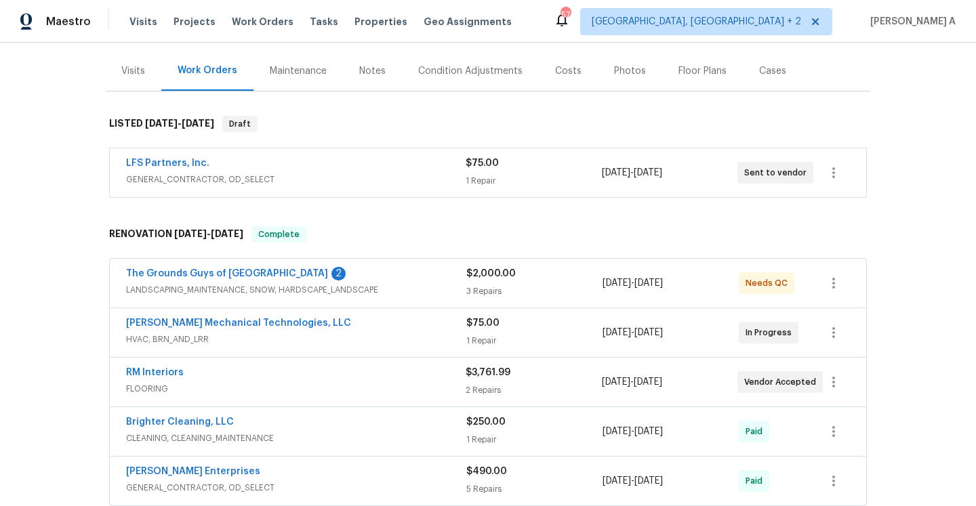
scroll to position [213, 0]
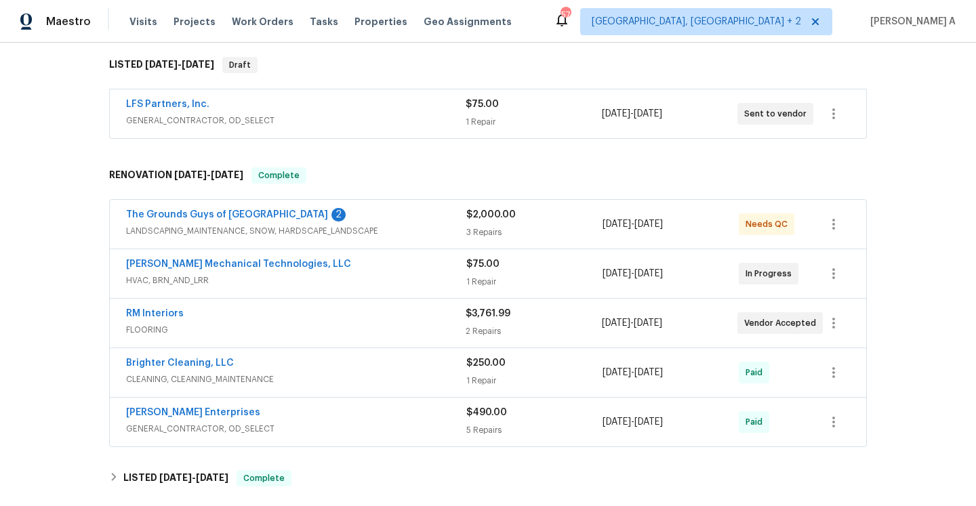
click at [331, 329] on span "FLOORING" at bounding box center [295, 330] width 339 height 14
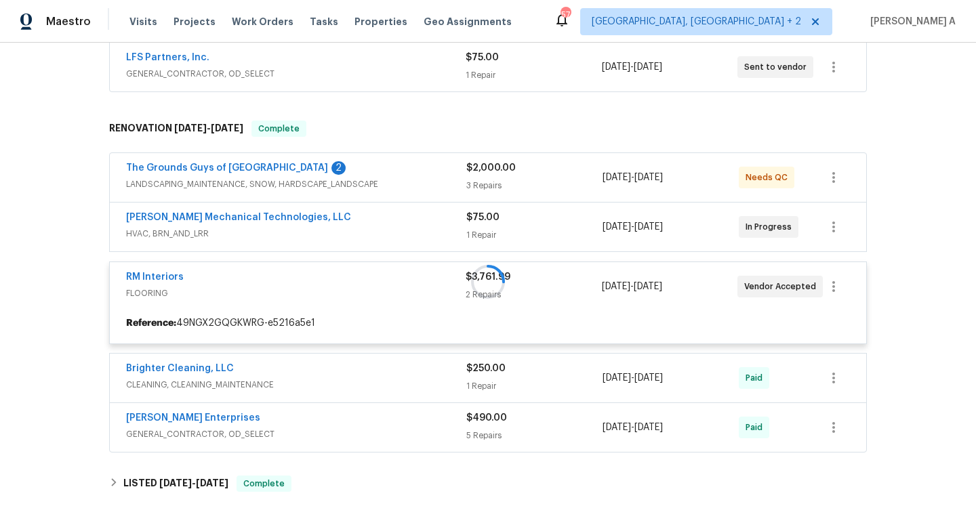
scroll to position [328, 0]
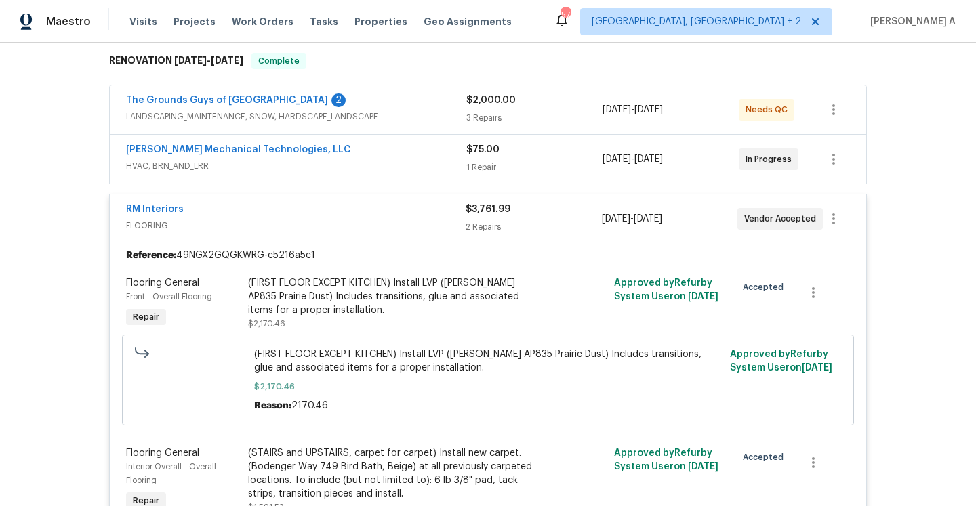
click at [284, 207] on div "RM Interiors" at bounding box center [295, 211] width 339 height 16
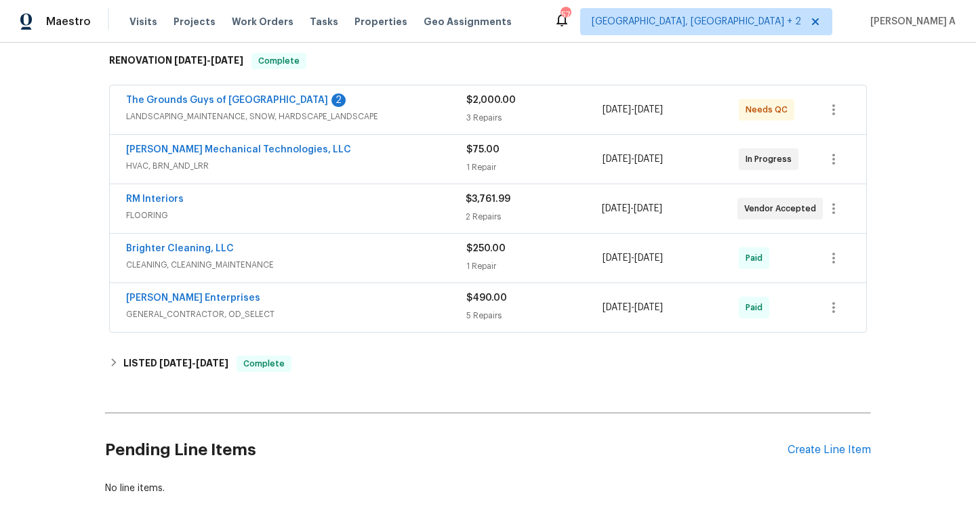
click at [334, 146] on div "[PERSON_NAME] Mechanical Technologies, LLC" at bounding box center [296, 151] width 340 height 16
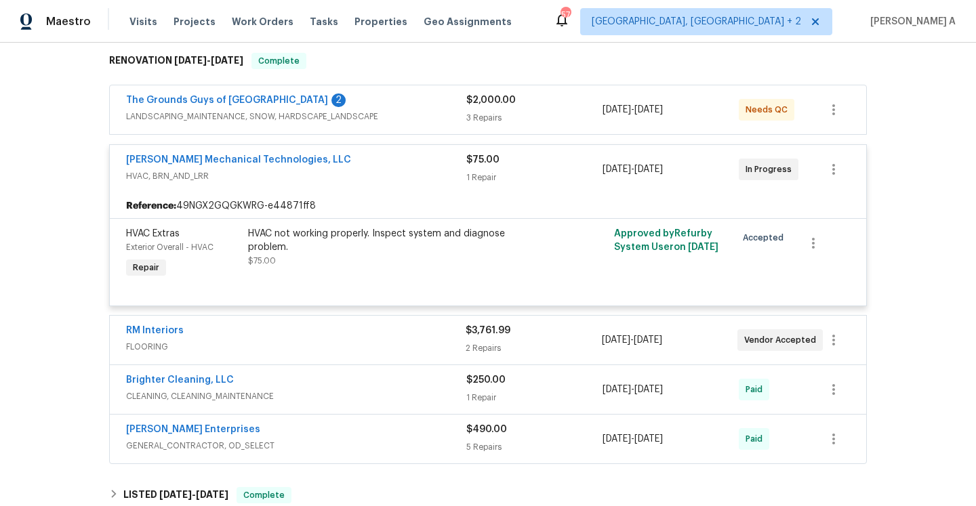
click at [348, 165] on div "[PERSON_NAME] Mechanical Technologies, LLC" at bounding box center [296, 161] width 340 height 16
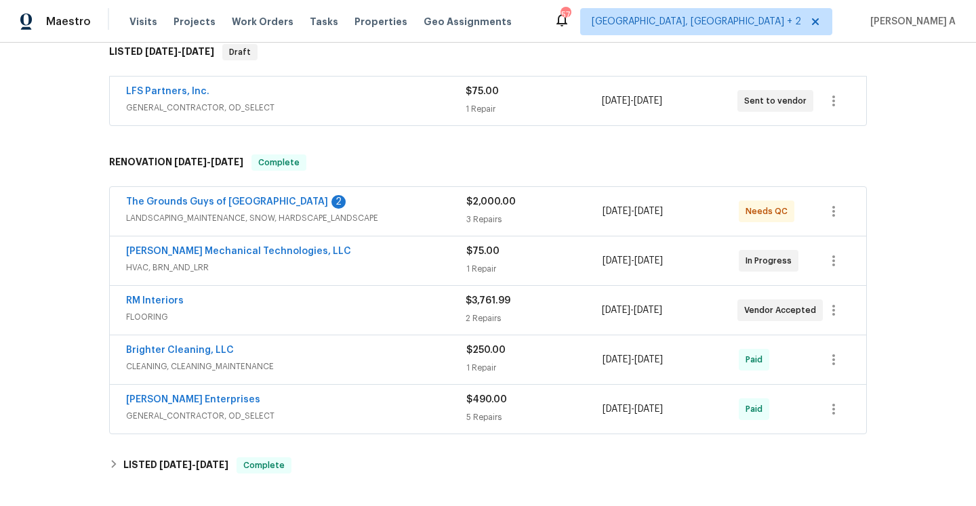
scroll to position [151, 0]
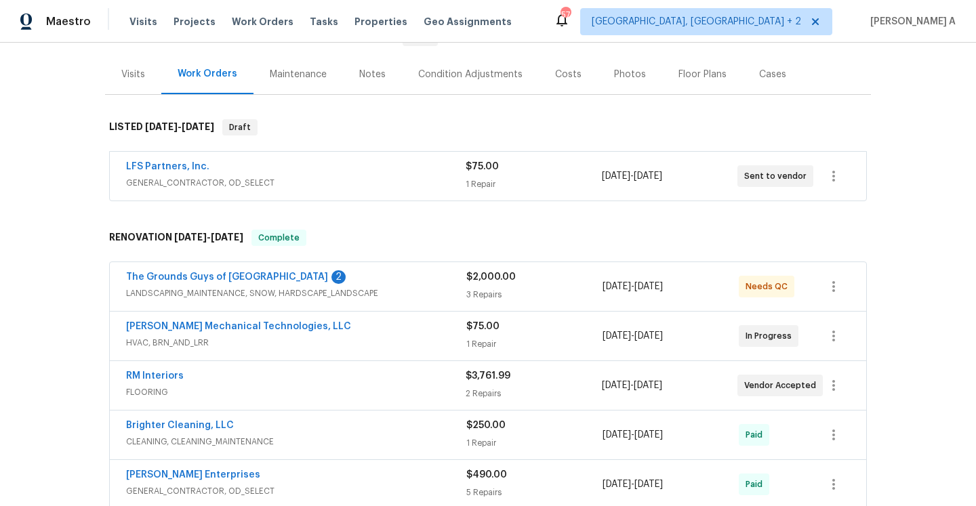
click at [353, 174] on div "LFS Partners, Inc." at bounding box center [295, 168] width 339 height 16
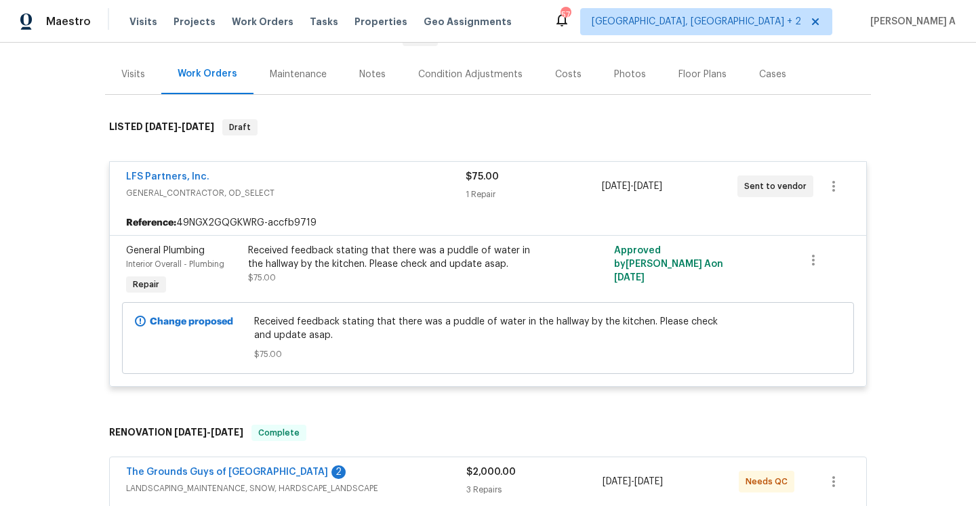
click at [353, 174] on div "LFS Partners, Inc." at bounding box center [295, 178] width 339 height 16
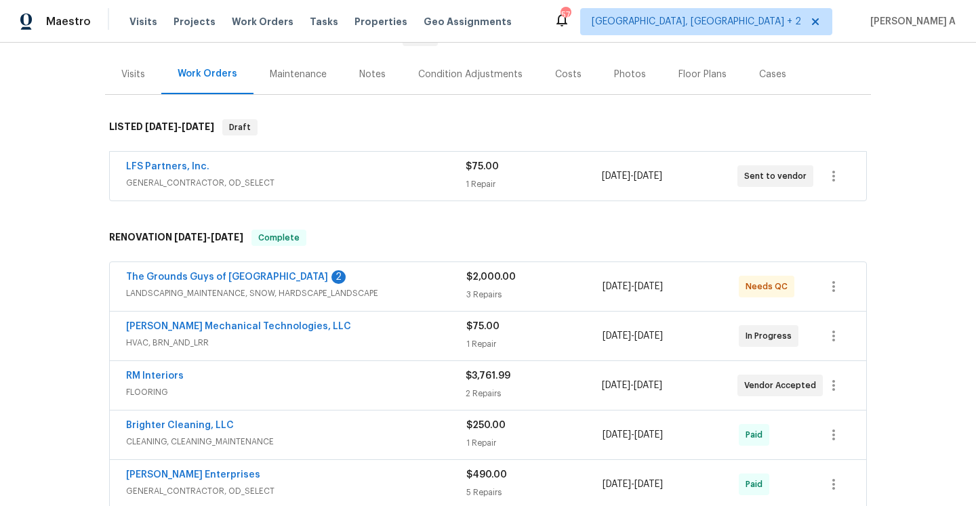
click at [314, 150] on div "LFS Partners, Inc. GENERAL_CONTRACTOR, OD_SELECT $75.00 1 Repair [DATE] - [DATE…" at bounding box center [488, 177] width 766 height 56
click at [326, 176] on span "GENERAL_CONTRACTOR, OD_SELECT" at bounding box center [295, 183] width 339 height 14
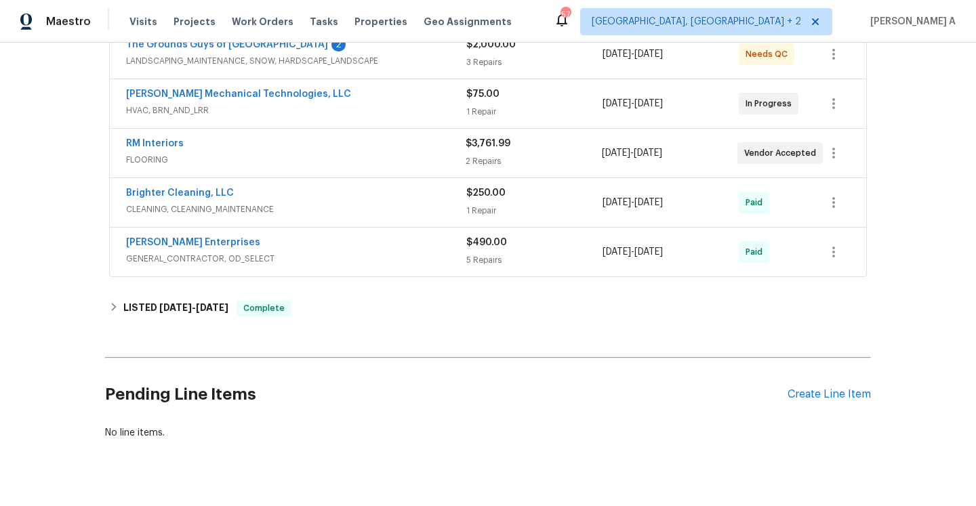
scroll to position [604, 0]
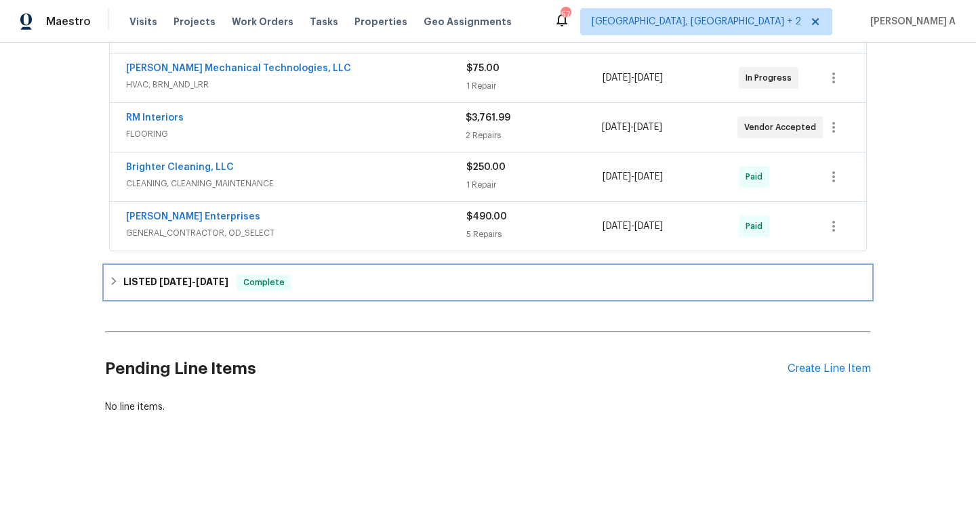
click at [415, 292] on div "LISTED 8/26/25 - 8/27/25 Complete" at bounding box center [488, 282] width 766 height 33
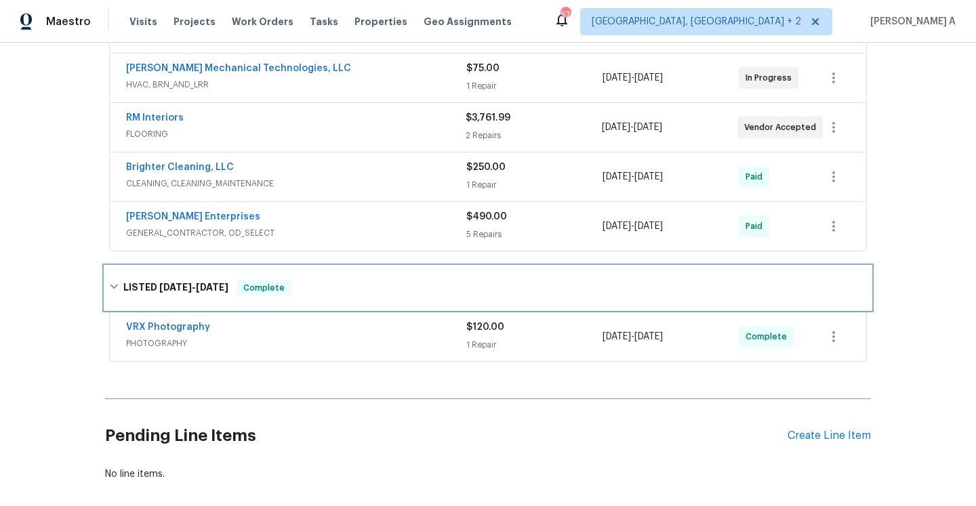
click at [415, 292] on div "LISTED 8/26/25 - 8/27/25 Complete" at bounding box center [487, 288] width 757 height 16
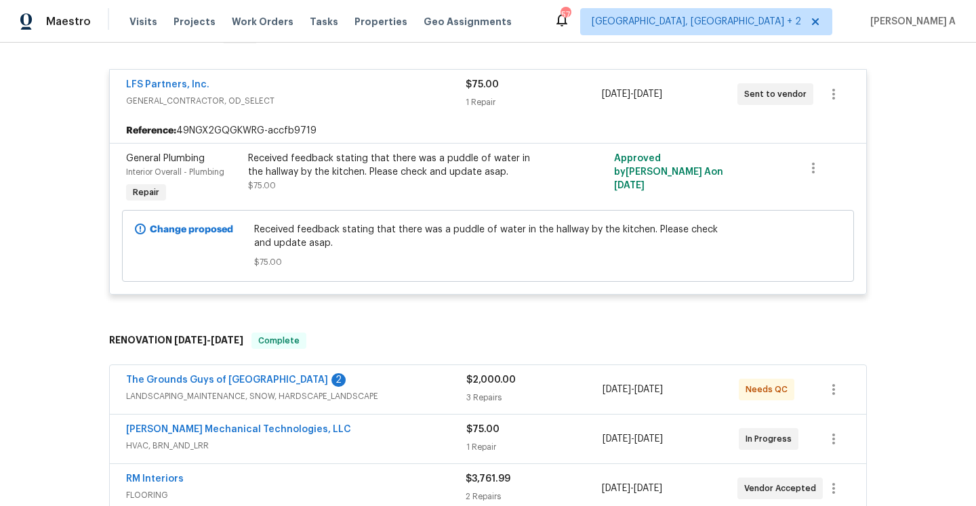
scroll to position [132, 0]
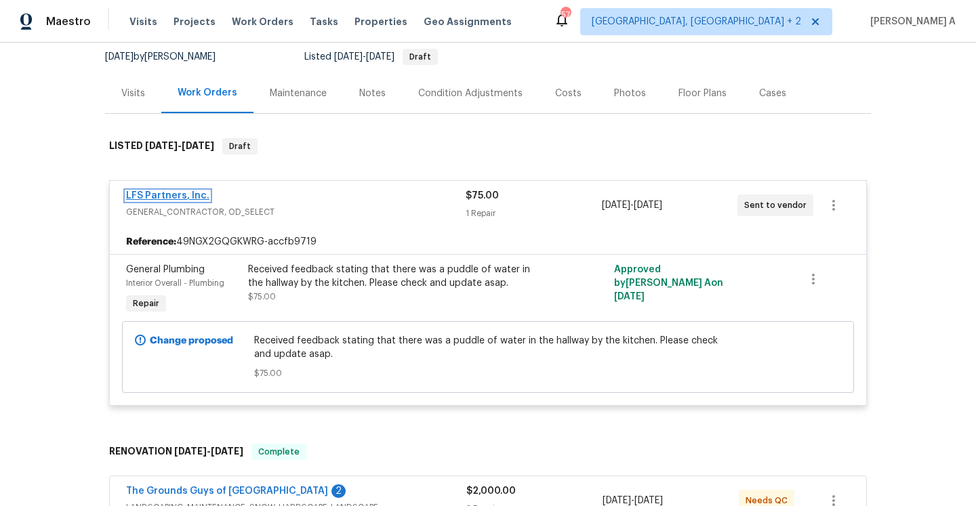
click at [196, 194] on link "LFS Partners, Inc." at bounding box center [167, 195] width 83 height 9
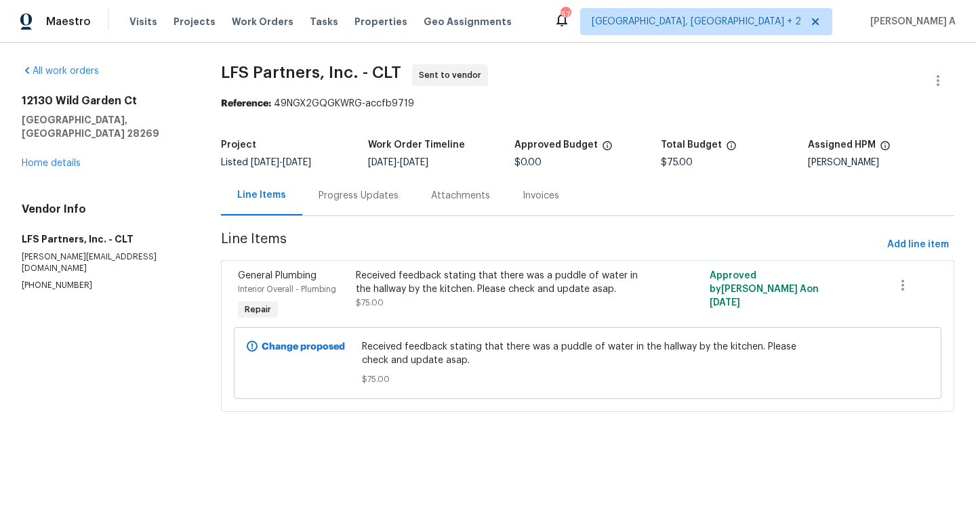
click at [377, 194] on div "Progress Updates" at bounding box center [358, 196] width 80 height 14
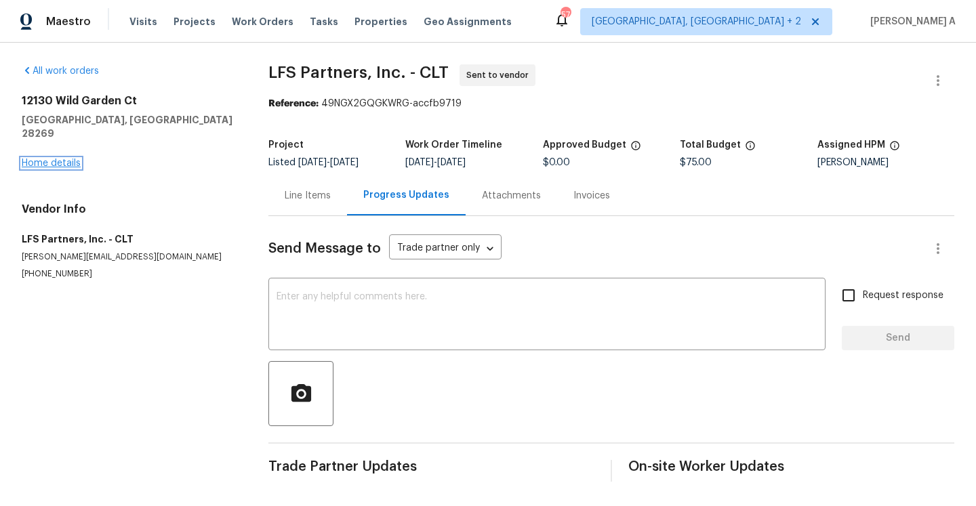
click at [75, 159] on link "Home details" at bounding box center [51, 163] width 59 height 9
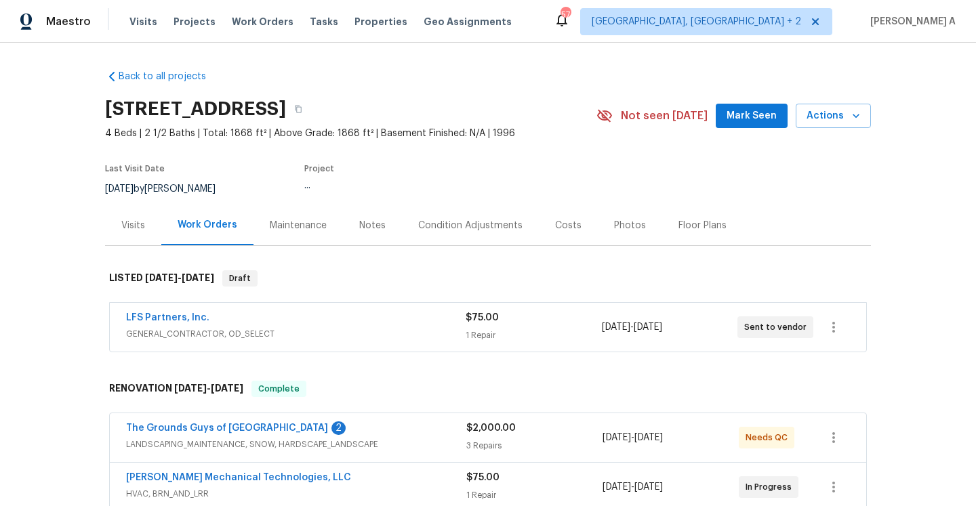
click at [394, 310] on div "LFS Partners, Inc. GENERAL_CONTRACTOR, OD_SELECT $75.00 1 Repair 9/6/2025 - 9/9…" at bounding box center [488, 327] width 756 height 49
click at [326, 326] on div "LFS Partners, Inc." at bounding box center [295, 319] width 339 height 16
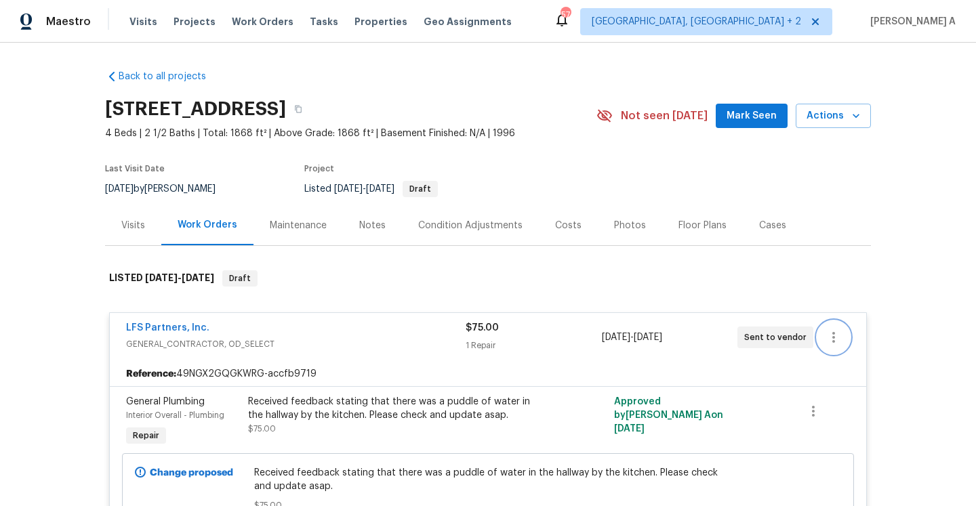
click at [839, 344] on icon "button" at bounding box center [833, 337] width 16 height 16
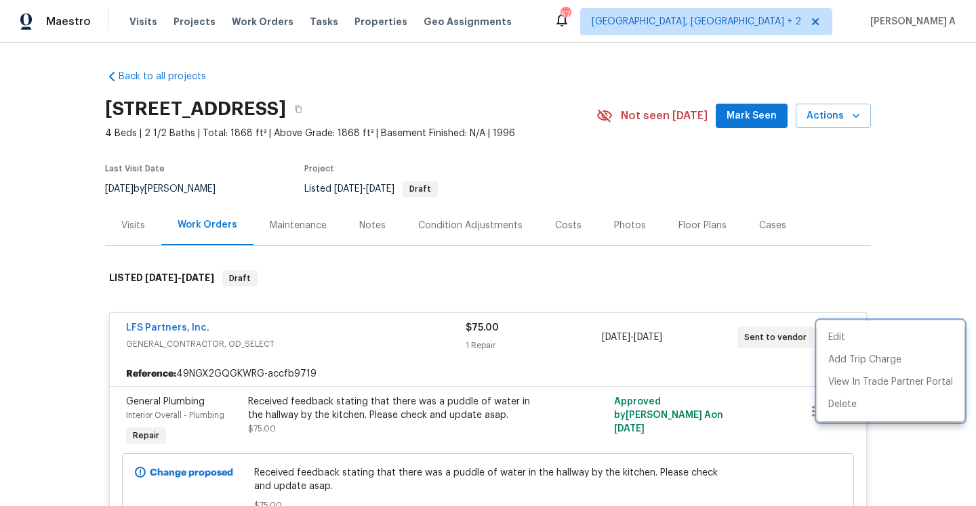
click at [171, 327] on div at bounding box center [488, 253] width 976 height 506
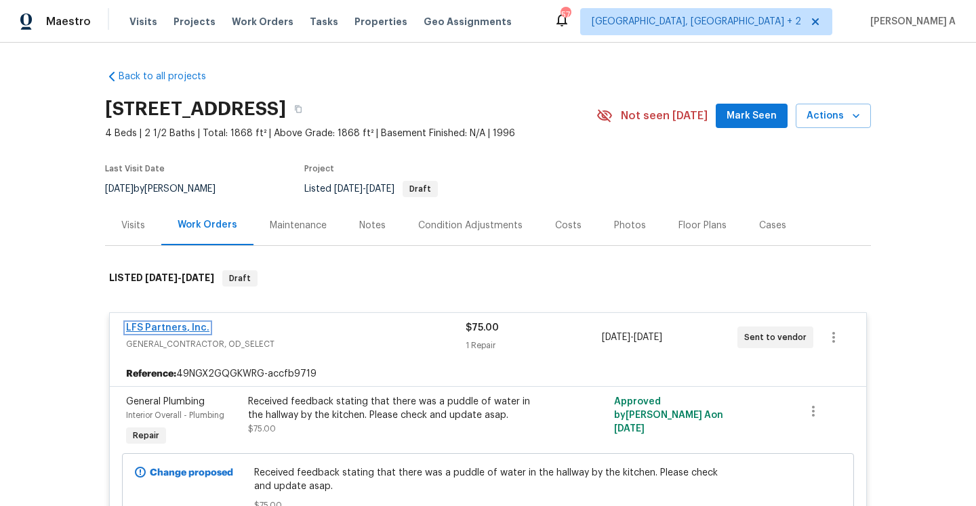
click at [186, 325] on link "LFS Partners, Inc." at bounding box center [167, 327] width 83 height 9
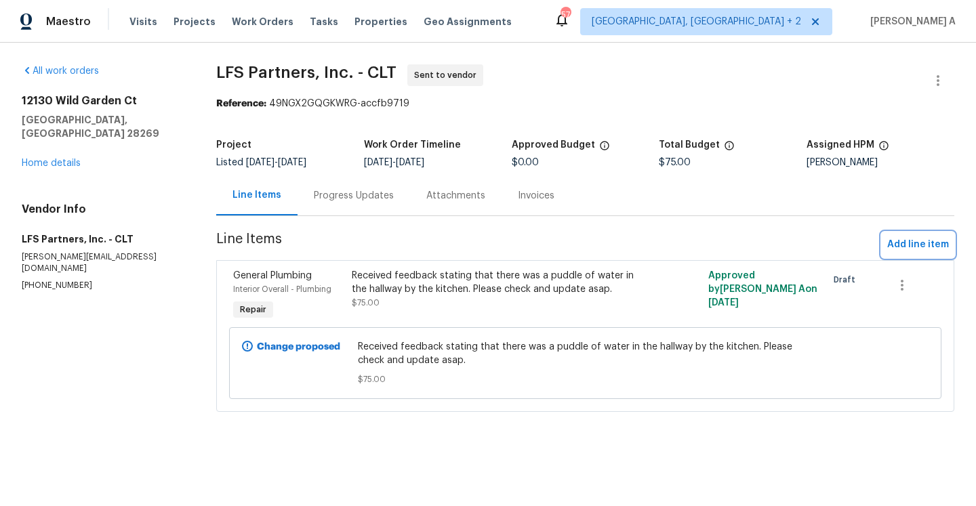
click at [896, 248] on span "Add line item" at bounding box center [918, 244] width 62 height 17
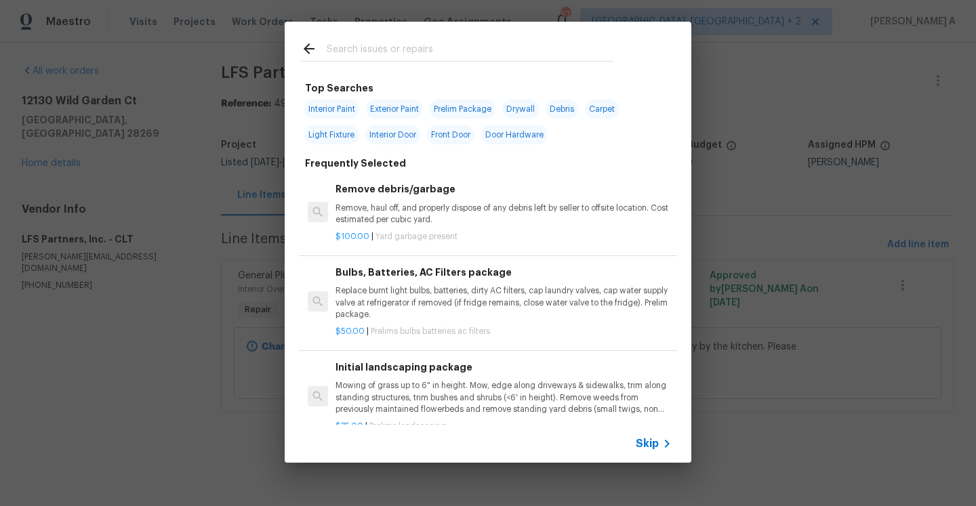
click at [644, 437] on span "Skip" at bounding box center [646, 444] width 23 height 14
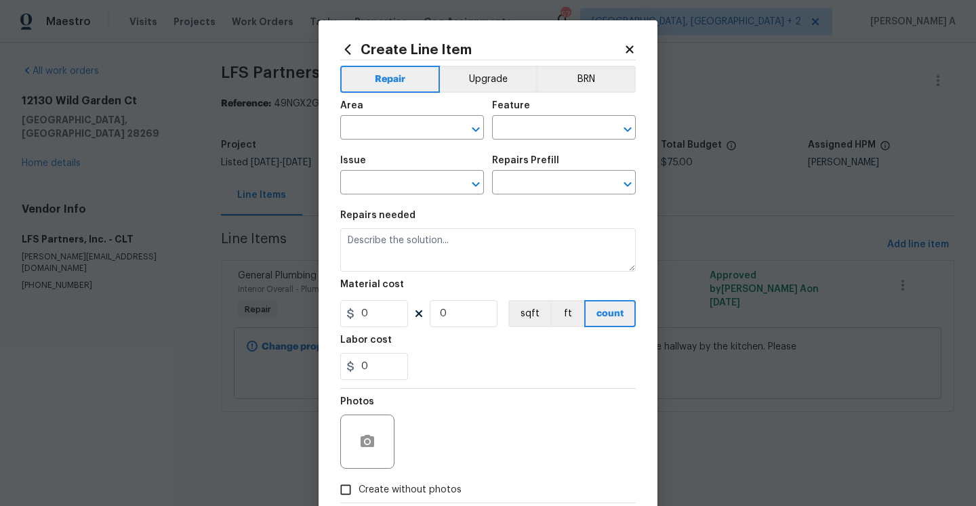
click at [383, 117] on div "Area" at bounding box center [412, 110] width 144 height 18
click at [383, 121] on input "text" at bounding box center [393, 129] width 106 height 21
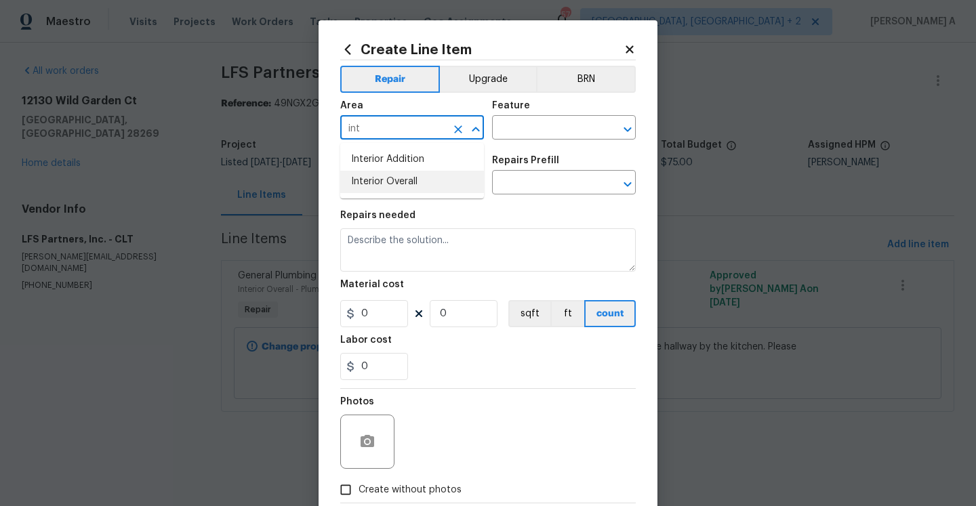
click at [410, 180] on li "Interior Overall" at bounding box center [412, 182] width 144 height 22
type input "Interior Overall"
click at [522, 138] on input "text" at bounding box center [545, 129] width 106 height 21
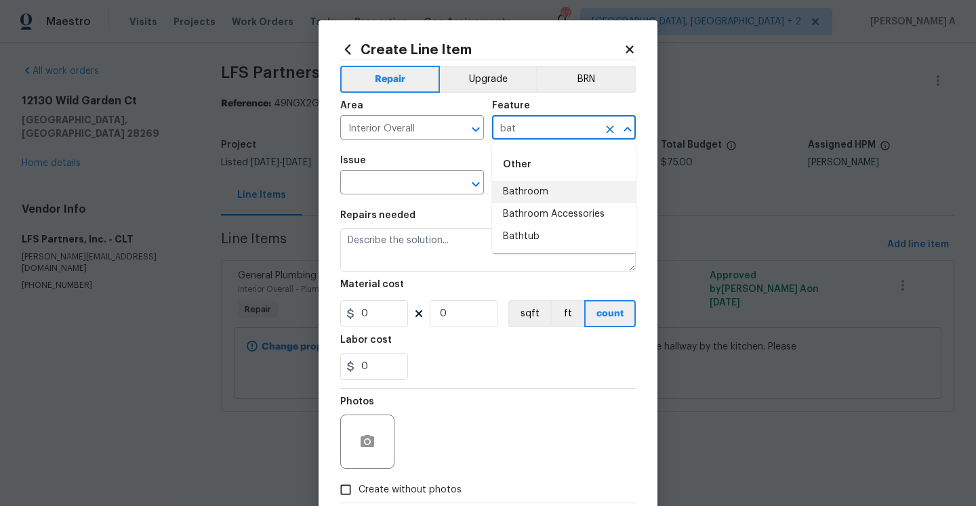
click at [536, 184] on li "Bathroom" at bounding box center [564, 192] width 144 height 22
type input "Bathroom"
click at [385, 184] on input "text" at bounding box center [393, 183] width 106 height 21
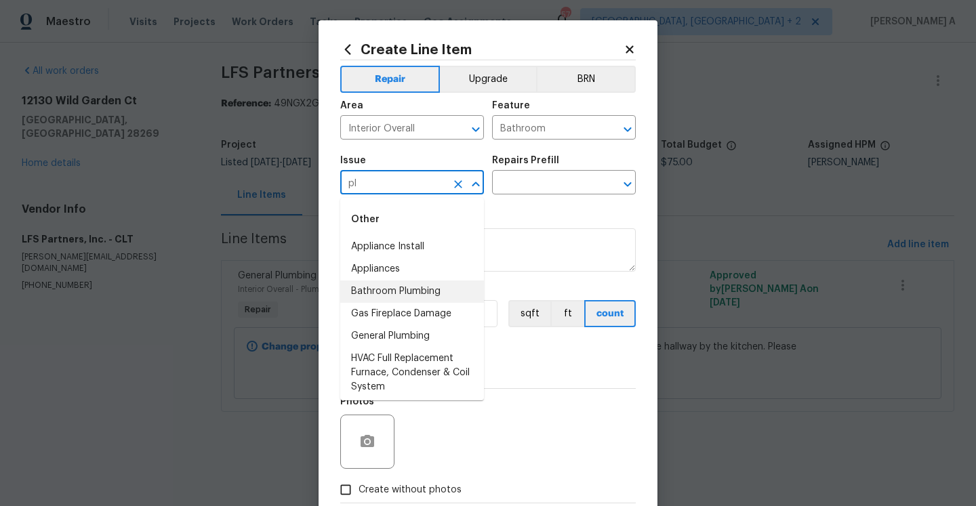
click at [401, 293] on li "Bathroom Plumbing" at bounding box center [412, 291] width 144 height 22
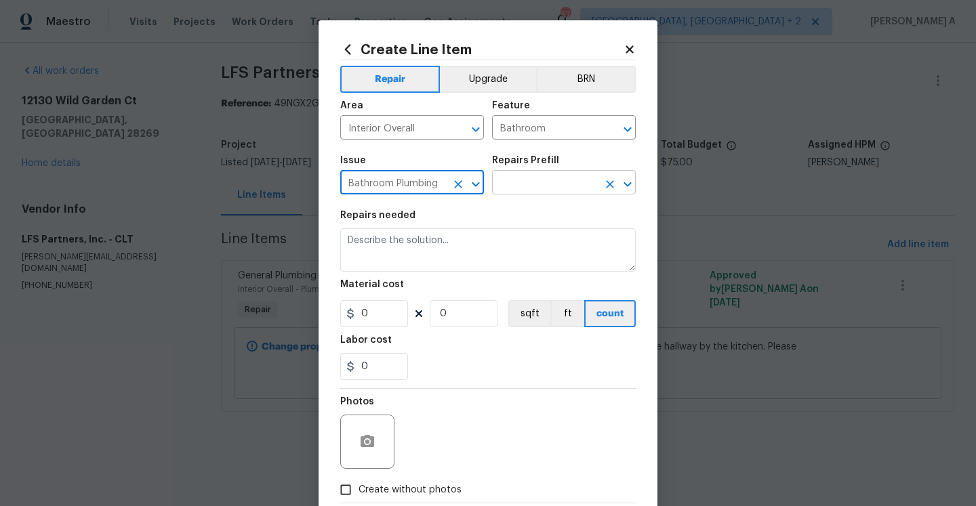
type input "Bathroom Plumbing"
click at [558, 186] on input "text" at bounding box center [545, 183] width 106 height 21
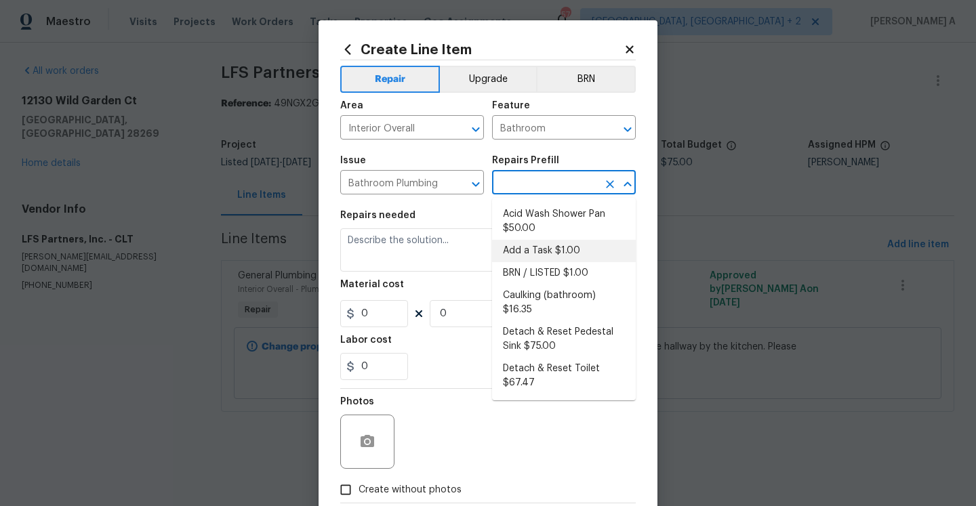
click at [565, 248] on li "Add a Task $1.00" at bounding box center [564, 251] width 144 height 22
type input "Plumbing"
type input "Add a Task $1.00"
type textarea "HPM to detail"
type input "1"
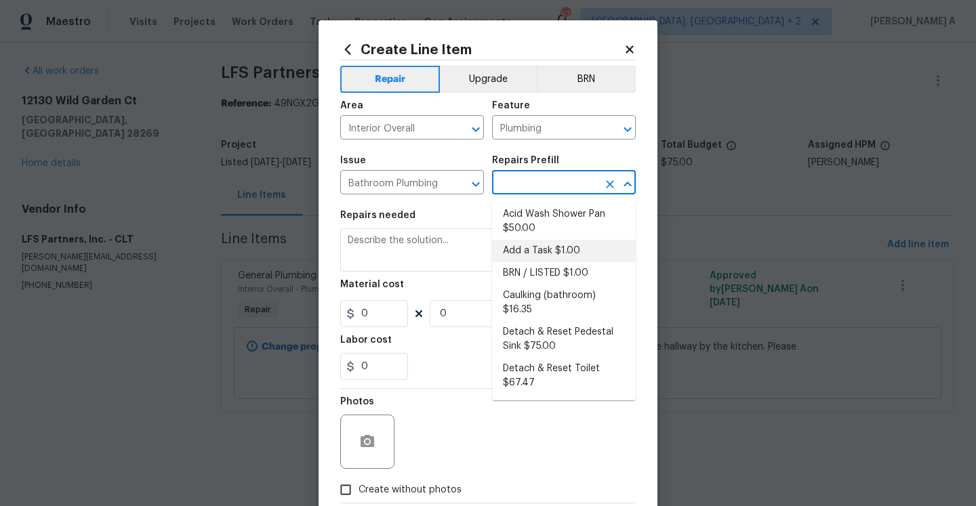
type input "1"
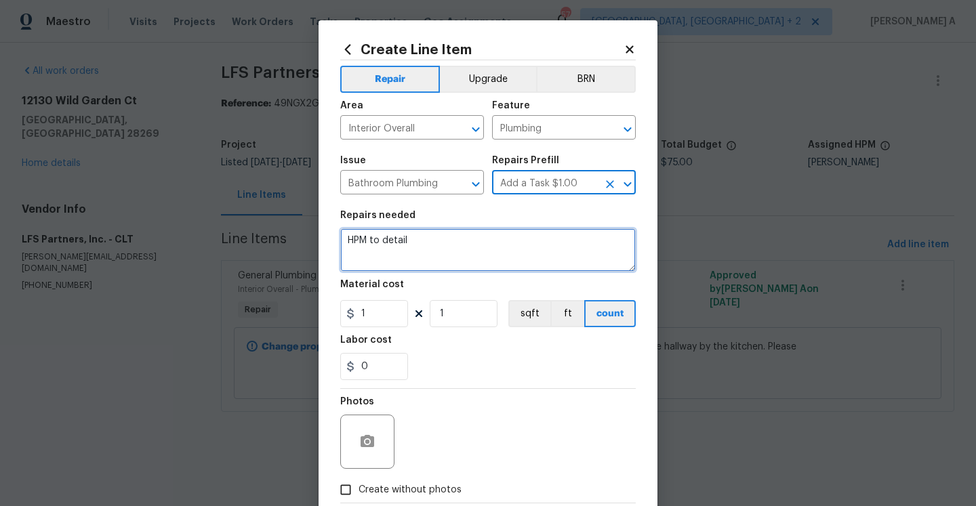
click at [553, 250] on textarea "HPM to detail" at bounding box center [487, 249] width 295 height 43
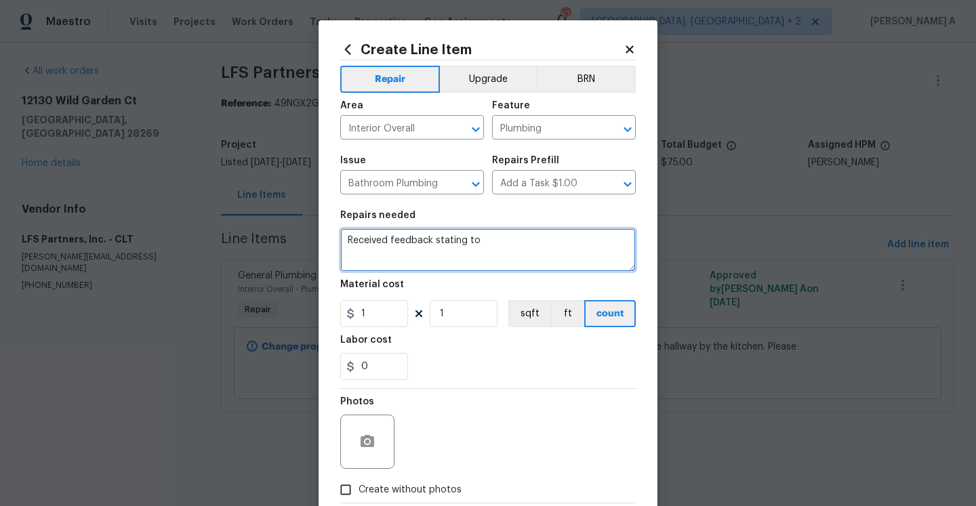
paste textarea "report that there’s a leak in the bathroom, maybe from a broken pipe or valve."
type textarea "Received feedback stating to report that there’s a leak in the bathroom, maybe …"
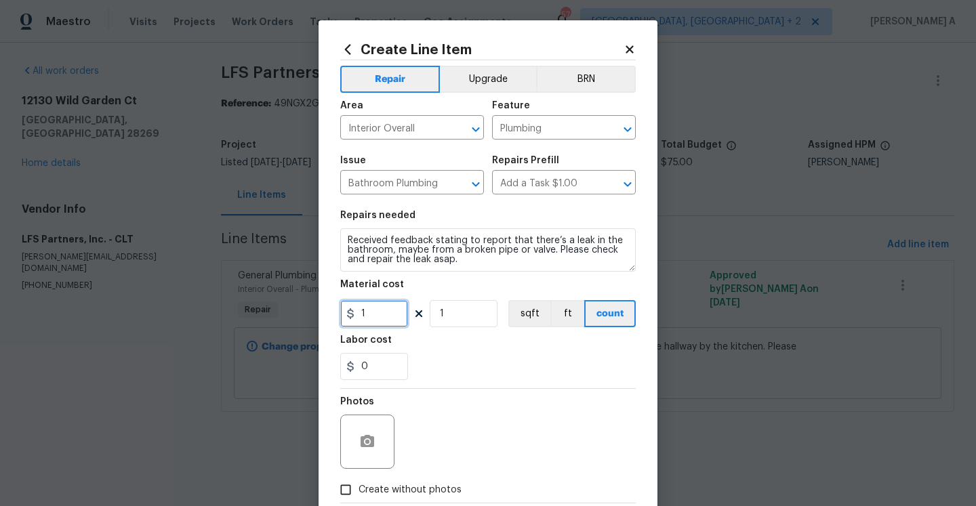
click at [397, 308] on input "1" at bounding box center [374, 313] width 68 height 27
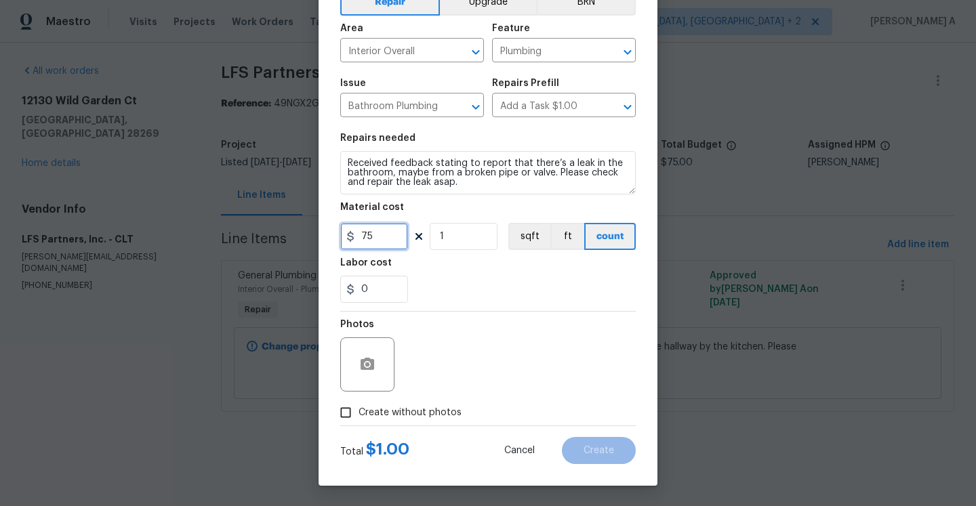
type input "75"
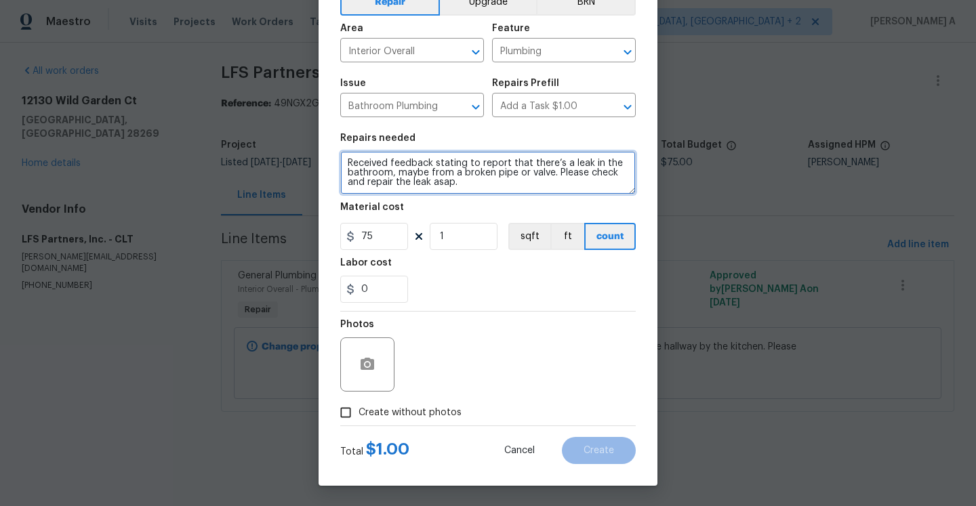
click at [598, 180] on textarea "Received feedback stating to report that there’s a leak in the bathroom, maybe …" at bounding box center [487, 172] width 295 height 43
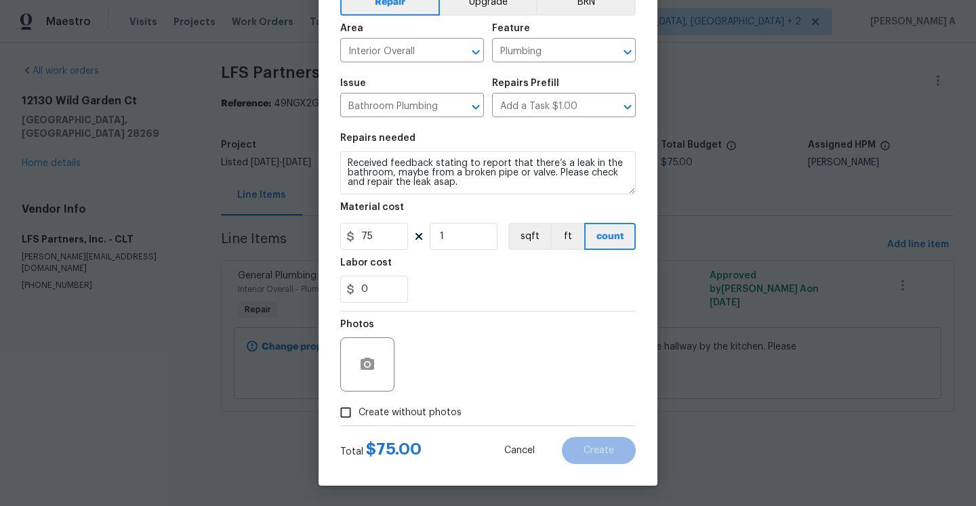
click at [0, 0] on qb-div at bounding box center [0, 0] width 0 height 0
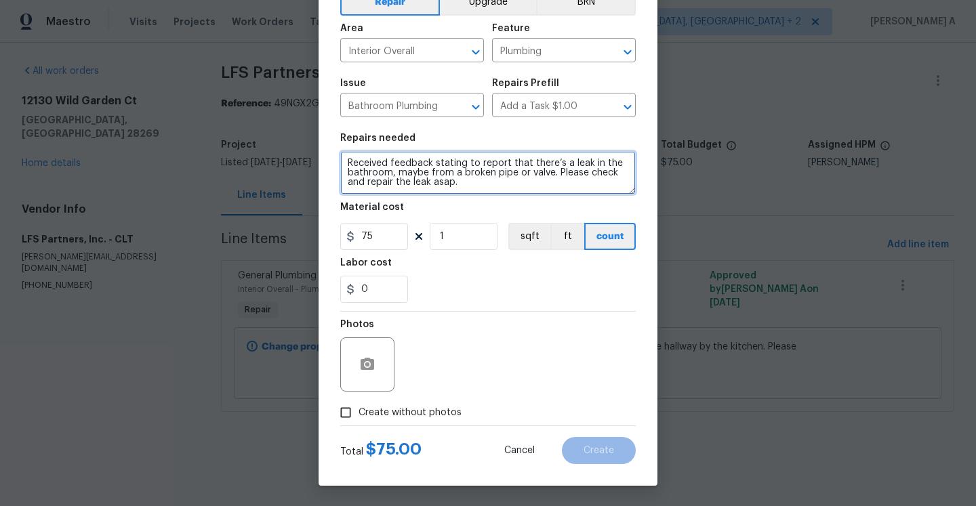
click at [597, 169] on textarea "Received feedback stating to report that there’s a leak in the bathroom, maybe …" at bounding box center [487, 172] width 295 height 43
type textarea "Received feedback stating to report that there’s a leak in the bathroom, maybe …"
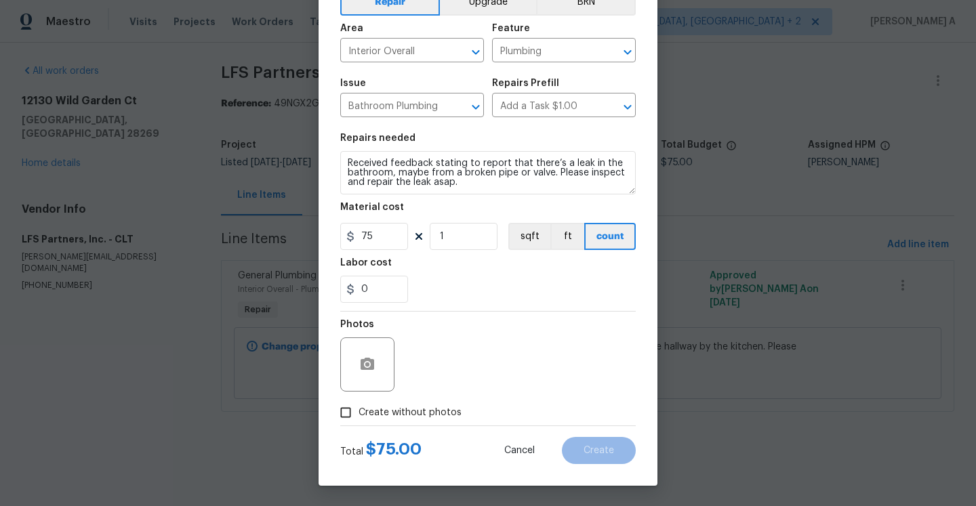
click at [413, 413] on span "Create without photos" at bounding box center [409, 413] width 103 height 14
click at [358, 413] on input "Create without photos" at bounding box center [346, 413] width 26 height 26
checkbox input "true"
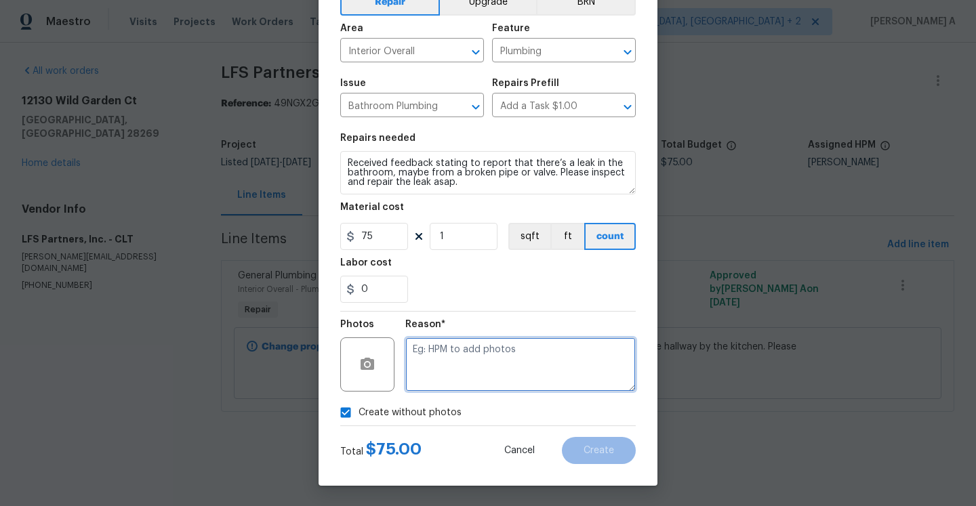
click at [453, 374] on textarea at bounding box center [520, 364] width 230 height 54
type textarea "Na"
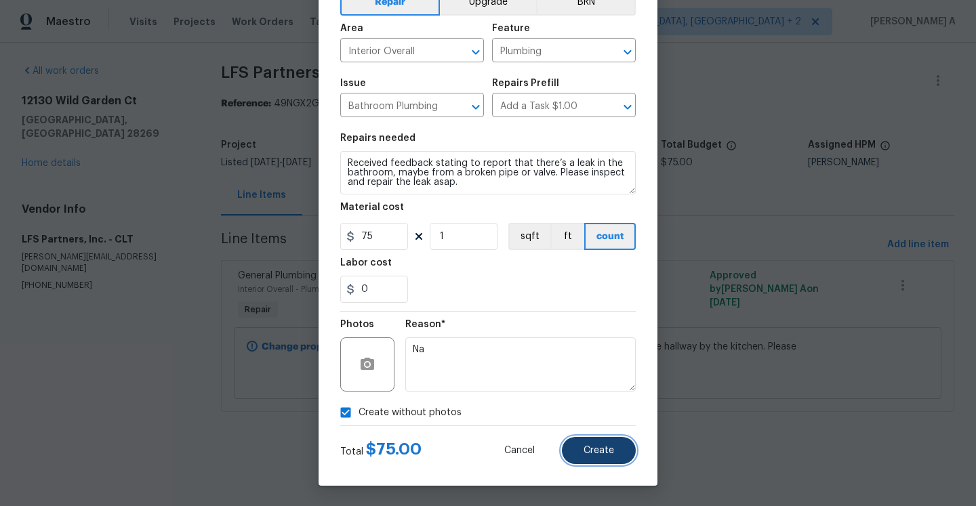
click at [589, 452] on span "Create" at bounding box center [598, 451] width 30 height 10
type input "0"
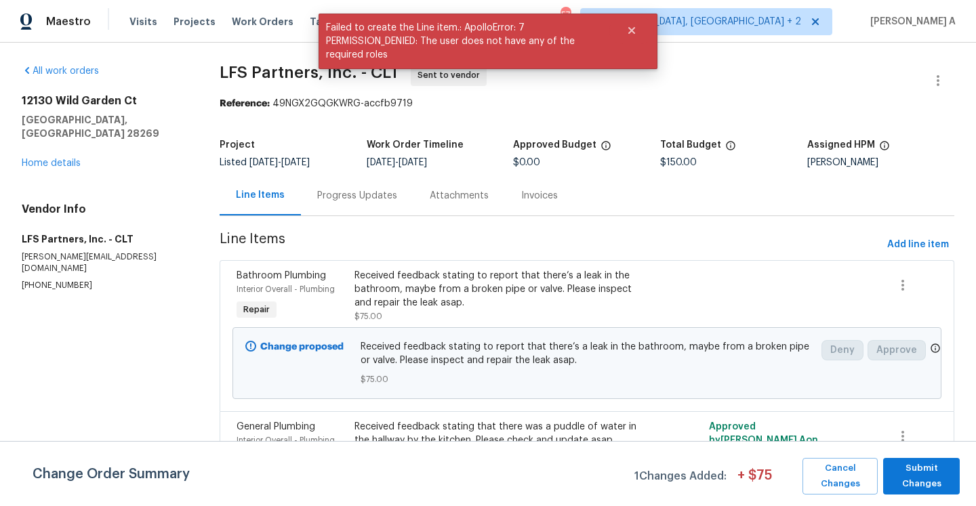
scroll to position [96, 0]
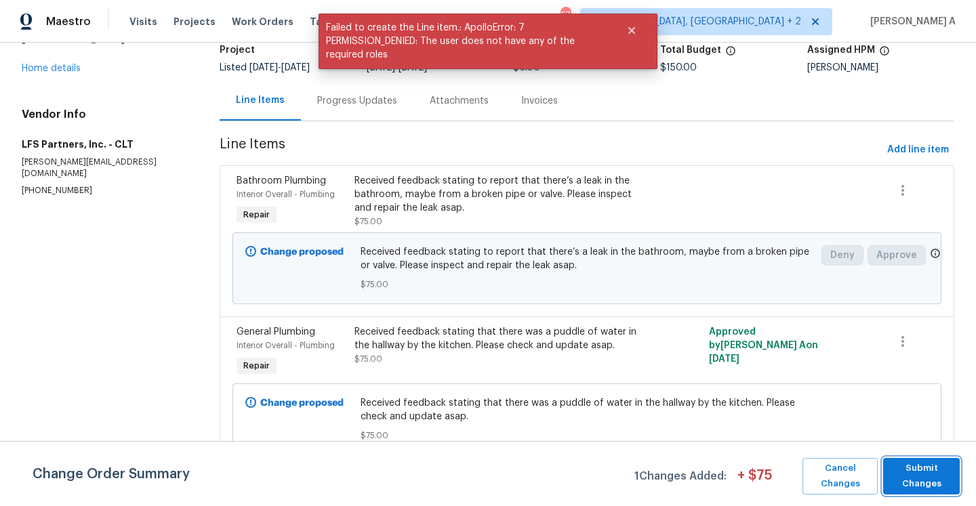
click at [941, 464] on span "Submit Changes" at bounding box center [921, 476] width 63 height 31
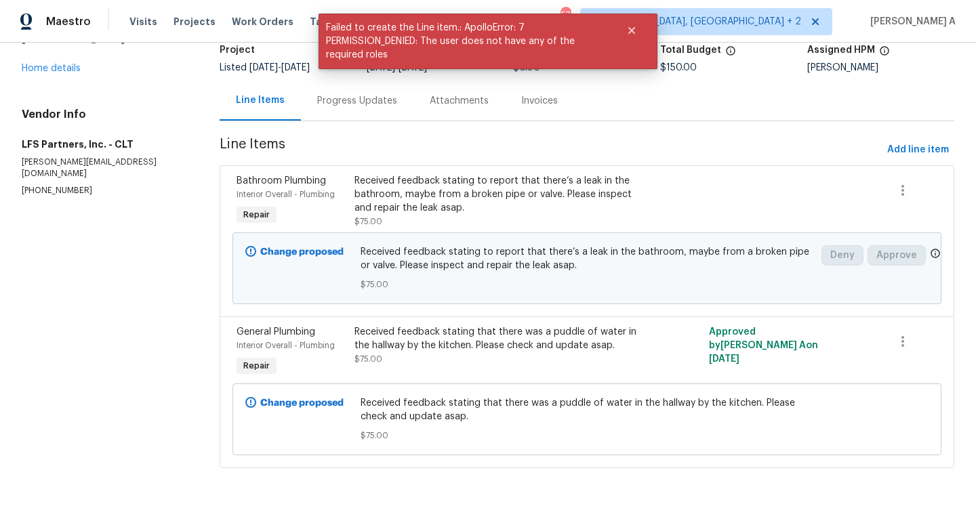
scroll to position [32, 0]
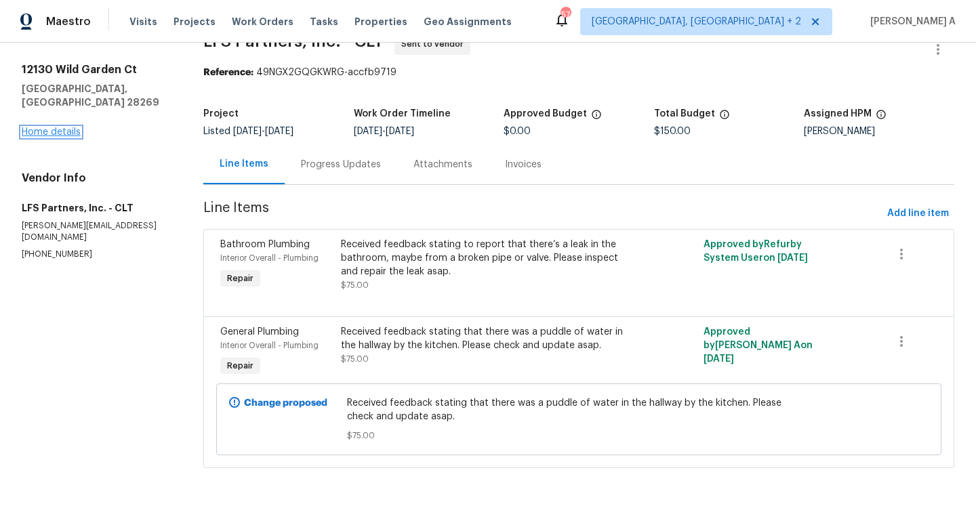
click at [56, 127] on link "Home details" at bounding box center [51, 131] width 59 height 9
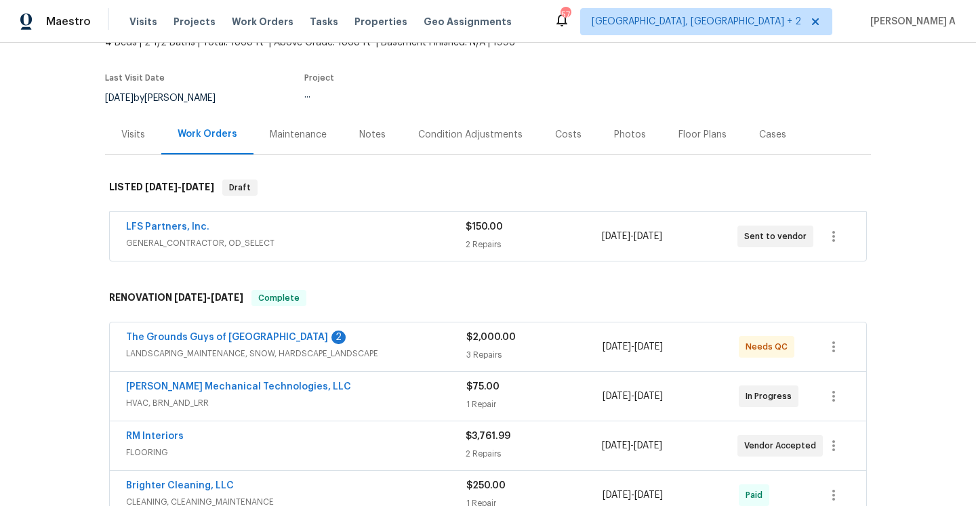
scroll to position [141, 0]
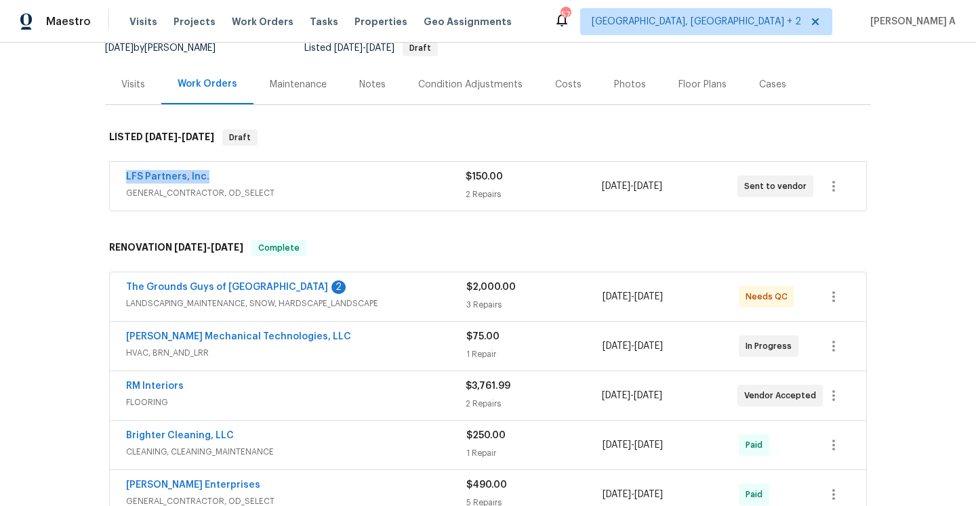
drag, startPoint x: 117, startPoint y: 174, endPoint x: 220, endPoint y: 174, distance: 103.7
click at [220, 174] on div "LFS Partners, Inc. GENERAL_CONTRACTOR, OD_SELECT $150.00 2 Repairs 9/6/2025 - 9…" at bounding box center [488, 186] width 756 height 49
copy link "LFS Partners, Inc."
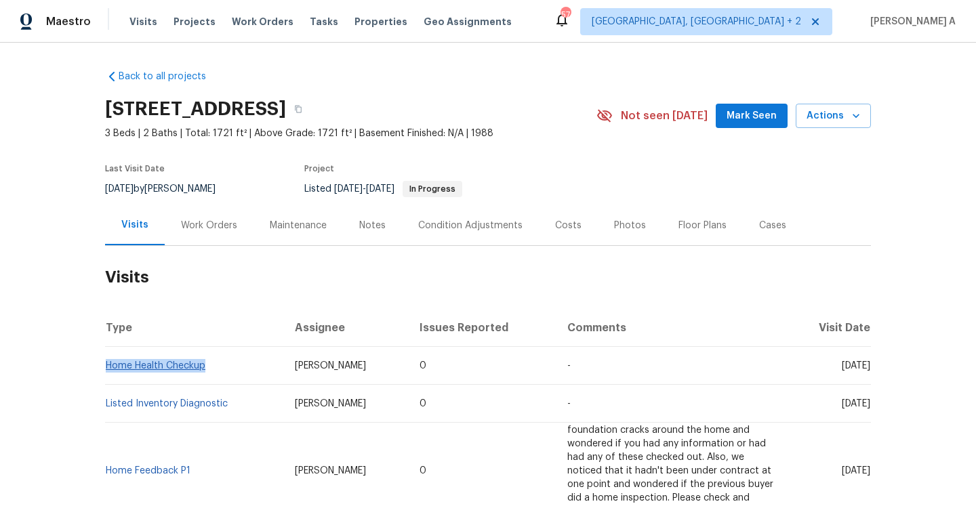
drag, startPoint x: 207, startPoint y: 365, endPoint x: 106, endPoint y: 363, distance: 101.0
click at [106, 363] on td "Home Health Checkup" at bounding box center [194, 366] width 179 height 38
copy link "Home Health Checkup"
click at [218, 219] on div "Work Orders" at bounding box center [209, 226] width 56 height 14
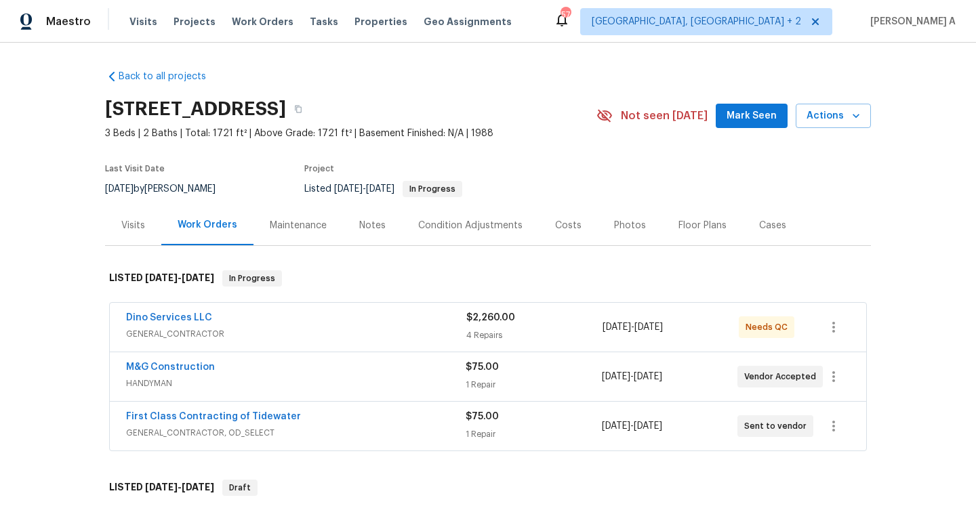
click at [273, 388] on span "HANDYMAN" at bounding box center [295, 384] width 339 height 14
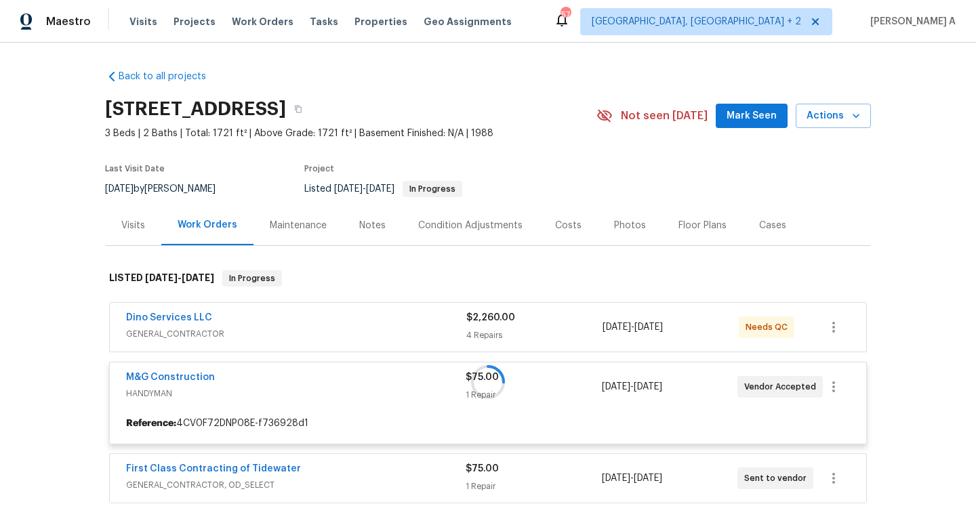
scroll to position [124, 0]
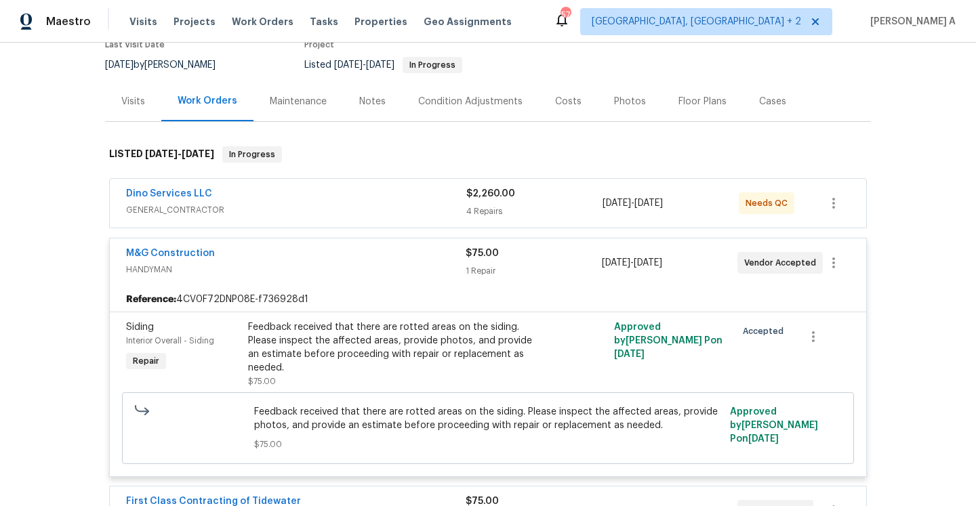
click at [263, 273] on span "HANDYMAN" at bounding box center [295, 270] width 339 height 14
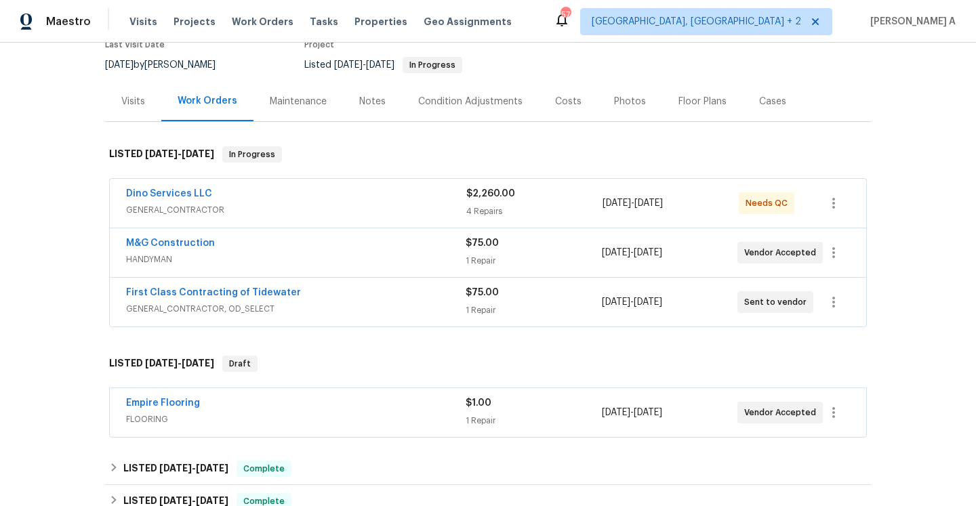
click at [337, 312] on span "GENERAL_CONTRACTOR, OD_SELECT" at bounding box center [295, 309] width 339 height 14
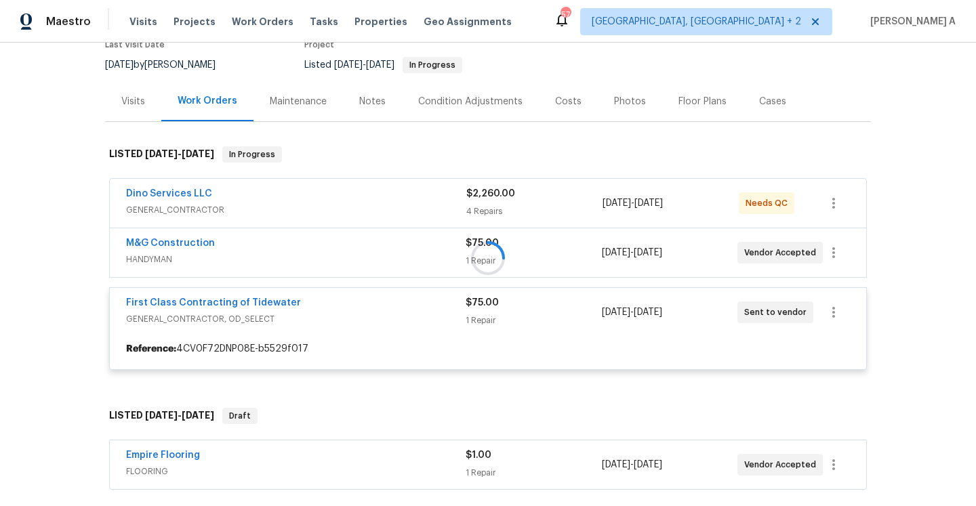
scroll to position [276, 0]
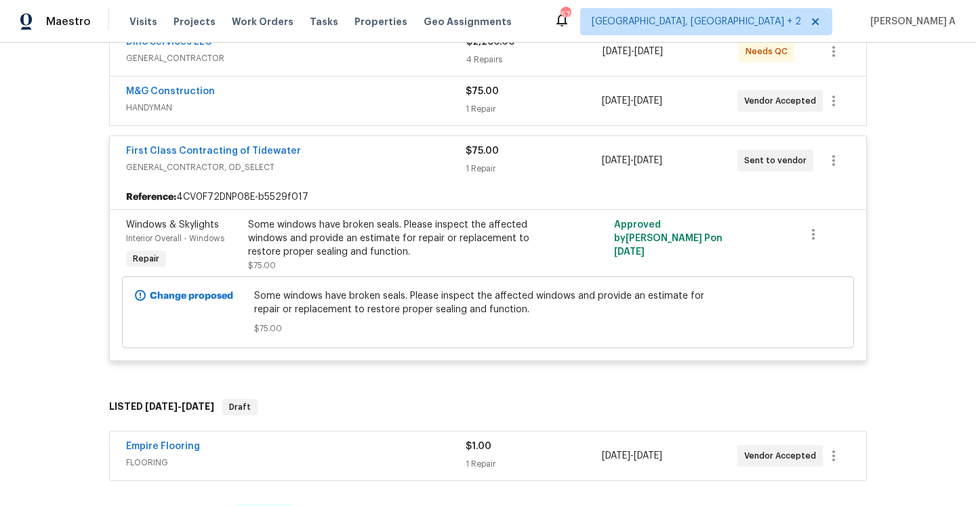
click at [341, 171] on span "GENERAL_CONTRACTOR, OD_SELECT" at bounding box center [295, 168] width 339 height 14
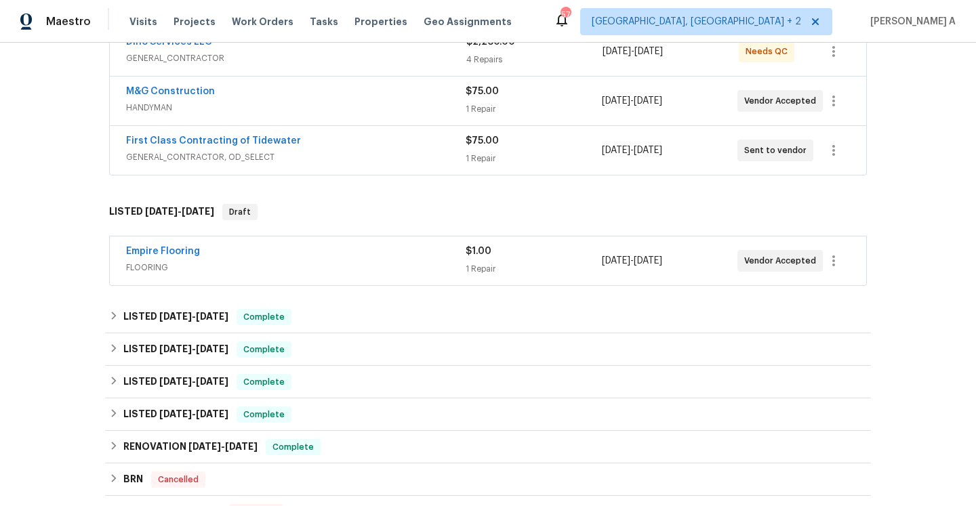
click at [320, 114] on span "HANDYMAN" at bounding box center [295, 108] width 339 height 14
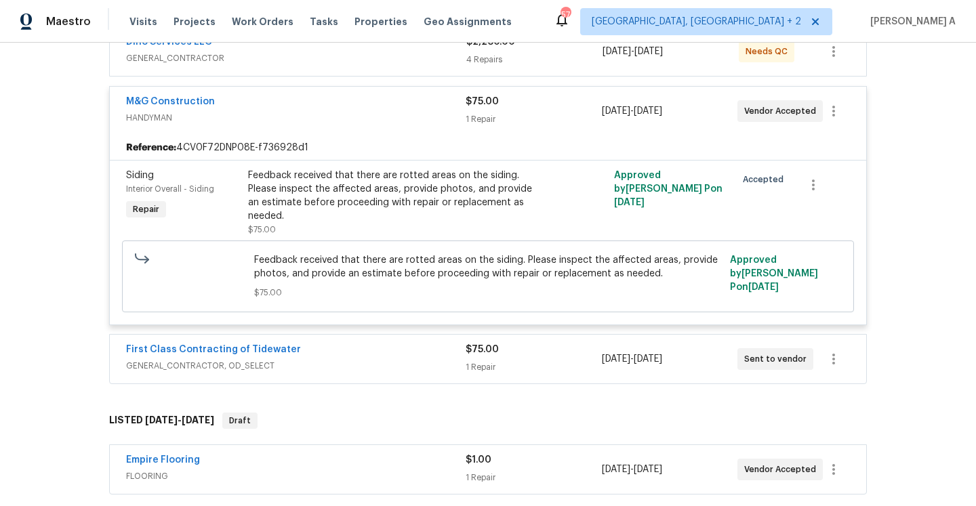
click at [320, 114] on span "HANDYMAN" at bounding box center [295, 118] width 339 height 14
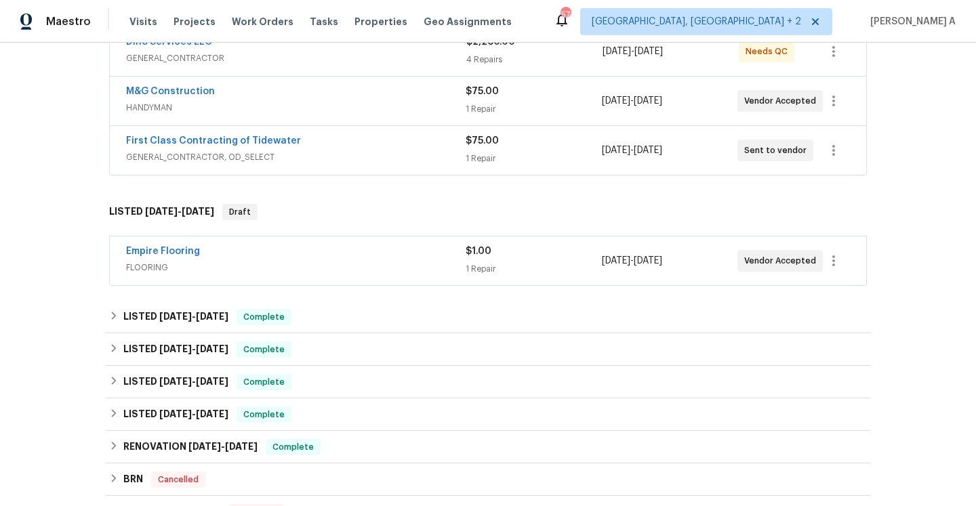
click at [356, 152] on span "GENERAL_CONTRACTOR, OD_SELECT" at bounding box center [295, 157] width 339 height 14
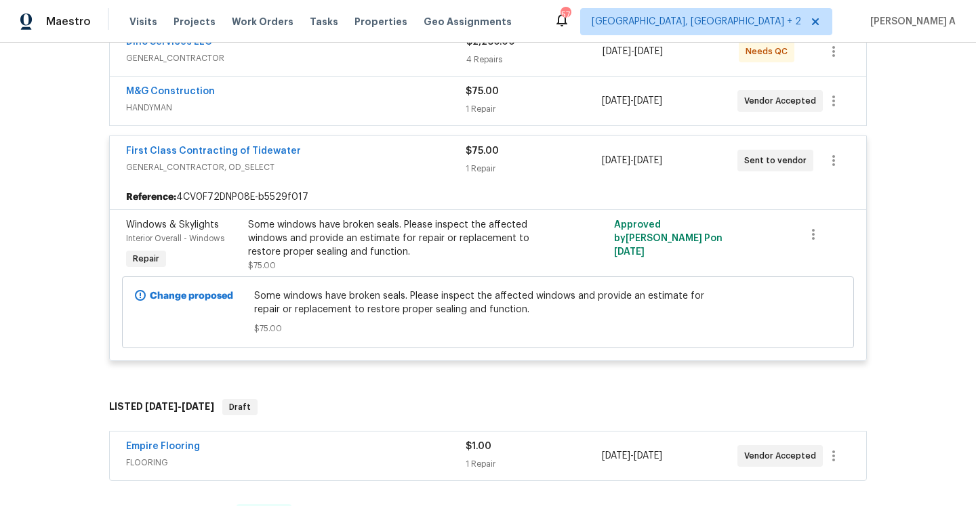
click at [356, 152] on div "First Class Contracting of Tidewater" at bounding box center [295, 152] width 339 height 16
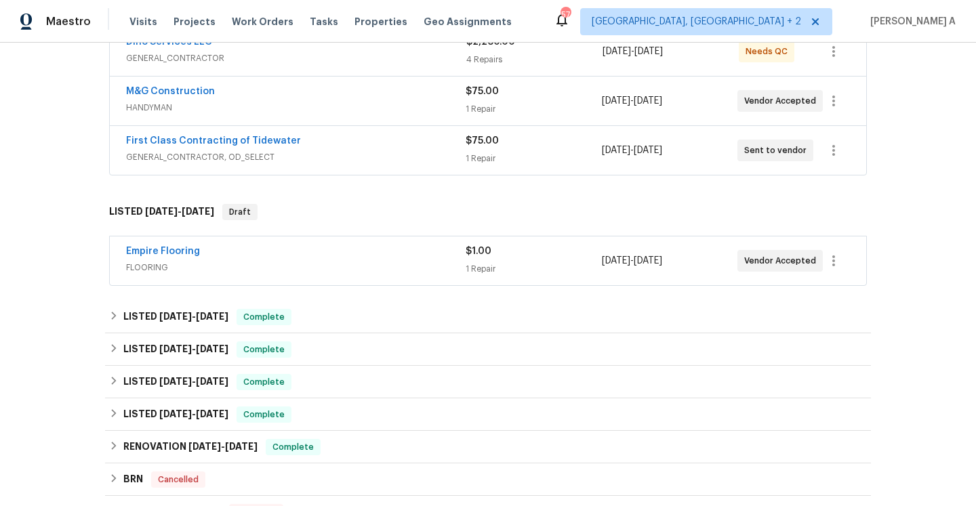
click at [407, 272] on span "FLOORING" at bounding box center [295, 268] width 339 height 14
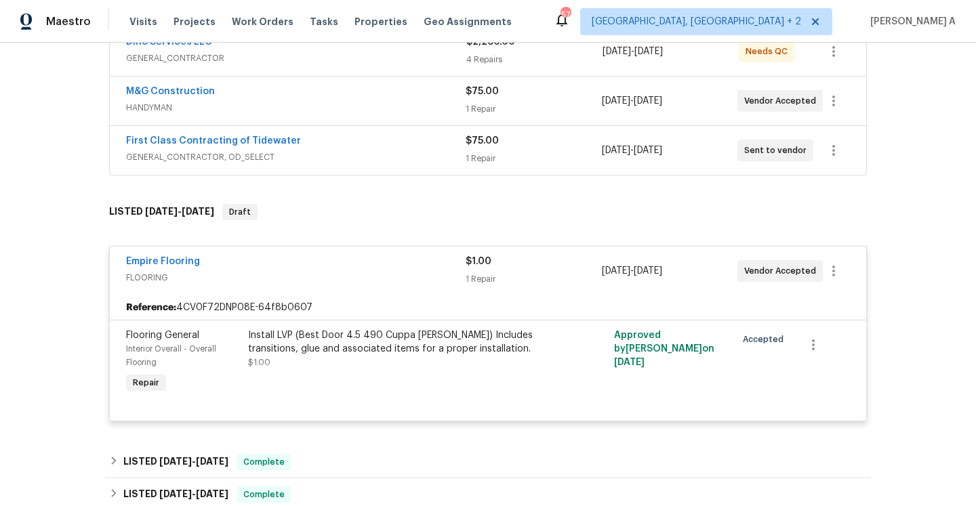
click at [407, 272] on span "FLOORING" at bounding box center [295, 278] width 339 height 14
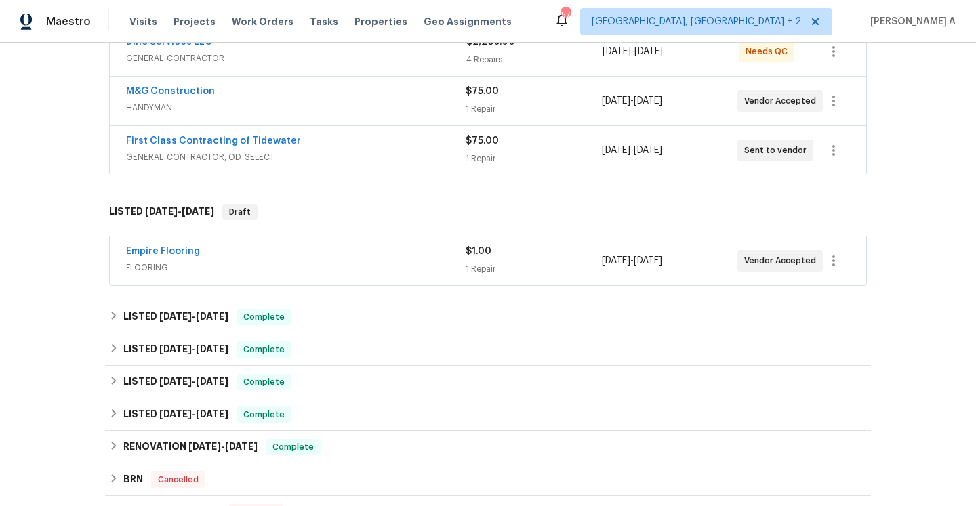
click at [373, 142] on div "First Class Contracting of Tidewater" at bounding box center [295, 142] width 339 height 16
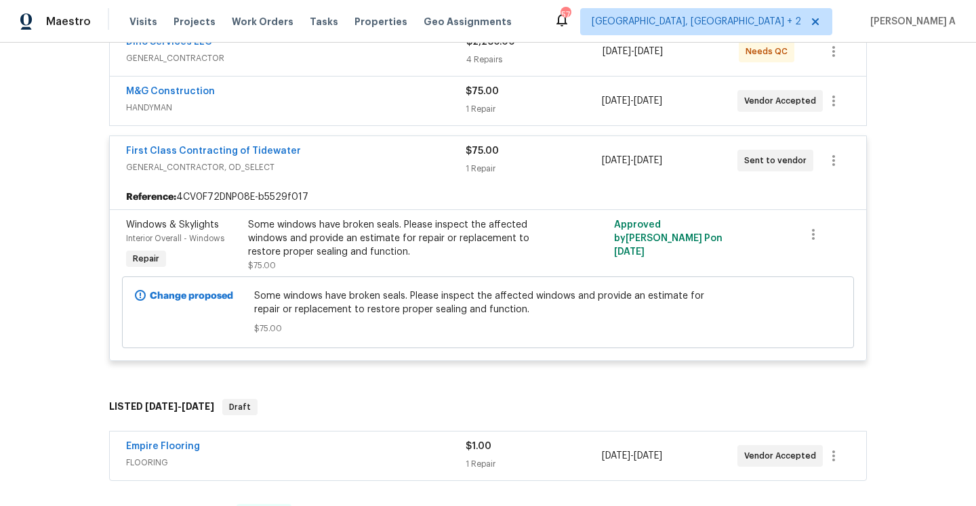
click at [373, 142] on div "First Class Contracting of Tidewater GENERAL_CONTRACTOR, OD_SELECT $75.00 1 Rep…" at bounding box center [488, 160] width 756 height 49
click at [377, 171] on span "GENERAL_CONTRACTOR, OD_SELECT" at bounding box center [295, 168] width 339 height 14
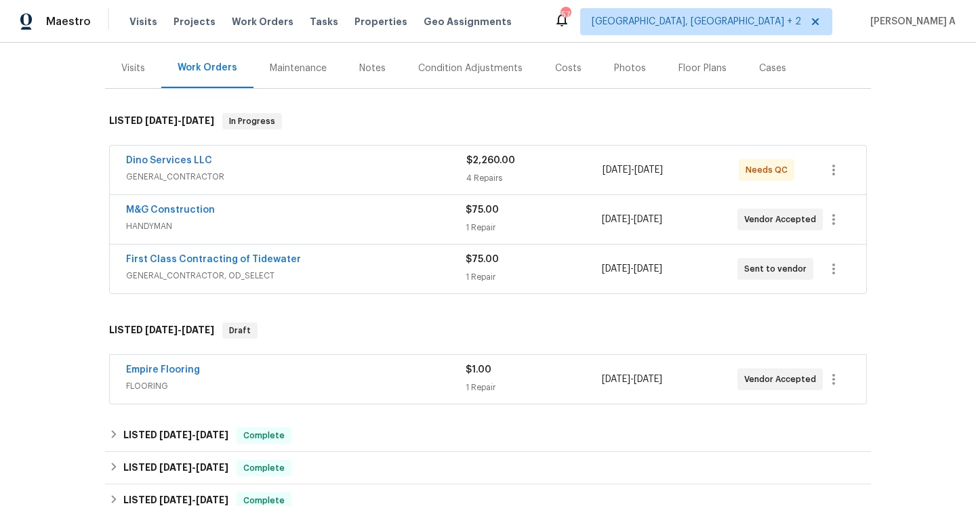
scroll to position [13, 0]
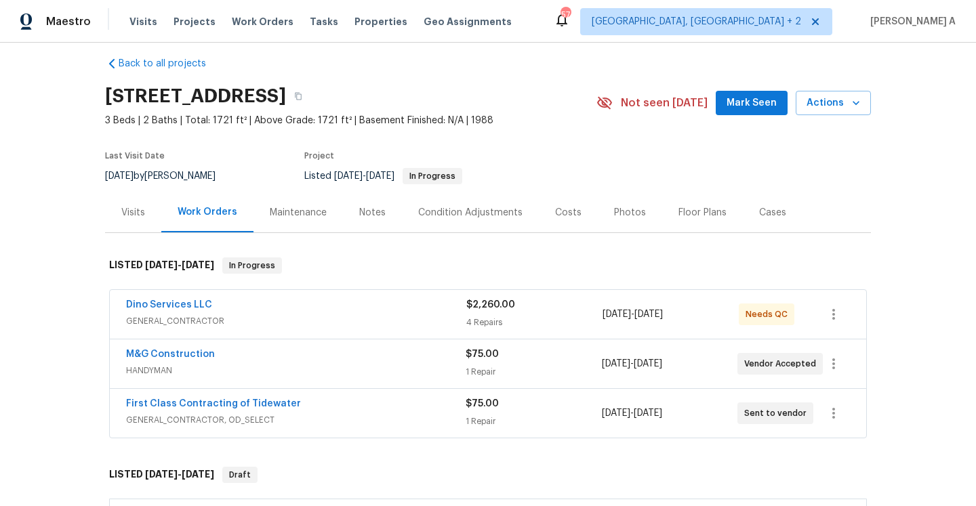
click at [165, 203] on div "Work Orders" at bounding box center [207, 212] width 92 height 40
click at [152, 207] on div "Visits" at bounding box center [133, 212] width 56 height 40
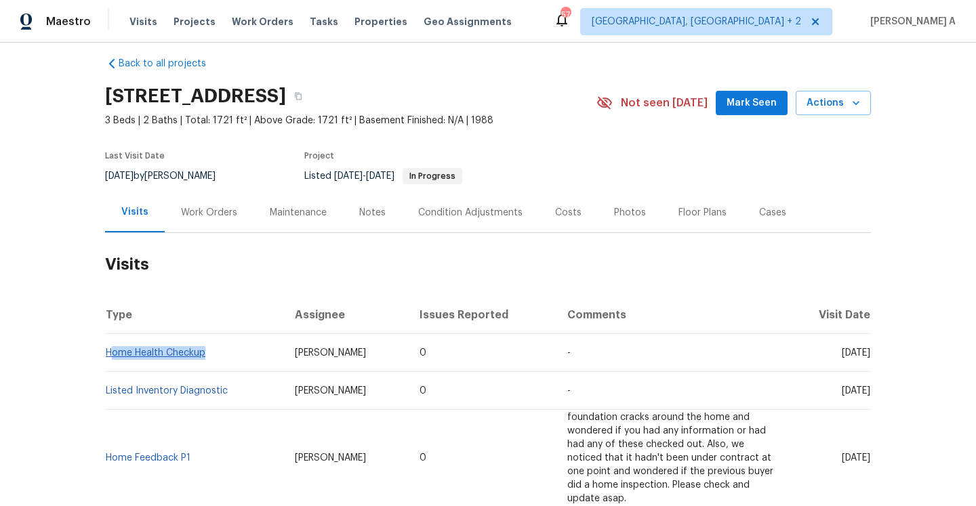
drag, startPoint x: 216, startPoint y: 353, endPoint x: 110, endPoint y: 349, distance: 106.4
click at [109, 349] on td "Home Health Checkup" at bounding box center [194, 353] width 179 height 38
copy link "Home Health Checkup"
click at [194, 224] on div "Work Orders" at bounding box center [209, 212] width 89 height 40
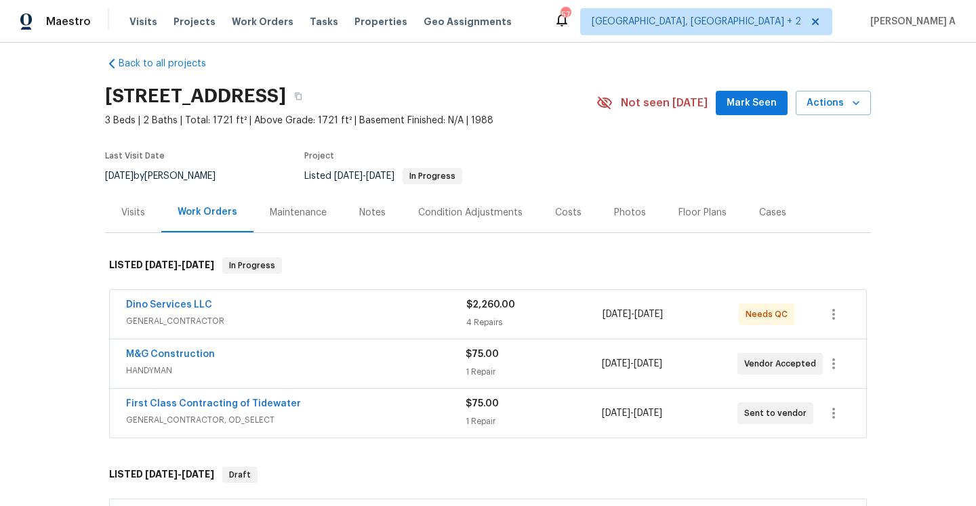
click at [234, 330] on div "Dino Services LLC GENERAL_CONTRACTOR" at bounding box center [296, 314] width 340 height 33
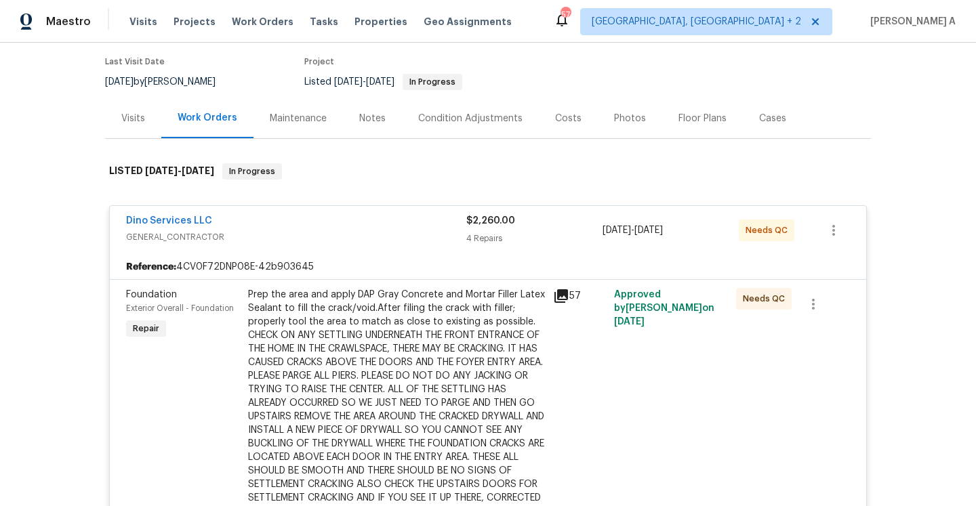
scroll to position [105, 0]
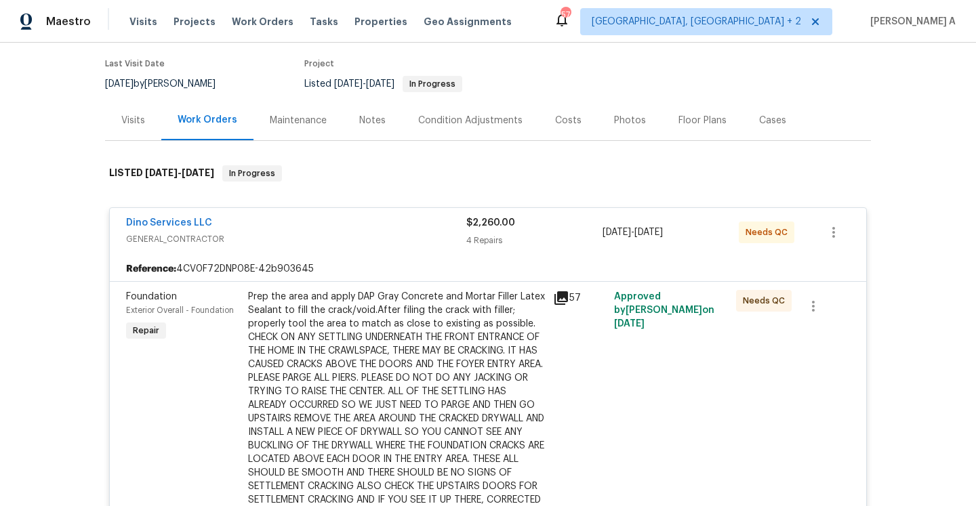
click at [256, 236] on span "GENERAL_CONTRACTOR" at bounding box center [296, 239] width 340 height 14
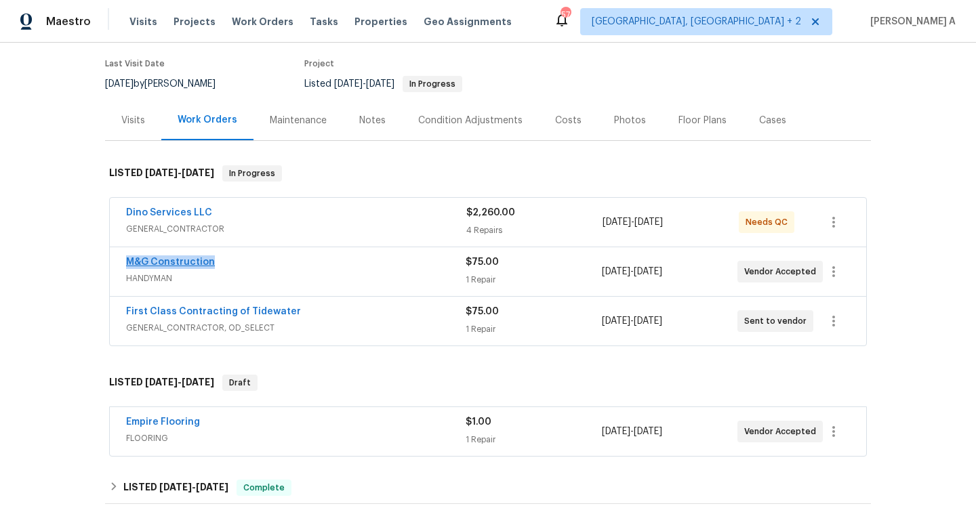
drag, startPoint x: 222, startPoint y: 263, endPoint x: 127, endPoint y: 261, distance: 94.2
click at [127, 261] on div "M&G Construction" at bounding box center [295, 263] width 339 height 16
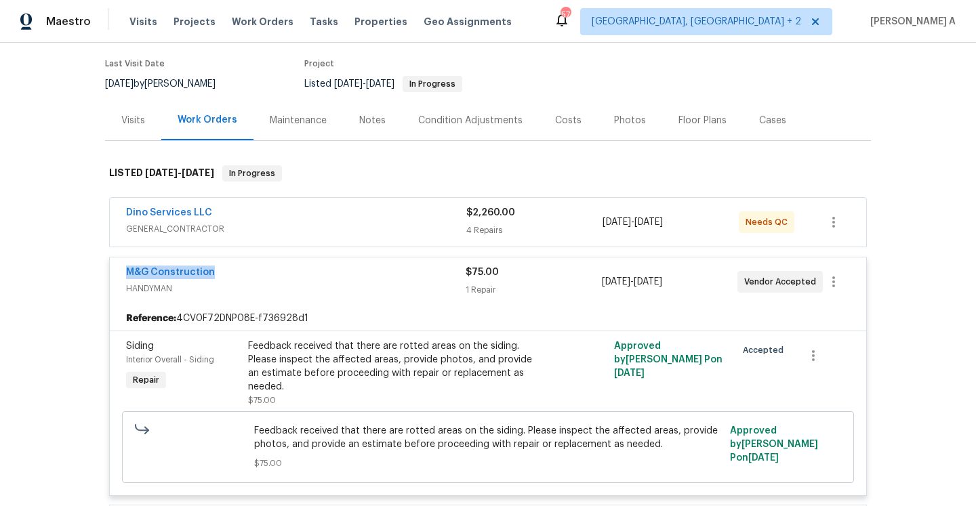
copy link "M&G Construction"
click at [120, 98] on div "Last Visit Date 8/20/2025 by Christopher Neilson Project Listed 8/14/2025 - 9/9…" at bounding box center [334, 75] width 459 height 49
click at [130, 114] on div "Visits" at bounding box center [133, 121] width 24 height 14
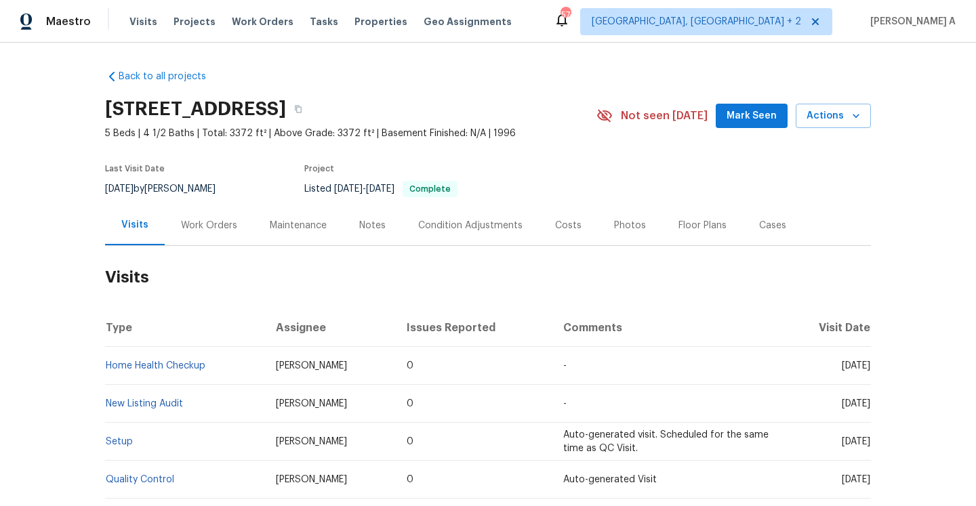
click at [208, 226] on div "Work Orders" at bounding box center [209, 226] width 56 height 14
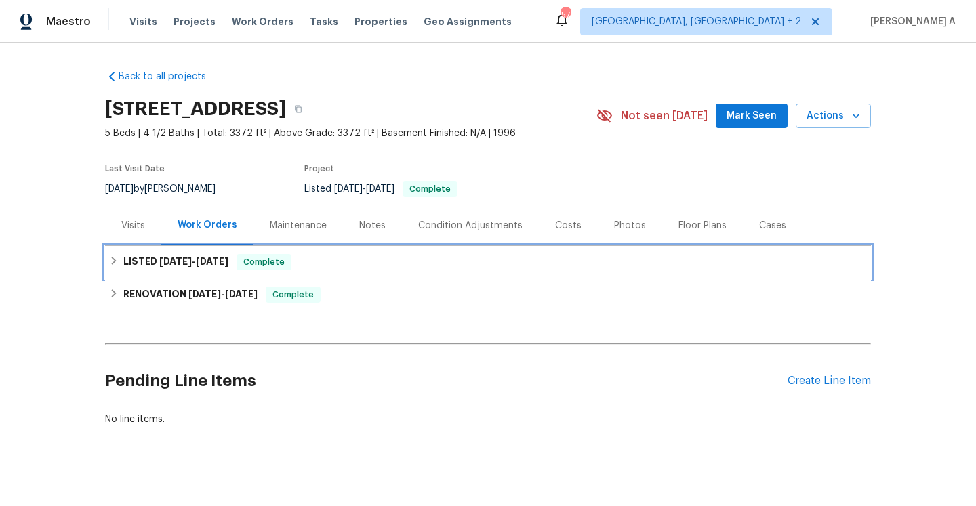
click at [181, 257] on span "[DATE]" at bounding box center [175, 261] width 33 height 9
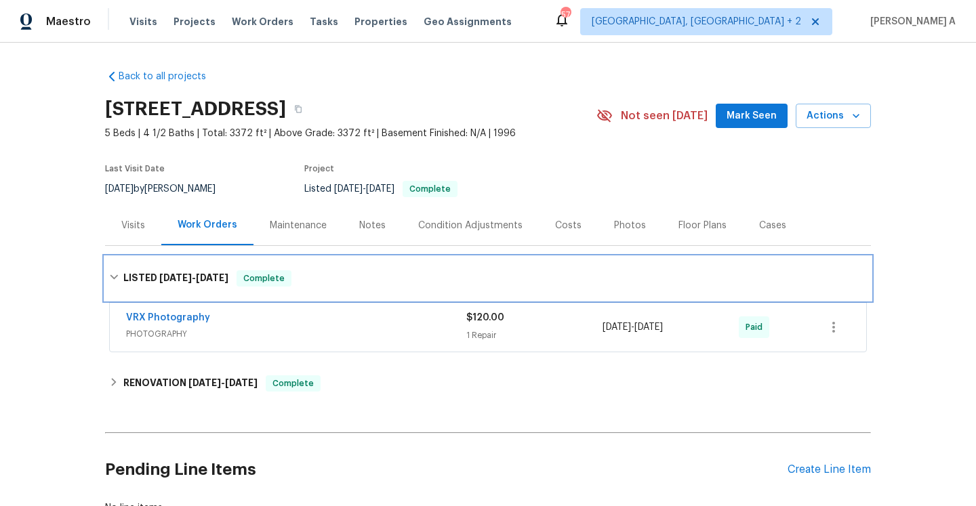
click at [196, 274] on span "[DATE] - [DATE]" at bounding box center [193, 277] width 69 height 9
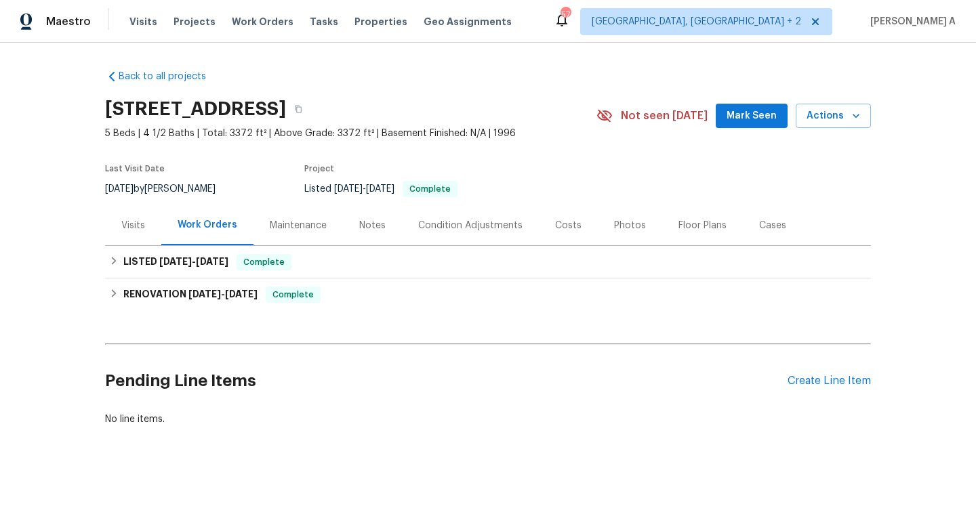
click at [144, 217] on div "Visits" at bounding box center [133, 225] width 56 height 40
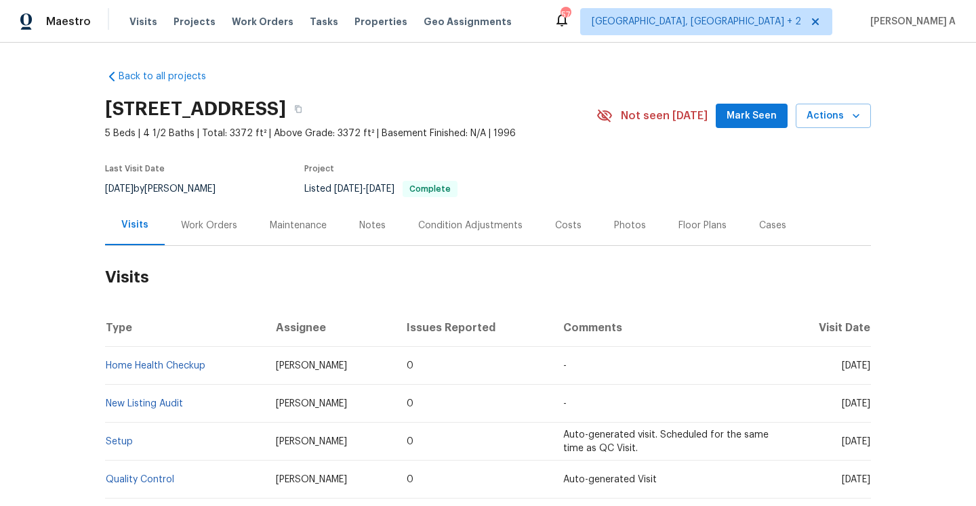
click at [175, 358] on td "Home Health Checkup" at bounding box center [185, 366] width 160 height 38
click at [176, 361] on link "Home Health Checkup" at bounding box center [156, 365] width 100 height 9
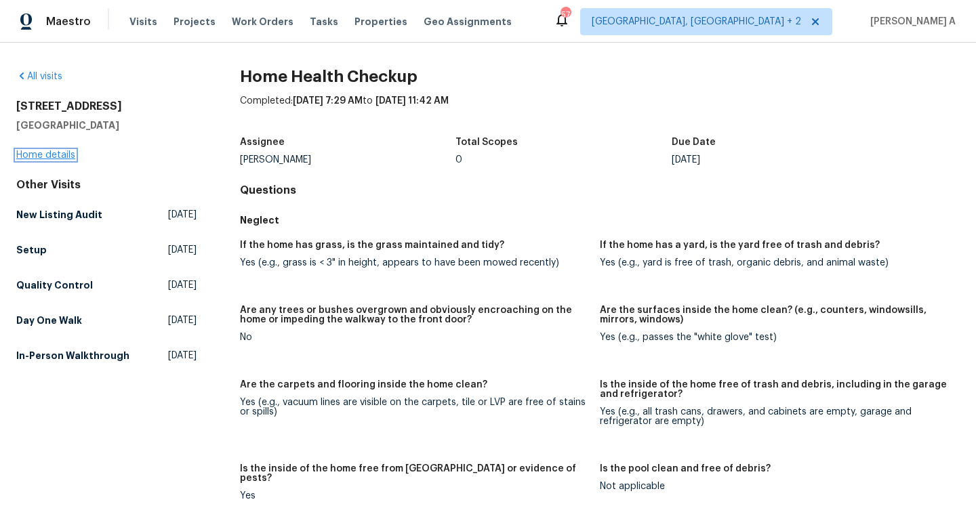
click at [67, 155] on link "Home details" at bounding box center [45, 154] width 59 height 9
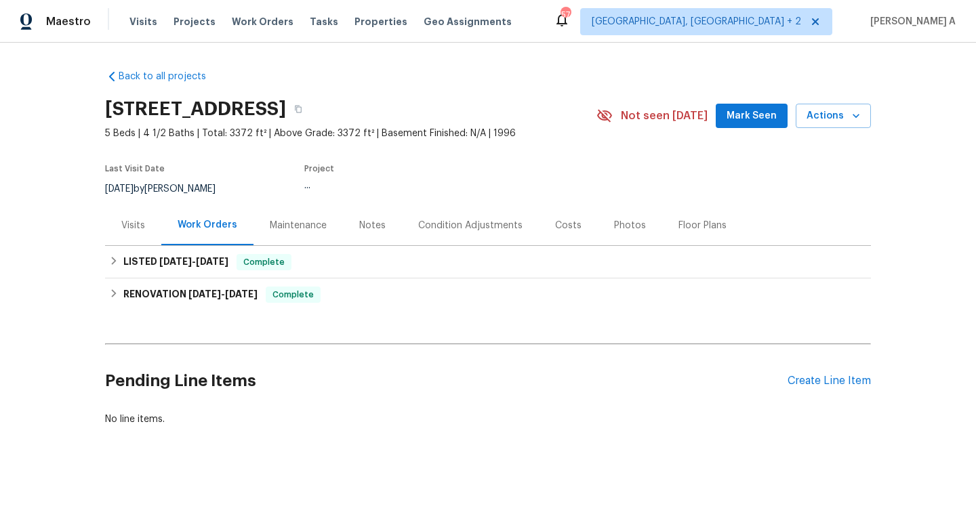
click at [143, 231] on div "Visits" at bounding box center [133, 226] width 24 height 14
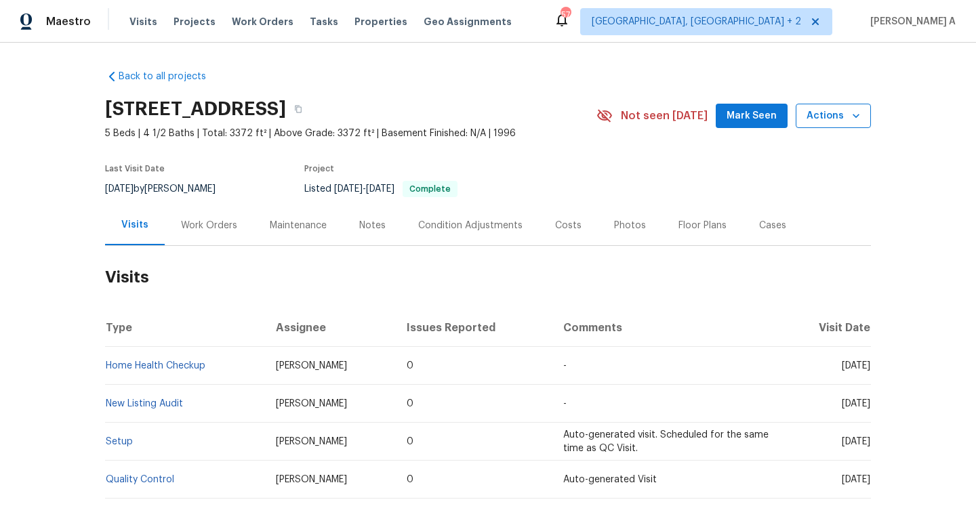
click at [812, 122] on span "Actions" at bounding box center [833, 116] width 54 height 17
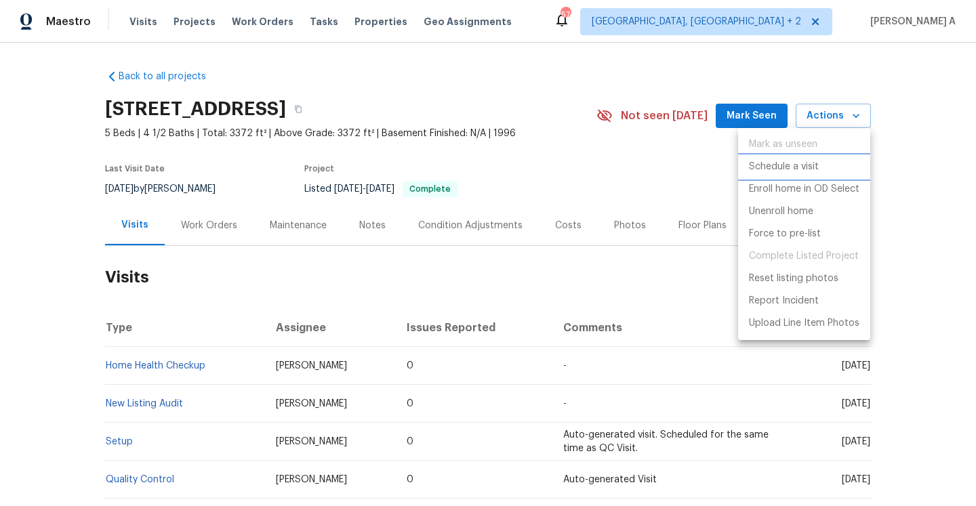
click at [797, 165] on p "Schedule a visit" at bounding box center [784, 167] width 70 height 14
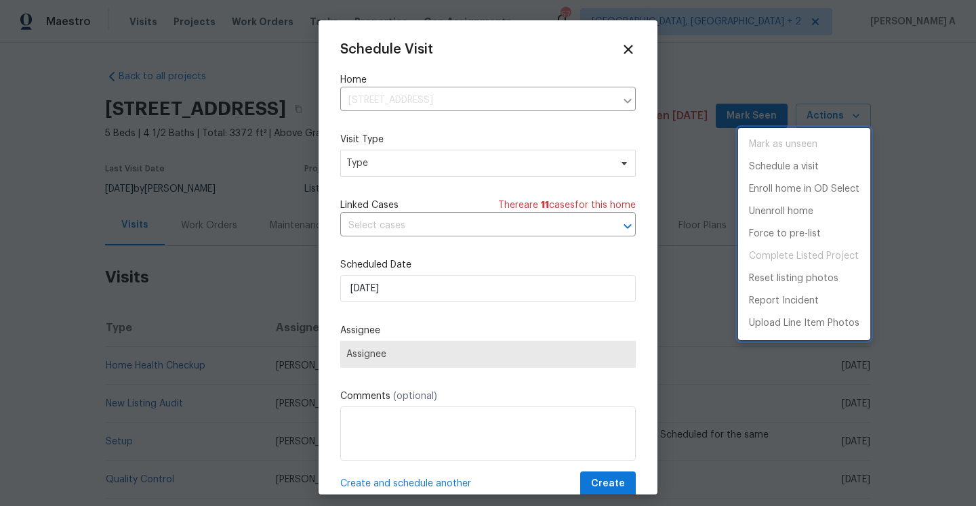
click at [438, 177] on div at bounding box center [488, 253] width 976 height 506
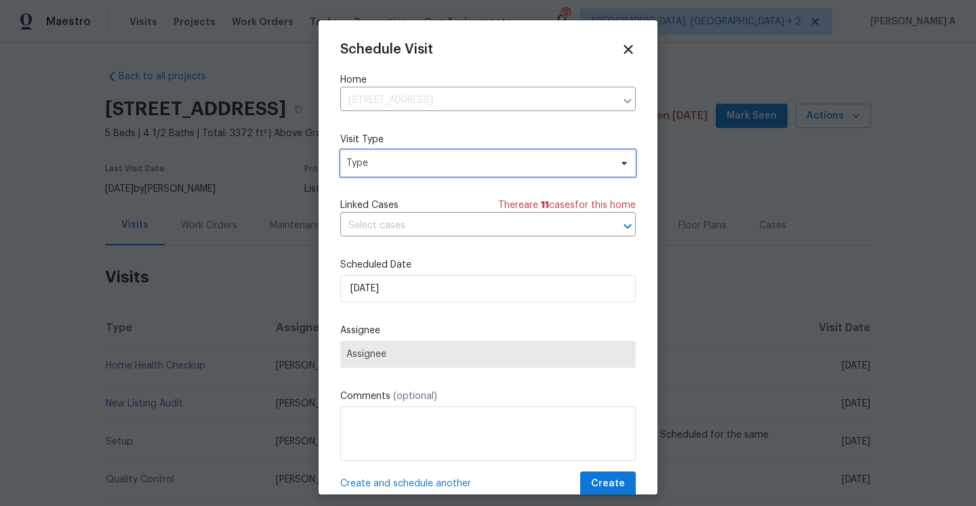
click at [430, 169] on span "Type" at bounding box center [478, 163] width 264 height 14
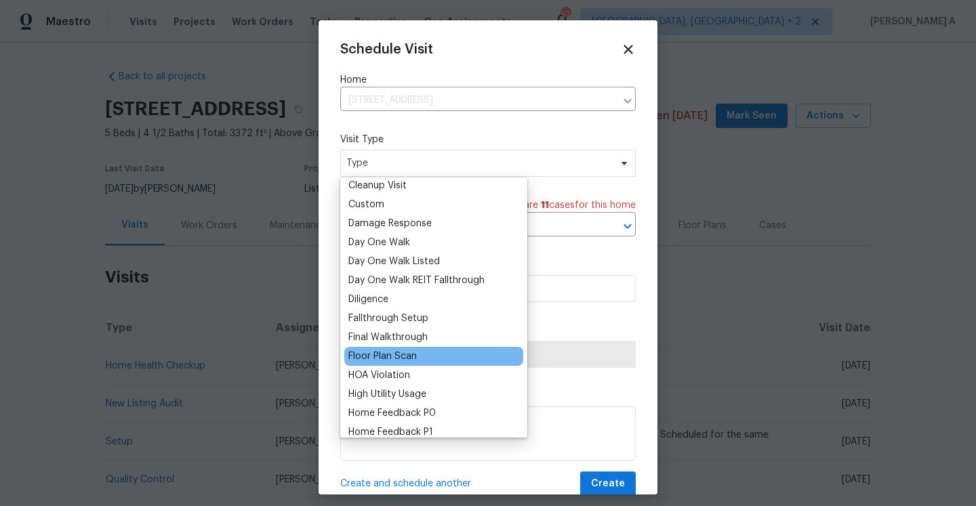
scroll to position [210, 0]
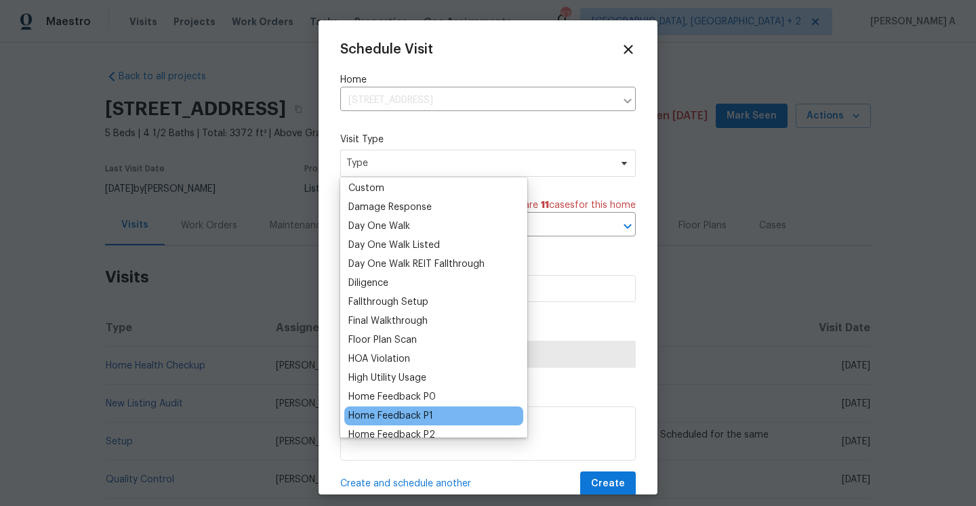
click at [427, 413] on div "Home Feedback P1" at bounding box center [390, 416] width 85 height 14
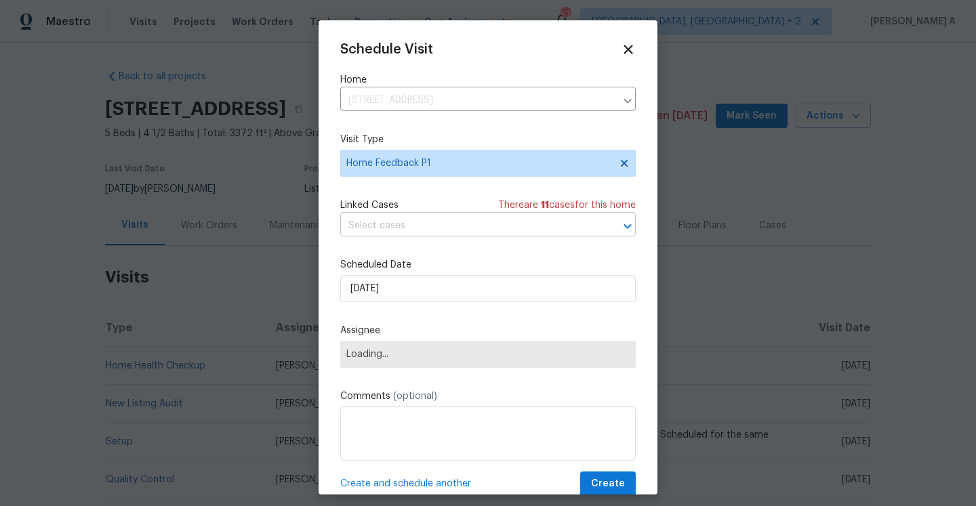
click at [383, 232] on input "text" at bounding box center [468, 225] width 257 height 21
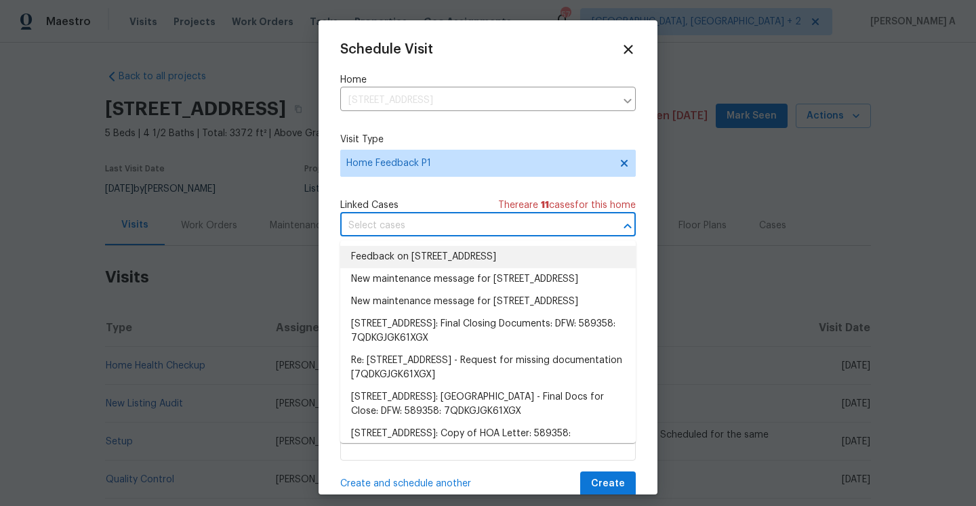
click at [388, 249] on li "Feedback on [STREET_ADDRESS]" at bounding box center [487, 257] width 295 height 22
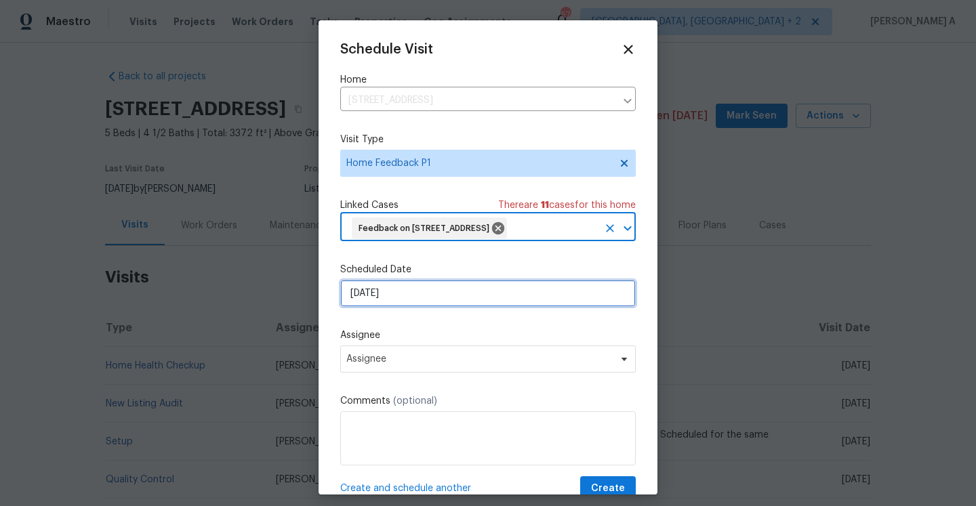
click at [400, 307] on input "[DATE]" at bounding box center [487, 293] width 295 height 27
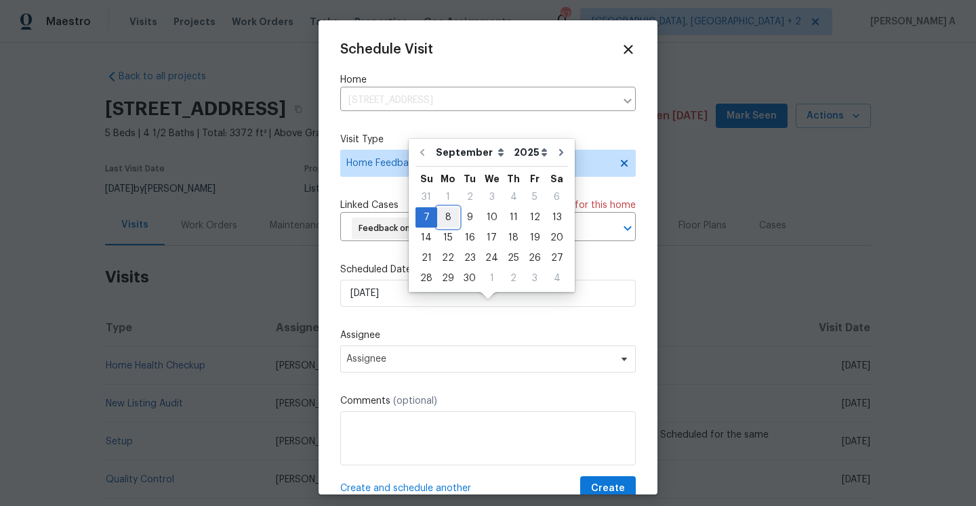
click at [440, 224] on div "8" at bounding box center [448, 217] width 22 height 19
type input "[DATE]"
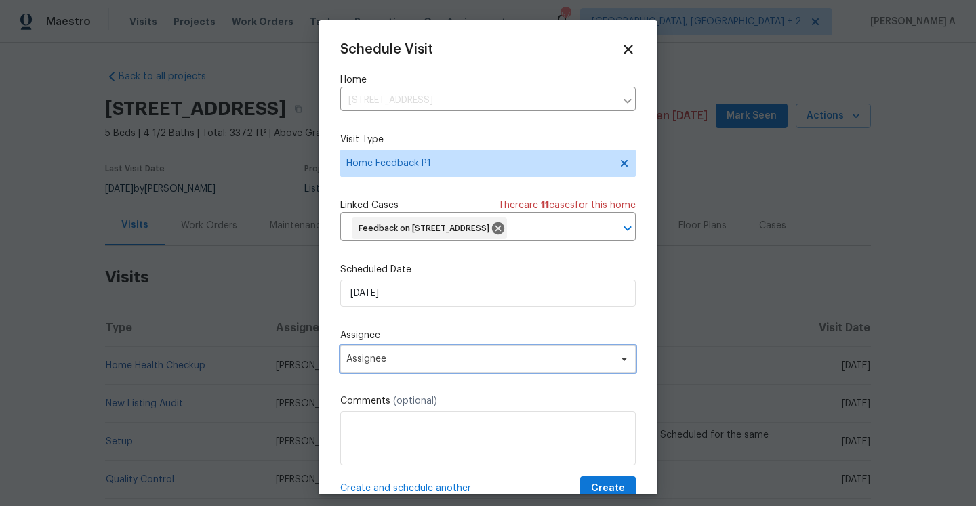
click at [438, 364] on span "Assignee" at bounding box center [479, 359] width 266 height 11
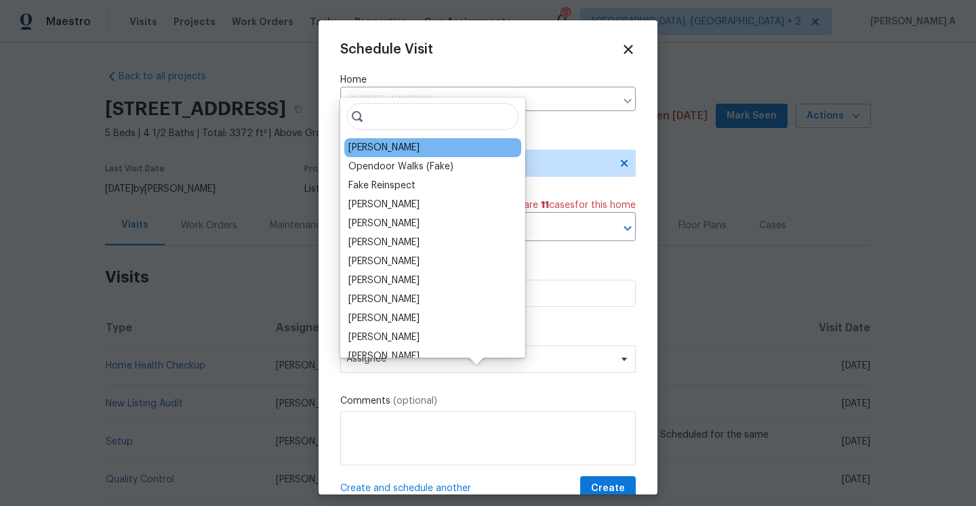
click at [378, 140] on div "[PERSON_NAME]" at bounding box center [432, 147] width 177 height 19
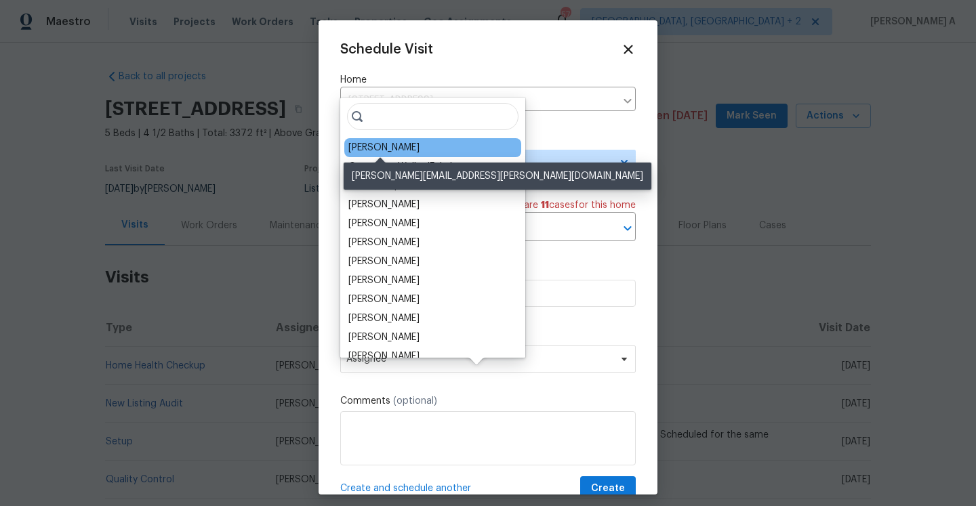
click at [377, 149] on div "[PERSON_NAME]" at bounding box center [383, 148] width 71 height 14
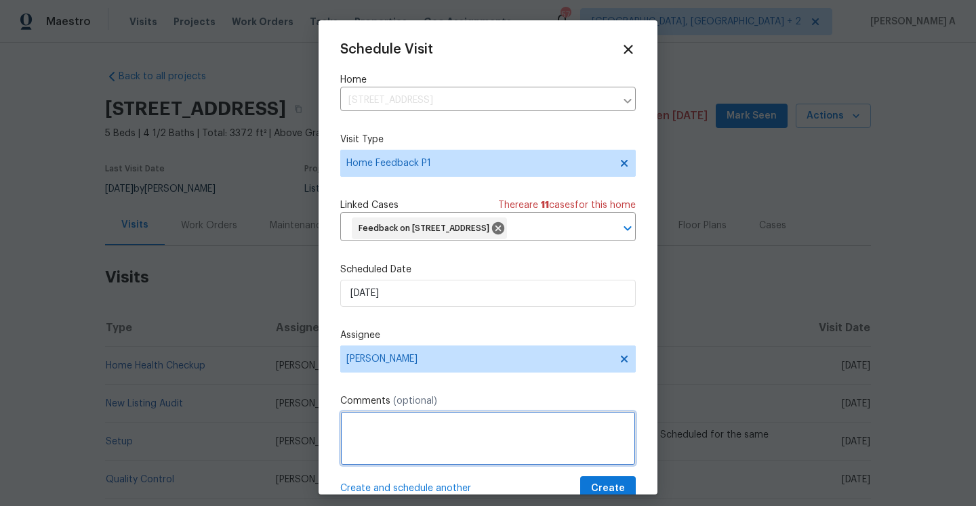
click at [457, 436] on textarea at bounding box center [487, 438] width 295 height 54
paste textarea "Buyer calling for access, after full verification, I tried to give the access b…"
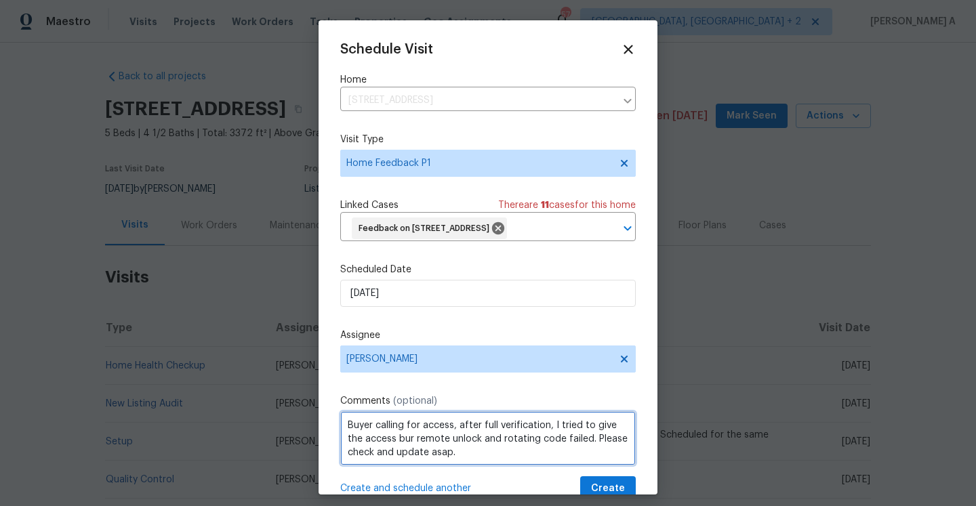
scroll to position [50, 0]
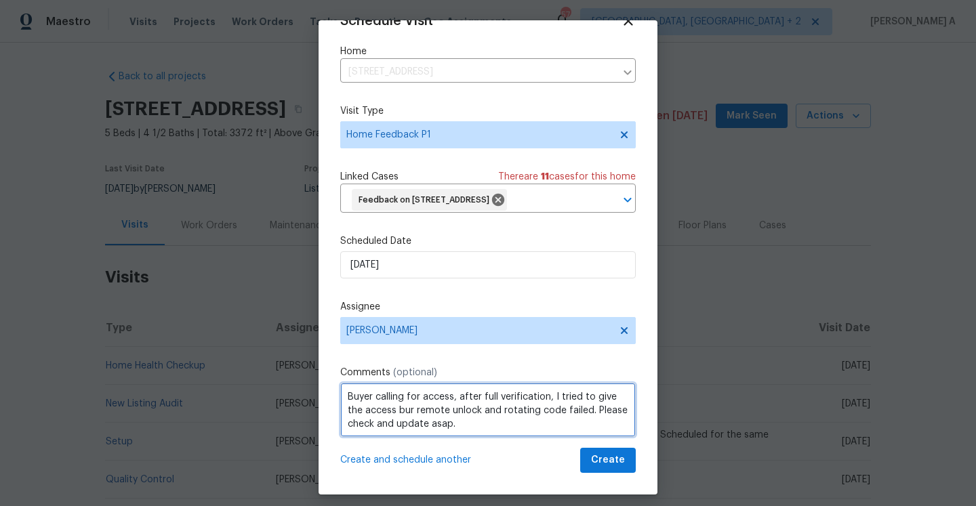
click at [580, 414] on textarea "Buyer calling for access, after full verification, I tried to give the access b…" at bounding box center [487, 410] width 295 height 54
click at [578, 413] on textarea "Buyer calling for access, after full verification, I tried to give the access b…" at bounding box center [487, 410] width 295 height 54
type textarea "Buyer calling for access, after full verification, I tried to give the access b…"
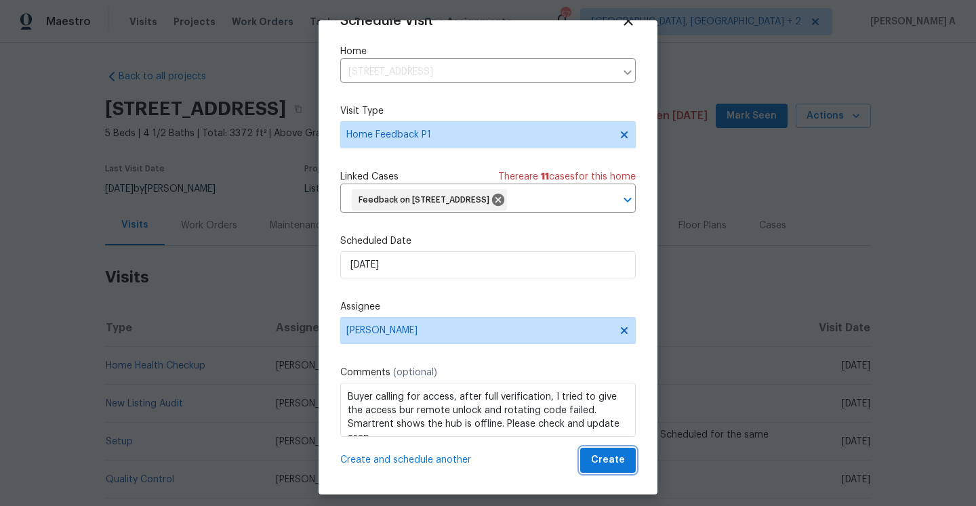
click at [588, 457] on button "Create" at bounding box center [608, 460] width 56 height 25
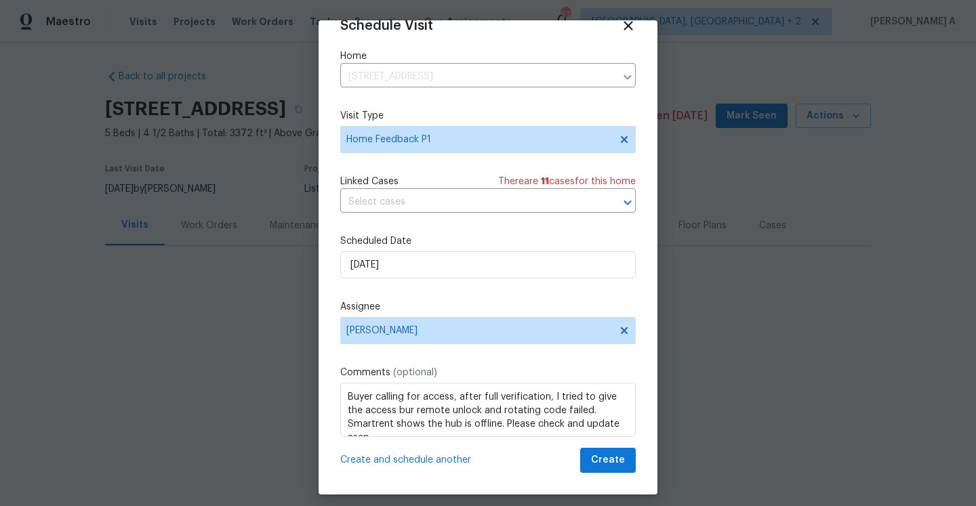
scroll to position [24, 0]
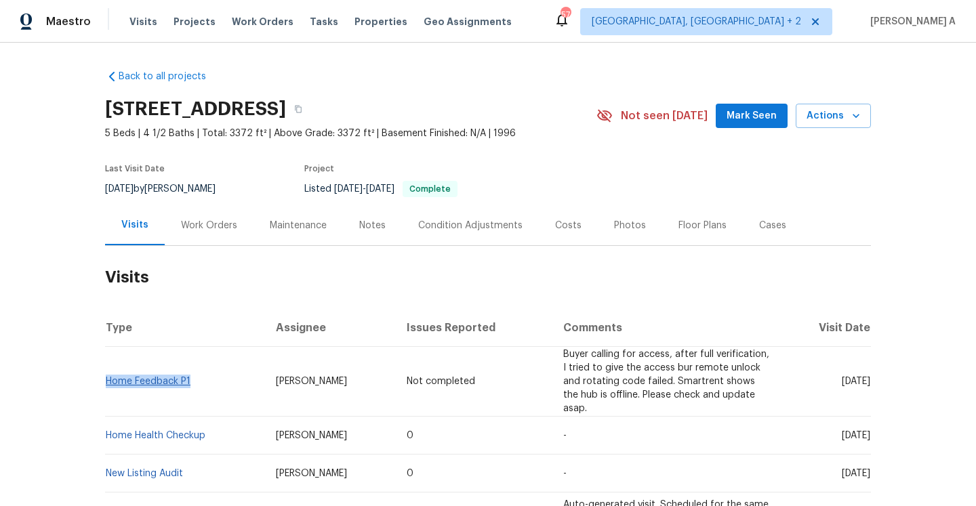
drag, startPoint x: 195, startPoint y: 378, endPoint x: 106, endPoint y: 375, distance: 89.5
click at [106, 375] on td "Home Feedback P1" at bounding box center [185, 382] width 160 height 70
copy link "Home Feedback P1"
drag, startPoint x: 210, startPoint y: 423, endPoint x: 107, endPoint y: 420, distance: 103.0
click at [107, 420] on td "Home Health Checkup" at bounding box center [185, 436] width 160 height 38
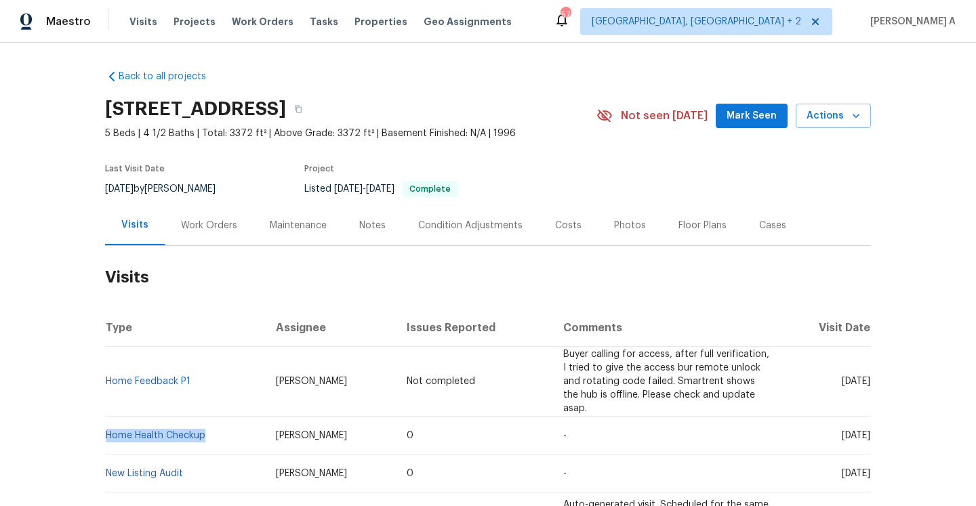
copy link "Home Health Checkup"
click at [210, 243] on div "Work Orders" at bounding box center [209, 225] width 89 height 40
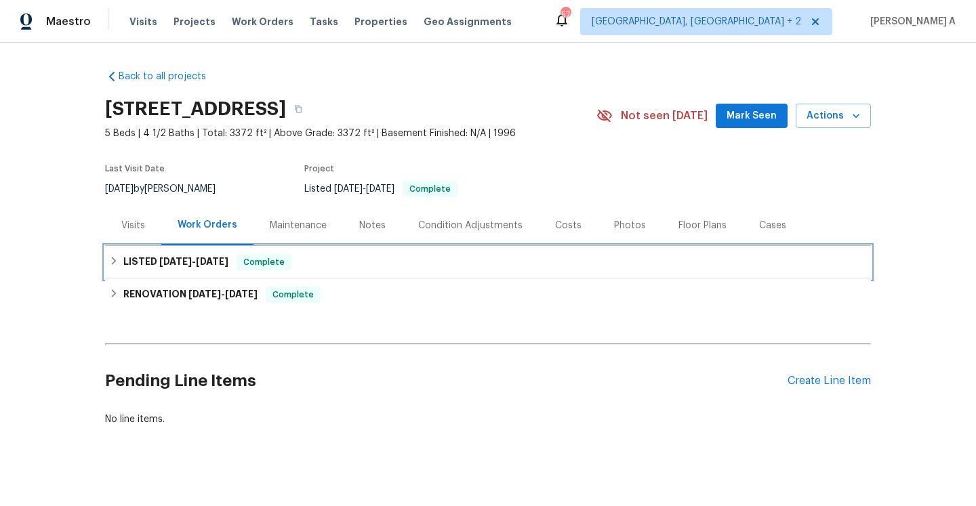
click at [219, 272] on div "LISTED 7/23/25 - 7/24/25 Complete" at bounding box center [488, 262] width 766 height 33
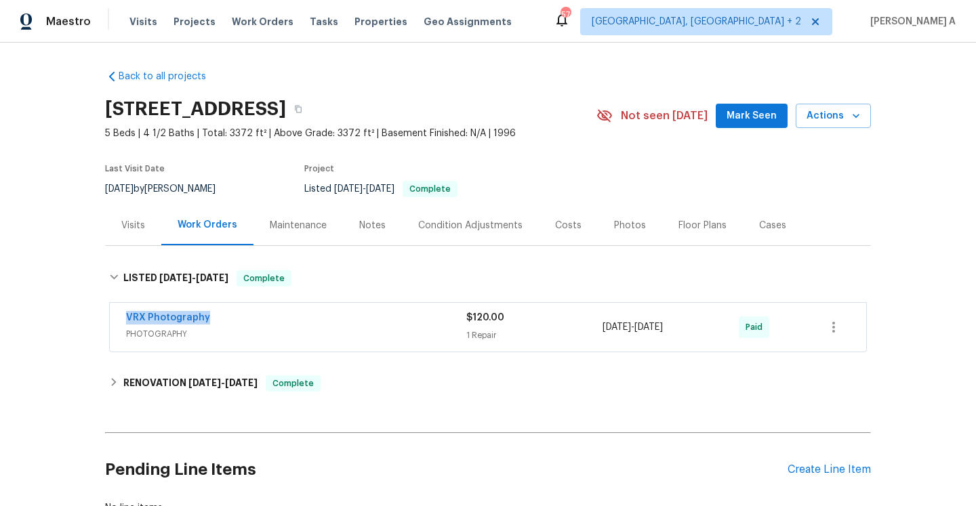
drag, startPoint x: 213, startPoint y: 314, endPoint x: 122, endPoint y: 314, distance: 90.8
click at [122, 314] on div "VRX Photography PHOTOGRAPHY $120.00 1 Repair 7/23/2025 - 7/24/2025 Paid" at bounding box center [488, 327] width 756 height 49
copy link "VRX Photography"
click at [292, 330] on span "PHOTOGRAPHY" at bounding box center [296, 334] width 340 height 14
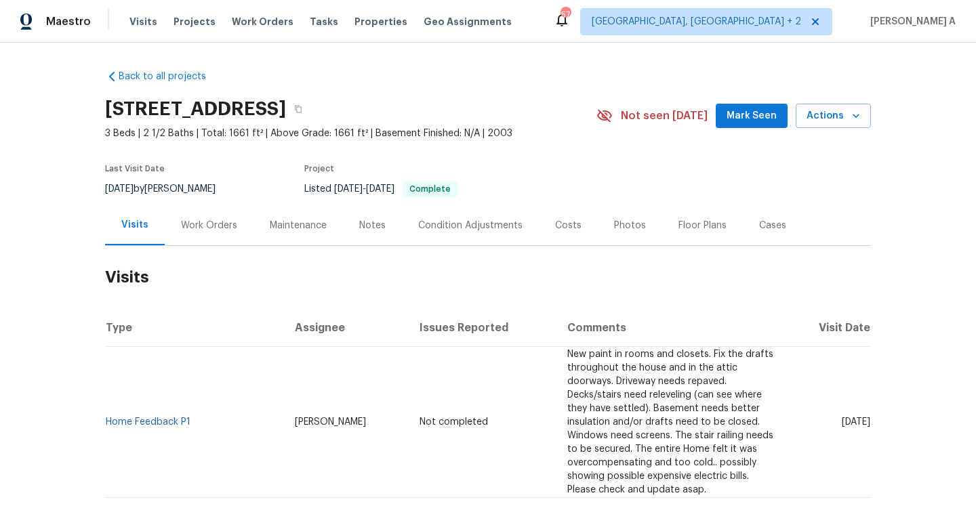
click at [198, 234] on div "Work Orders" at bounding box center [209, 225] width 89 height 40
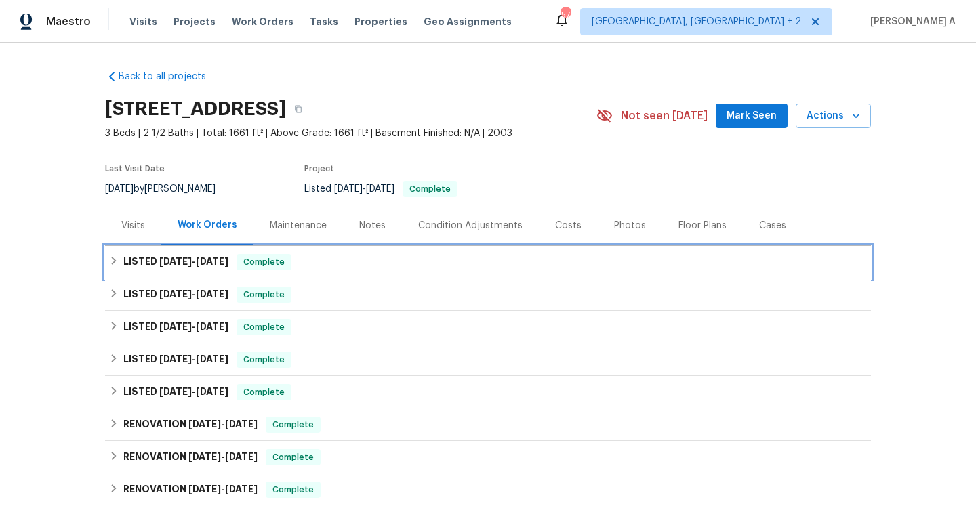
click at [239, 271] on div "LISTED [DATE] - [DATE] Complete" at bounding box center [488, 262] width 766 height 33
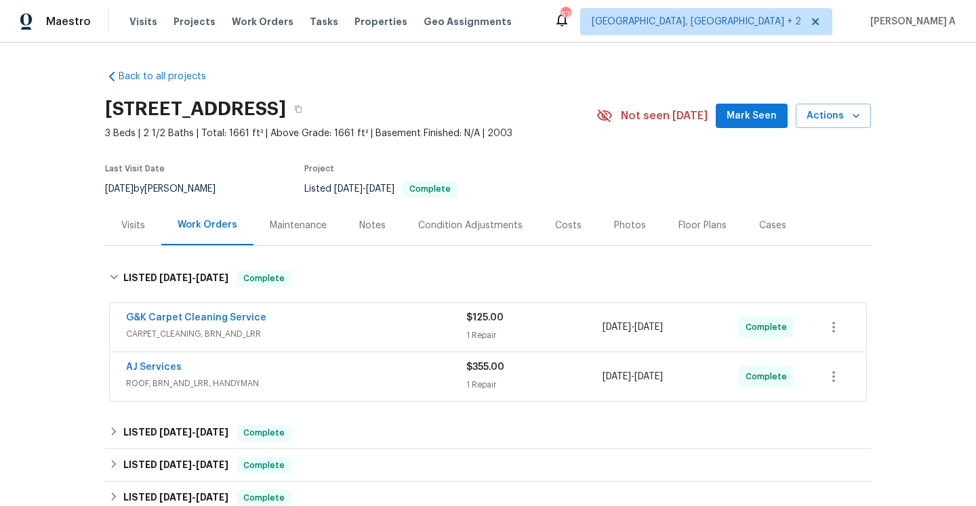
click at [283, 336] on span "CARPET_CLEANING, BRN_AND_LRR" at bounding box center [296, 334] width 340 height 14
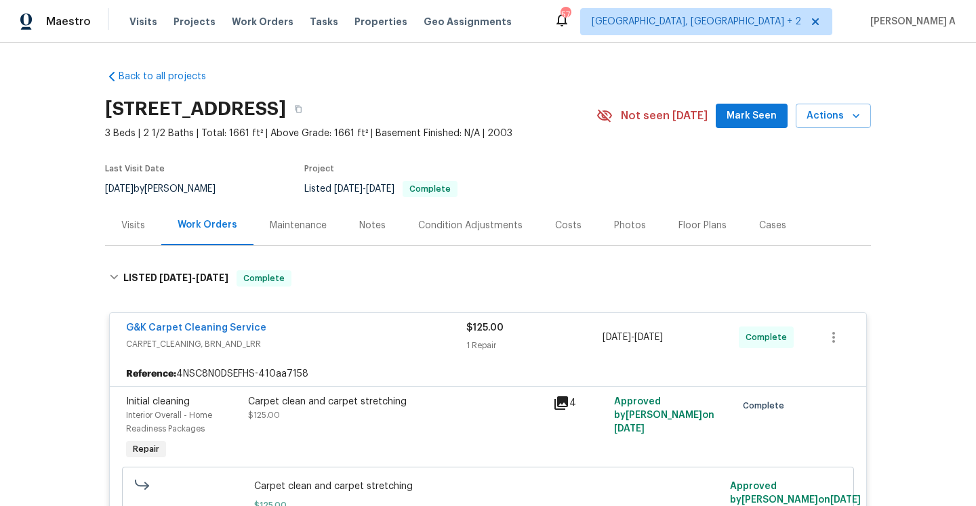
click at [283, 336] on div "G&K Carpet Cleaning Service" at bounding box center [296, 329] width 340 height 16
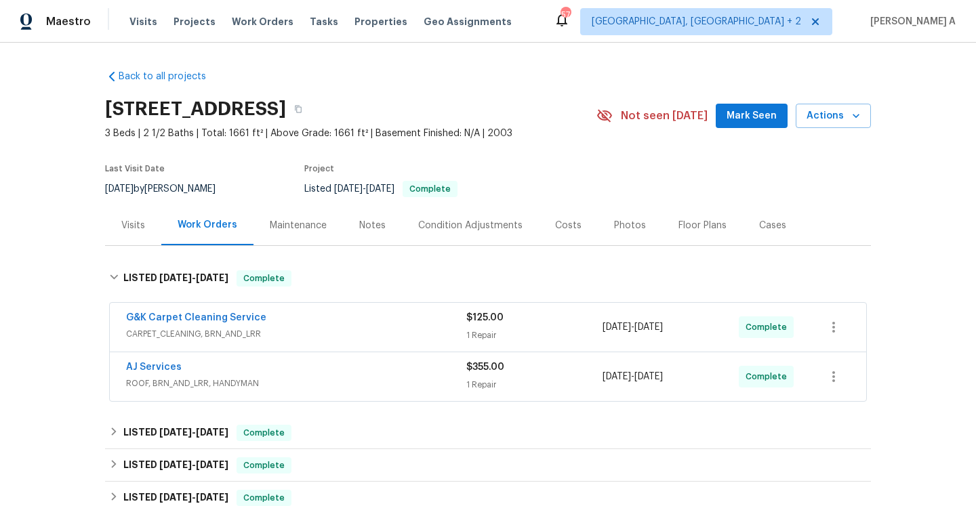
click at [310, 395] on div "AJ Services ROOF, BRN_AND_LRR, HANDYMAN $355.00 1 Repair 8/27/2025 - 9/2/2025 C…" at bounding box center [488, 376] width 756 height 49
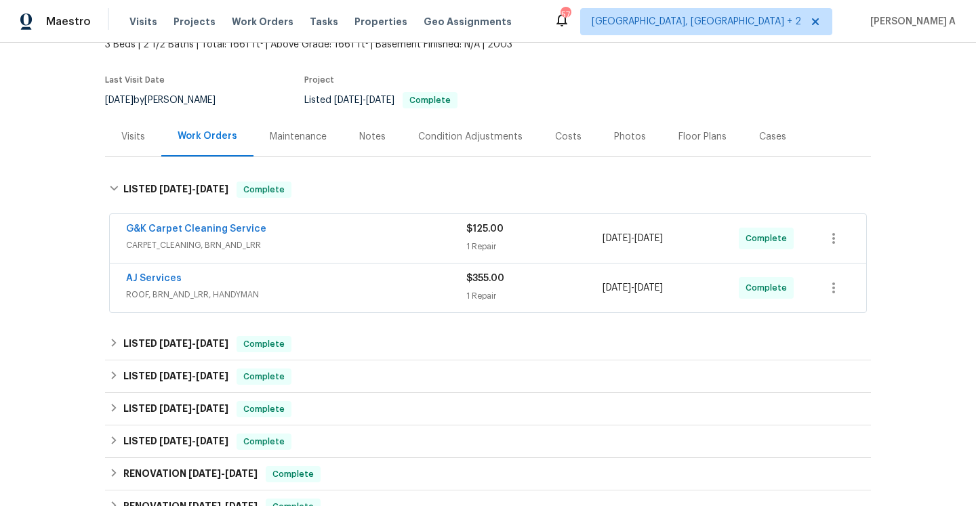
scroll to position [91, 0]
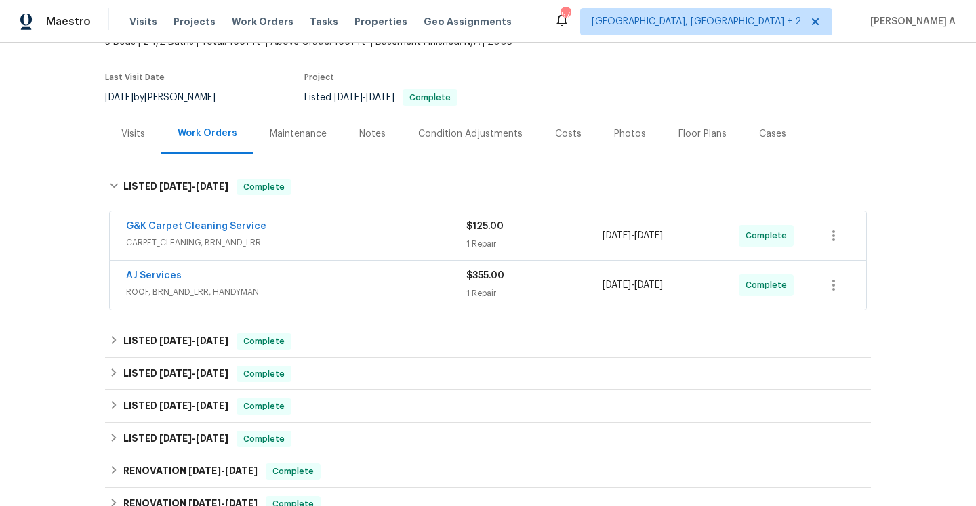
click at [274, 299] on div "AJ Services ROOF, BRN_AND_LRR, HANDYMAN" at bounding box center [296, 285] width 340 height 33
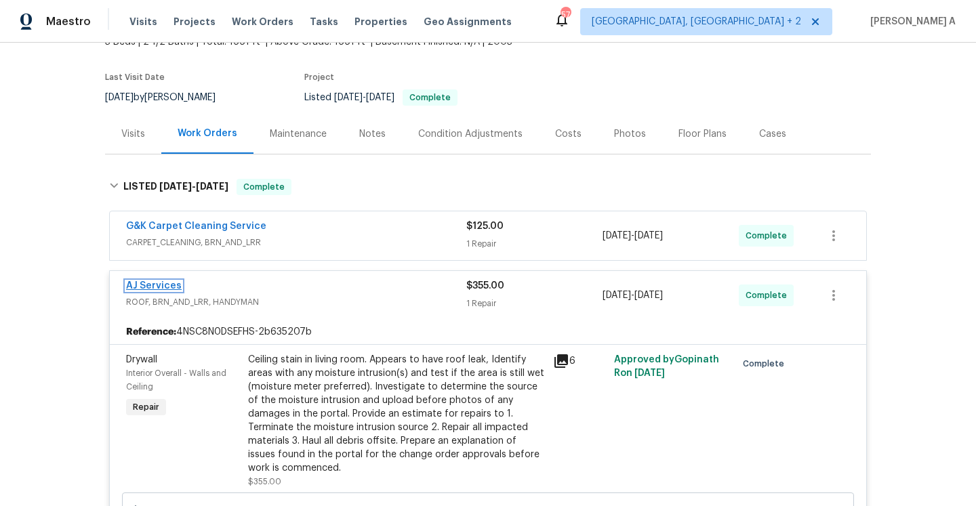
click at [163, 286] on link "AJ Services" at bounding box center [154, 285] width 56 height 9
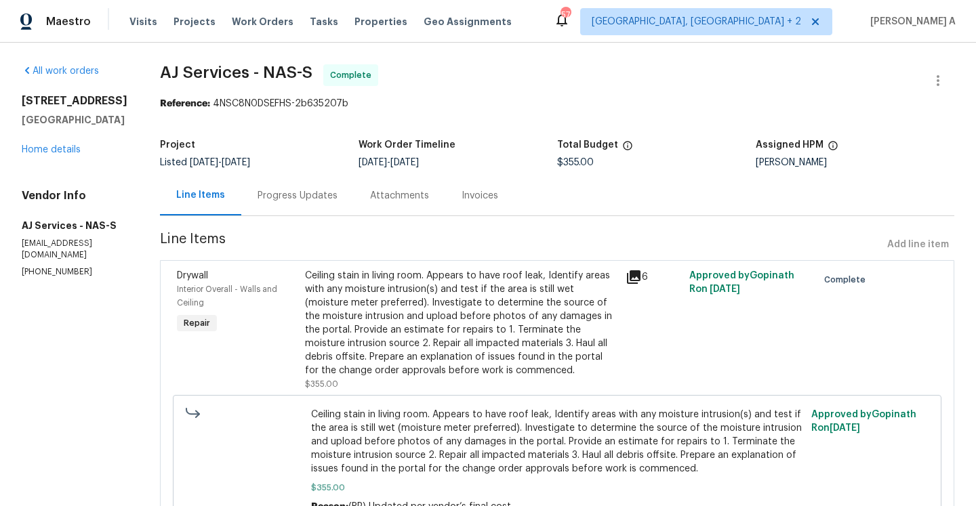
click at [310, 207] on div "Progress Updates" at bounding box center [297, 195] width 112 height 40
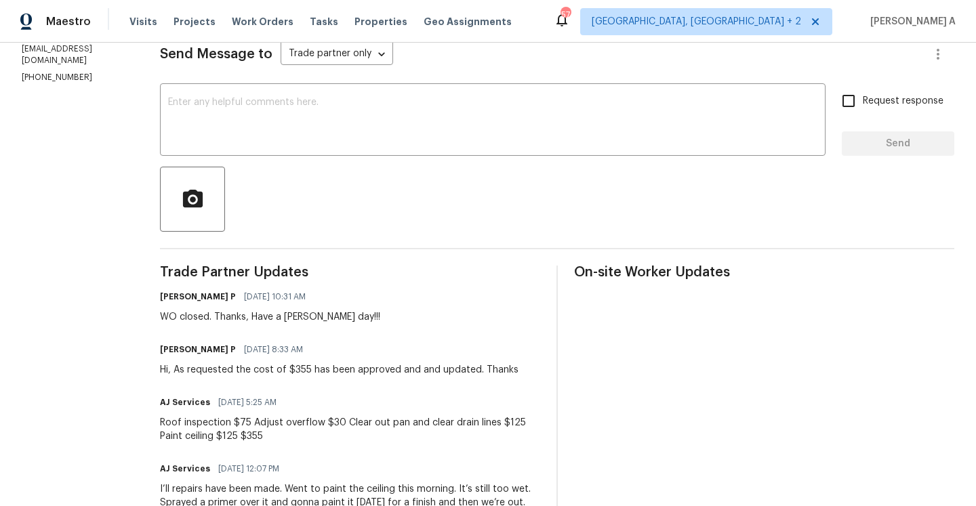
scroll to position [13, 0]
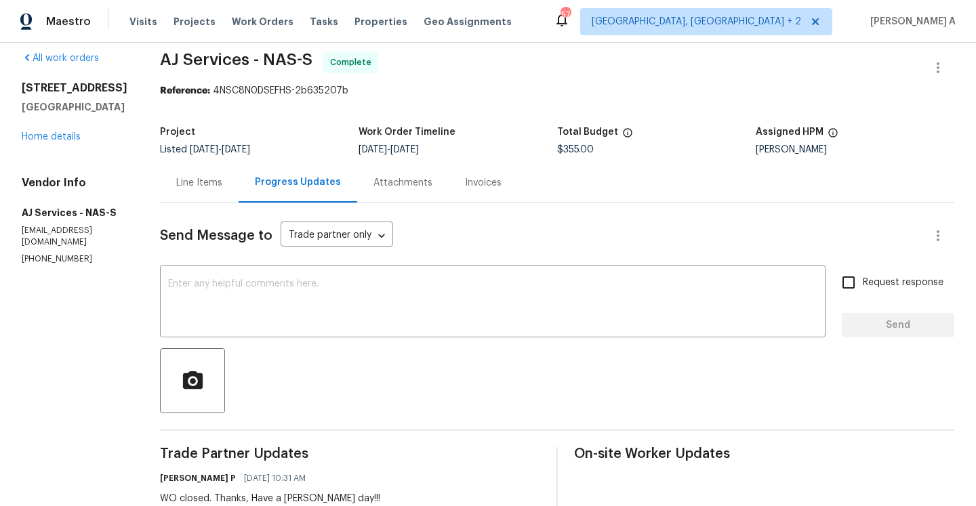
click at [82, 140] on div "3540 Greens Mill Rd Spring Hill, TN 37174 Home details" at bounding box center [75, 112] width 106 height 62
click at [73, 138] on link "Home details" at bounding box center [51, 136] width 59 height 9
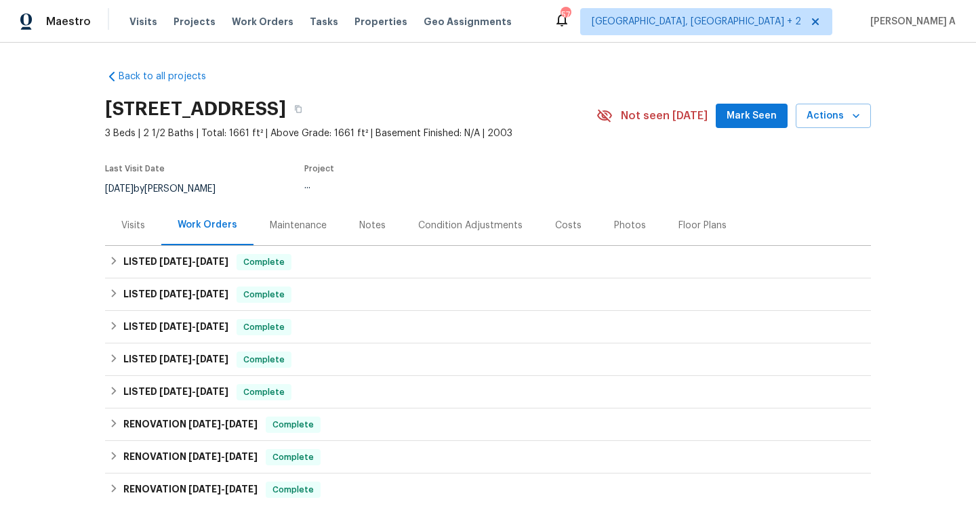
click at [144, 222] on div "Visits" at bounding box center [133, 225] width 56 height 40
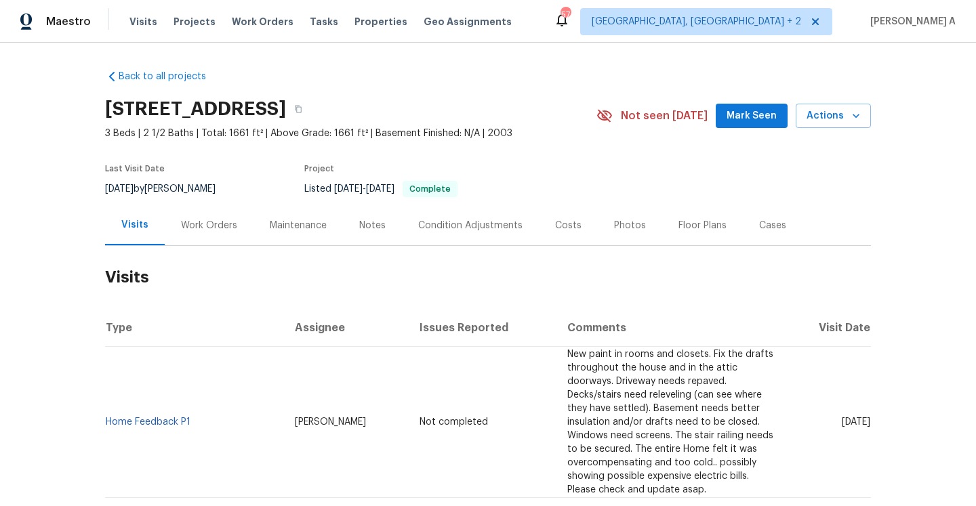
scroll to position [98, 0]
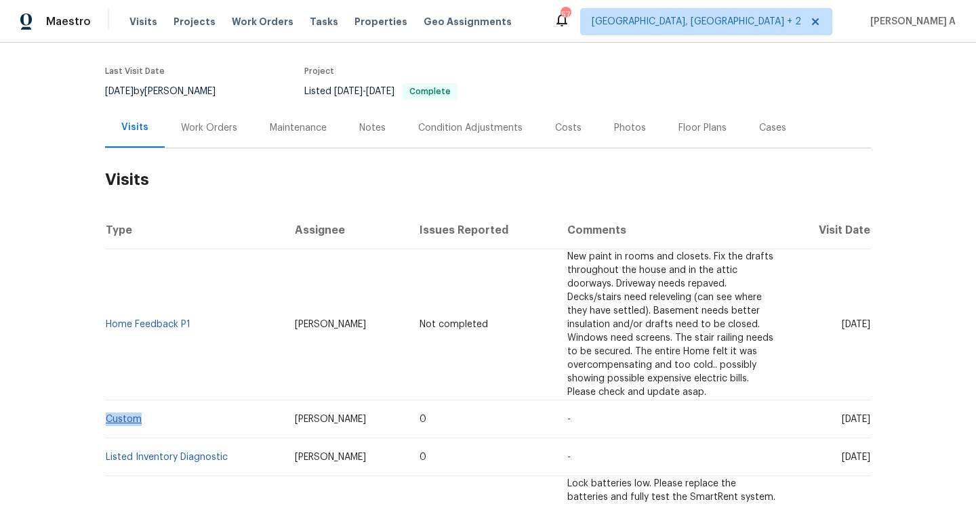
drag, startPoint x: 153, startPoint y: 381, endPoint x: 108, endPoint y: 379, distance: 44.8
click at [108, 400] on td "Custom" at bounding box center [194, 419] width 179 height 38
copy link "Custom"
click at [205, 138] on div "Work Orders" at bounding box center [209, 128] width 89 height 40
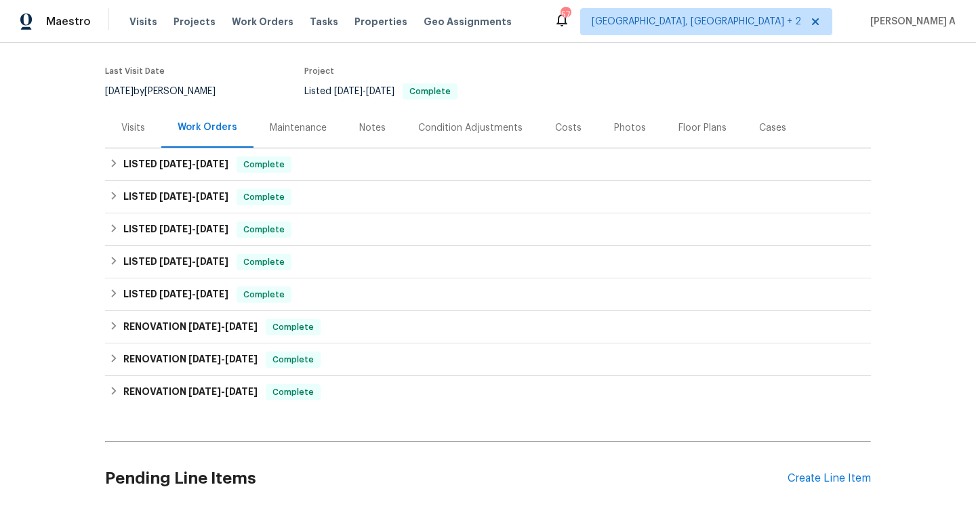
click at [223, 181] on div "LISTED 7/14/25 - 7/25/25 Complete TNT HVAC HVAC, BRN_AND_LRR $450.00 1 Repair 7…" at bounding box center [488, 197] width 766 height 33
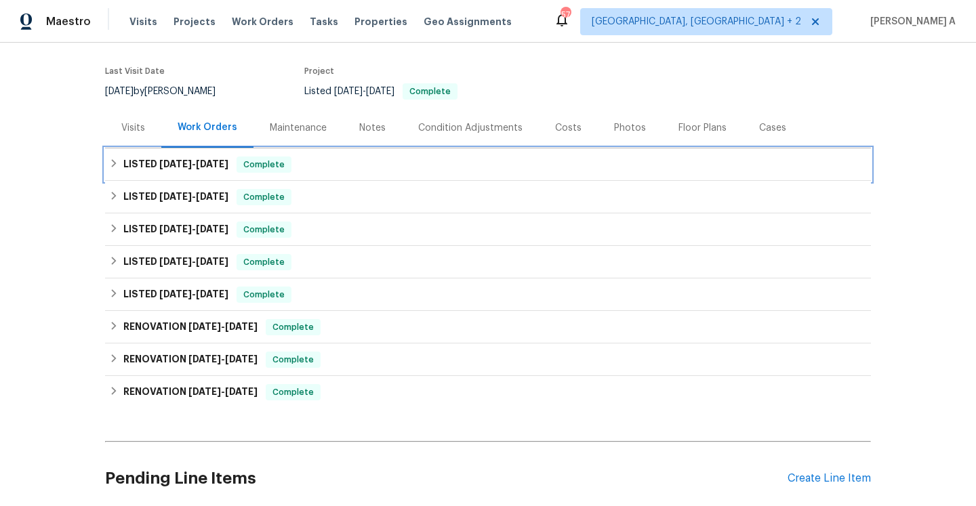
click at [223, 175] on div "LISTED [DATE] - [DATE] Complete" at bounding box center [488, 164] width 766 height 33
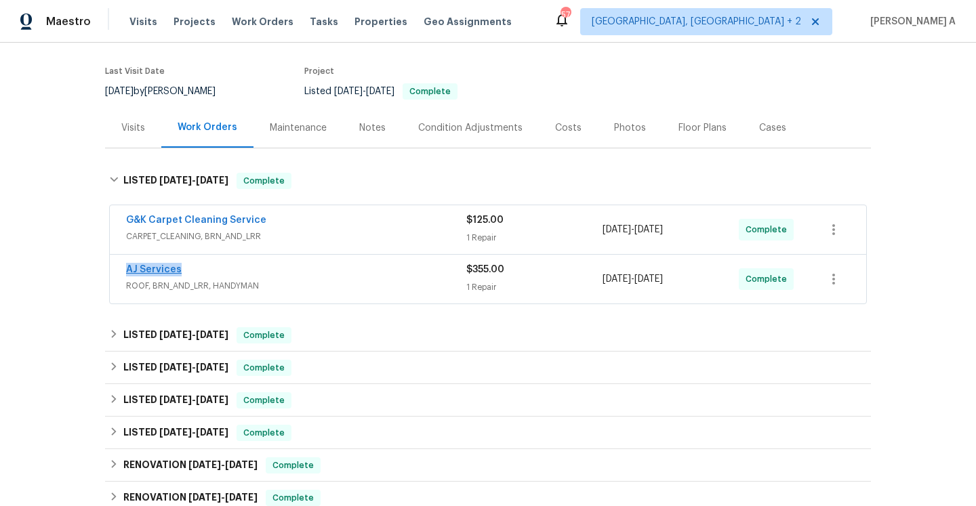
drag, startPoint x: 198, startPoint y: 278, endPoint x: 127, endPoint y: 272, distance: 70.7
click at [127, 272] on div "AJ Services" at bounding box center [296, 271] width 340 height 16
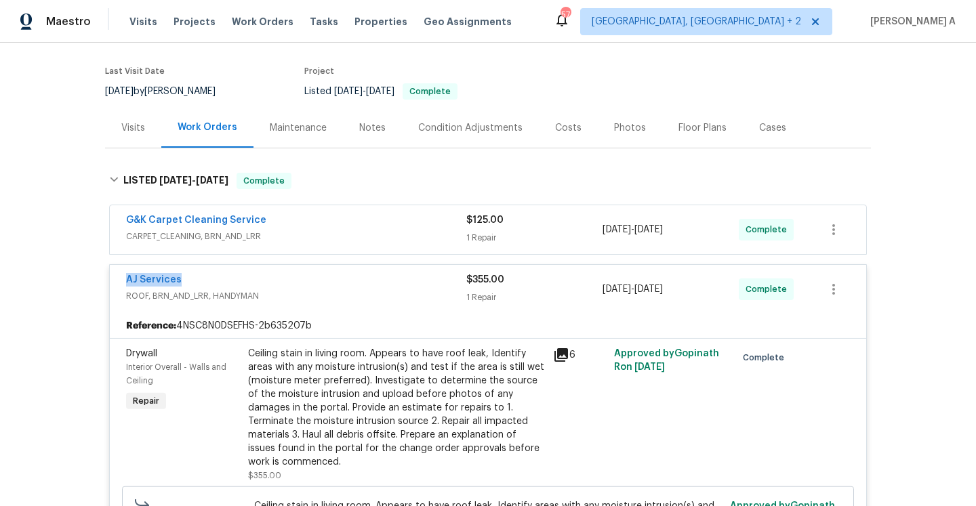
copy link "AJ Services"
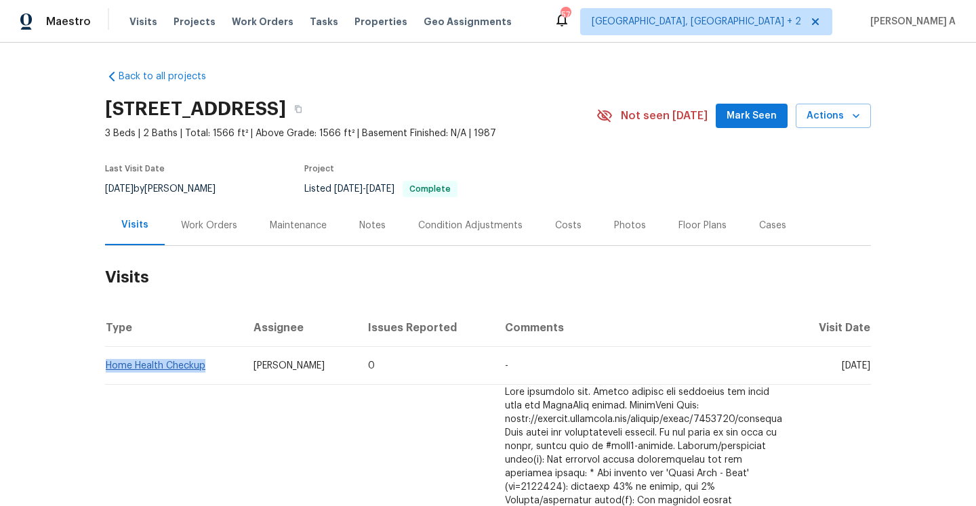
drag, startPoint x: 217, startPoint y: 368, endPoint x: 108, endPoint y: 370, distance: 109.1
click at [108, 370] on td "Home Health Checkup" at bounding box center [174, 366] width 138 height 38
copy link "Home Health Checkup"
click at [207, 211] on div "Work Orders" at bounding box center [209, 225] width 89 height 40
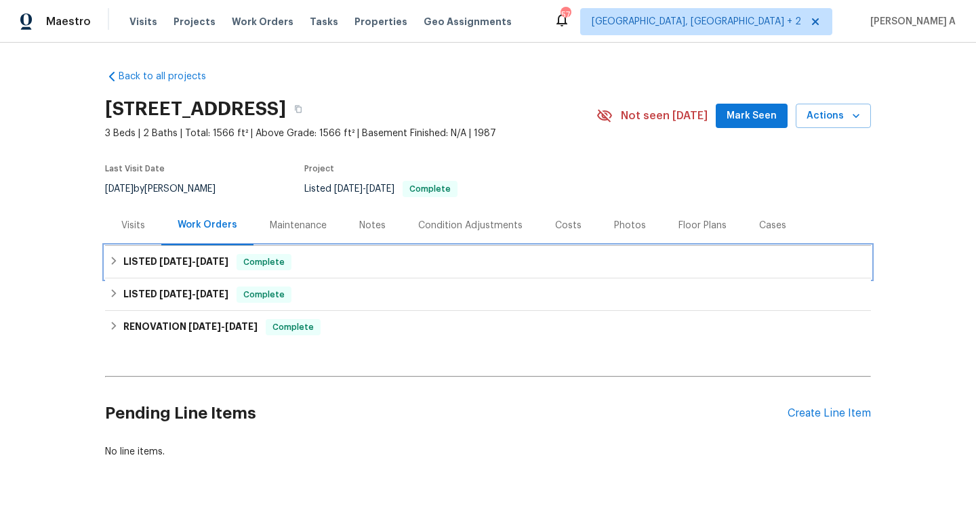
click at [234, 260] on div "LISTED [DATE] - [DATE] Complete" at bounding box center [487, 262] width 757 height 16
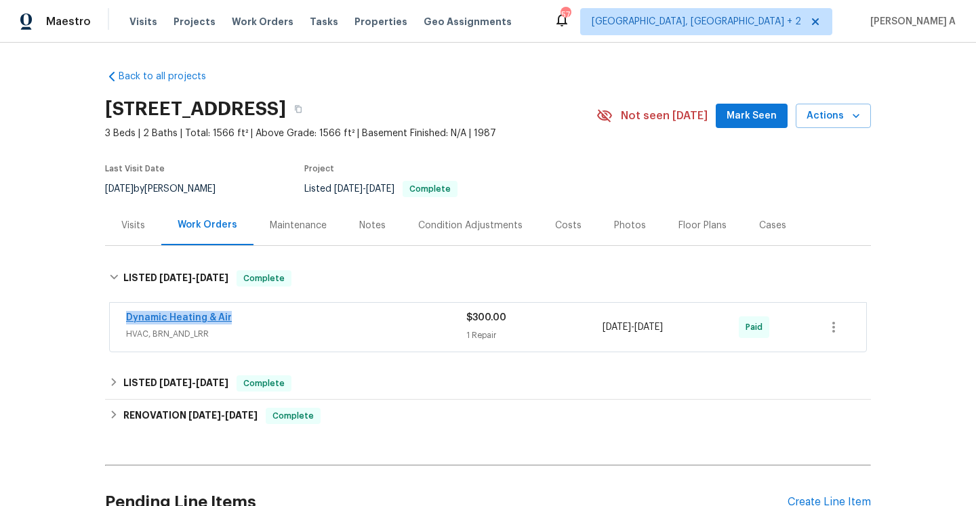
drag, startPoint x: 245, startPoint y: 317, endPoint x: 127, endPoint y: 316, distance: 117.2
click at [127, 316] on div "Dynamic Heating & Air" at bounding box center [296, 319] width 340 height 16
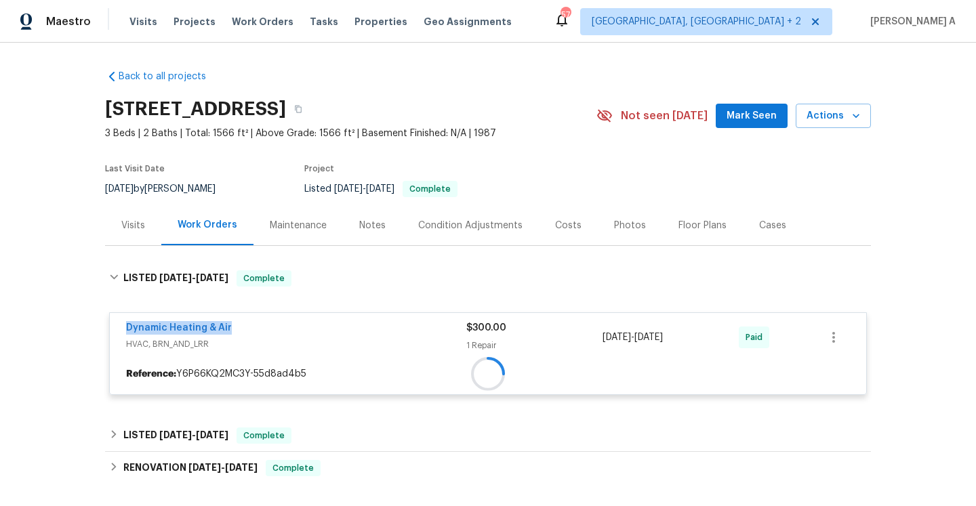
copy link "Dynamic Heating & Air"
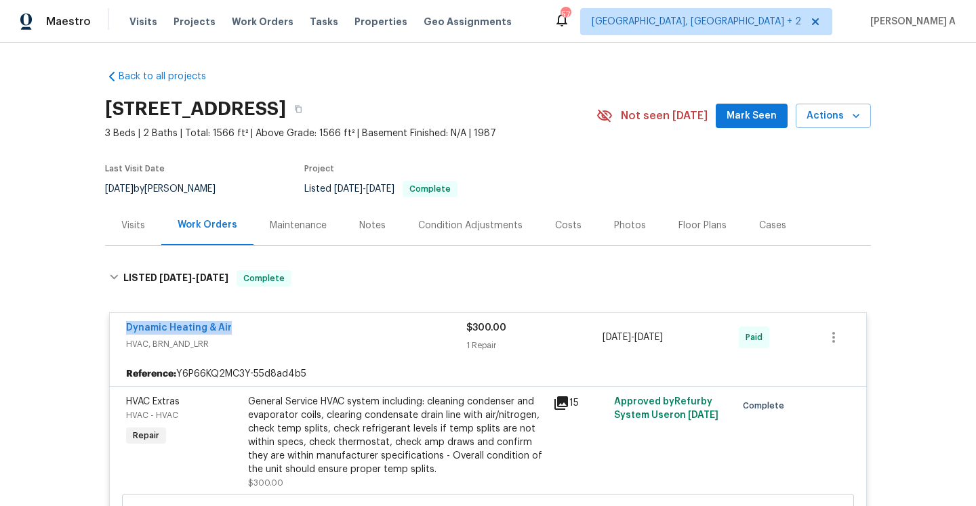
click at [311, 336] on div "Dynamic Heating & Air" at bounding box center [296, 329] width 340 height 16
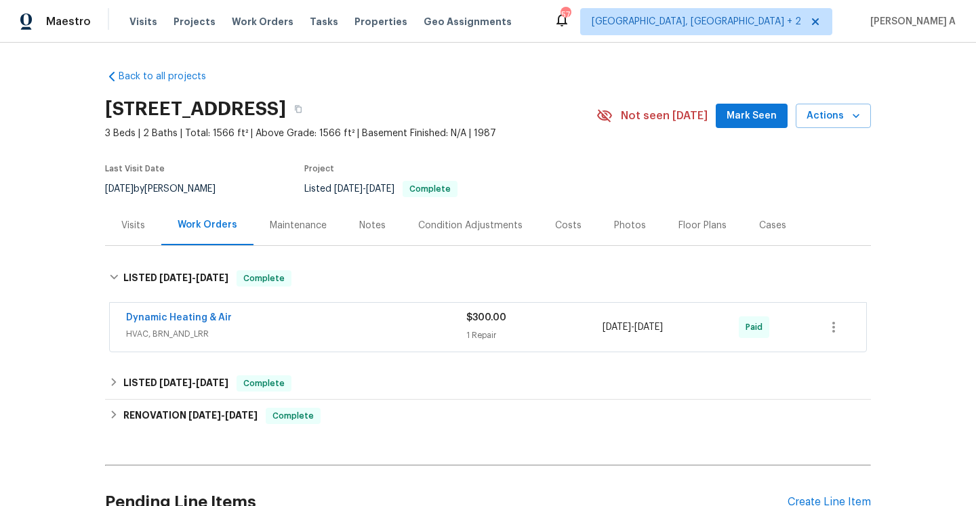
click at [159, 227] on div "Visits" at bounding box center [133, 225] width 56 height 40
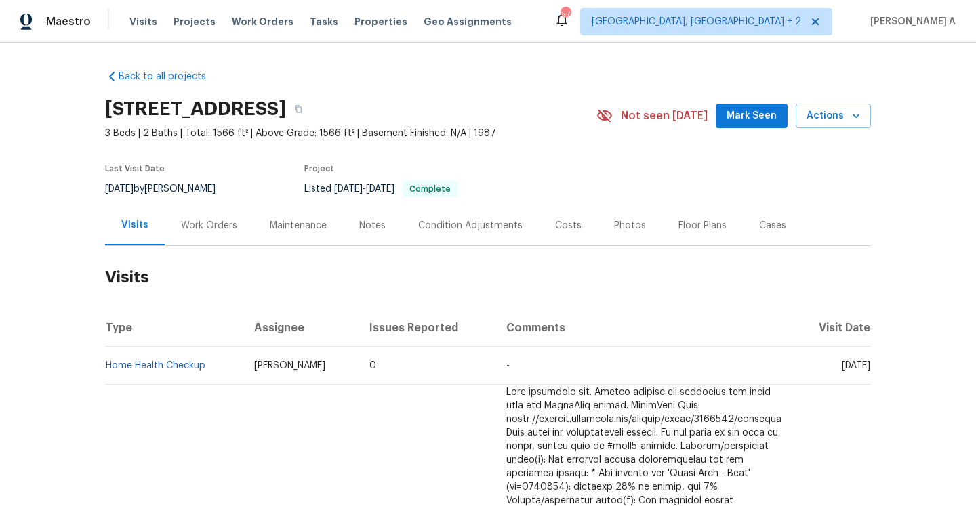
click at [817, 102] on div "[STREET_ADDRESS] 3 Beds | 2 Baths | Total: 1566 ft² | Above Grade: 1566 ft² | B…" at bounding box center [488, 115] width 766 height 49
click at [817, 110] on span "Actions" at bounding box center [833, 116] width 54 height 17
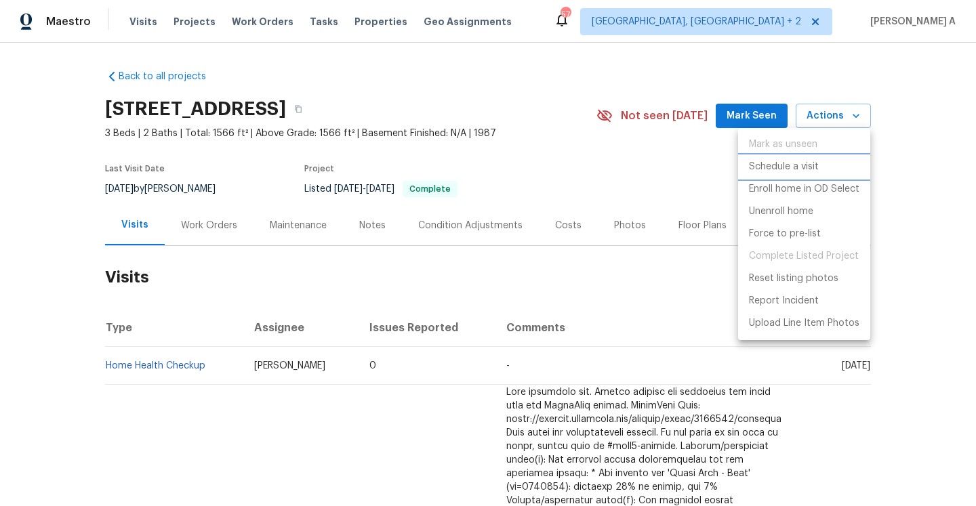
click at [806, 167] on p "Schedule a visit" at bounding box center [784, 167] width 70 height 14
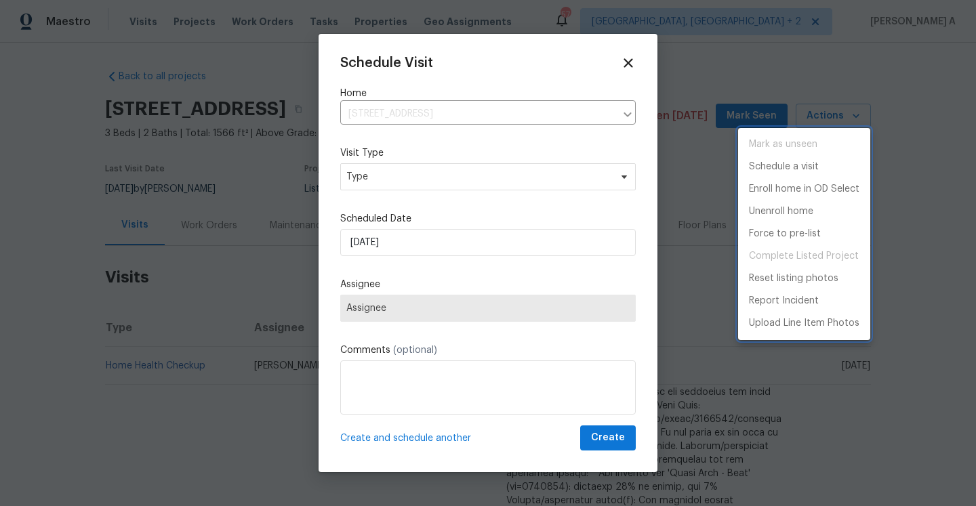
click at [572, 175] on div at bounding box center [488, 253] width 976 height 506
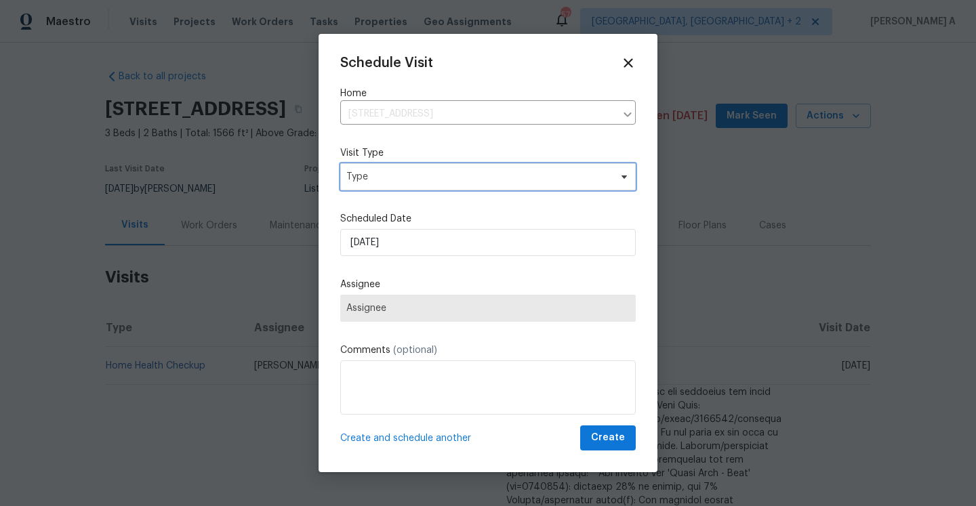
click at [572, 175] on span "Type" at bounding box center [478, 177] width 264 height 14
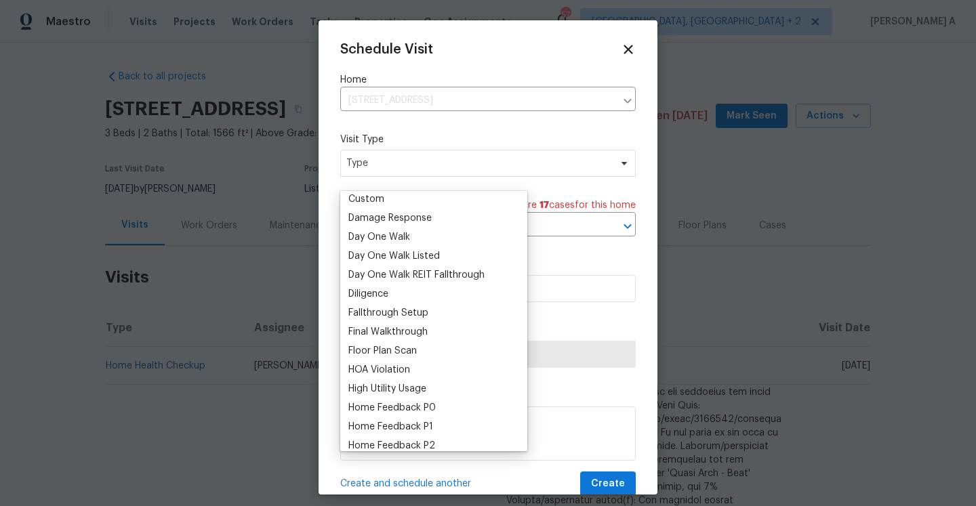
scroll to position [238, 0]
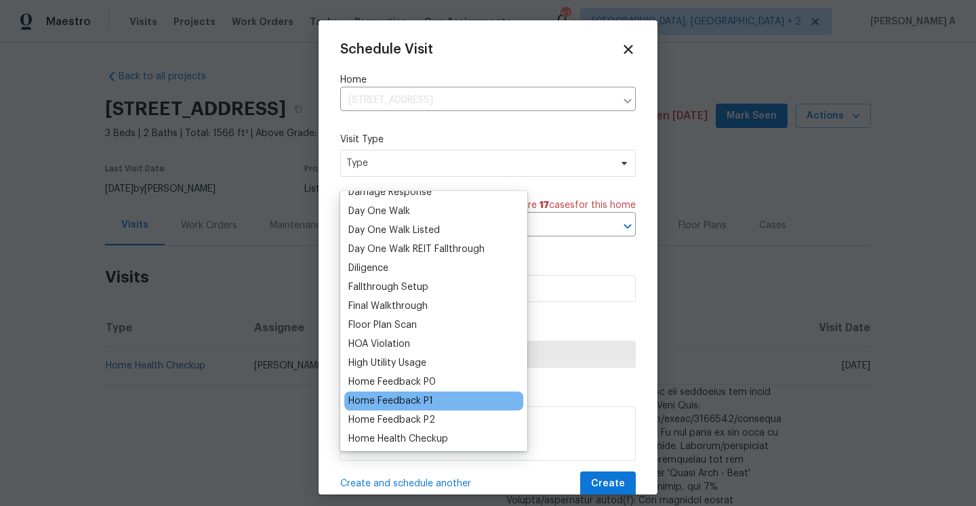
click at [425, 400] on div "Home Feedback P1" at bounding box center [390, 401] width 85 height 14
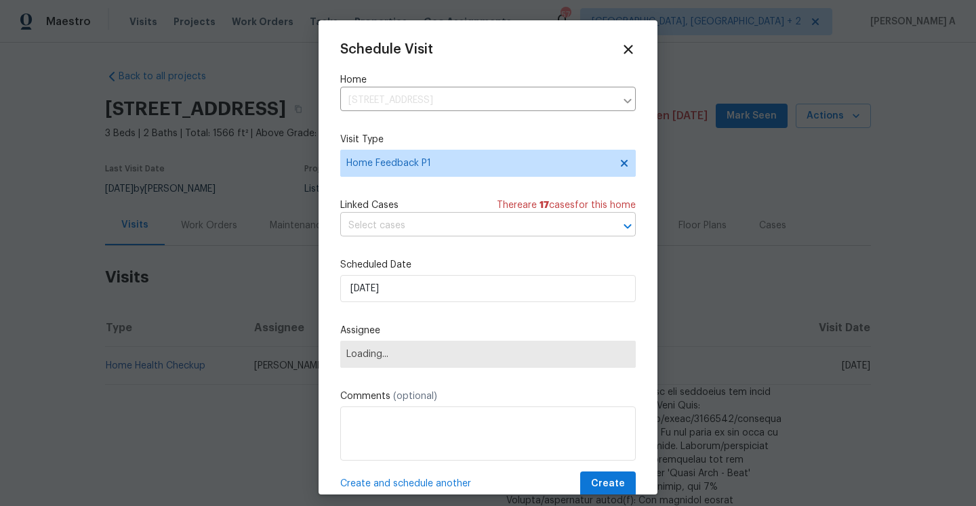
click at [411, 225] on input "text" at bounding box center [468, 225] width 257 height 21
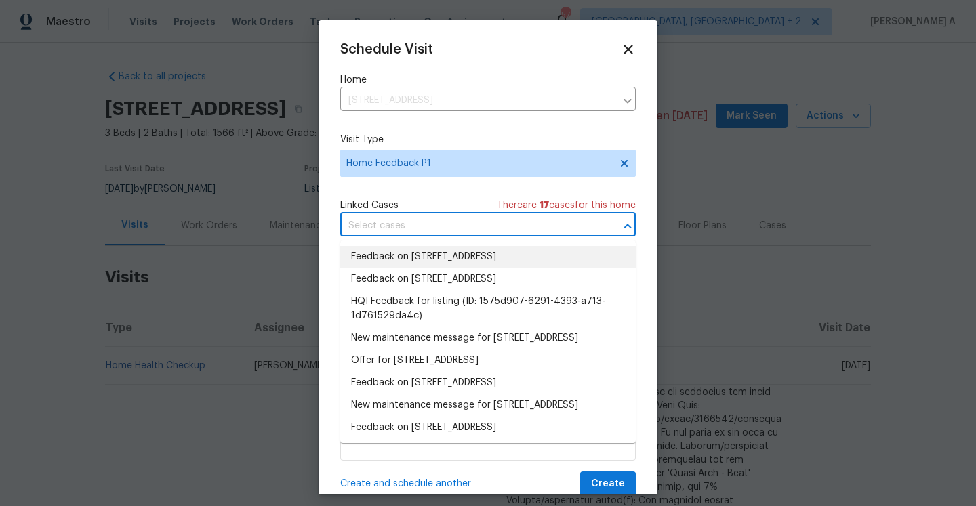
click at [418, 255] on li "Feedback on [STREET_ADDRESS]" at bounding box center [487, 257] width 295 height 22
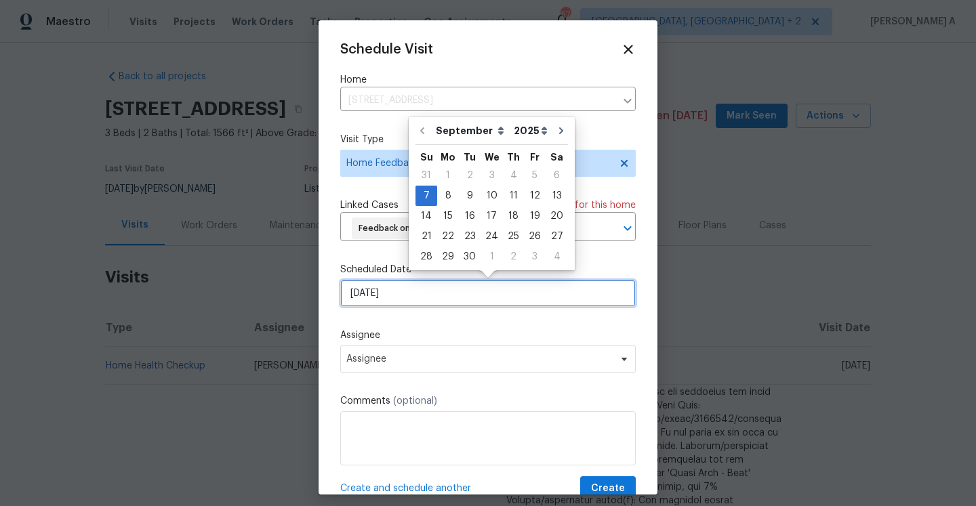
click at [418, 305] on input "[DATE]" at bounding box center [487, 293] width 295 height 27
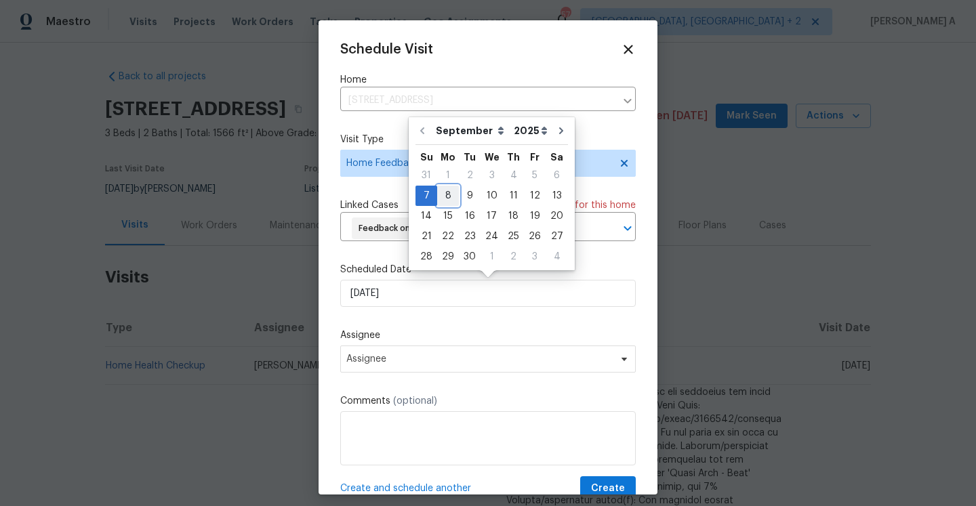
click at [451, 203] on div "8" at bounding box center [448, 195] width 22 height 19
type input "[DATE]"
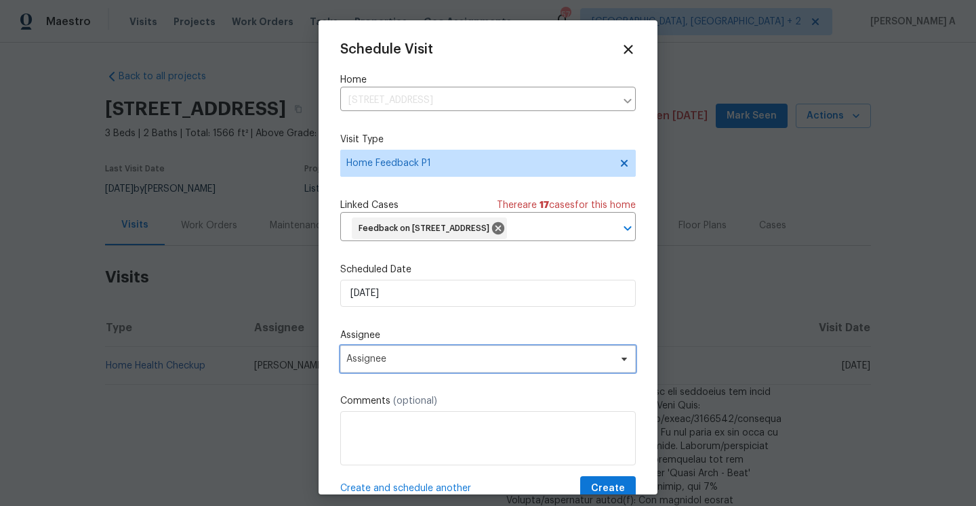
click at [451, 350] on span "Assignee" at bounding box center [487, 359] width 295 height 27
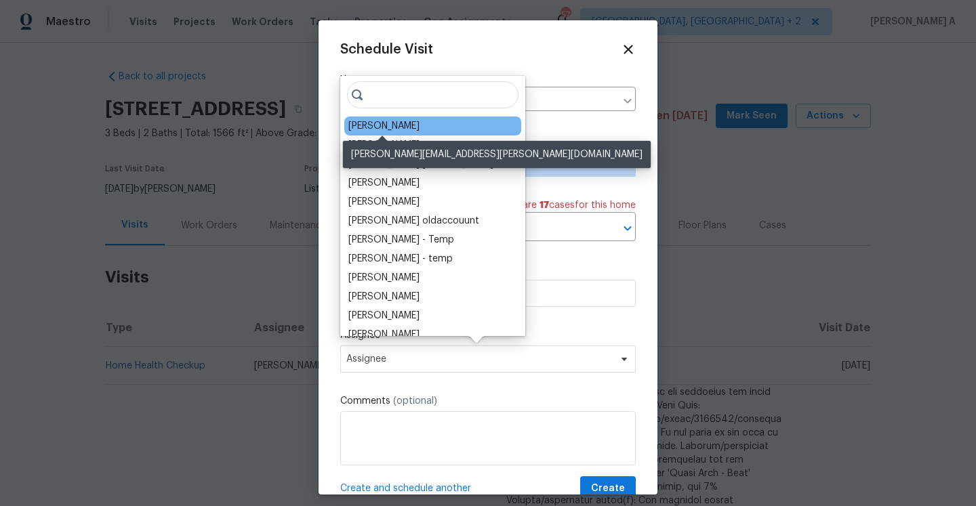
click at [386, 129] on div "[PERSON_NAME]" at bounding box center [383, 126] width 71 height 14
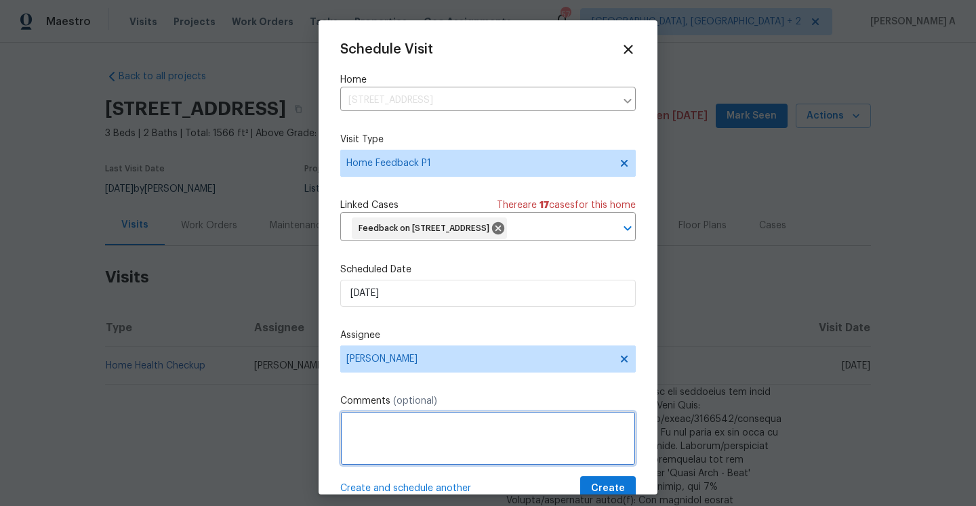
click at [471, 436] on textarea at bounding box center [487, 438] width 295 height 54
paste textarea "[STREET_ADDRESS]"
type textarea "[STREET_ADDRESS]"
click at [460, 429] on textarea "[STREET_ADDRESS]" at bounding box center [487, 438] width 295 height 54
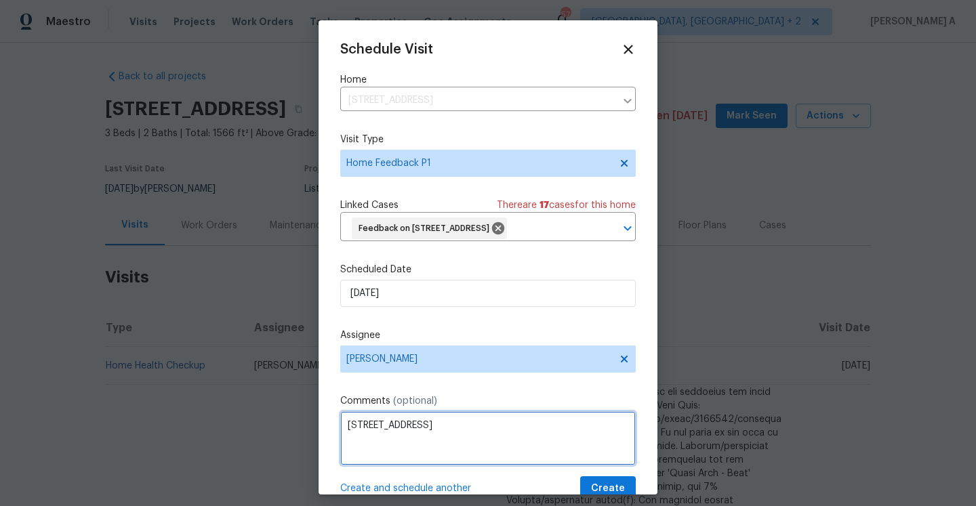
click at [460, 429] on textarea "[STREET_ADDRESS]" at bounding box center [487, 438] width 295 height 54
paste textarea "Paint exterior siding in rear; clean ceiling vents and ceilings around; remove …"
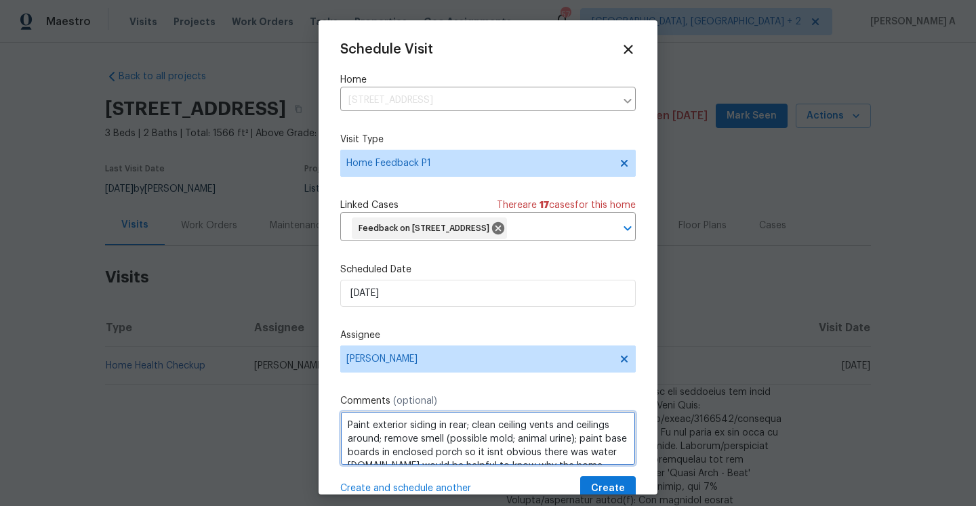
scroll to position [6, 0]
click at [0, 0] on span "mold or" at bounding box center [0, 0] width 0 height 0
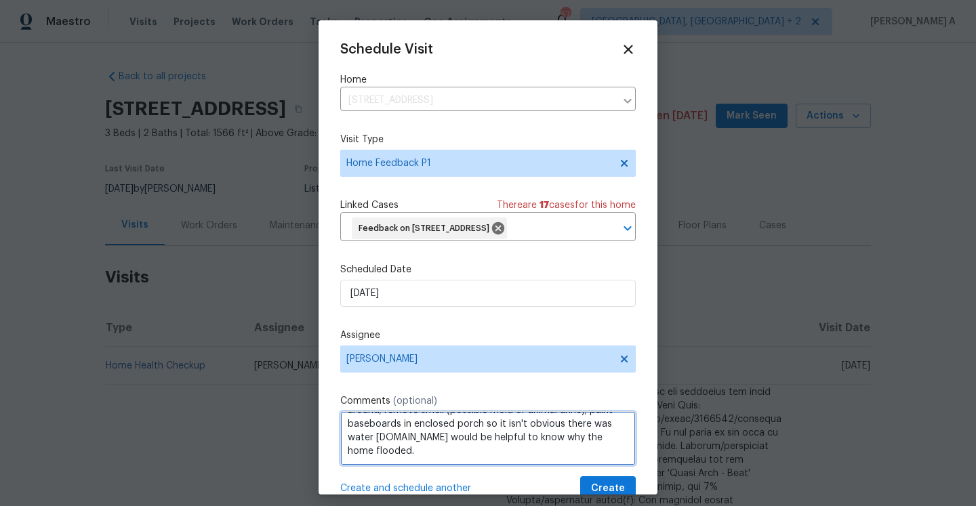
click at [0, 0] on span "damage." at bounding box center [0, 0] width 0 height 0
click at [439, 455] on textarea "Paint exterior siding in rear; clean ceiling vents and ceilings around; remove …" at bounding box center [487, 438] width 295 height 54
type textarea "Paint exterior siding in rear; clean ceiling vents and ceilings around; remove …"
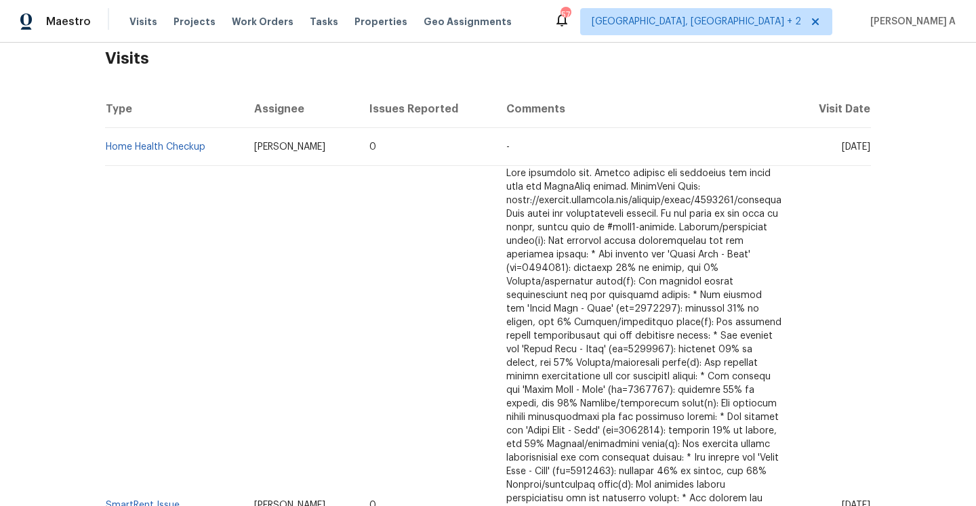
scroll to position [57, 0]
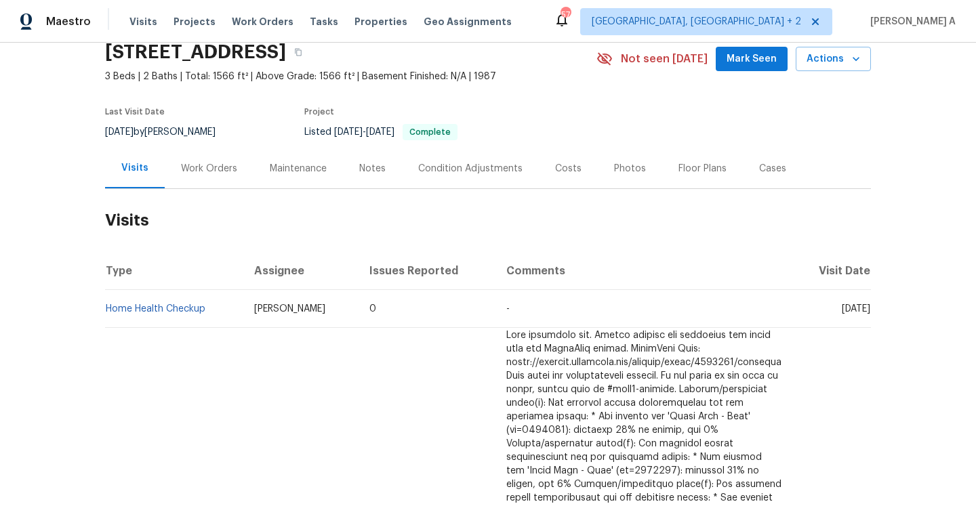
click at [224, 168] on div "Work Orders" at bounding box center [209, 169] width 56 height 14
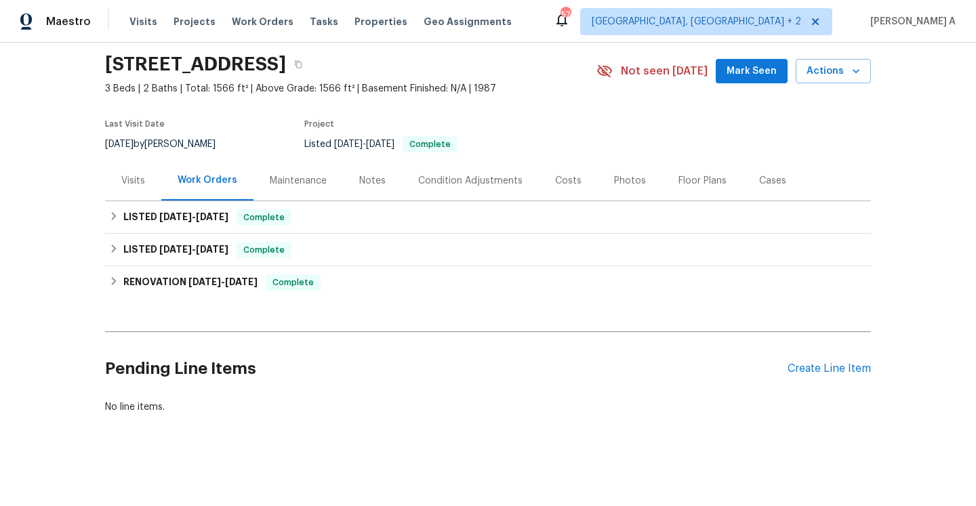
click at [138, 182] on div "Visits" at bounding box center [133, 181] width 24 height 14
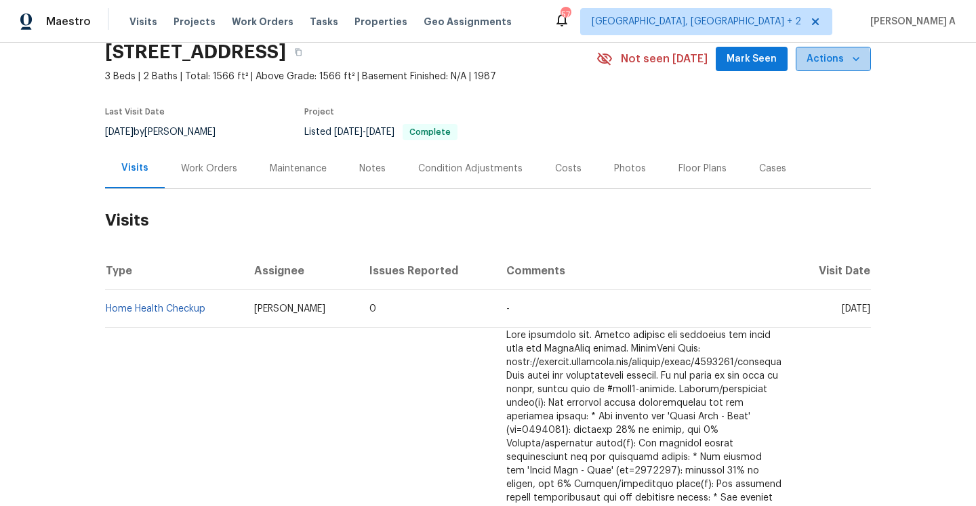
click at [829, 61] on span "Actions" at bounding box center [833, 59] width 54 height 17
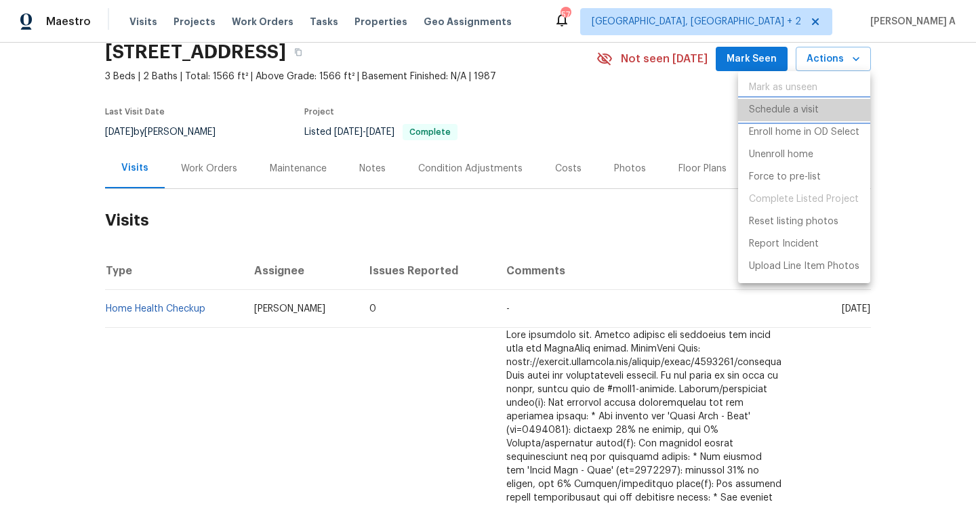
click at [770, 115] on p "Schedule a visit" at bounding box center [784, 110] width 70 height 14
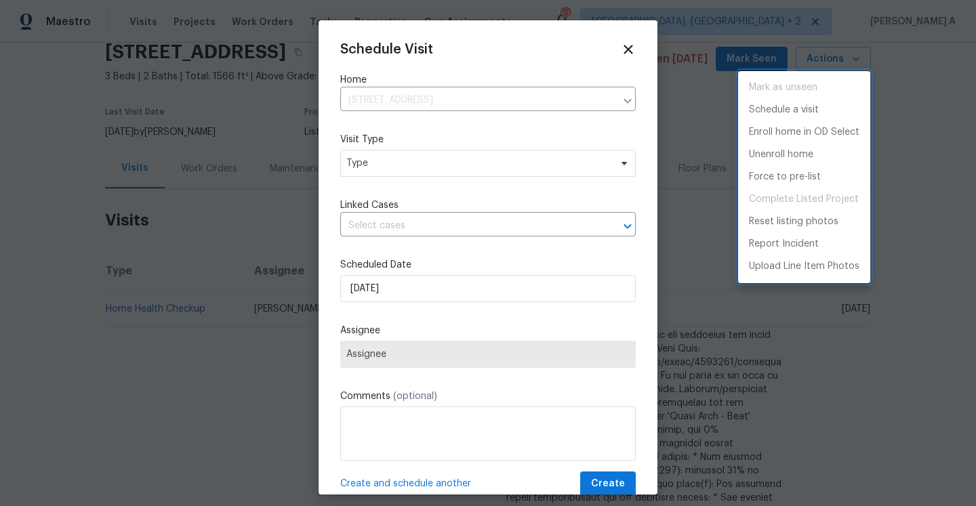
click at [408, 183] on div at bounding box center [488, 253] width 976 height 506
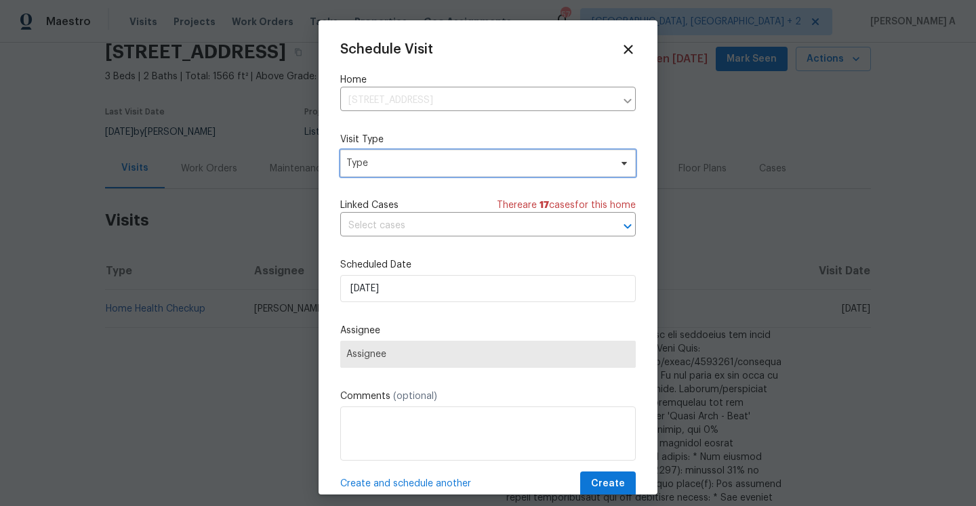
click at [401, 175] on span "Type" at bounding box center [487, 163] width 295 height 27
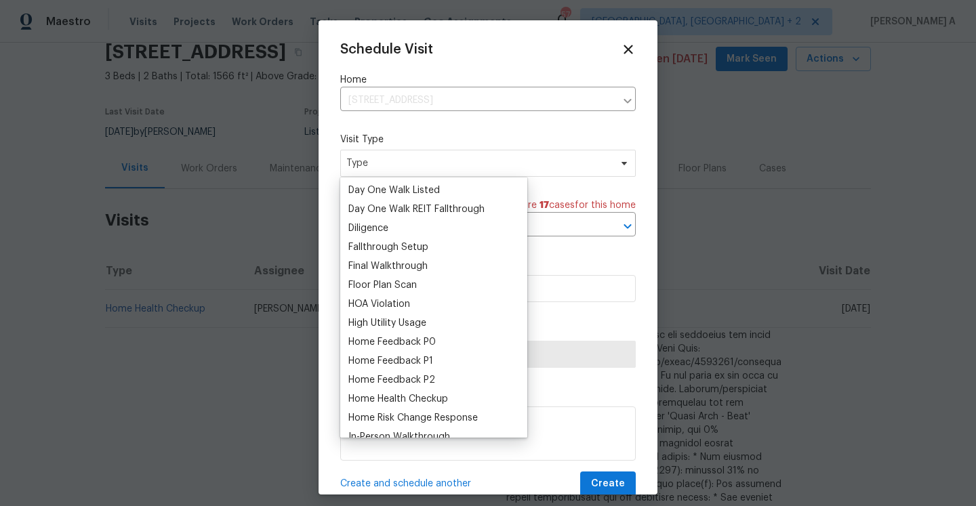
scroll to position [316, 0]
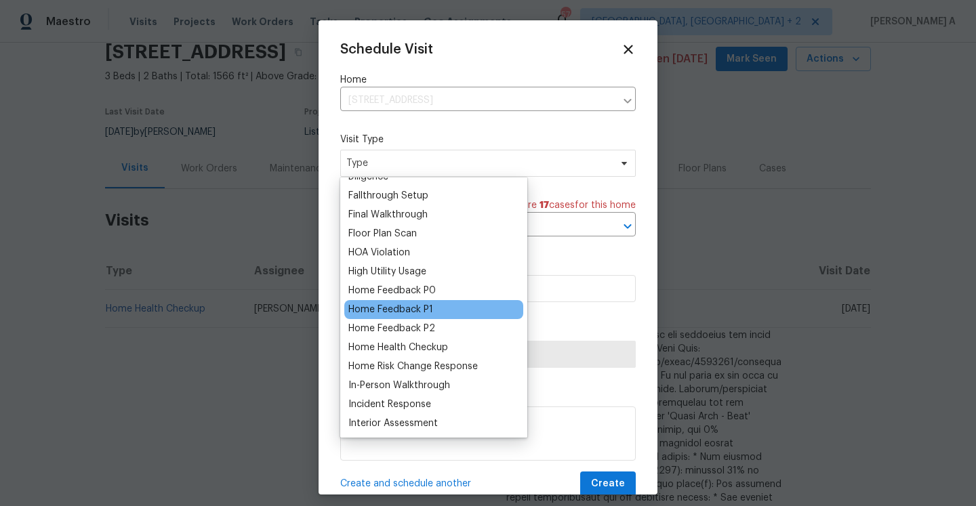
click at [413, 310] on div "Home Feedback P1" at bounding box center [390, 310] width 85 height 14
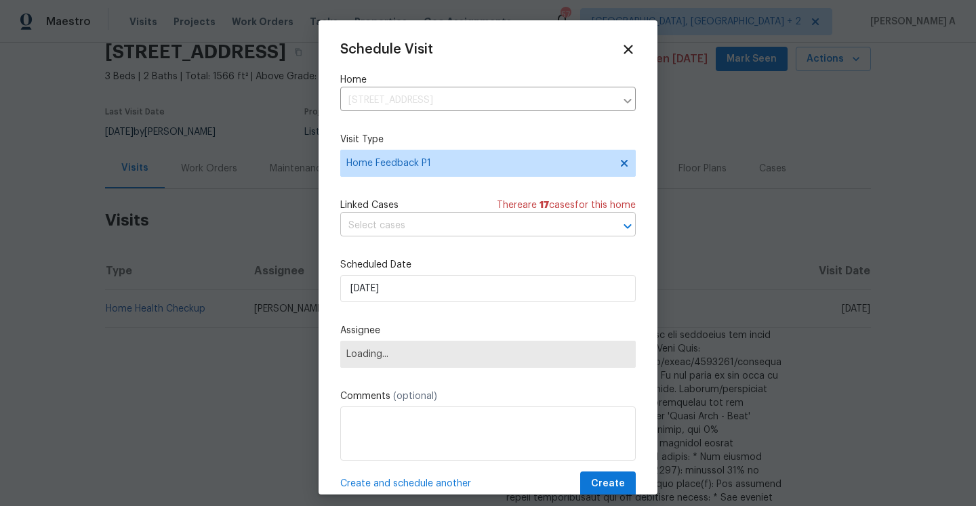
click at [400, 236] on input "text" at bounding box center [468, 225] width 257 height 21
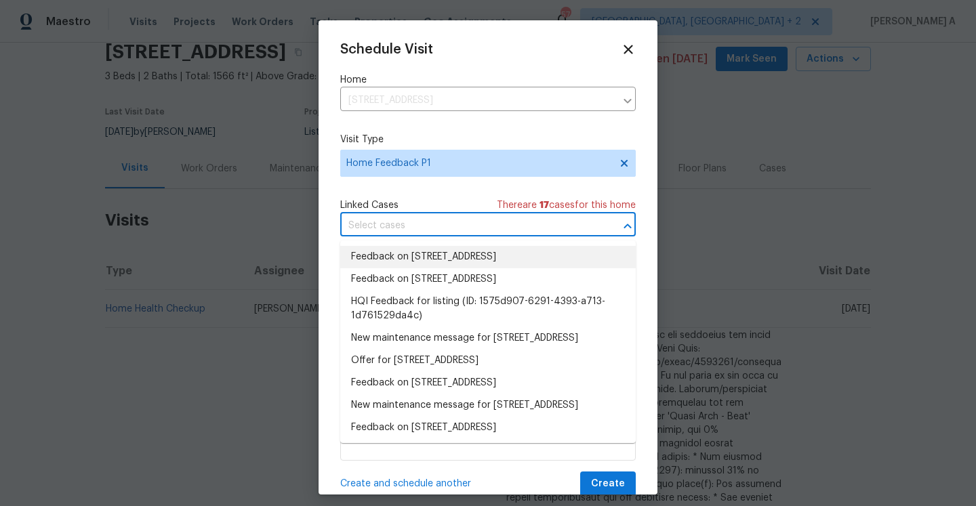
click at [405, 264] on li "Feedback on [STREET_ADDRESS]" at bounding box center [487, 257] width 295 height 22
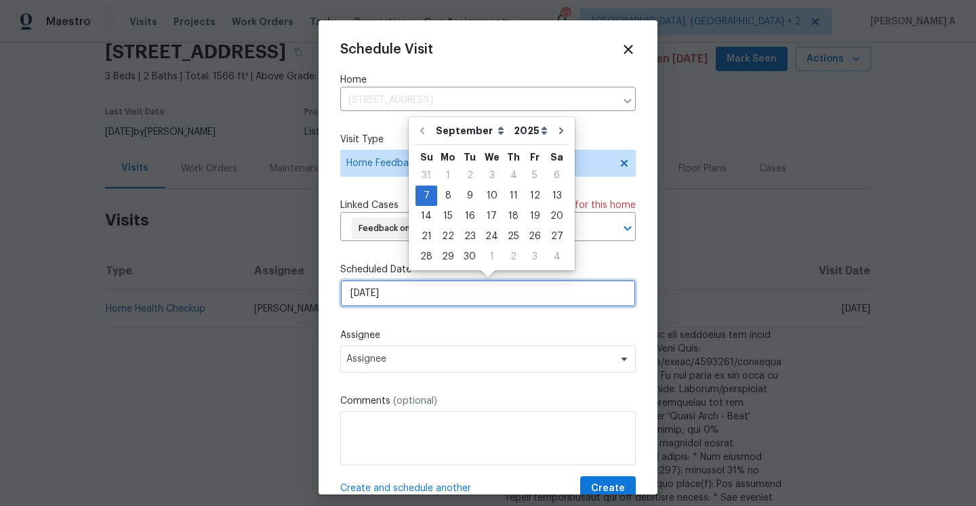
click at [410, 300] on input "[DATE]" at bounding box center [487, 293] width 295 height 27
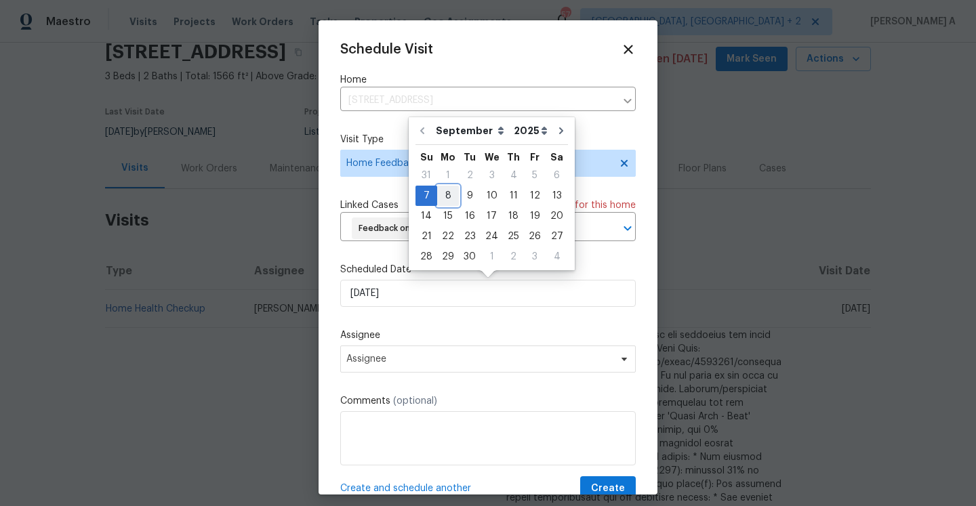
click at [441, 196] on div "8" at bounding box center [448, 195] width 22 height 19
type input "[DATE]"
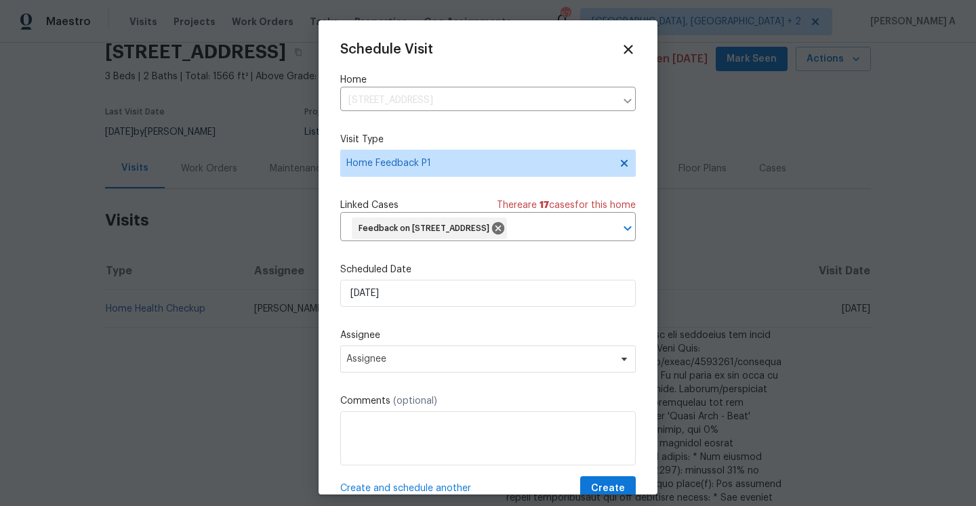
click at [427, 375] on div "Schedule Visit Home 52 Hydrangea Ln, Debary, FL 32713 ​ Visit Type Home Feedbac…" at bounding box center [487, 271] width 295 height 459
click at [425, 354] on span "Assignee" at bounding box center [479, 359] width 266 height 11
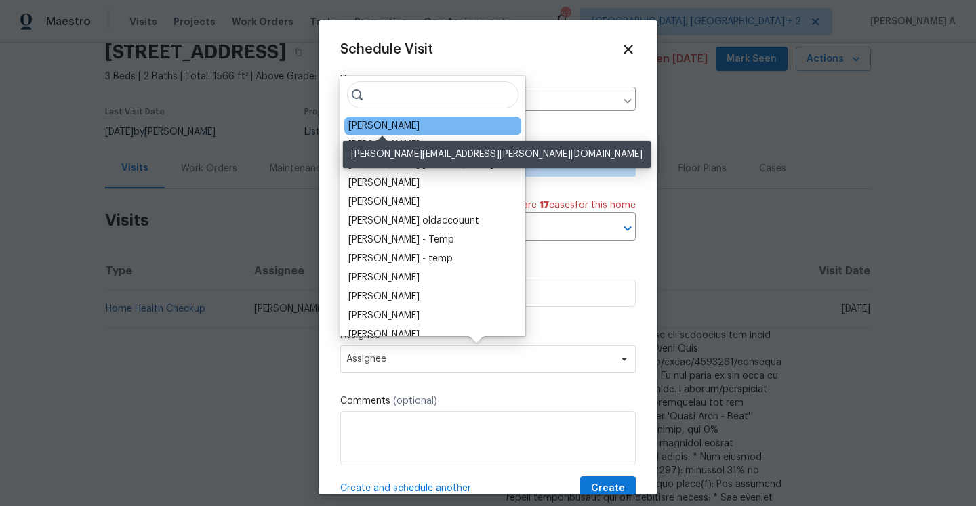
click at [381, 130] on div "Carl Biederman" at bounding box center [383, 126] width 71 height 14
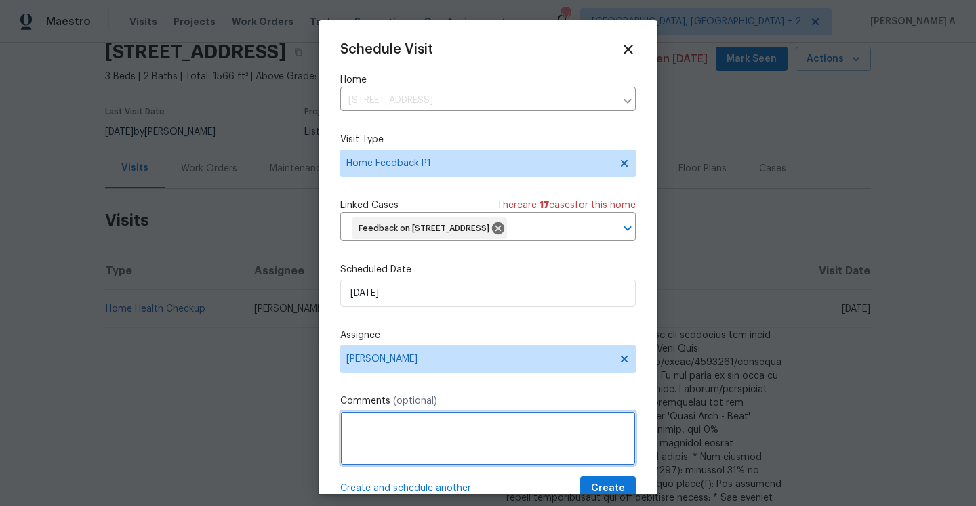
click at [451, 418] on textarea at bounding box center [487, 438] width 295 height 54
paste textarea "Paint exterior siding in rear; clean ceiling vents and ceilings around; remove …"
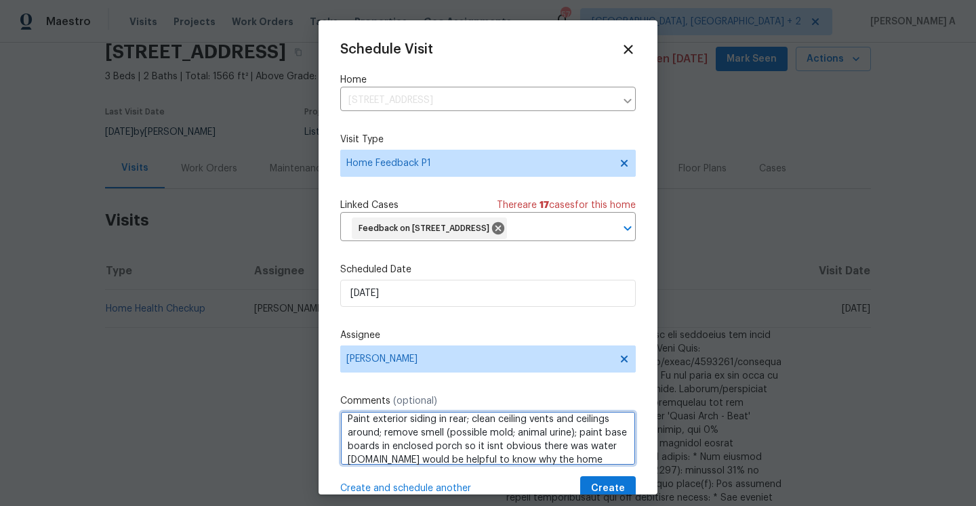
scroll to position [20, 0]
type textarea "Paint exterior siding in rear; clean ceiling vents and ceilings around; remove …"
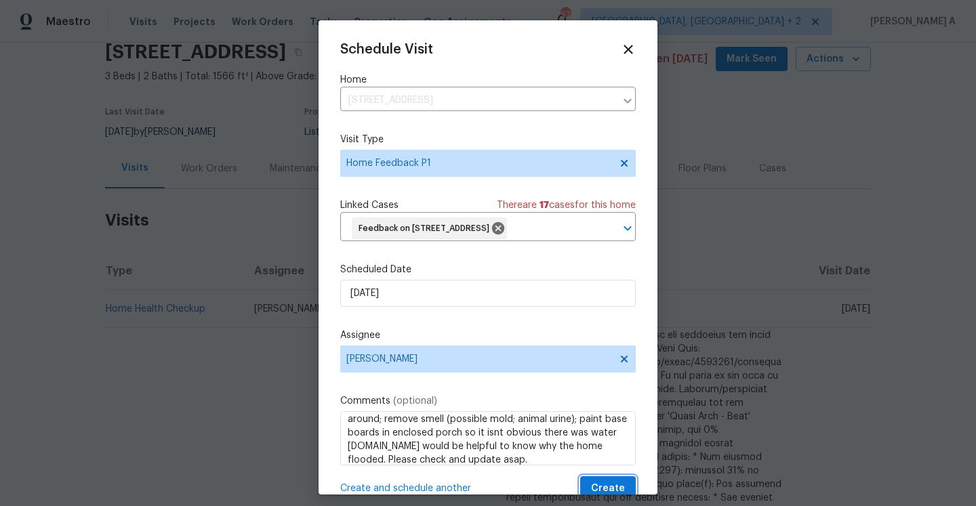
click at [606, 483] on span "Create" at bounding box center [608, 488] width 34 height 17
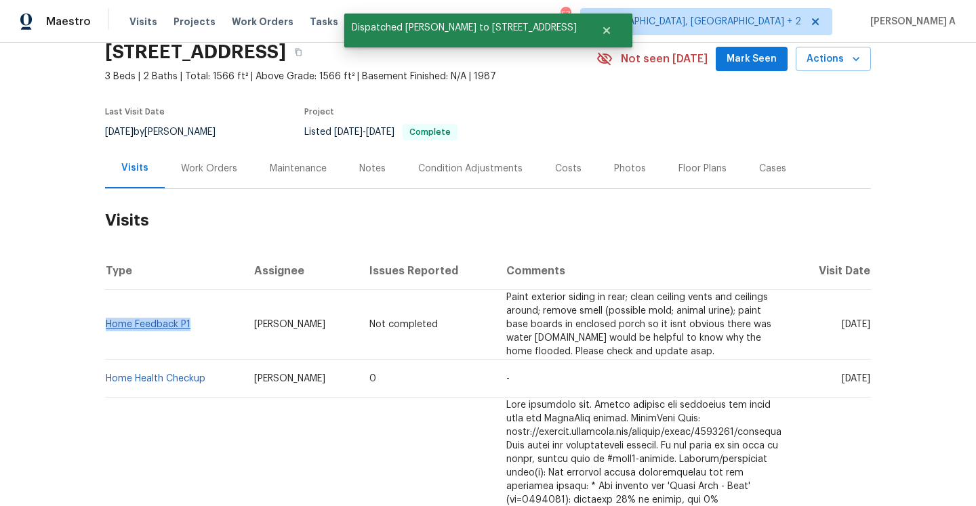
drag, startPoint x: 196, startPoint y: 327, endPoint x: 108, endPoint y: 326, distance: 88.8
click at [108, 325] on td "Home Feedback P1" at bounding box center [174, 325] width 138 height 70
copy link "Home Feedback P1"
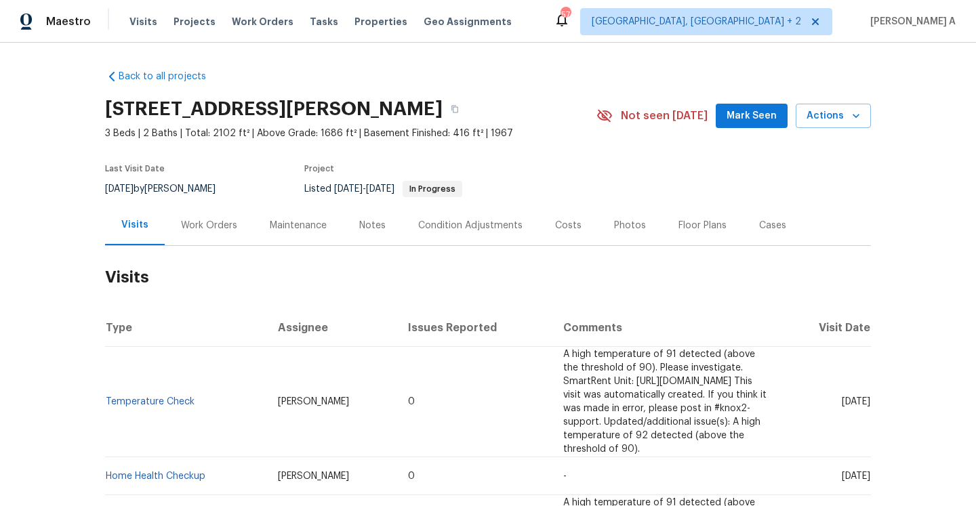
click at [193, 228] on div "Work Orders" at bounding box center [209, 226] width 56 height 14
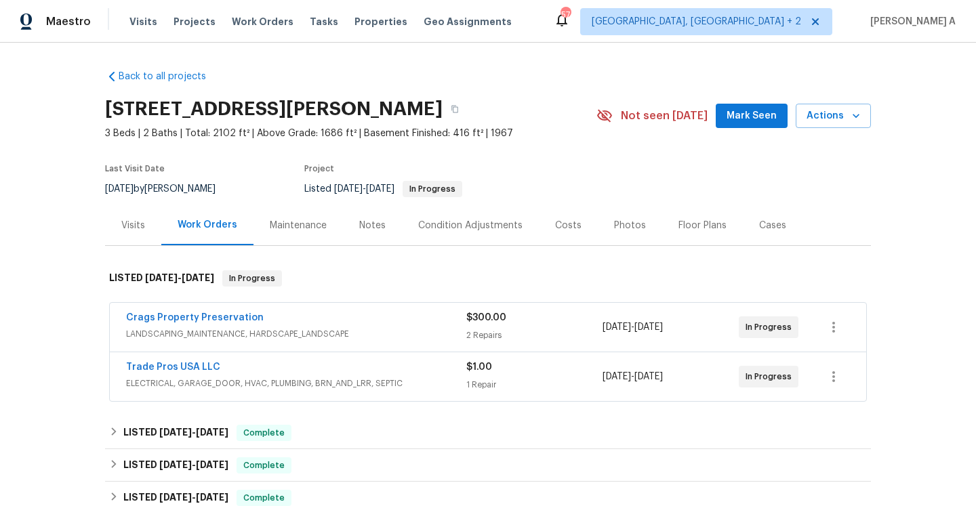
click at [285, 325] on div "Crags Property Preservation" at bounding box center [296, 319] width 340 height 16
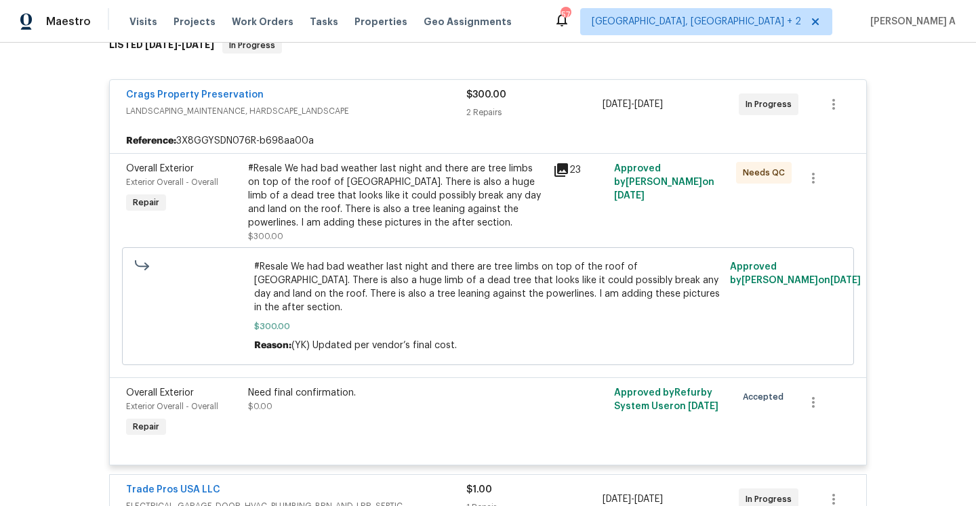
scroll to position [247, 0]
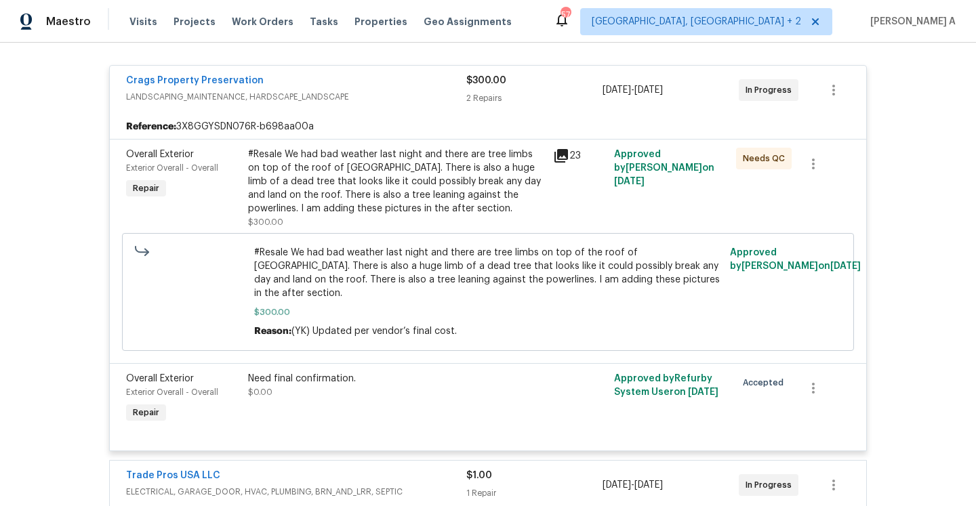
click at [295, 93] on span "LANDSCAPING_MAINTENANCE, HARDSCAPE_LANDSCAPE" at bounding box center [296, 97] width 340 height 14
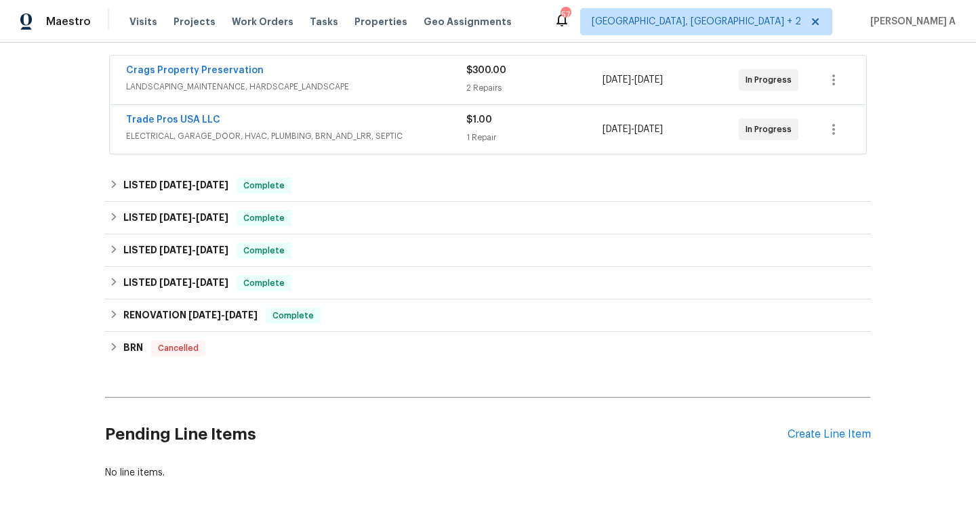
click at [297, 127] on div "Trade Pros USA LLC" at bounding box center [296, 121] width 340 height 16
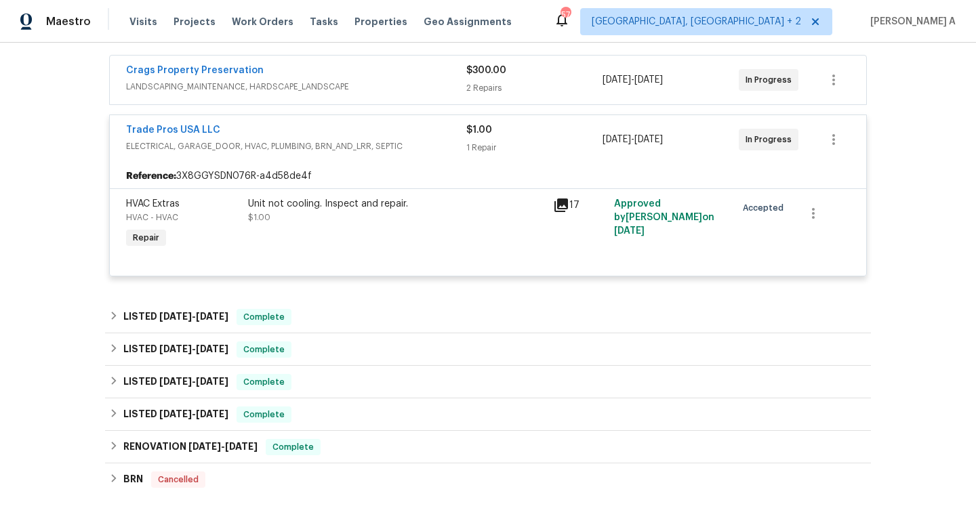
click at [297, 127] on div "Trade Pros USA LLC" at bounding box center [296, 131] width 340 height 16
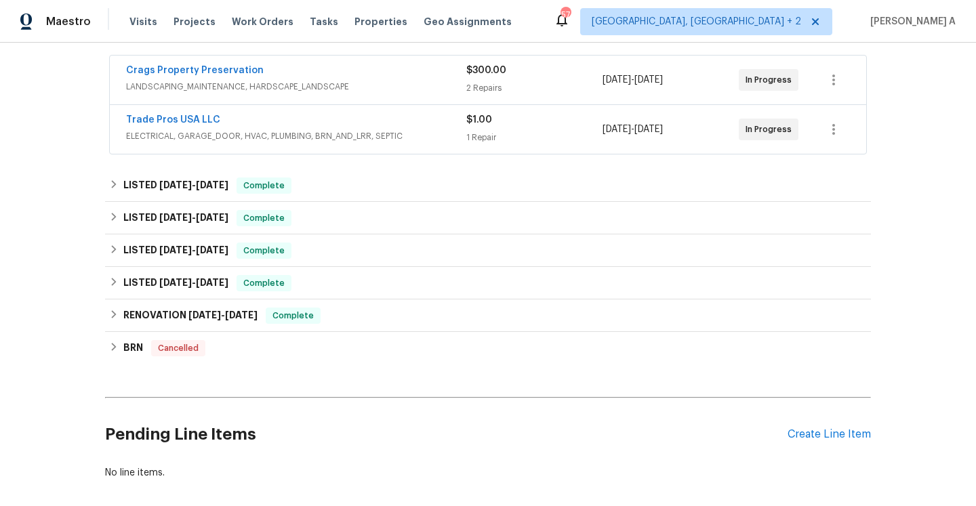
scroll to position [98, 0]
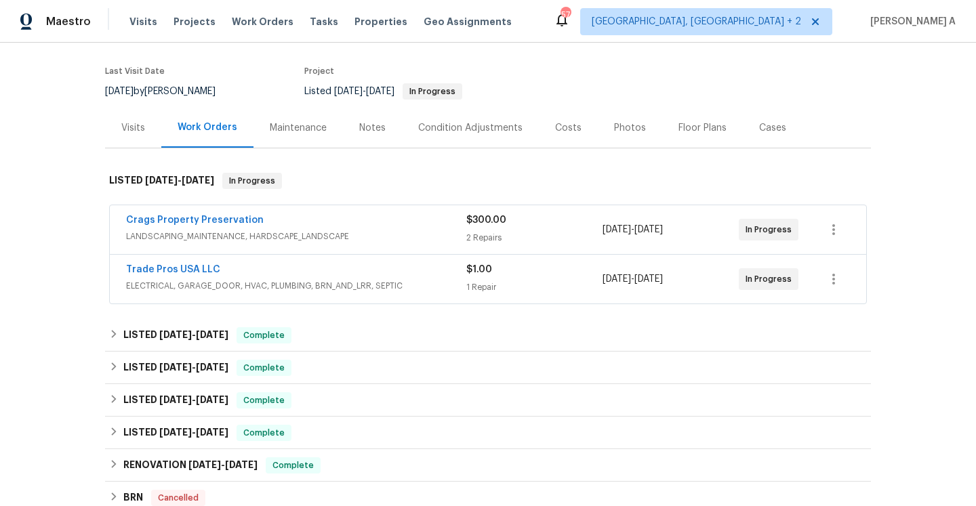
click at [135, 134] on div "Visits" at bounding box center [133, 128] width 56 height 40
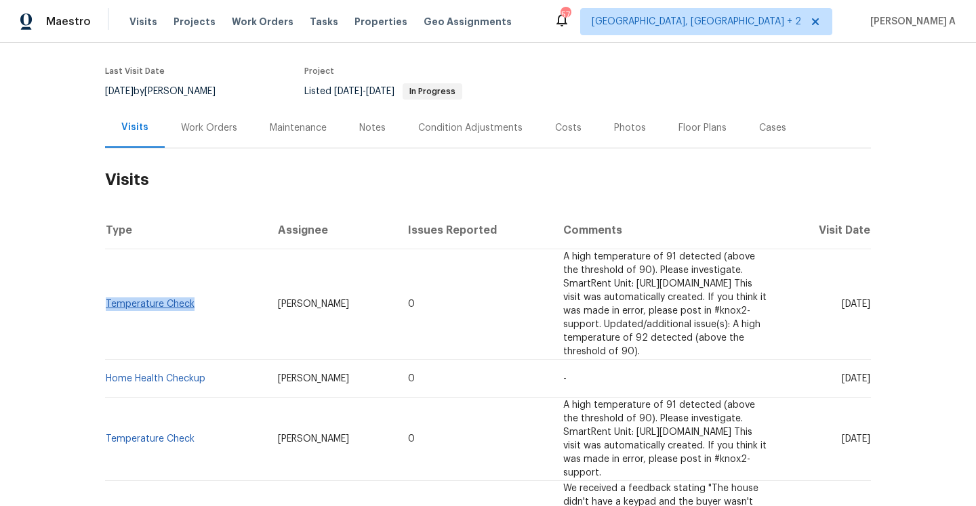
drag, startPoint x: 203, startPoint y: 294, endPoint x: 106, endPoint y: 293, distance: 96.2
click at [106, 293] on td "Temperature Check" at bounding box center [186, 304] width 162 height 110
copy link "Temperature Check"
click at [204, 131] on div "Work Orders" at bounding box center [209, 128] width 56 height 14
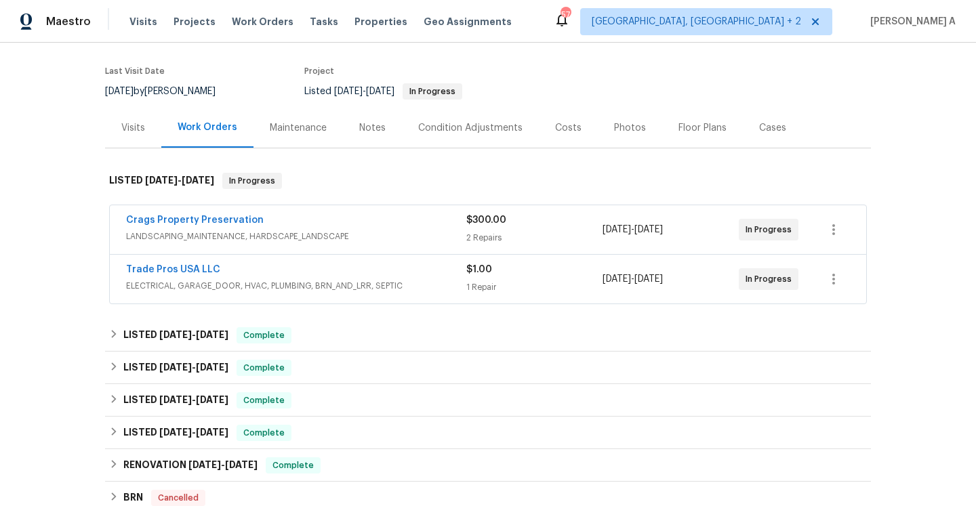
click at [279, 272] on div "Trade Pros USA LLC" at bounding box center [296, 271] width 340 height 16
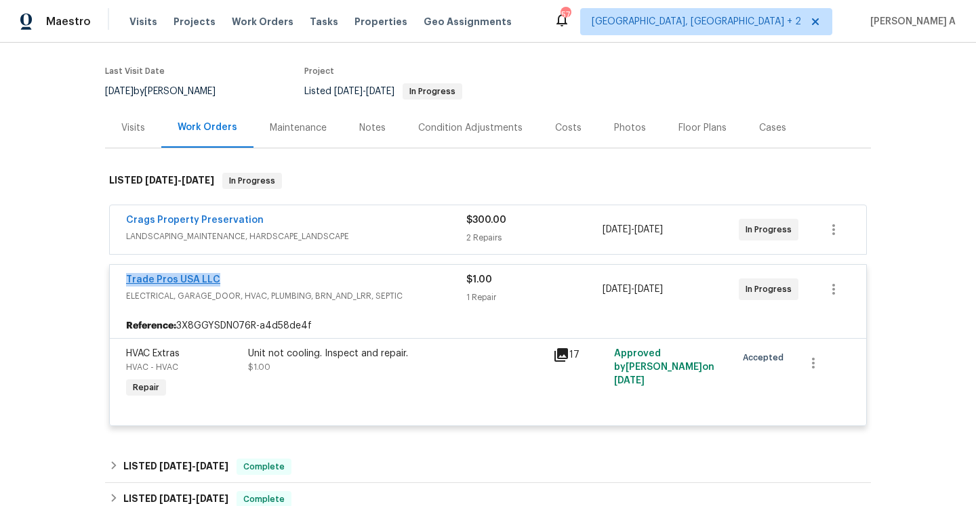
drag, startPoint x: 228, startPoint y: 284, endPoint x: 125, endPoint y: 281, distance: 103.0
click at [126, 281] on div "Trade Pros USA LLC" at bounding box center [296, 281] width 340 height 16
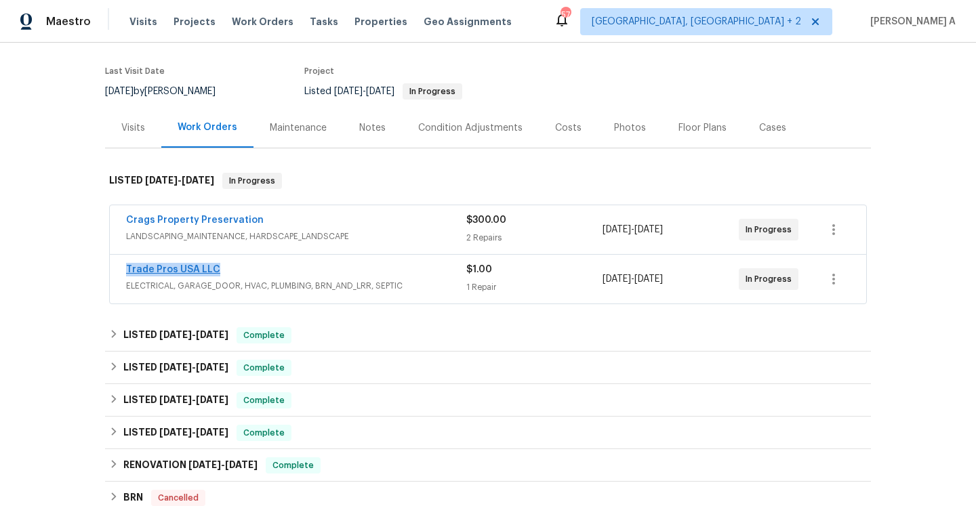
copy link "Trade Pros USA LLC"
click at [325, 226] on div "Crags Property Preservation" at bounding box center [296, 221] width 340 height 16
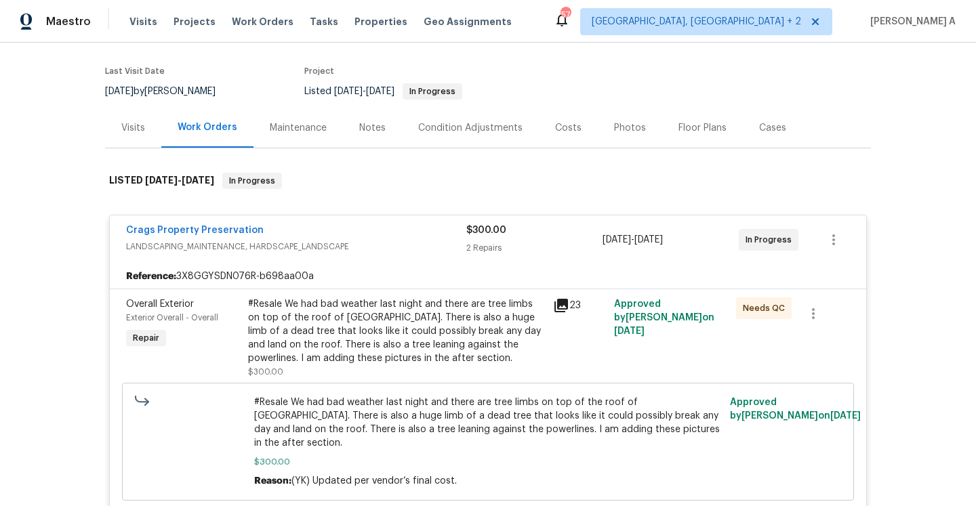
click at [130, 142] on div "Visits" at bounding box center [133, 128] width 56 height 40
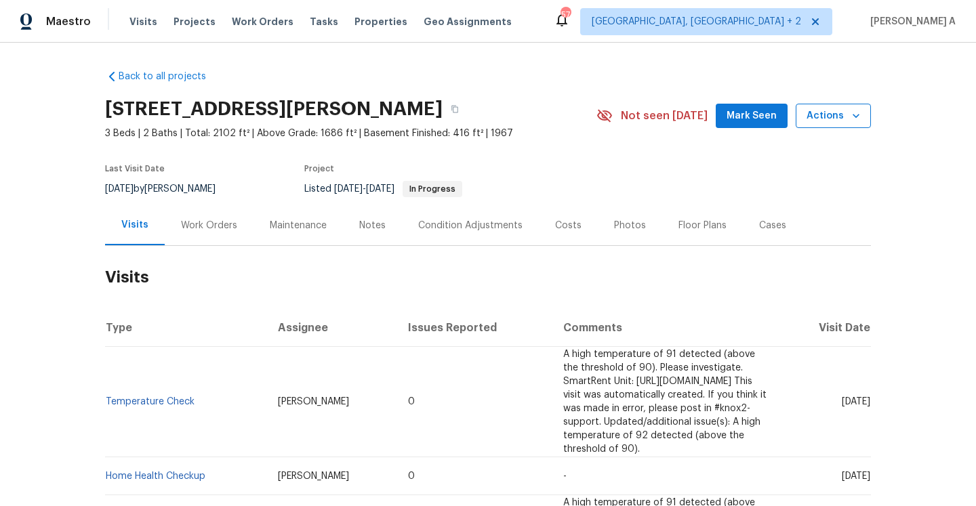
click at [816, 120] on span "Actions" at bounding box center [833, 116] width 54 height 17
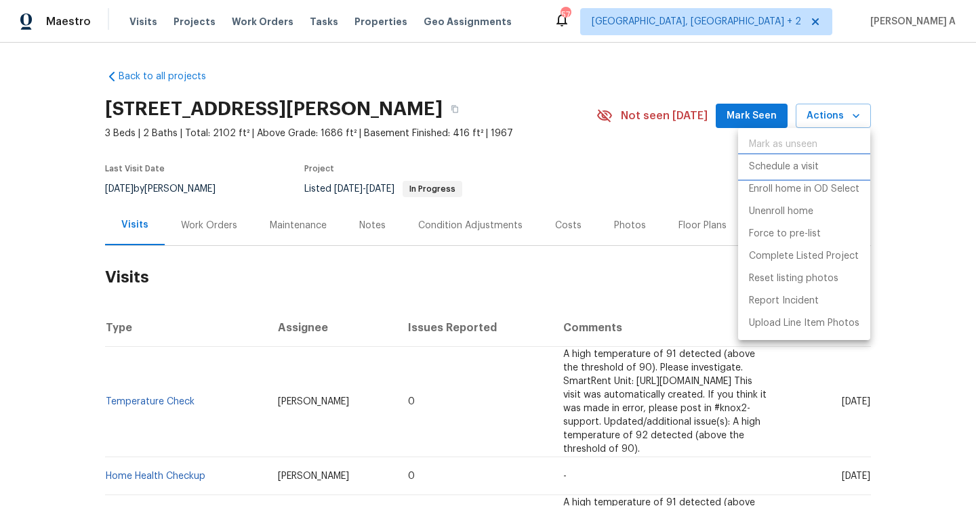
click at [747, 161] on li "Schedule a visit" at bounding box center [804, 167] width 132 height 22
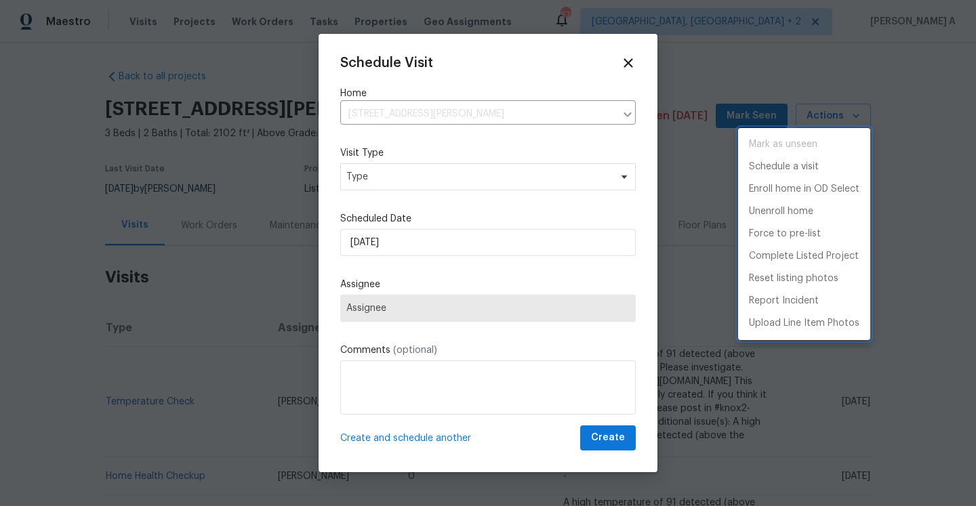
click at [562, 171] on div at bounding box center [488, 253] width 976 height 506
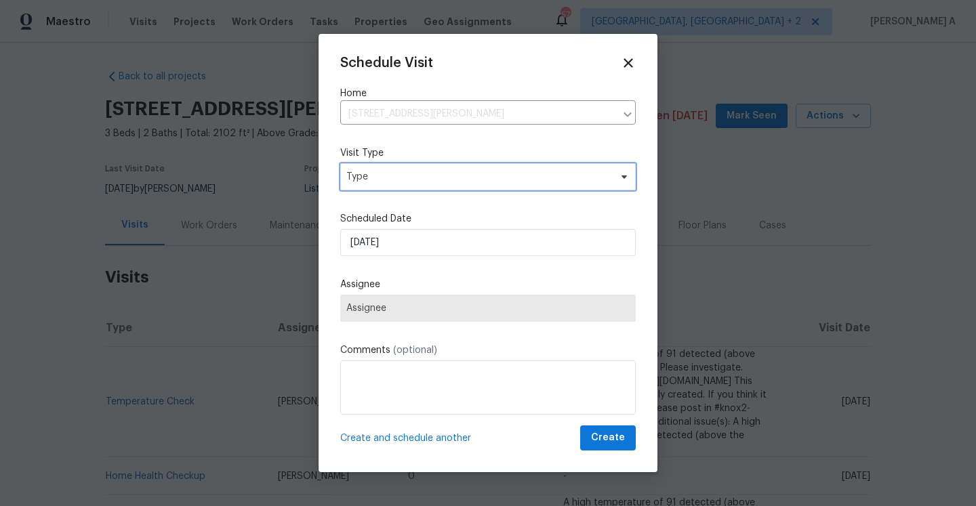
click at [549, 177] on span "Type" at bounding box center [487, 176] width 295 height 27
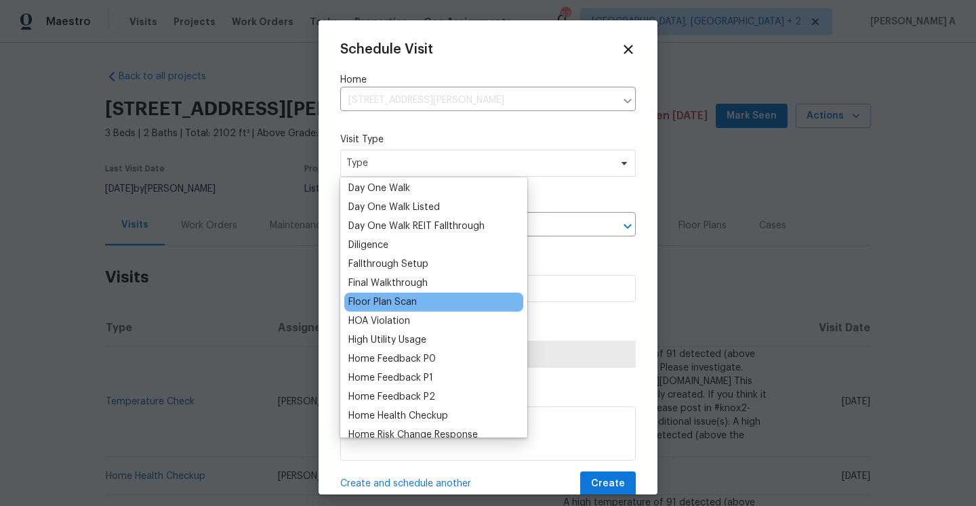
scroll to position [268, 0]
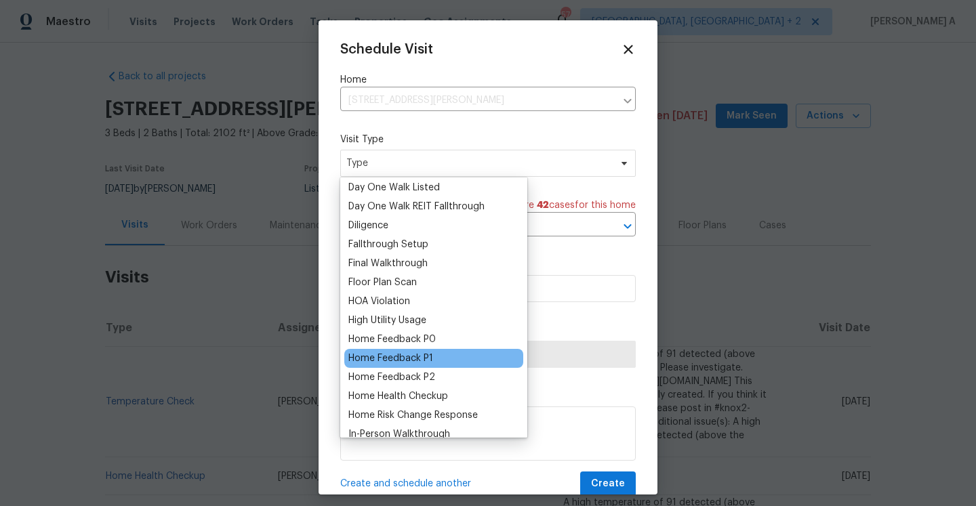
click at [427, 356] on div "Home Feedback P1" at bounding box center [390, 359] width 85 height 14
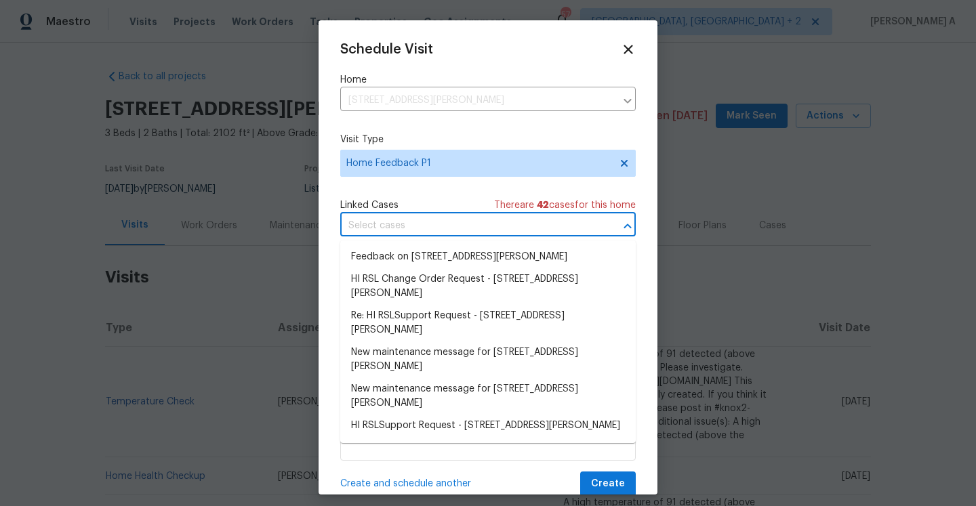
click at [398, 228] on input "text" at bounding box center [468, 225] width 257 height 21
click at [402, 253] on li "Feedback on 1409 Medina Ln, Birmingham, AL 35235" at bounding box center [487, 257] width 295 height 22
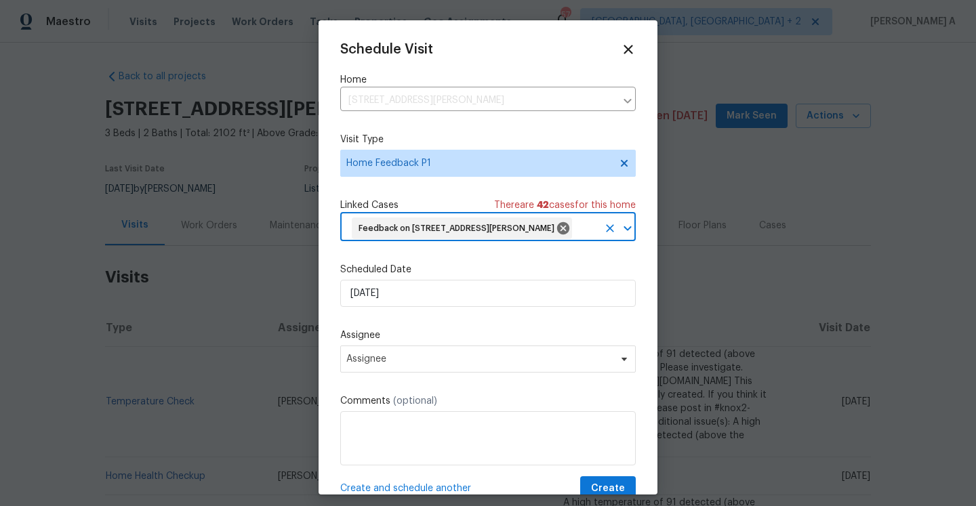
click at [410, 299] on div "Scheduled Date 9/7/2025" at bounding box center [487, 285] width 295 height 44
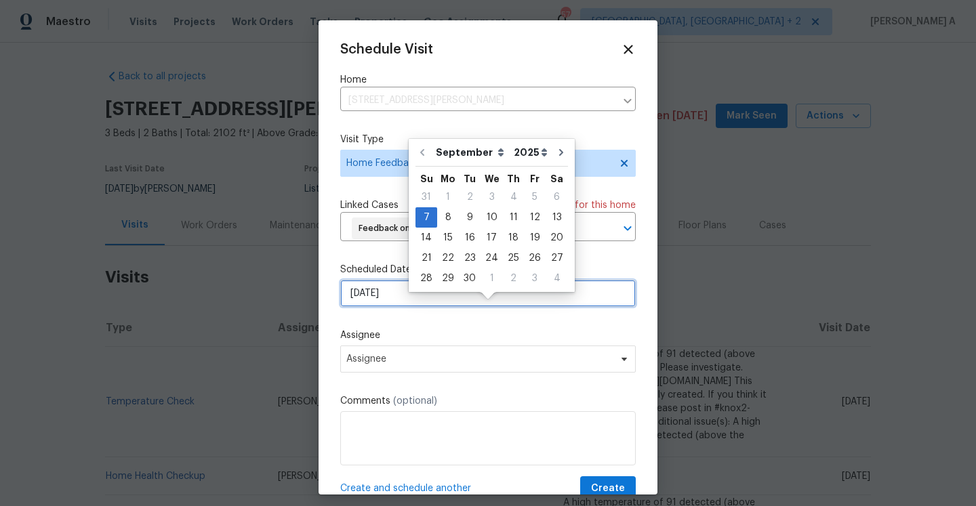
click at [416, 307] on input "9/7/2025" at bounding box center [487, 293] width 295 height 27
click at [446, 217] on div "8" at bounding box center [448, 217] width 22 height 19
type input "9/8/2025"
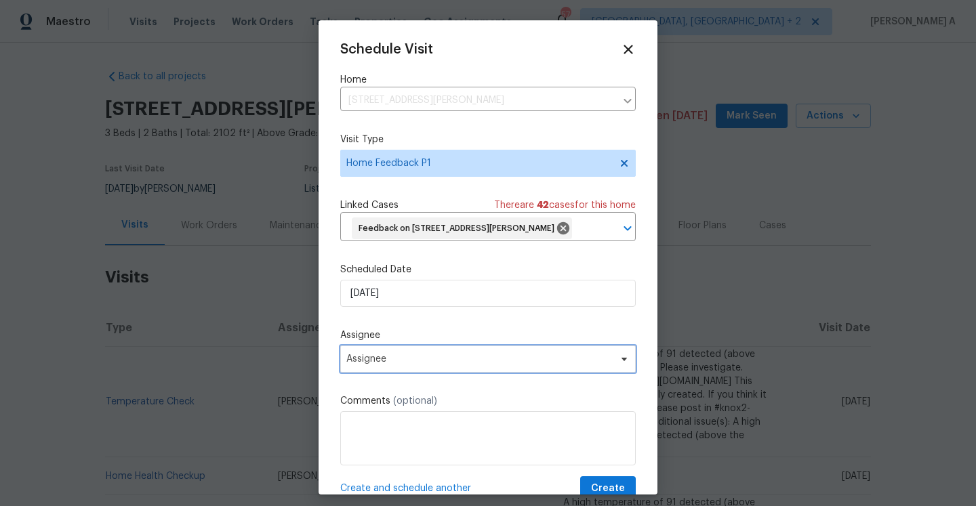
click at [431, 364] on span "Assignee" at bounding box center [479, 359] width 266 height 11
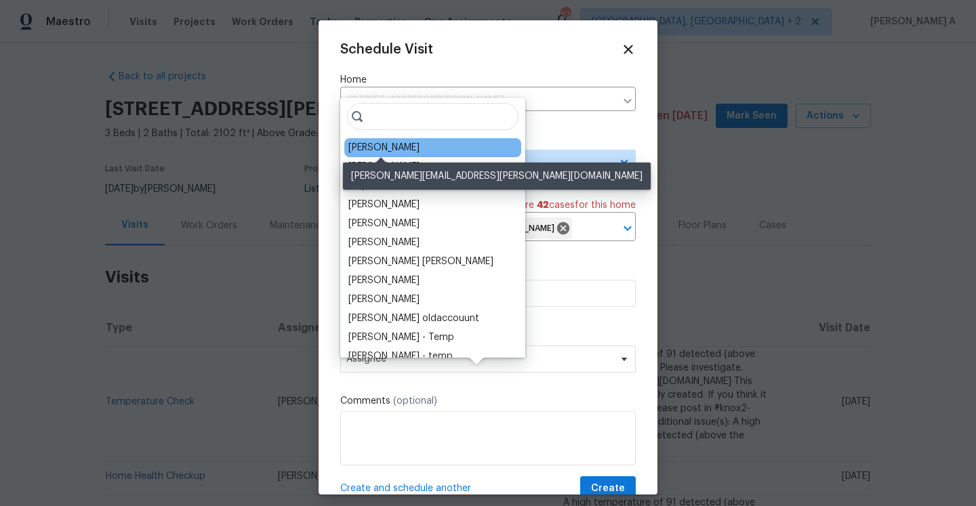
click at [362, 144] on div "Brian Holloway" at bounding box center [383, 148] width 71 height 14
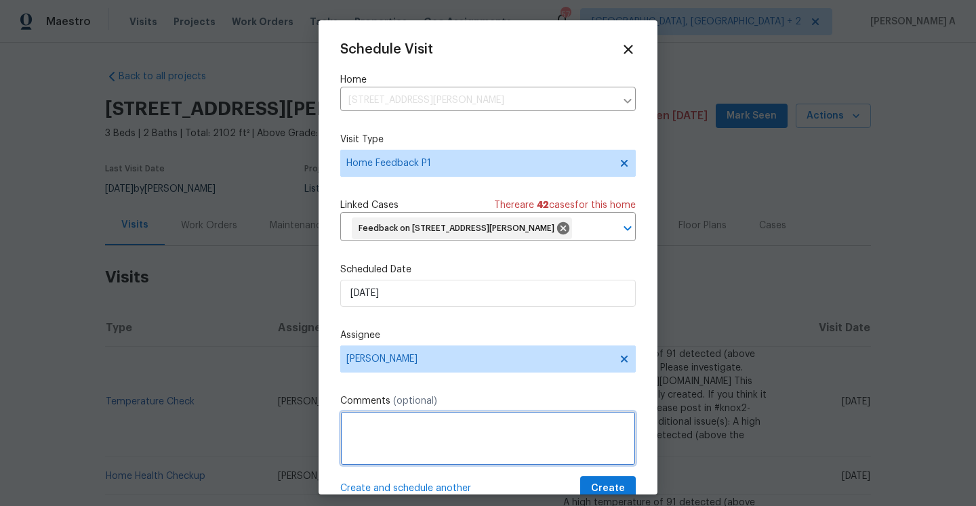
click at [448, 443] on textarea at bounding box center [487, 438] width 295 height 54
click at [420, 446] on textarea at bounding box center [487, 438] width 295 height 54
paste textarea "no keypad at the door"
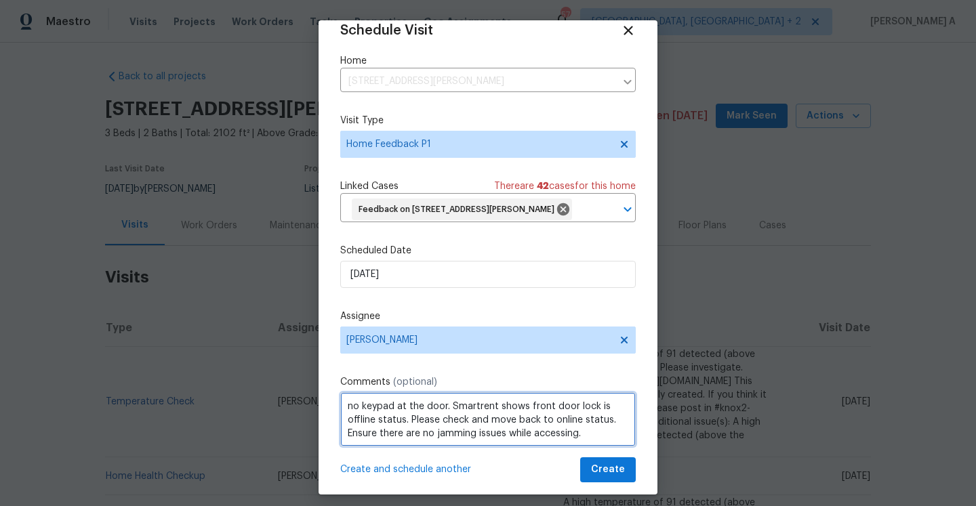
scroll to position [33, 0]
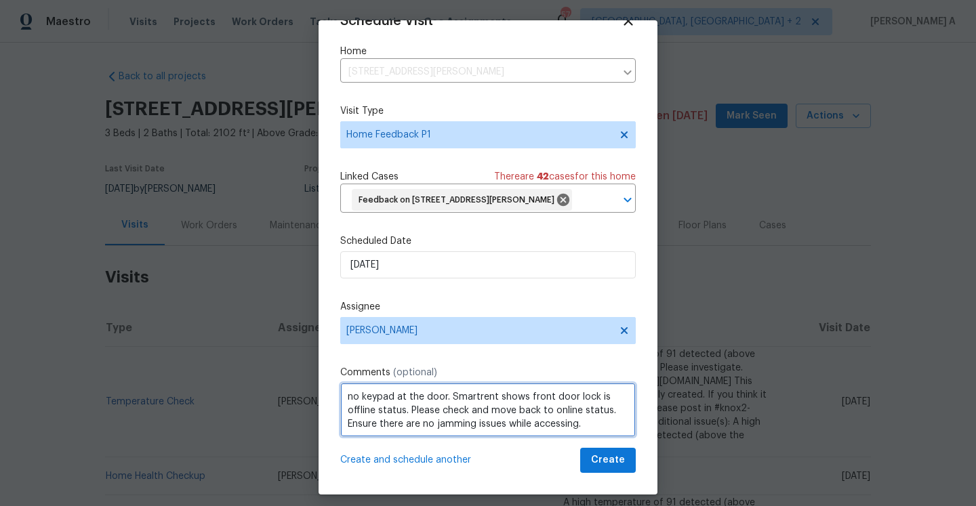
type textarea "no keypad at the door. Smartrent shows front door lock is offline status. Pleas…"
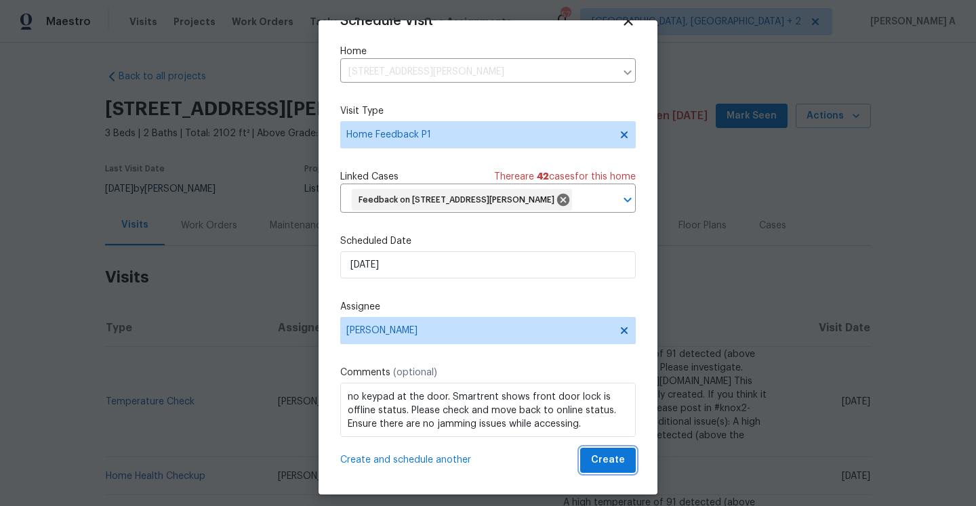
click at [608, 469] on span "Create" at bounding box center [608, 460] width 34 height 17
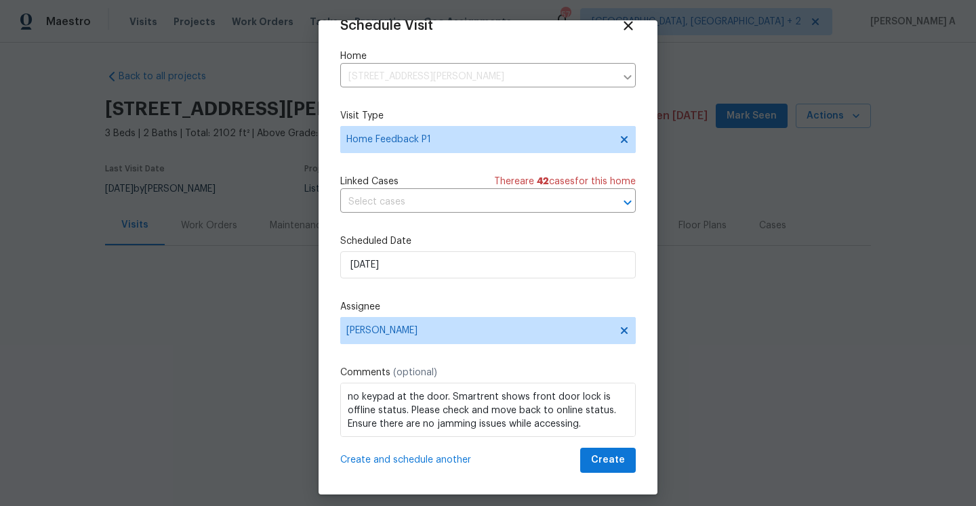
scroll to position [24, 0]
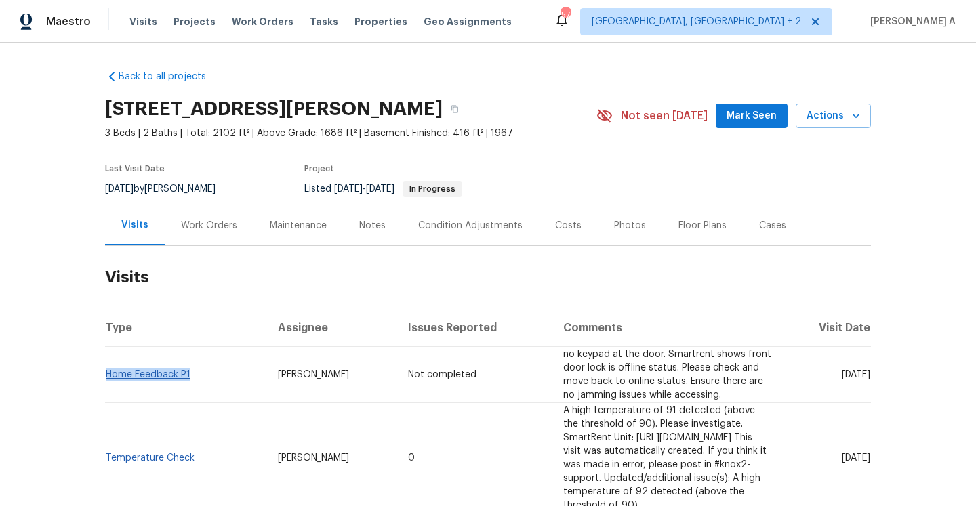
drag, startPoint x: 194, startPoint y: 370, endPoint x: 108, endPoint y: 369, distance: 85.4
click at [108, 369] on td "Home Feedback P1" at bounding box center [186, 375] width 162 height 56
copy link "Home Feedback P1"
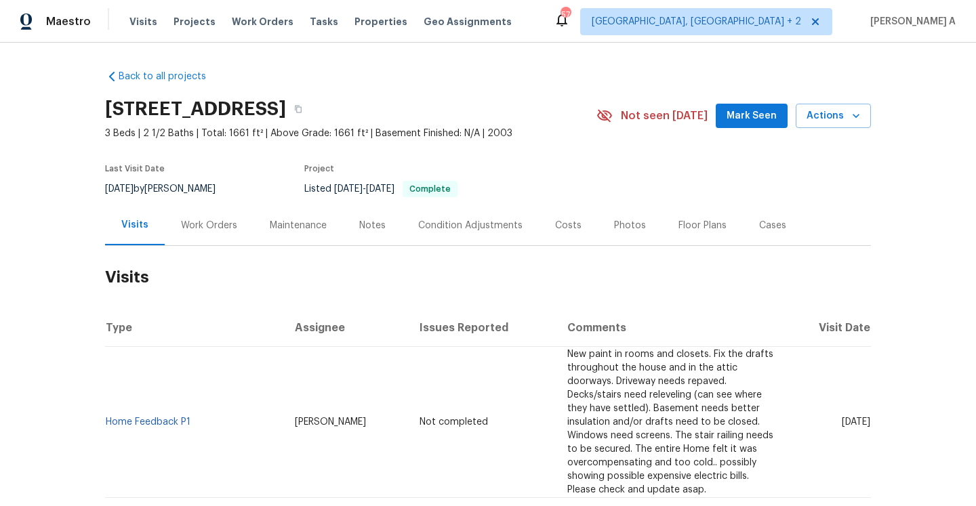
click at [202, 243] on div "Work Orders" at bounding box center [209, 225] width 89 height 40
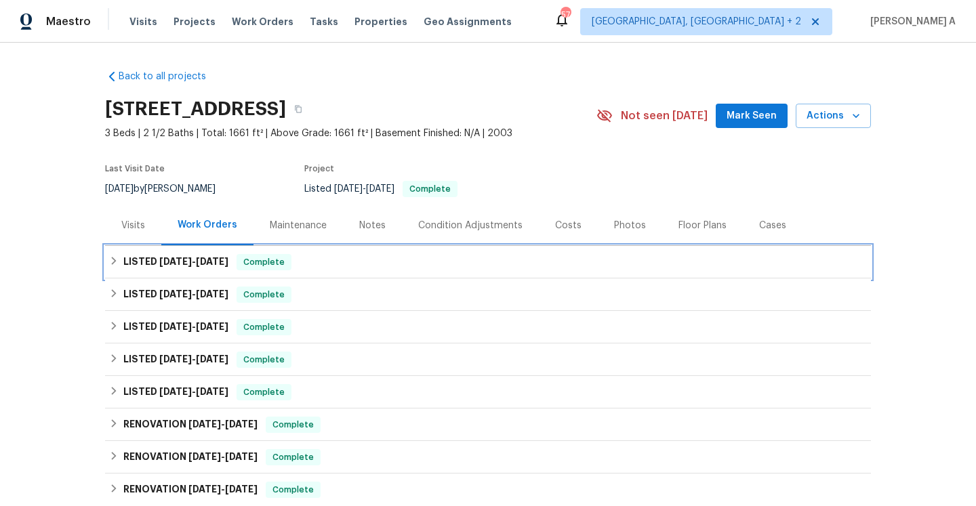
click at [250, 269] on div "Complete" at bounding box center [263, 262] width 55 height 16
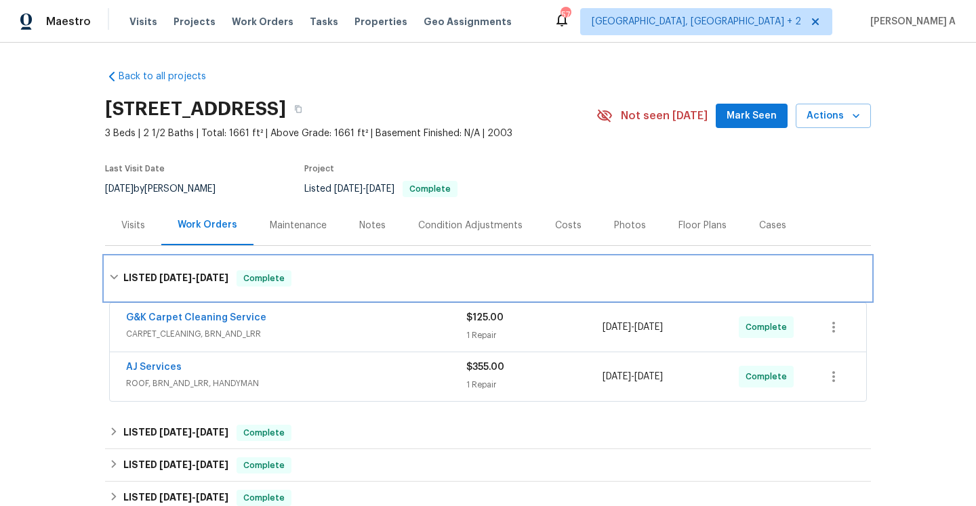
click at [250, 269] on div "LISTED [DATE] - [DATE] Complete" at bounding box center [488, 278] width 766 height 43
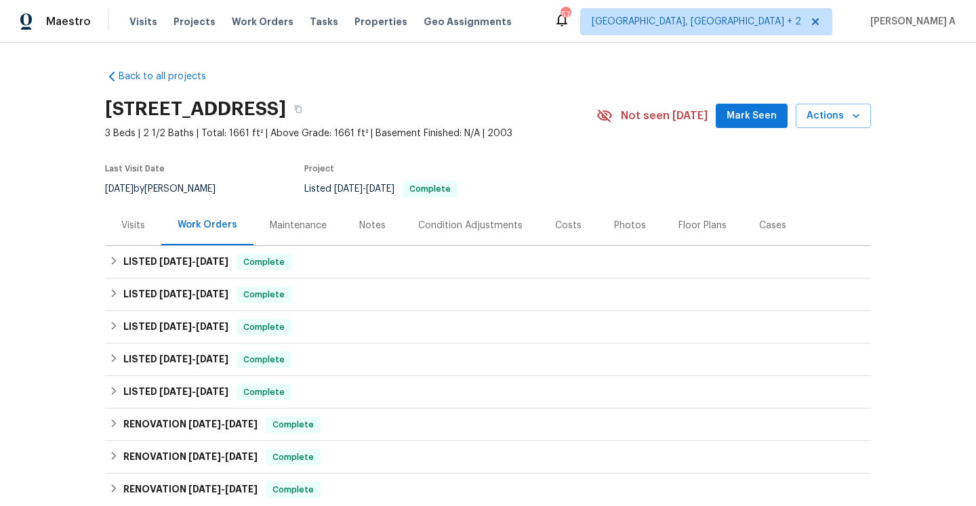
click at [137, 221] on div "Visits" at bounding box center [133, 226] width 24 height 14
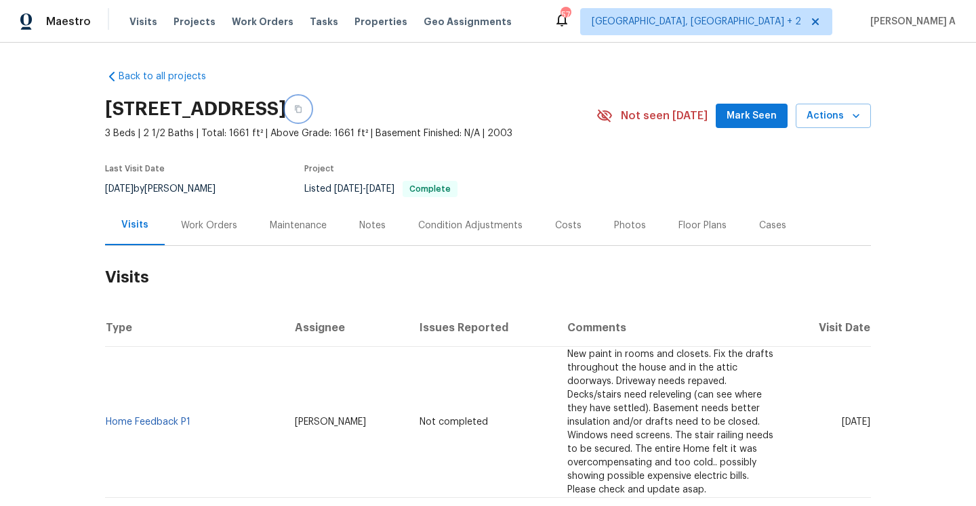
click at [302, 112] on icon "button" at bounding box center [298, 109] width 8 height 8
click at [85, 20] on span "Maestro" at bounding box center [68, 22] width 45 height 14
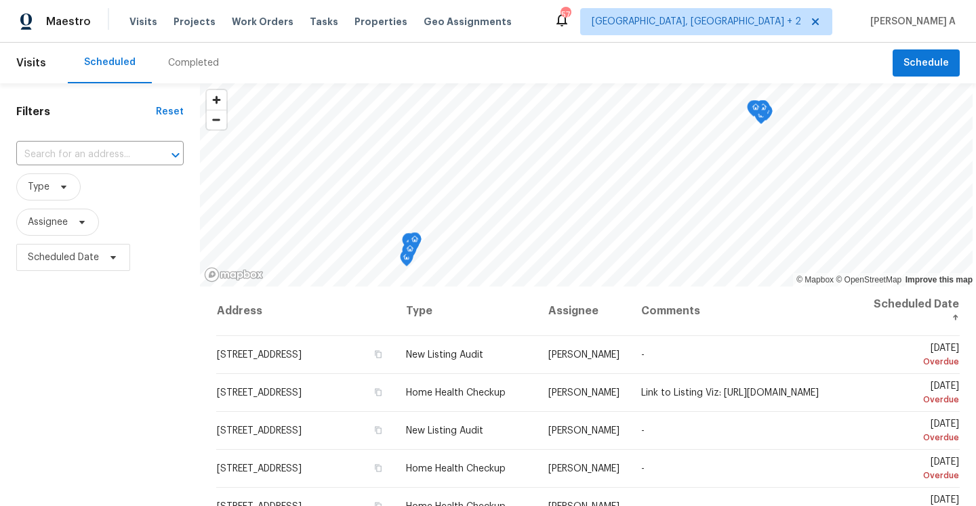
click at [128, 156] on input "text" at bounding box center [80, 154] width 129 height 21
paste input "[STREET_ADDRESS]"
type input "[STREET_ADDRESS]"
click at [795, 28] on span "Albuquerque, NM + 2" at bounding box center [695, 22] width 209 height 14
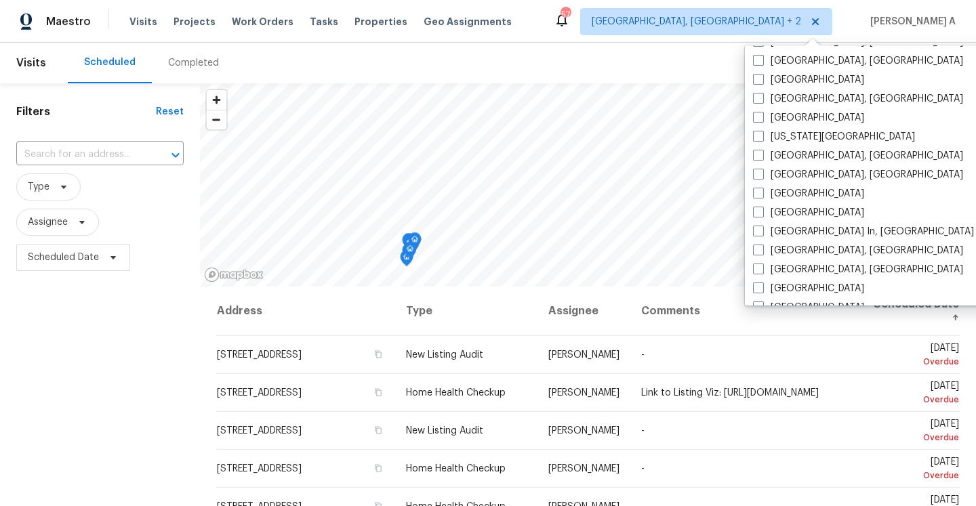
scroll to position [450, 0]
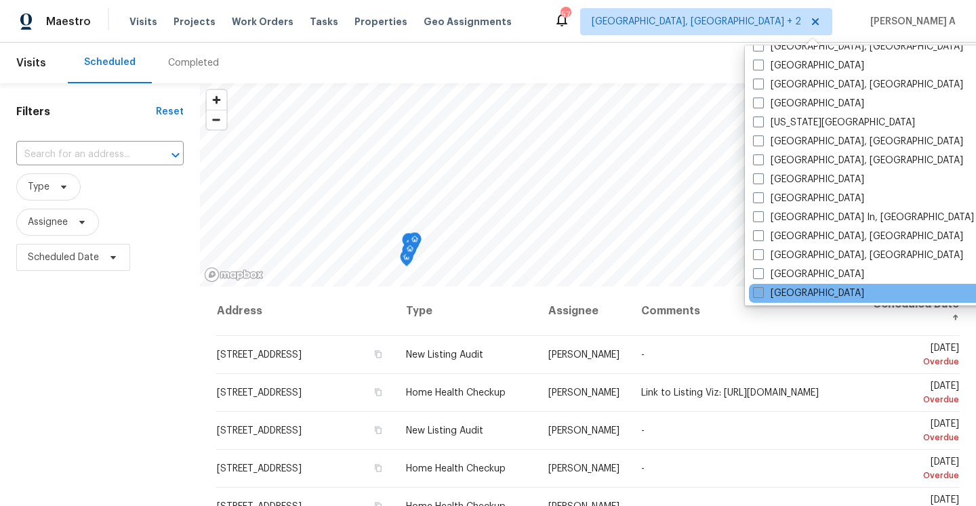
click at [790, 291] on label "Nashville" at bounding box center [808, 294] width 111 height 14
click at [761, 291] on input "Nashville" at bounding box center [757, 291] width 9 height 9
checkbox input "true"
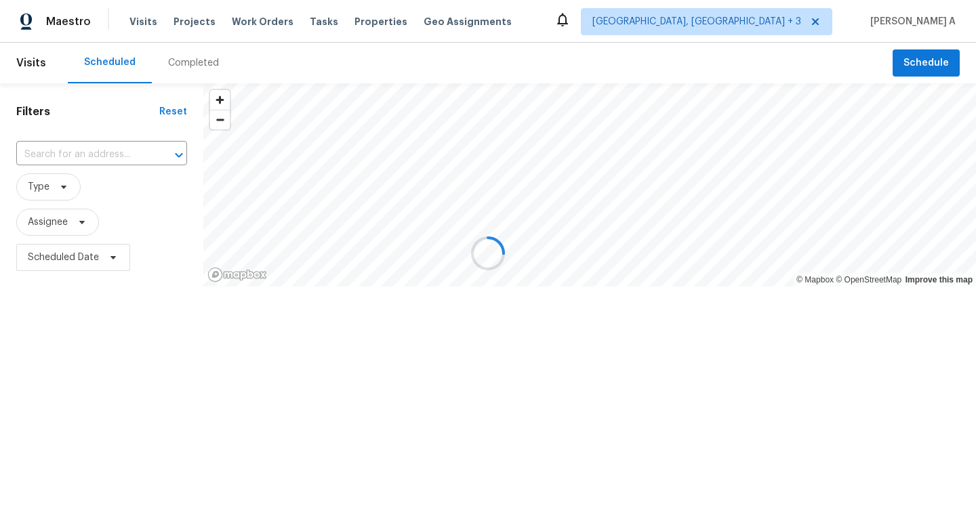
click at [142, 150] on div at bounding box center [488, 253] width 976 height 506
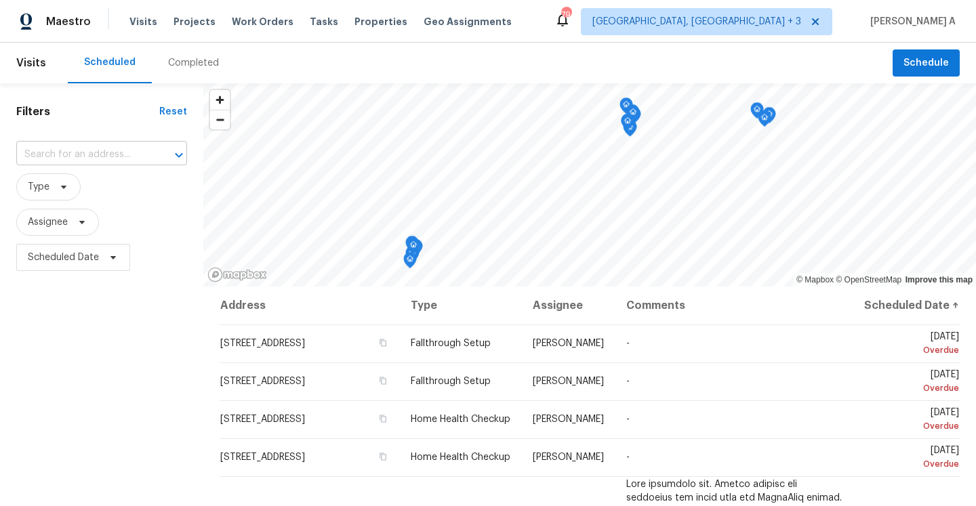
click at [122, 154] on input "text" at bounding box center [82, 154] width 133 height 21
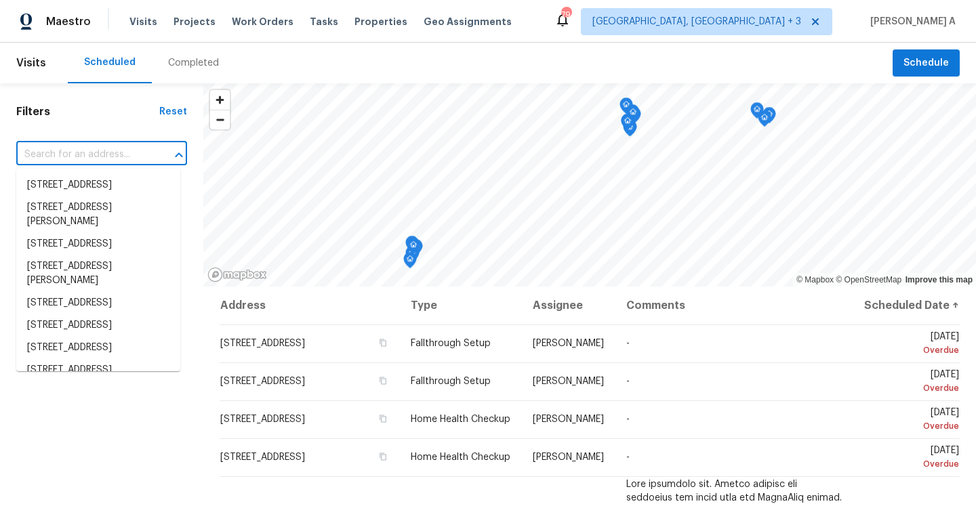
paste input "[STREET_ADDRESS]"
type input "[STREET_ADDRESS]"
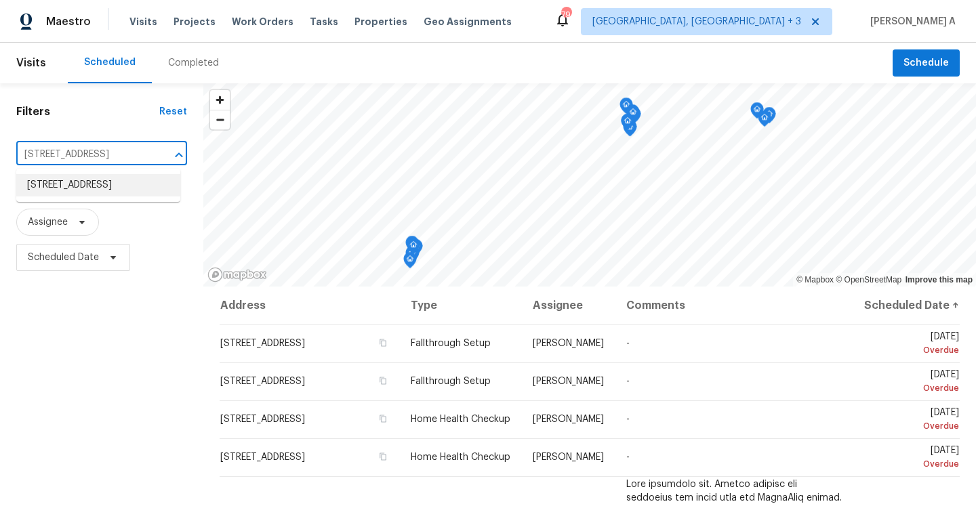
click at [118, 188] on li "3540 Greens Mill Rd, Spring Hill, TN 37174" at bounding box center [98, 185] width 164 height 22
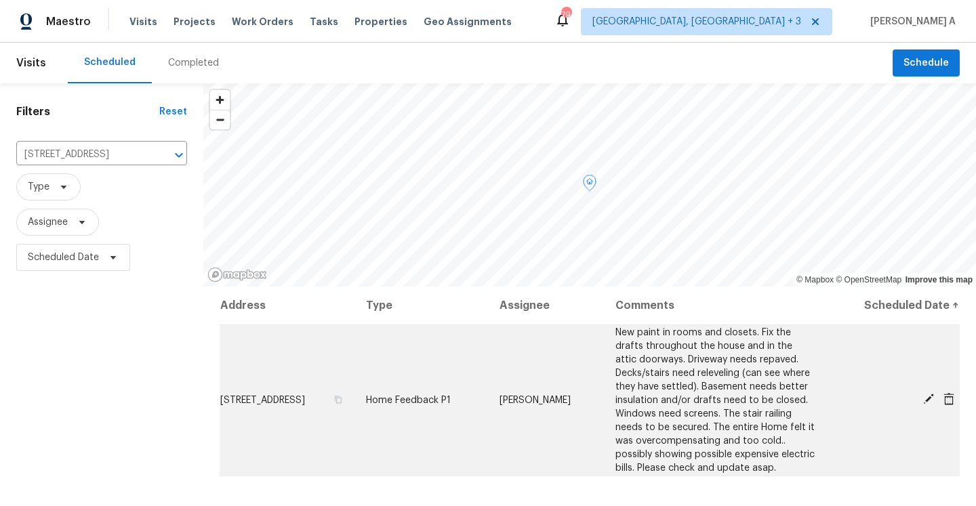
click at [927, 400] on icon at bounding box center [928, 399] width 11 height 11
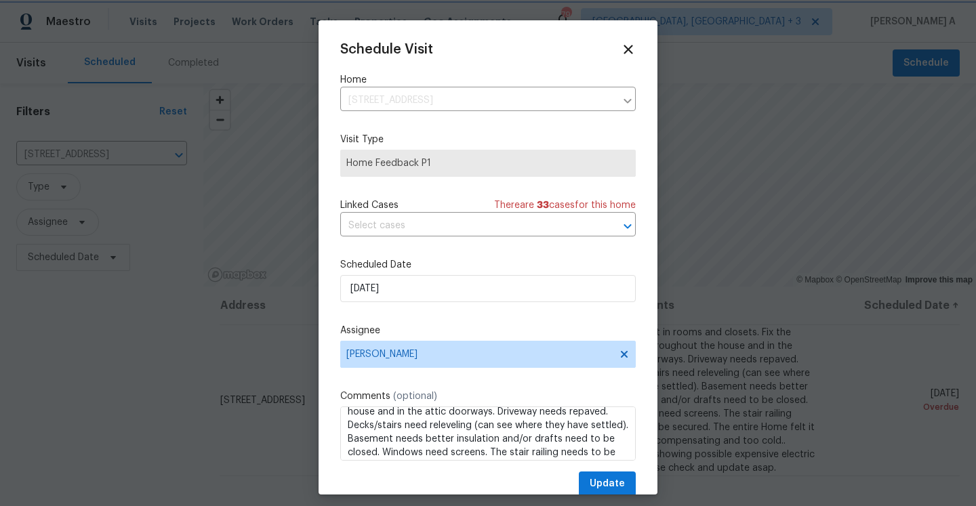
scroll to position [69, 0]
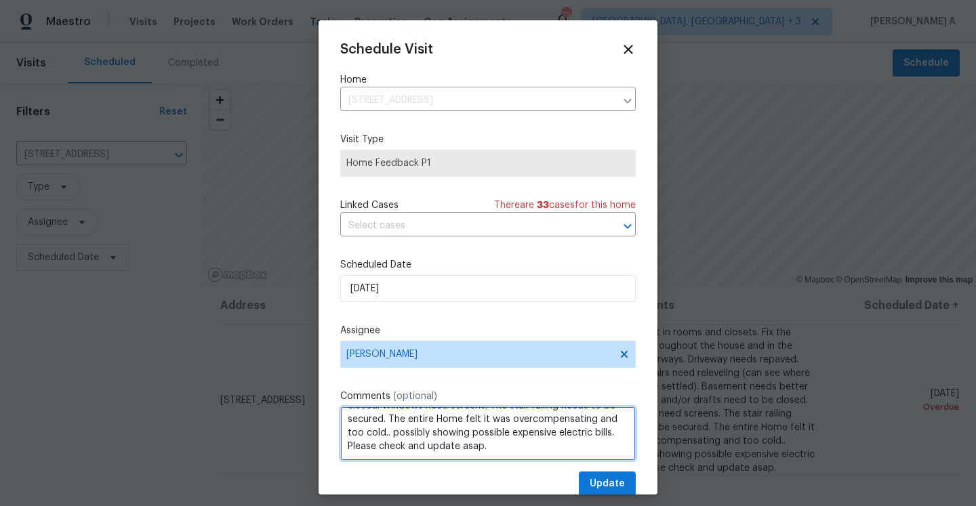
click at [617, 435] on textarea "New paint in rooms and closets. Fix the drafts throughout the house and in the …" at bounding box center [487, 433] width 295 height 54
drag, startPoint x: 388, startPoint y: 421, endPoint x: 617, endPoint y: 432, distance: 228.6
click at [617, 432] on body "Maestro Visits Projects Work Orders Tasks Properties Geo Assignments 79 Albuque…" at bounding box center [488, 253] width 976 height 506
click at [0, 0] on div "Please click to verify you’re human" at bounding box center [0, 0] width 0 height 0
click at [409, 430] on textarea "New paint in rooms and closets. Fix the drafts throughout the house and in the …" at bounding box center [487, 433] width 295 height 54
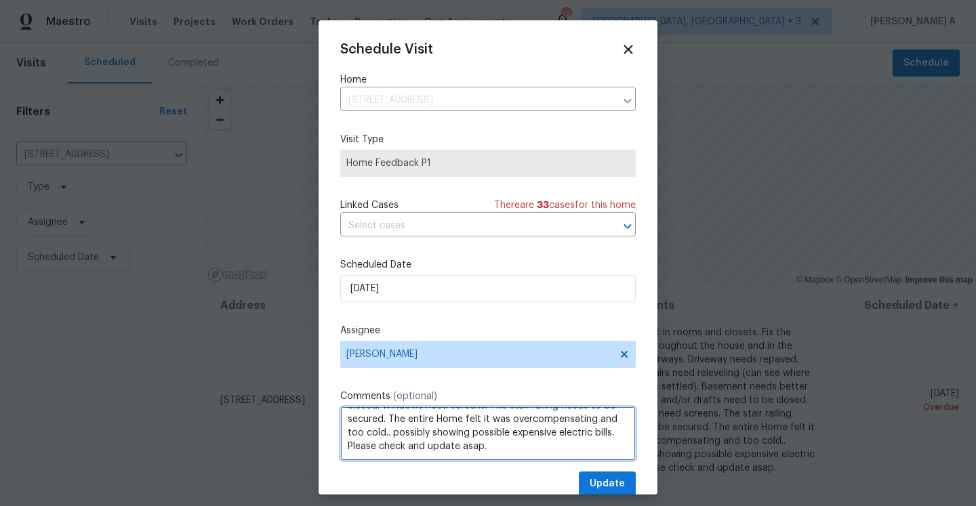
drag, startPoint x: 390, startPoint y: 421, endPoint x: 614, endPoint y: 434, distance: 224.6
click at [614, 434] on textarea "New paint in rooms and closets. Fix the drafts throughout the house and in the …" at bounding box center [487, 433] width 295 height 54
paste textarea "Porch is sloped and rotting wood"
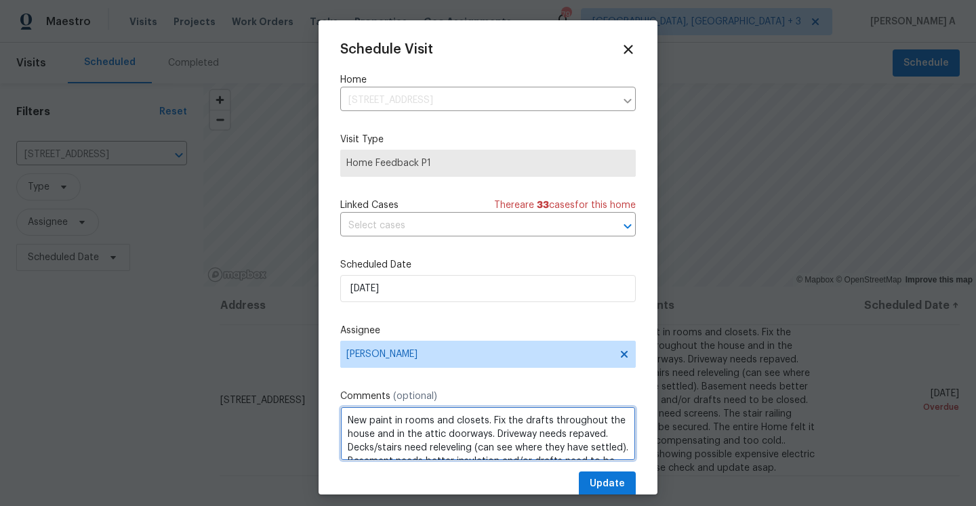
scroll to position [56, 0]
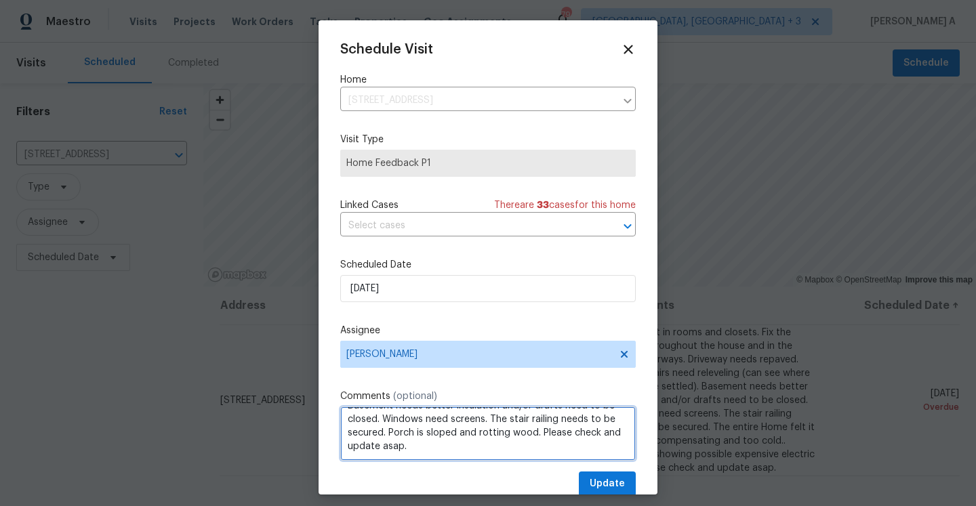
type textarea "New paint in rooms and closets. Fix the drafts throughout the house and in the …"
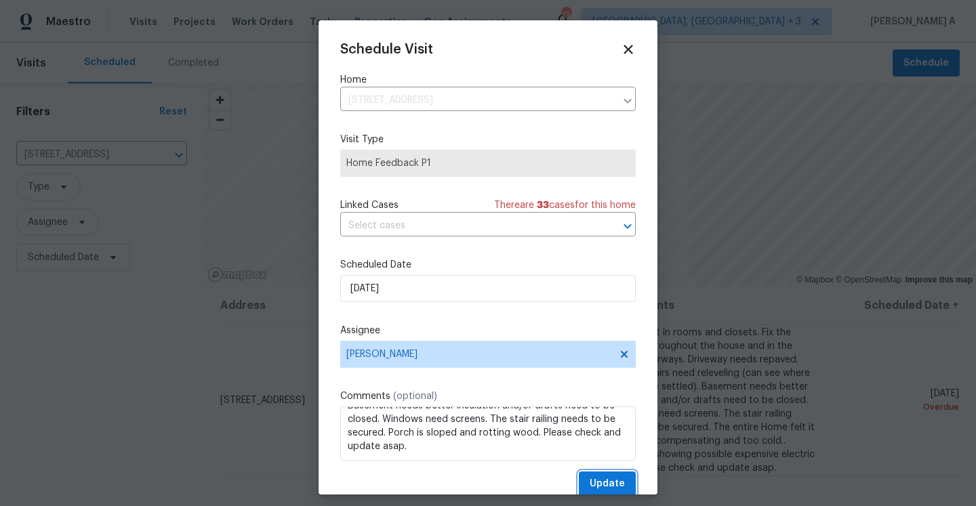
click at [593, 489] on span "Update" at bounding box center [606, 484] width 35 height 17
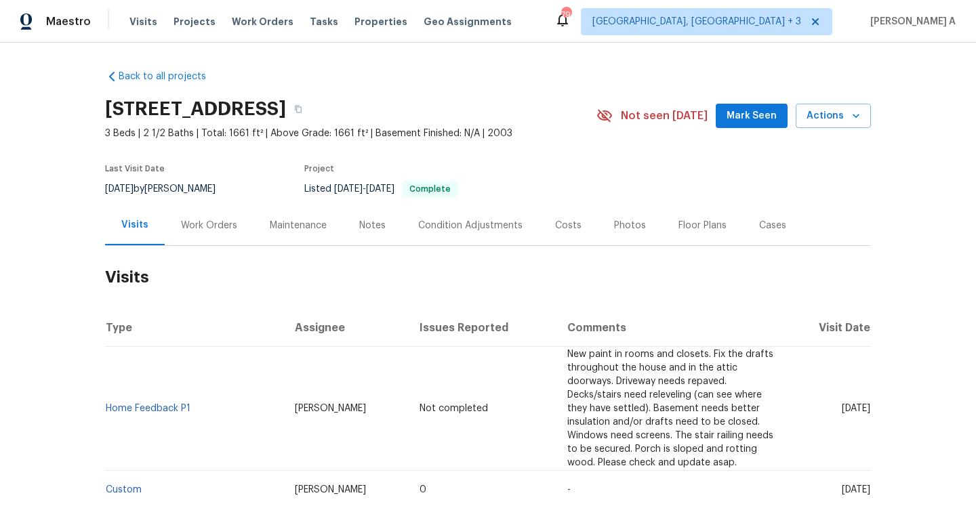
click at [284, 385] on td "[PERSON_NAME]" at bounding box center [346, 409] width 125 height 124
copy span "[PERSON_NAME]"
drag, startPoint x: 200, startPoint y: 398, endPoint x: 107, endPoint y: 393, distance: 93.0
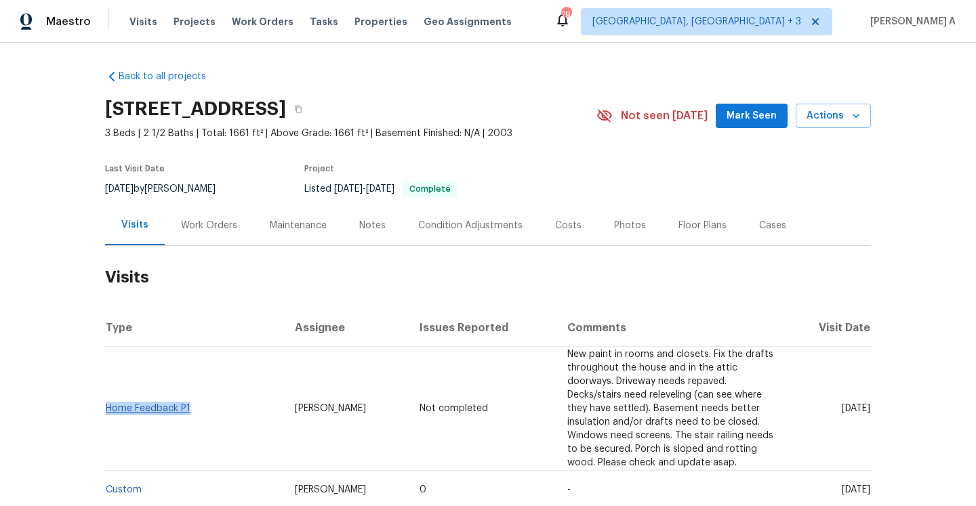
click at [107, 393] on td "Home Feedback P1" at bounding box center [194, 409] width 179 height 124
copy link "Home Feedback P1"
click at [212, 231] on div "Work Orders" at bounding box center [209, 226] width 56 height 14
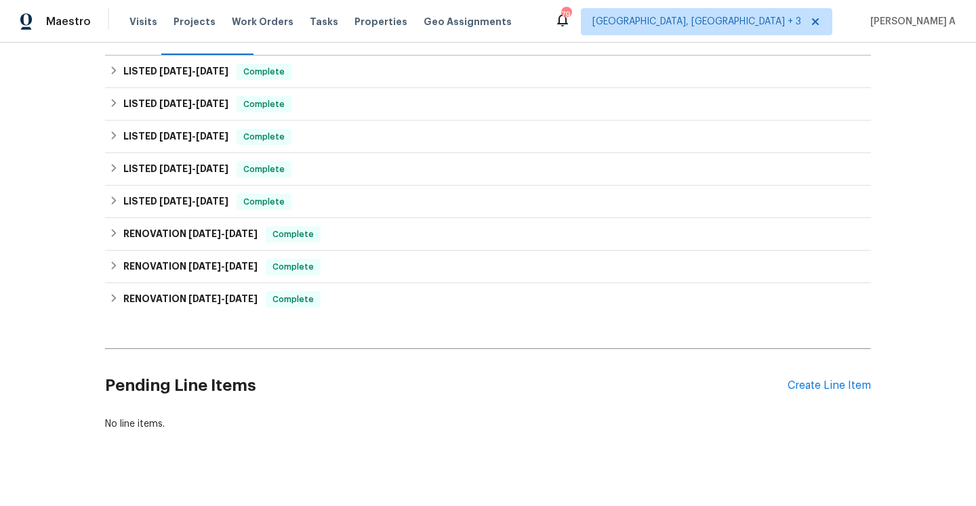
scroll to position [207, 0]
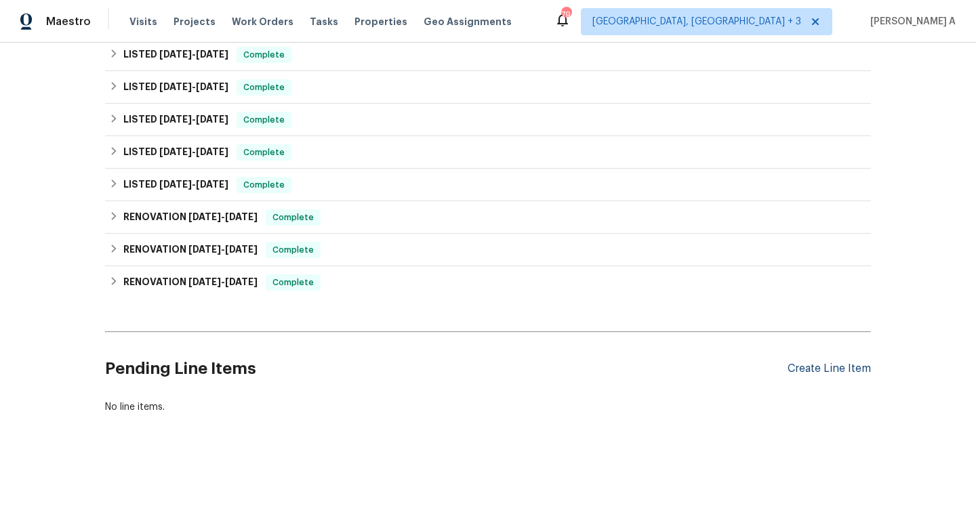
click at [820, 371] on div "Create Line Item" at bounding box center [828, 368] width 83 height 13
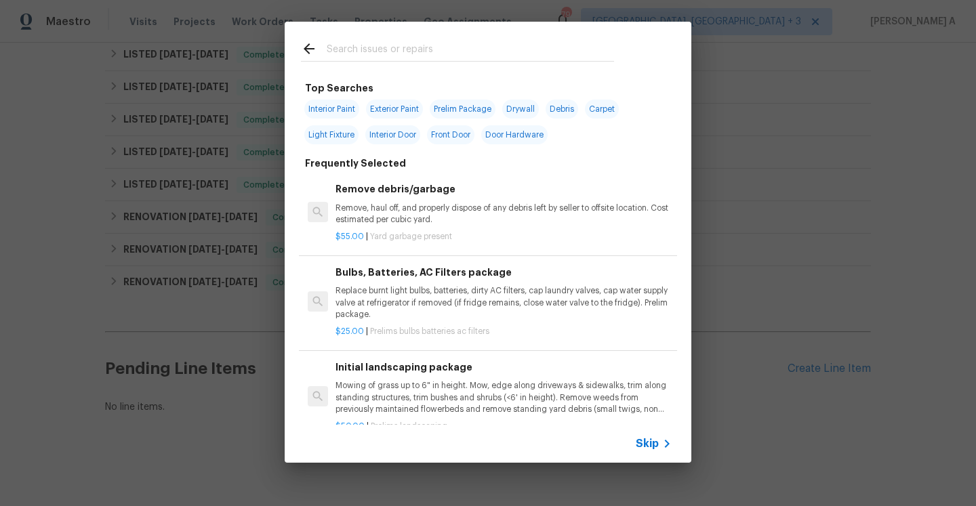
click at [657, 440] on span "Skip" at bounding box center [646, 444] width 23 height 14
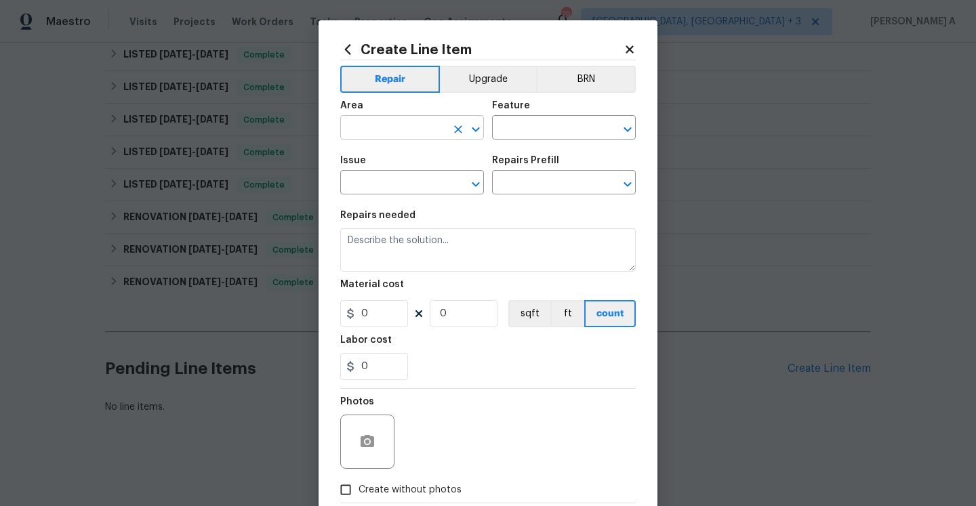
click at [356, 131] on input "text" at bounding box center [393, 129] width 106 height 21
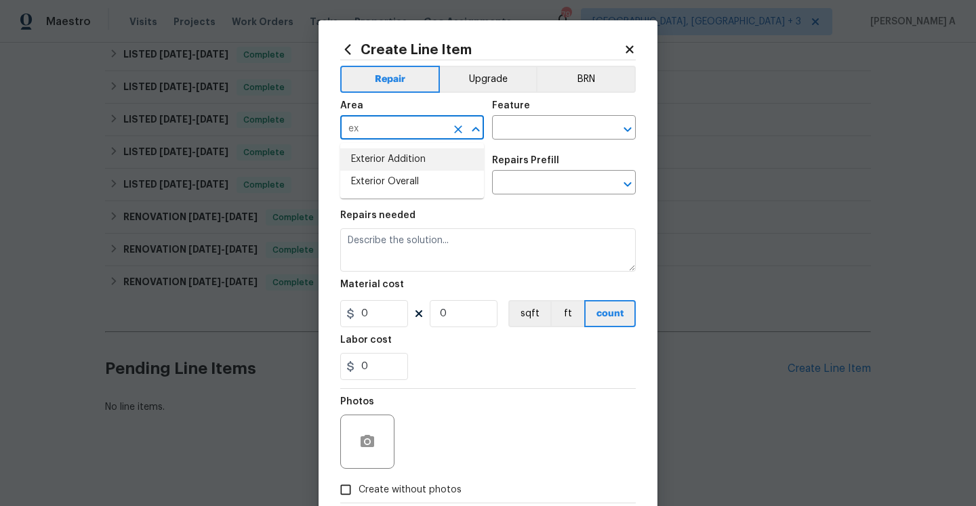
click at [381, 167] on li "Exterior Addition" at bounding box center [412, 159] width 144 height 22
click at [400, 135] on input "Exterior Addition" at bounding box center [393, 129] width 106 height 21
click at [407, 154] on li "Exterior Overall" at bounding box center [412, 159] width 144 height 22
type input "Exterior Overall"
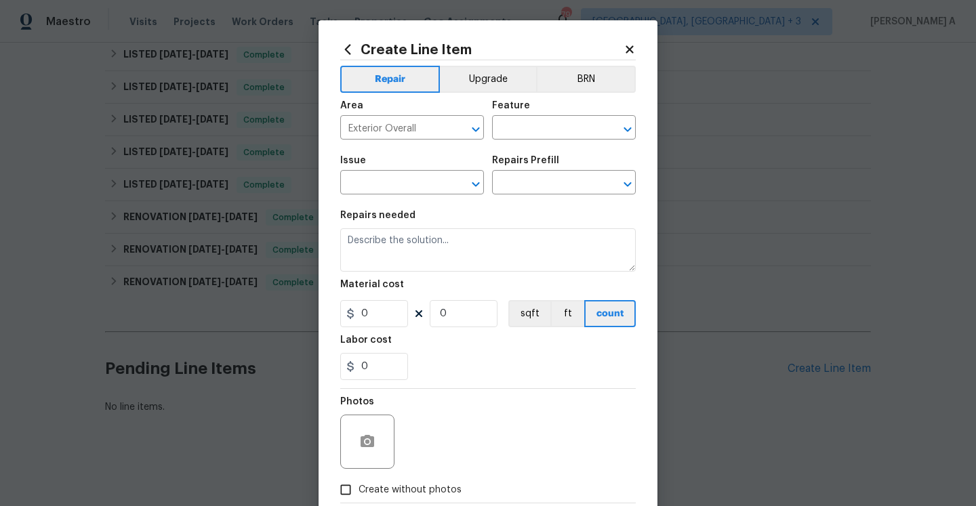
click at [541, 113] on div "Feature" at bounding box center [564, 110] width 144 height 18
click at [541, 116] on div "Feature" at bounding box center [564, 110] width 144 height 18
click at [542, 122] on input "text" at bounding box center [545, 129] width 106 height 21
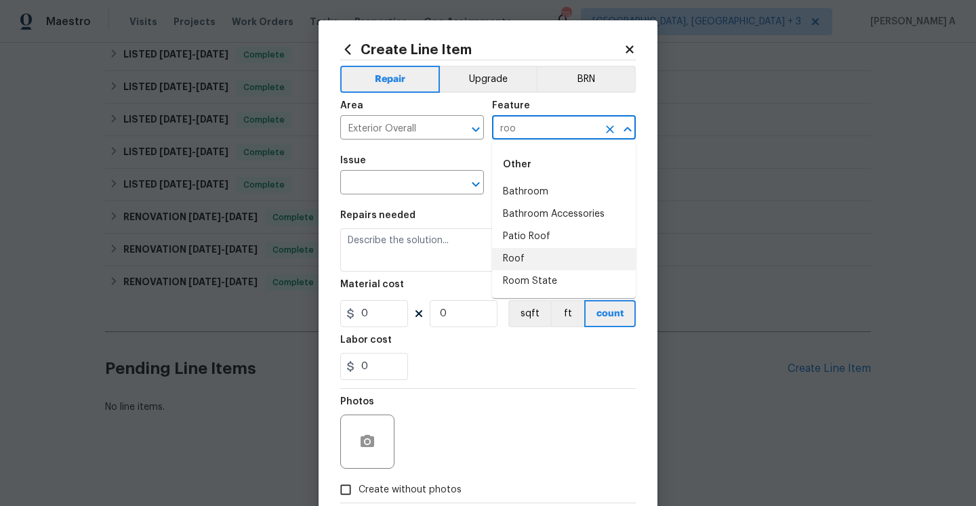
click at [536, 253] on li "Roof" at bounding box center [564, 259] width 144 height 22
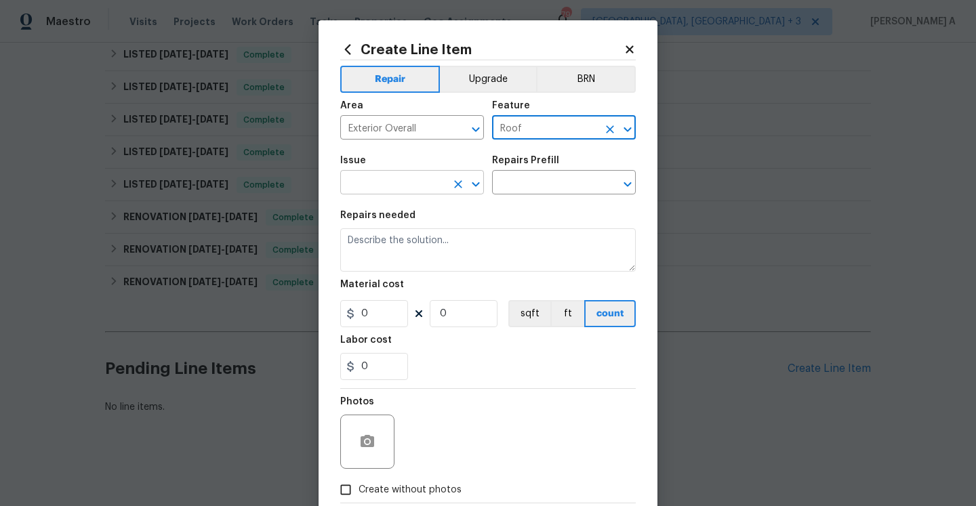
type input "Roof"
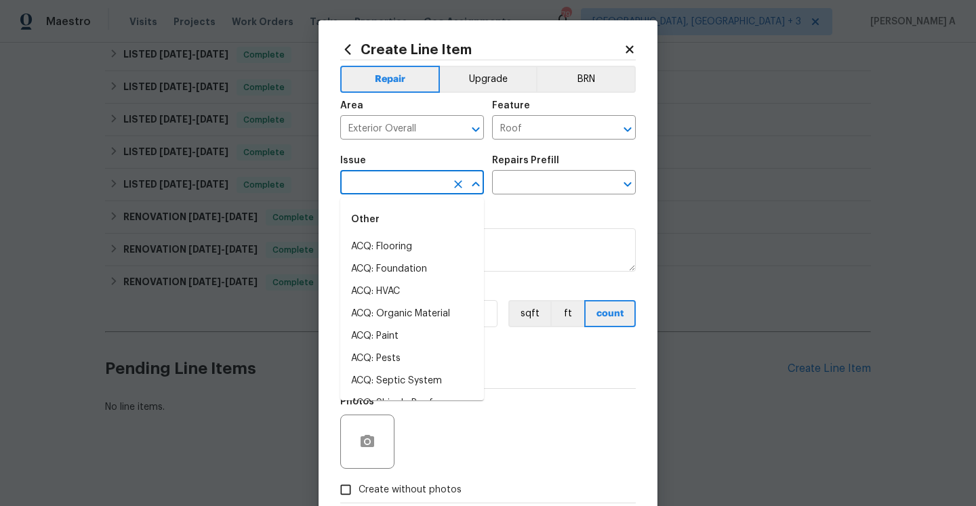
click at [380, 188] on input "text" at bounding box center [393, 183] width 106 height 21
click at [404, 293] on li "Roof Repair" at bounding box center [412, 291] width 144 height 22
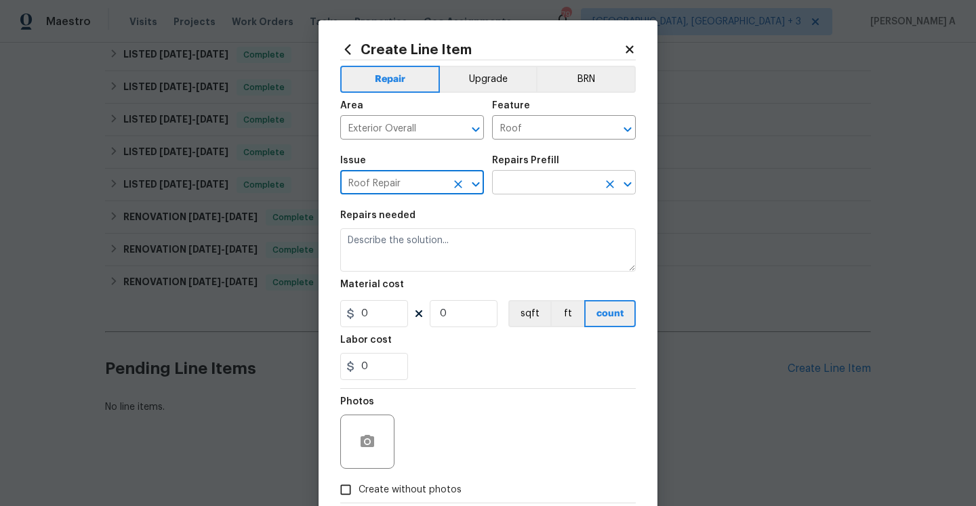
type input "Roof Repair"
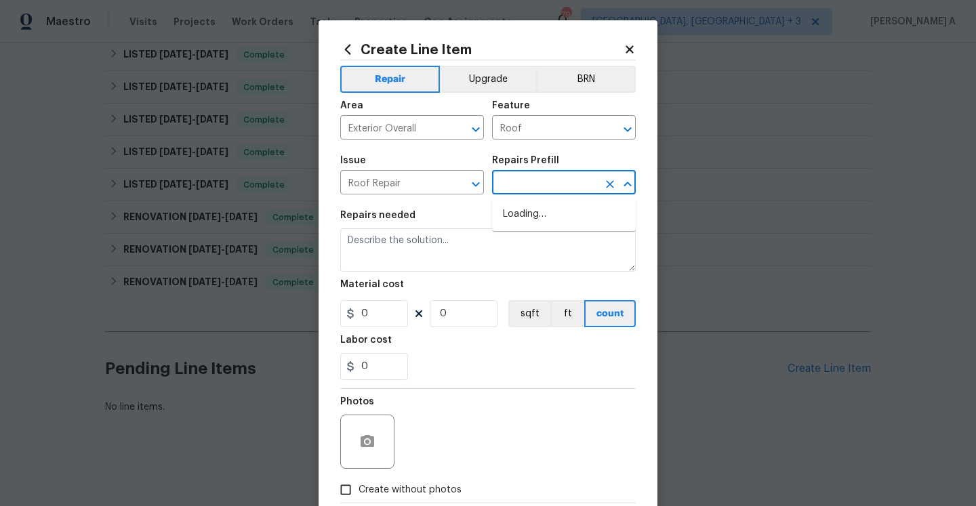
click at [526, 182] on input "text" at bounding box center [545, 183] width 106 height 21
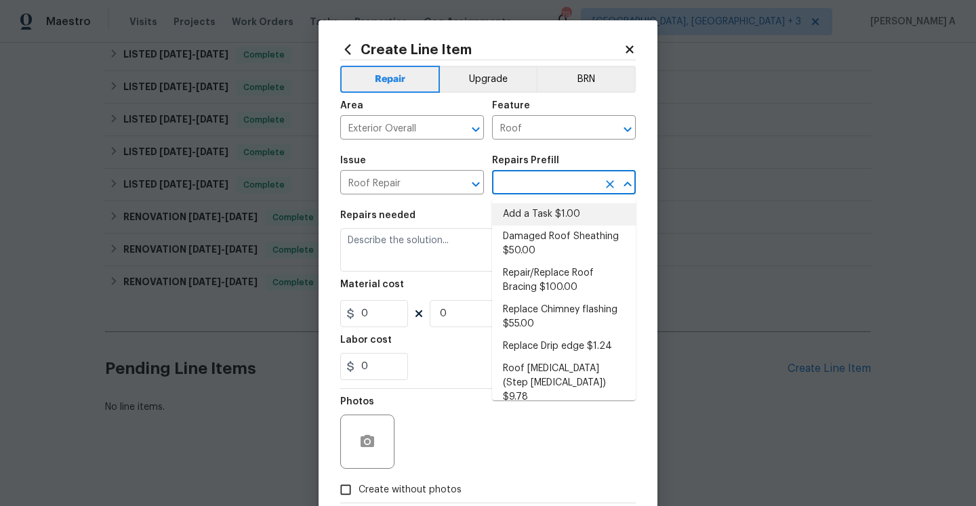
click at [536, 217] on li "Add a Task $1.00" at bounding box center [564, 214] width 144 height 22
type input "[PERSON_NAME] and Trim"
type input "Add a Task $1.00"
type textarea "HPM to detail"
type input "1"
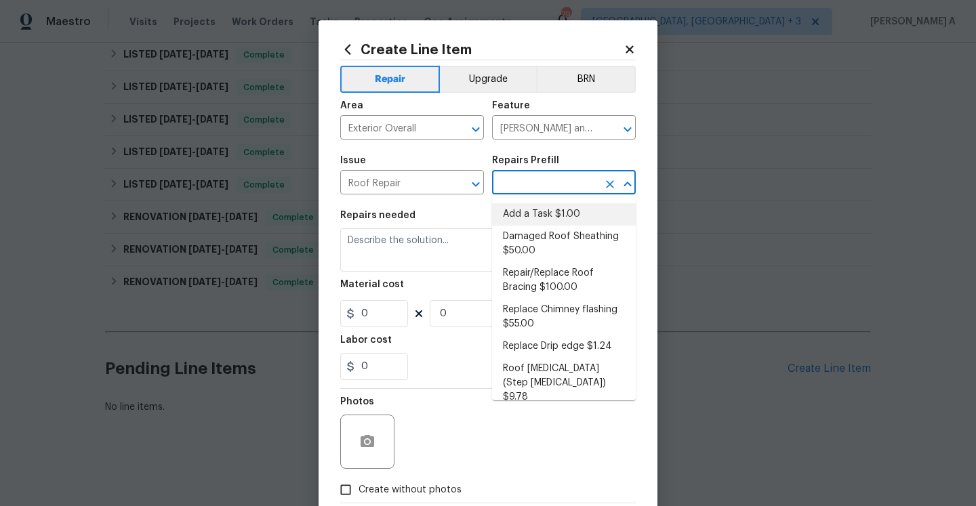
type input "1"
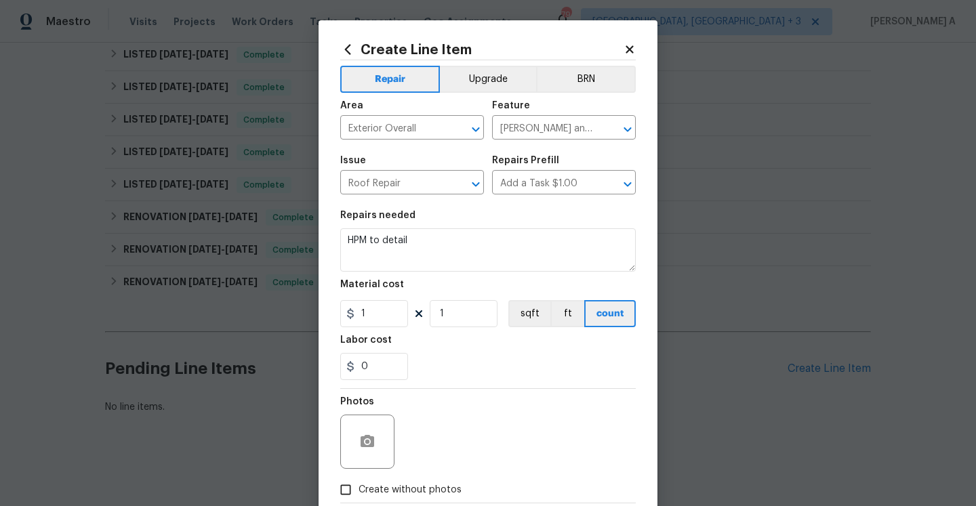
click at [484, 284] on div "Material cost" at bounding box center [487, 289] width 295 height 18
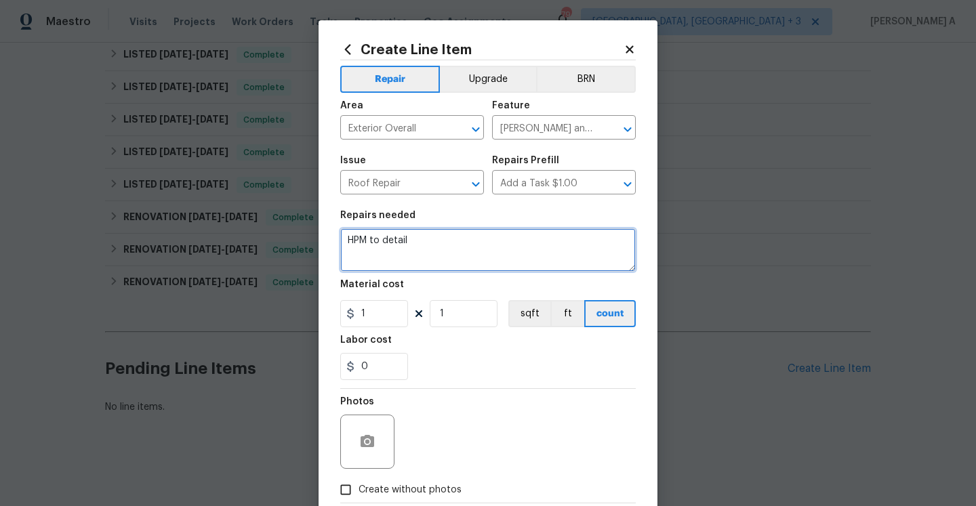
click at [484, 266] on textarea "HPM to detail" at bounding box center [487, 249] width 295 height 43
paste textarea "oof leaks present"
type textarea "Received feedback stating mold and roof leaks are present. Please check and rep…"
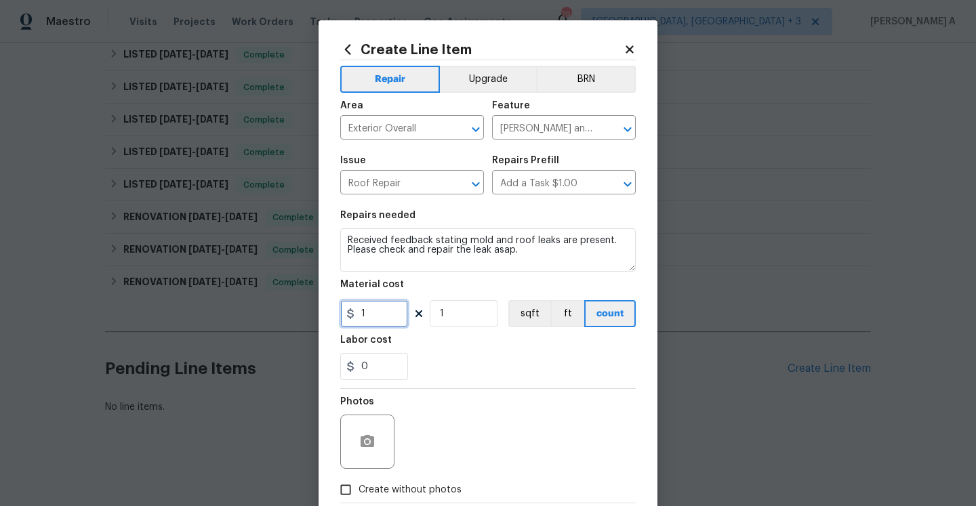
click at [401, 314] on input "1" at bounding box center [374, 313] width 68 height 27
type input "1"
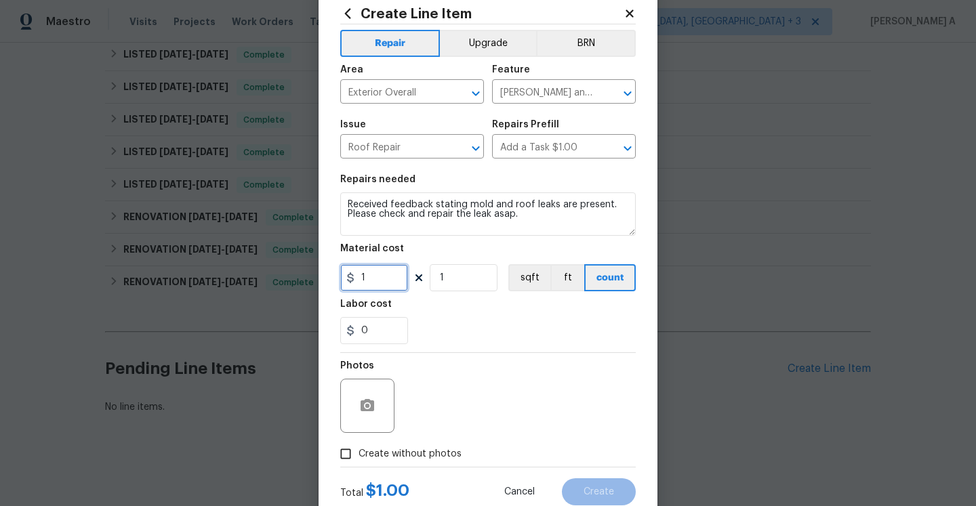
scroll to position [60, 0]
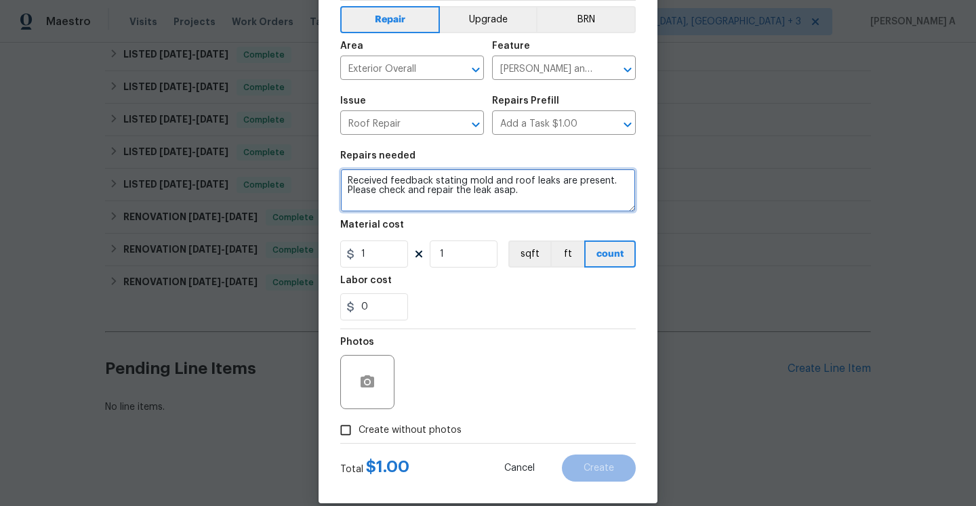
click at [346, 186] on textarea "Received feedback stating mold and roof leaks are present. Please check and rep…" at bounding box center [487, 190] width 295 height 43
click at [348, 182] on textarea "Received feedback stating mold and roof leaks are present. Please check and rep…" at bounding box center [487, 190] width 295 height 43
type textarea "#rework - Received feedback stating mold and roof leaks are present. Please che…"
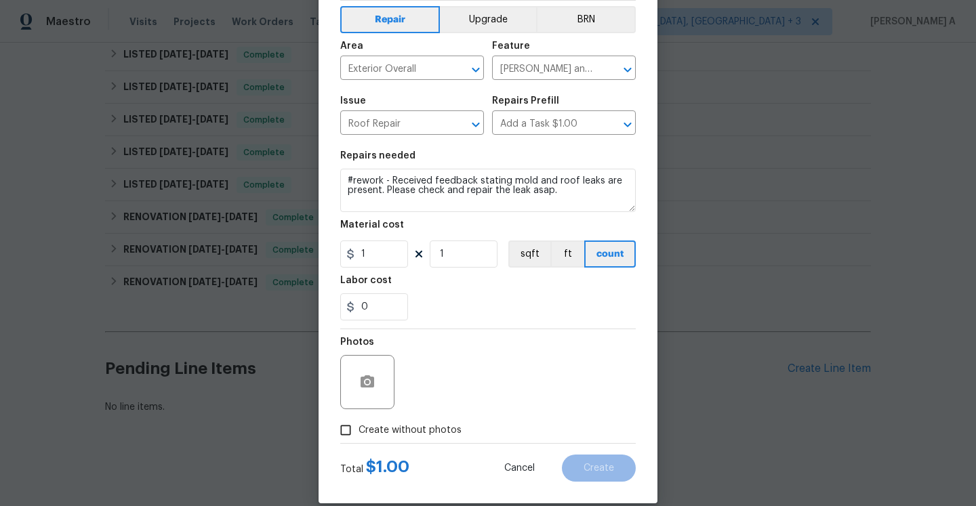
click at [394, 434] on span "Create without photos" at bounding box center [409, 430] width 103 height 14
click at [358, 434] on input "Create without photos" at bounding box center [346, 430] width 26 height 26
checkbox input "true"
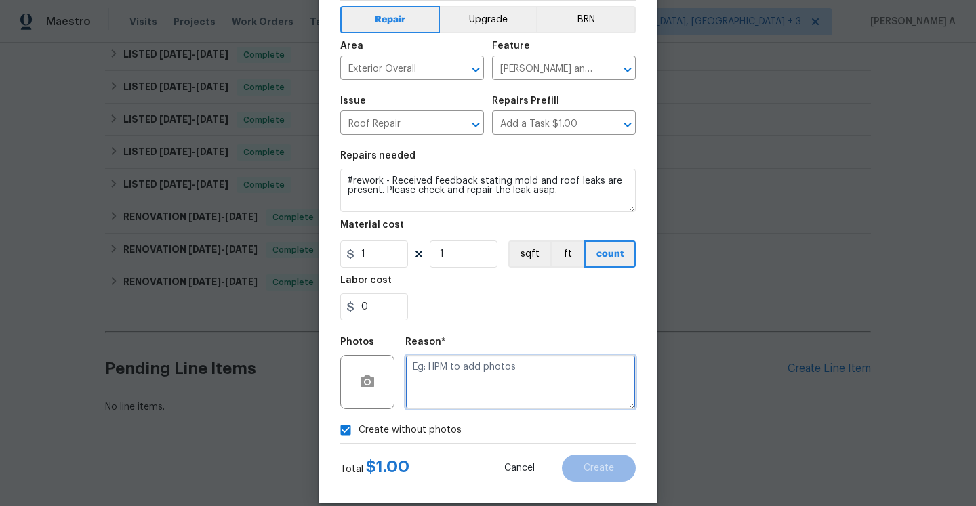
click at [442, 383] on textarea at bounding box center [520, 382] width 230 height 54
type textarea "Na"
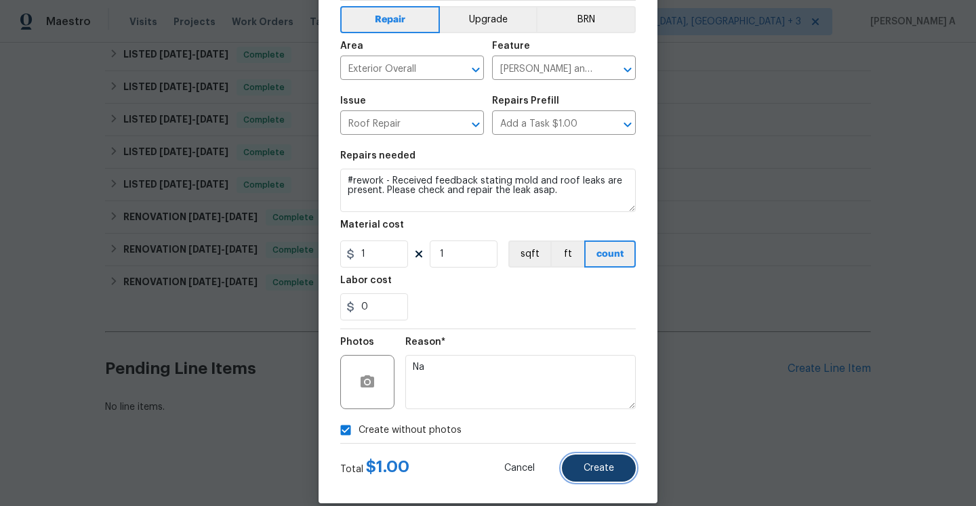
click at [581, 461] on button "Create" at bounding box center [599, 468] width 74 height 27
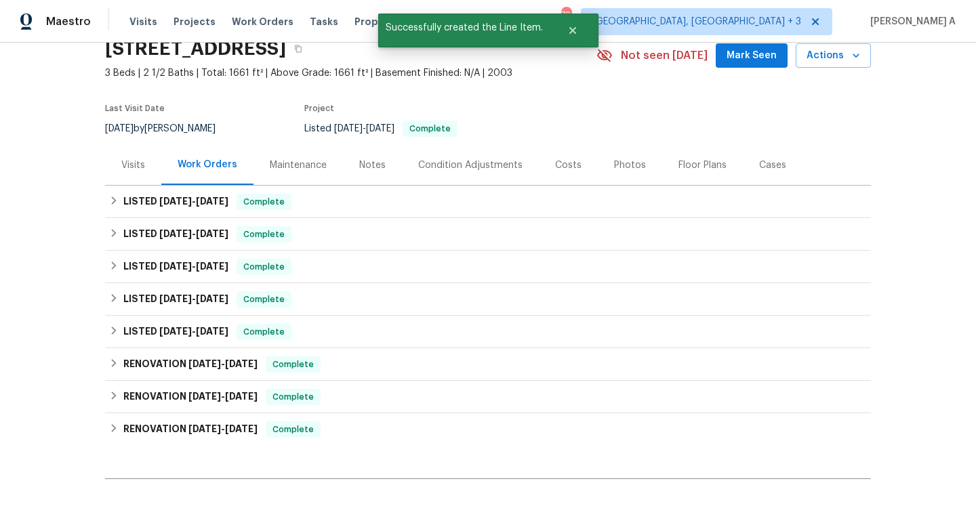
scroll to position [48, 0]
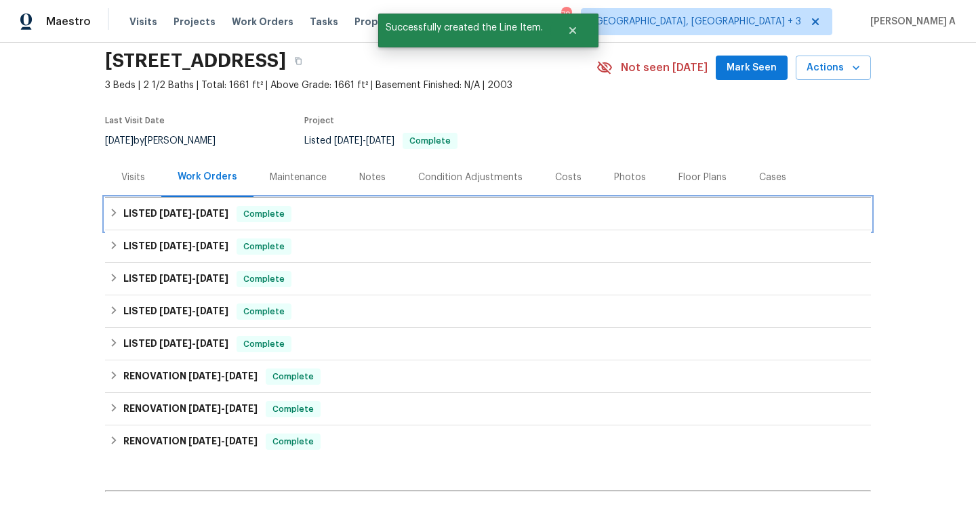
click at [261, 210] on span "Complete" at bounding box center [264, 214] width 52 height 14
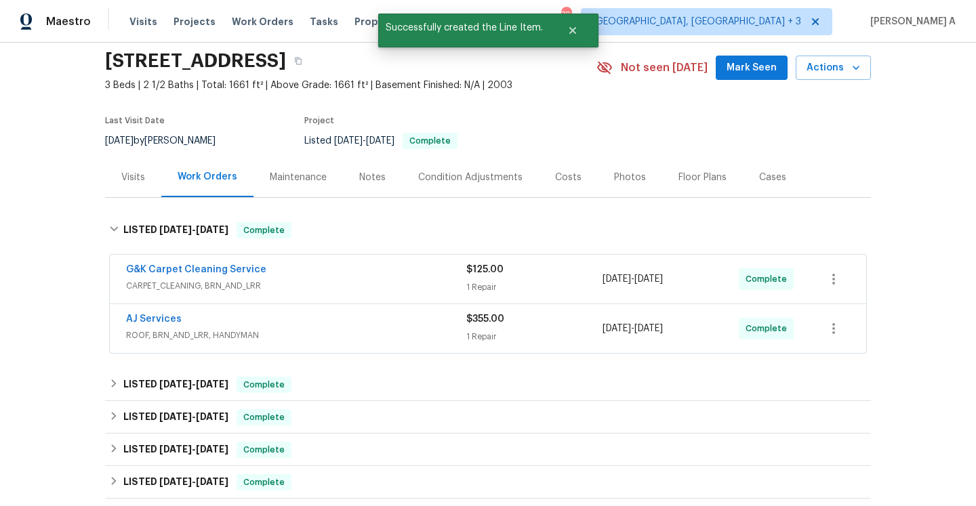
click at [295, 321] on div "AJ Services" at bounding box center [296, 320] width 340 height 16
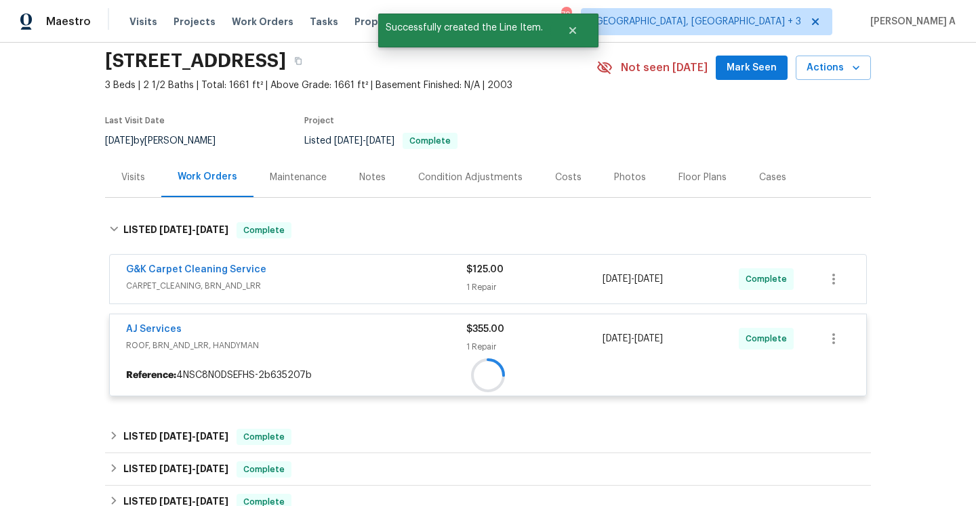
scroll to position [154, 0]
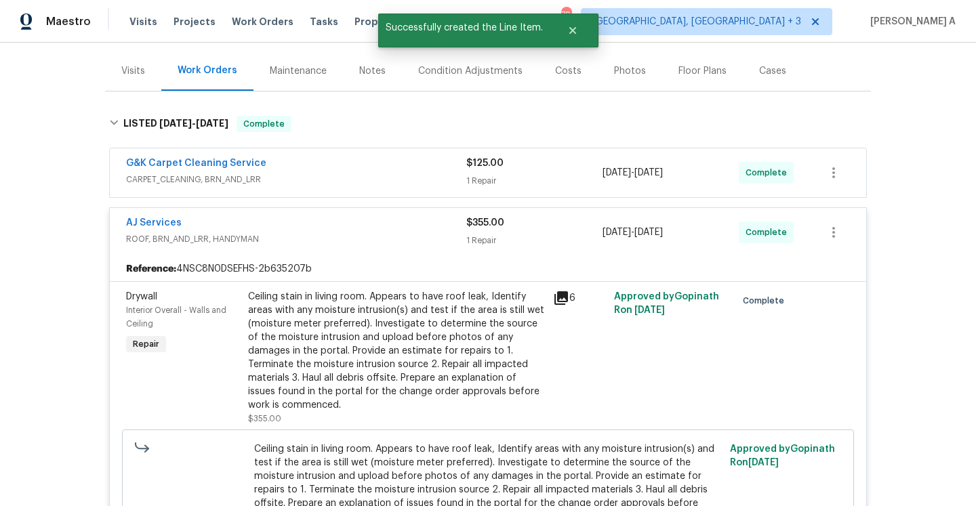
click at [277, 233] on span "ROOF, BRN_AND_LRR, HANDYMAN" at bounding box center [296, 239] width 340 height 14
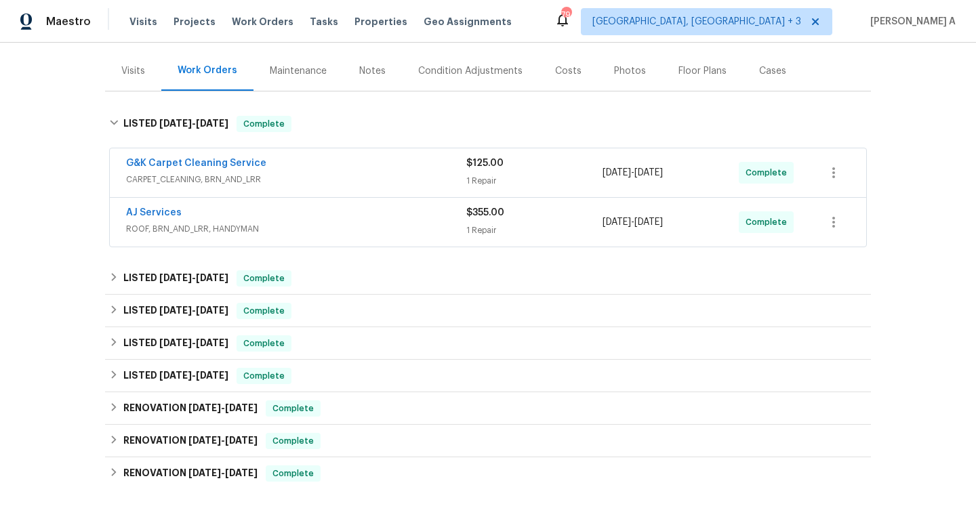
scroll to position [528, 0]
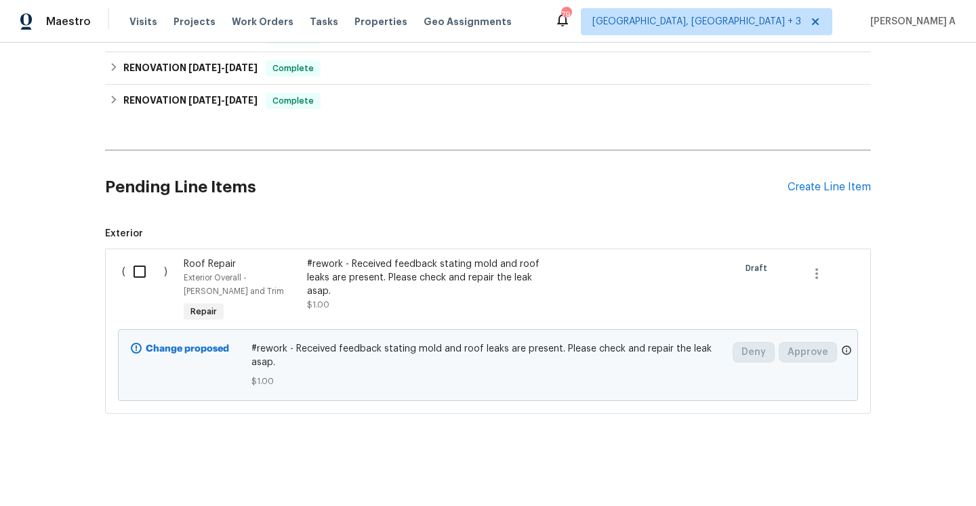
click at [145, 259] on input "checkbox" at bounding box center [144, 271] width 39 height 28
checkbox input "true"
click at [862, 471] on span "Create Work Order" at bounding box center [898, 472] width 90 height 17
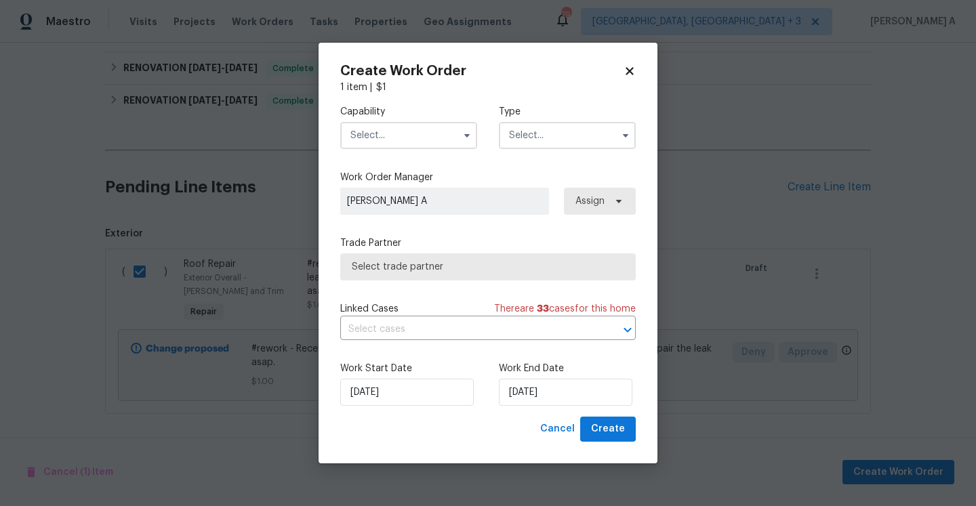
click at [411, 144] on input "text" at bounding box center [408, 135] width 137 height 27
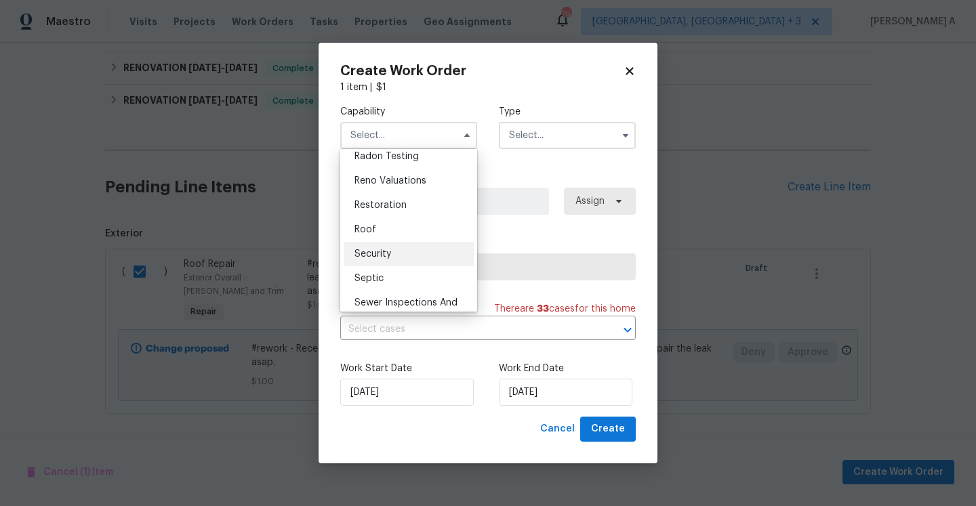
scroll to position [1320, 0]
click at [389, 221] on div "Roof" at bounding box center [408, 227] width 130 height 24
type input "Roof"
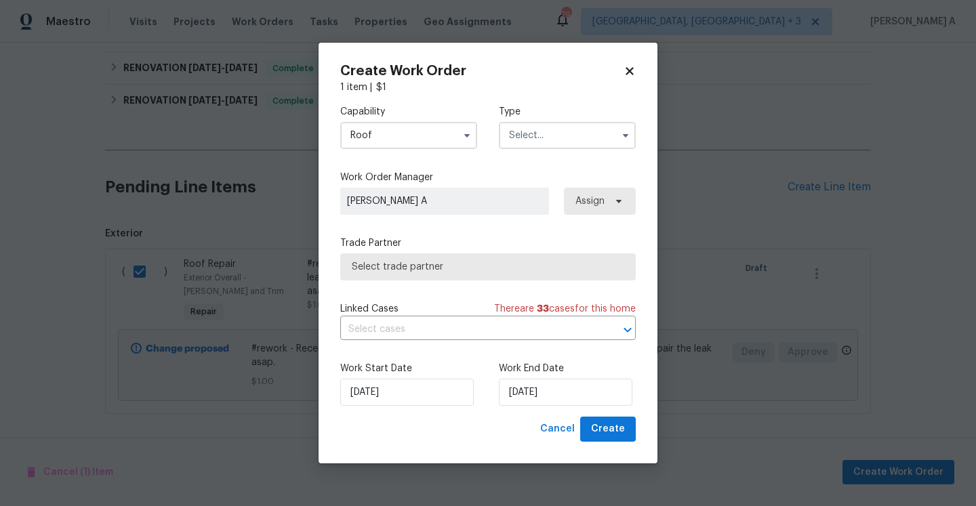
click at [539, 133] on input "text" at bounding box center [567, 135] width 137 height 27
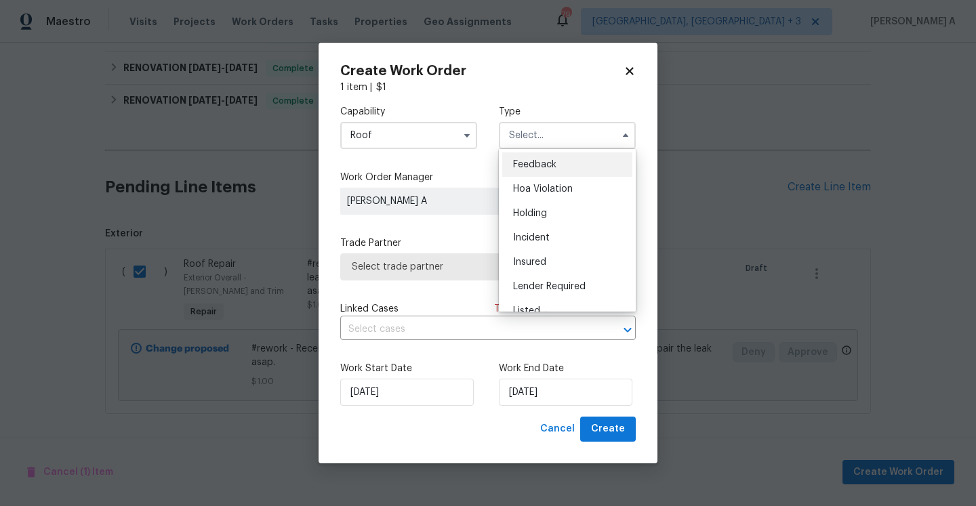
click at [527, 168] on span "Feedback" at bounding box center [534, 164] width 43 height 9
type input "Feedback"
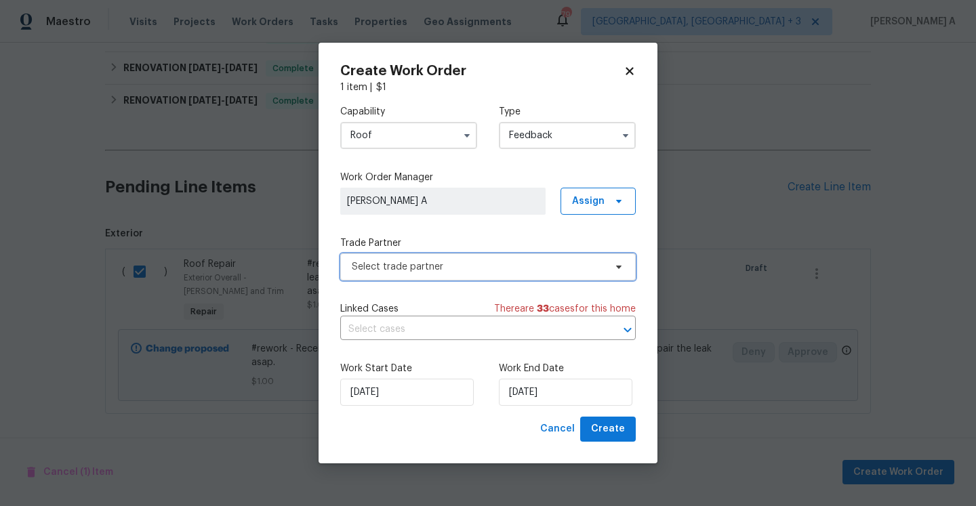
click at [461, 266] on span "Select trade partner" at bounding box center [478, 267] width 253 height 14
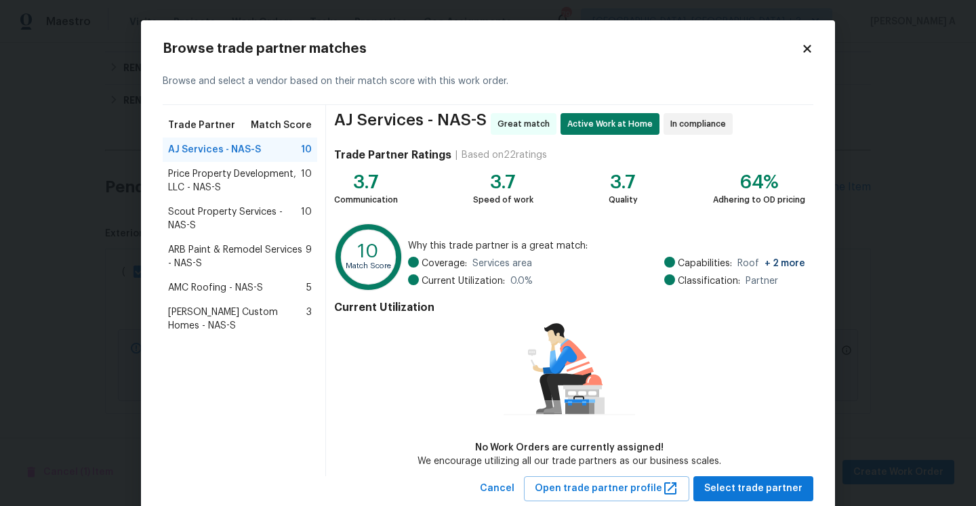
scroll to position [36, 0]
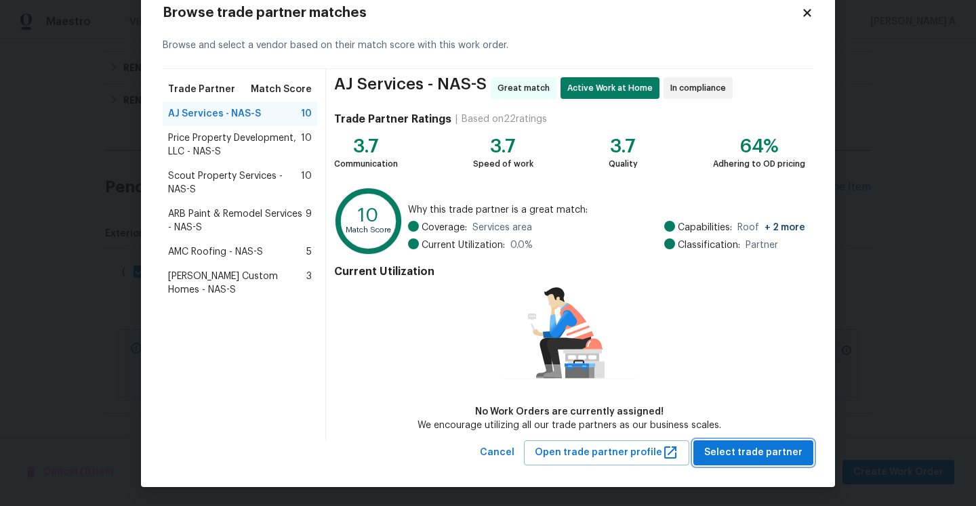
click at [764, 459] on span "Select trade partner" at bounding box center [753, 452] width 98 height 17
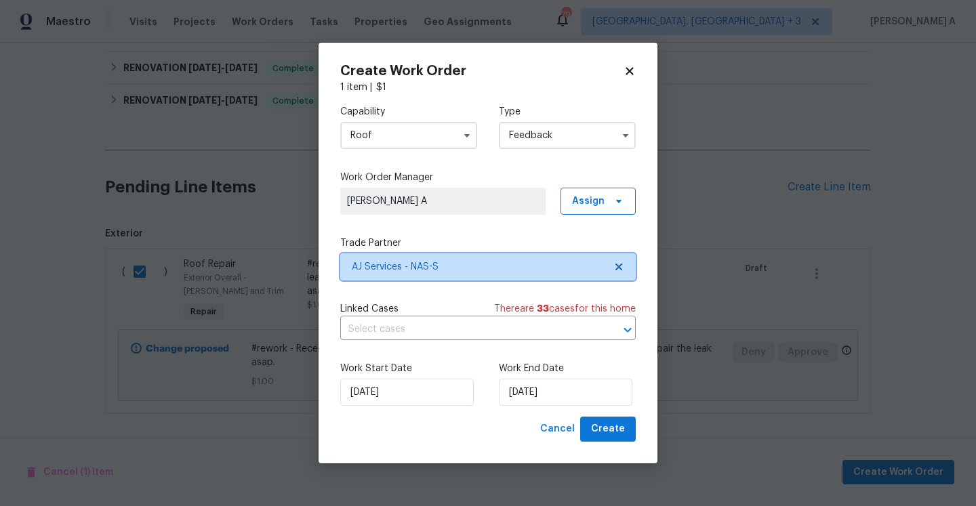
scroll to position [0, 0]
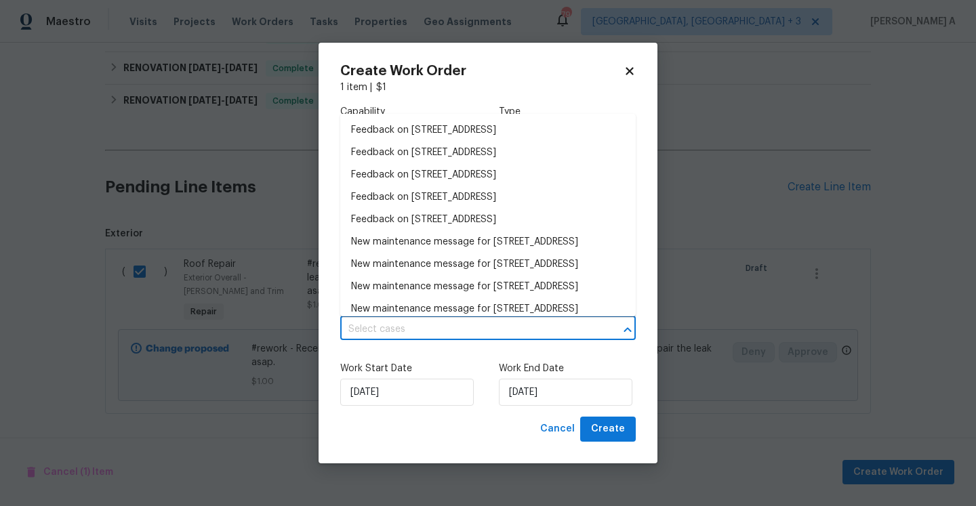
click at [496, 321] on input "text" at bounding box center [468, 329] width 257 height 21
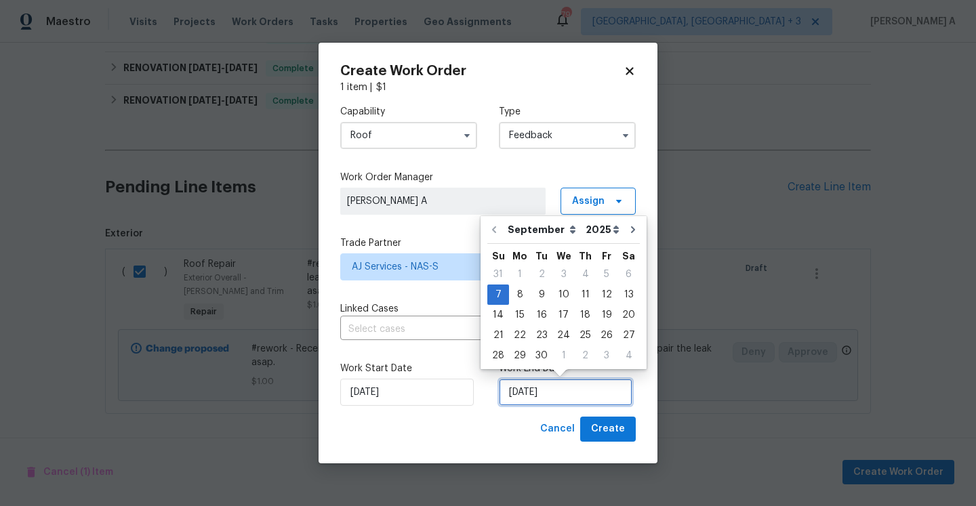
click at [561, 401] on input "9/7/2025" at bounding box center [565, 392] width 133 height 27
click at [540, 299] on div "9" at bounding box center [541, 294] width 22 height 19
type input "9/9/2025"
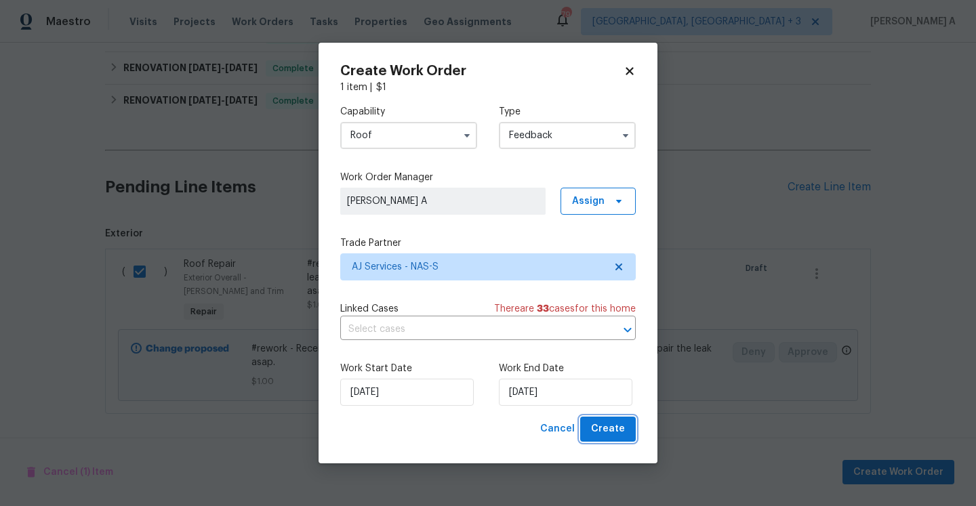
click at [632, 434] on button "Create" at bounding box center [608, 429] width 56 height 25
checkbox input "false"
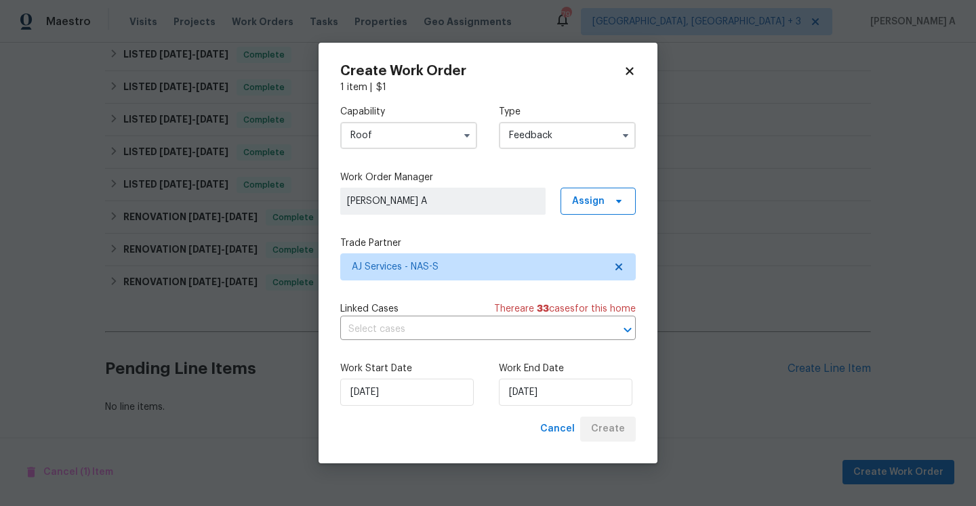
scroll to position [329, 0]
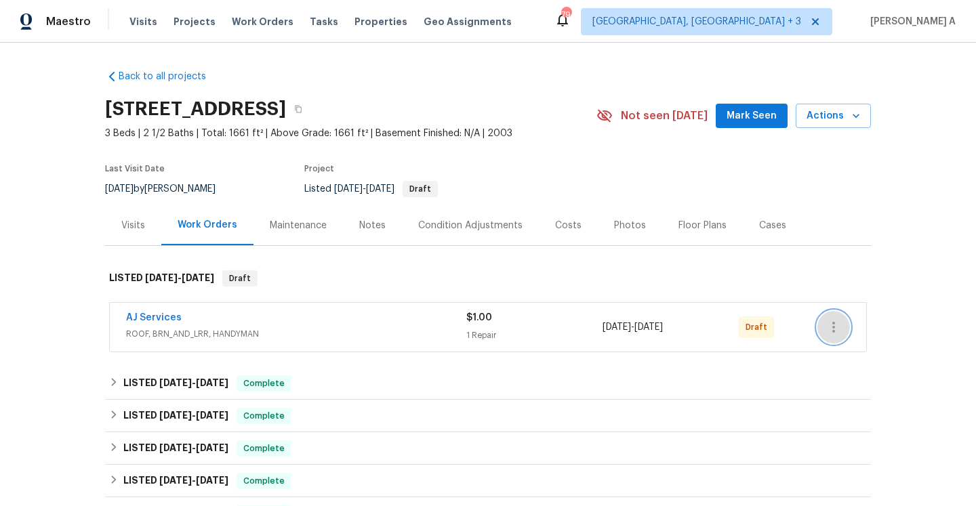
click at [827, 318] on button "button" at bounding box center [833, 327] width 33 height 33
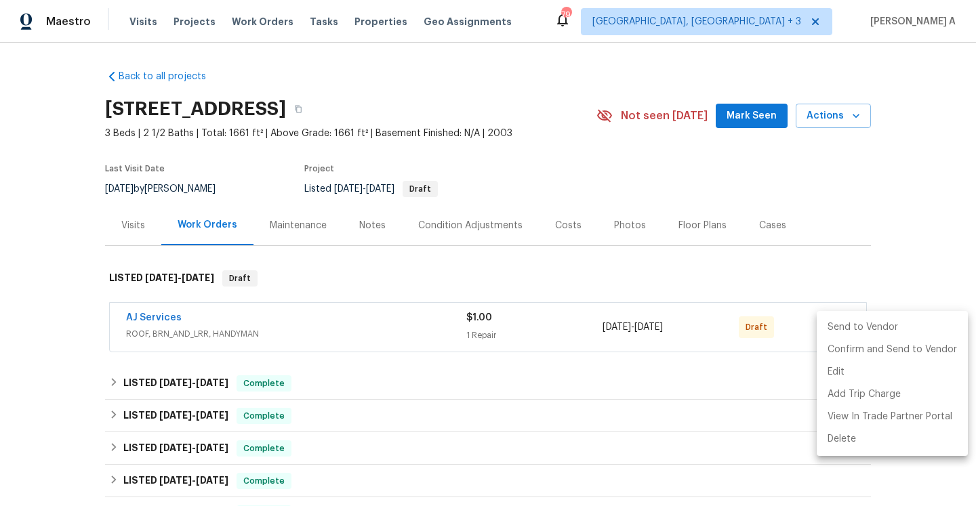
click at [827, 318] on li "Send to Vendor" at bounding box center [891, 327] width 151 height 22
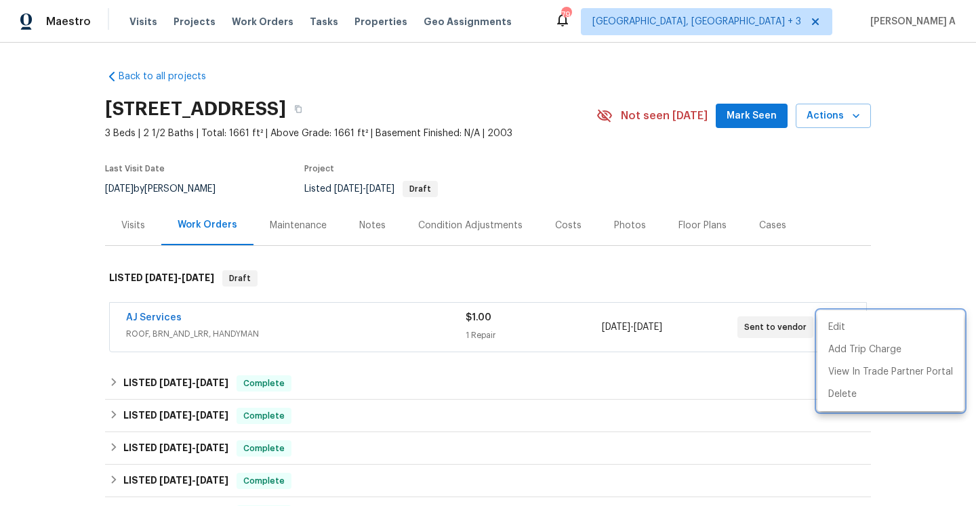
click at [621, 284] on div at bounding box center [488, 253] width 976 height 506
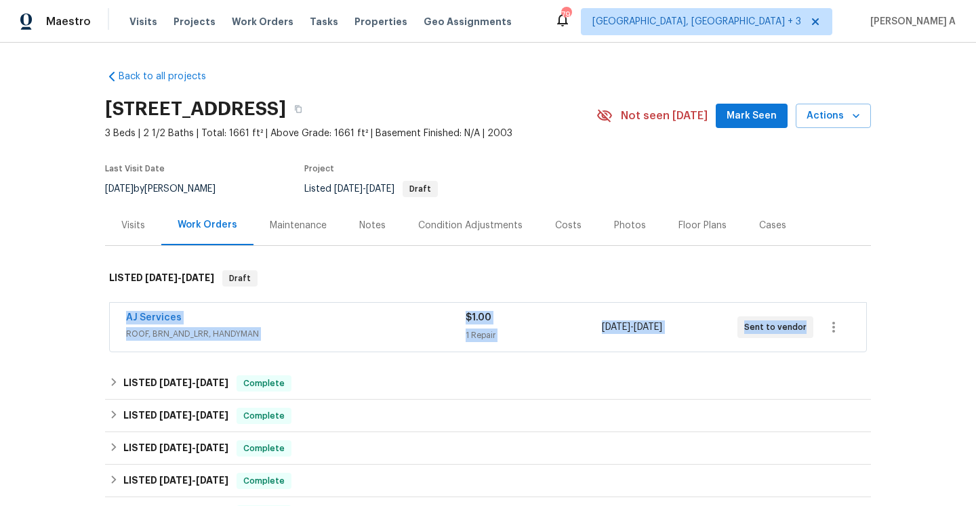
drag, startPoint x: 125, startPoint y: 317, endPoint x: 801, endPoint y: 323, distance: 676.2
click at [801, 323] on div "AJ Services ROOF, BRN_AND_LRR, HANDYMAN $1.00 1 Repair [DATE] - [DATE] Sent to …" at bounding box center [488, 327] width 756 height 49
copy div "AJ Services ROOF, BRN_AND_LRR, HANDYMAN $1.00 1 Repair [DATE] - [DATE] Sent to …"
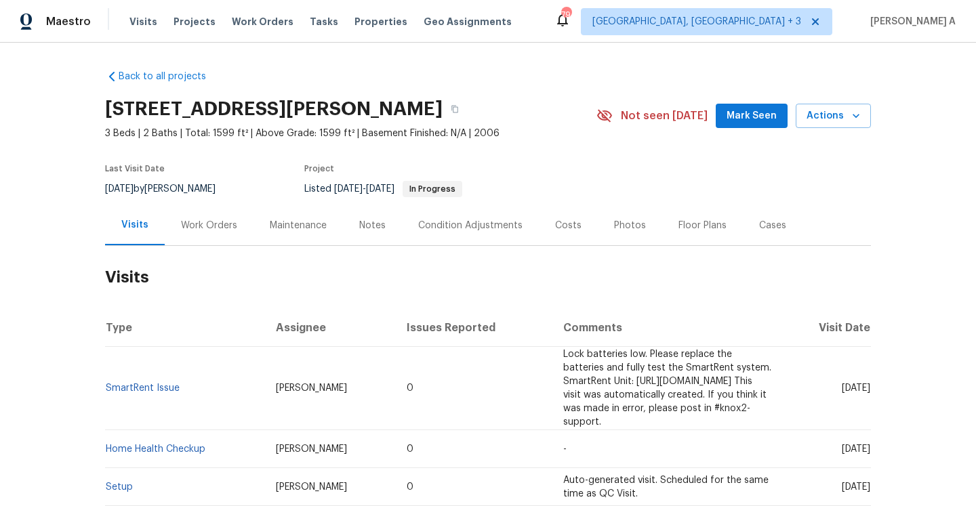
click at [222, 234] on div "Work Orders" at bounding box center [209, 225] width 89 height 40
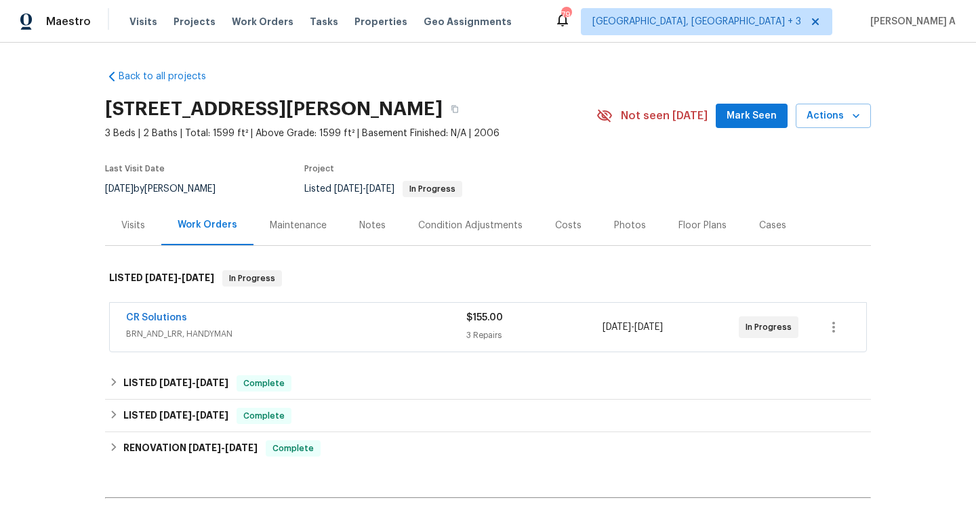
click at [306, 334] on span "BRN_AND_LRR, HANDYMAN" at bounding box center [296, 334] width 340 height 14
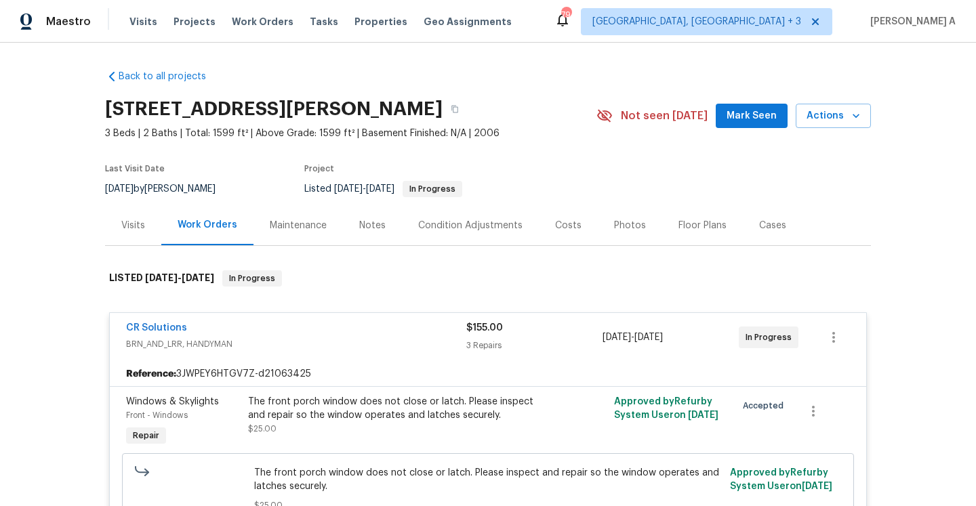
click at [317, 335] on div "CR Solutions" at bounding box center [296, 329] width 340 height 16
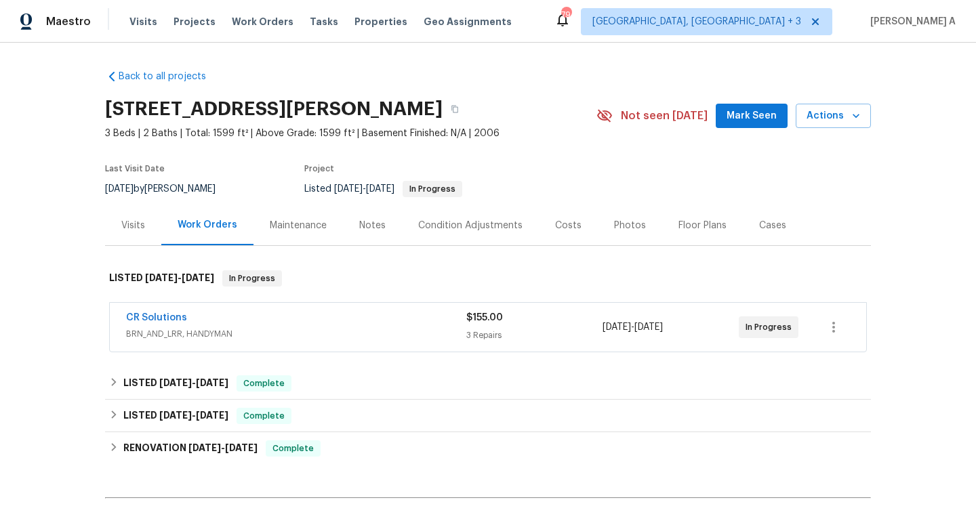
click at [140, 221] on div "Visits" at bounding box center [133, 226] width 24 height 14
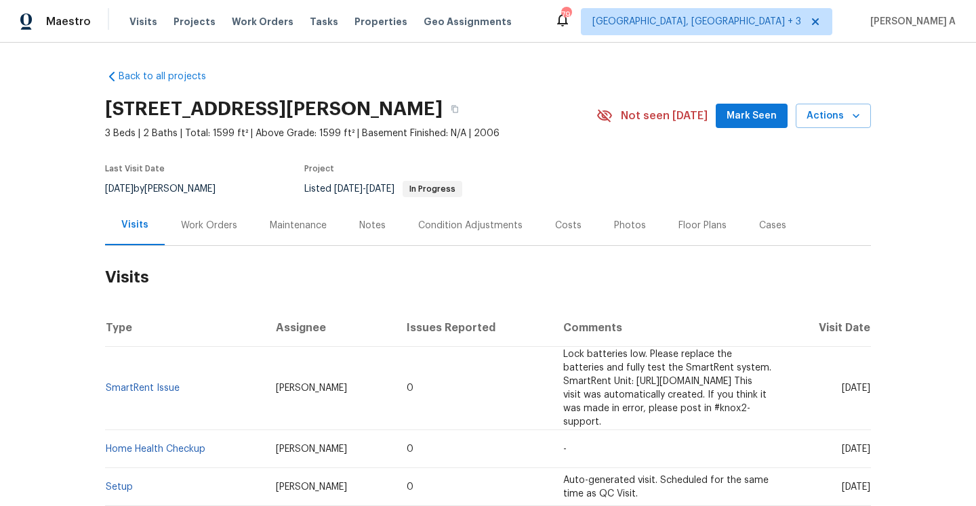
click at [215, 232] on div "Work Orders" at bounding box center [209, 225] width 89 height 40
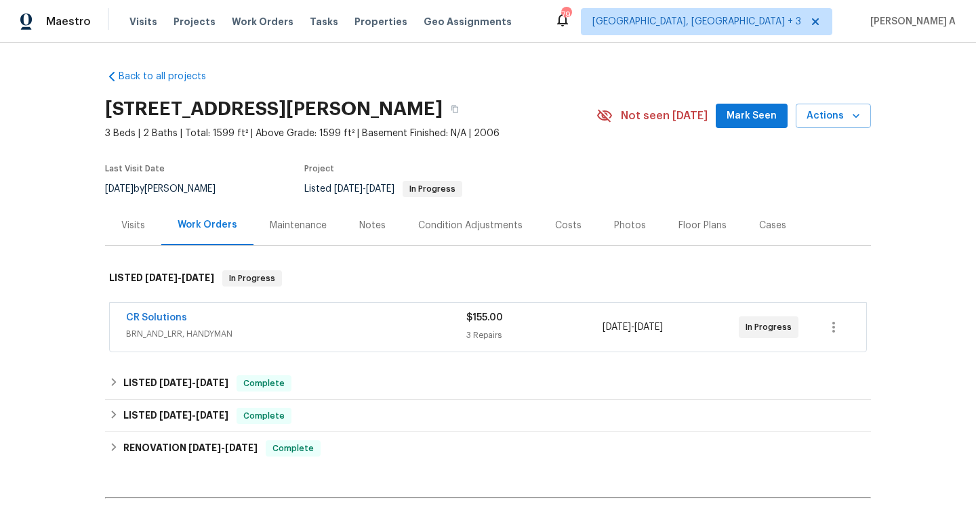
click at [195, 322] on div "CR Solutions" at bounding box center [296, 319] width 340 height 16
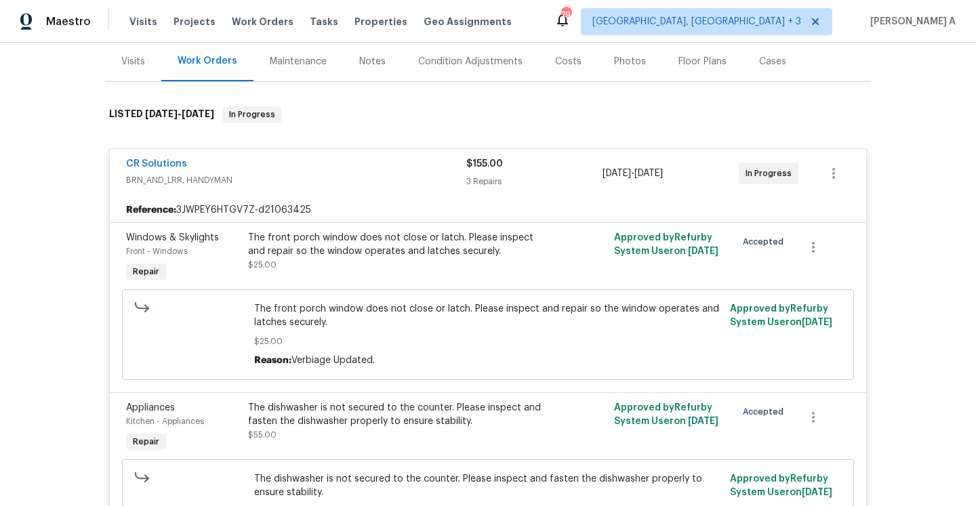
scroll to position [180, 0]
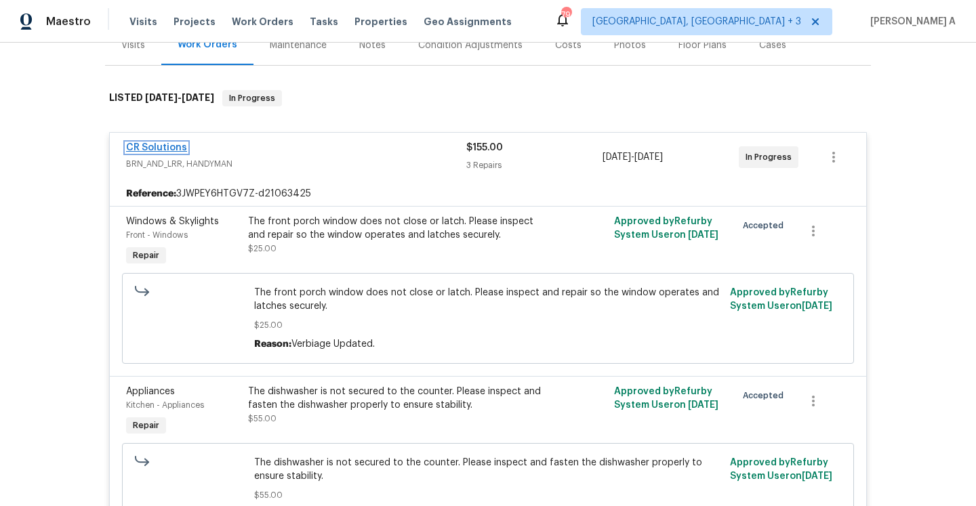
click at [142, 150] on link "CR Solutions" at bounding box center [156, 147] width 61 height 9
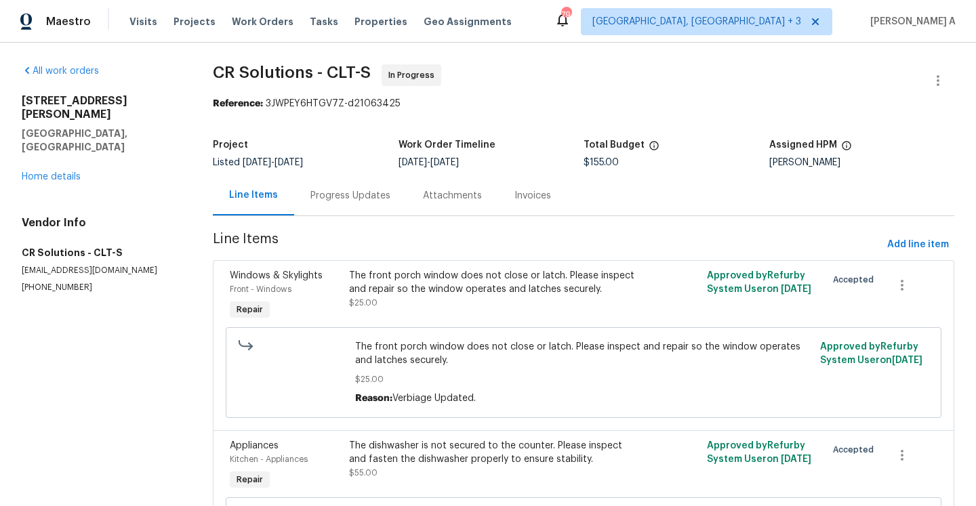
click at [322, 206] on div "Progress Updates" at bounding box center [350, 195] width 112 height 40
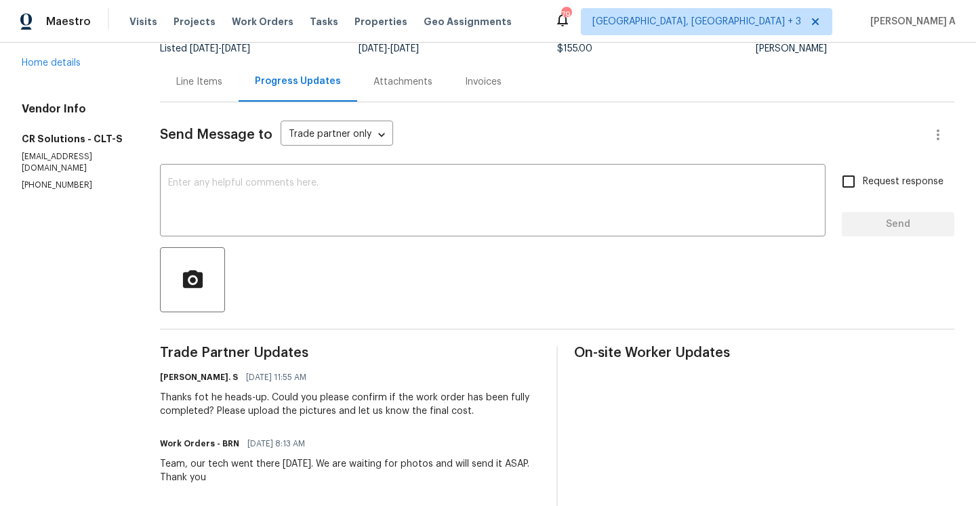
scroll to position [90, 0]
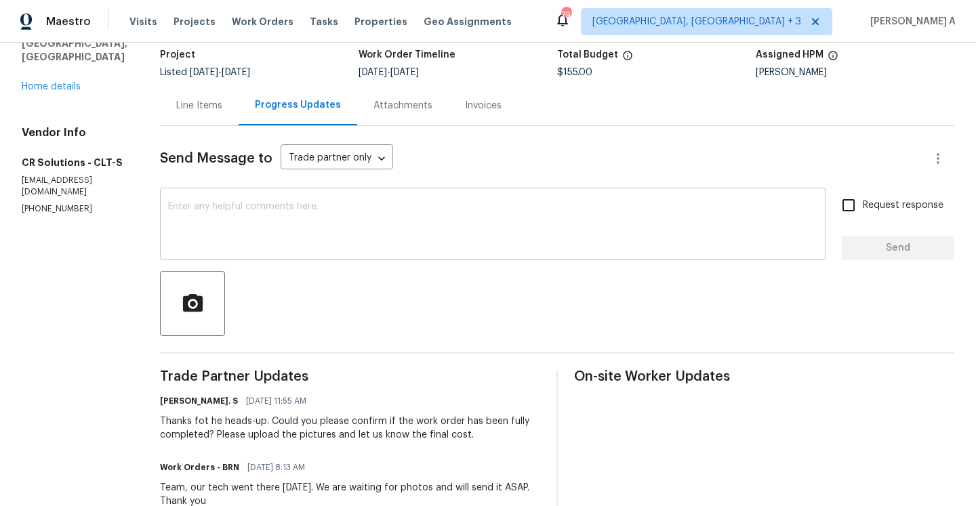
click at [268, 209] on textarea at bounding box center [492, 225] width 649 height 47
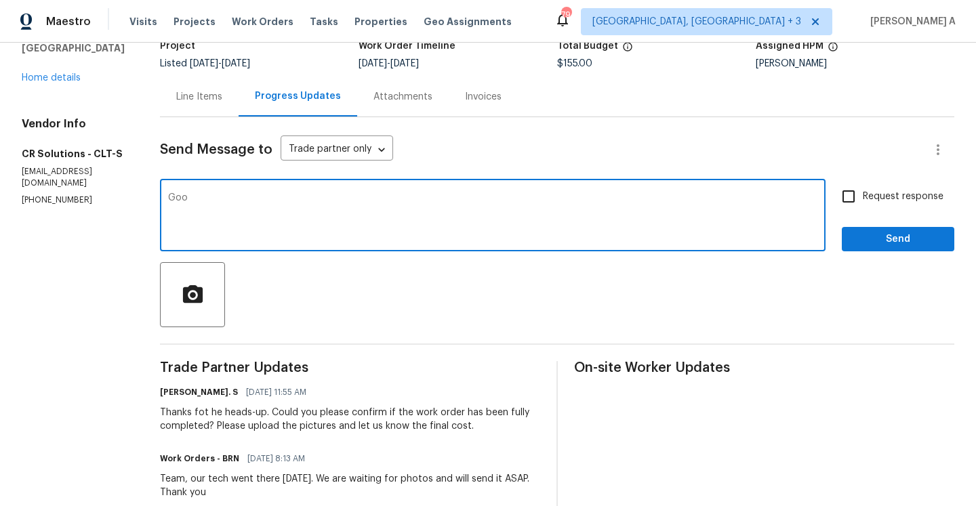
scroll to position [0, 0]
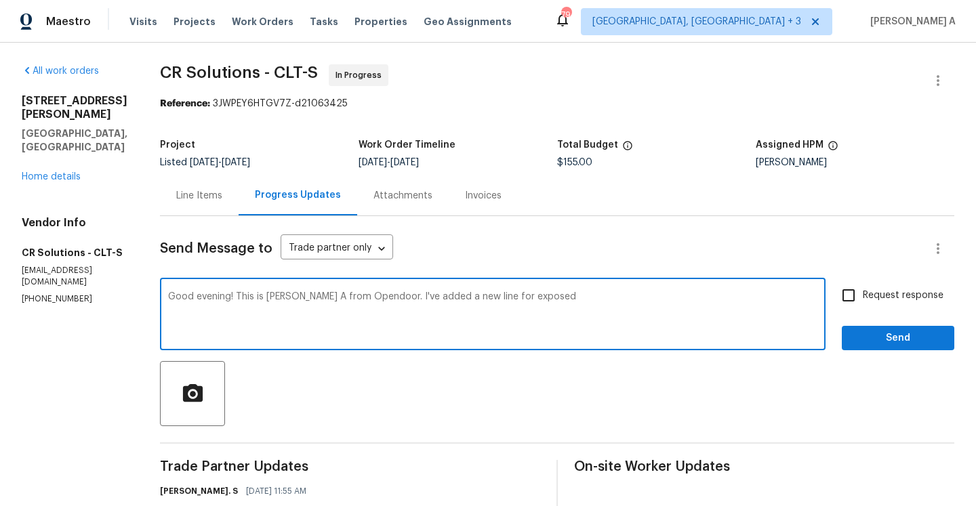
paste textarea "electrical box"
click at [0, 0] on qb-div "Change the pronoun repair it" at bounding box center [0, 0] width 0 height 0
type textarea "Good evening! This is Afredi A from Opendoor. I've added a new line for the exp…"
click at [861, 301] on input "Request response" at bounding box center [848, 295] width 28 height 28
checkbox input "true"
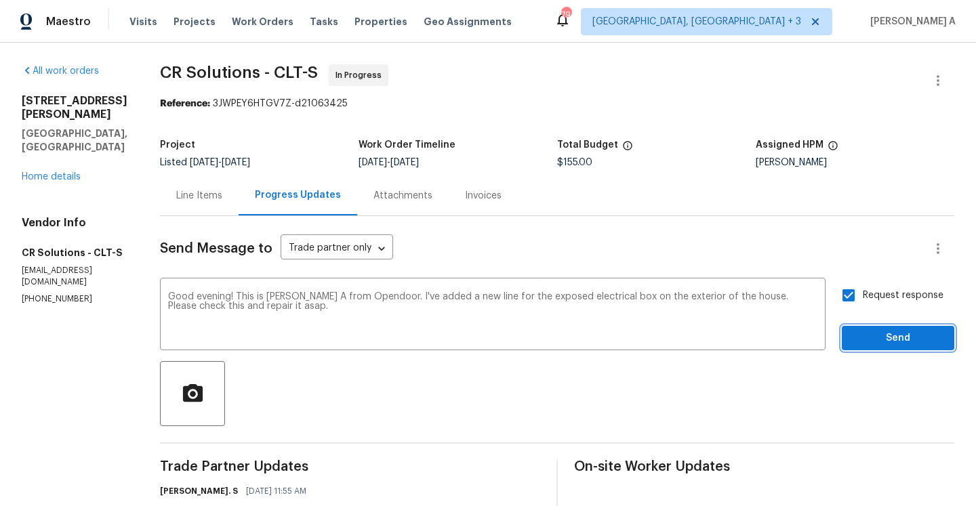
click at [861, 332] on span "Send" at bounding box center [897, 338] width 91 height 17
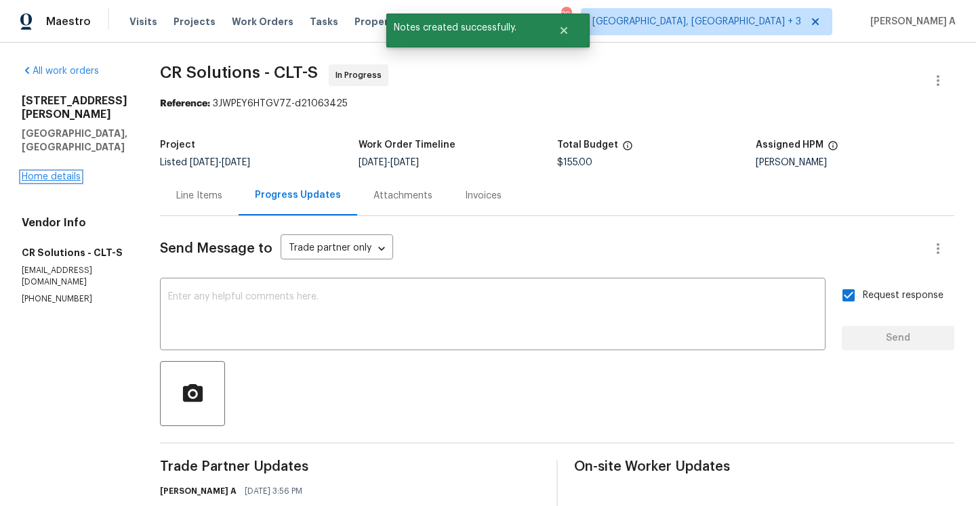
click at [67, 172] on link "Home details" at bounding box center [51, 176] width 59 height 9
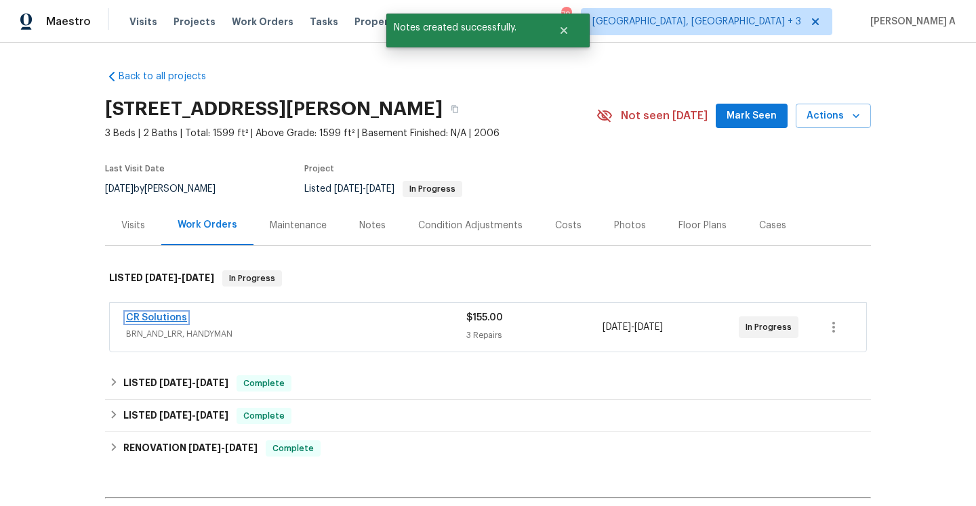
click at [169, 320] on link "CR Solutions" at bounding box center [156, 317] width 61 height 9
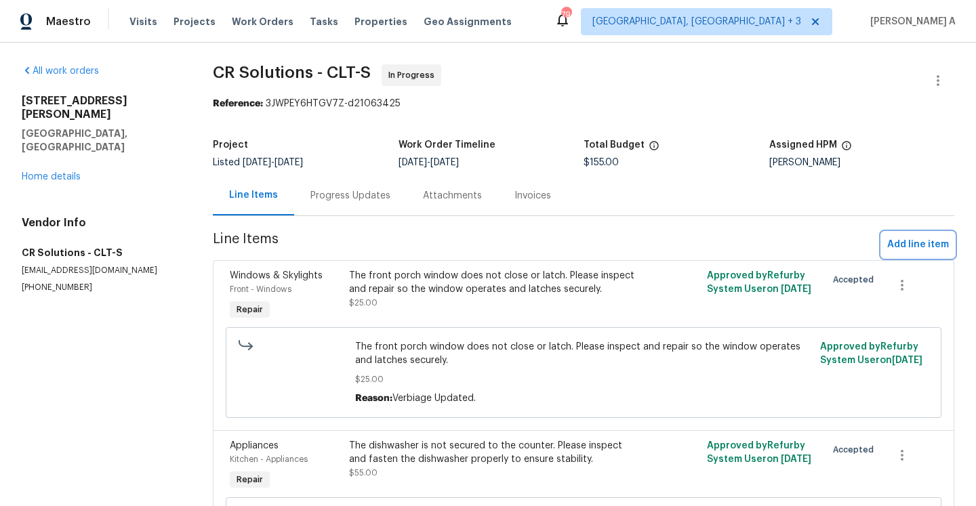
click at [917, 249] on span "Add line item" at bounding box center [918, 244] width 62 height 17
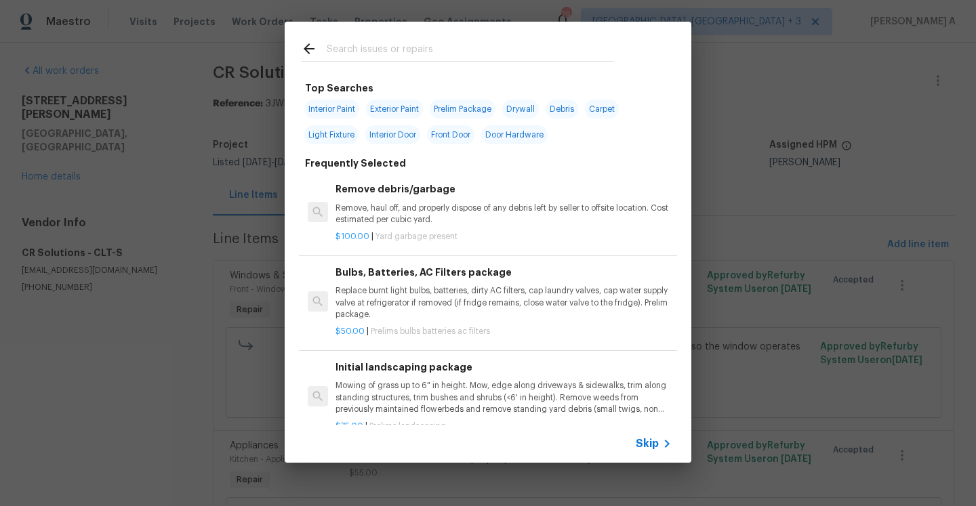
click at [646, 435] on div "Skip" at bounding box center [488, 444] width 406 height 38
click at [648, 444] on span "Skip" at bounding box center [646, 444] width 23 height 14
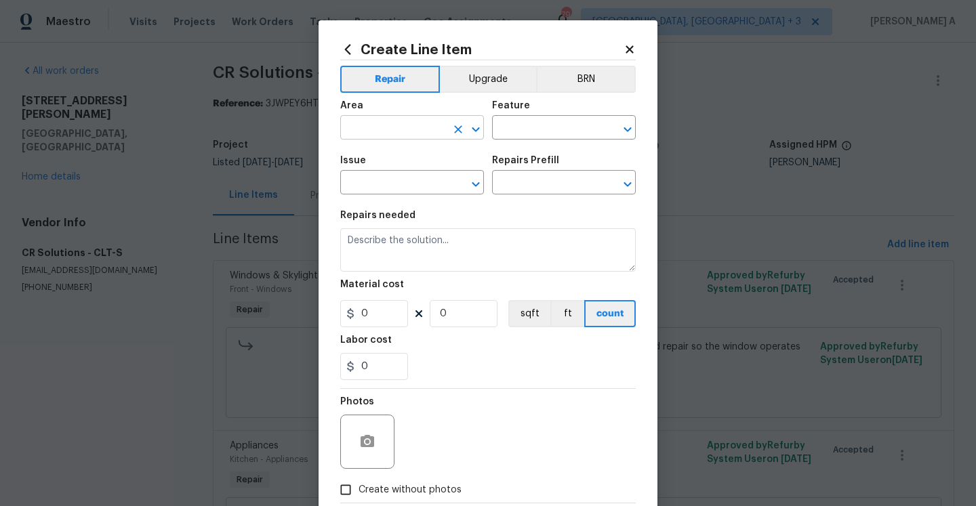
click at [383, 138] on input "text" at bounding box center [393, 129] width 106 height 21
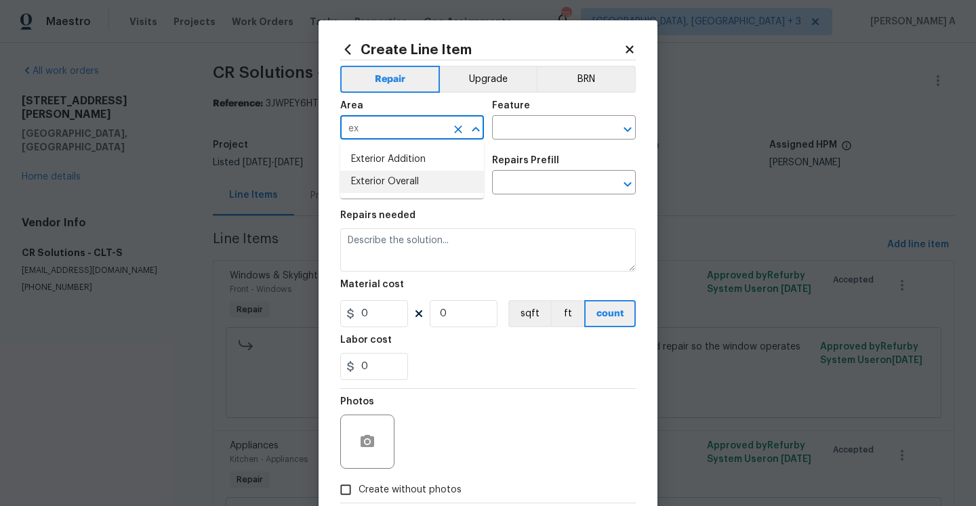
click at [398, 174] on li "Exterior Overall" at bounding box center [412, 182] width 144 height 22
type input "Exterior Overall"
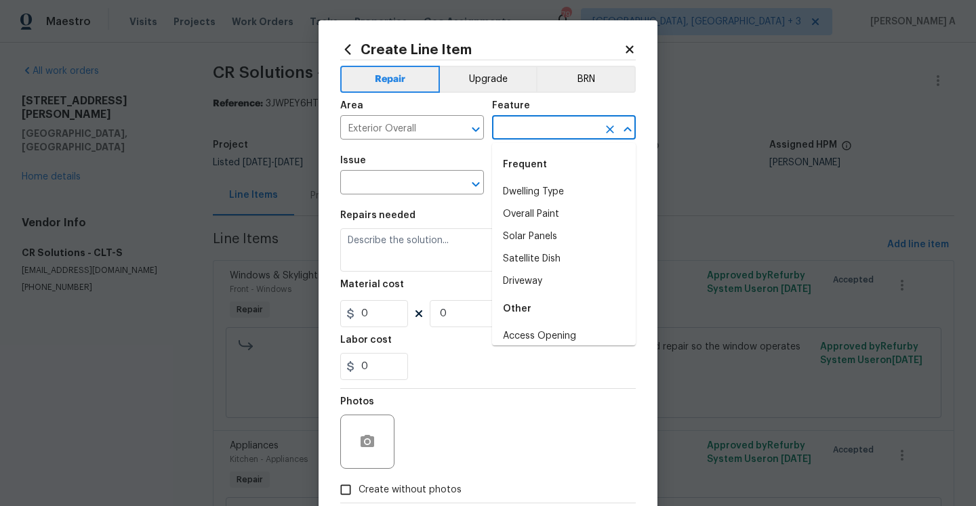
click at [513, 126] on input "text" at bounding box center [545, 129] width 106 height 21
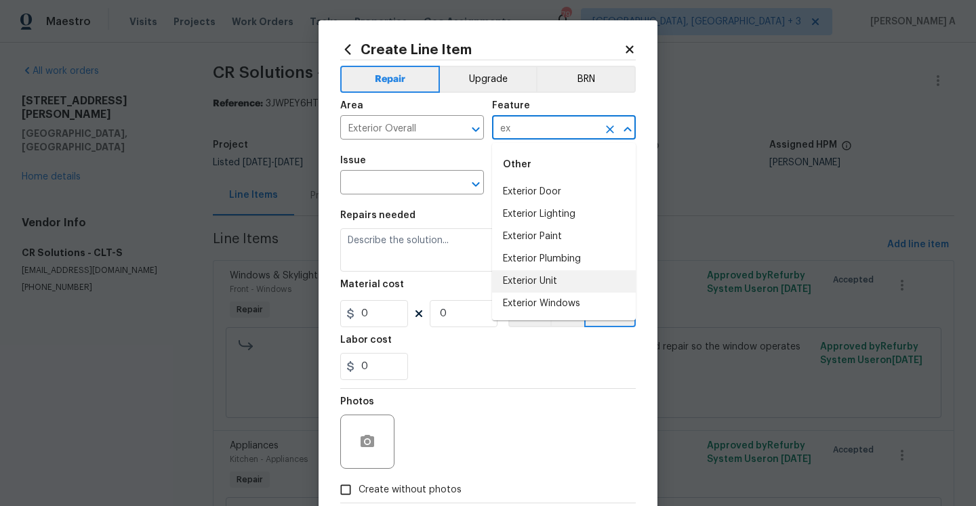
click at [558, 274] on li "Exterior Unit" at bounding box center [564, 281] width 144 height 22
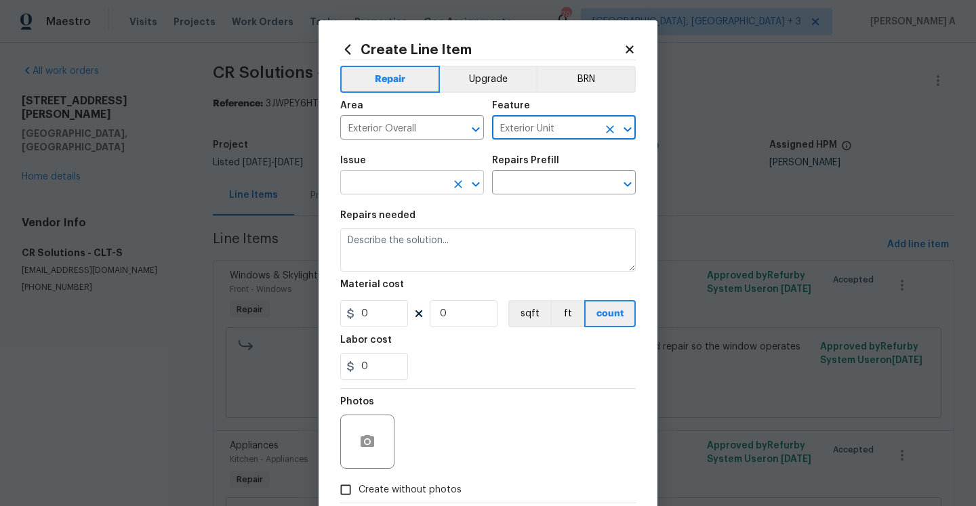
type input "Exterior Unit"
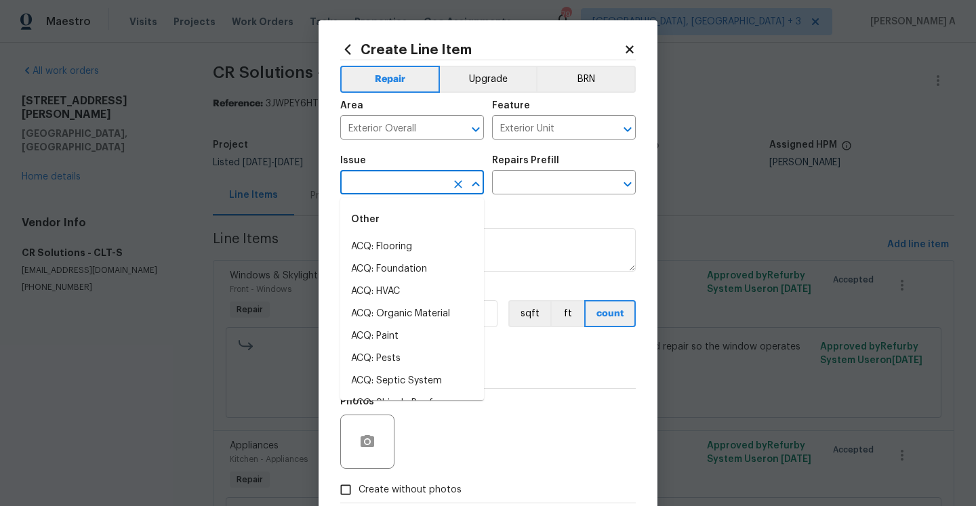
click at [437, 186] on input "text" at bounding box center [393, 183] width 106 height 21
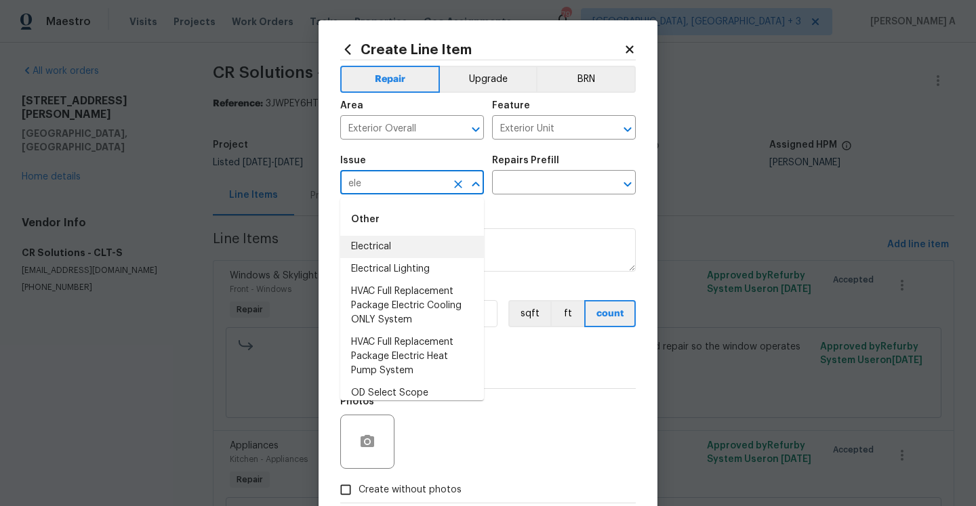
click at [440, 238] on li "Electrical" at bounding box center [412, 247] width 144 height 22
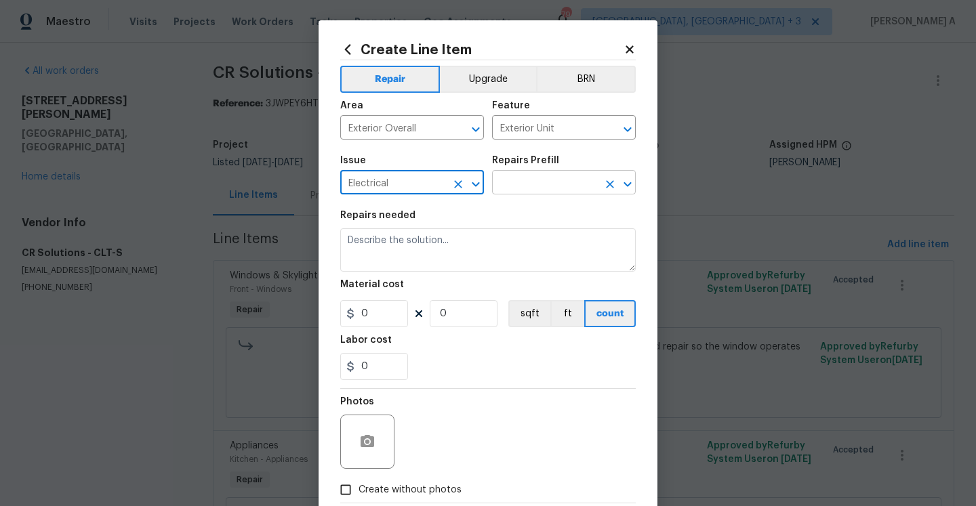
type input "Electrical"
click at [524, 186] on input "text" at bounding box center [545, 183] width 106 height 21
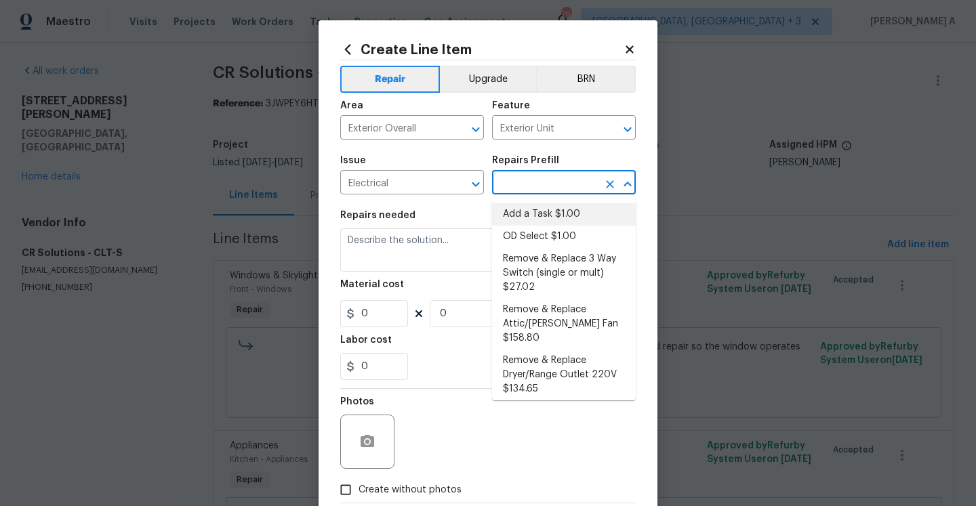
click at [537, 215] on li "Add a Task $1.00" at bounding box center [564, 214] width 144 height 22
type input "Add a Task $1.00"
type textarea "HPM to detail"
type input "1"
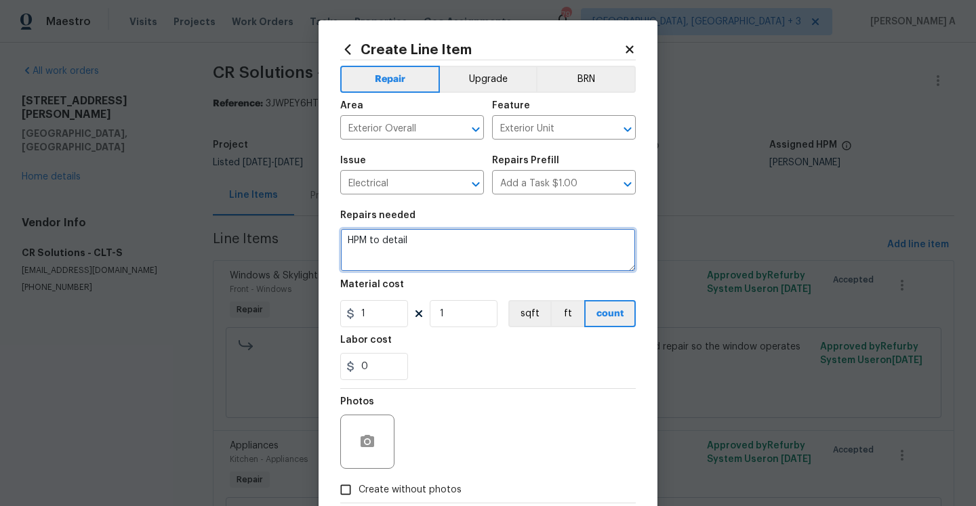
click at [484, 270] on textarea "HPM to detail" at bounding box center [487, 249] width 295 height 43
type textarea "\"
paste textarea "lectrical box was exposed on the exterior of the house"
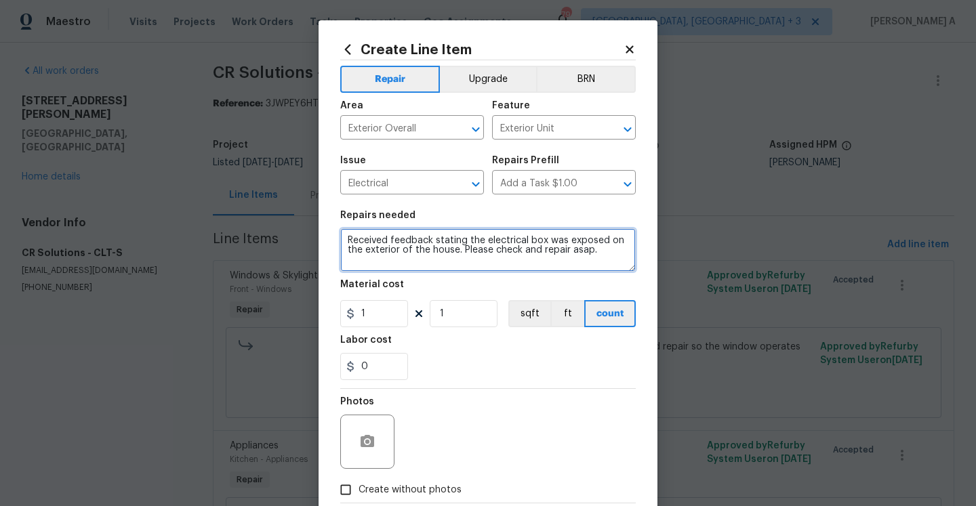
type textarea "Received feedback stating the electrical box was exposed on the exterior of the…"
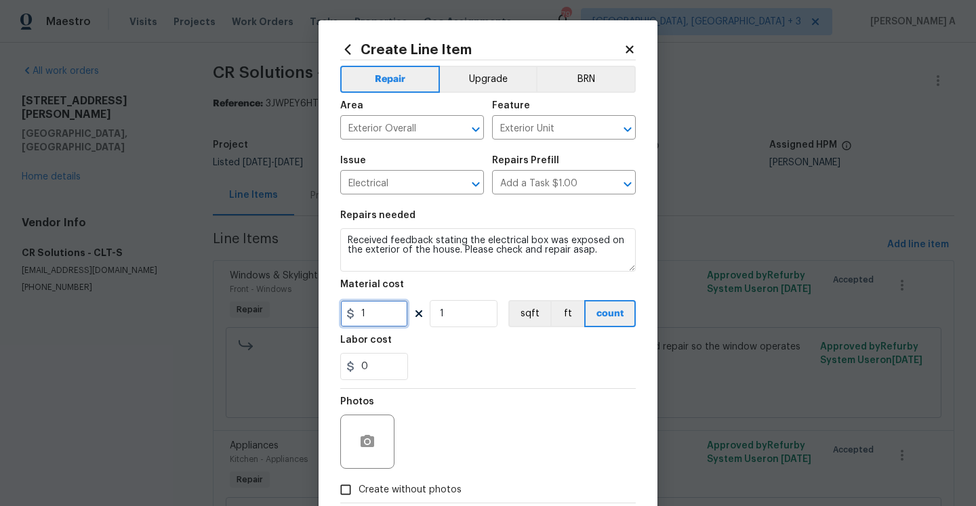
click at [381, 316] on input "1" at bounding box center [374, 313] width 68 height 27
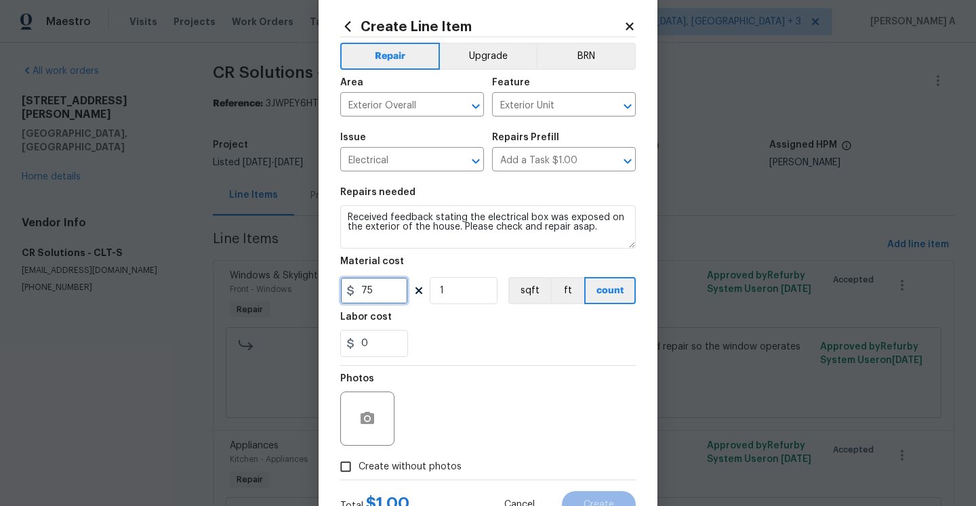
scroll to position [69, 0]
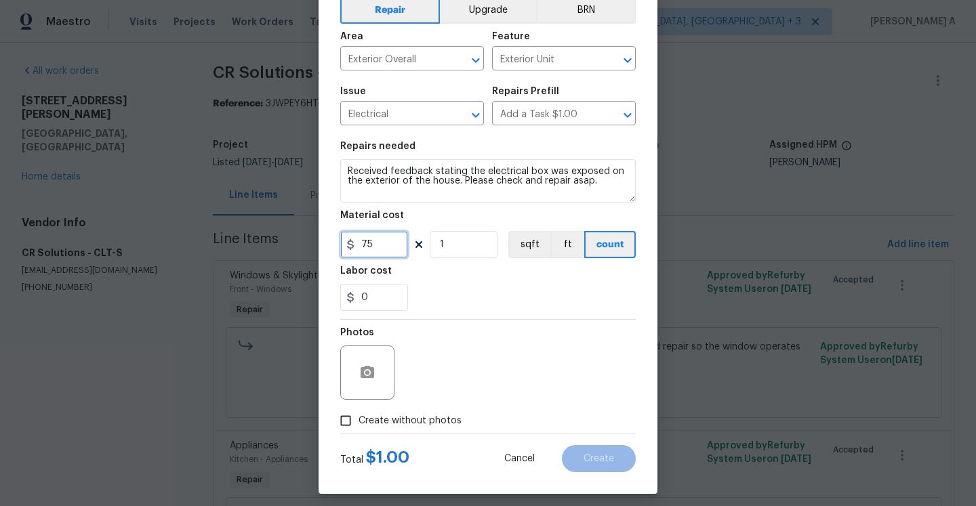
type input "75"
click at [409, 421] on span "Create without photos" at bounding box center [409, 421] width 103 height 14
click at [358, 421] on input "Create without photos" at bounding box center [346, 421] width 26 height 26
checkbox input "true"
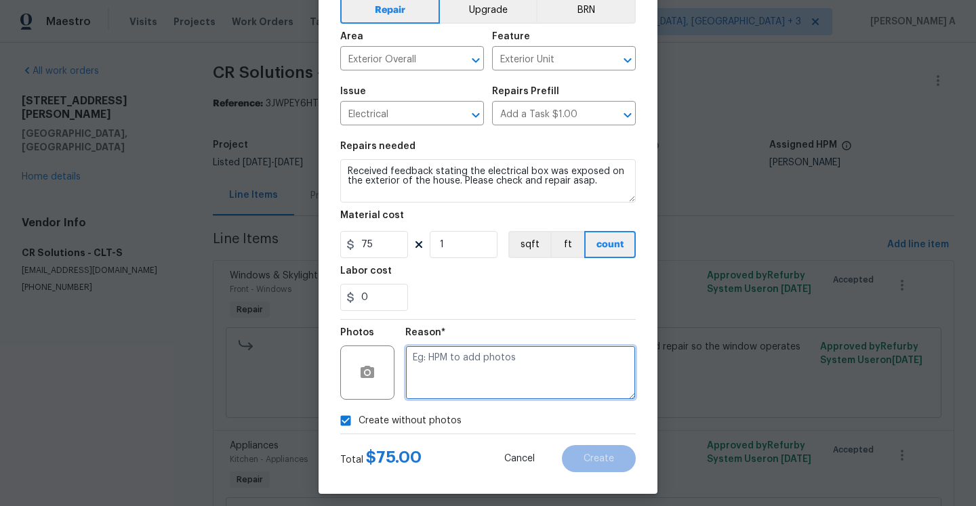
click at [435, 378] on textarea at bounding box center [520, 373] width 230 height 54
type textarea "Na"
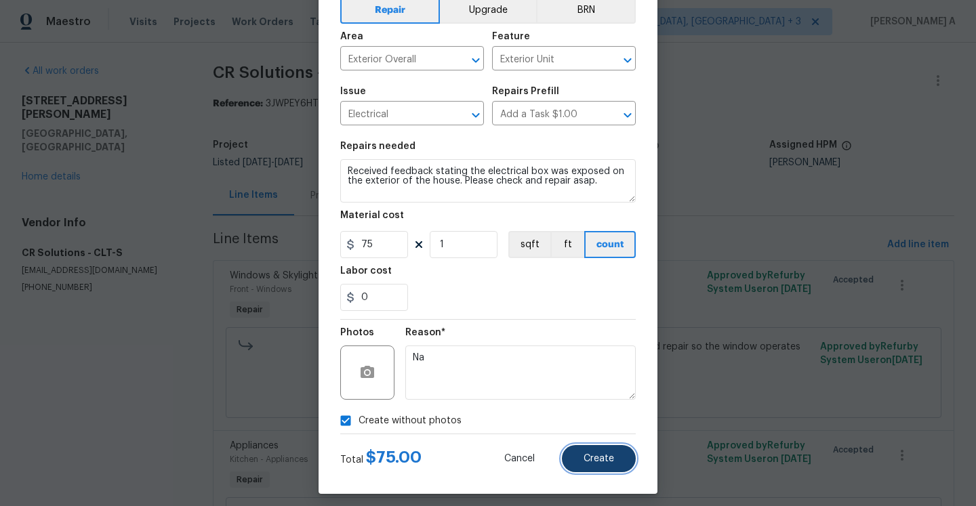
click at [598, 457] on span "Create" at bounding box center [598, 459] width 30 height 10
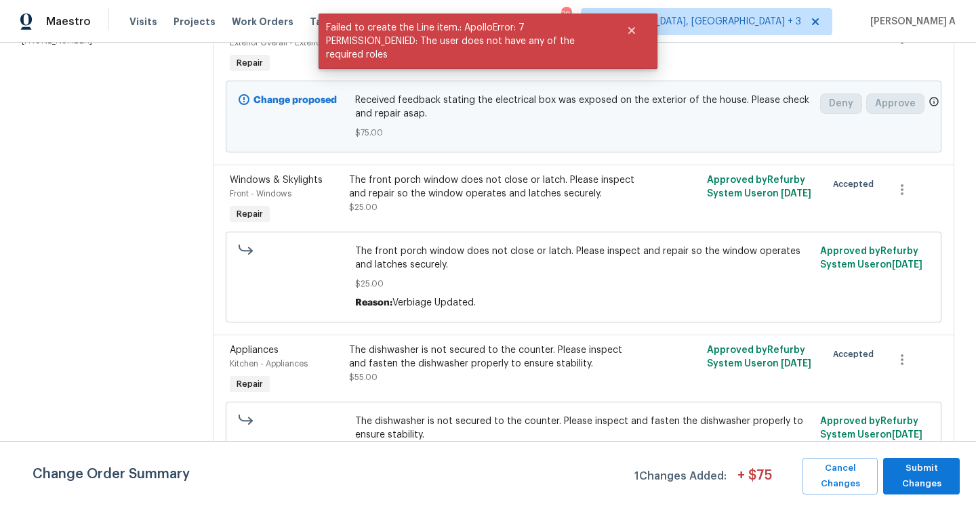
scroll to position [362, 0]
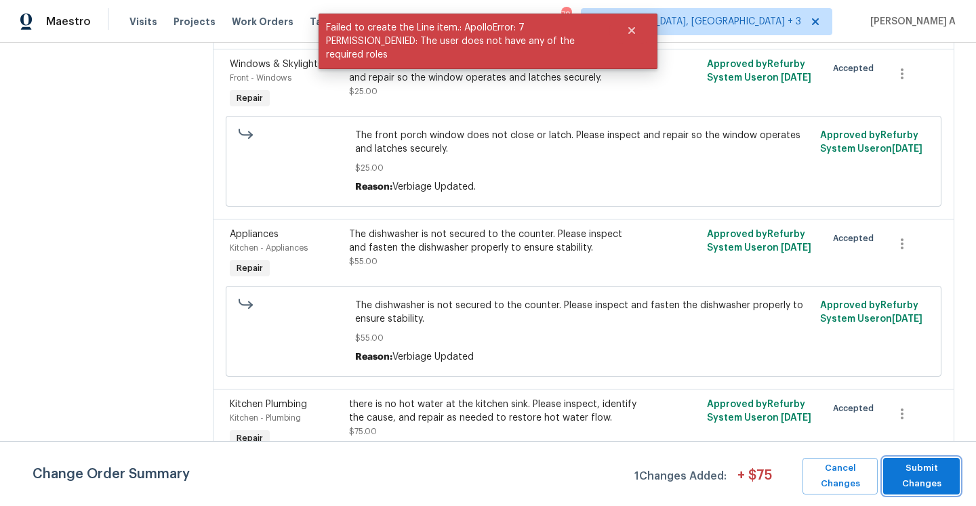
click at [906, 476] on span "Submit Changes" at bounding box center [921, 476] width 63 height 31
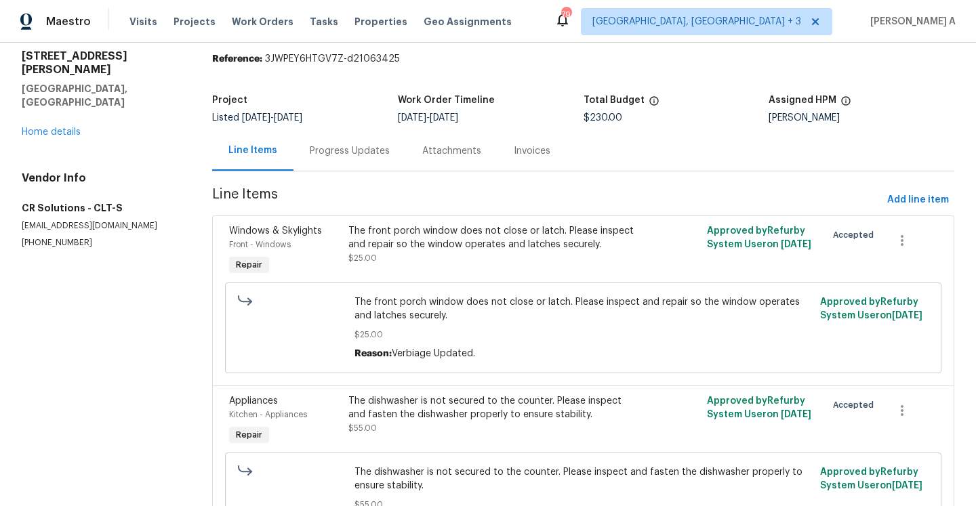
scroll to position [0, 0]
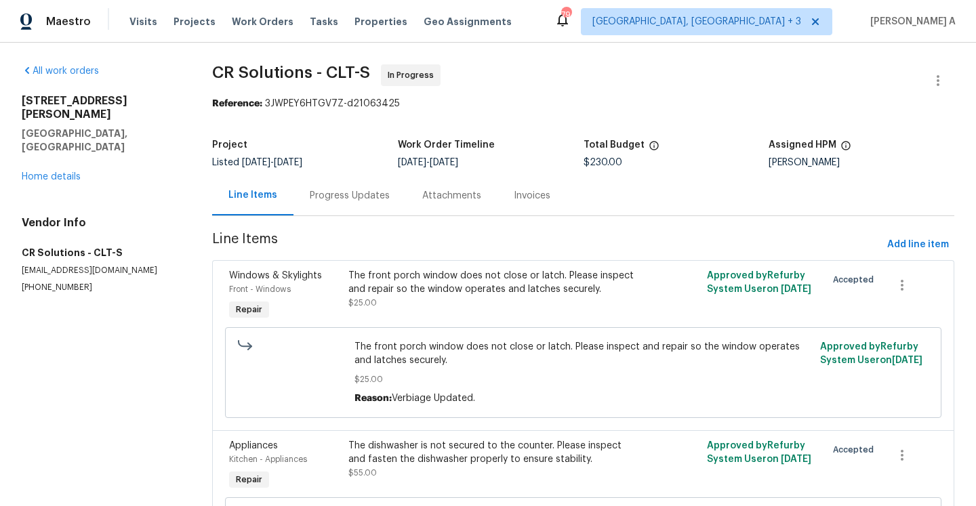
click at [62, 139] on div "16815 Spruell St Huntersville, NC 28078 Home details" at bounding box center [101, 138] width 158 height 89
click at [62, 172] on link "Home details" at bounding box center [51, 176] width 59 height 9
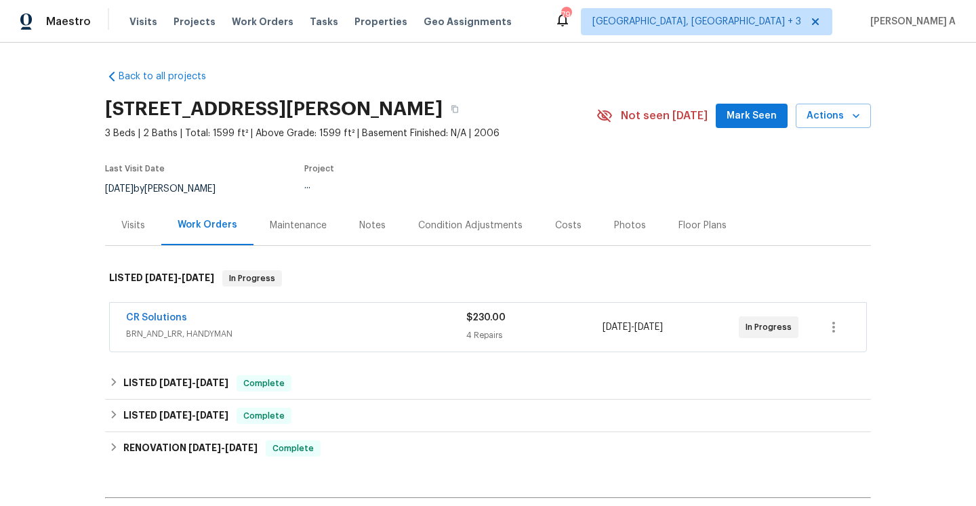
click at [287, 335] on span "BRN_AND_LRR, HANDYMAN" at bounding box center [296, 334] width 340 height 14
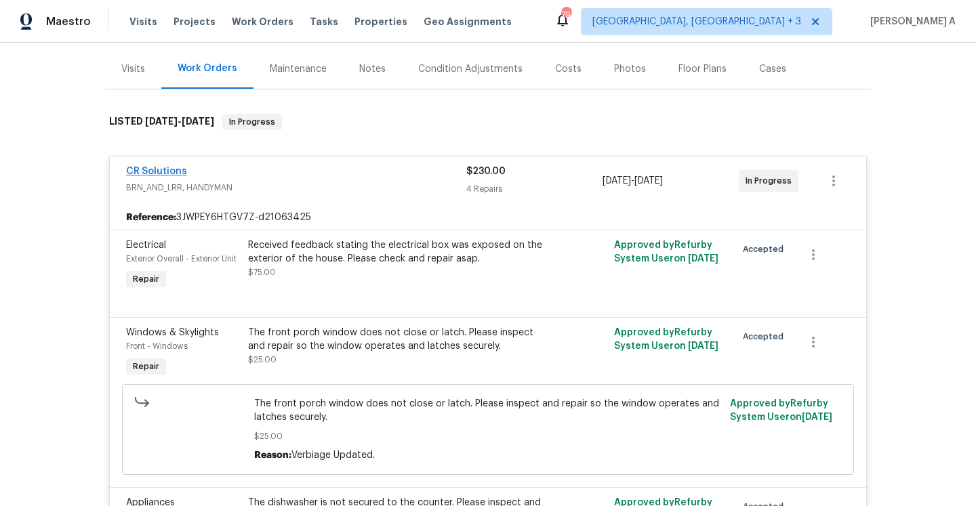
scroll to position [125, 0]
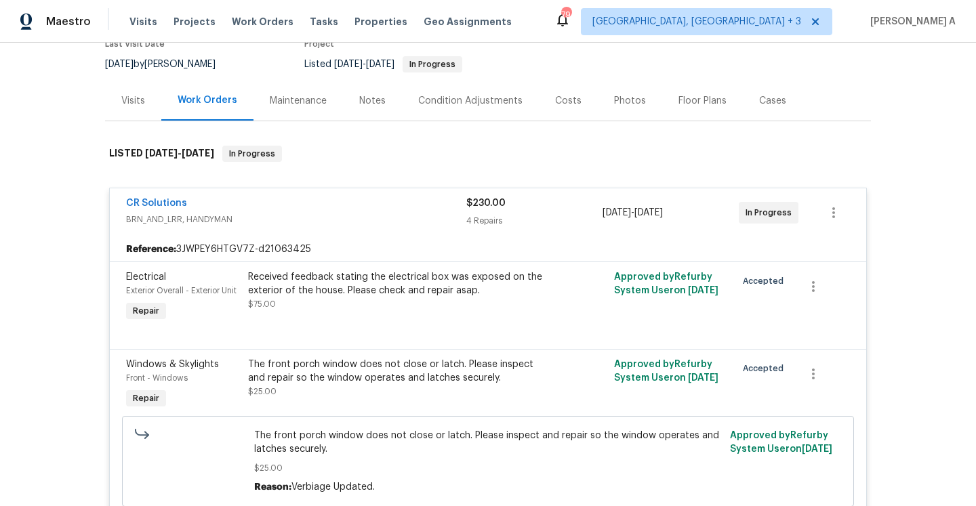
click at [135, 106] on div "Visits" at bounding box center [133, 101] width 24 height 14
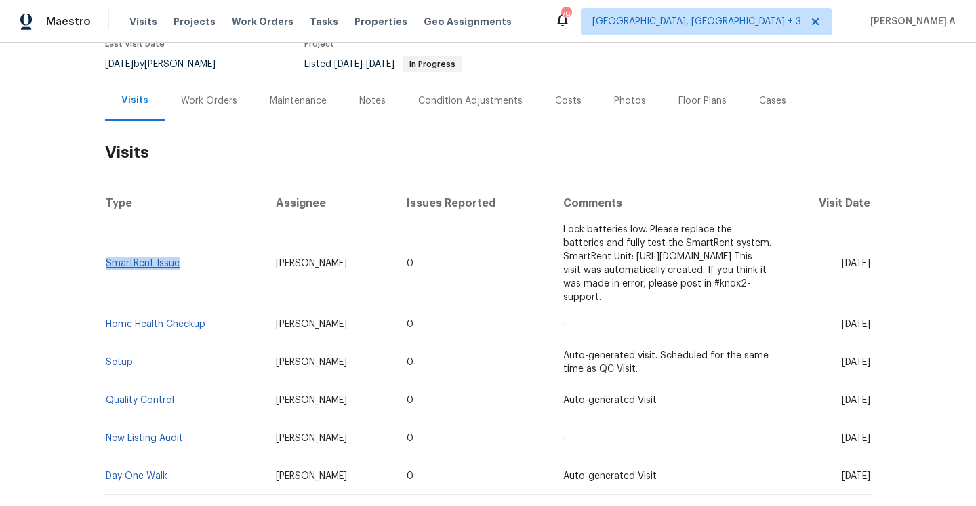
drag, startPoint x: 184, startPoint y: 255, endPoint x: 105, endPoint y: 253, distance: 79.3
click at [105, 253] on td "SmartRent Issue" at bounding box center [185, 263] width 160 height 83
copy link "SmartRent Issue"
click at [216, 110] on div "Work Orders" at bounding box center [209, 101] width 89 height 40
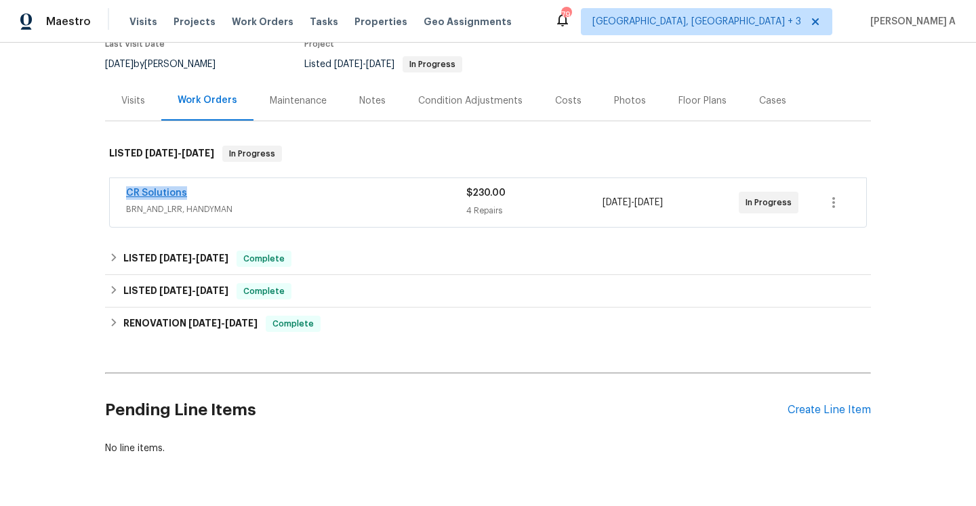
drag, startPoint x: 194, startPoint y: 194, endPoint x: 127, endPoint y: 194, distance: 67.1
click at [127, 194] on div "CR Solutions" at bounding box center [296, 194] width 340 height 16
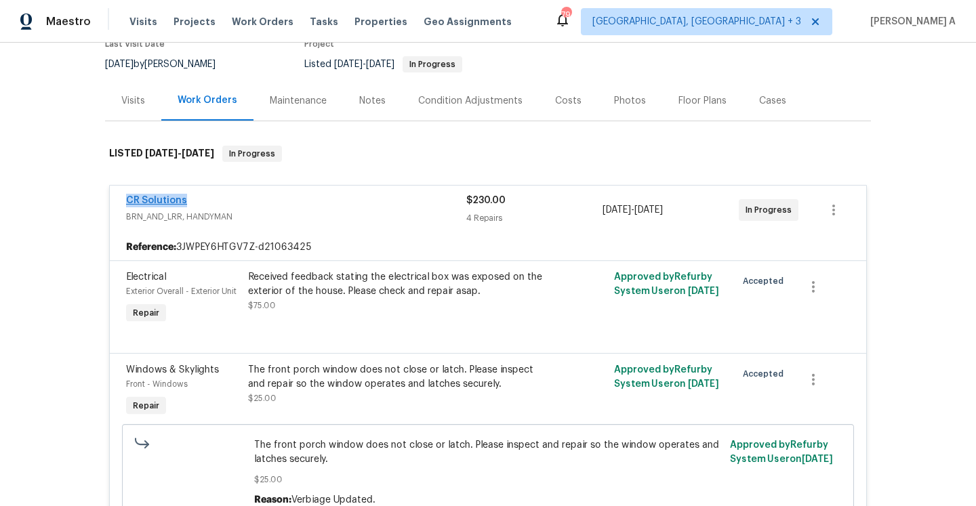
copy link "CR Solutions"
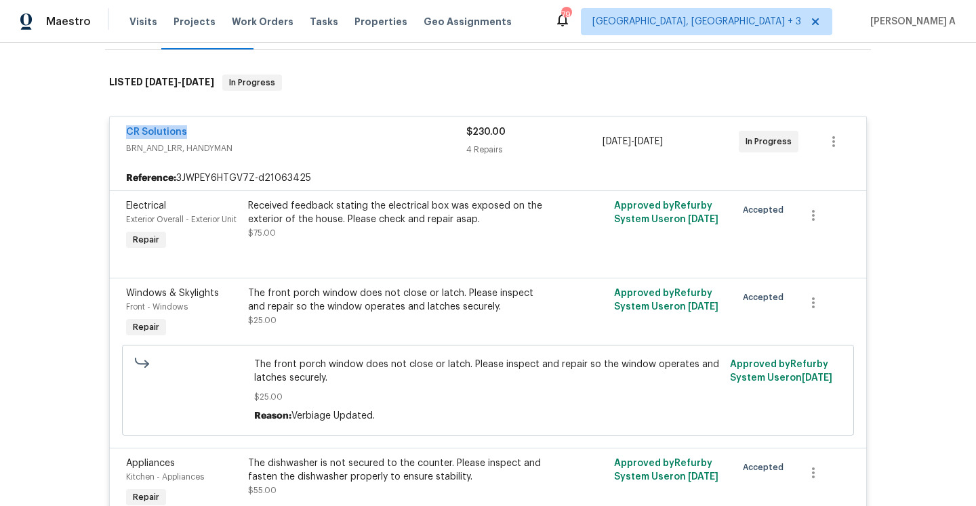
scroll to position [52, 0]
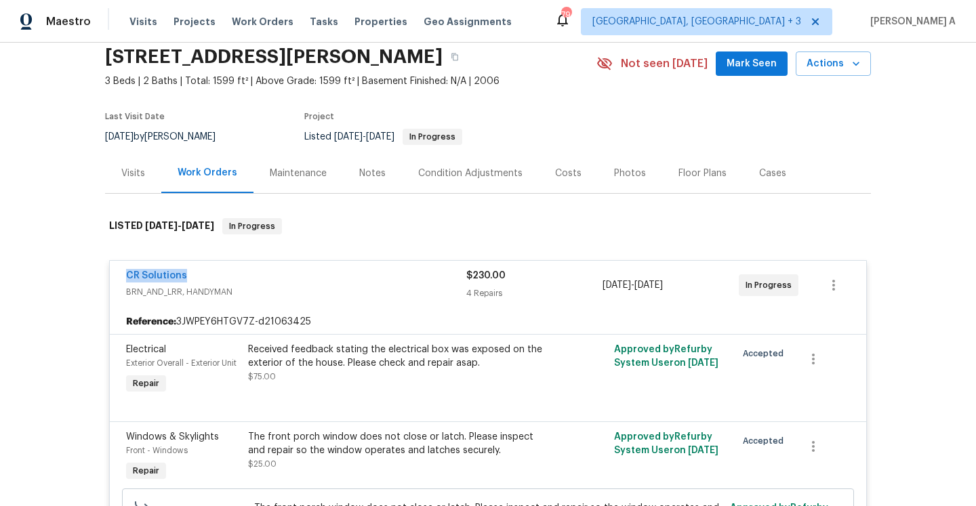
copy link "CR Solutions"
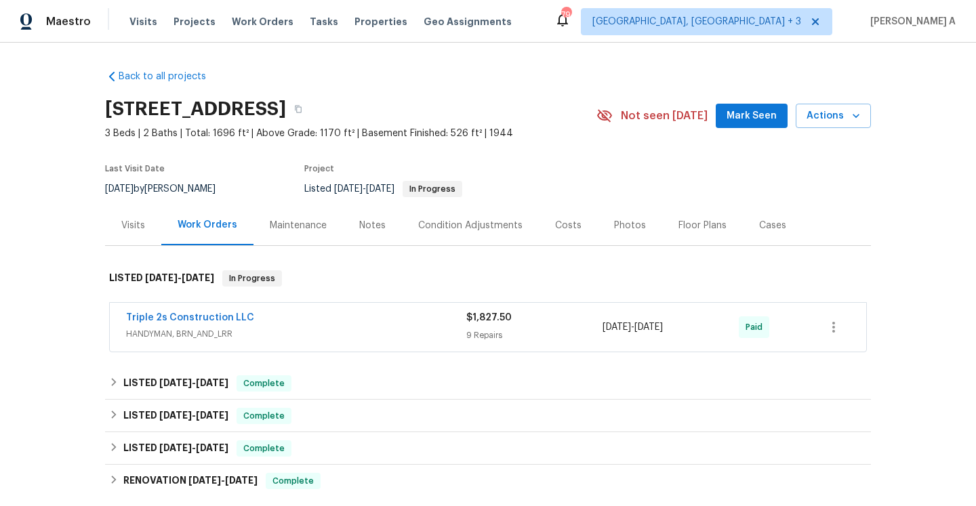
click at [276, 323] on div "Triple 2s Construction LLC" at bounding box center [296, 319] width 340 height 16
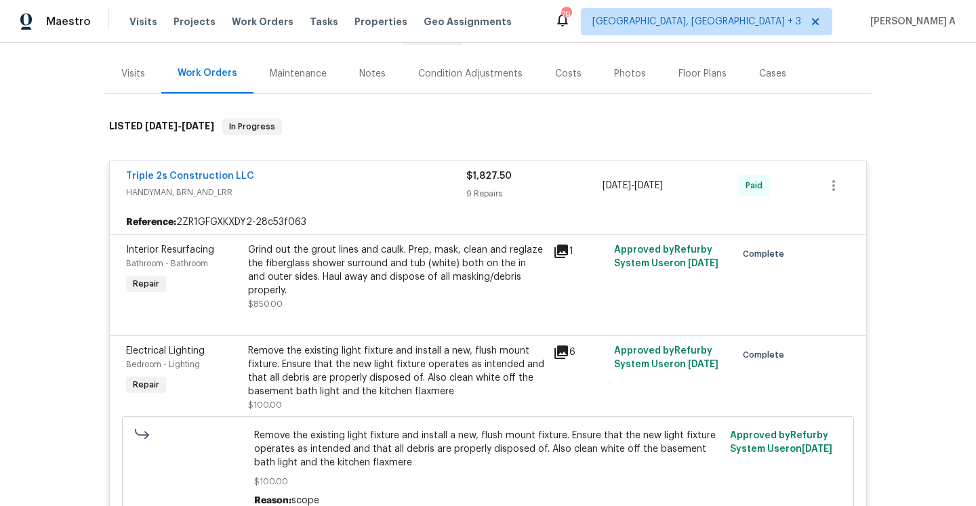
scroll to position [126, 0]
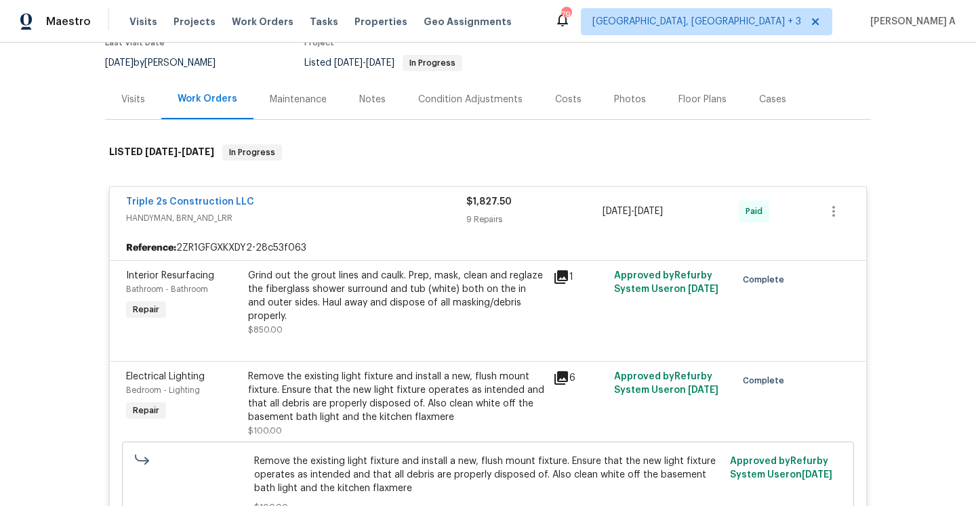
click at [150, 106] on div "Visits" at bounding box center [133, 99] width 56 height 40
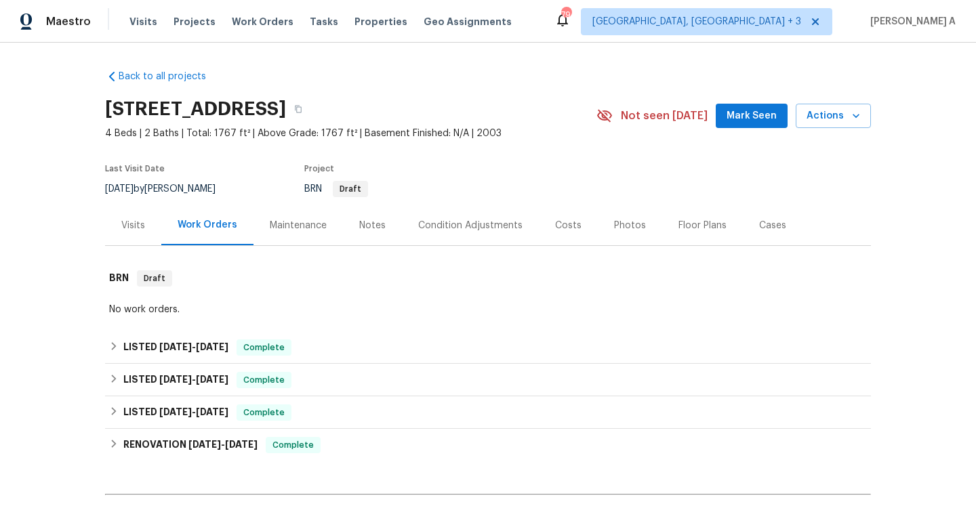
click at [121, 228] on div "Visits" at bounding box center [133, 225] width 56 height 40
